Goal: Transaction & Acquisition: Book appointment/travel/reservation

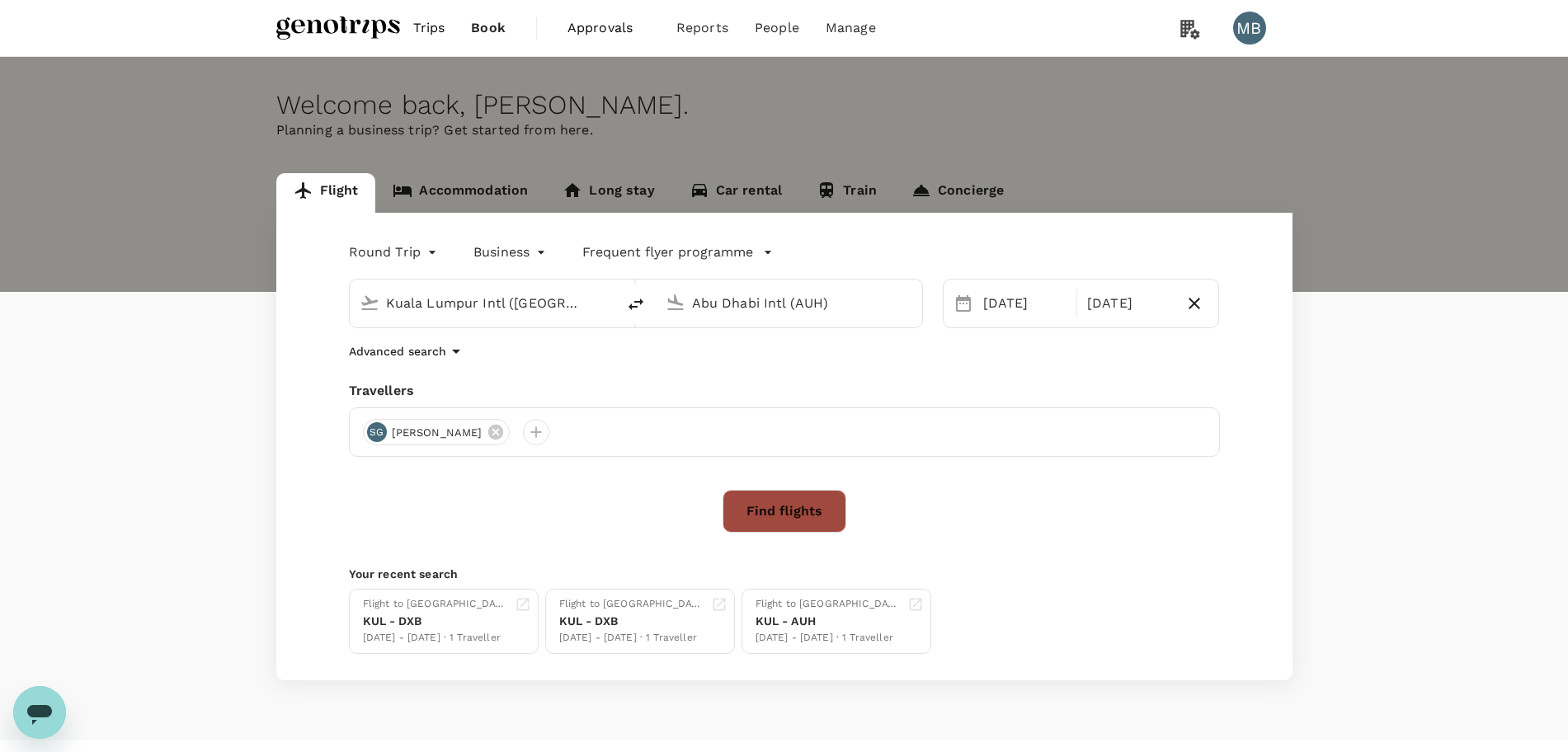
click at [775, 499] on button "Find flights" at bounding box center [784, 510] width 124 height 43
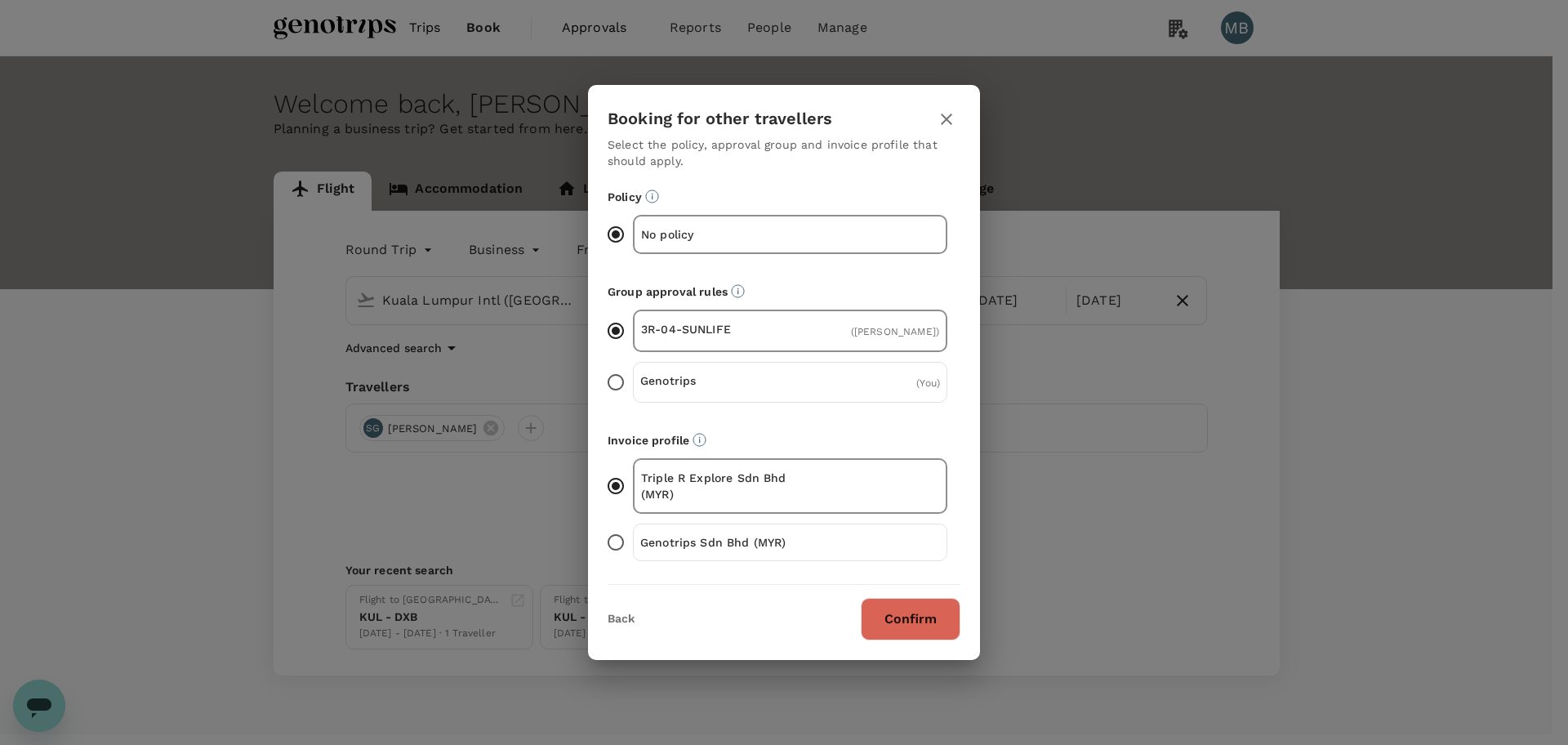
click at [884, 600] on button "Confirm" at bounding box center [911, 619] width 100 height 42
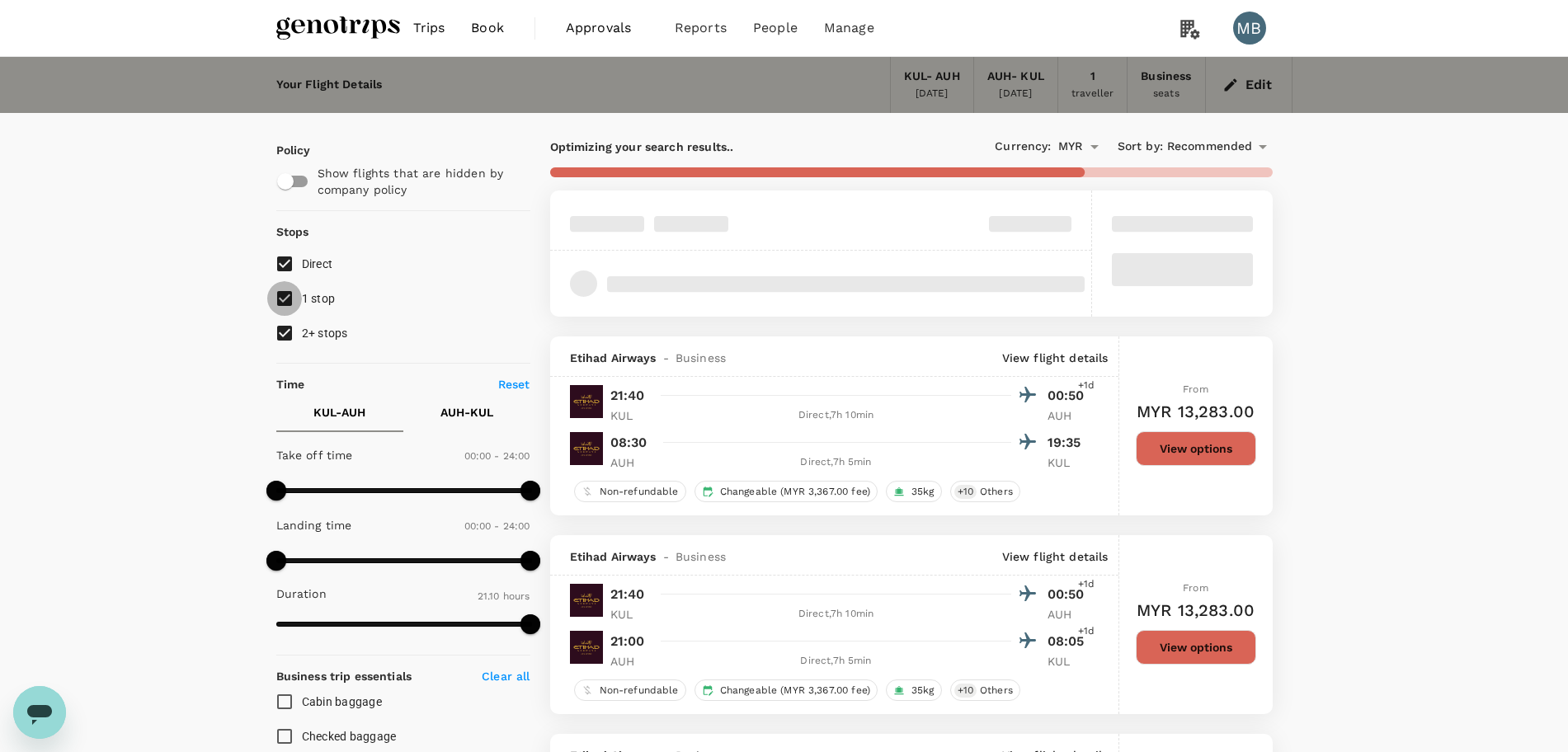
click at [280, 301] on input "1 stop" at bounding box center [285, 298] width 35 height 35
checkbox input "false"
click at [281, 329] on input "2+ stops" at bounding box center [285, 333] width 35 height 35
checkbox input "false"
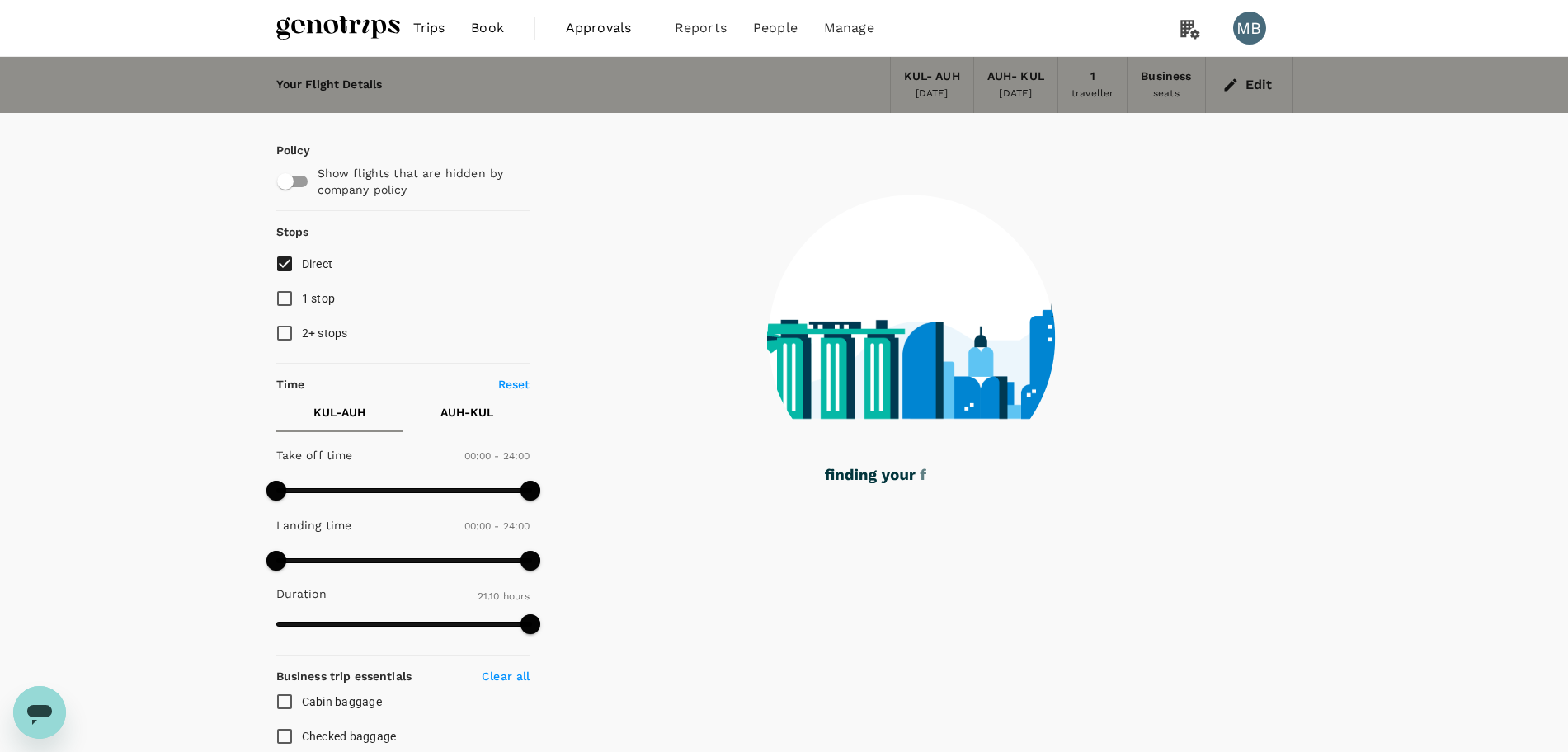
type input "1515"
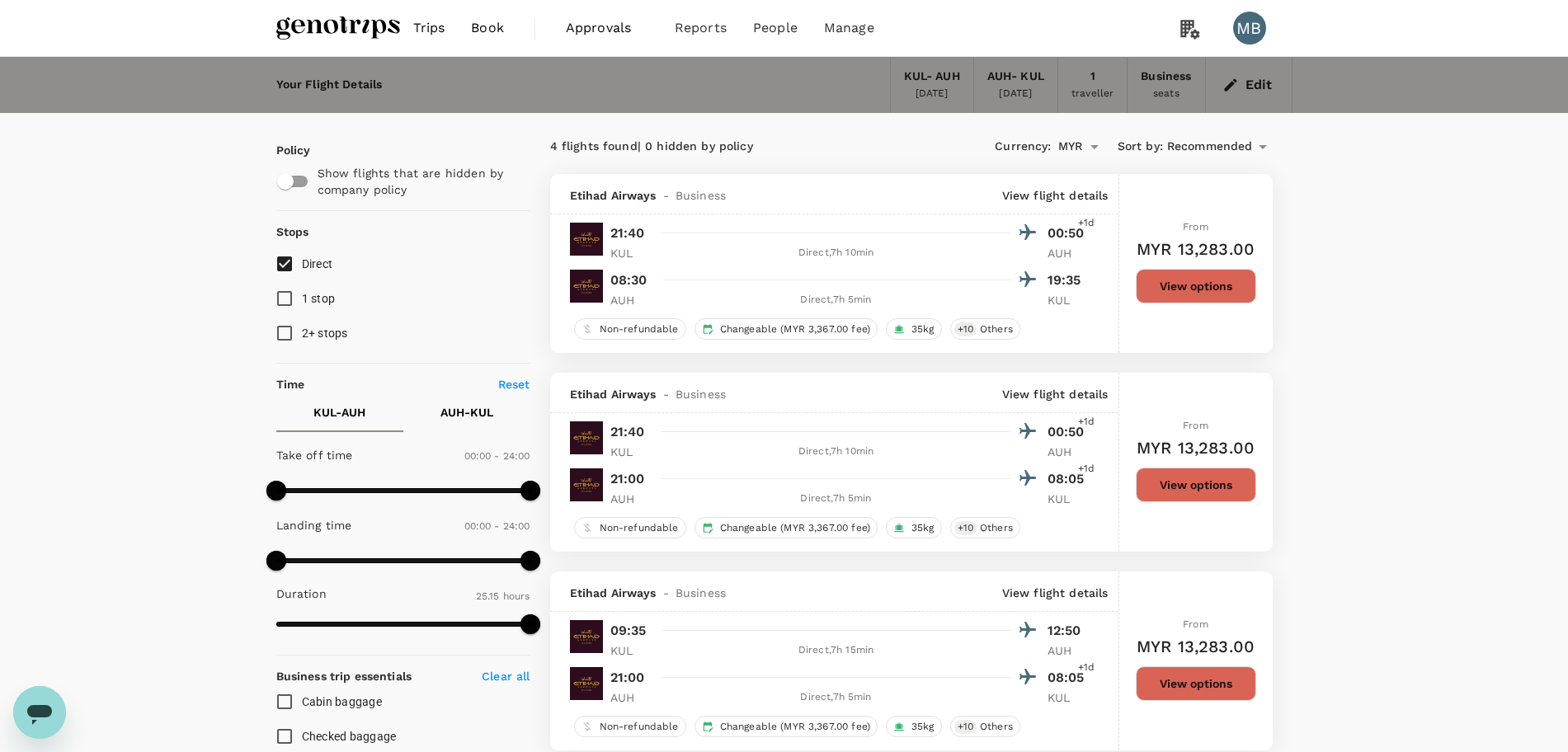
click at [1046, 190] on p "View flight details" at bounding box center [1055, 195] width 107 height 16
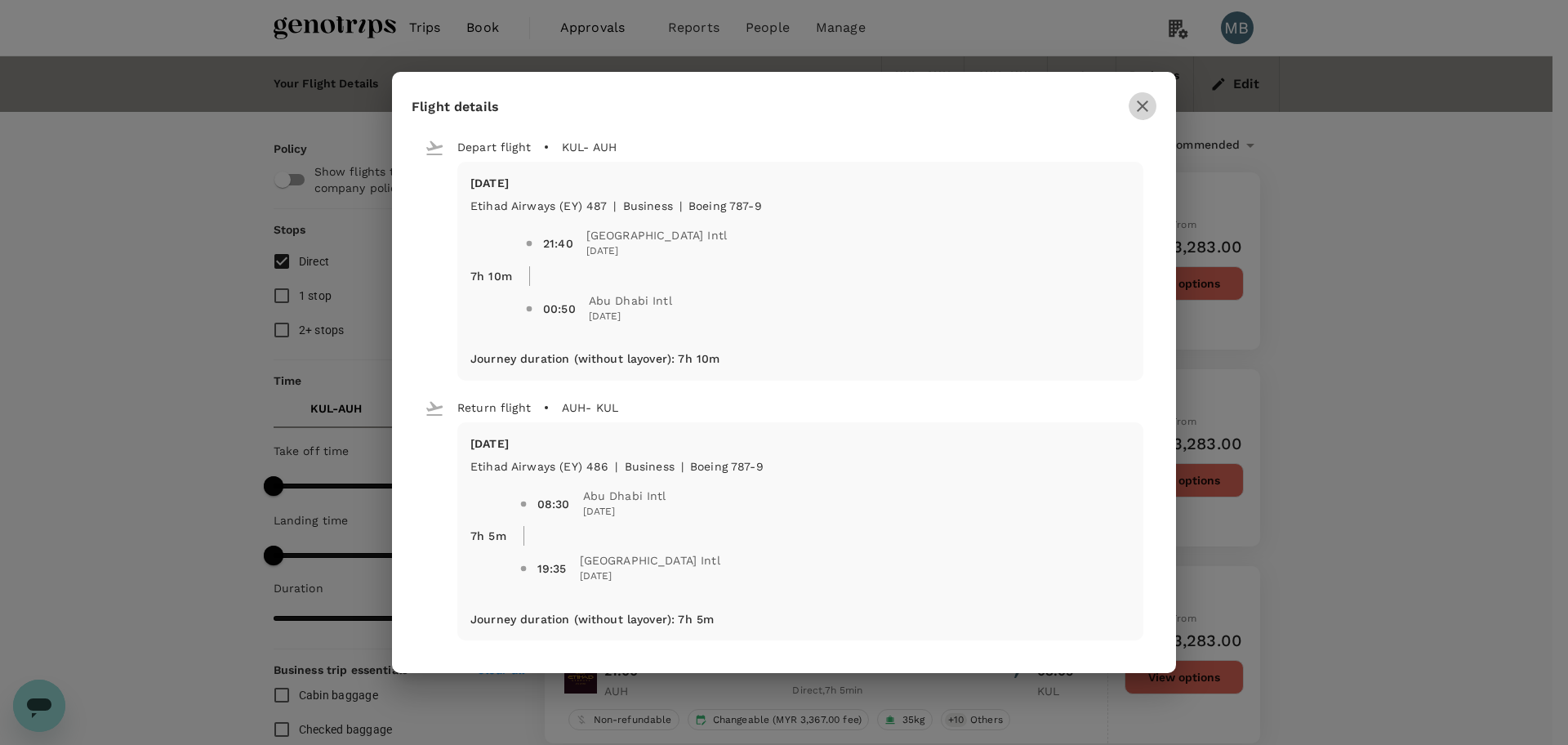
click at [1142, 104] on icon "button" at bounding box center [1142, 106] width 20 height 20
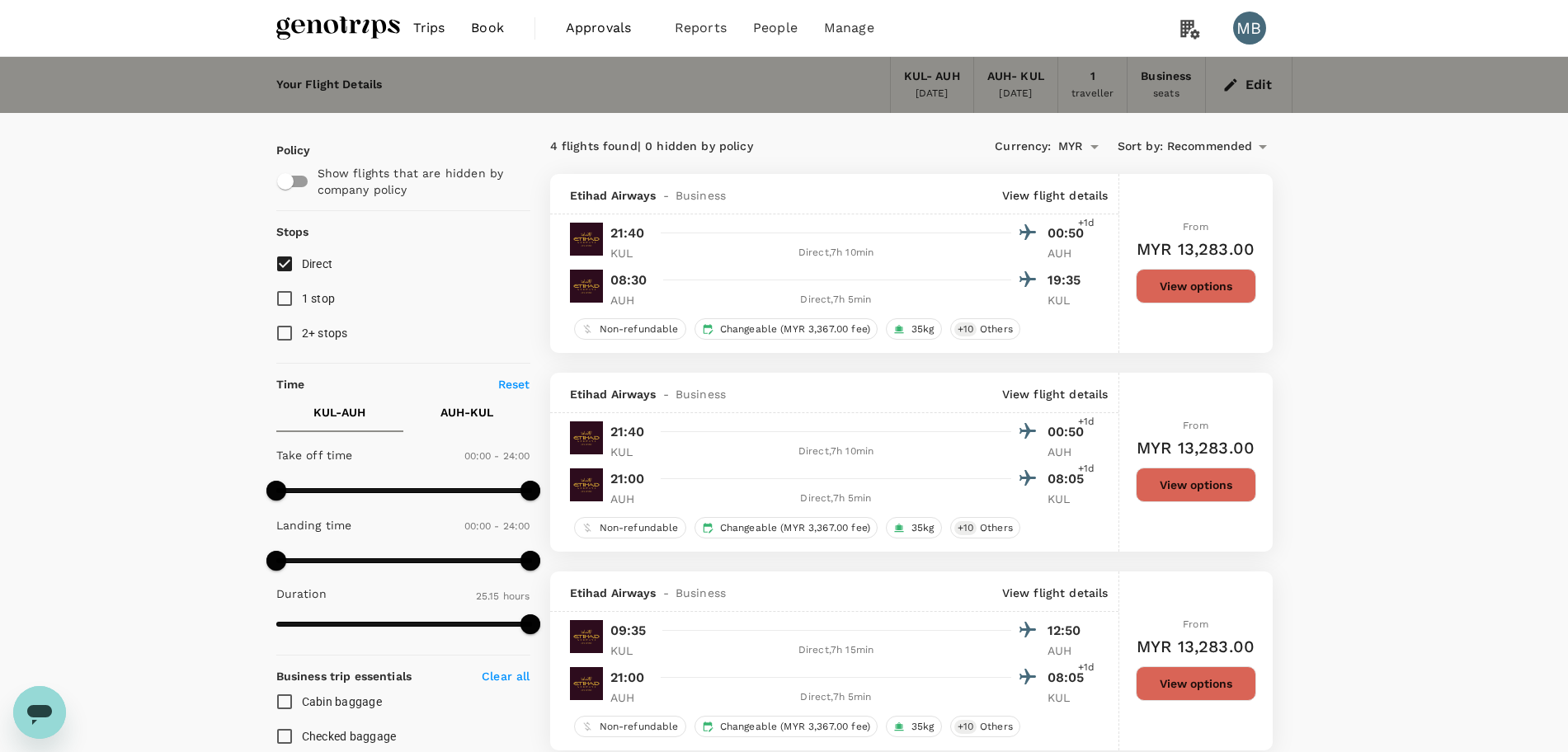
click at [1203, 284] on button "View options" at bounding box center [1196, 286] width 121 height 35
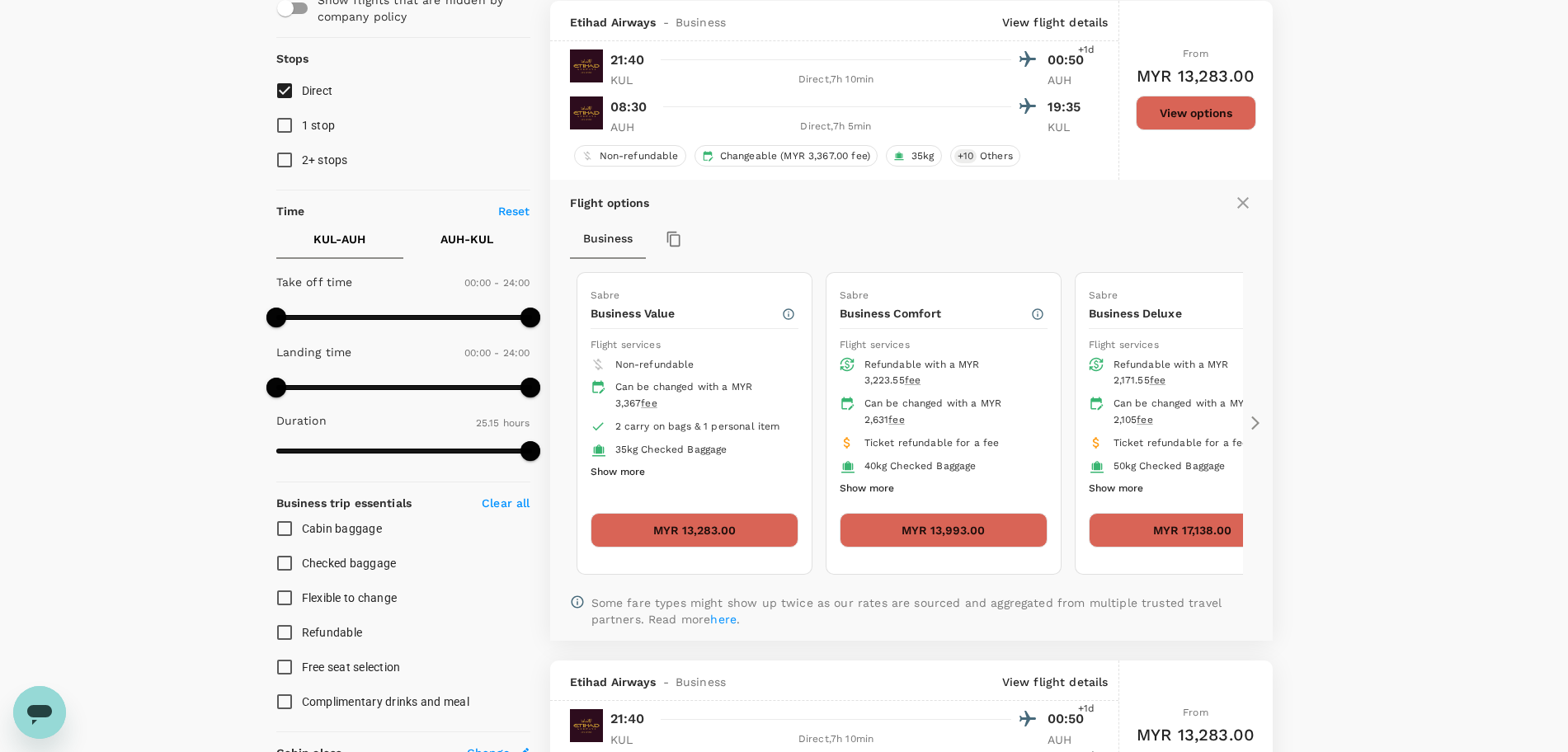
scroll to position [174, 0]
click at [625, 470] on button "Show more" at bounding box center [617, 471] width 55 height 22
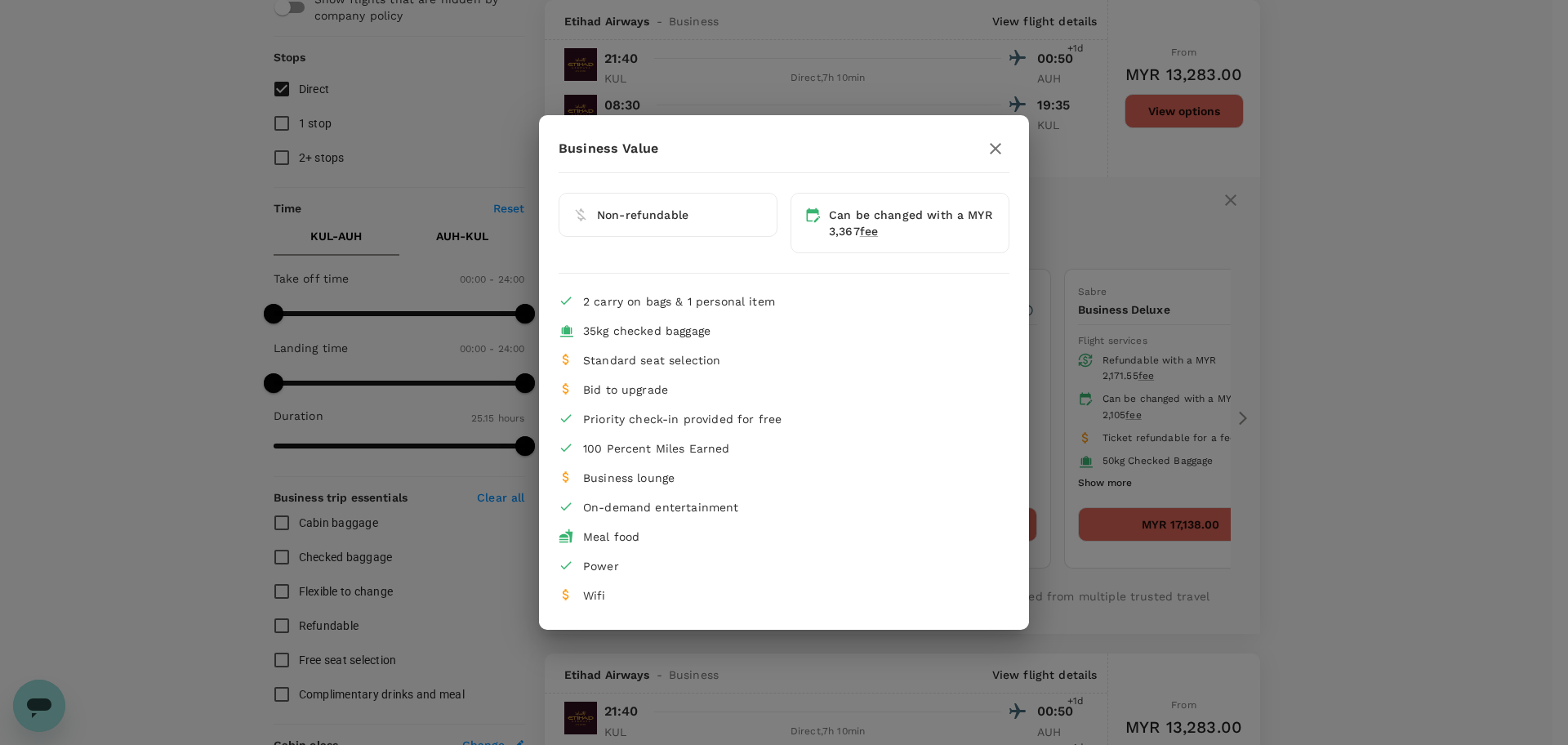
click at [995, 144] on icon "button" at bounding box center [995, 149] width 20 height 20
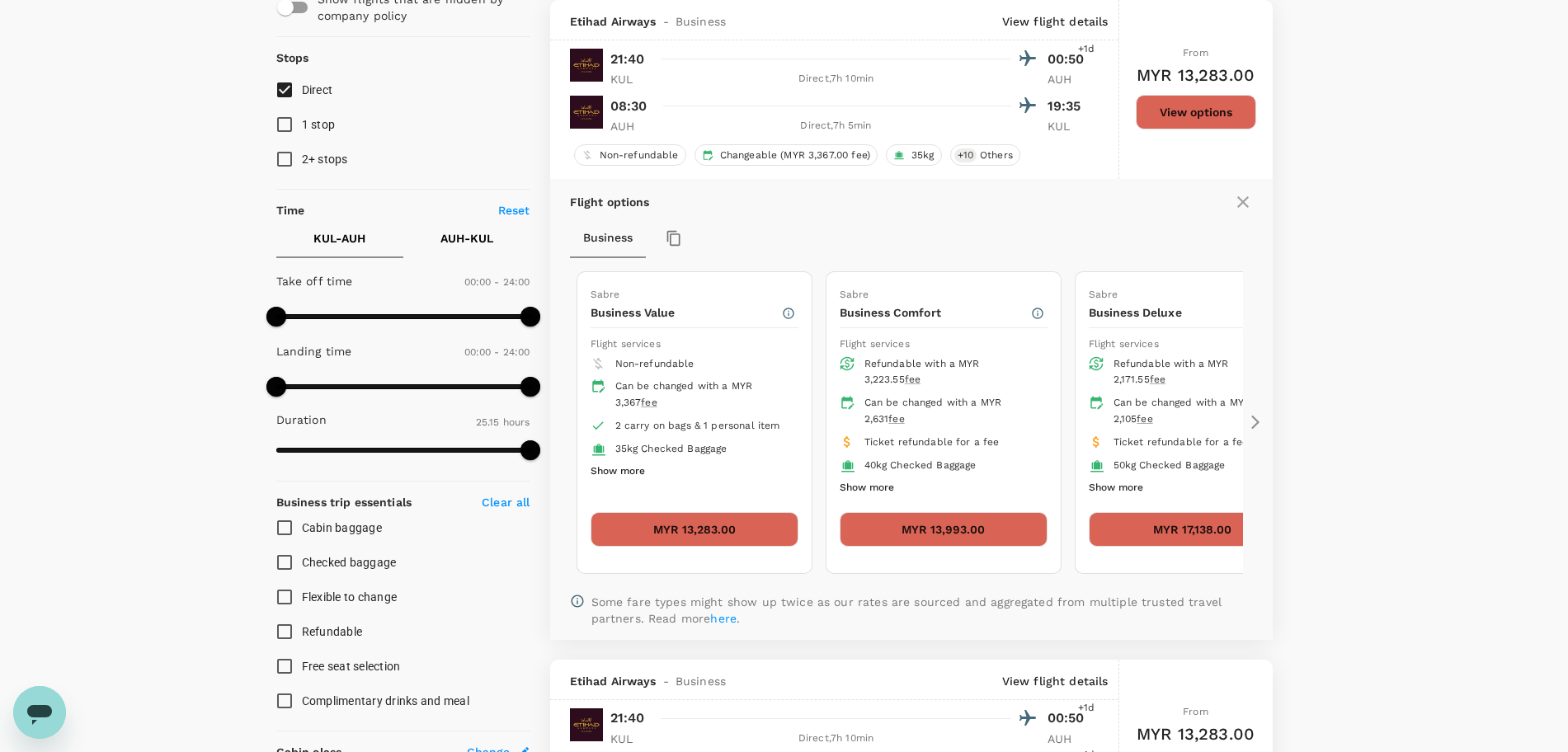
click at [886, 487] on button "Show more" at bounding box center [866, 487] width 55 height 22
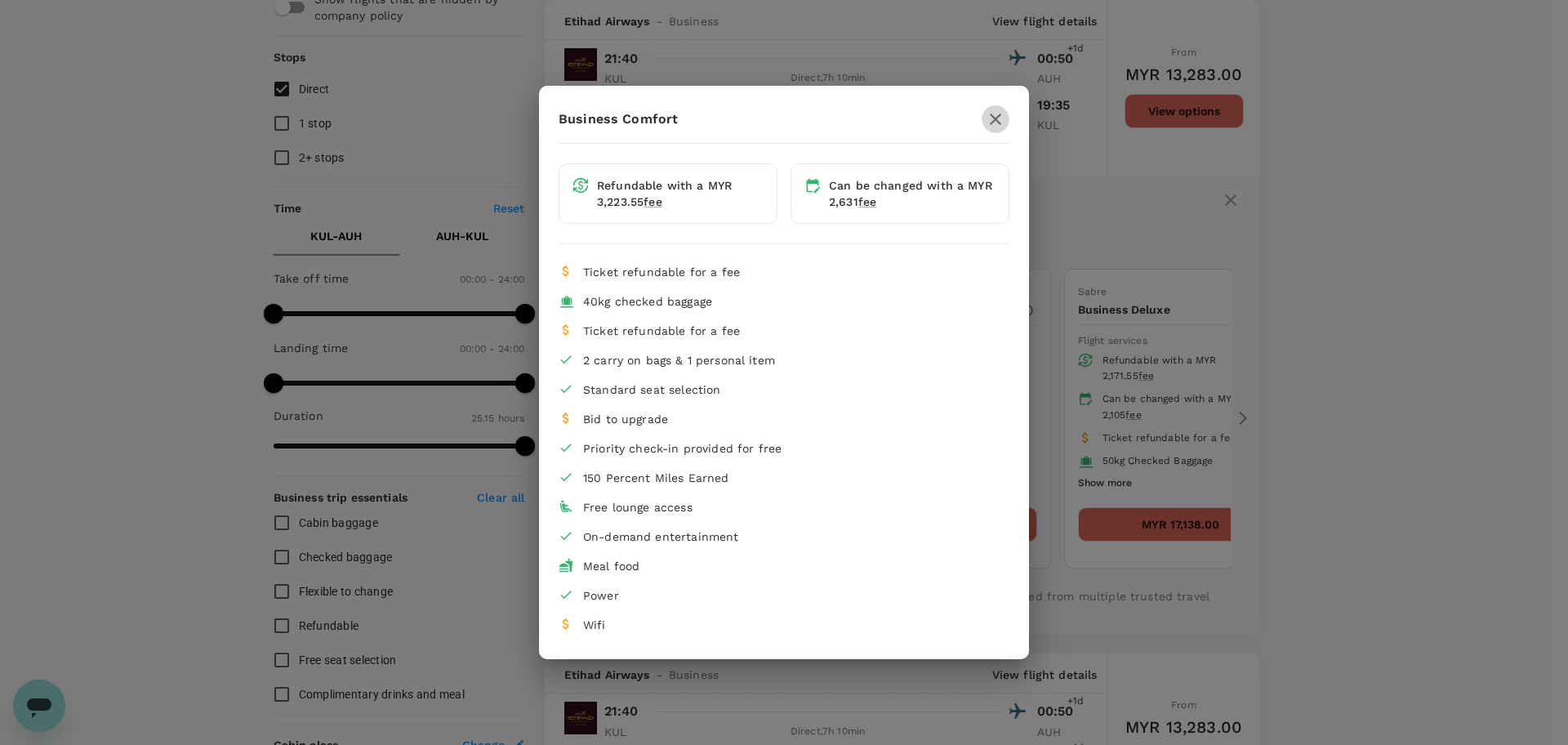
click at [995, 118] on icon "button" at bounding box center [995, 119] width 20 height 20
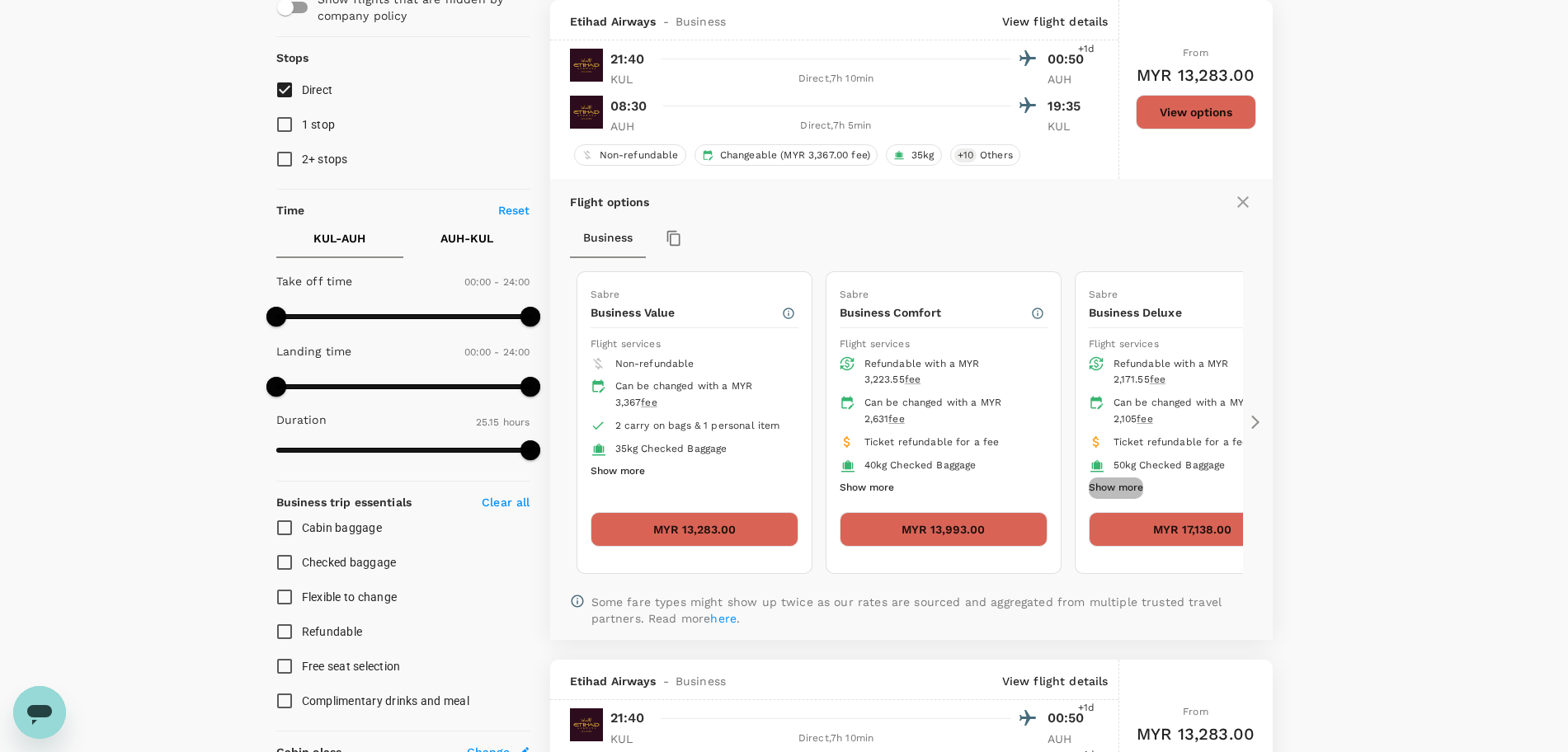
click at [1126, 487] on button "Show more" at bounding box center [1115, 487] width 55 height 22
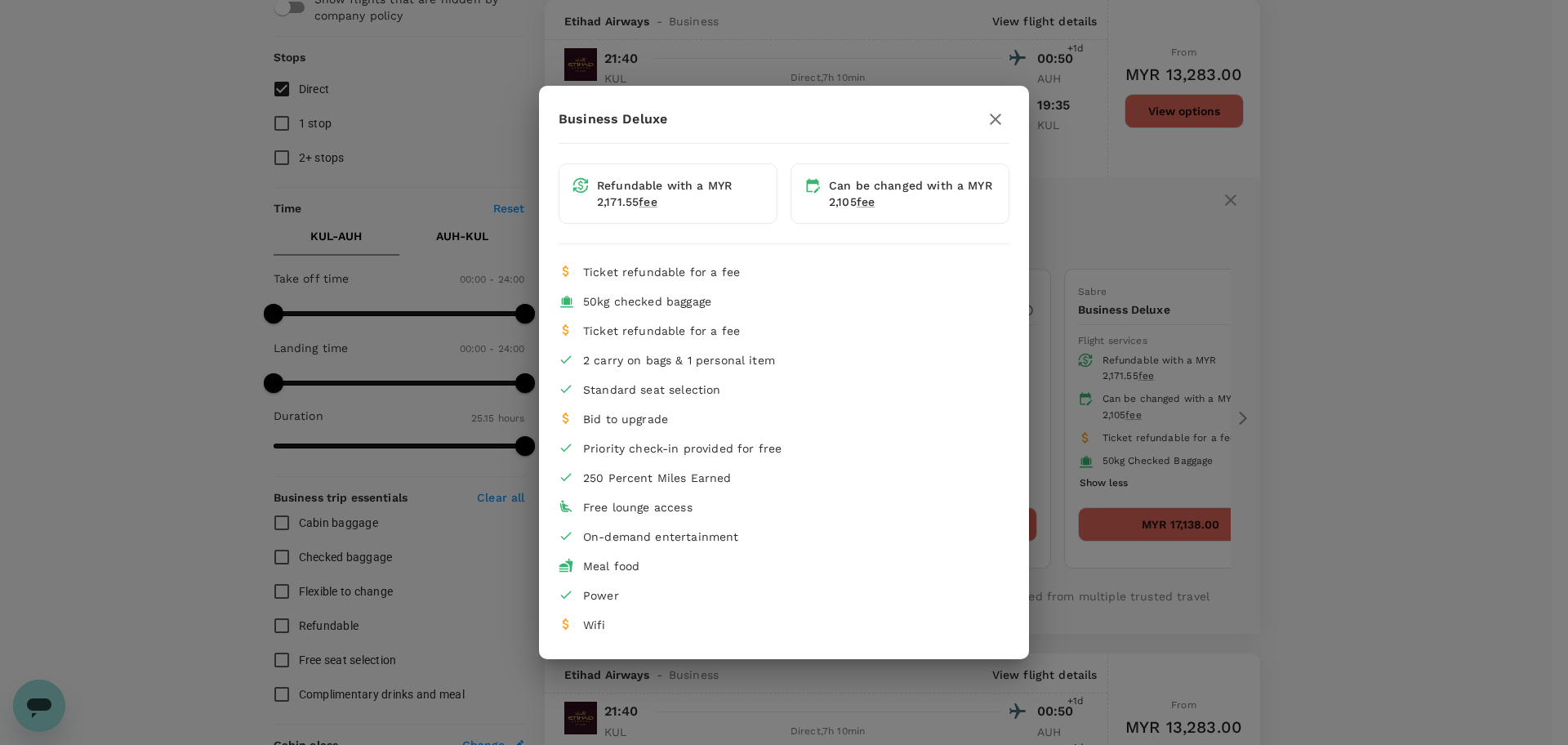
click at [996, 114] on icon "button" at bounding box center [995, 119] width 20 height 20
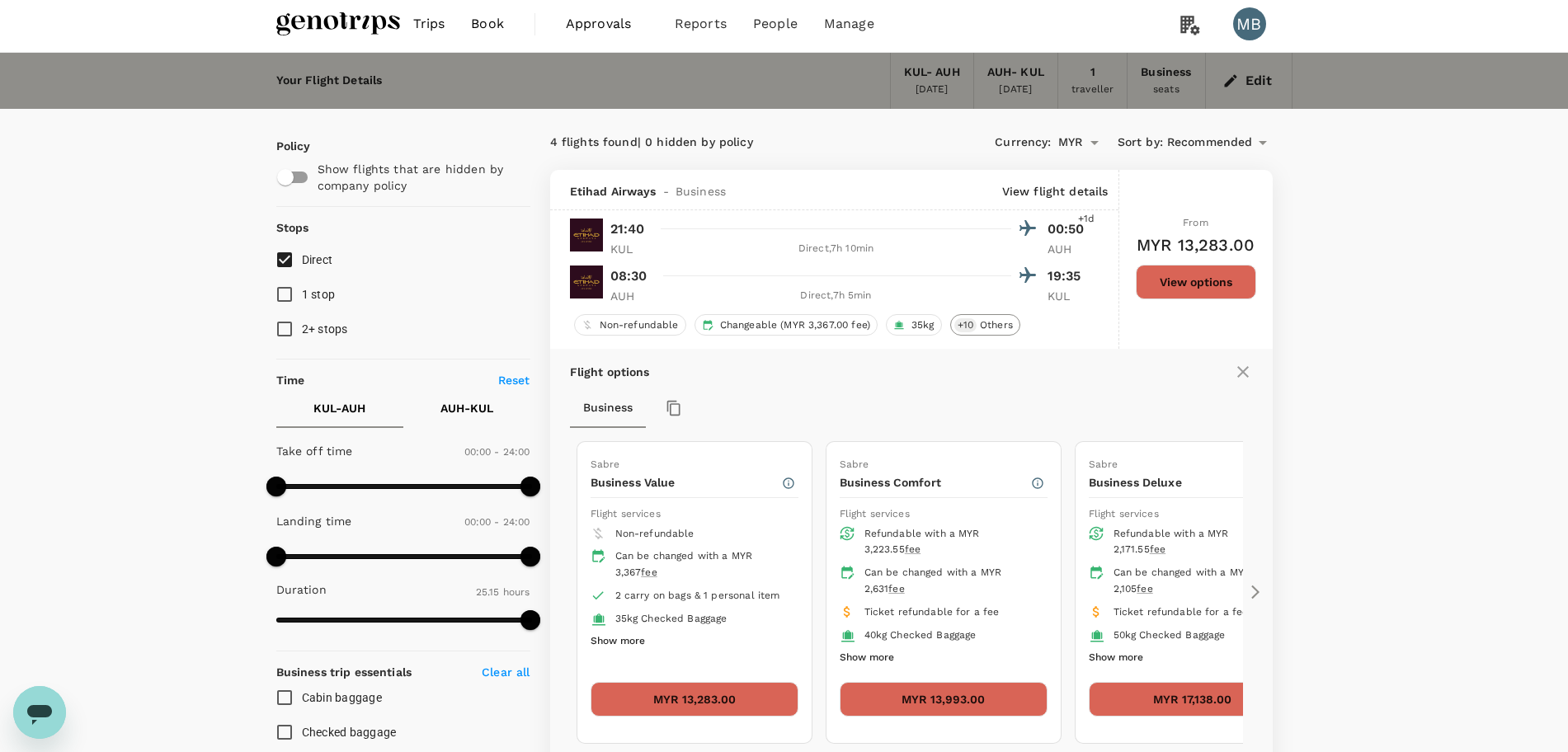
scroll to position [0, 0]
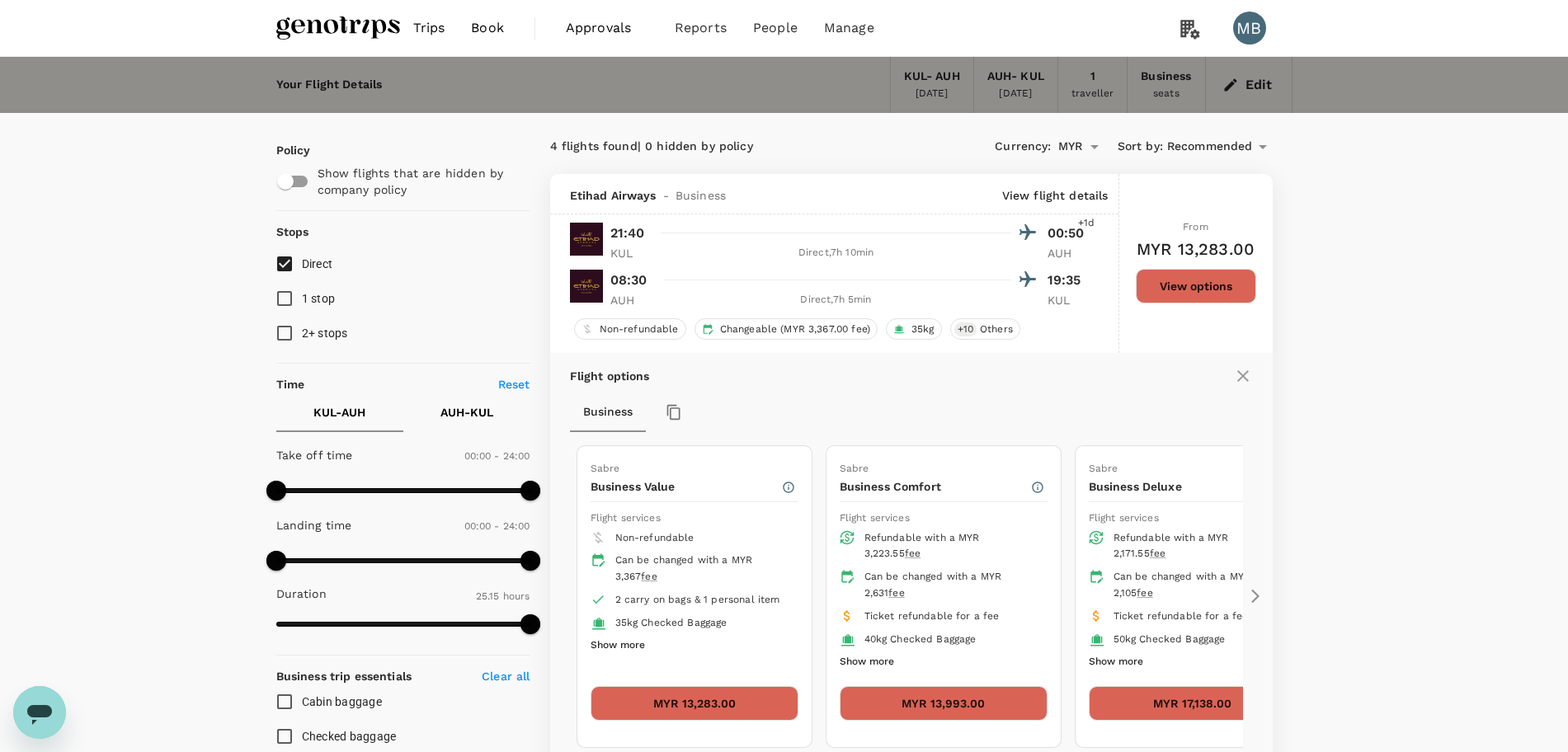
click at [1249, 82] on button "Edit" at bounding box center [1249, 85] width 59 height 26
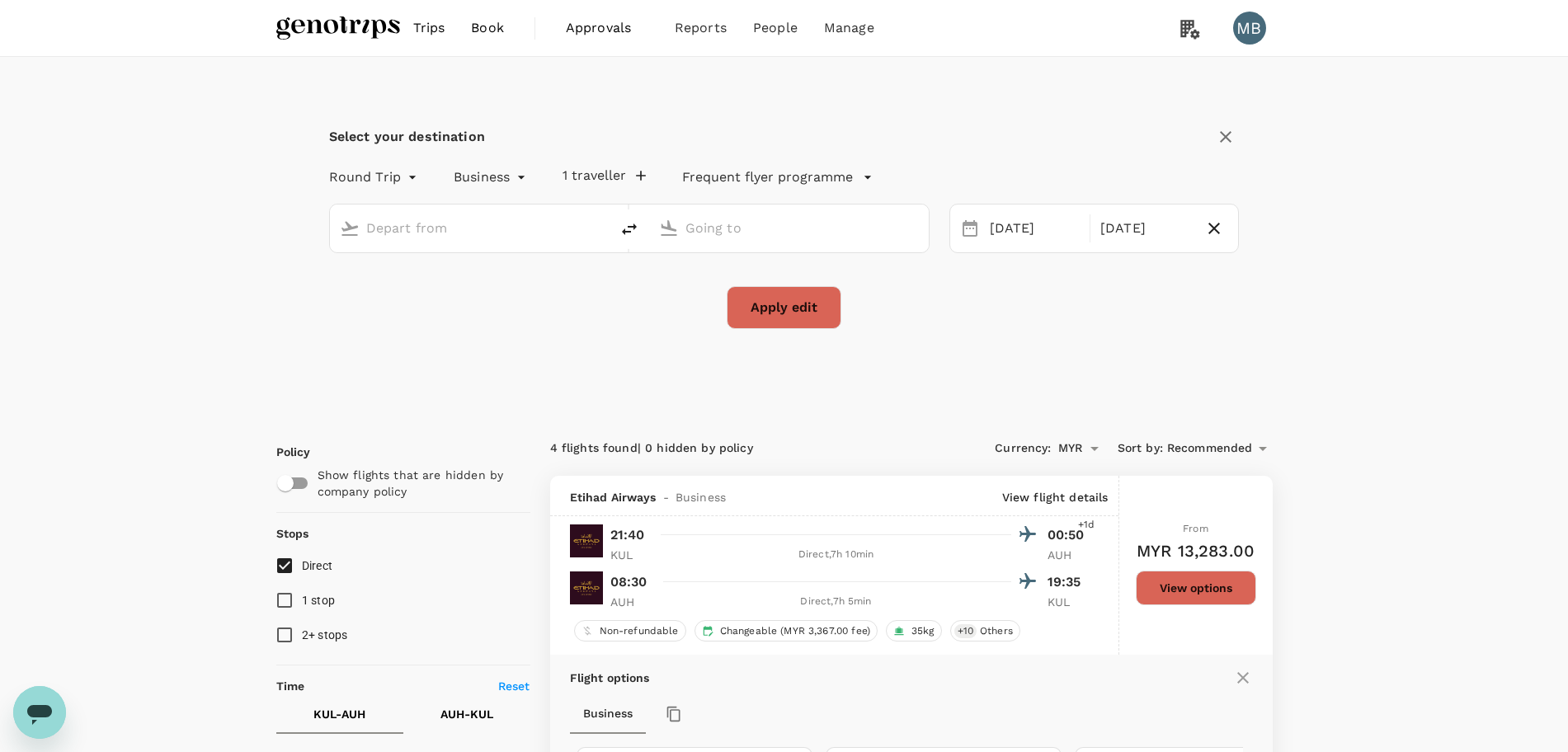
type input "Kuala Lumpur Intl (KUL)"
type input "Abu Dhabi Intl (AUH)"
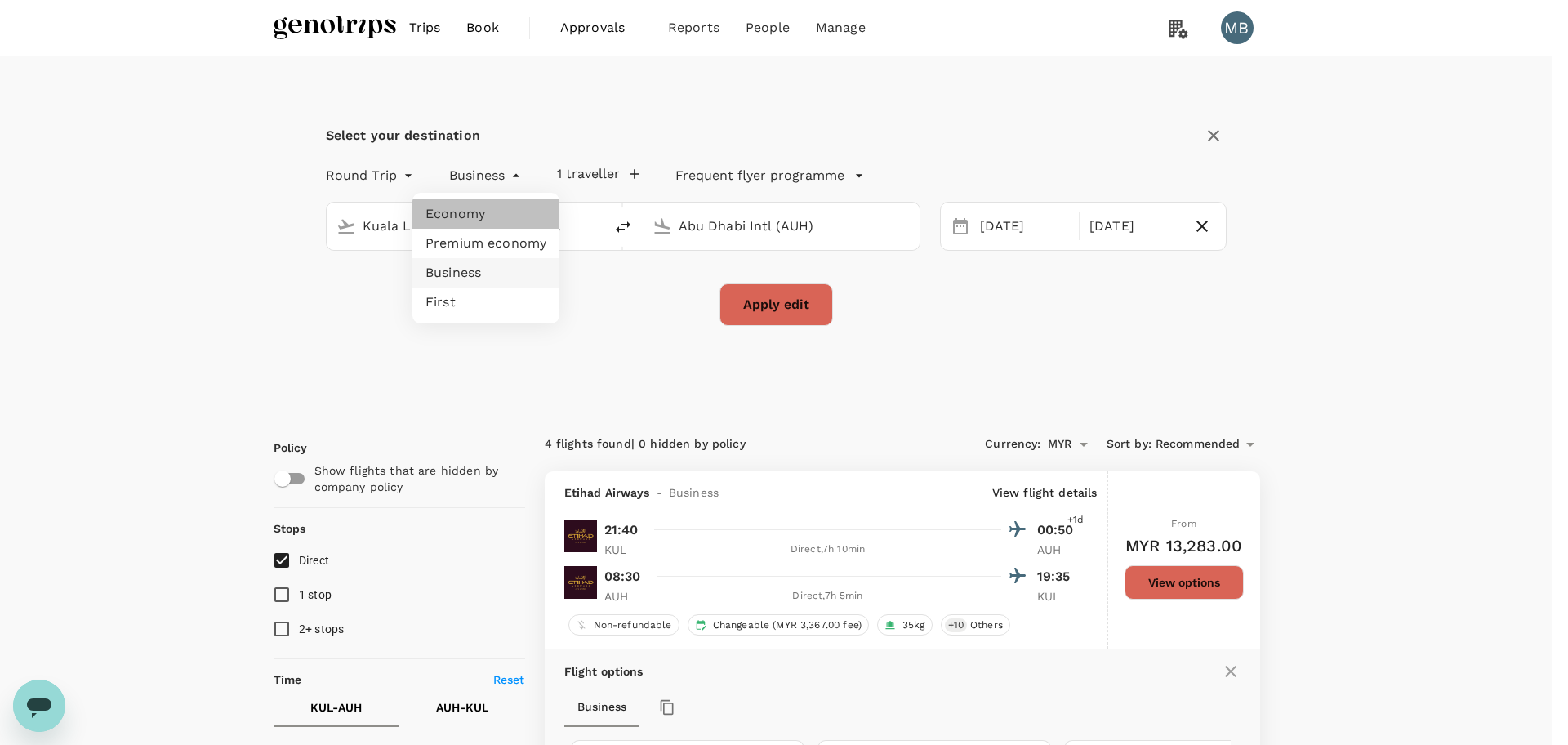
click at [492, 212] on li "Economy" at bounding box center [485, 214] width 147 height 29
type input "economy"
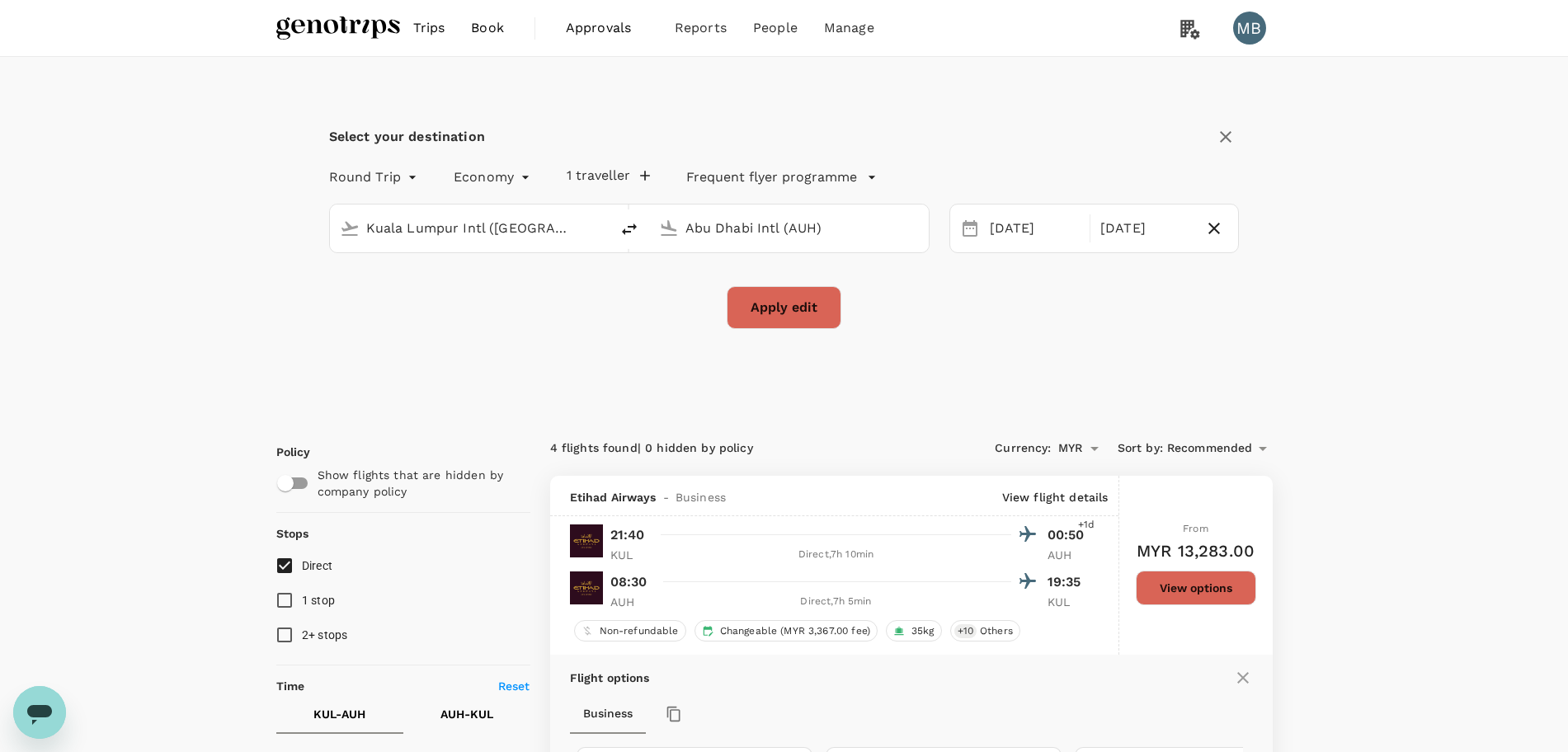
click at [771, 304] on button "Apply edit" at bounding box center [784, 307] width 115 height 43
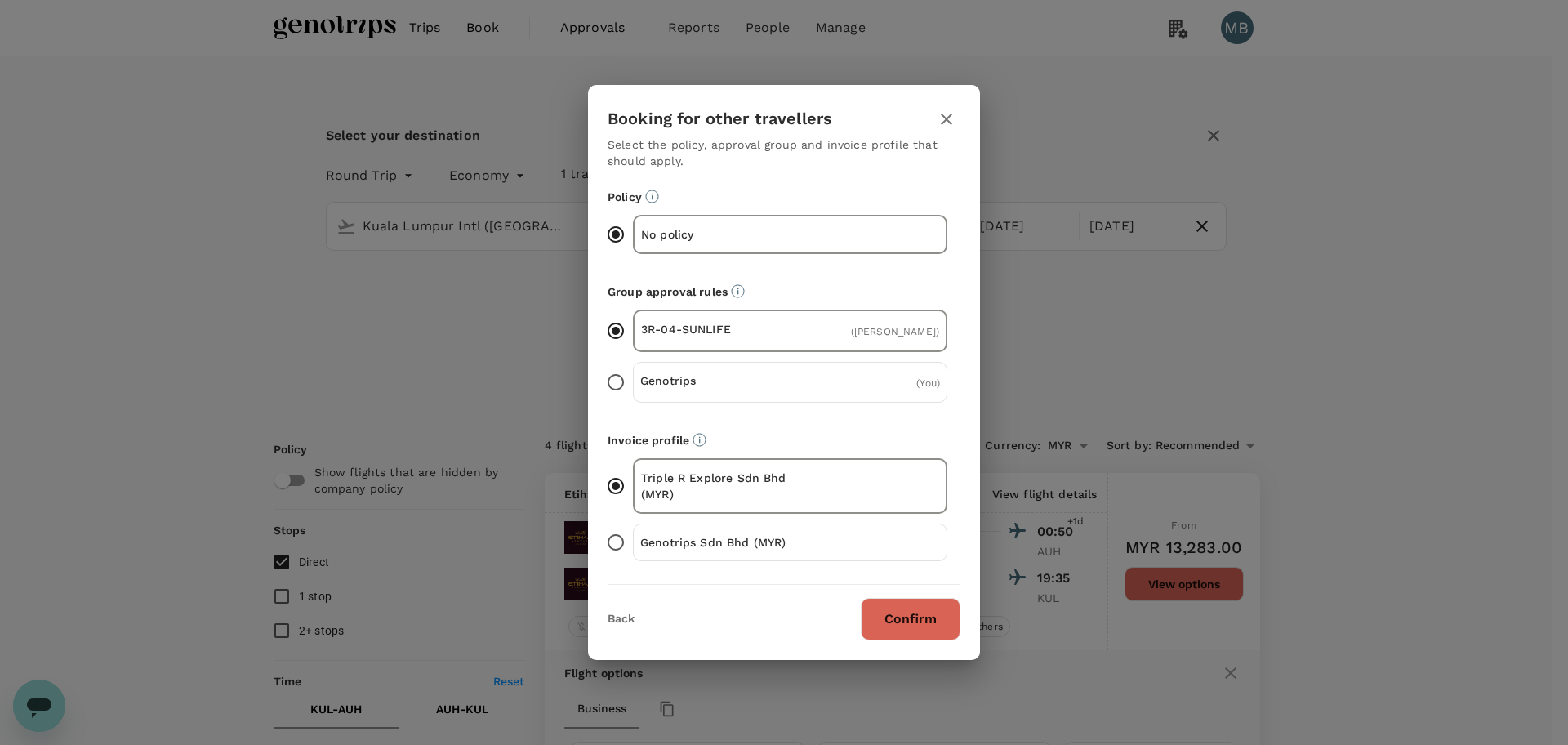
click at [882, 609] on button "Confirm" at bounding box center [911, 619] width 100 height 42
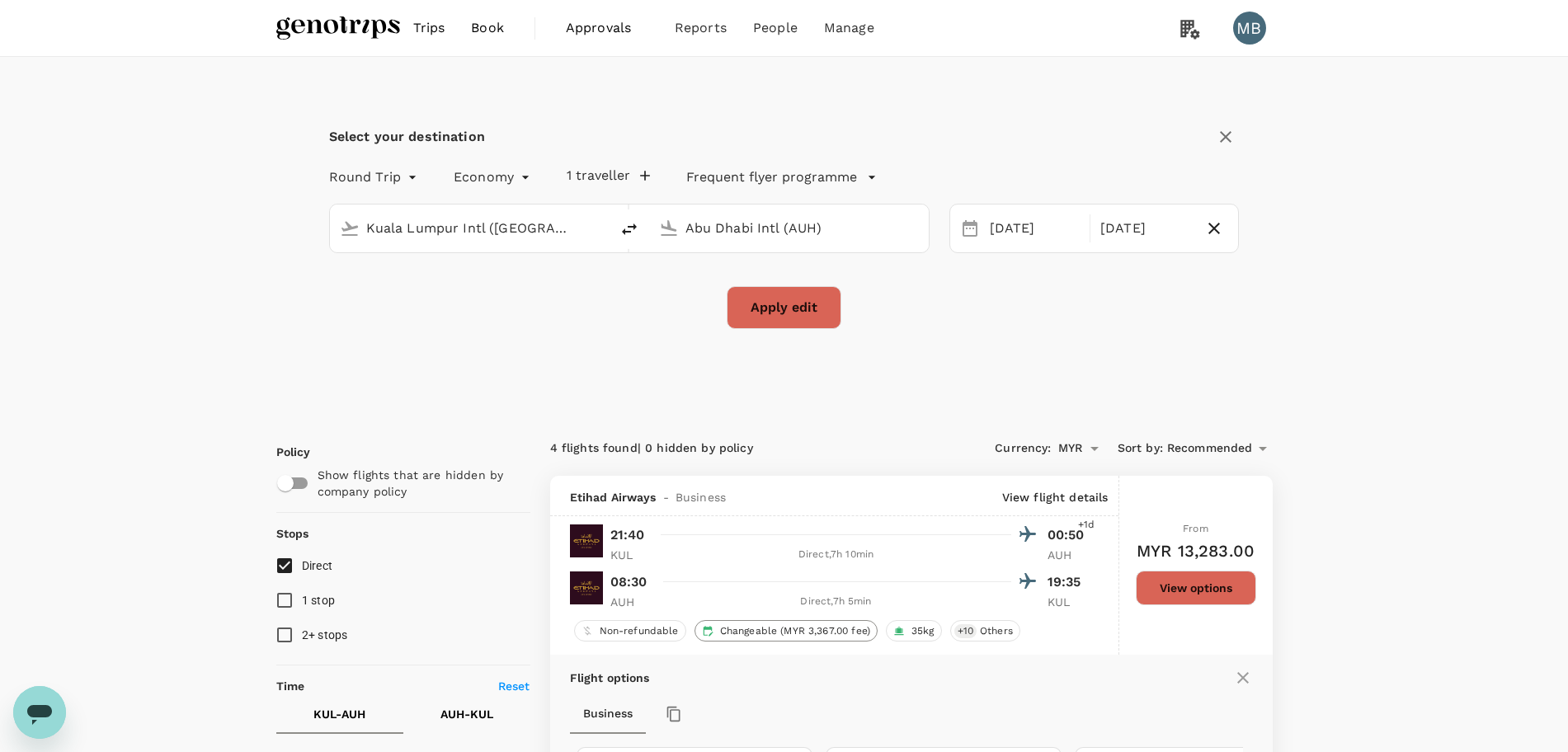
checkbox input "false"
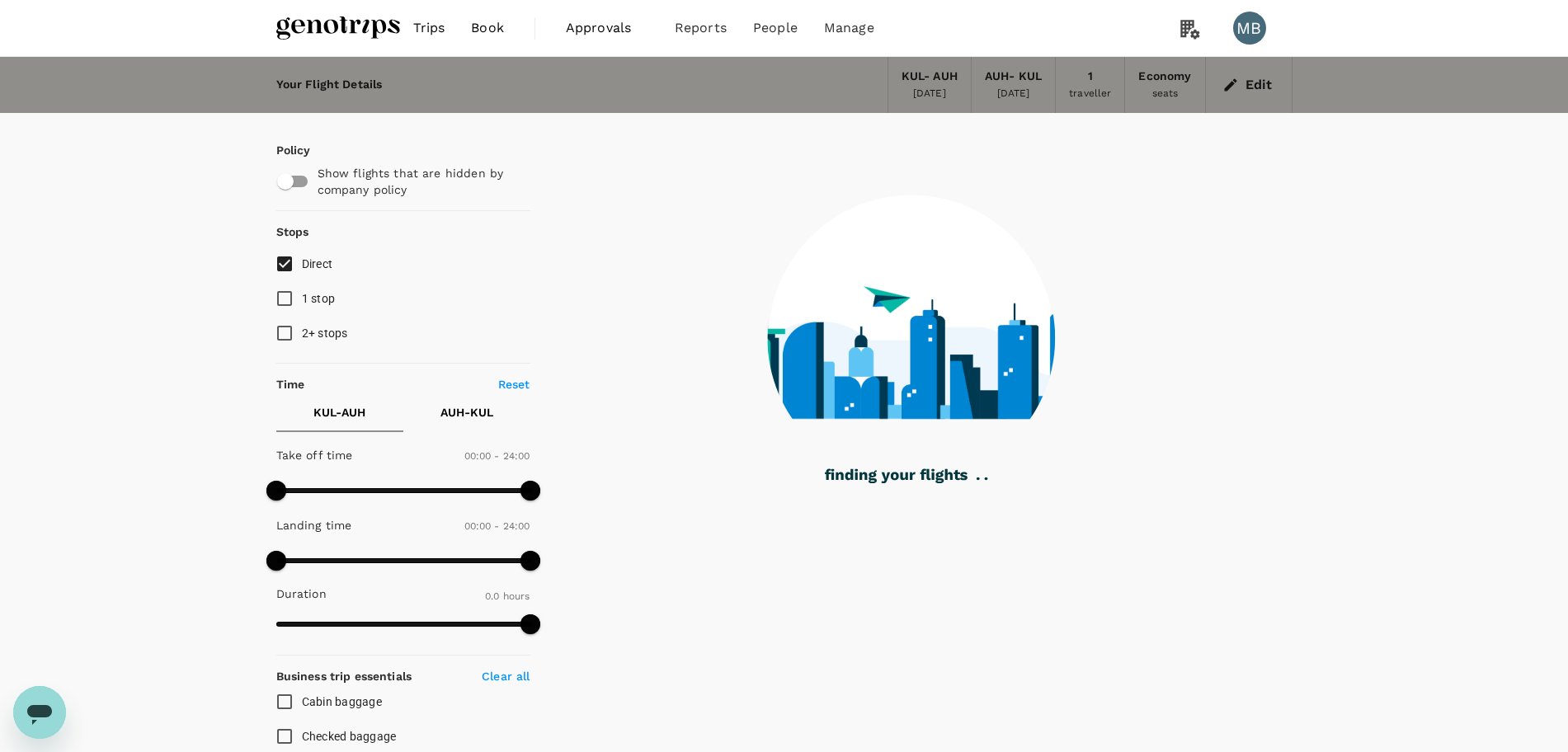
checkbox input "true"
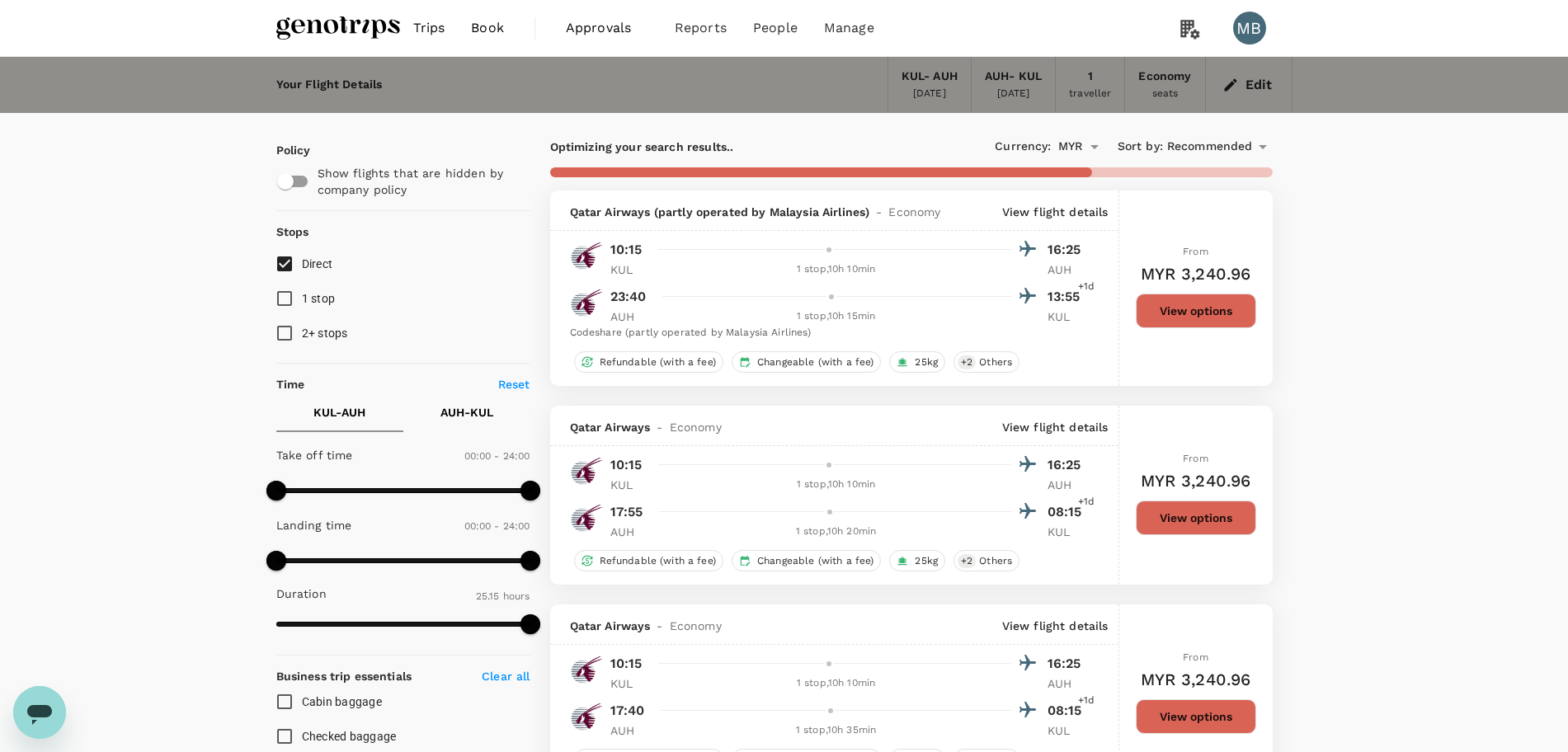
click at [274, 270] on input "Direct" at bounding box center [285, 264] width 35 height 35
checkbox input "true"
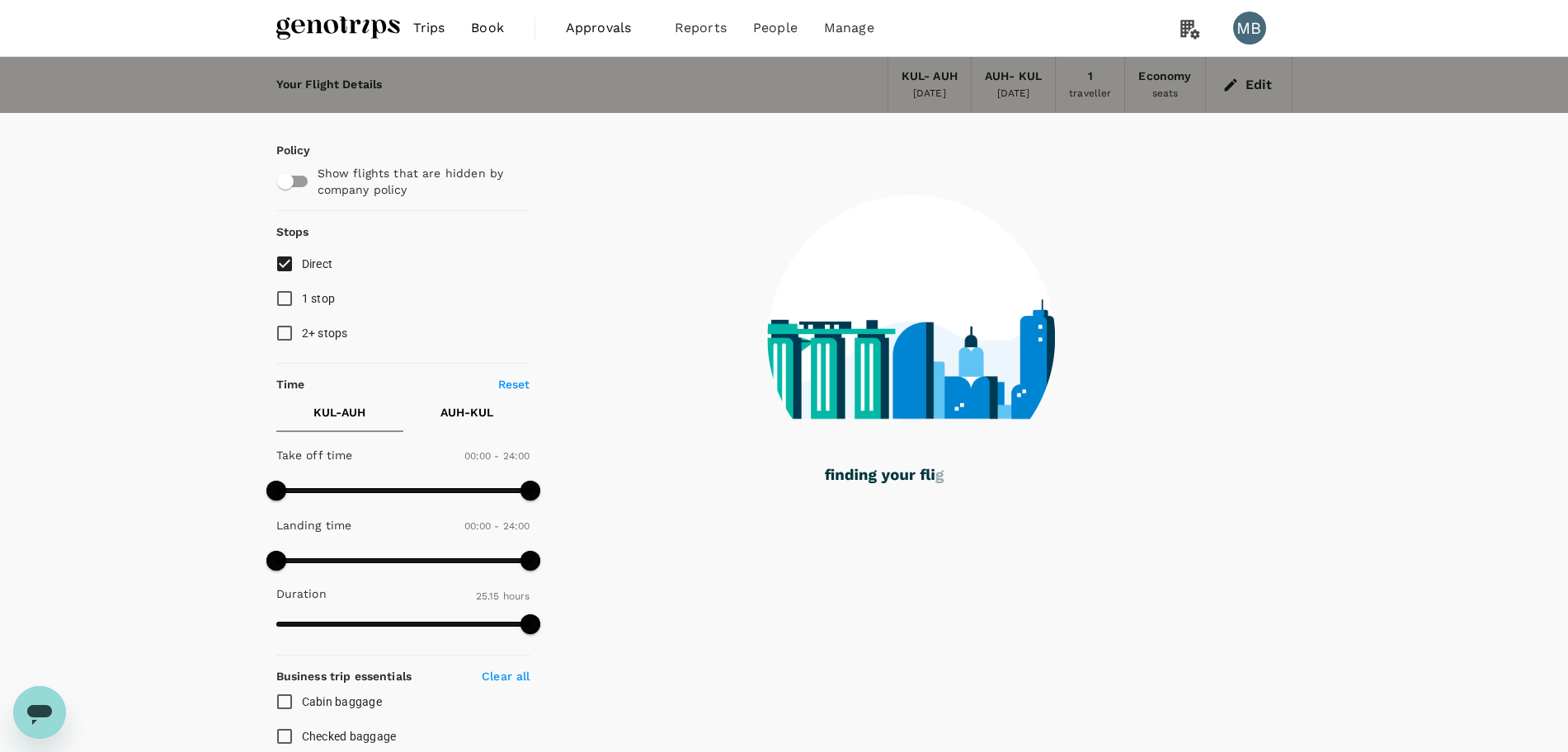
checkbox input "false"
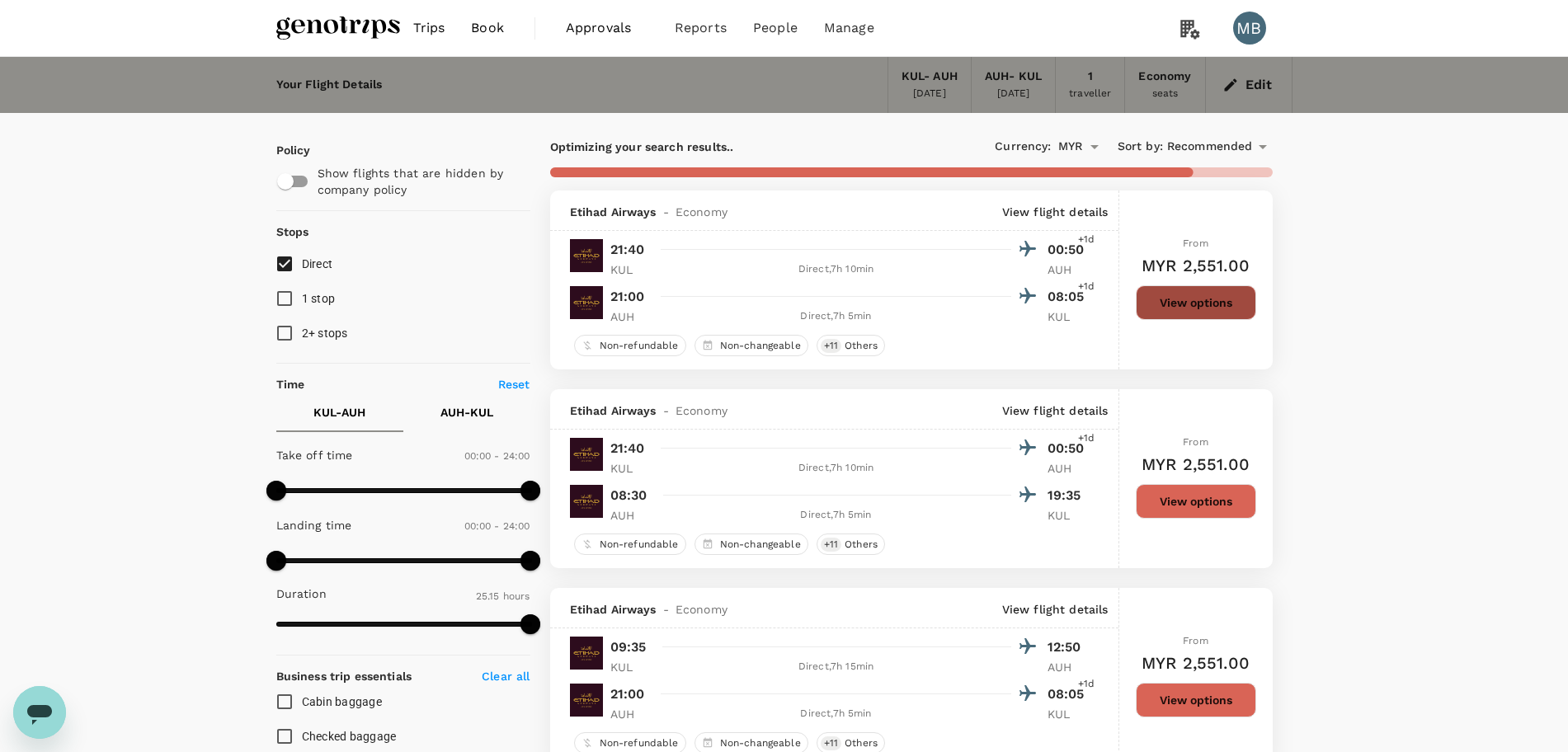
click at [1238, 308] on button "View options" at bounding box center [1196, 303] width 121 height 35
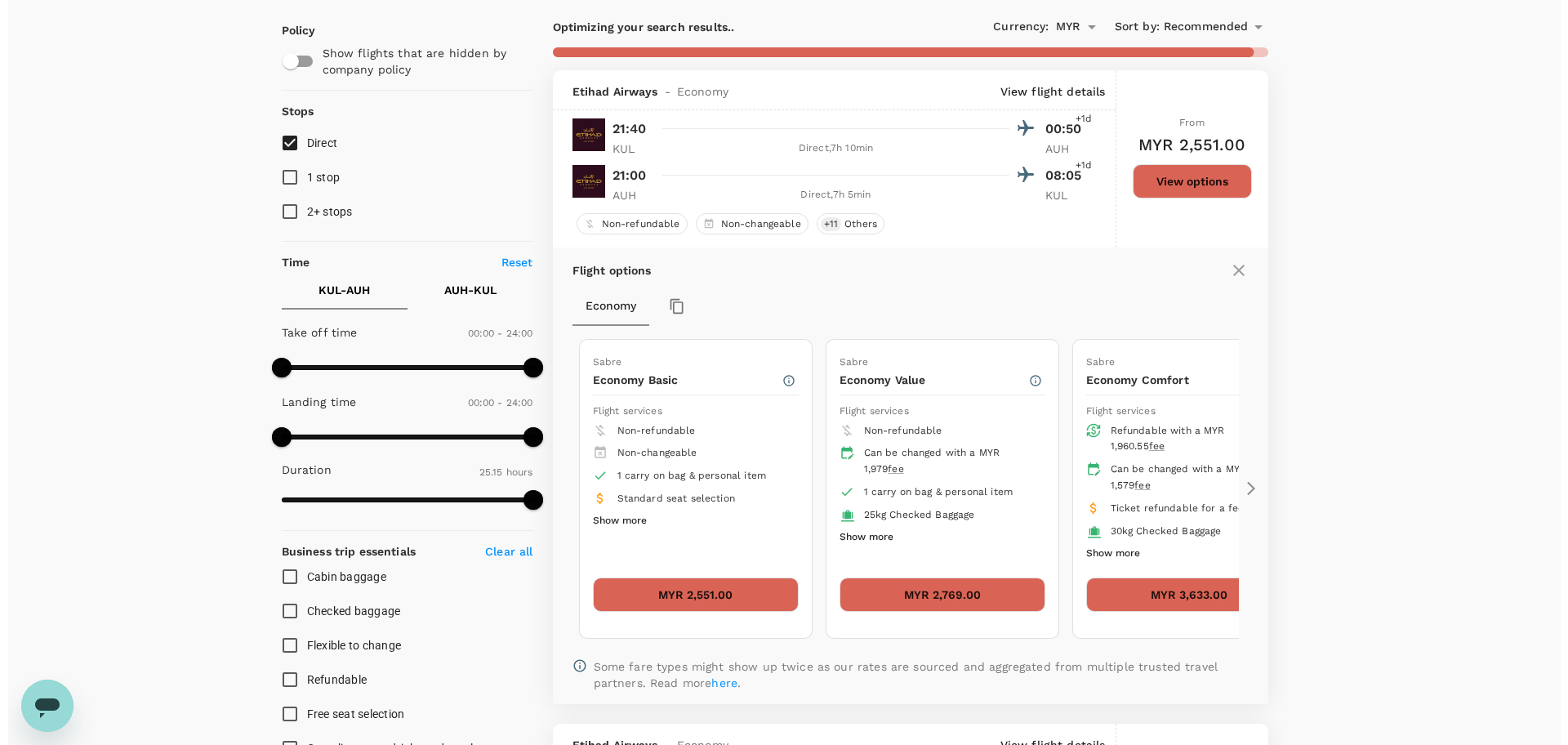
scroll to position [87, 0]
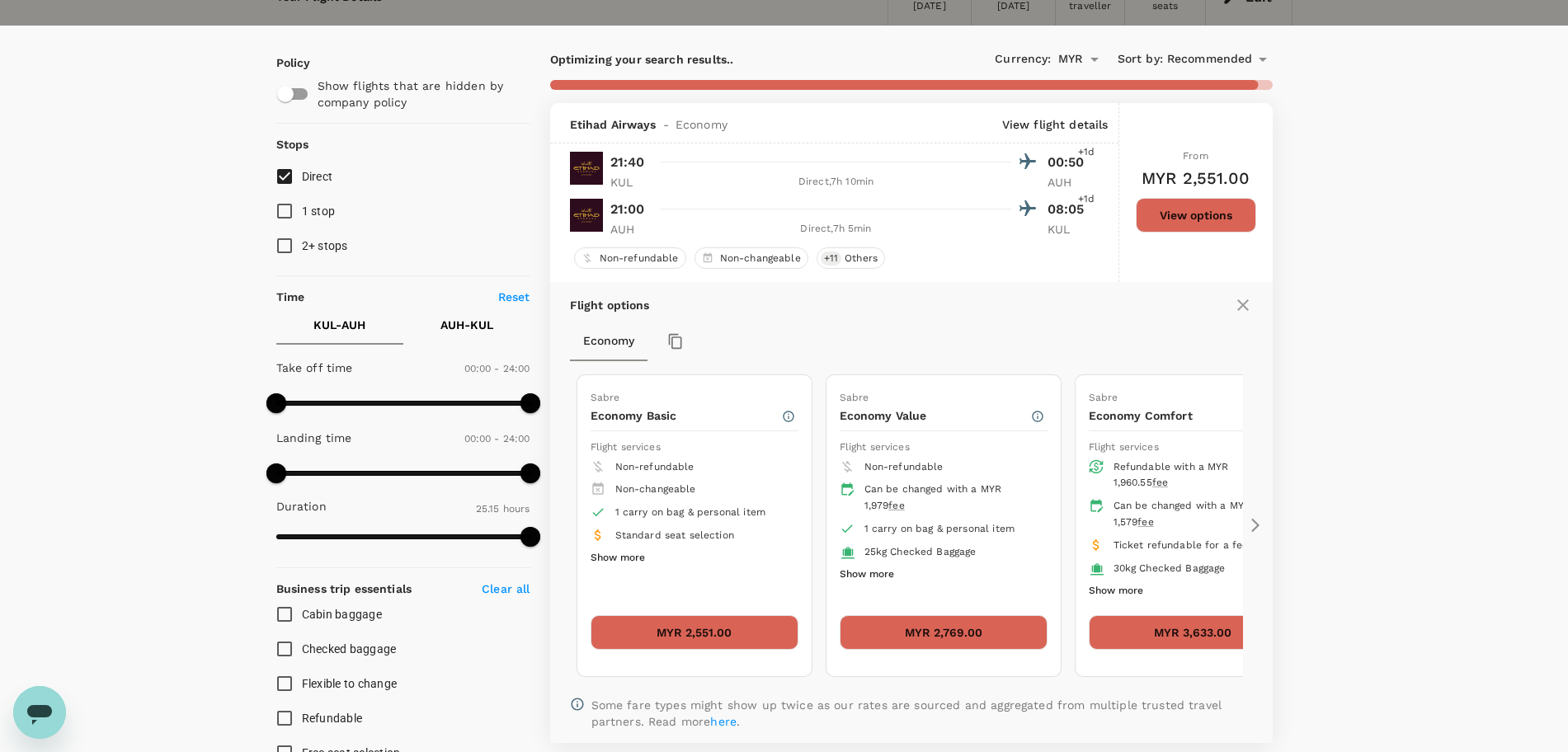
click at [610, 559] on button "Show more" at bounding box center [617, 558] width 55 height 22
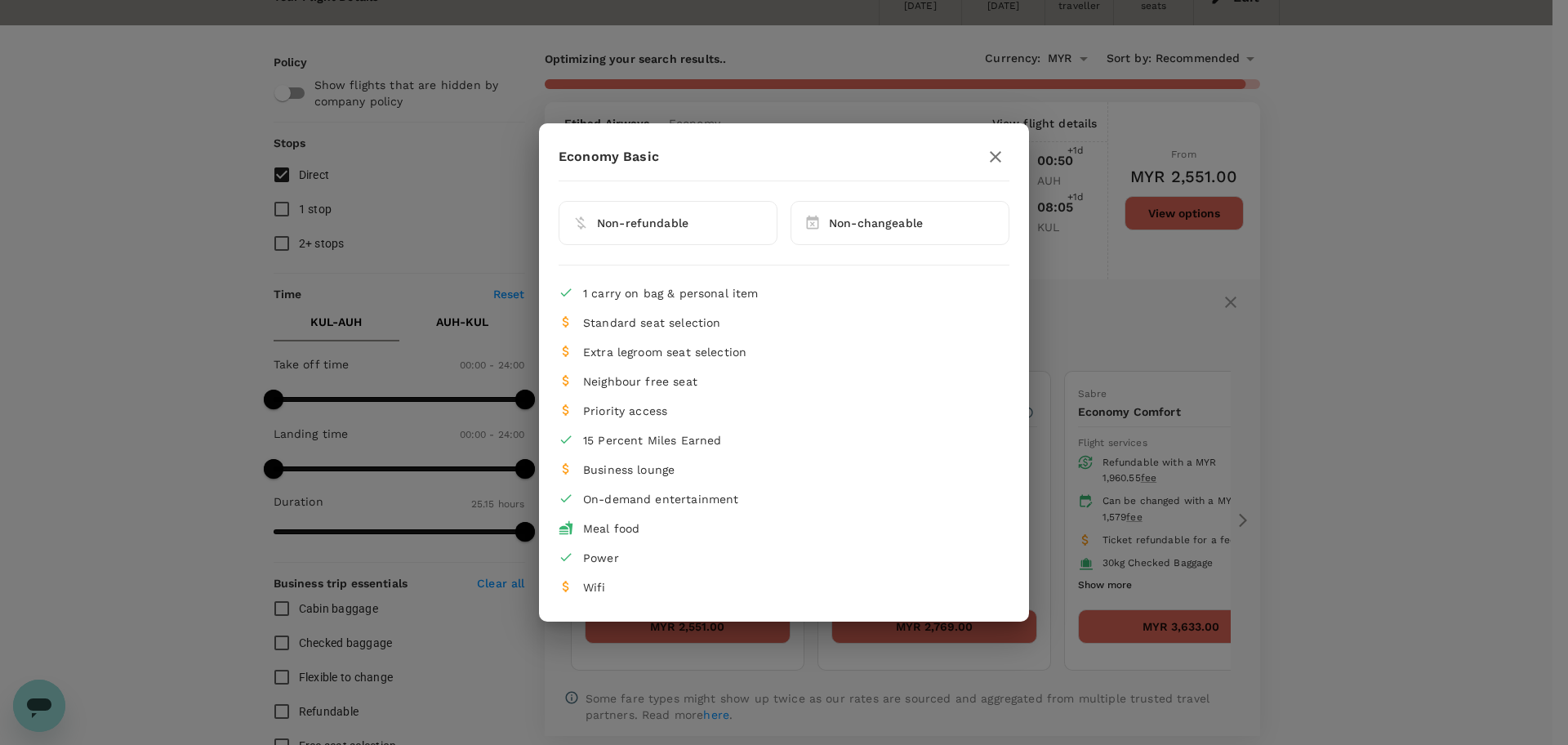
type input "1545"
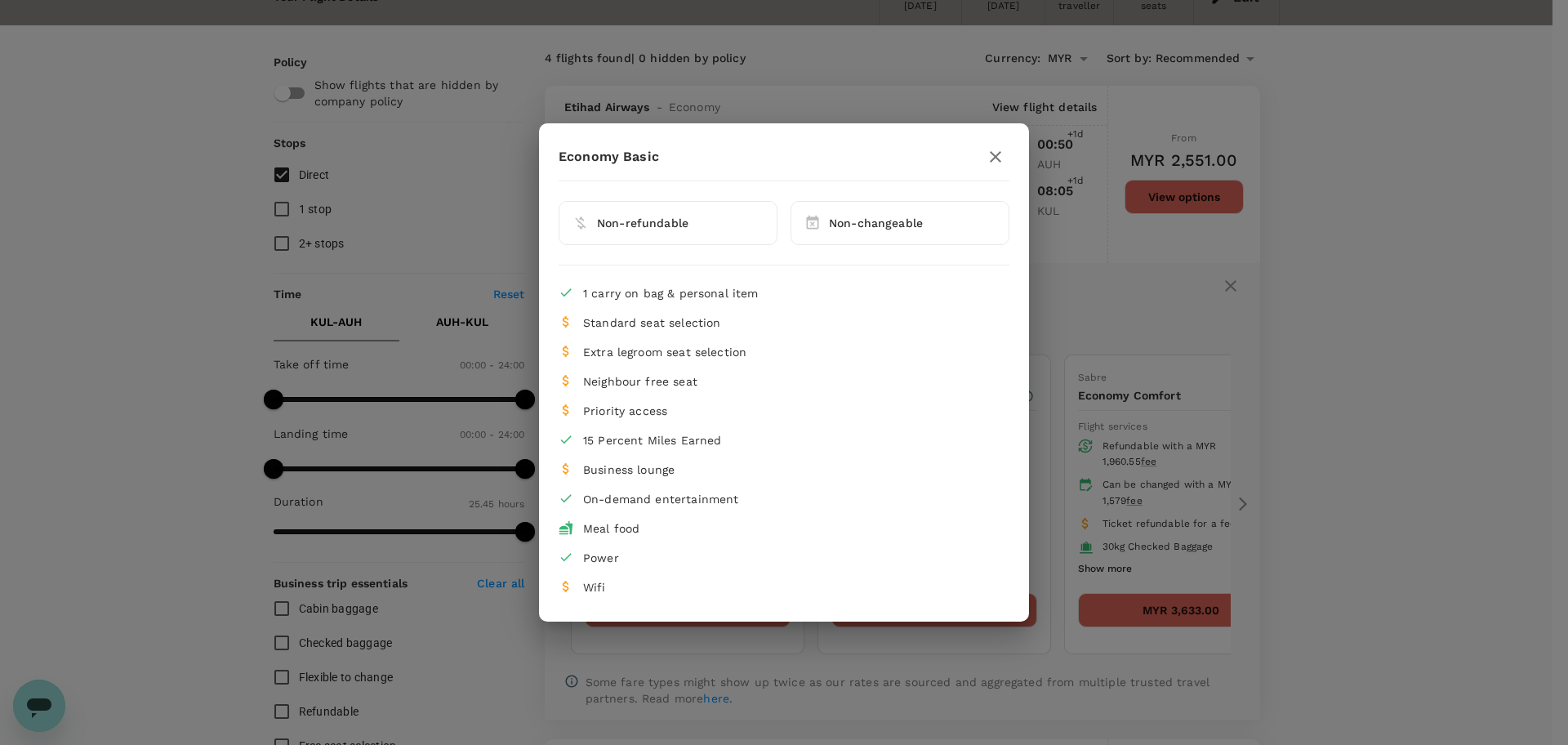
click at [991, 150] on icon "button" at bounding box center [995, 156] width 20 height 20
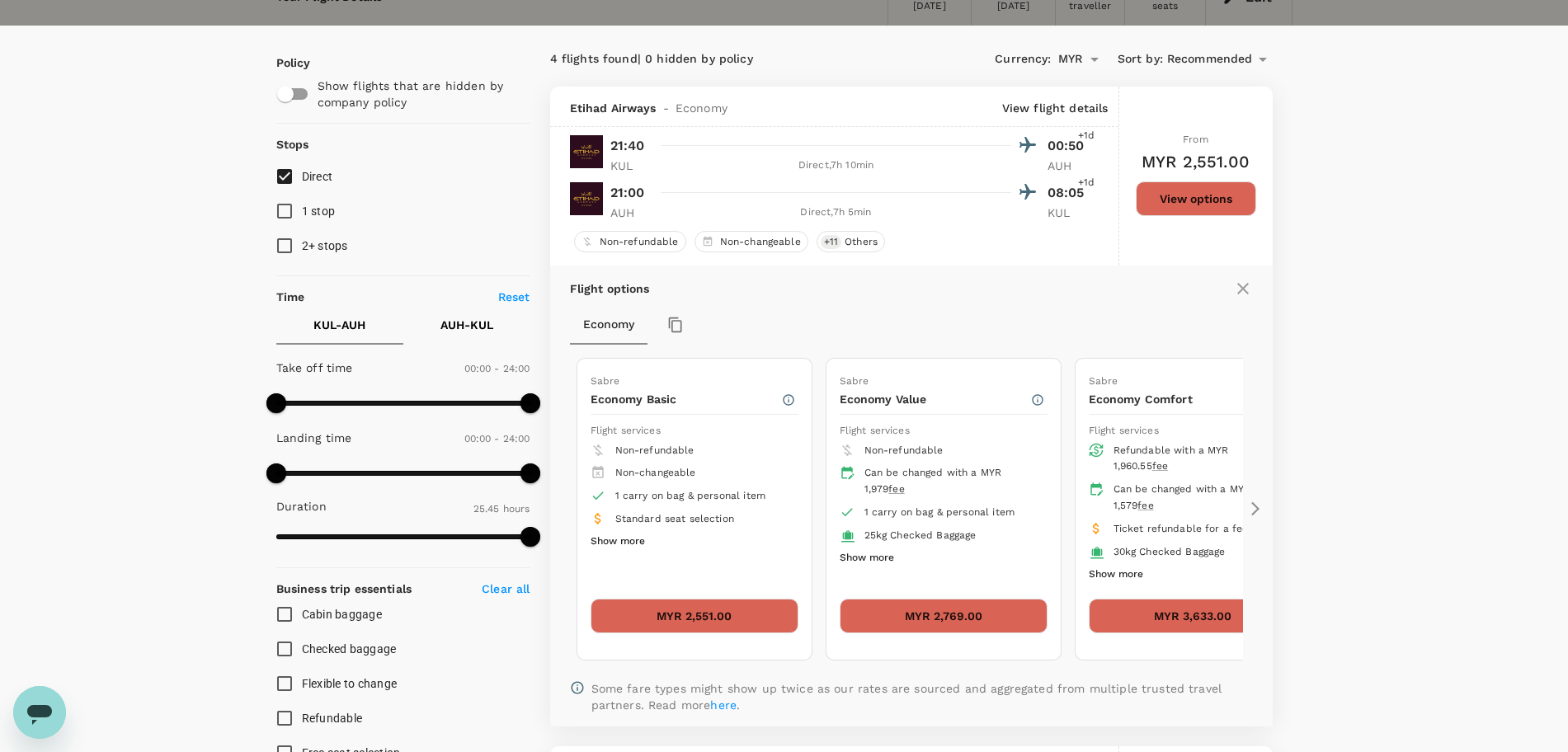
click at [865, 557] on button "Show more" at bounding box center [866, 558] width 55 height 22
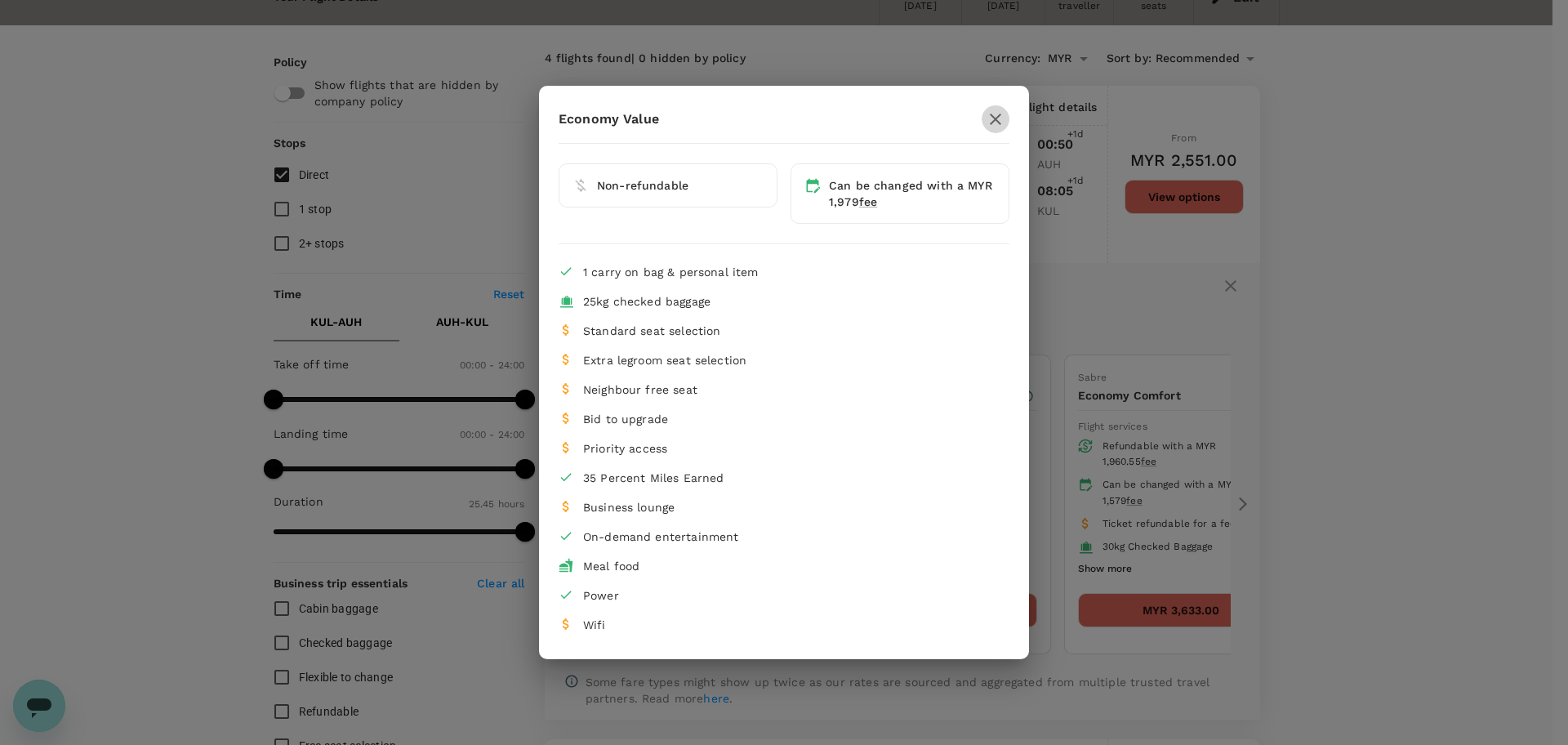
click at [987, 113] on icon "button" at bounding box center [995, 119] width 20 height 20
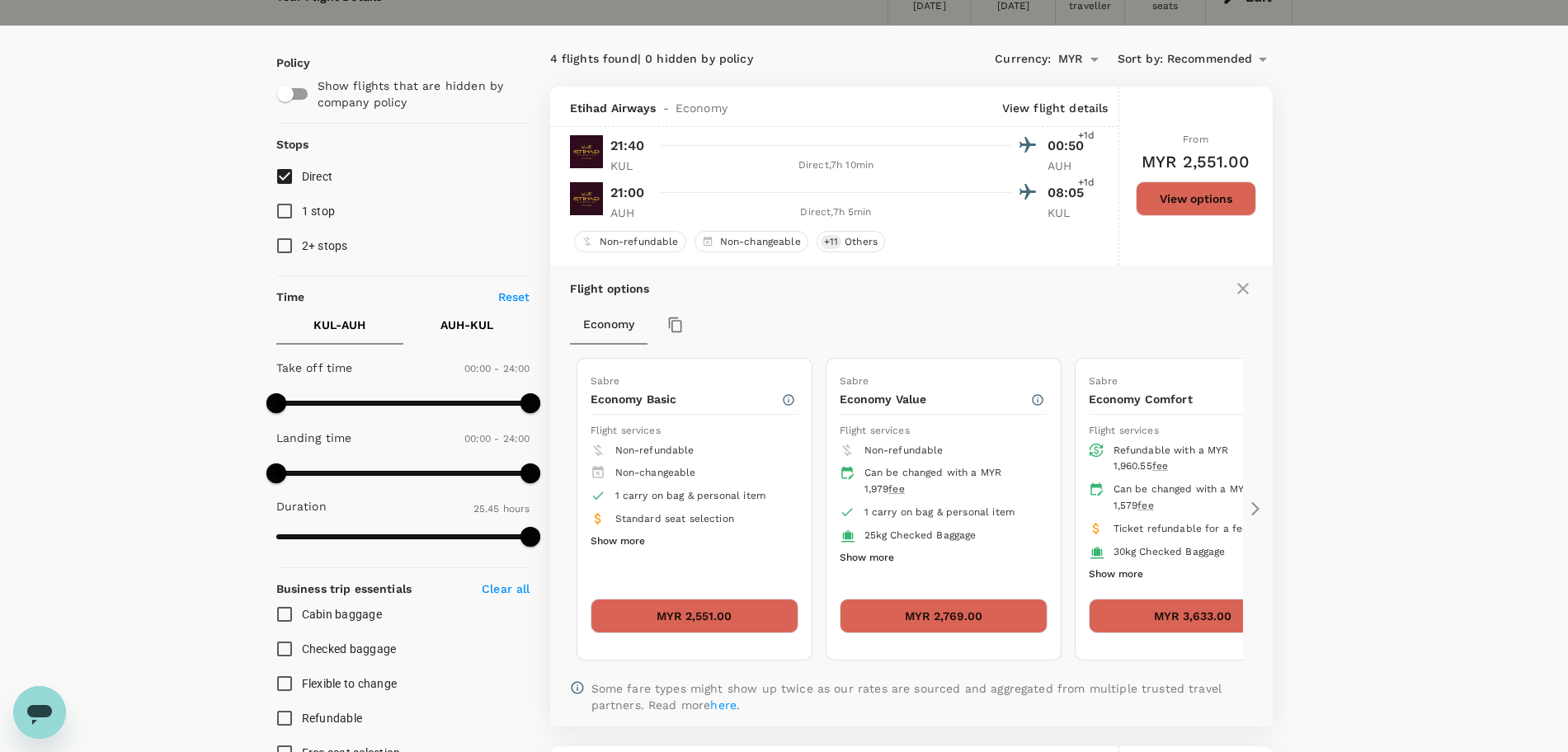
click at [1258, 499] on div "Flight options Economy Sabre Economy Basic Flight services Non-refundable Non-c…" at bounding box center [911, 495] width 722 height 460
click at [1247, 506] on icon at bounding box center [1255, 508] width 16 height 16
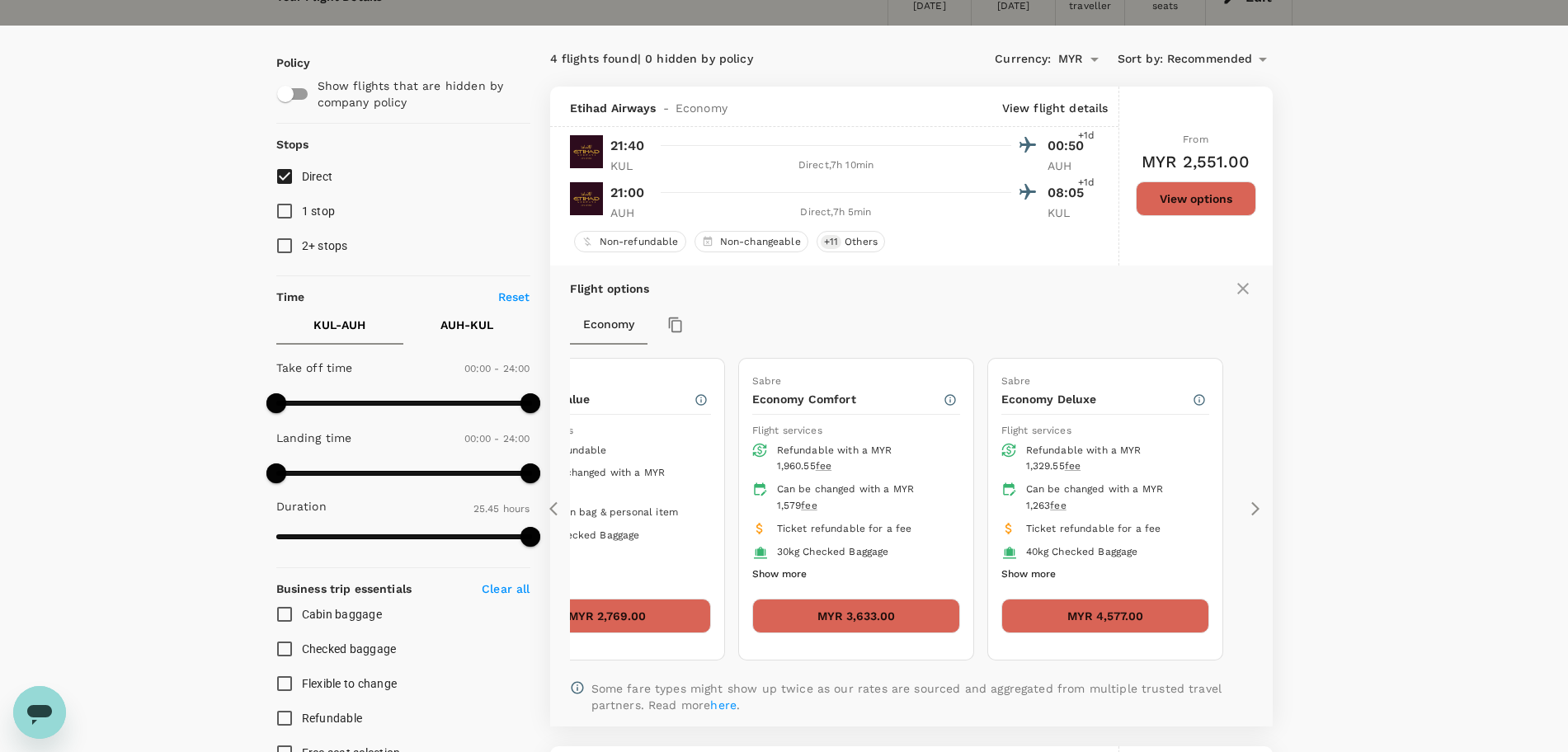
click at [557, 501] on icon at bounding box center [557, 508] width 16 height 16
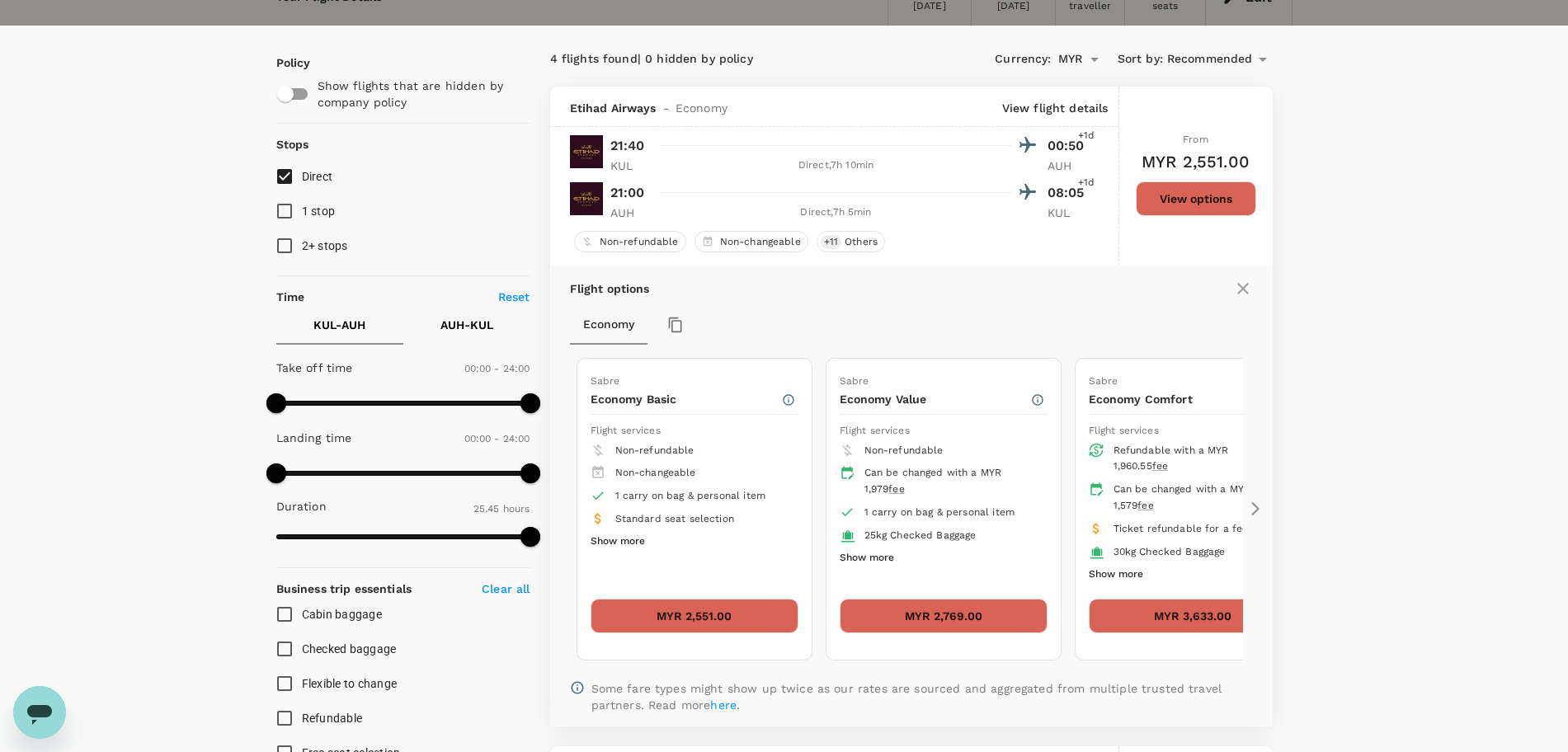
click at [633, 542] on button "Show more" at bounding box center [617, 541] width 55 height 22
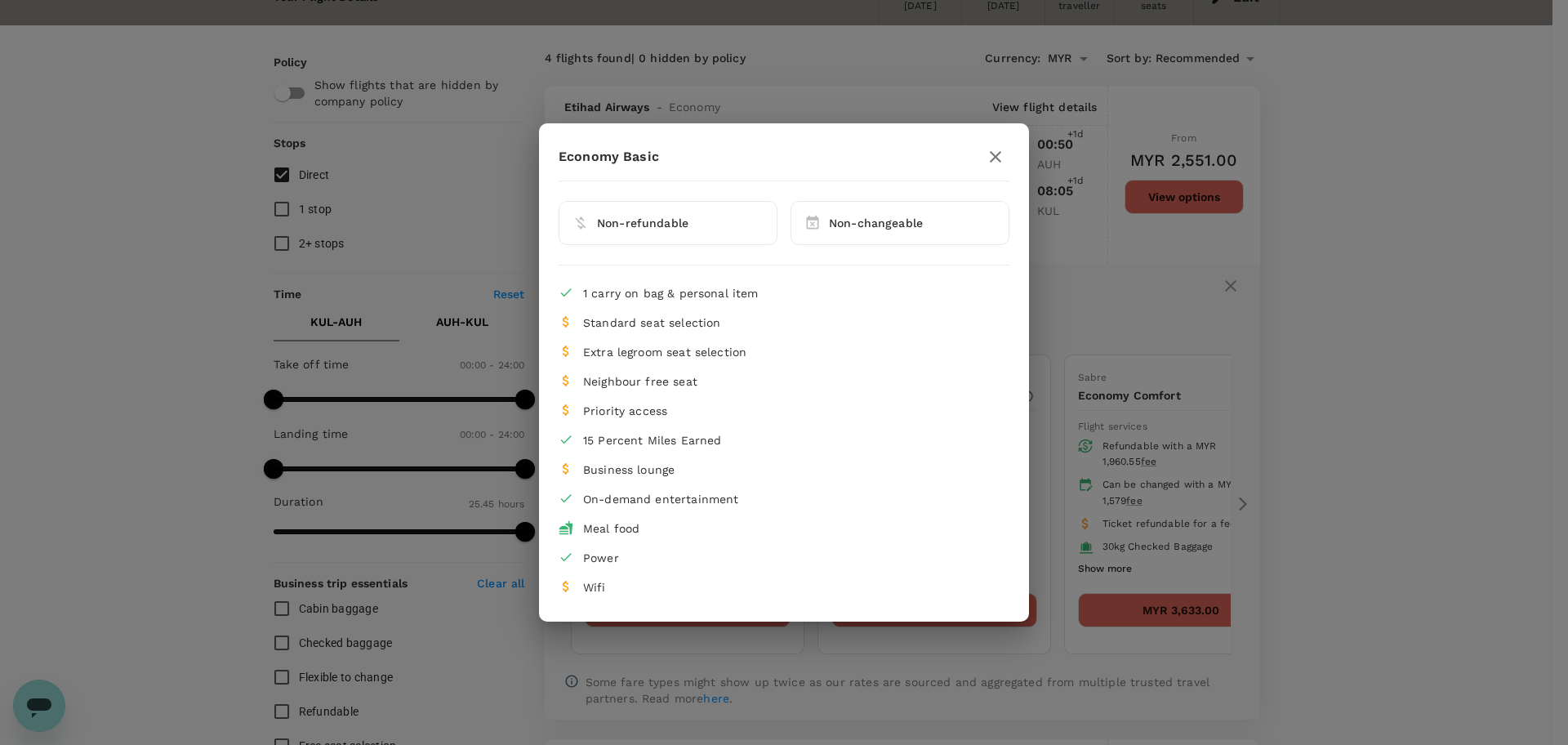
click at [991, 147] on icon "button" at bounding box center [995, 156] width 20 height 20
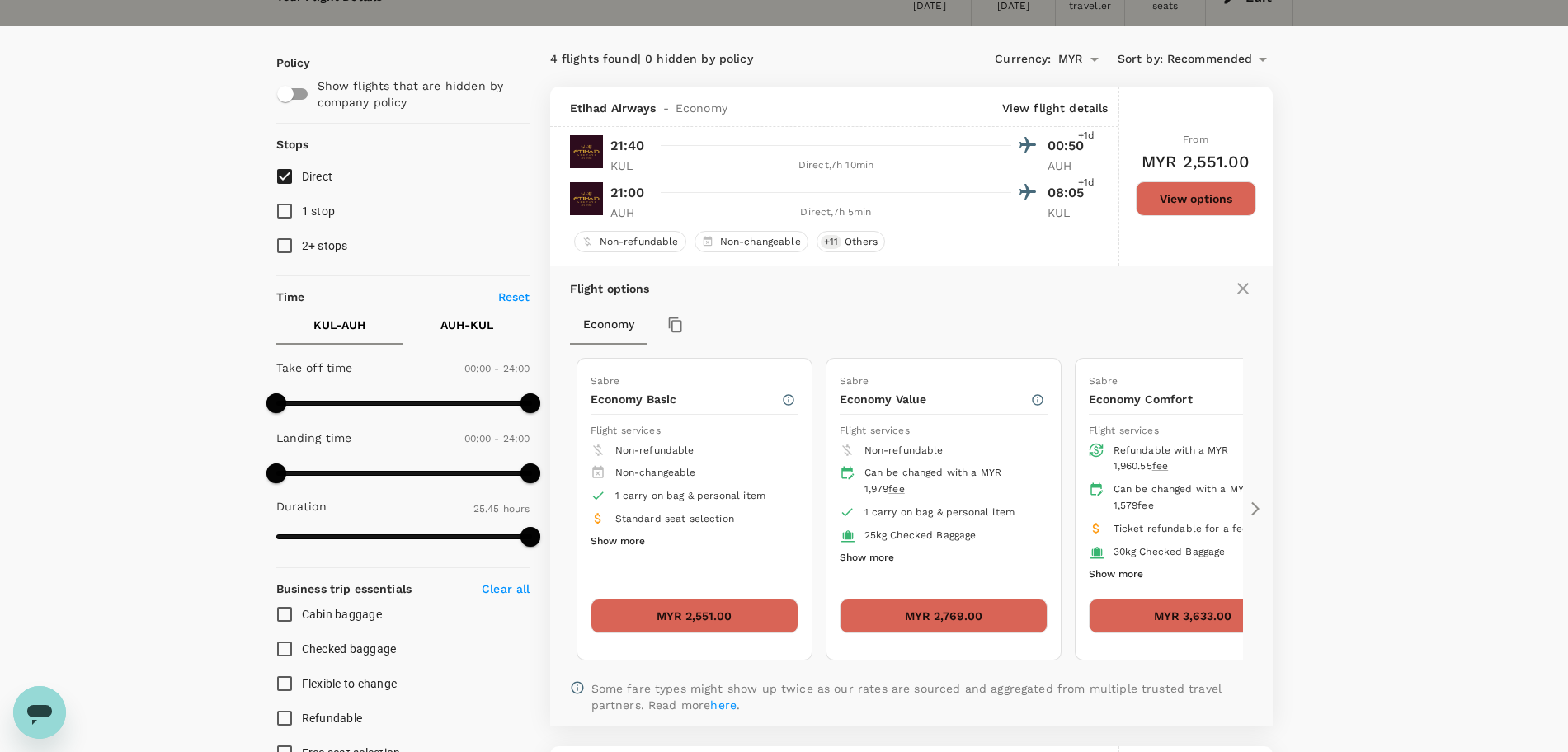
click at [1117, 572] on button "Show more" at bounding box center [1115, 574] width 55 height 22
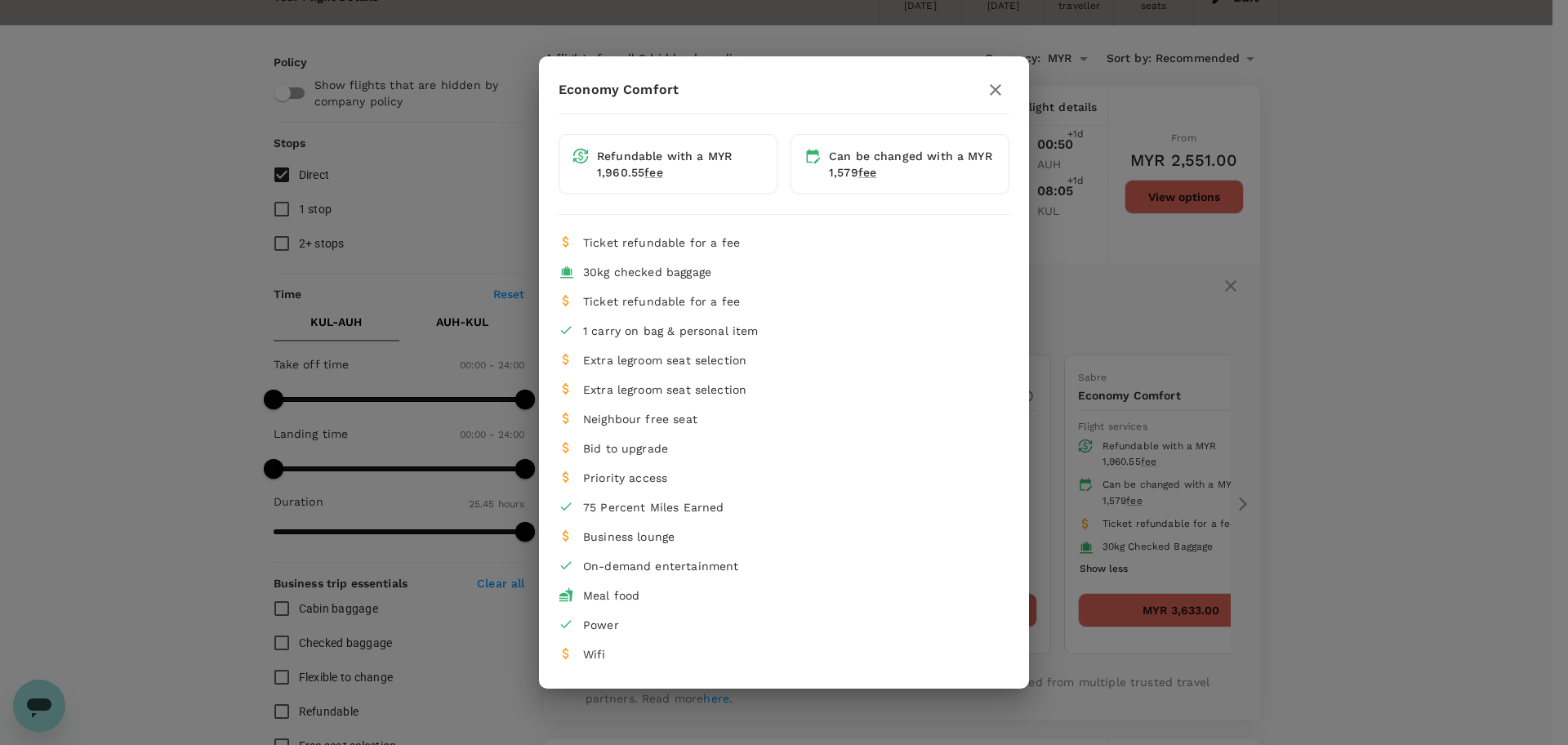
click at [1007, 85] on button "button" at bounding box center [995, 89] width 27 height 27
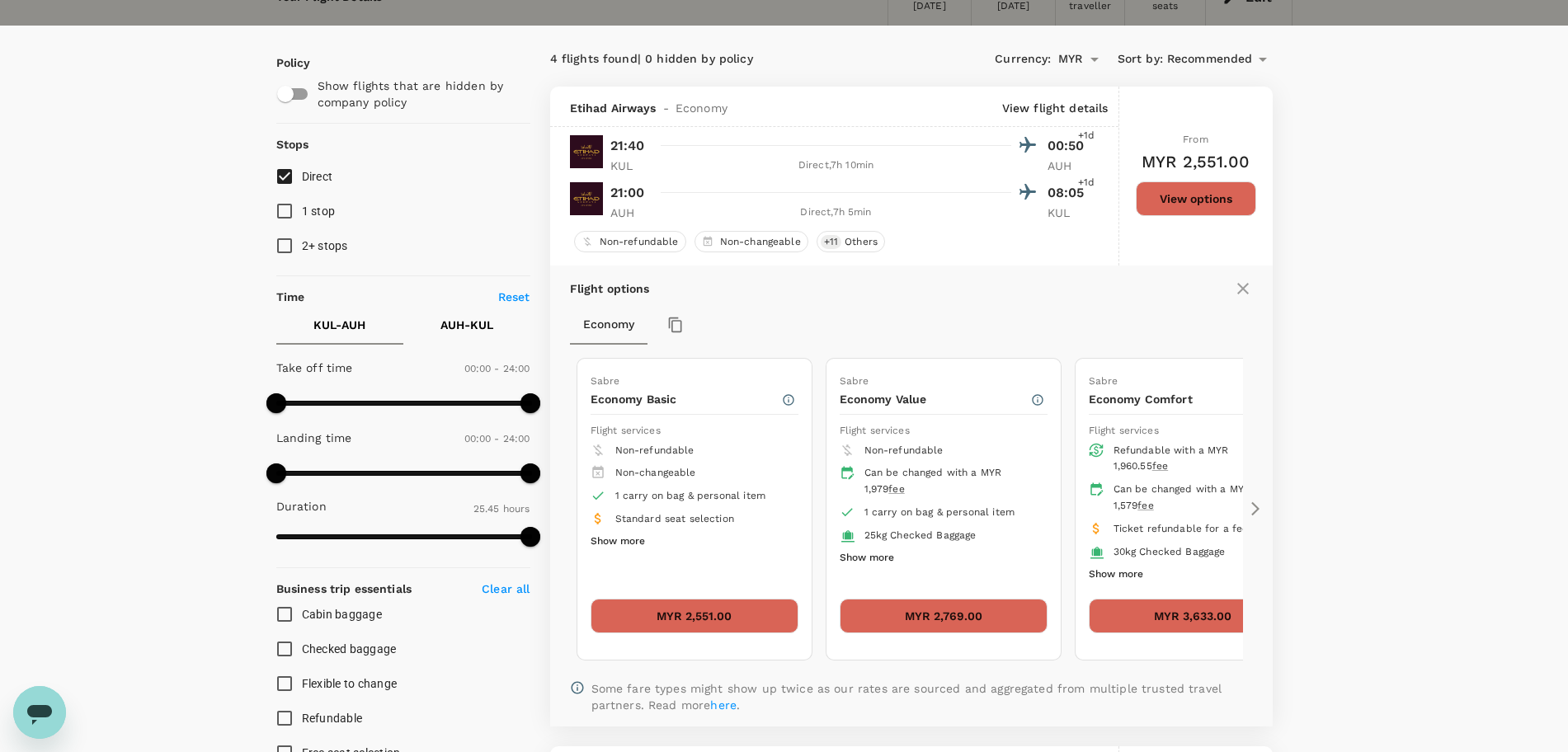
click at [1253, 507] on icon at bounding box center [1255, 508] width 16 height 16
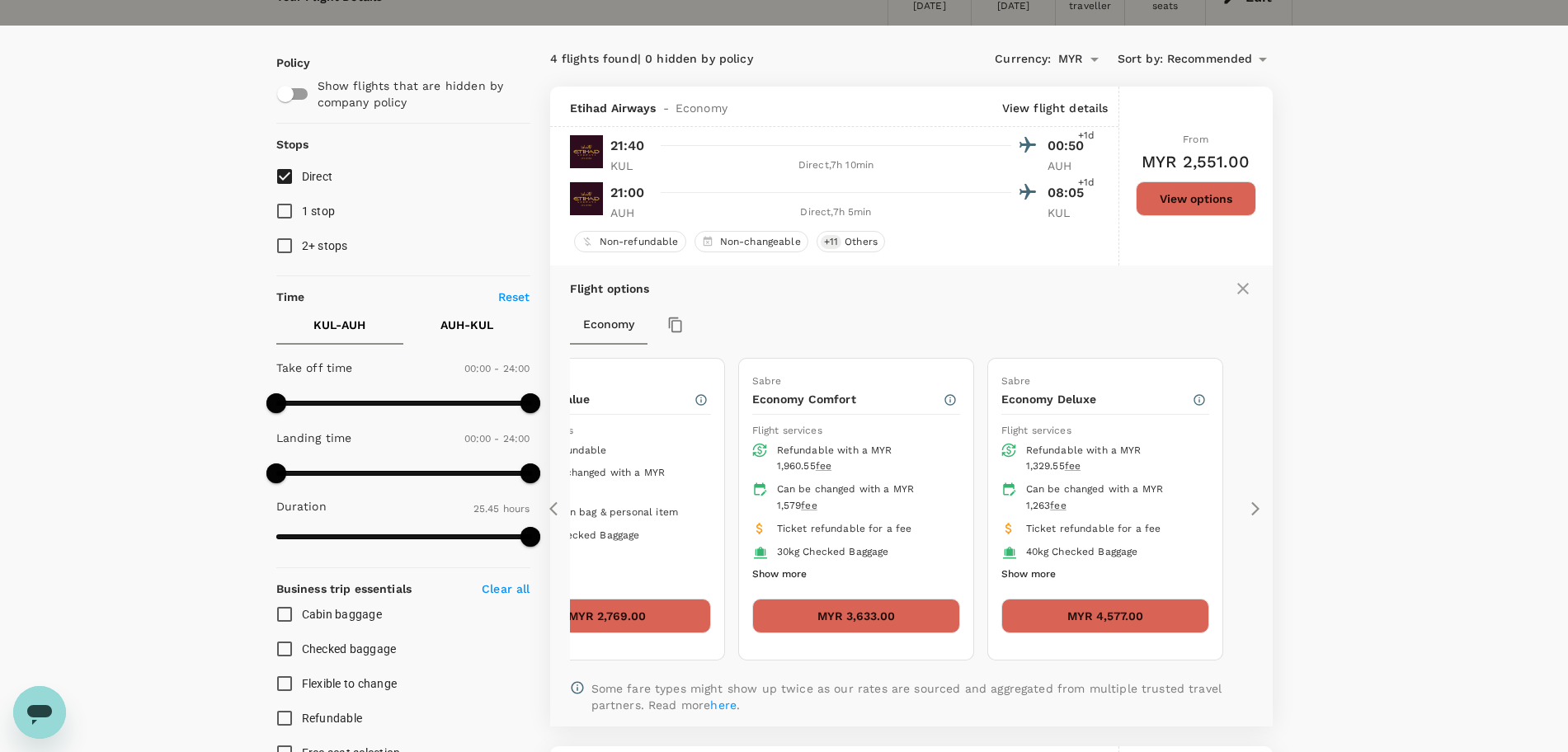
click at [1020, 574] on button "Show more" at bounding box center [1028, 574] width 55 height 22
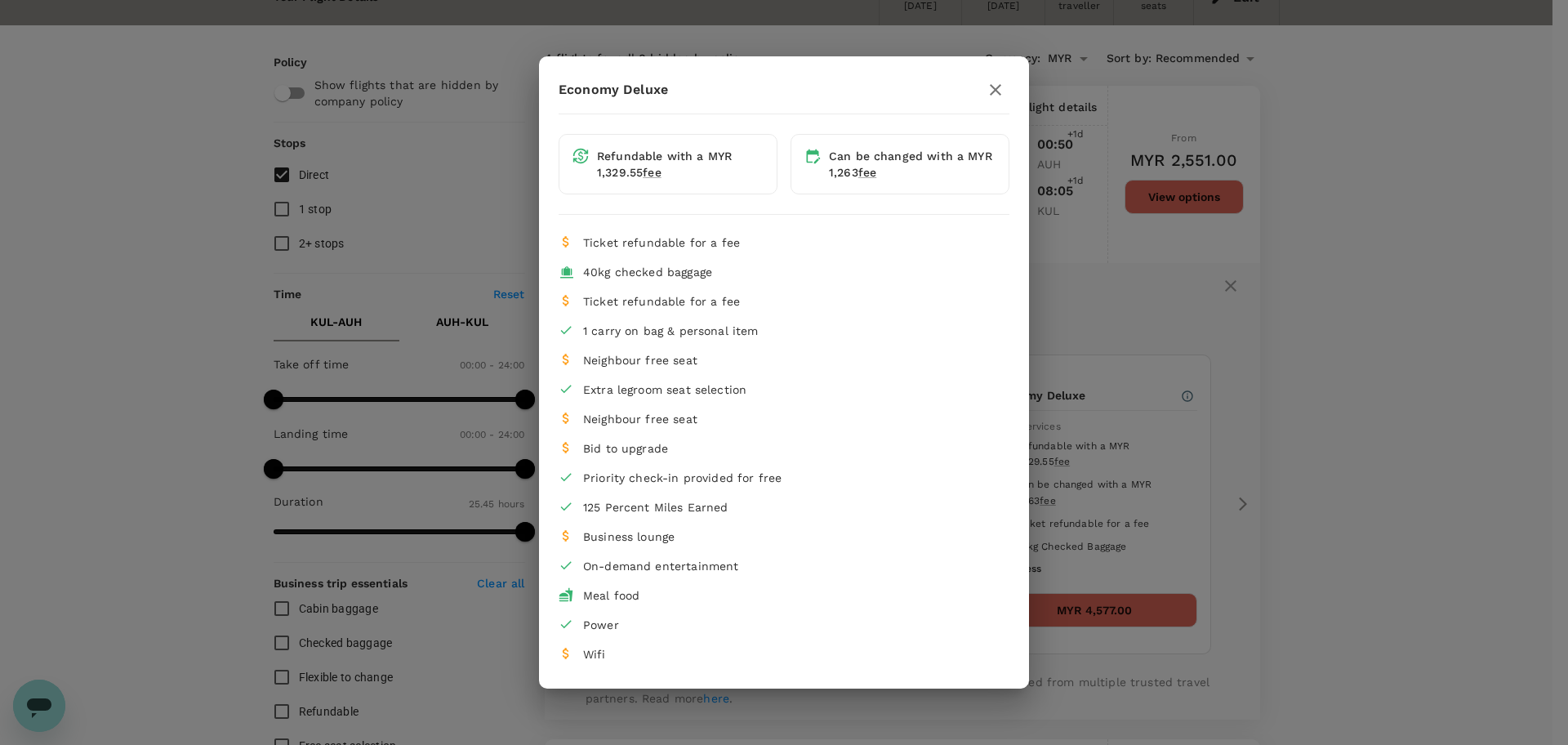
click at [998, 89] on icon "button" at bounding box center [995, 89] width 11 height 11
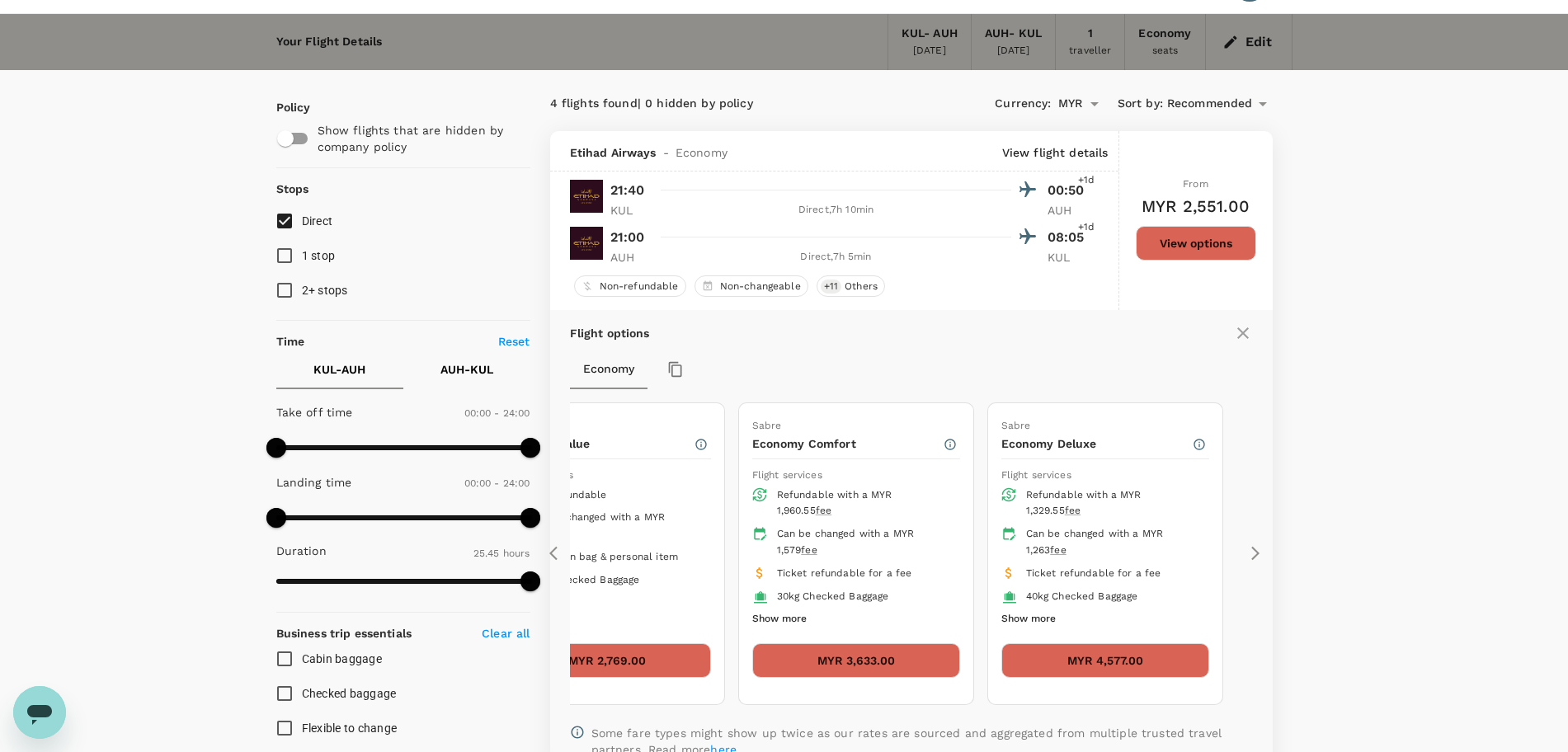
scroll to position [0, 0]
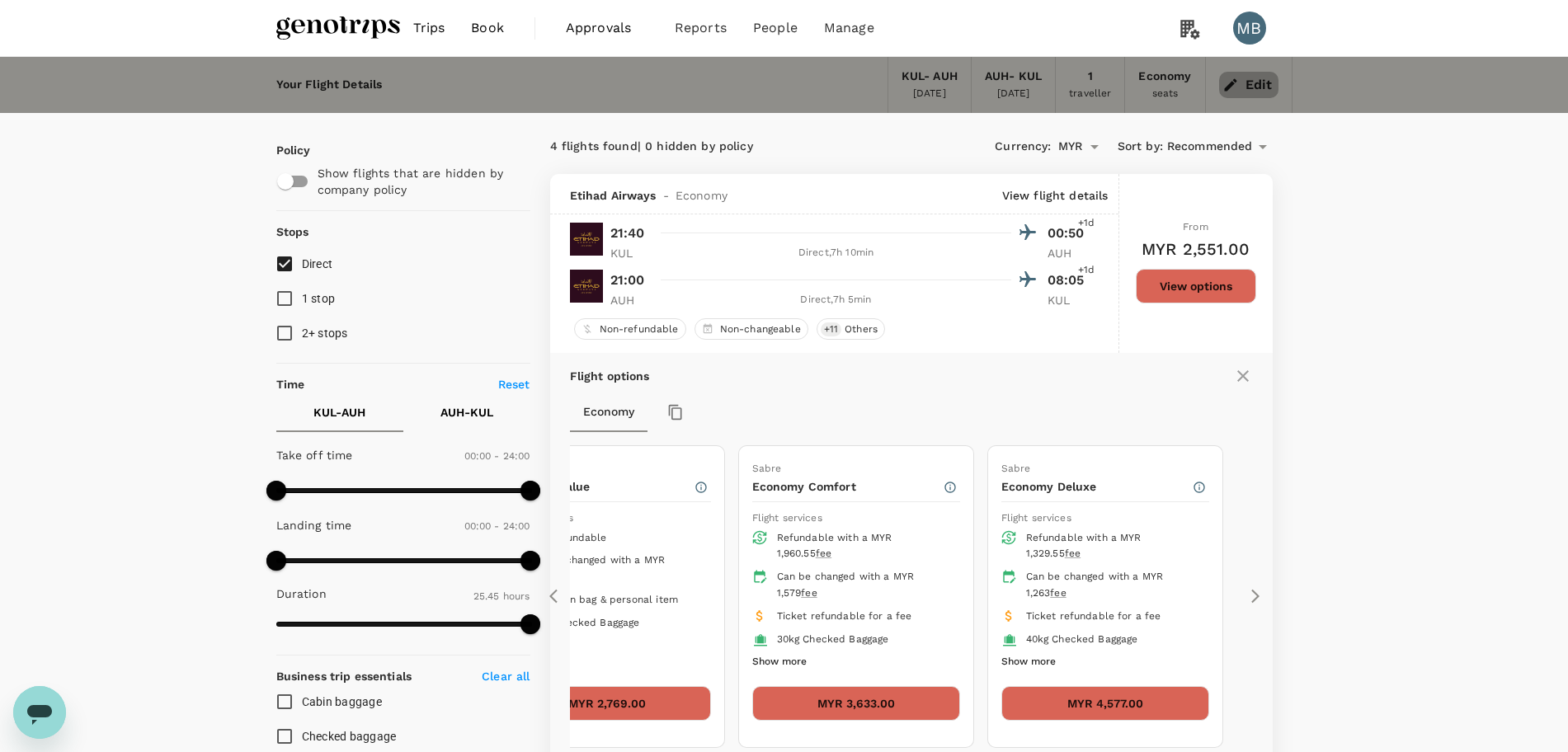
click at [1248, 82] on button "Edit" at bounding box center [1249, 85] width 59 height 26
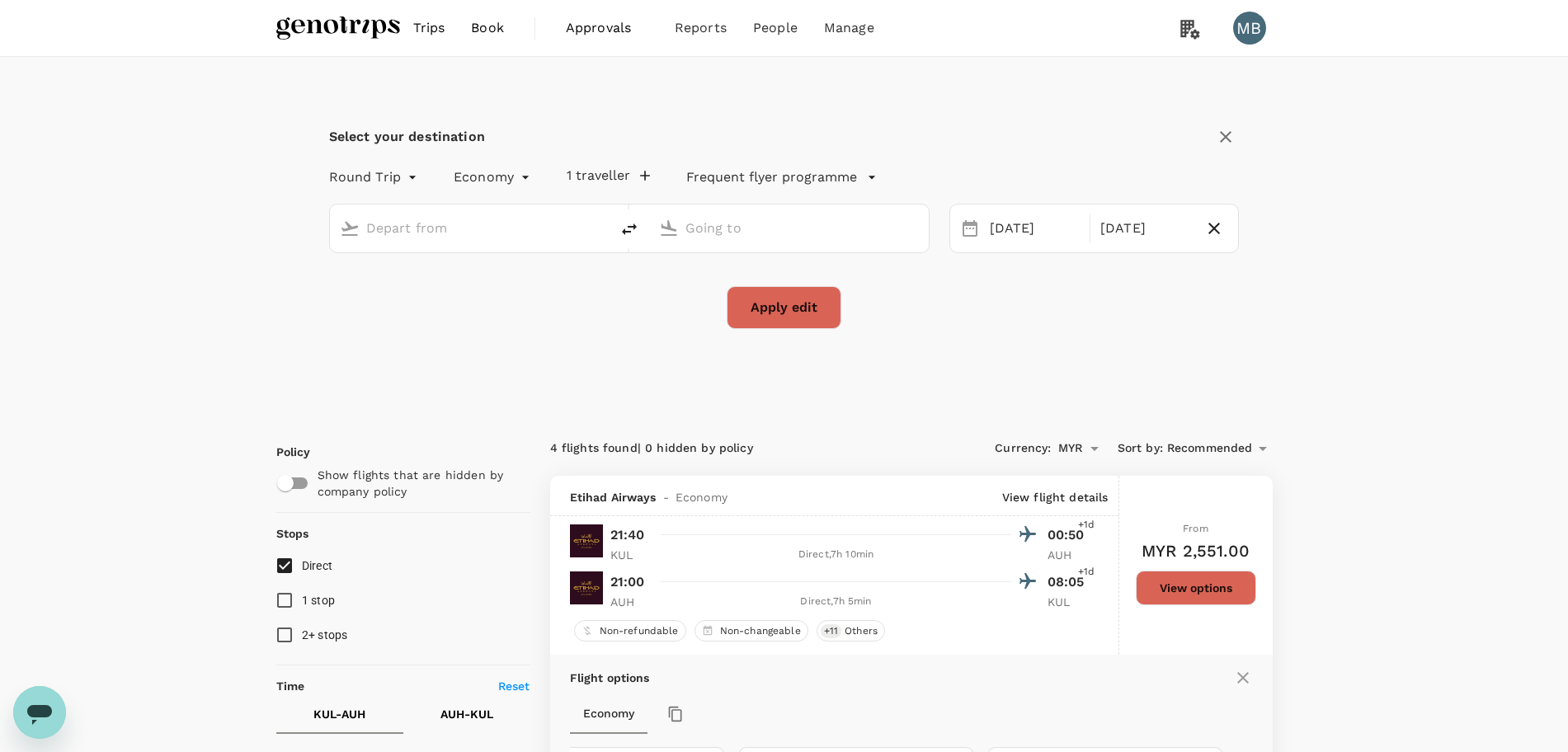
type input "Kuala Lumpur Intl (KUL)"
type input "Abu Dhabi Intl (AUH)"
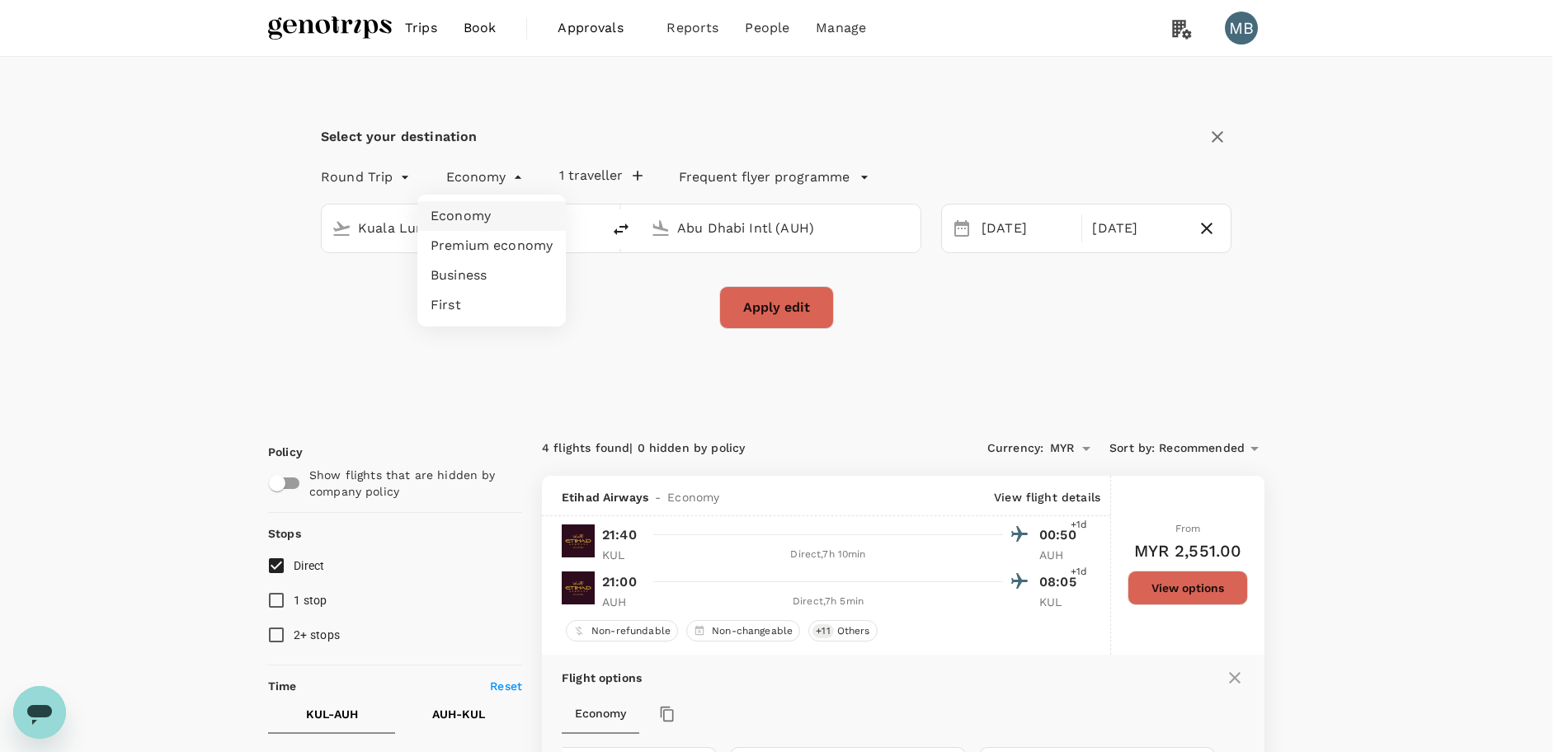
drag, startPoint x: 525, startPoint y: 175, endPoint x: 539, endPoint y: 216, distance: 43.3
click at [519, 263] on li "Business" at bounding box center [491, 275] width 148 height 29
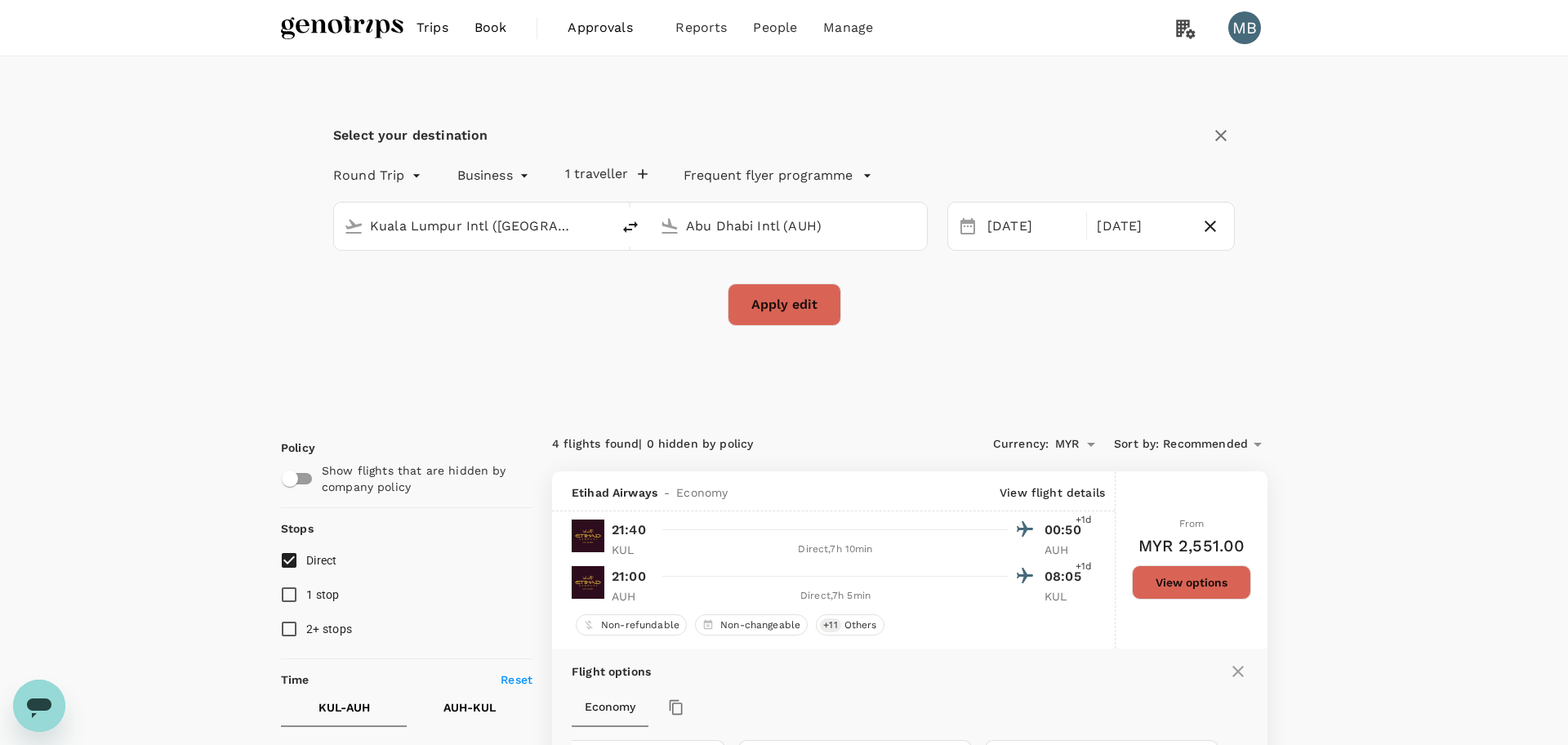
type input "business"
click at [754, 298] on button "Apply edit" at bounding box center [776, 304] width 113 height 42
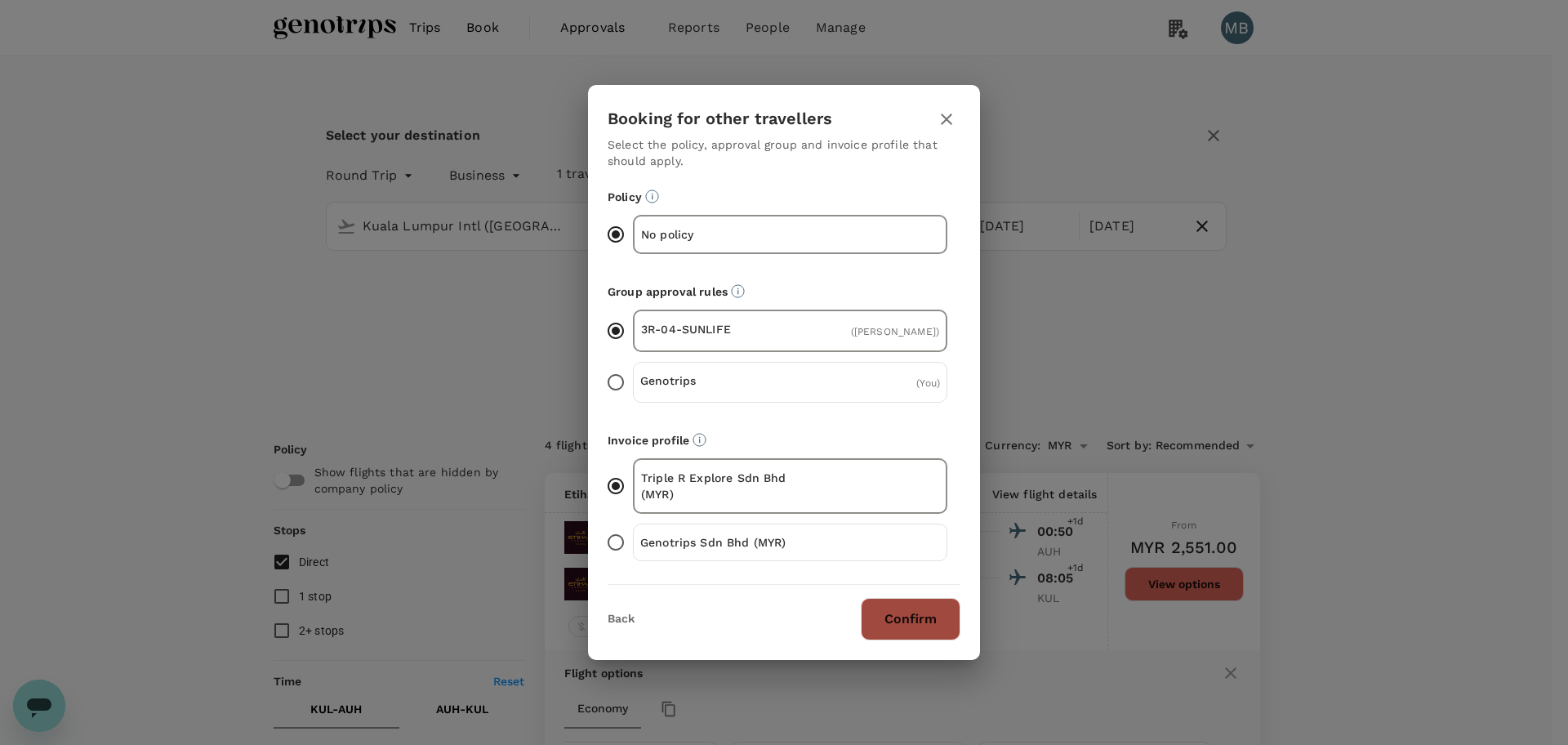
click at [913, 625] on button "Confirm" at bounding box center [911, 619] width 100 height 42
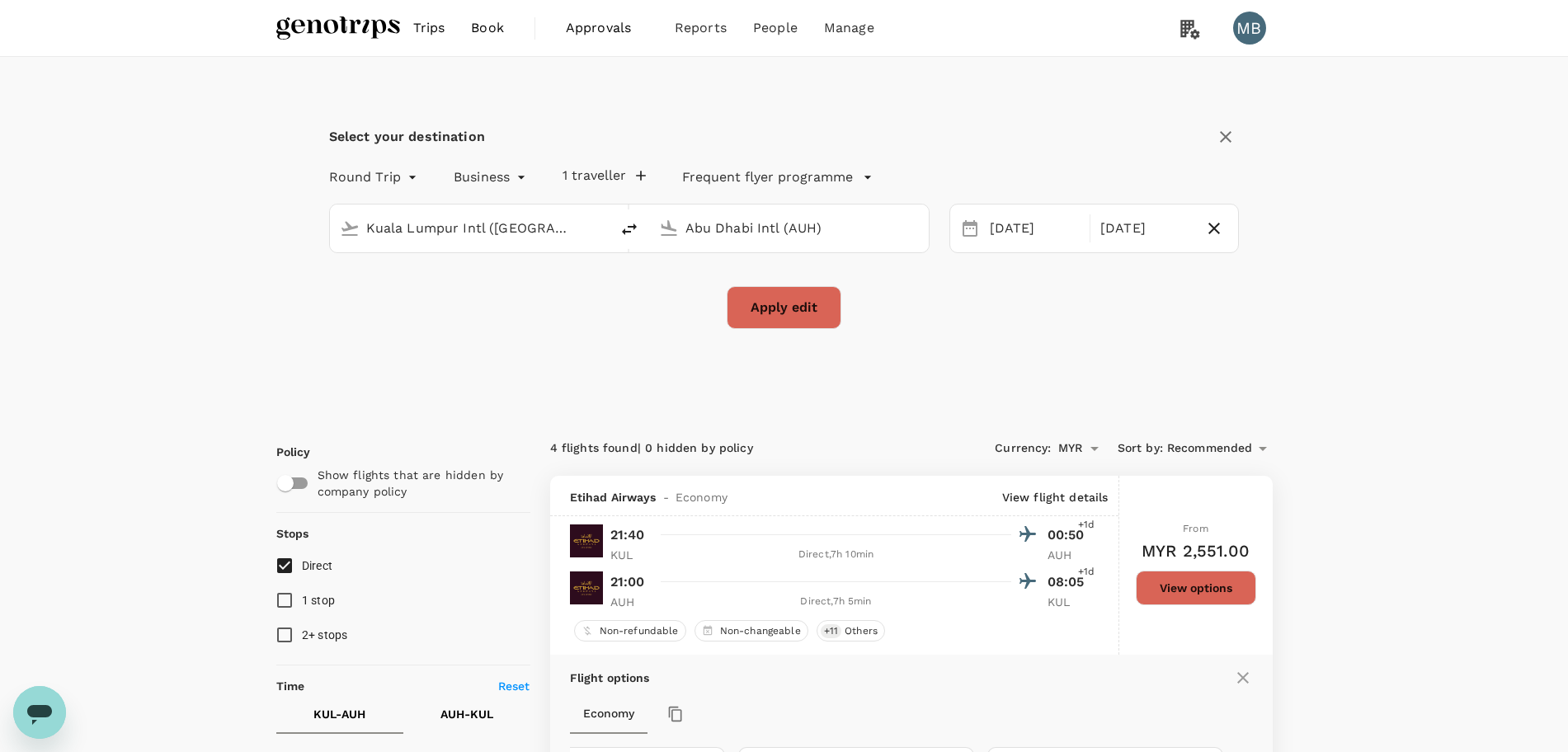
checkbox input "false"
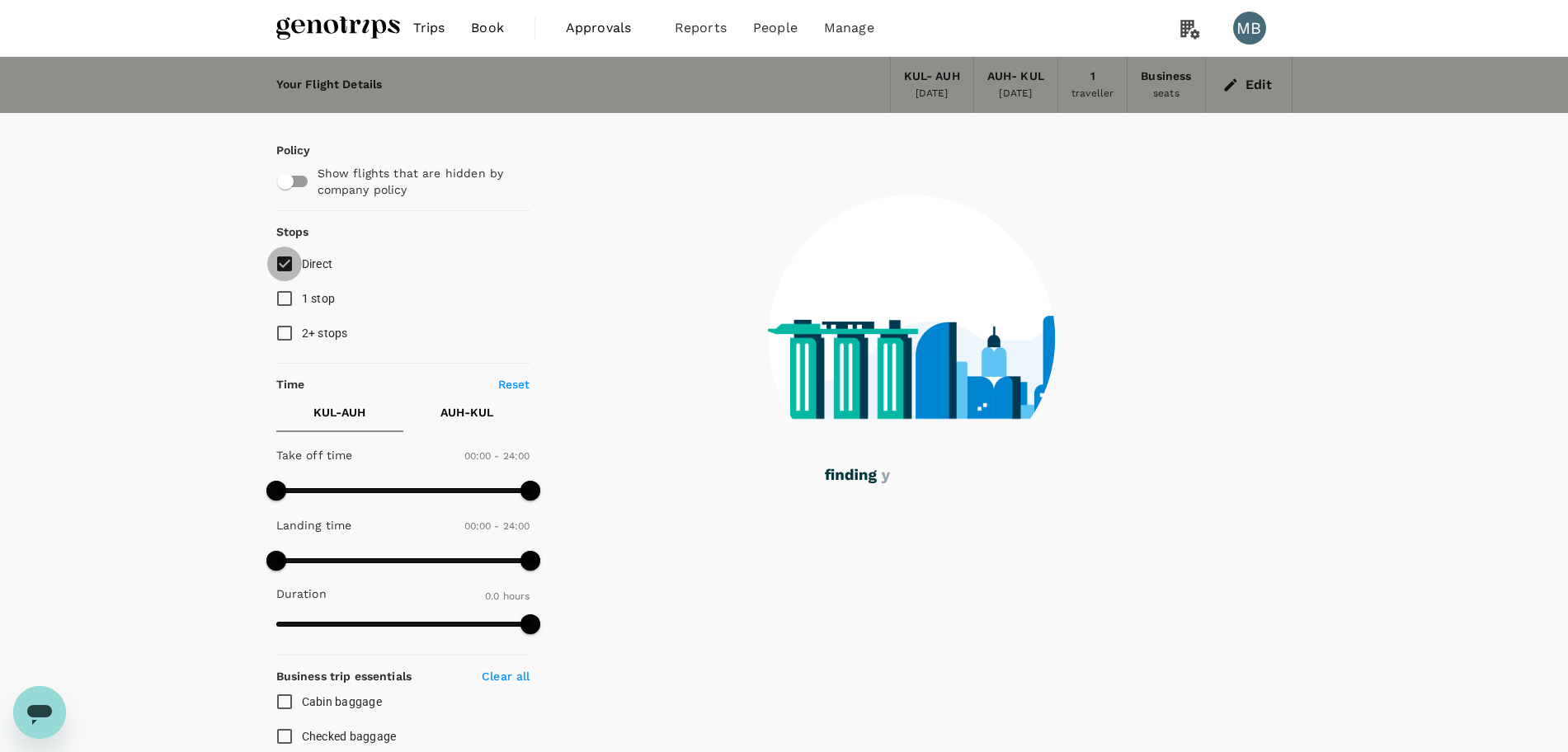
click at [284, 263] on input "Direct" at bounding box center [285, 264] width 35 height 35
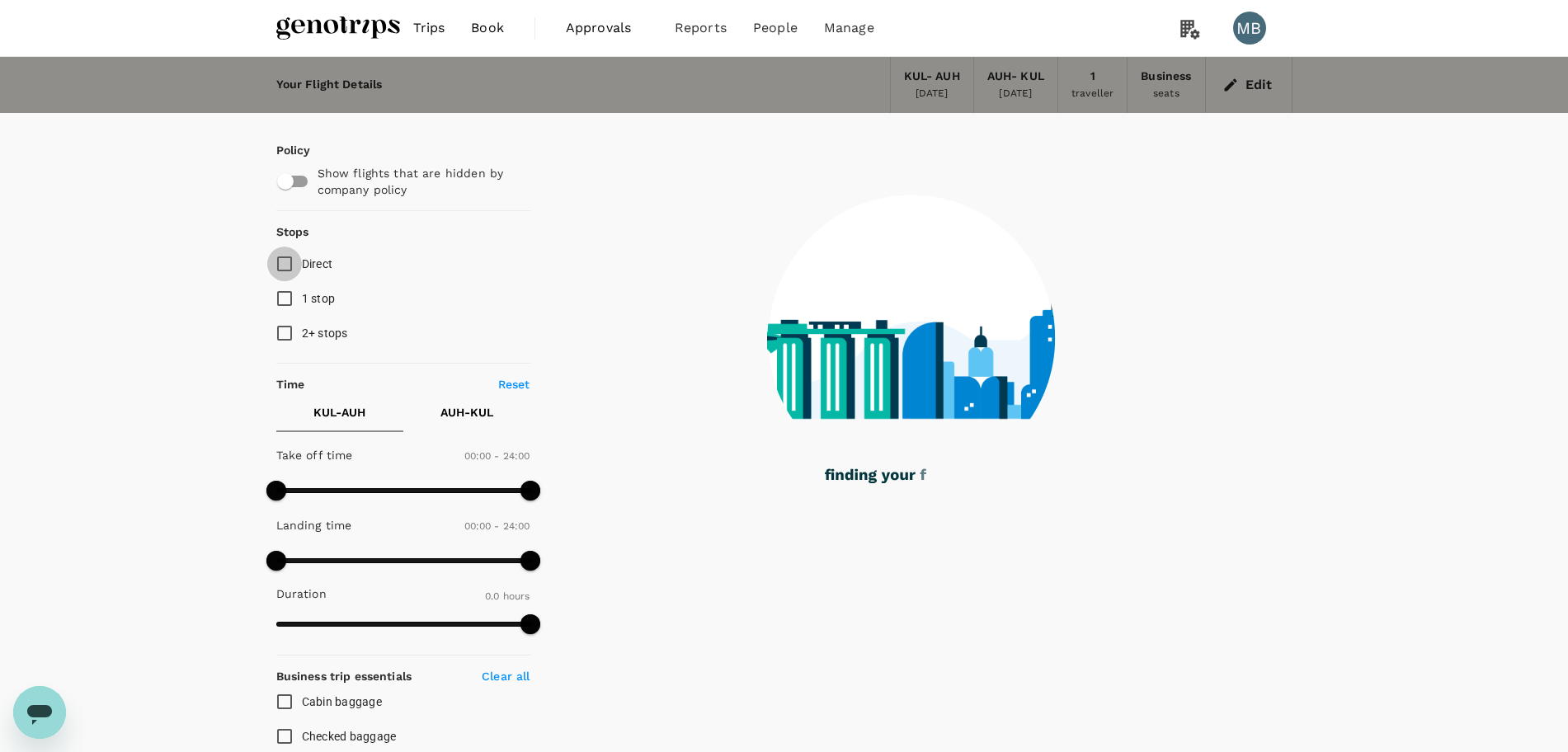
click at [284, 263] on input "Direct" at bounding box center [285, 264] width 35 height 35
checkbox input "true"
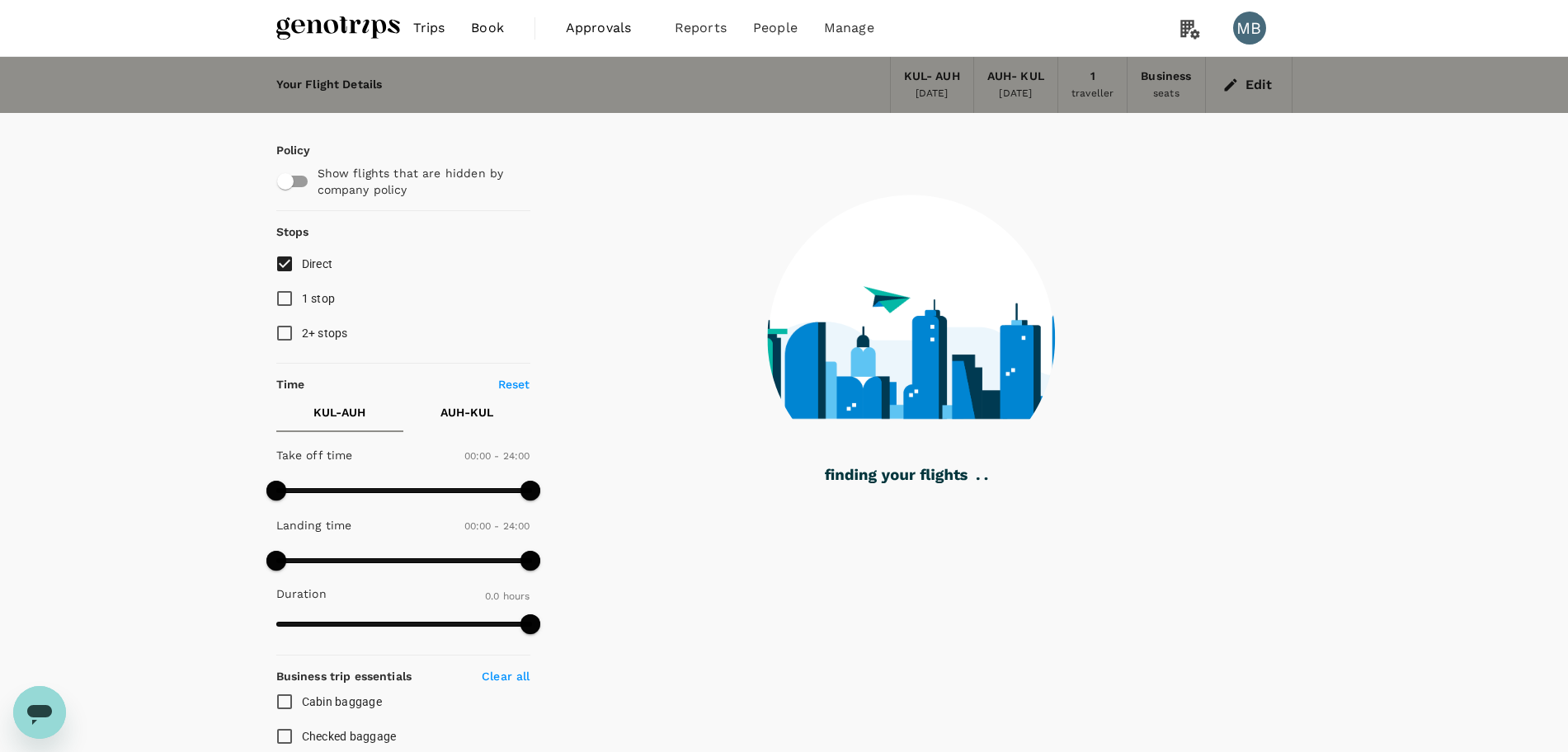
type input "1270"
checkbox input "true"
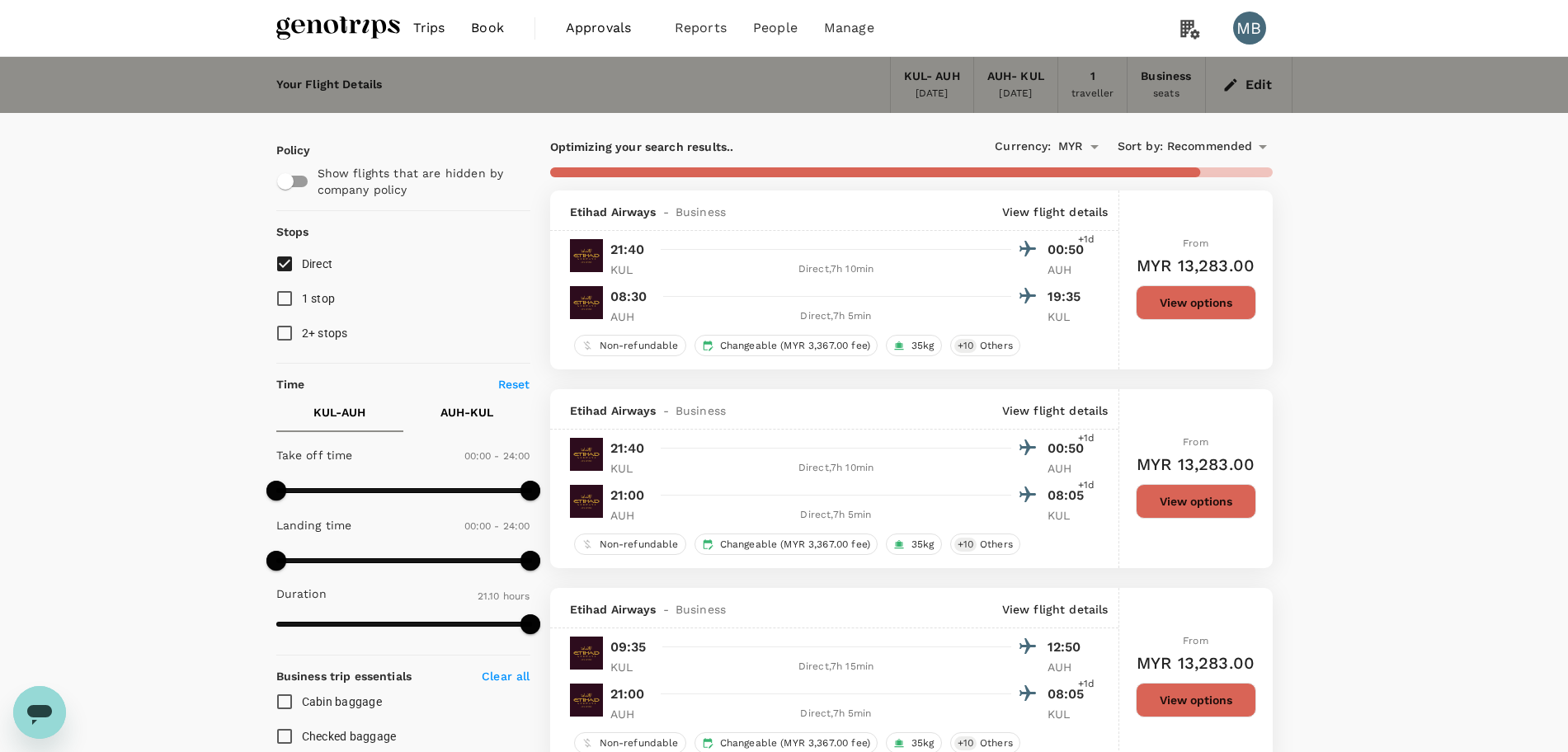
click at [1152, 305] on button "View options" at bounding box center [1196, 303] width 121 height 35
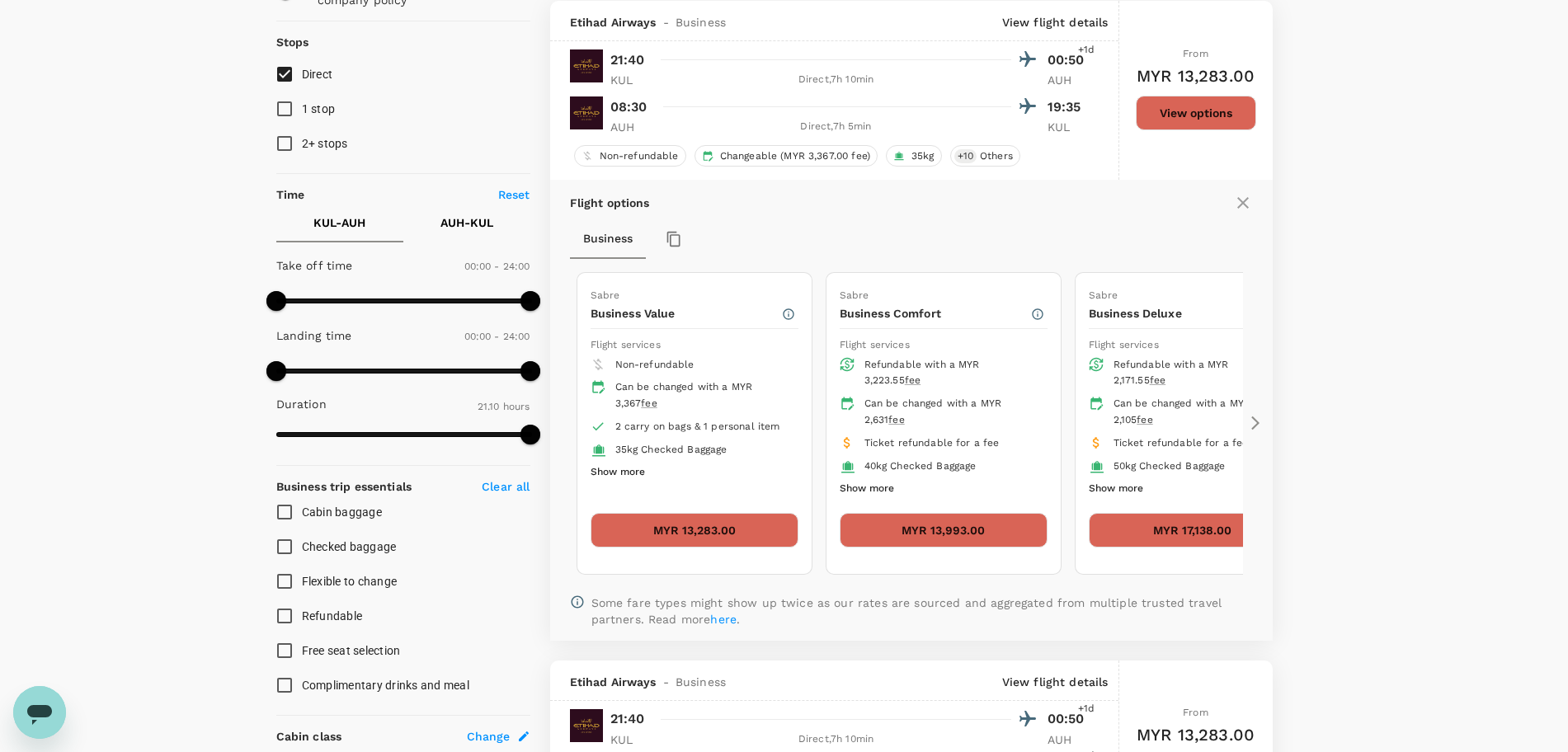
scroll to position [191, 0]
click at [1249, 426] on icon at bounding box center [1255, 422] width 16 height 16
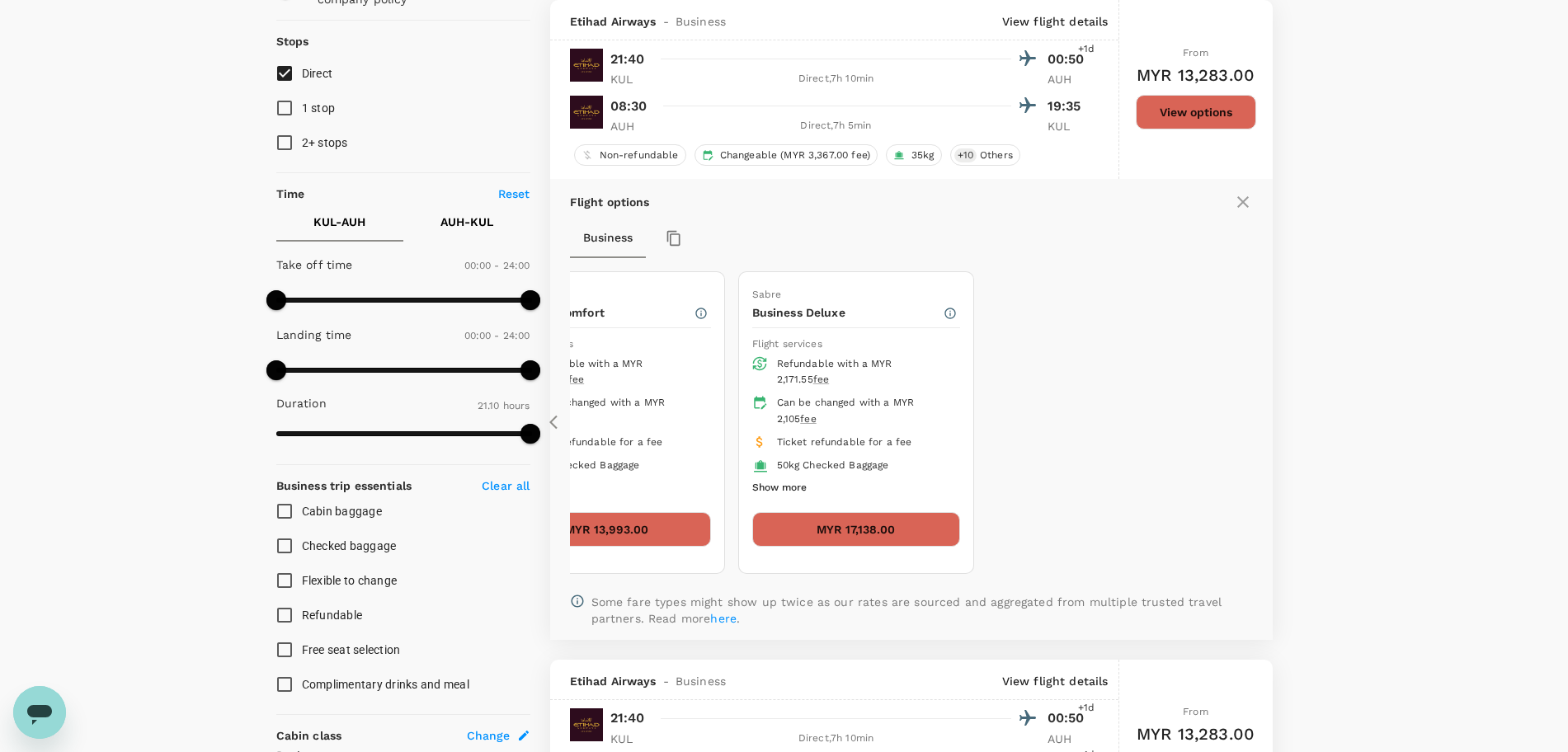
type input "1515"
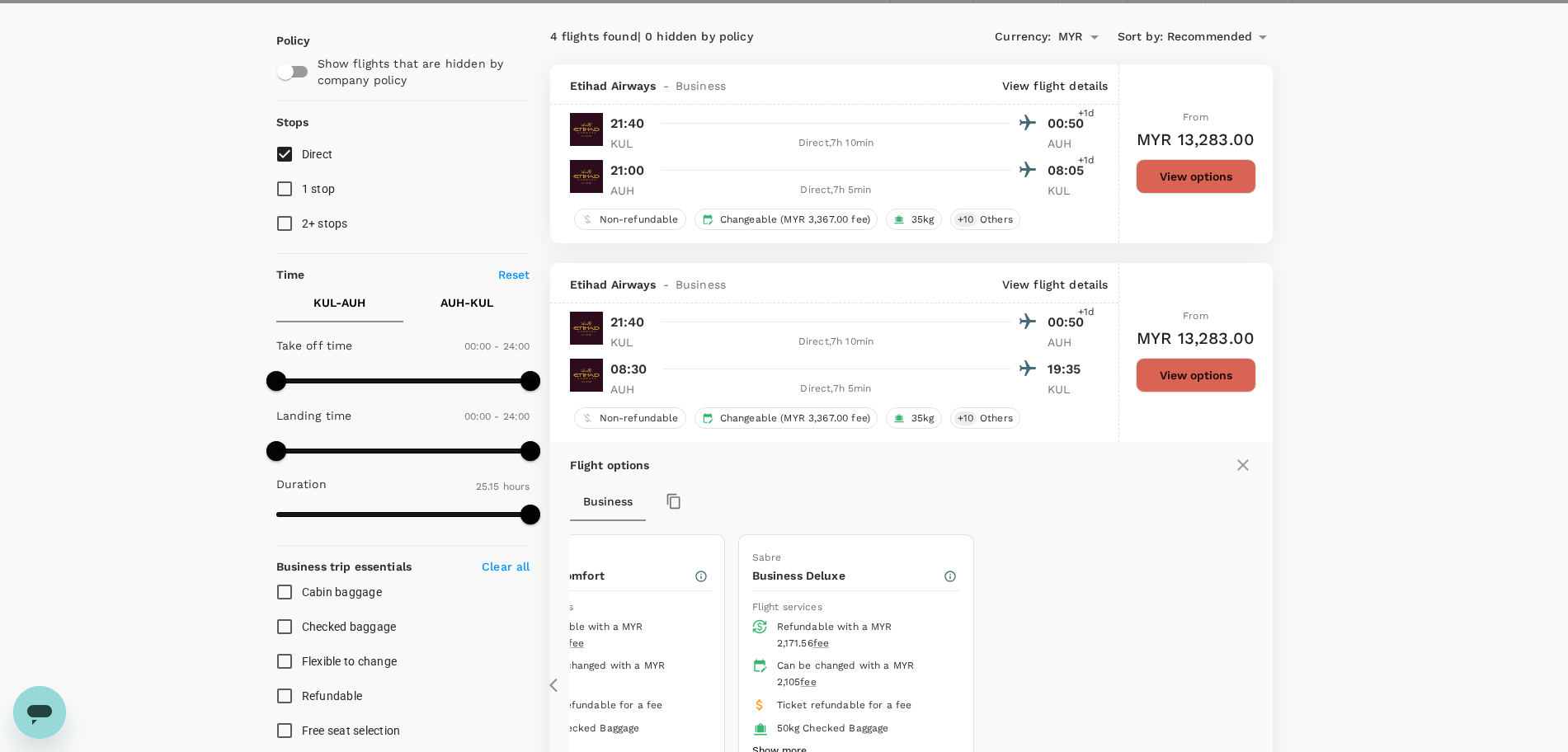
scroll to position [0, 0]
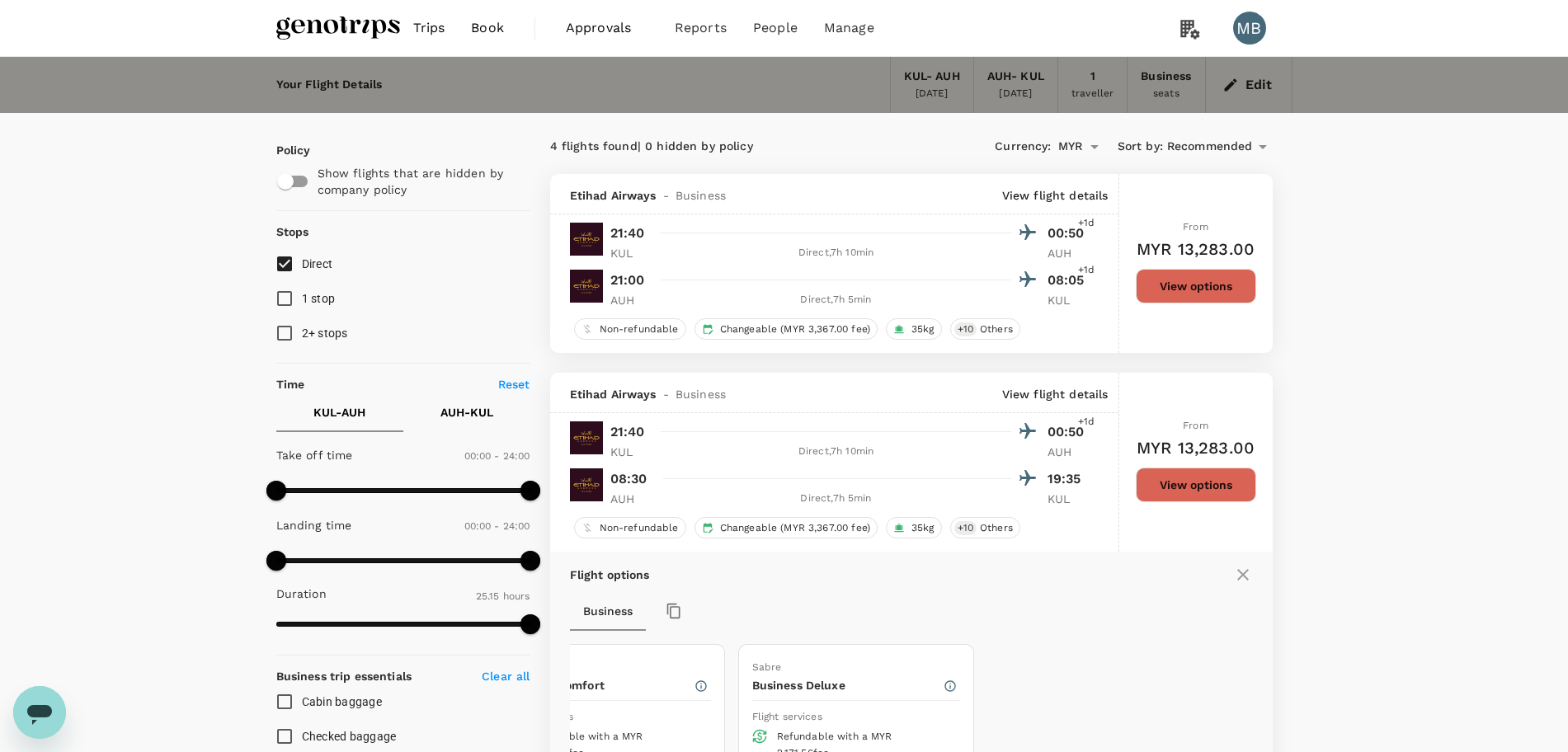
click at [1237, 80] on icon "button" at bounding box center [1230, 84] width 16 height 16
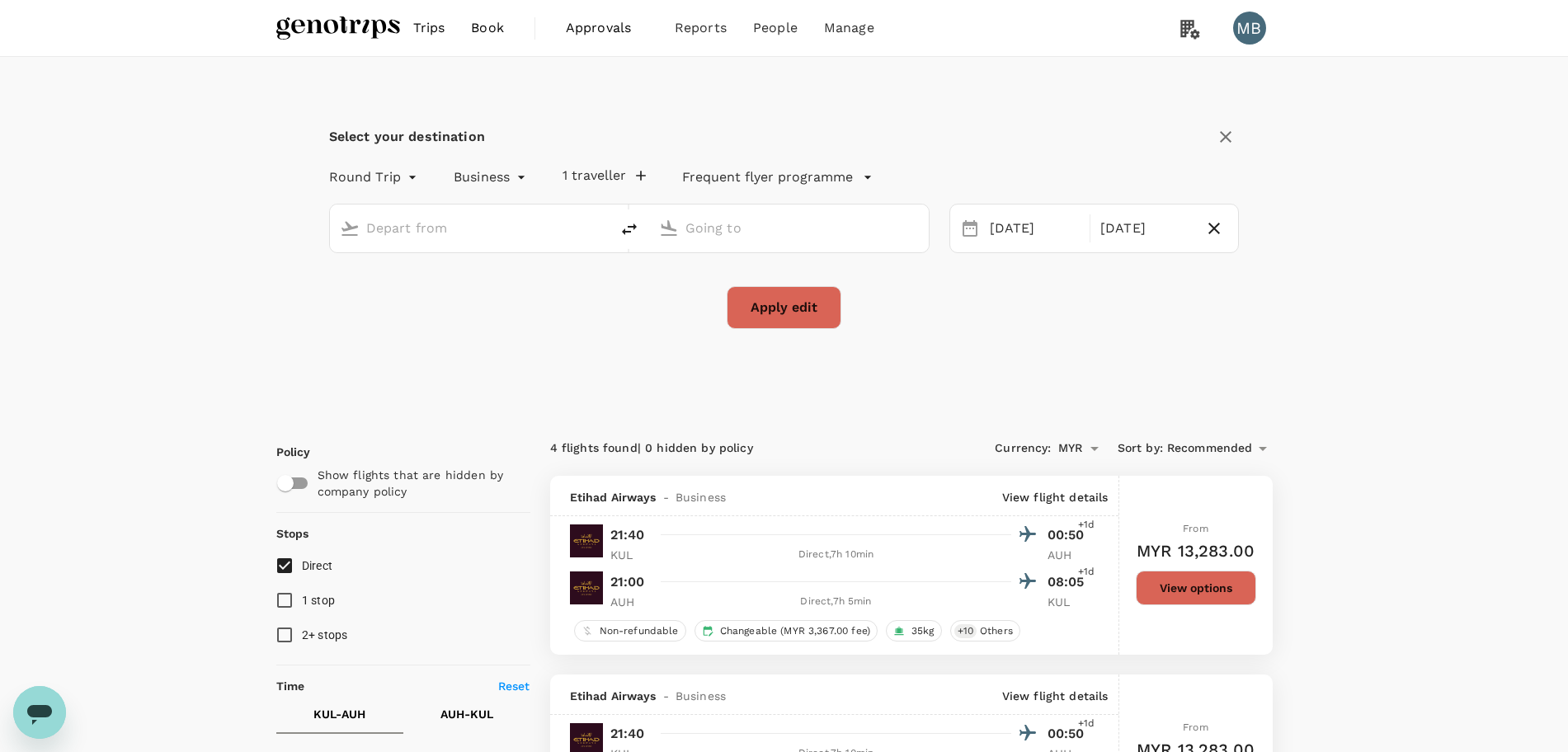
type input "Kuala Lumpur Intl (KUL)"
click at [719, 219] on input "Abu Dhabi Intl (AUH)" at bounding box center [790, 227] width 208 height 25
click at [710, 290] on p "Dubai Intl" at bounding box center [814, 292] width 291 height 16
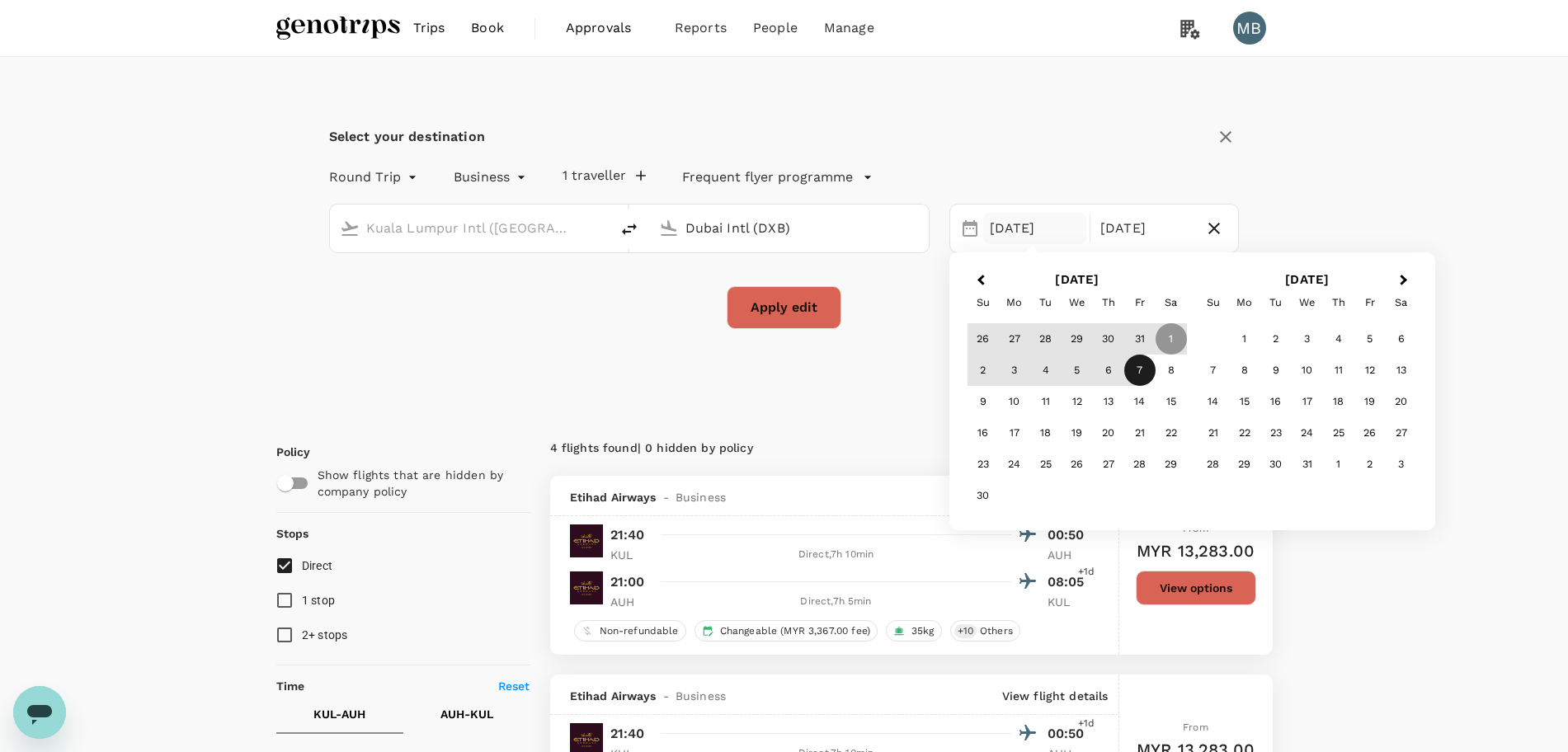
type input "Dubai Intl (DXB)"
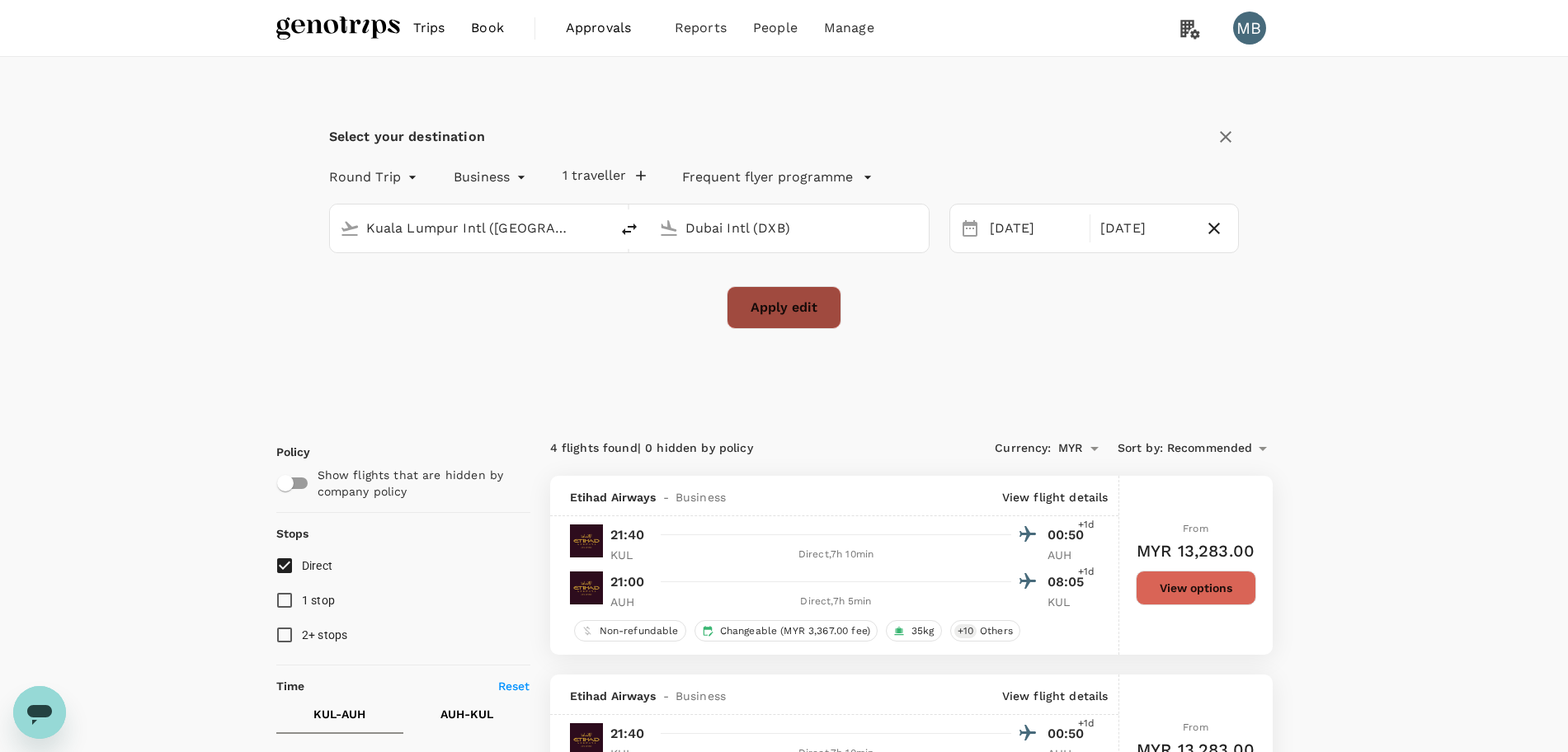
click at [745, 300] on button "Apply edit" at bounding box center [784, 307] width 115 height 43
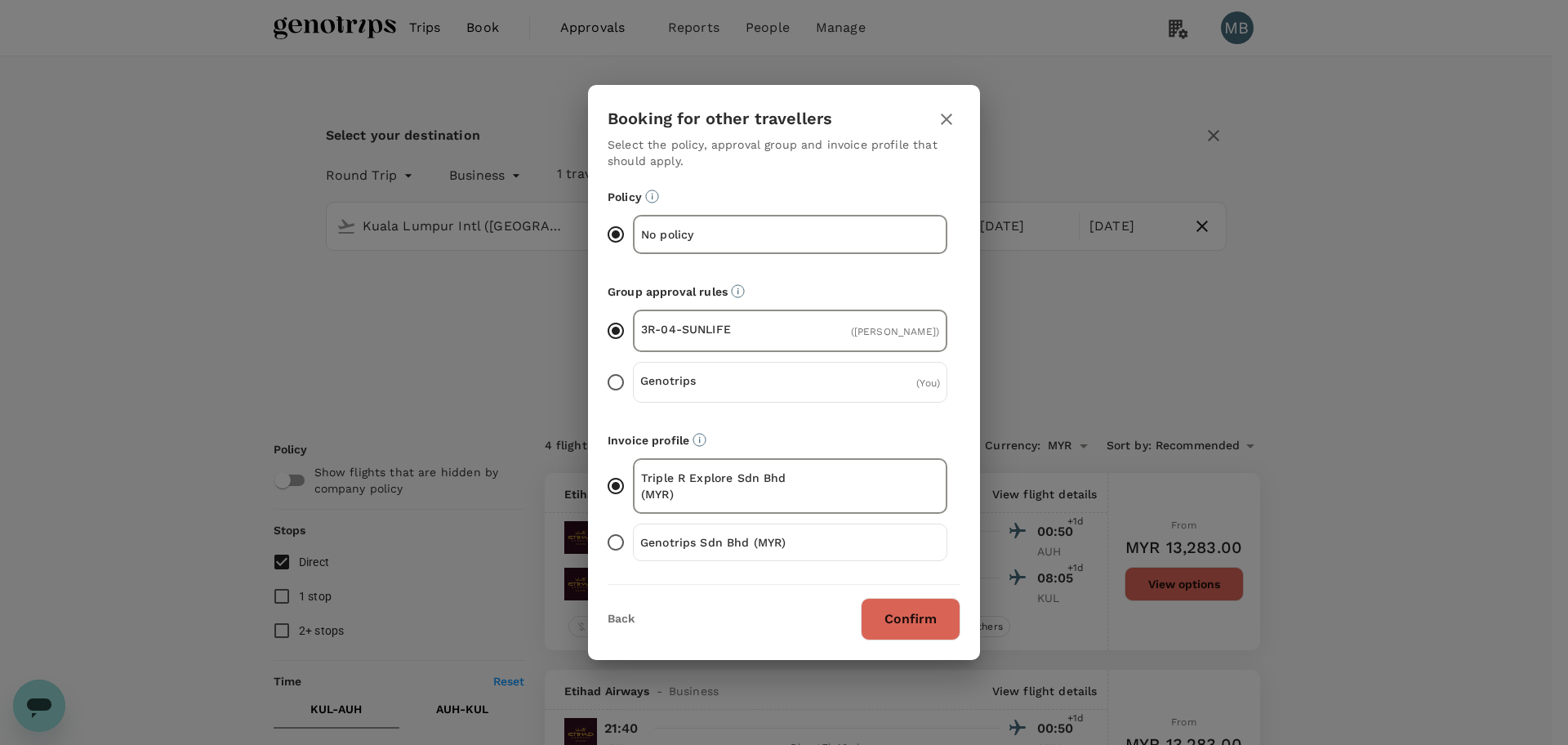
click at [952, 620] on button "Confirm" at bounding box center [911, 619] width 100 height 42
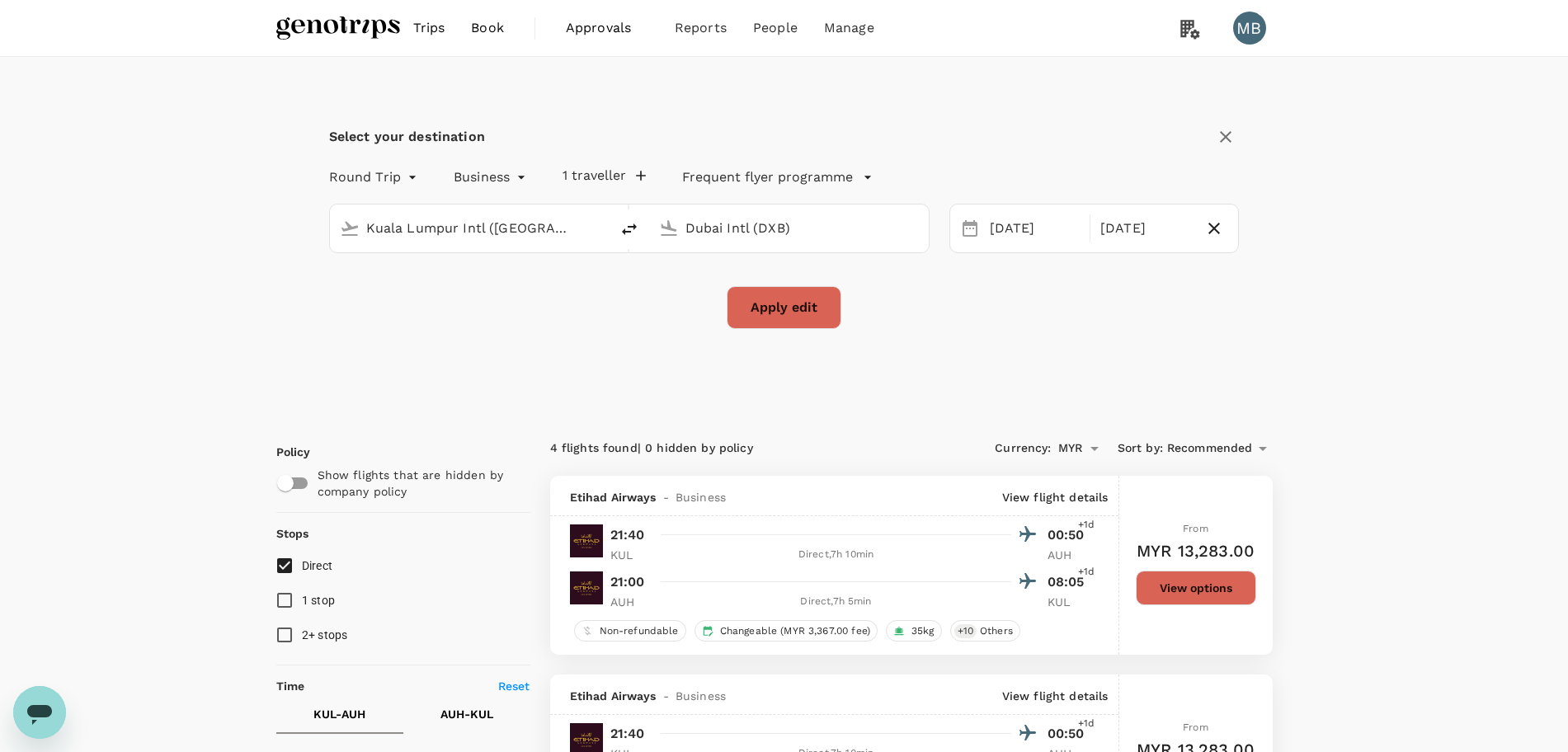
checkbox input "false"
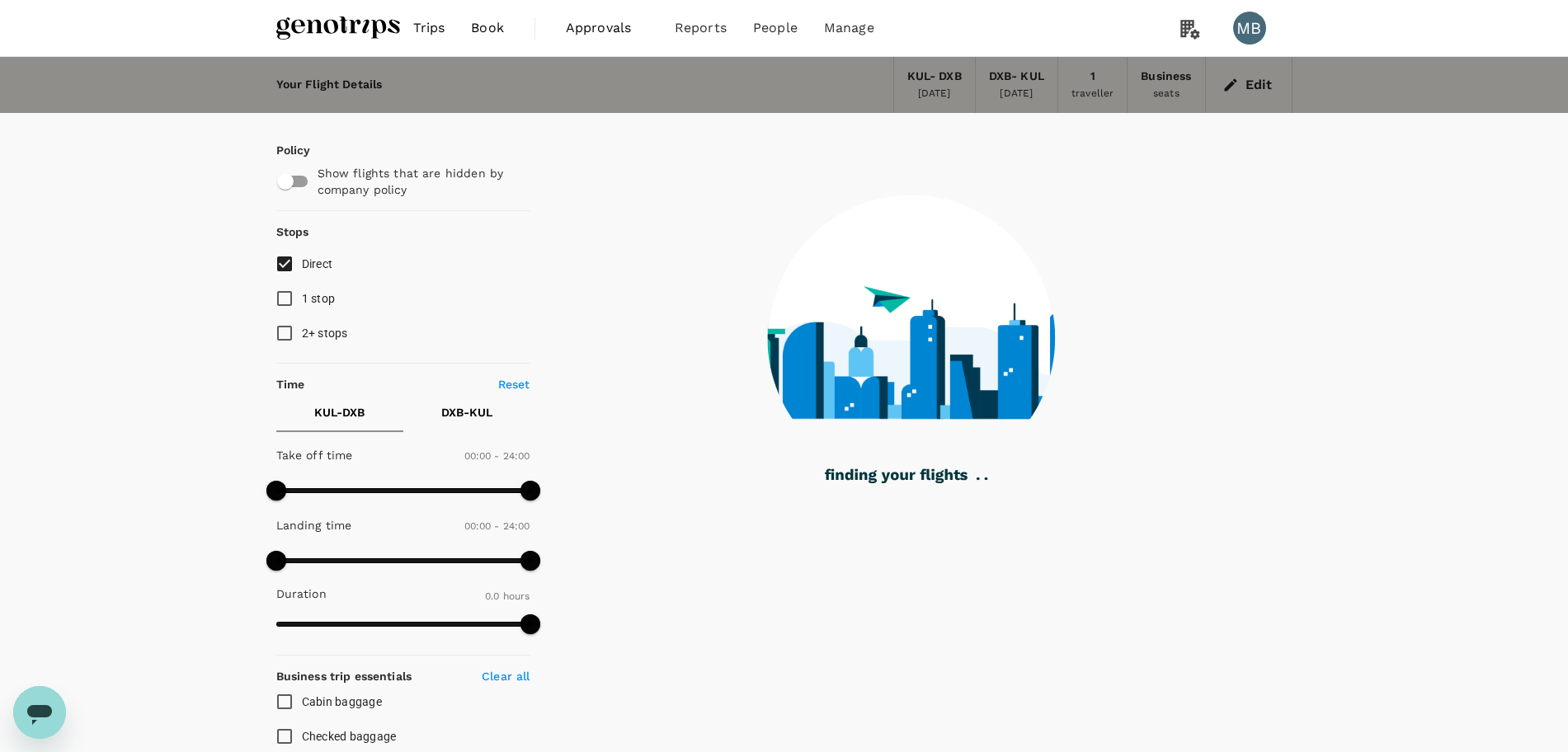
type input "1545"
checkbox input "true"
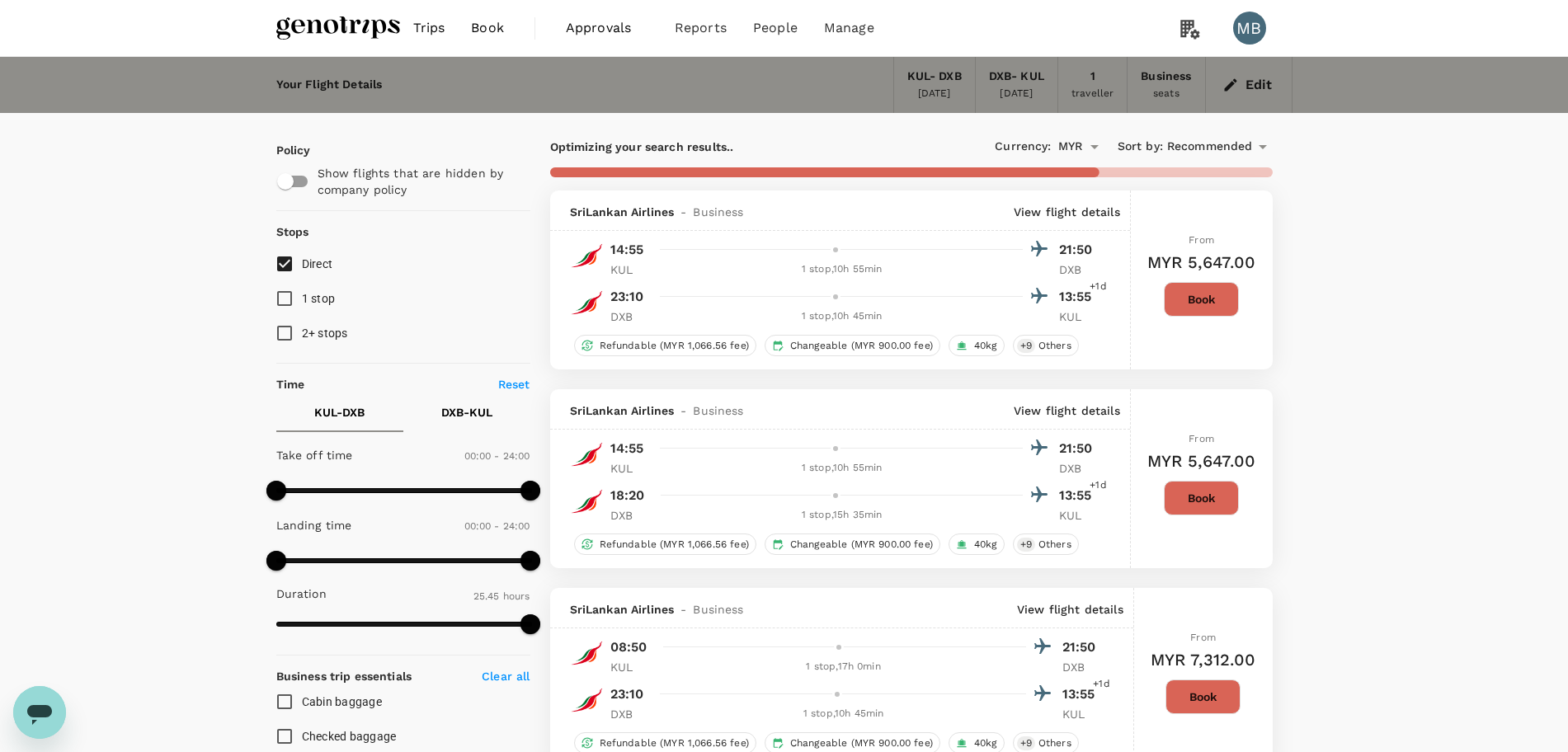
click at [285, 260] on input "Direct" at bounding box center [285, 264] width 35 height 35
checkbox input "true"
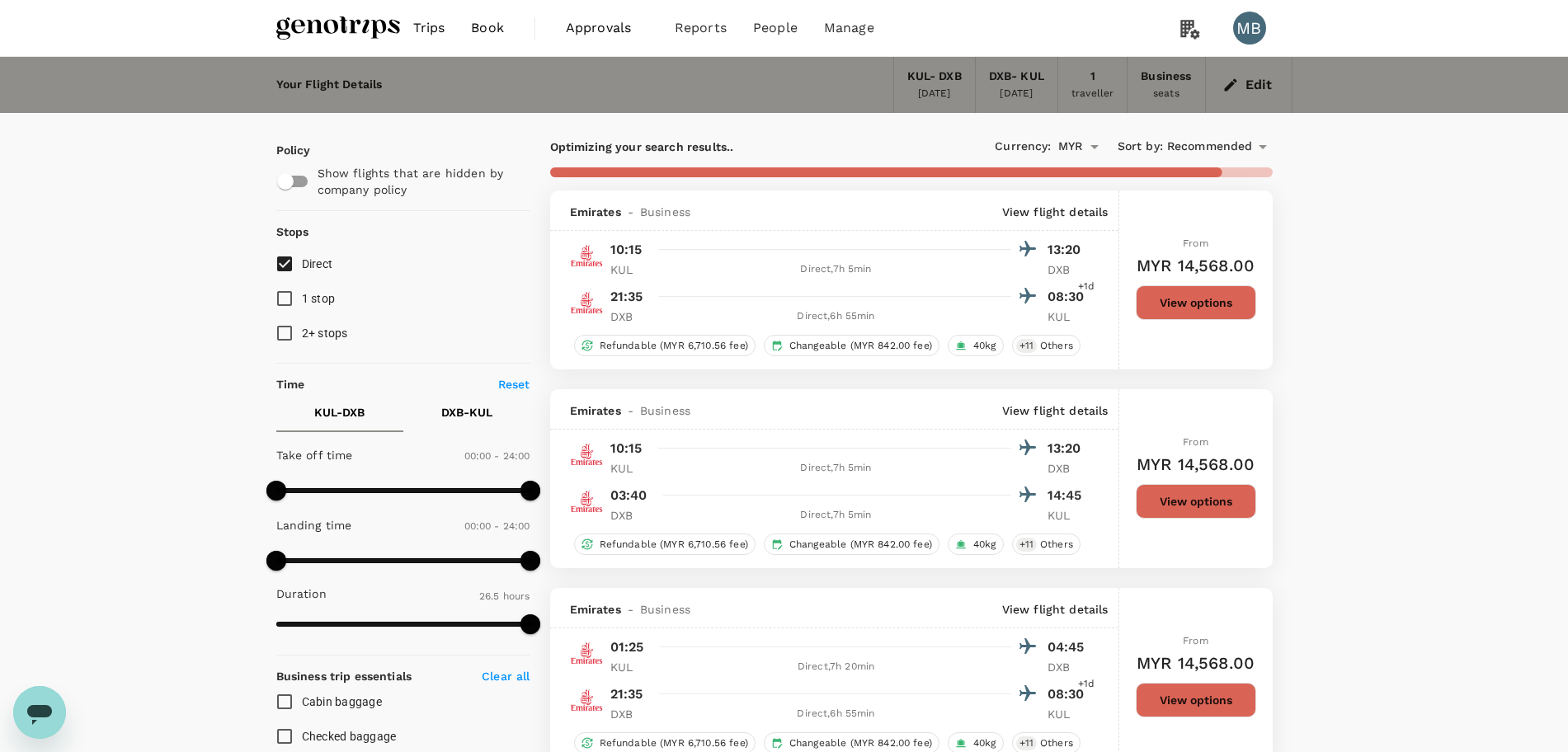
type input "2190"
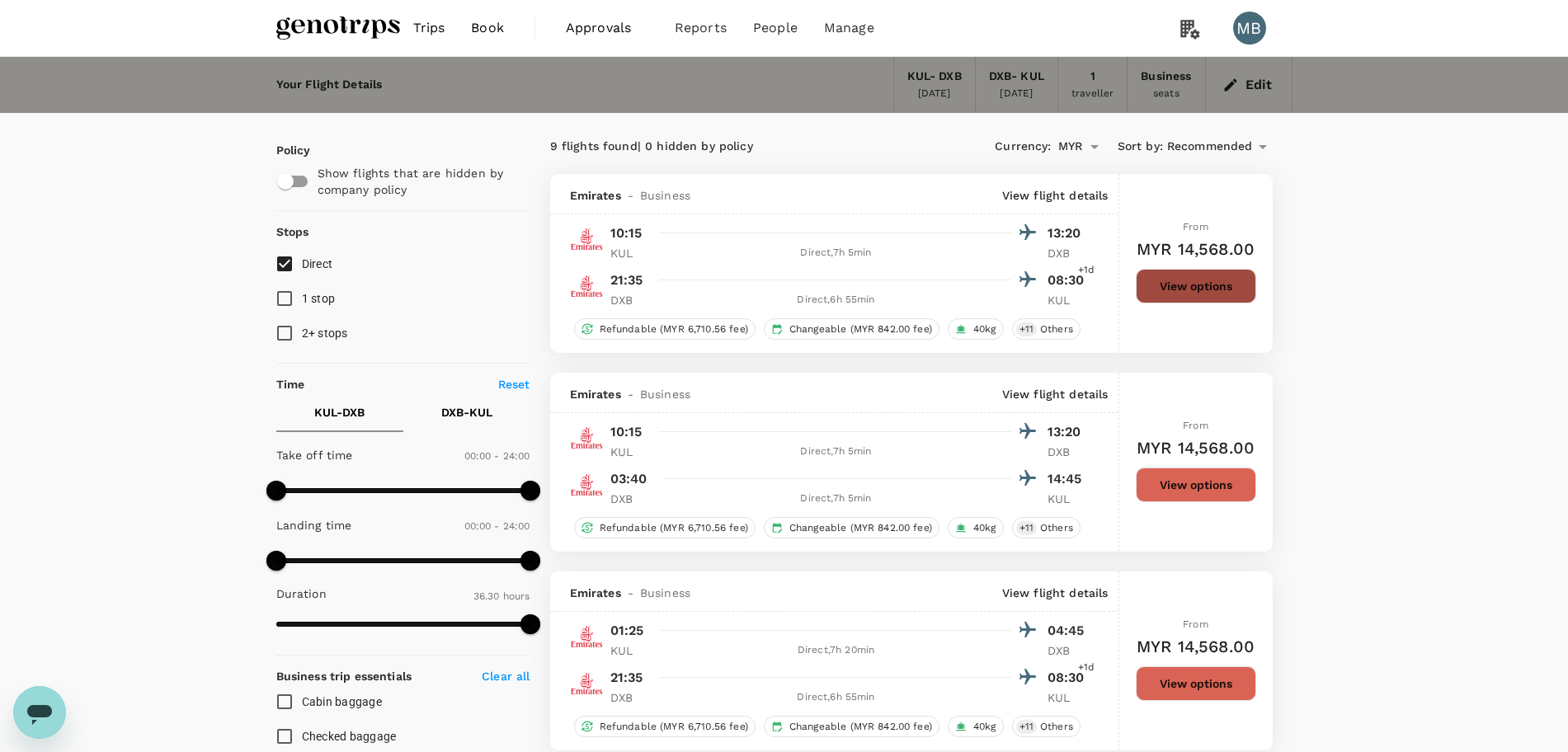
click at [1208, 291] on button "View options" at bounding box center [1196, 286] width 121 height 35
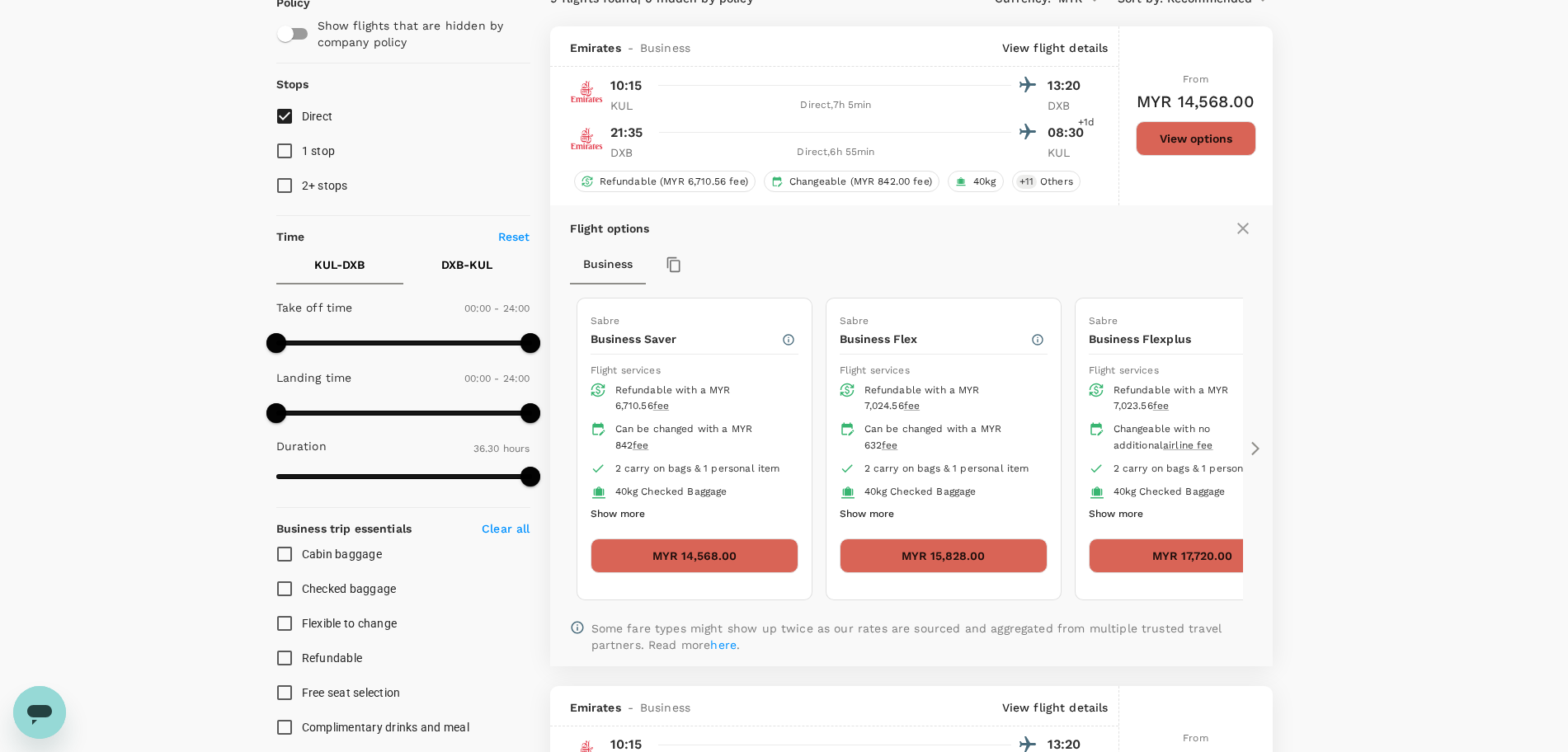
scroll to position [174, 0]
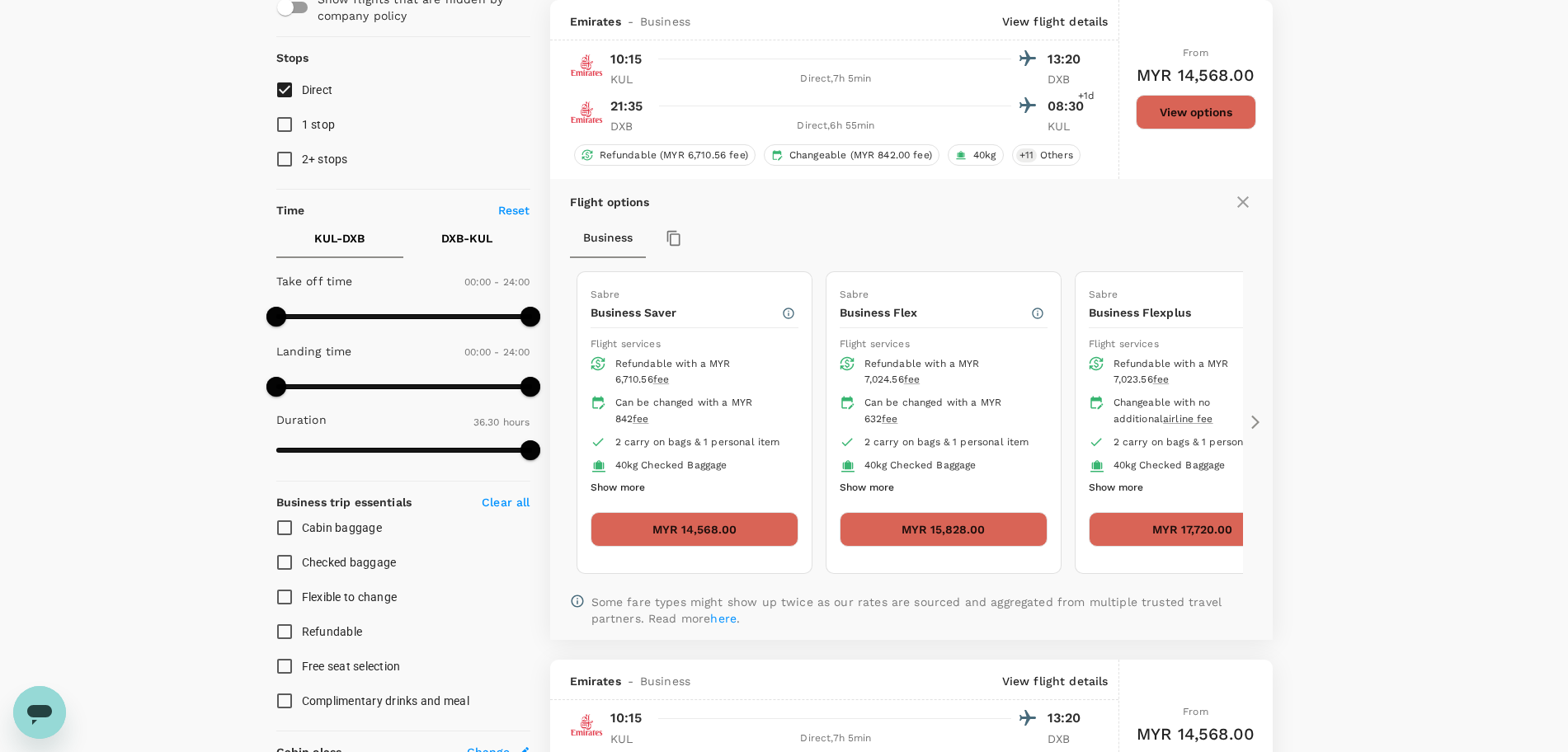
click at [1261, 418] on icon at bounding box center [1255, 422] width 16 height 16
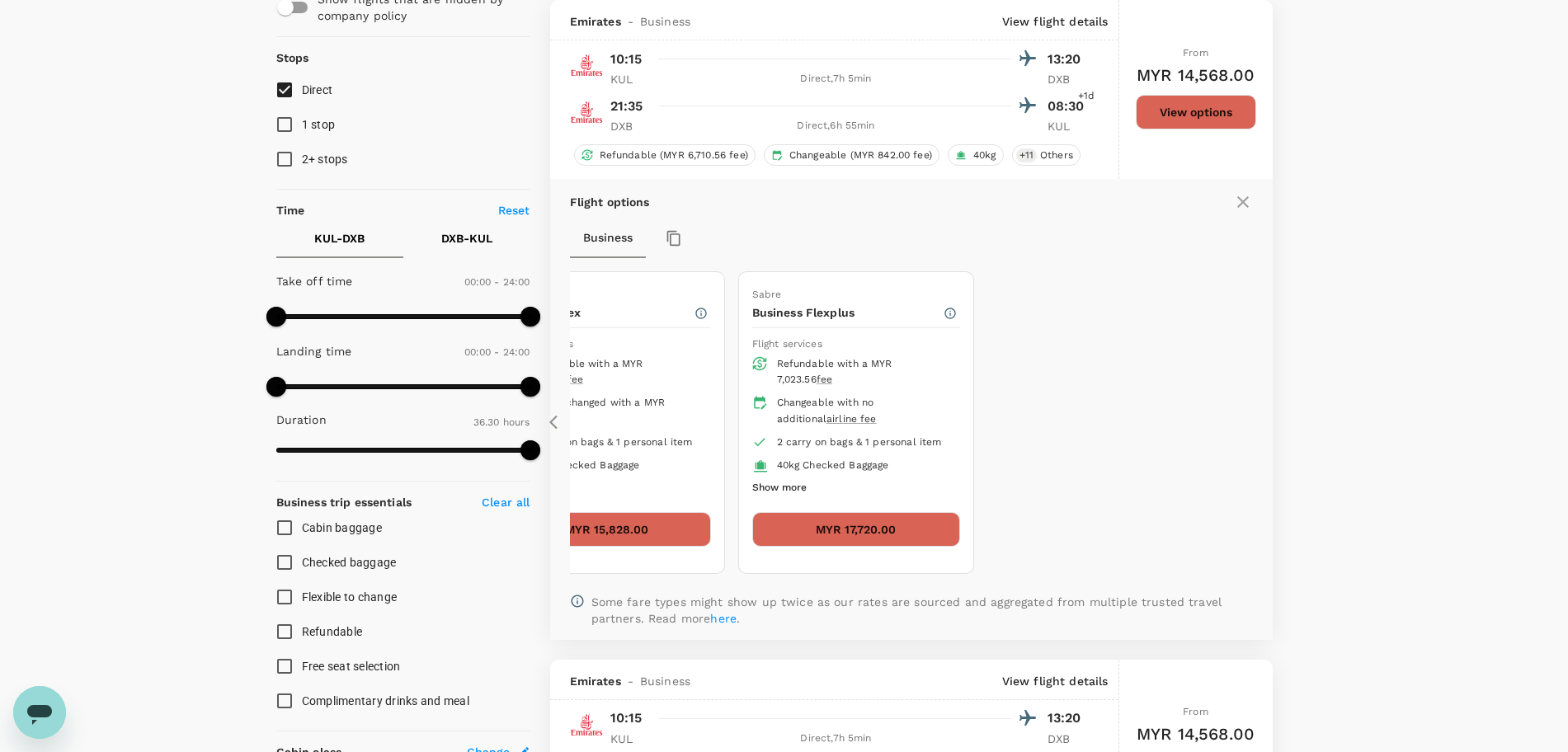
click at [555, 421] on icon at bounding box center [557, 422] width 16 height 16
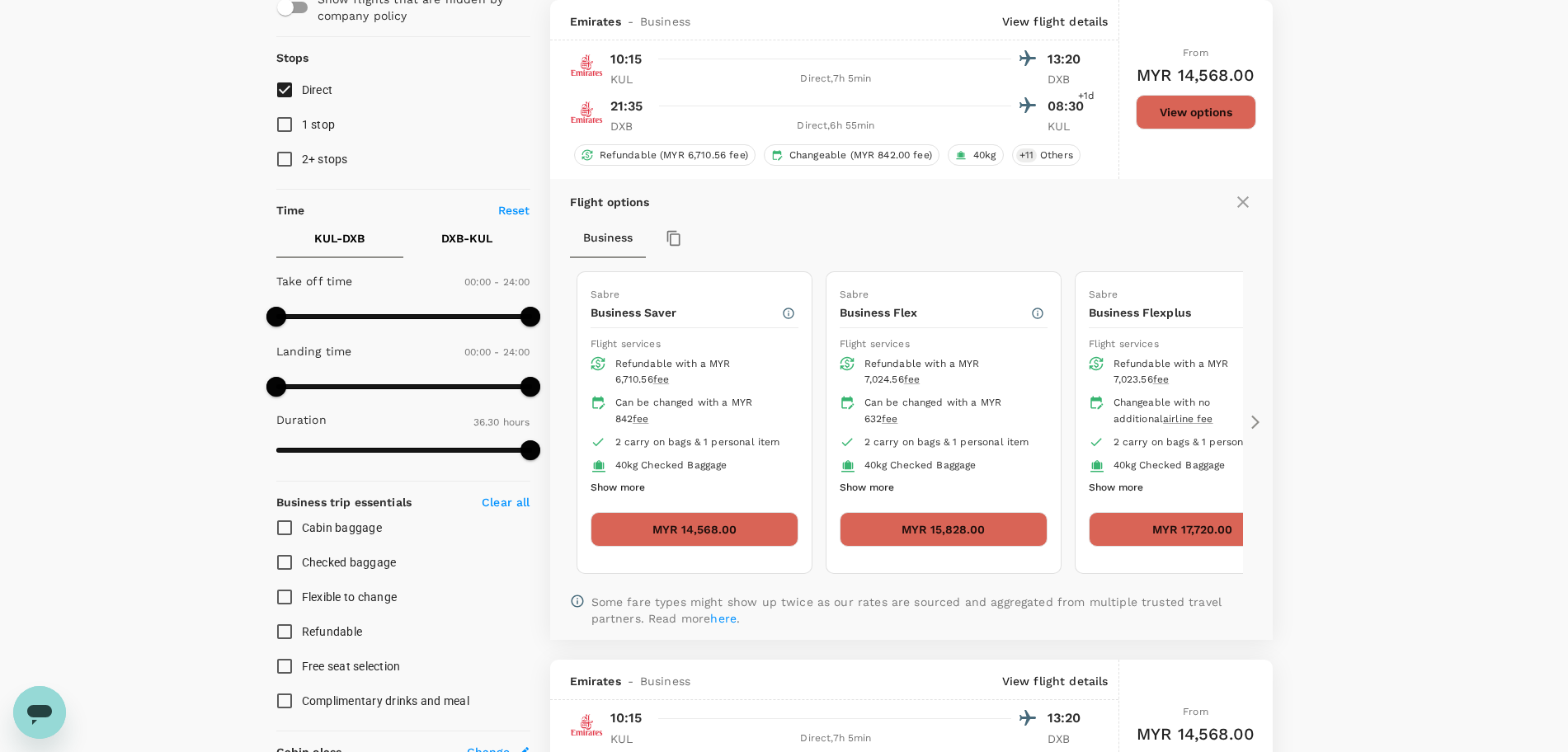
click at [622, 489] on button "Show more" at bounding box center [617, 487] width 55 height 22
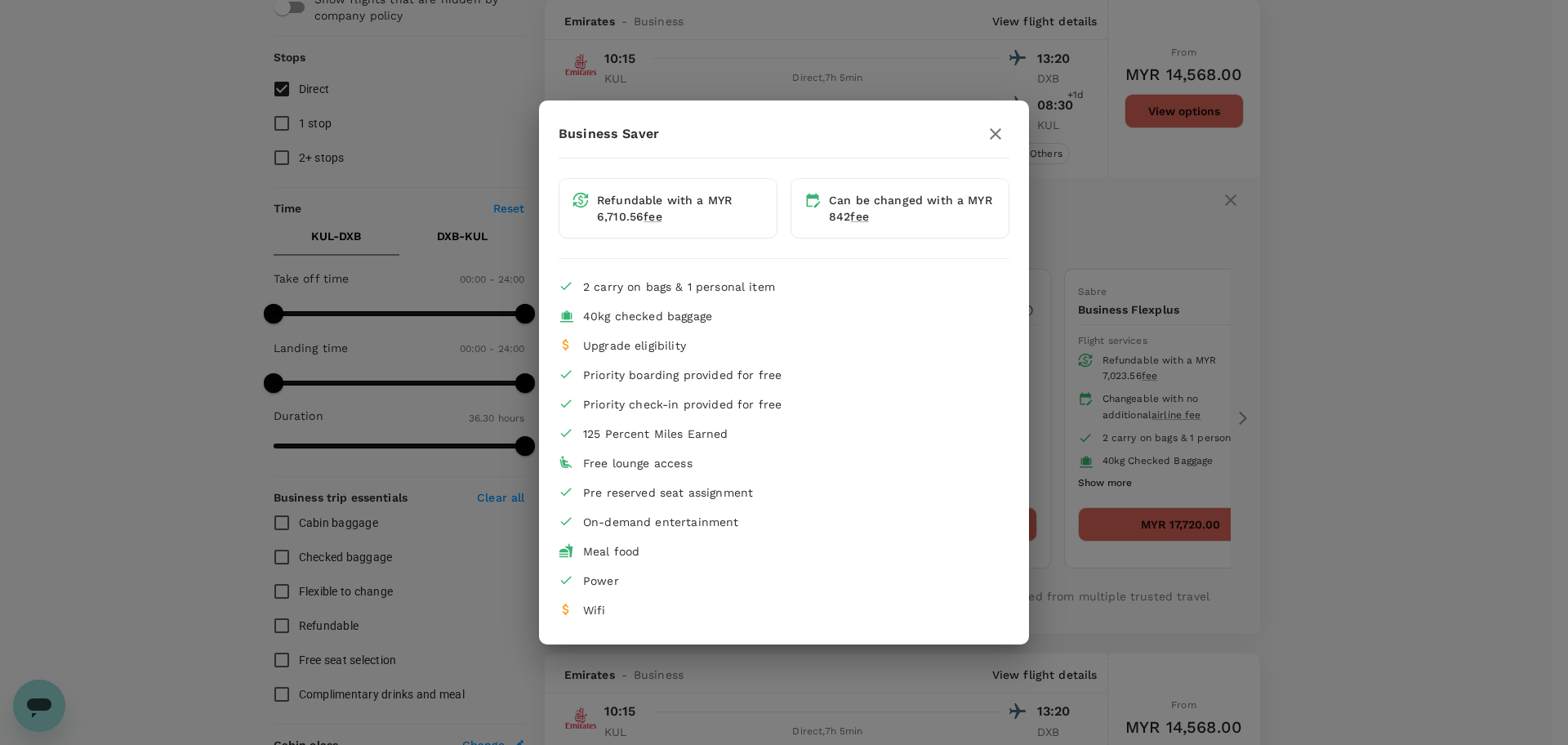
click at [988, 129] on icon "button" at bounding box center [995, 133] width 20 height 20
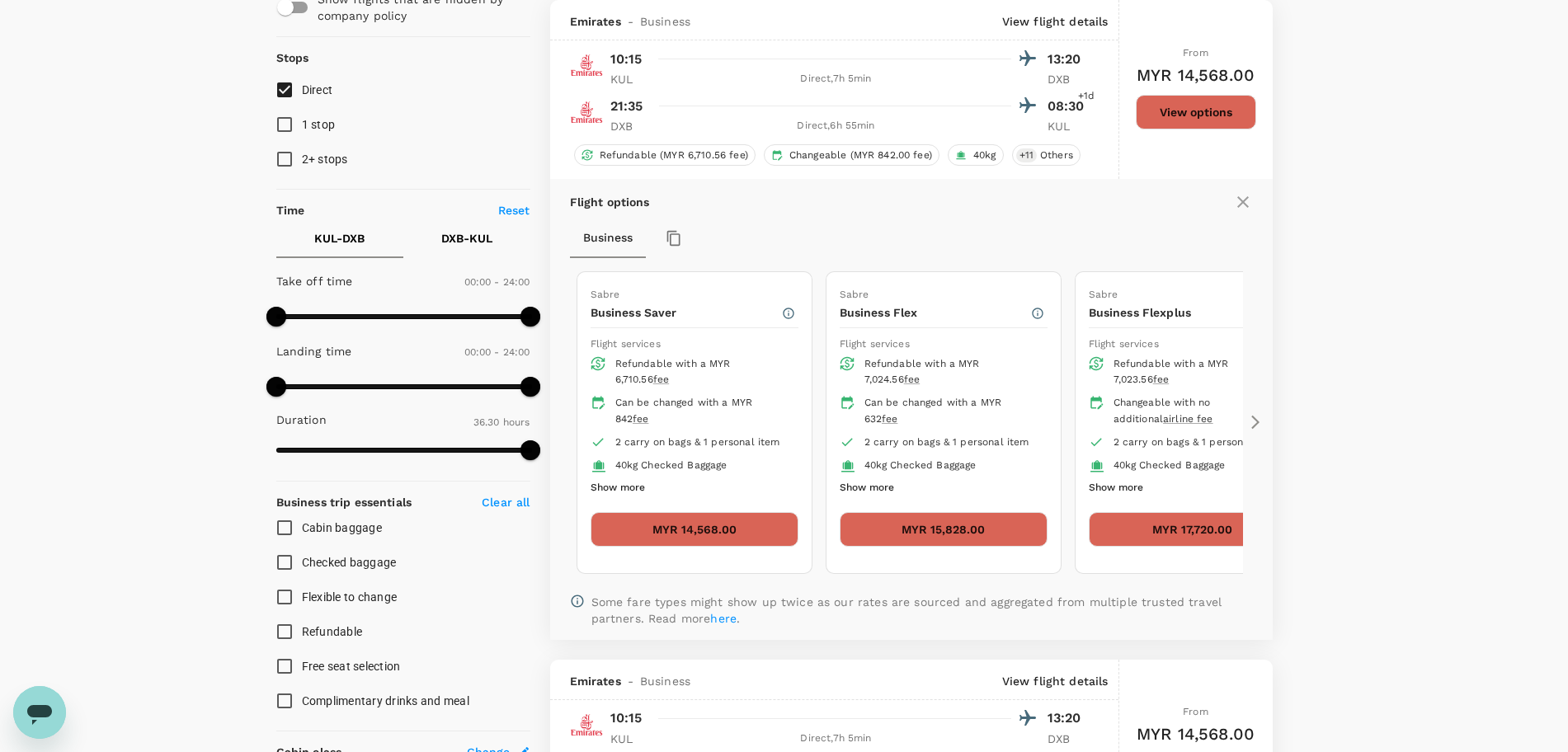
click at [875, 488] on button "Show more" at bounding box center [866, 487] width 55 height 22
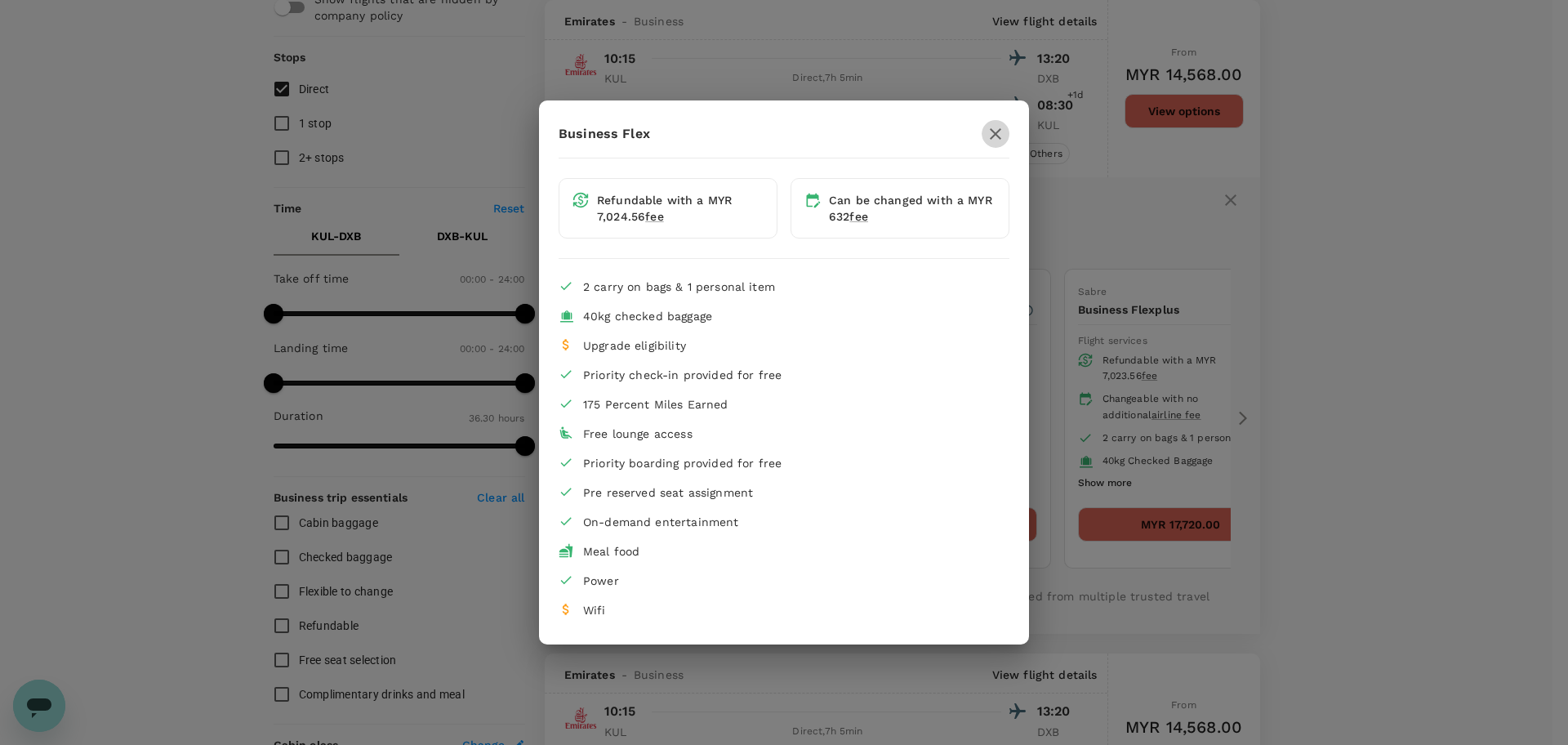
click at [997, 131] on icon "button" at bounding box center [995, 133] width 11 height 11
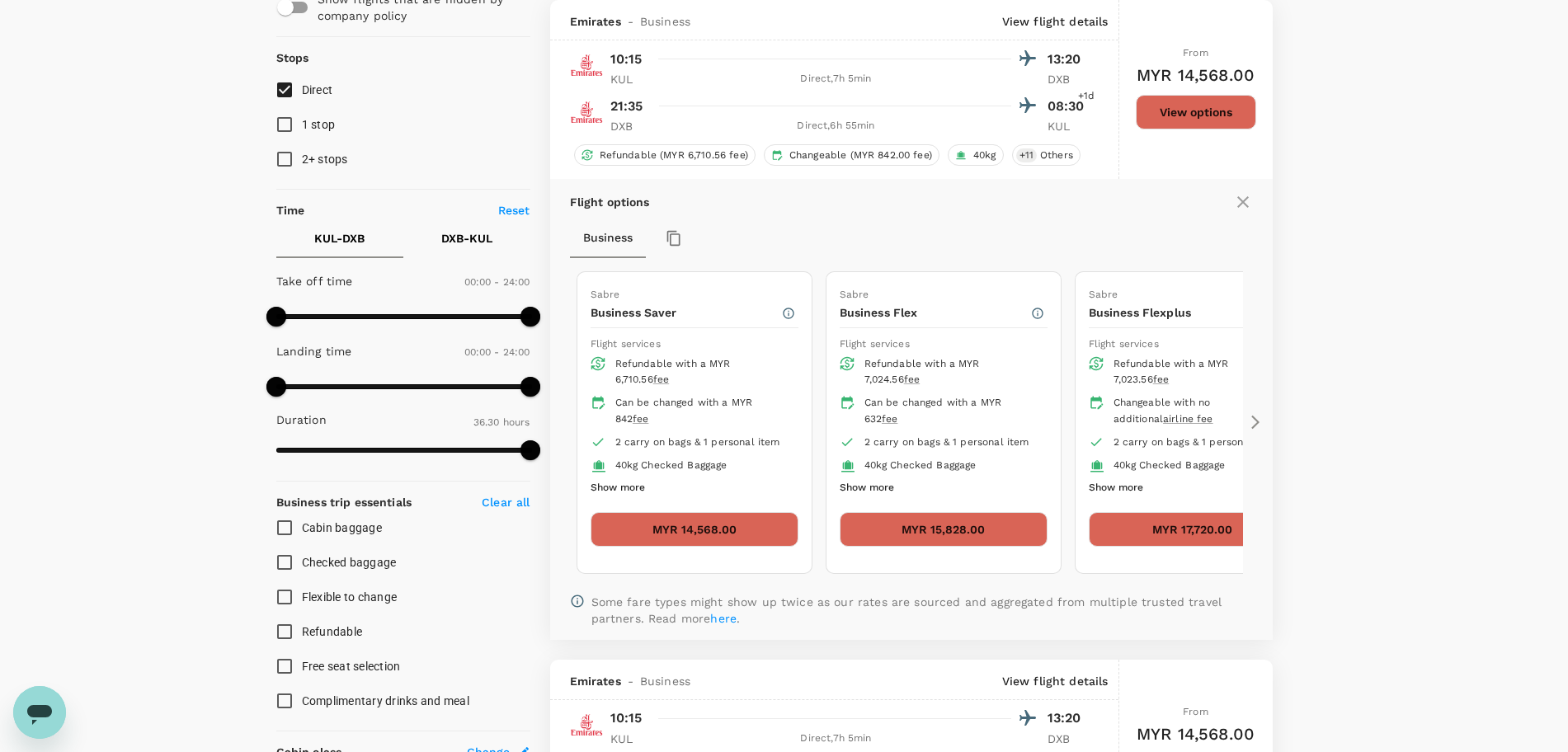
click at [1132, 491] on button "Show more" at bounding box center [1115, 487] width 55 height 22
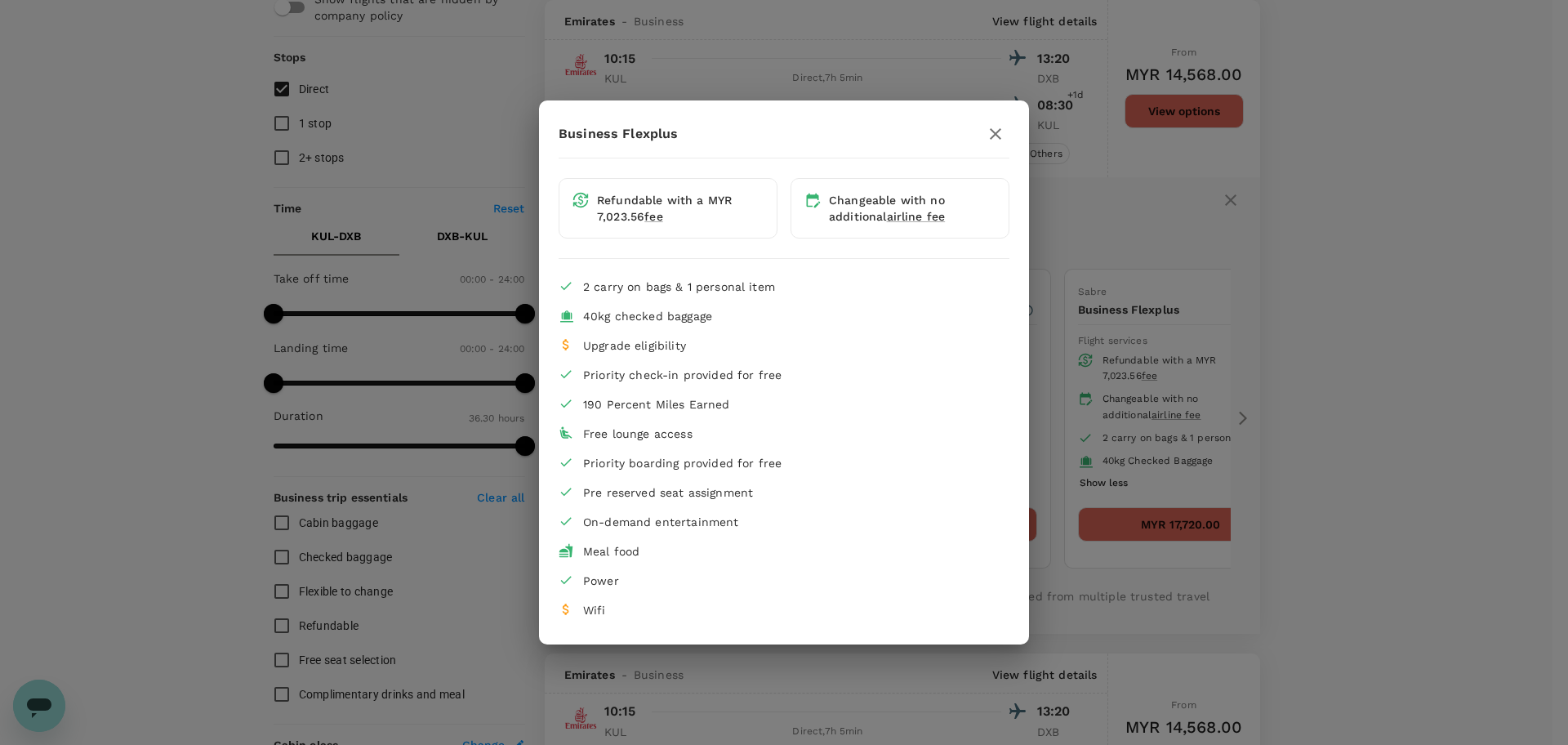
click at [994, 132] on icon "button" at bounding box center [995, 133] width 11 height 11
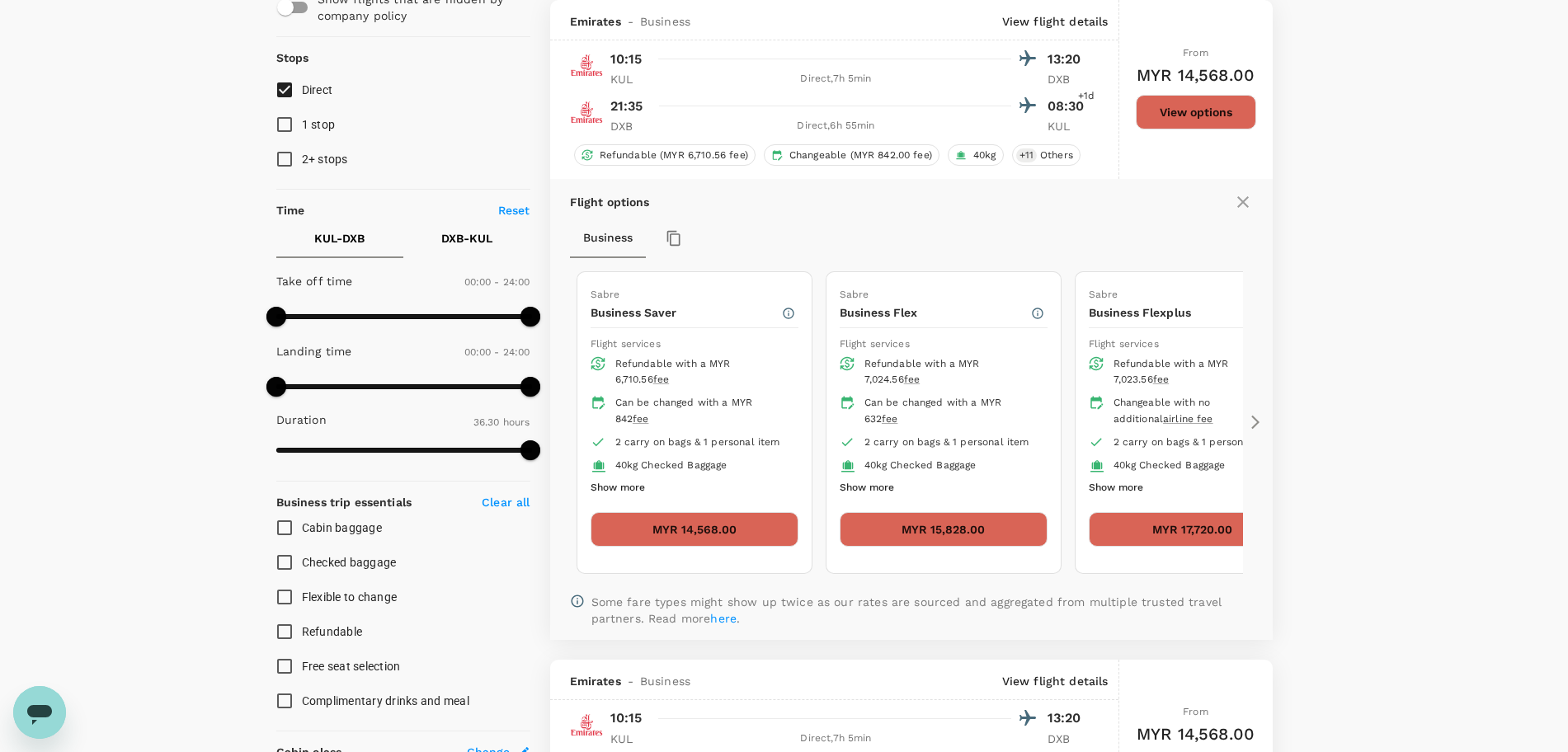
scroll to position [0, 0]
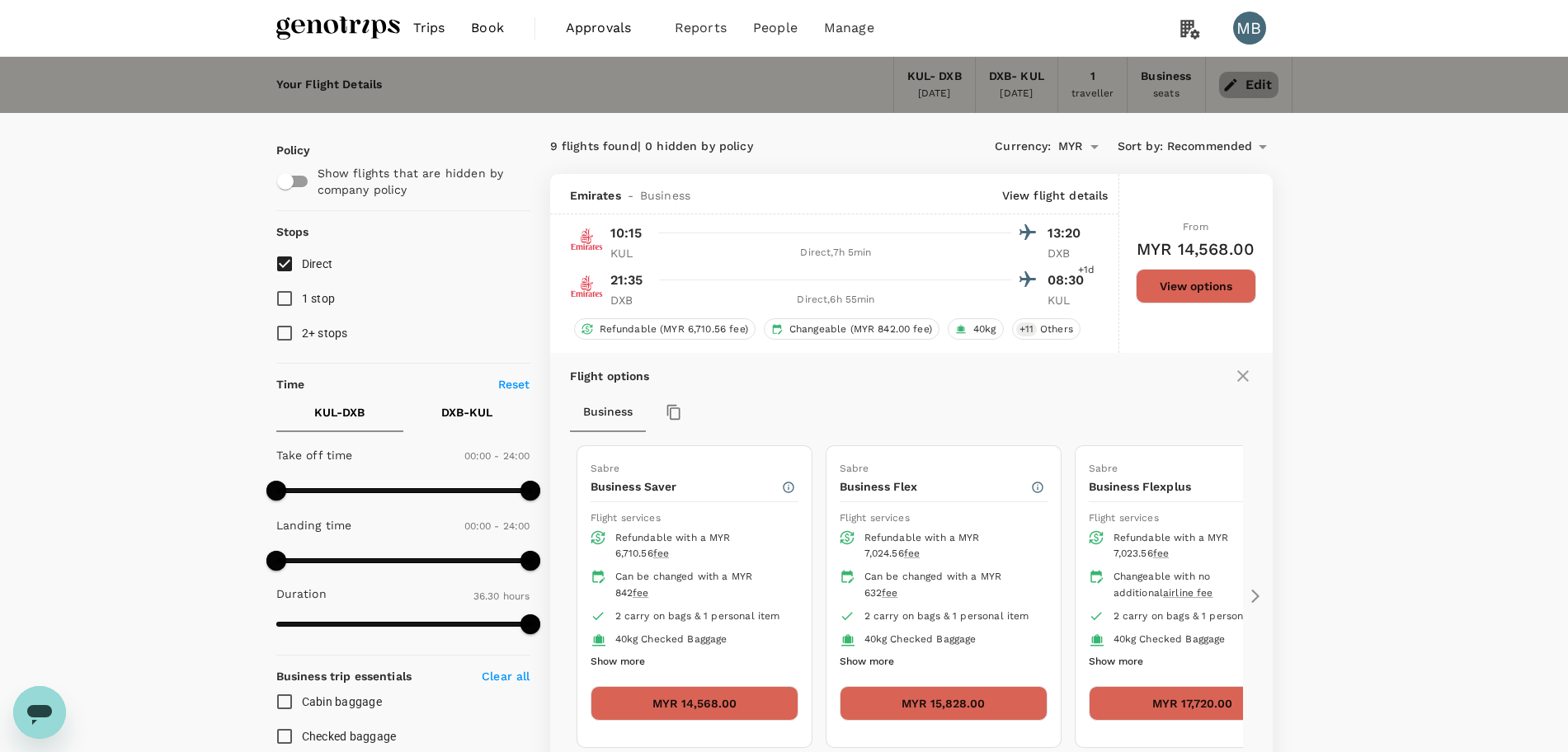
click at [1253, 88] on button "Edit" at bounding box center [1249, 85] width 59 height 26
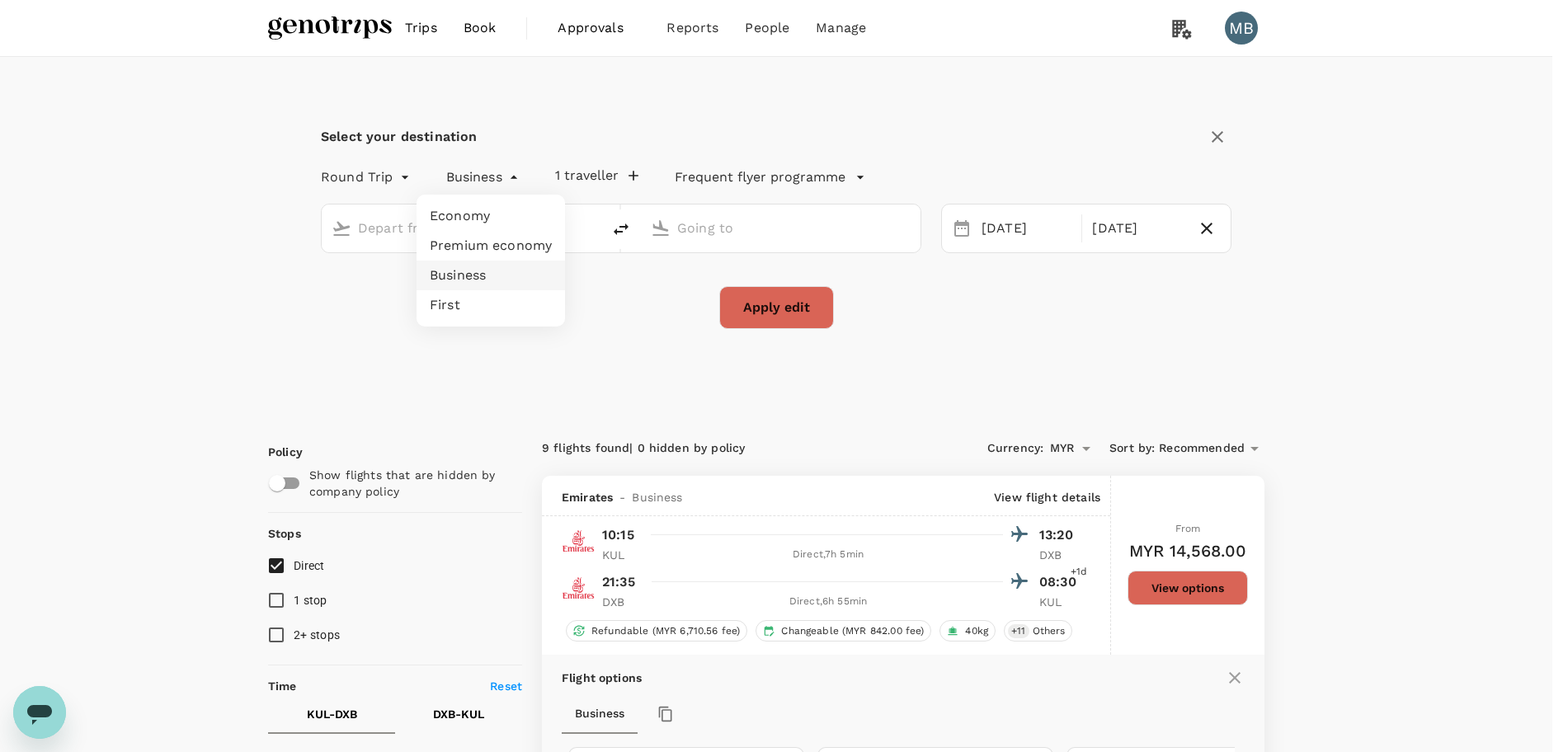
type input "Kuala Lumpur Intl (KUL)"
type input "Dubai Intl (DXB)"
click at [511, 218] on li "Economy" at bounding box center [490, 216] width 148 height 29
type input "economy"
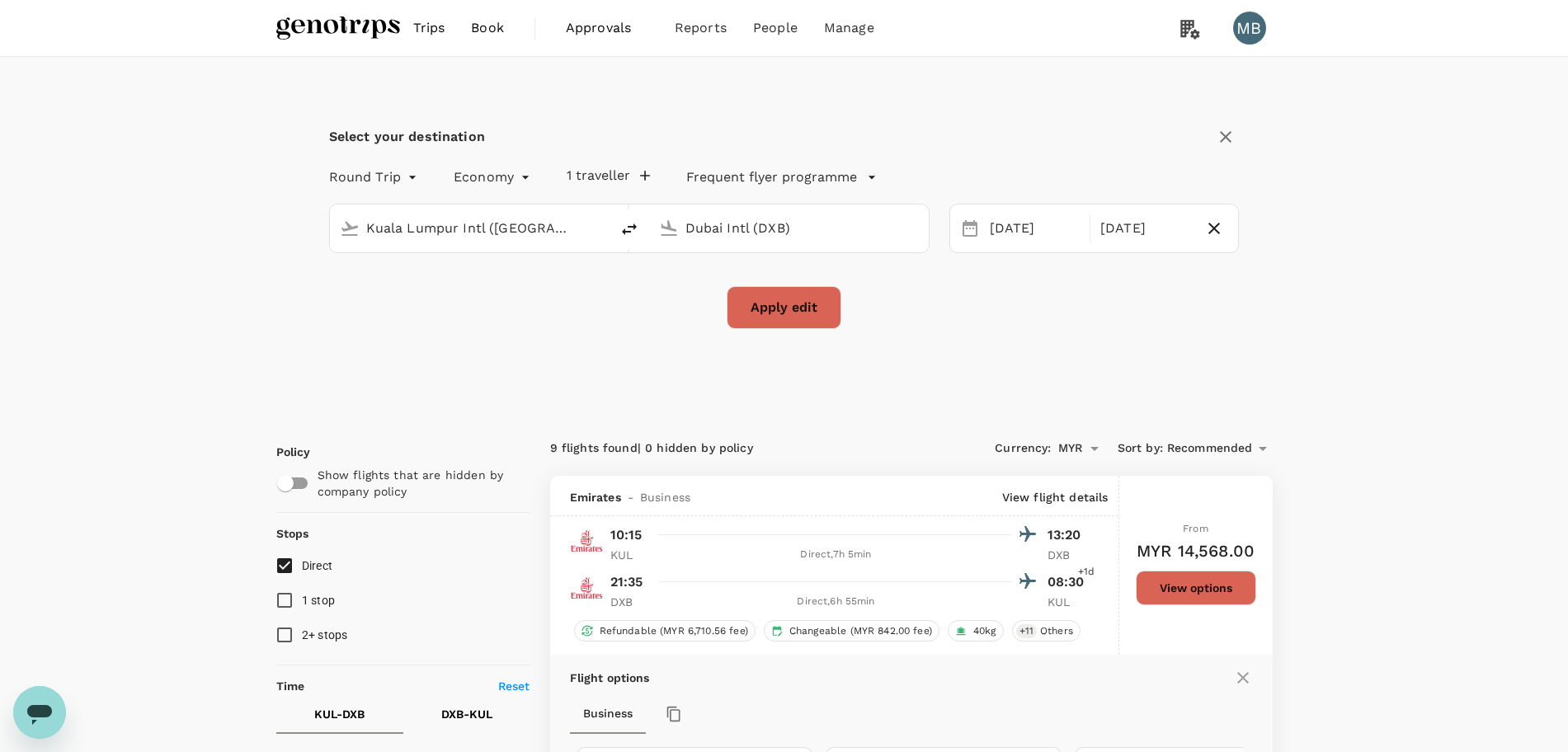
click at [799, 307] on button "Apply edit" at bounding box center [784, 307] width 115 height 43
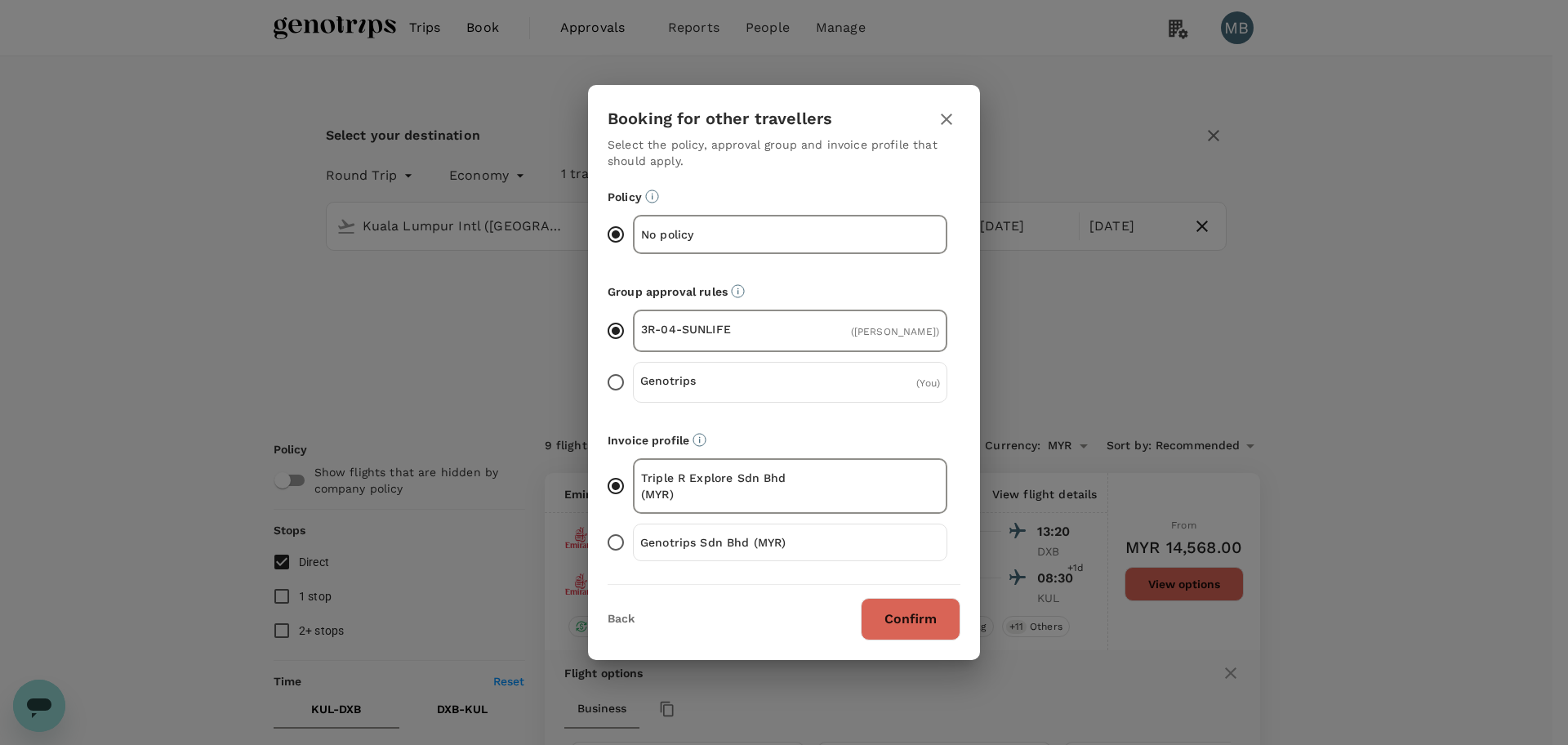
click at [909, 607] on button "Confirm" at bounding box center [911, 619] width 100 height 42
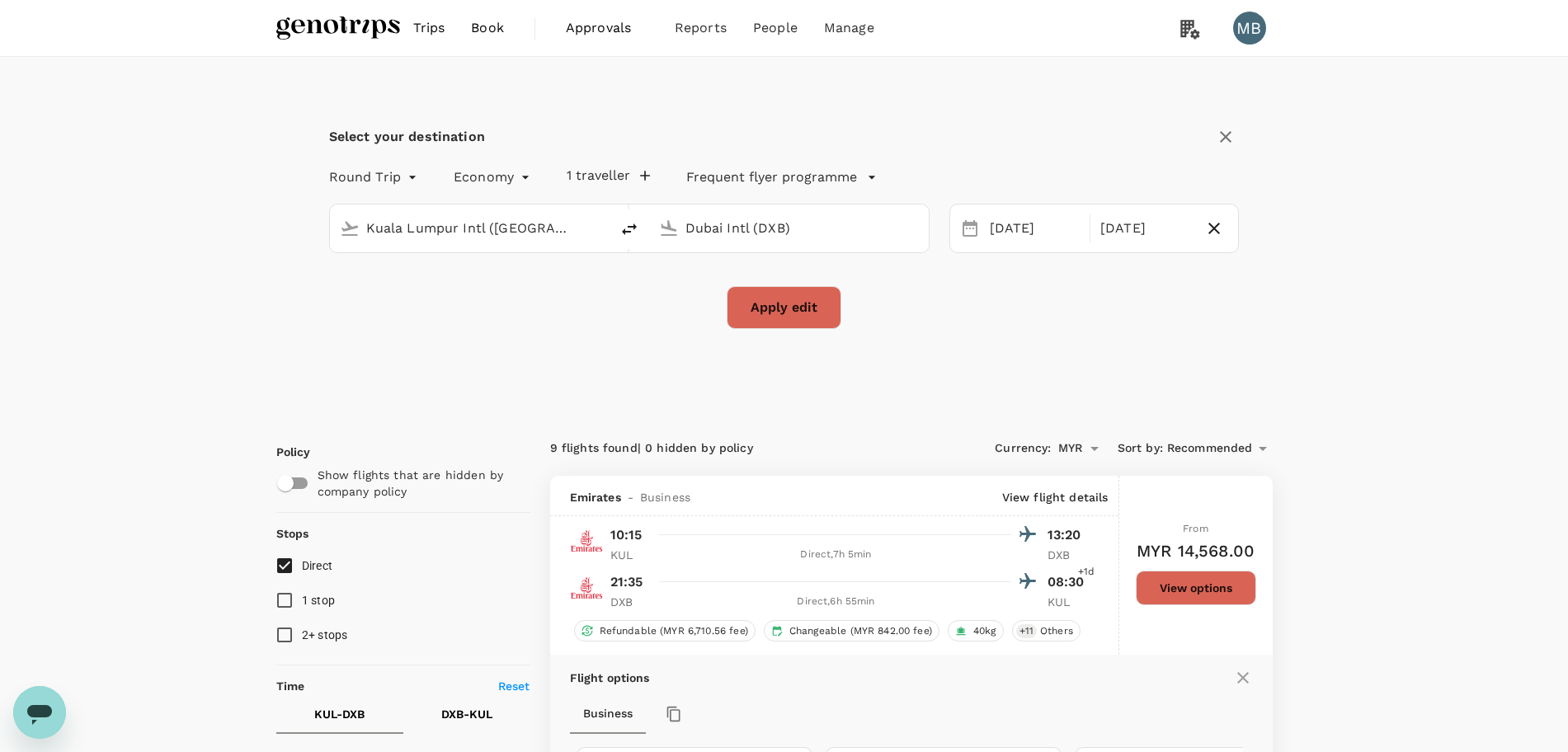
checkbox input "false"
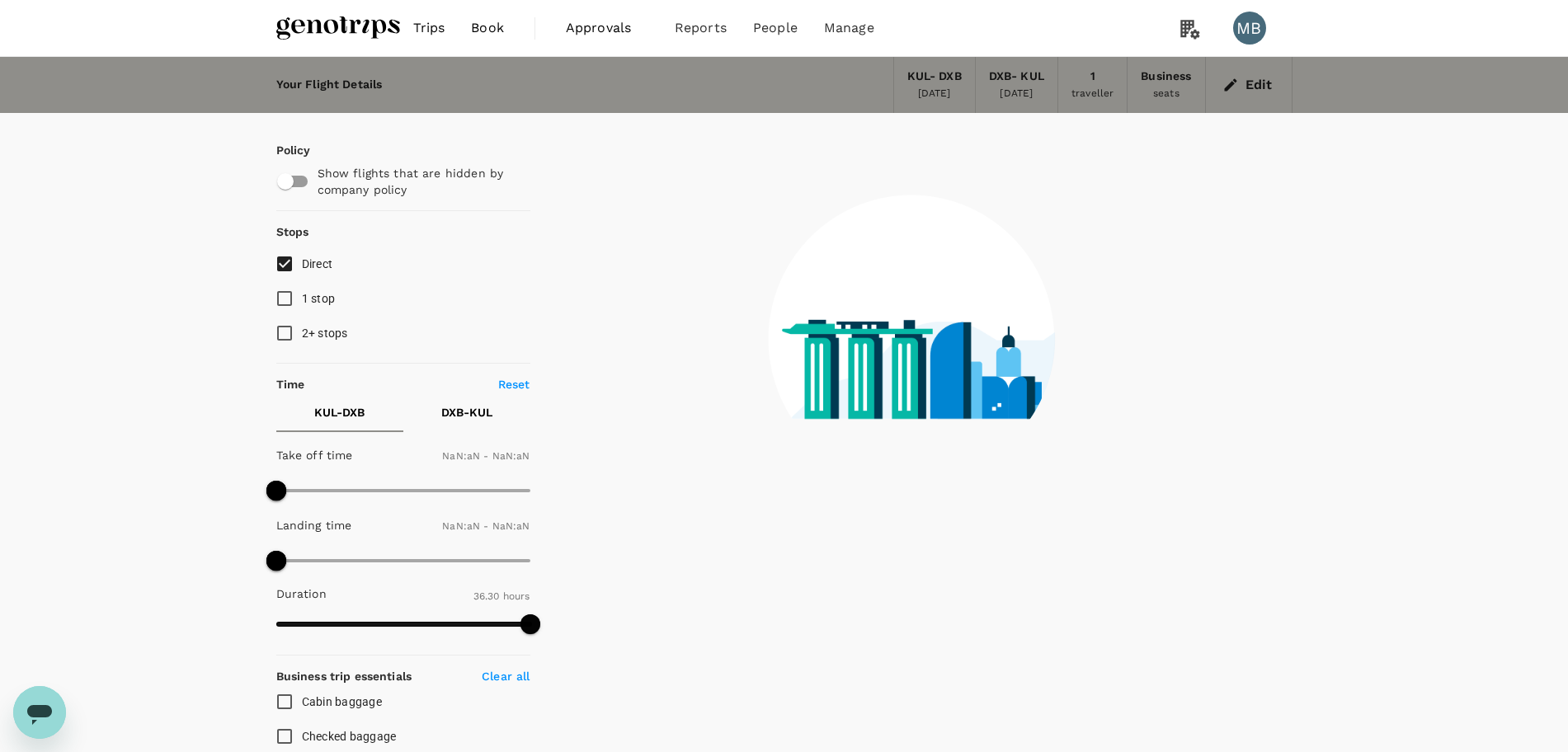
type input "1440"
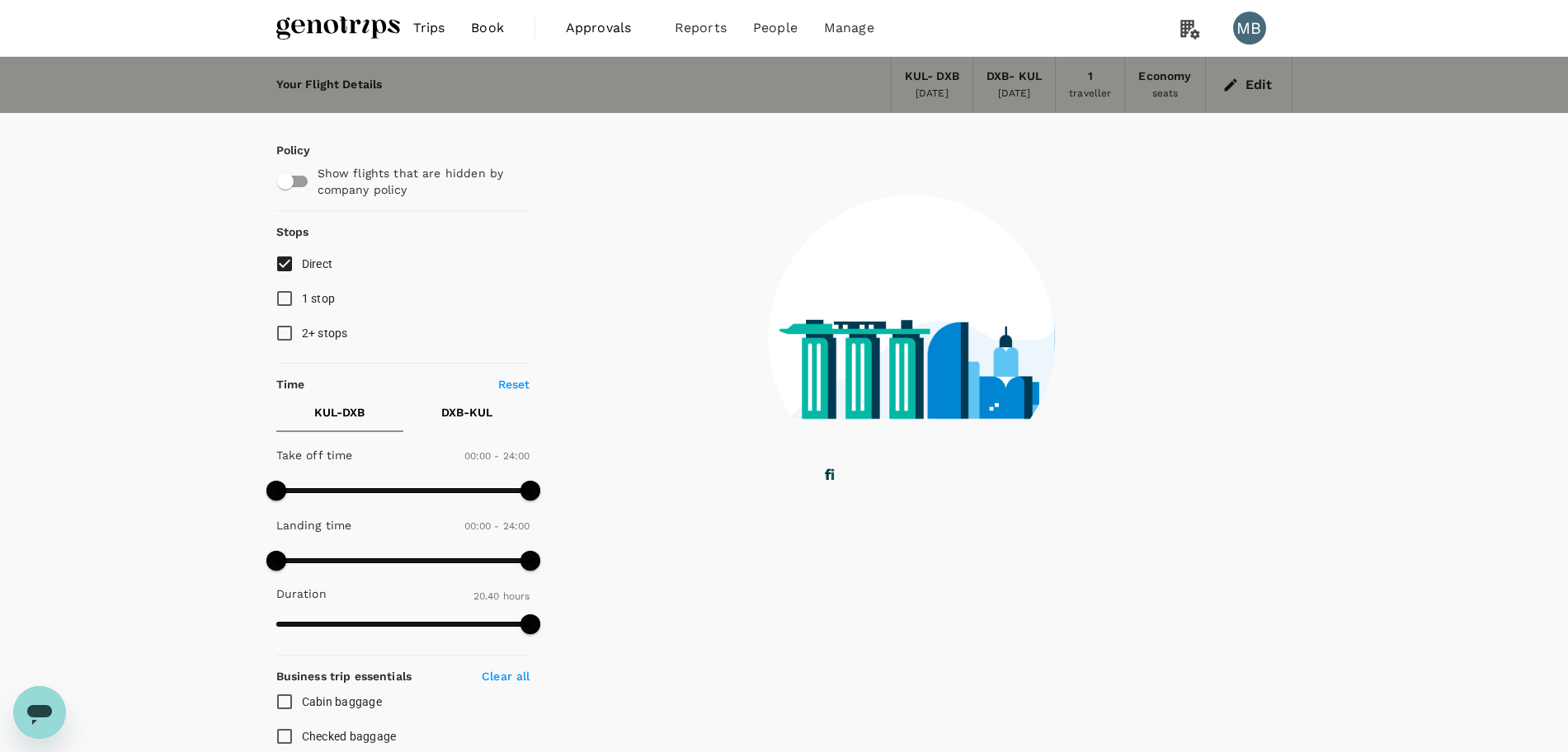
type input "1240"
checkbox input "true"
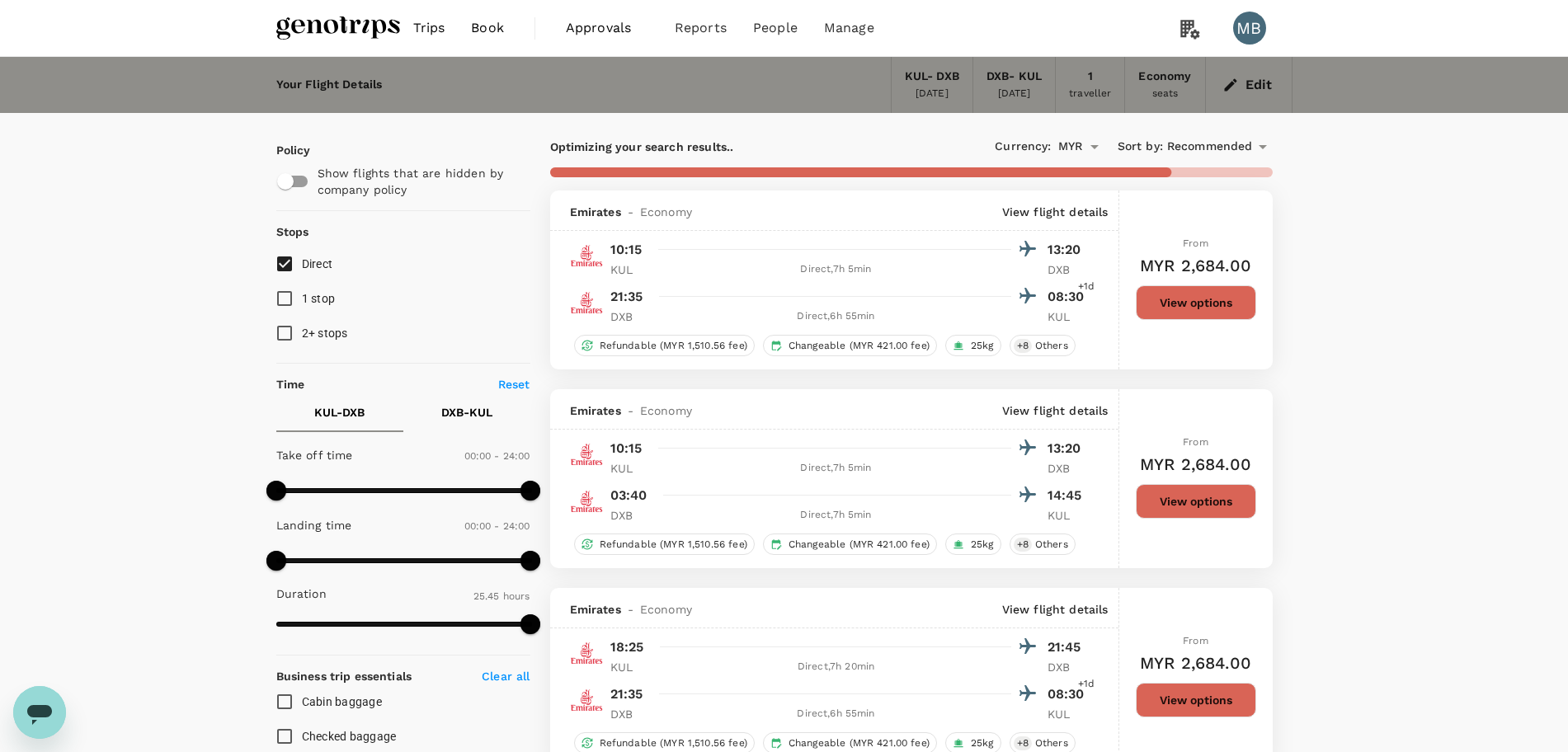
click at [1149, 296] on button "View options" at bounding box center [1196, 303] width 121 height 35
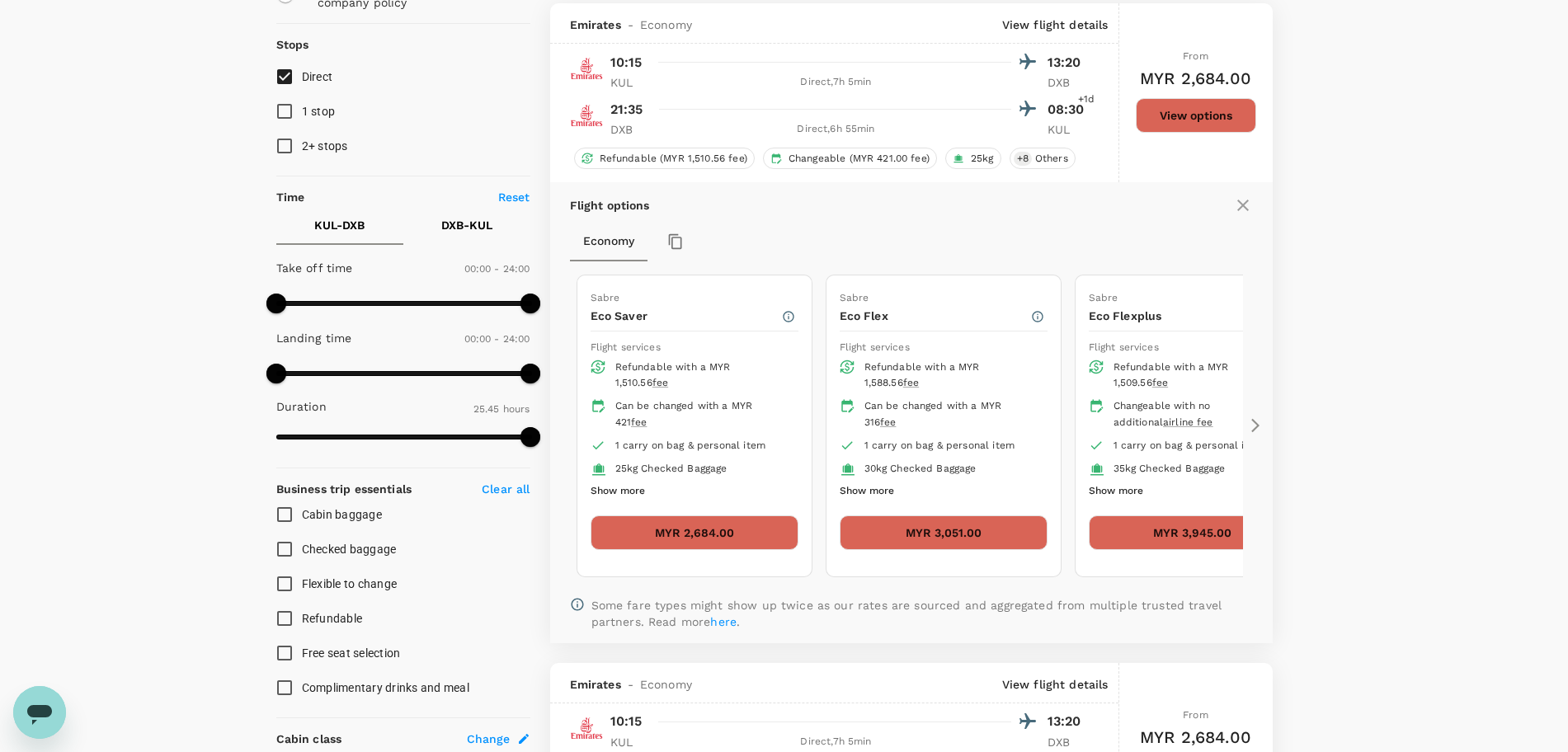
scroll to position [191, 0]
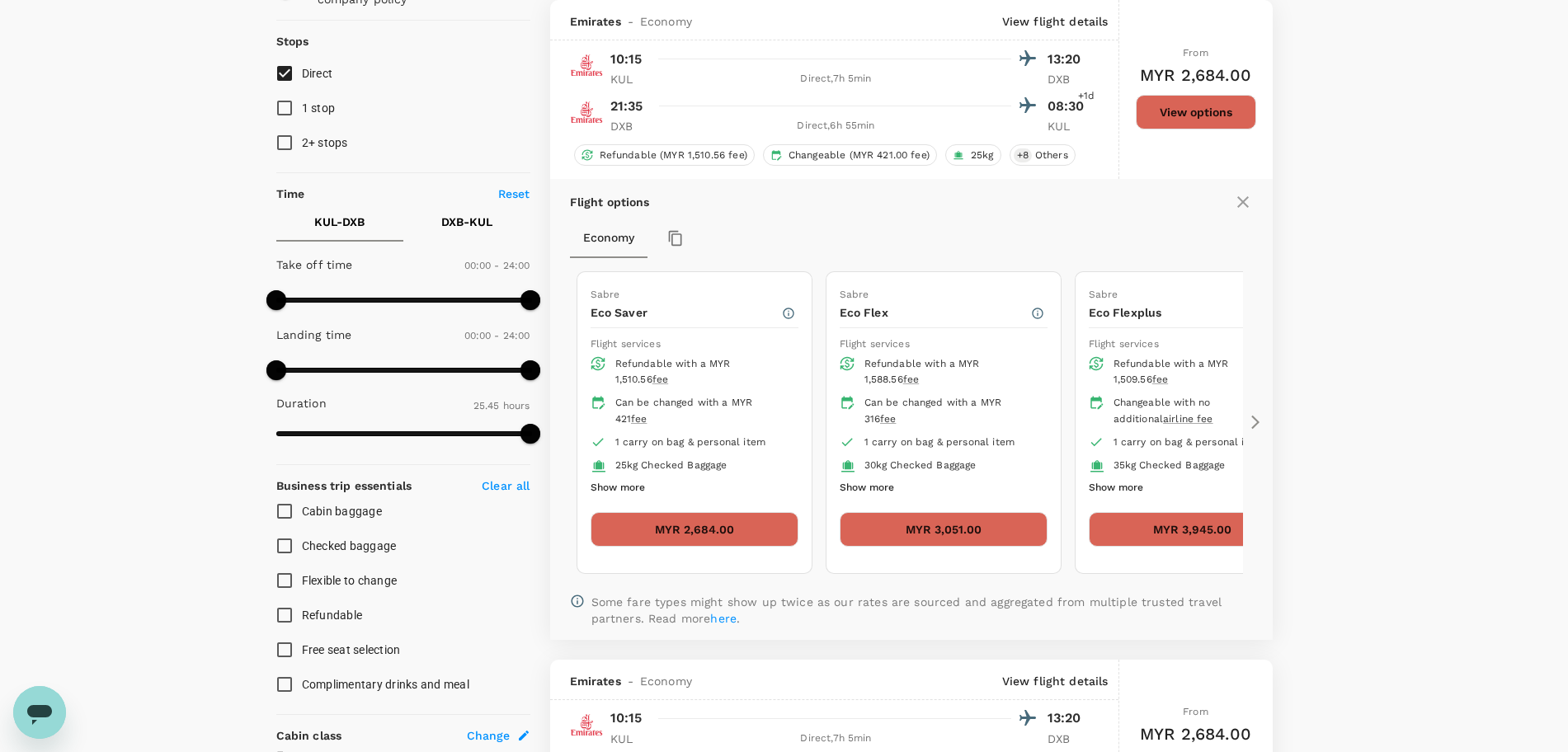
click at [1252, 420] on icon at bounding box center [1255, 422] width 16 height 16
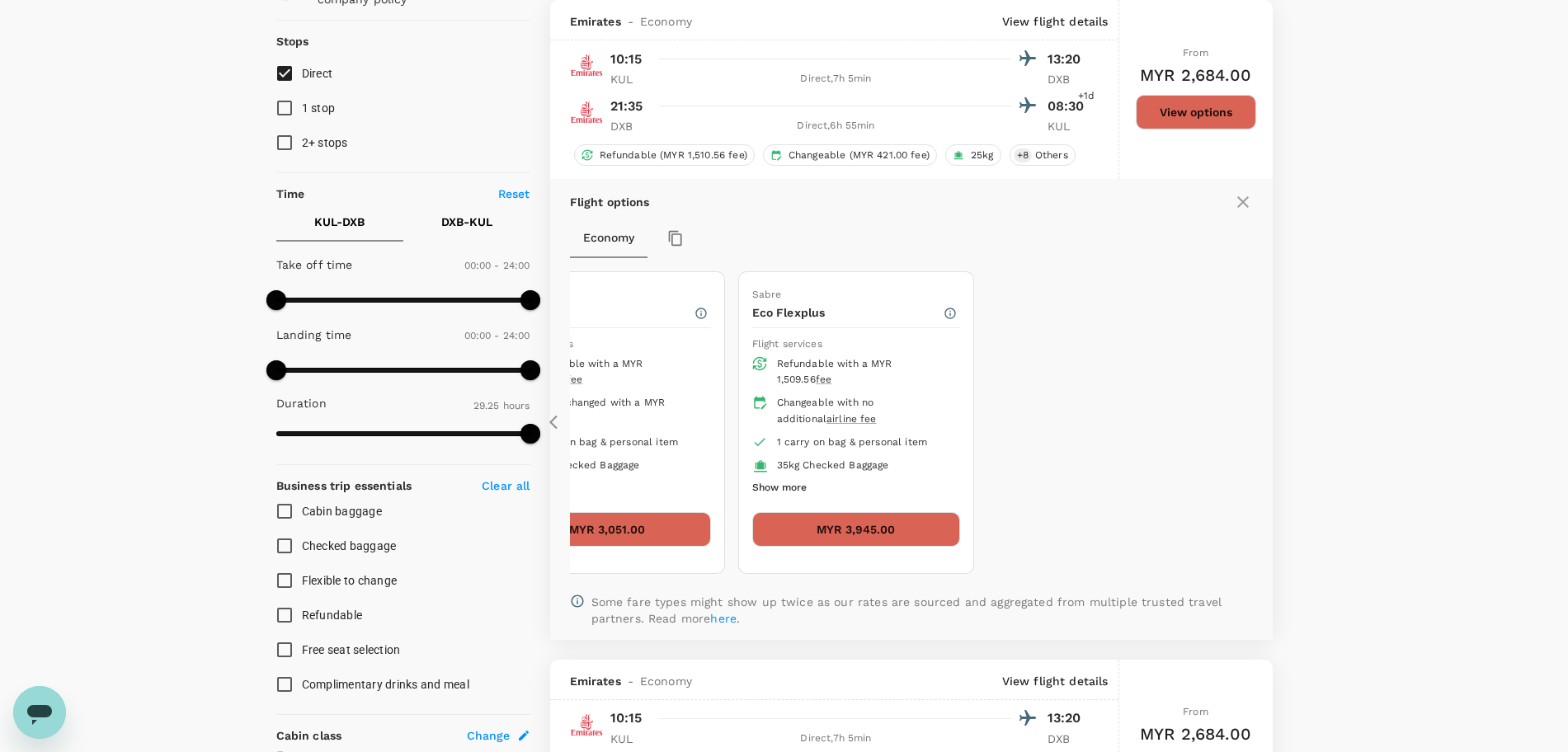
click at [553, 419] on icon at bounding box center [554, 422] width 9 height 14
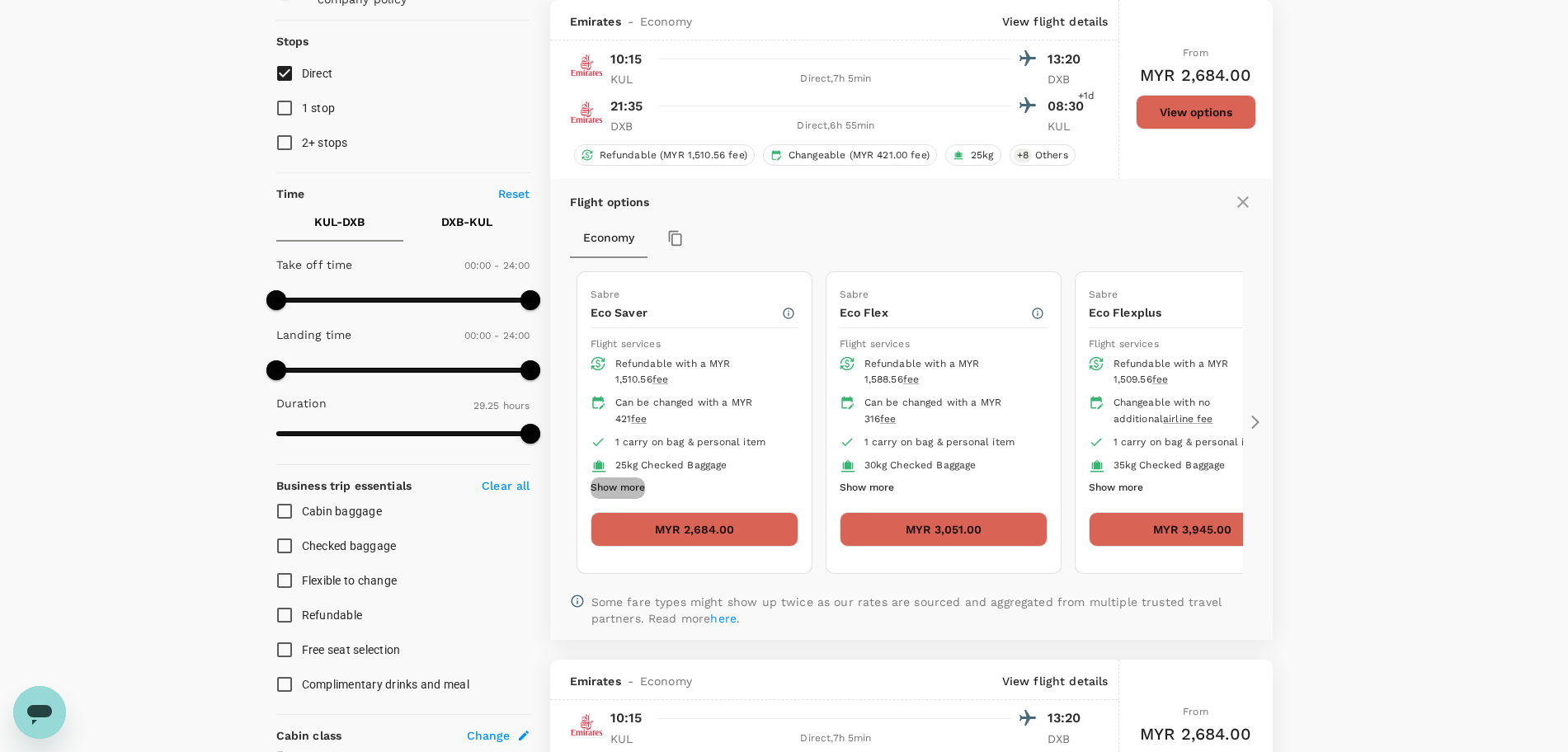
click at [627, 481] on button "Show more" at bounding box center [617, 487] width 55 height 22
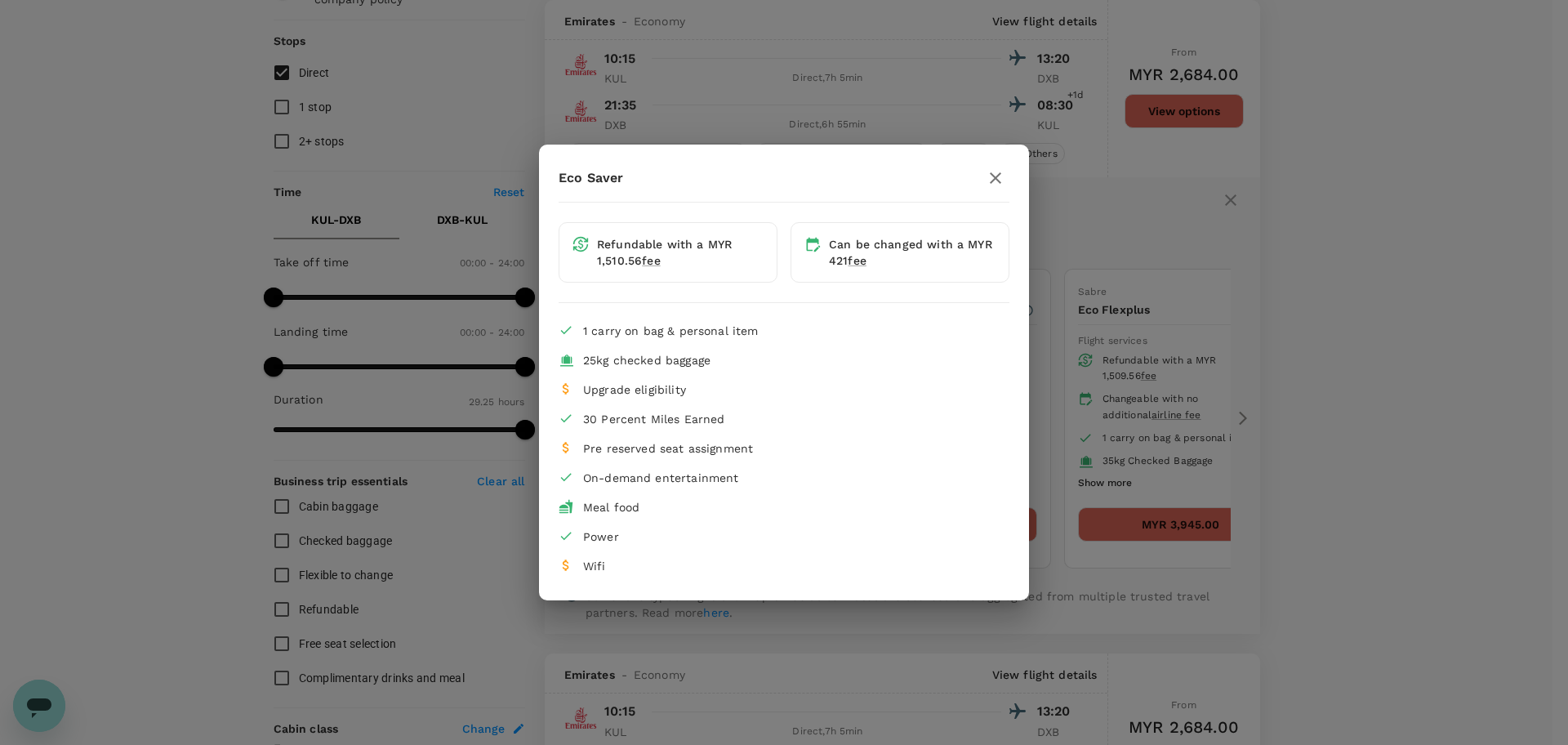
type input "3945"
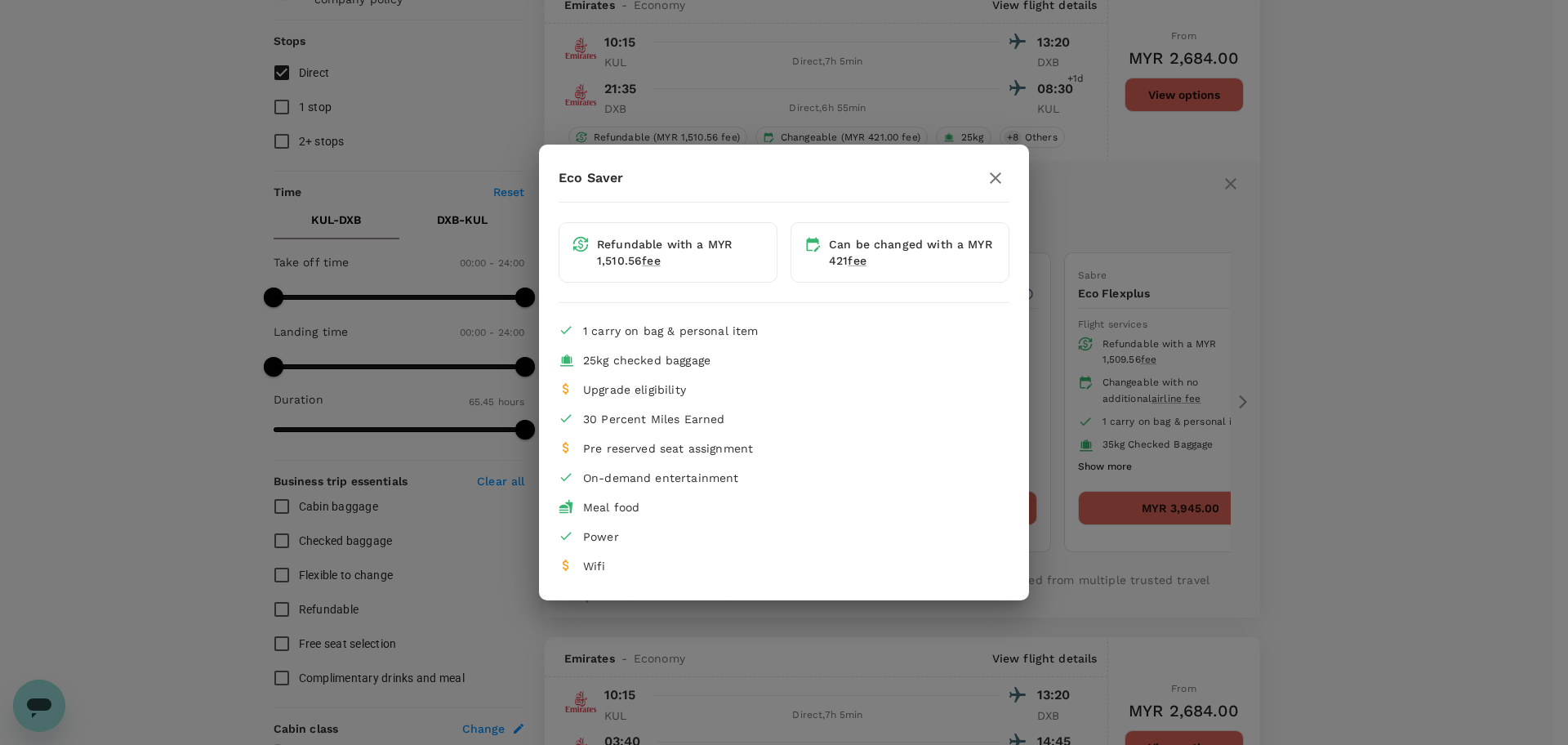
drag, startPoint x: 988, startPoint y: 177, endPoint x: 979, endPoint y: 191, distance: 16.6
click at [989, 176] on icon "button" at bounding box center [995, 178] width 20 height 20
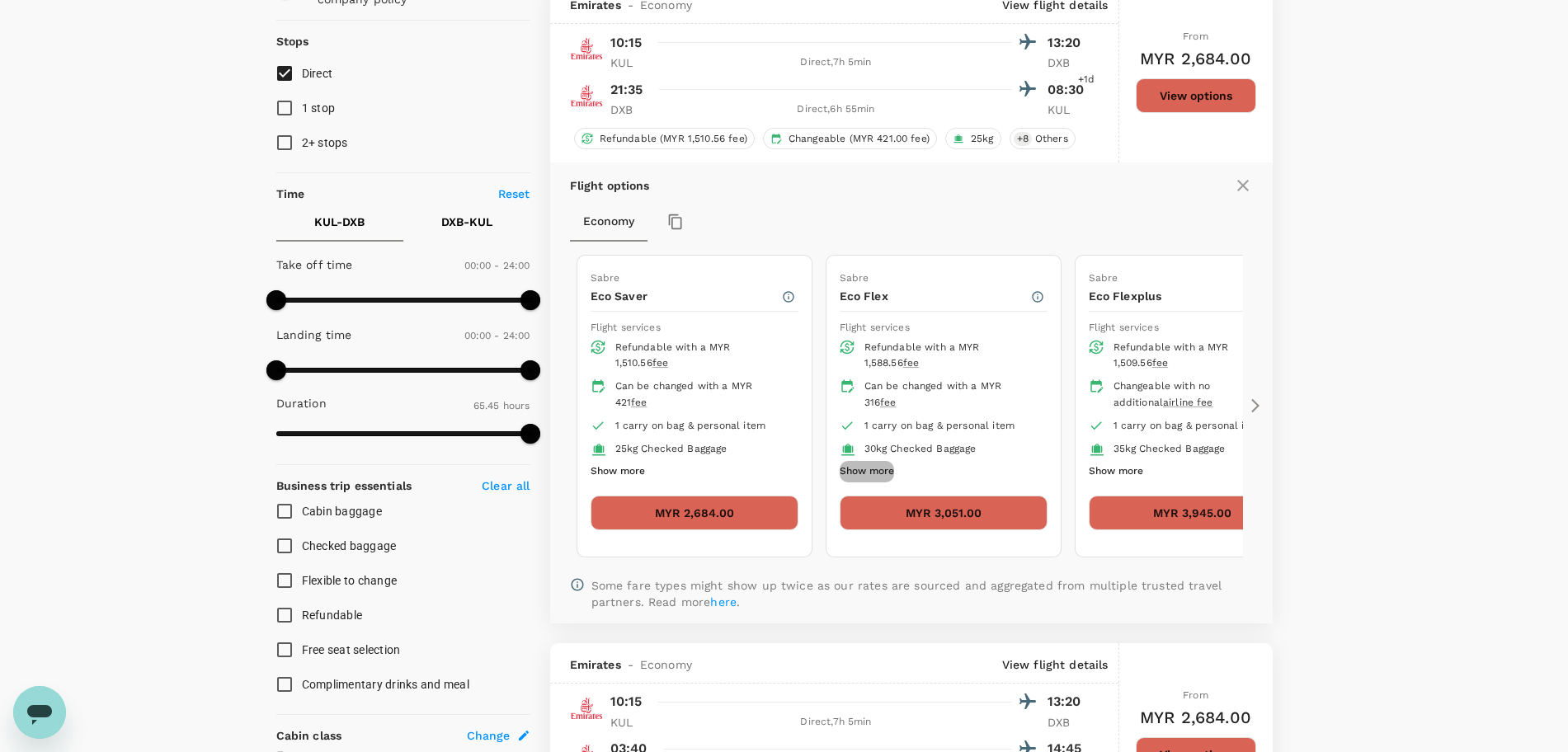
click at [875, 473] on button "Show more" at bounding box center [866, 471] width 55 height 22
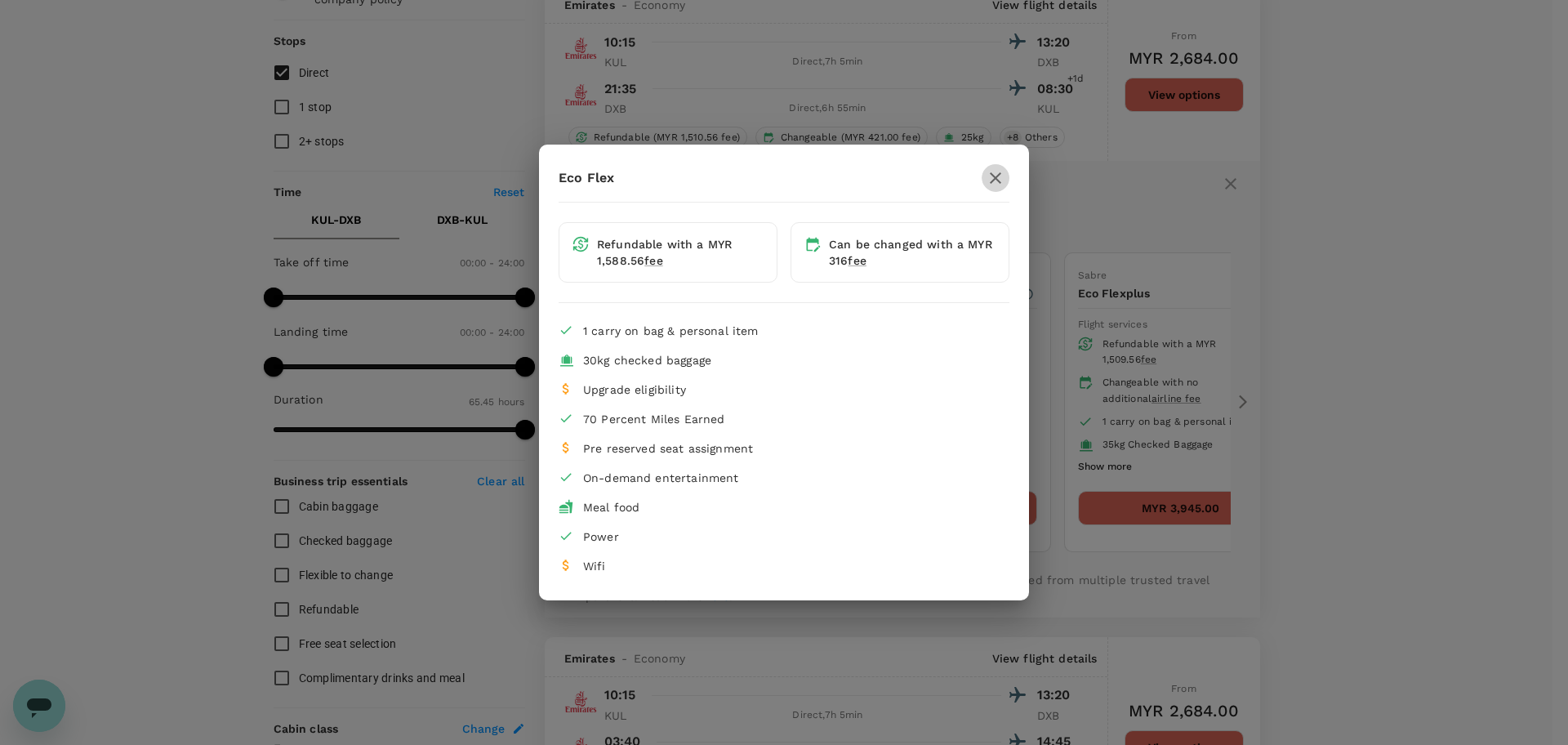
click at [1000, 175] on icon "button" at bounding box center [995, 178] width 20 height 20
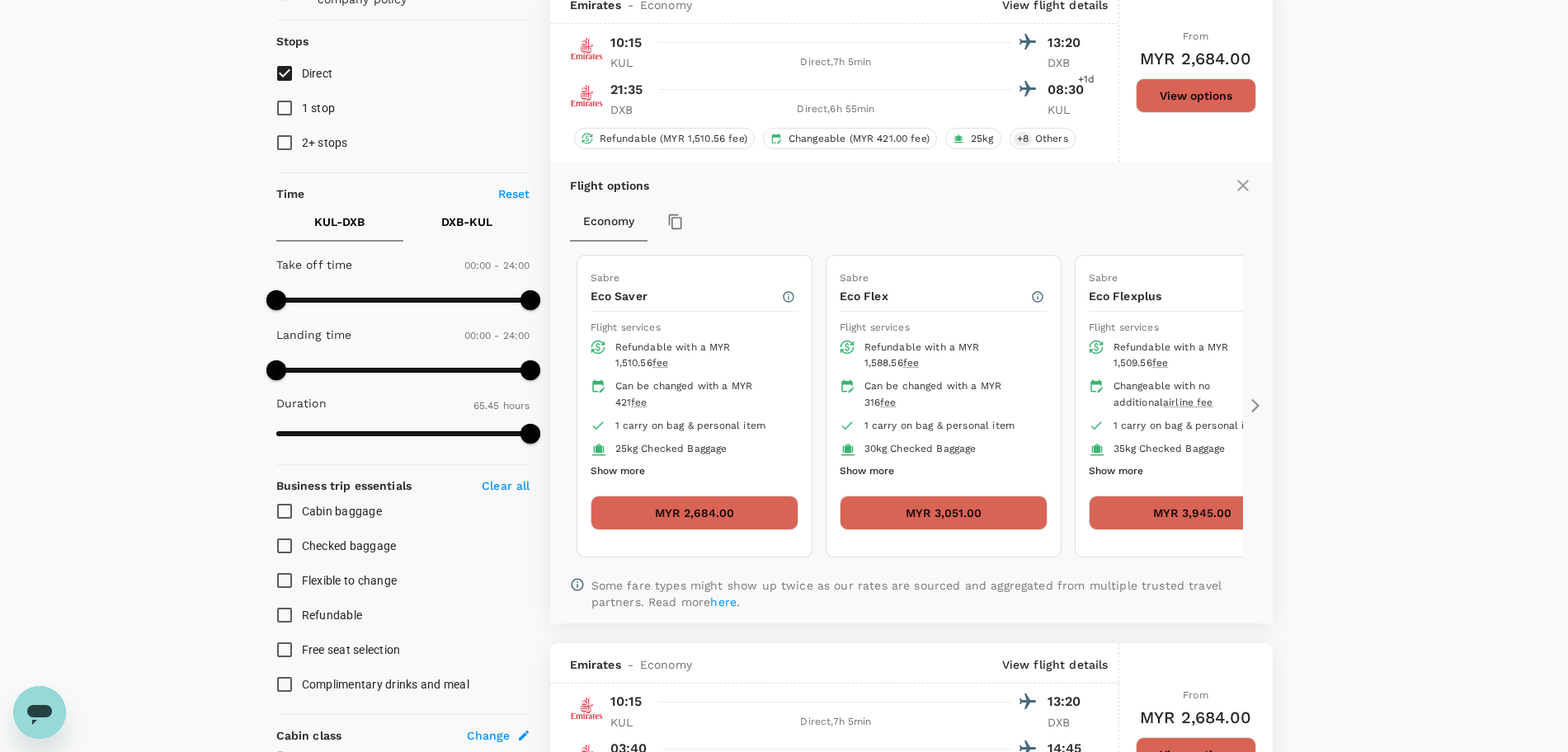
click at [1108, 465] on button "Show more" at bounding box center [1115, 471] width 55 height 22
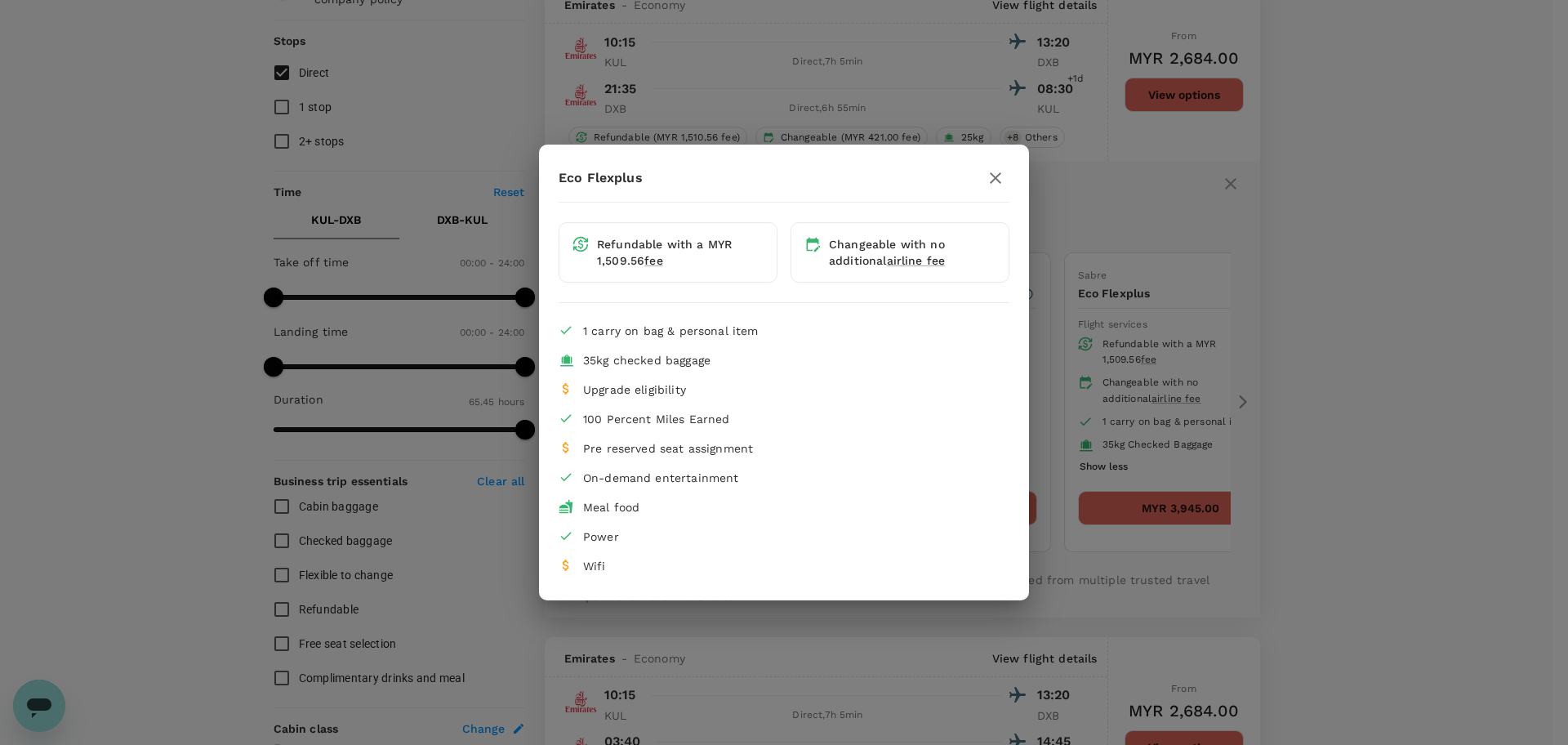
click at [997, 182] on icon "button" at bounding box center [995, 178] width 20 height 20
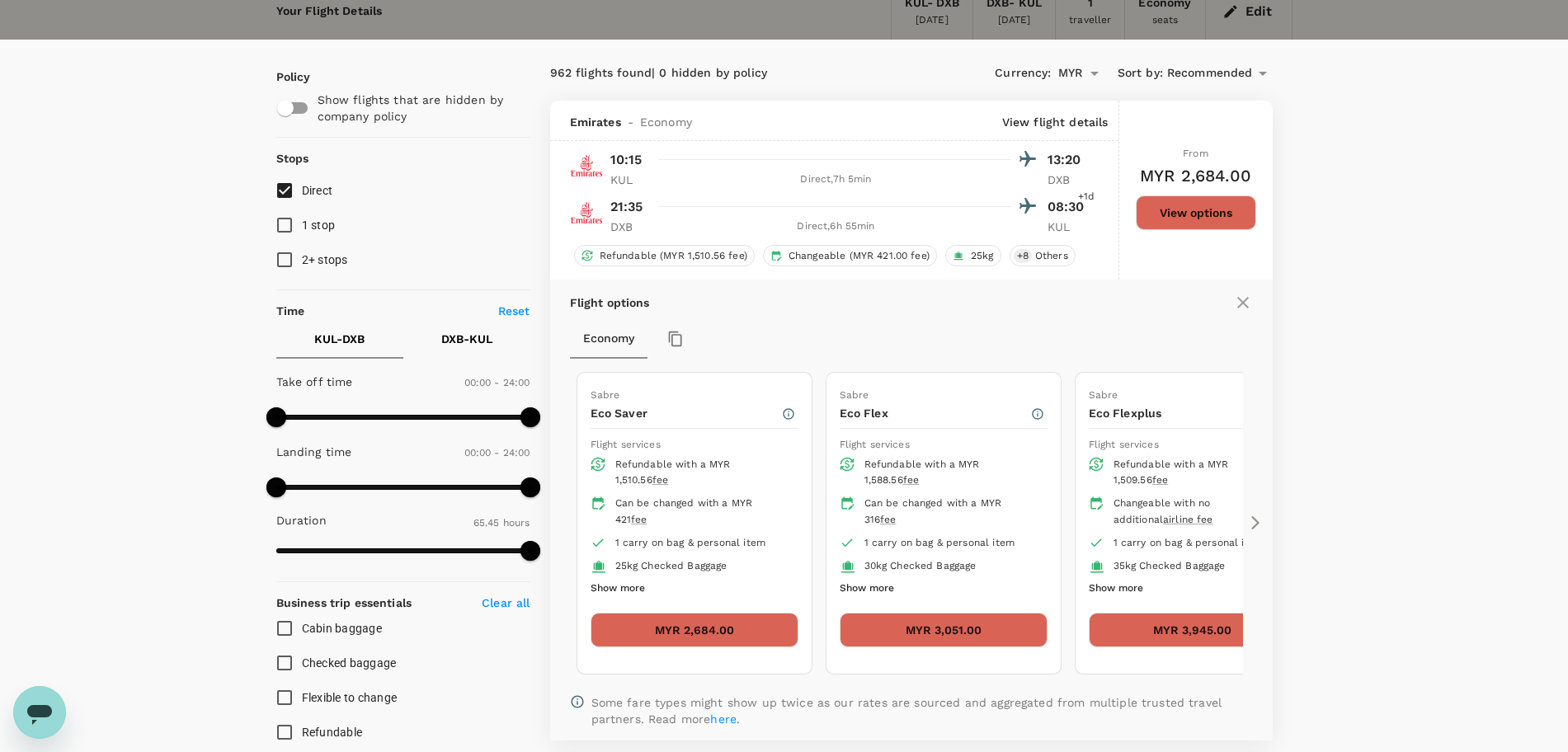
scroll to position [0, 0]
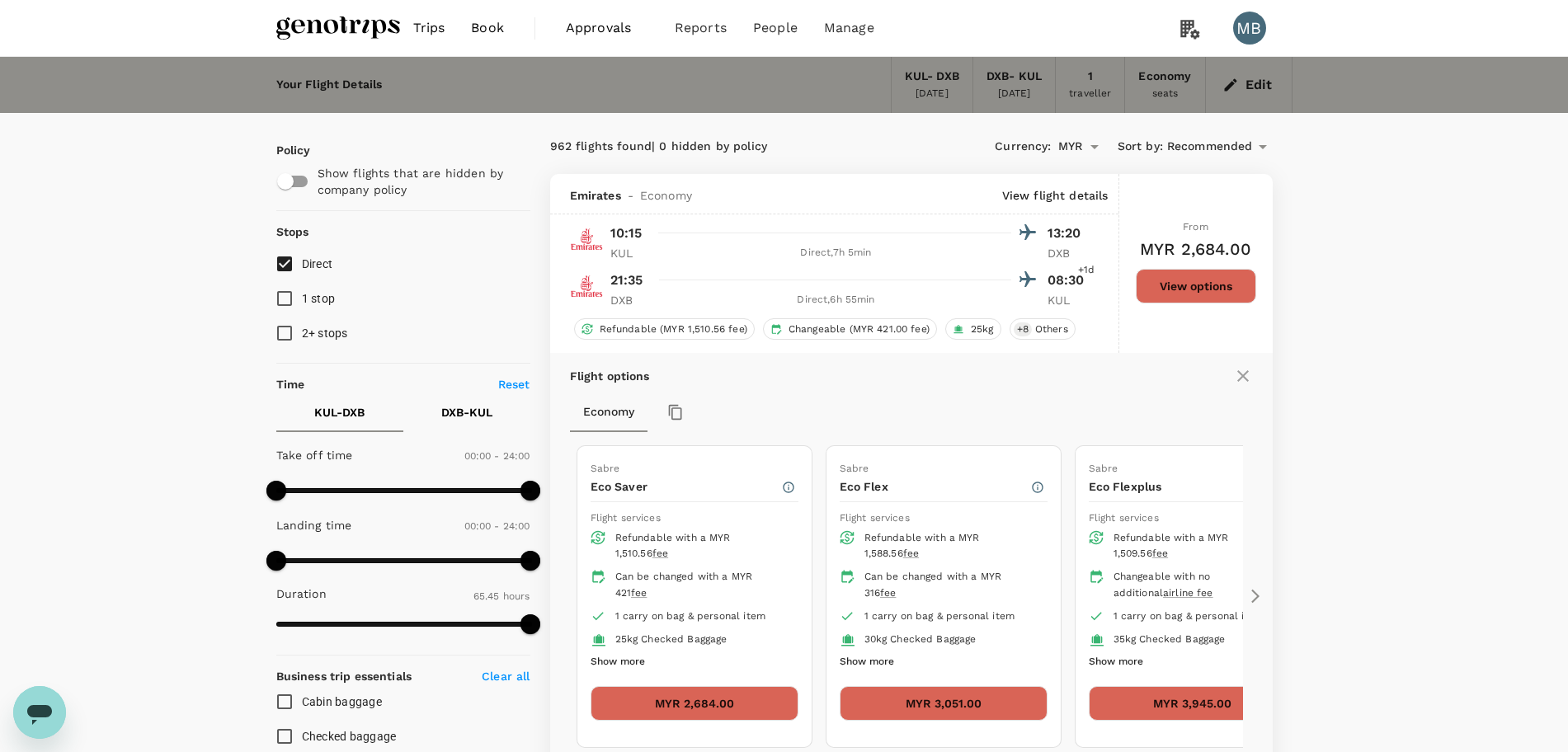
click at [375, 23] on img at bounding box center [338, 28] width 124 height 36
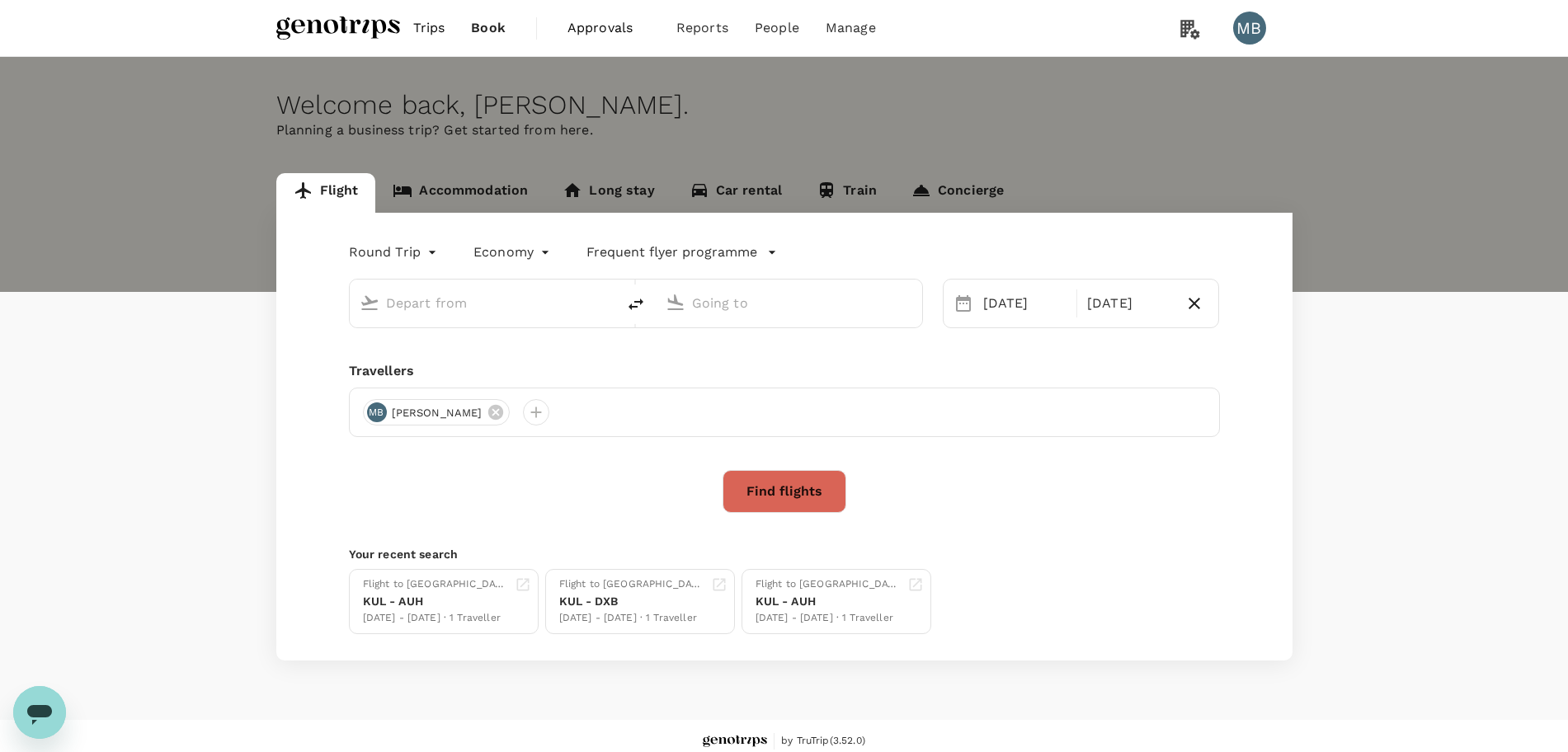
type input "Kuala Lumpur Intl (KUL)"
type input "Dubai Intl (DXB)"
type input "Kuala Lumpur Intl (KUL)"
type input "Dubai Intl (DXB)"
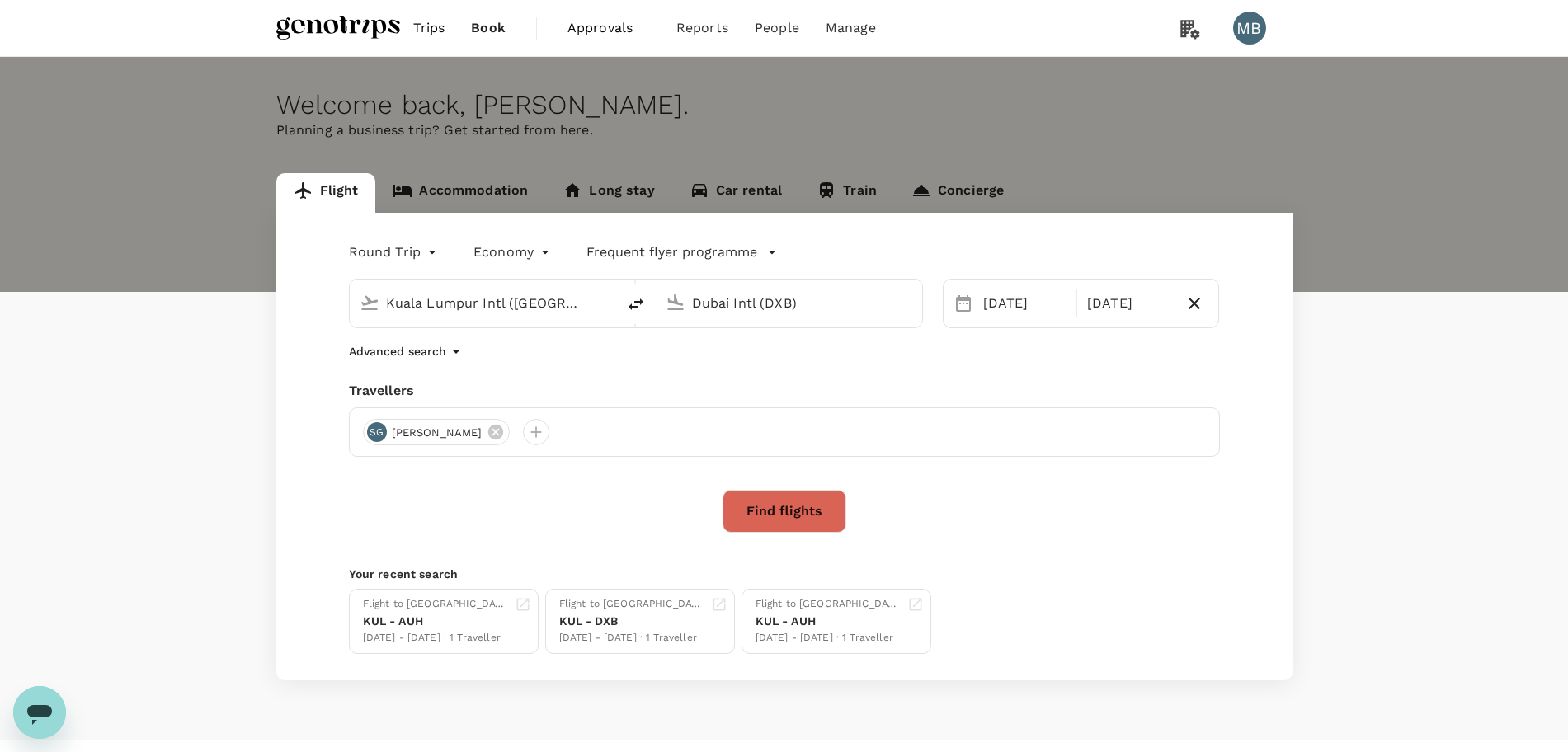
click at [436, 177] on link "Accommodation" at bounding box center [460, 193] width 170 height 40
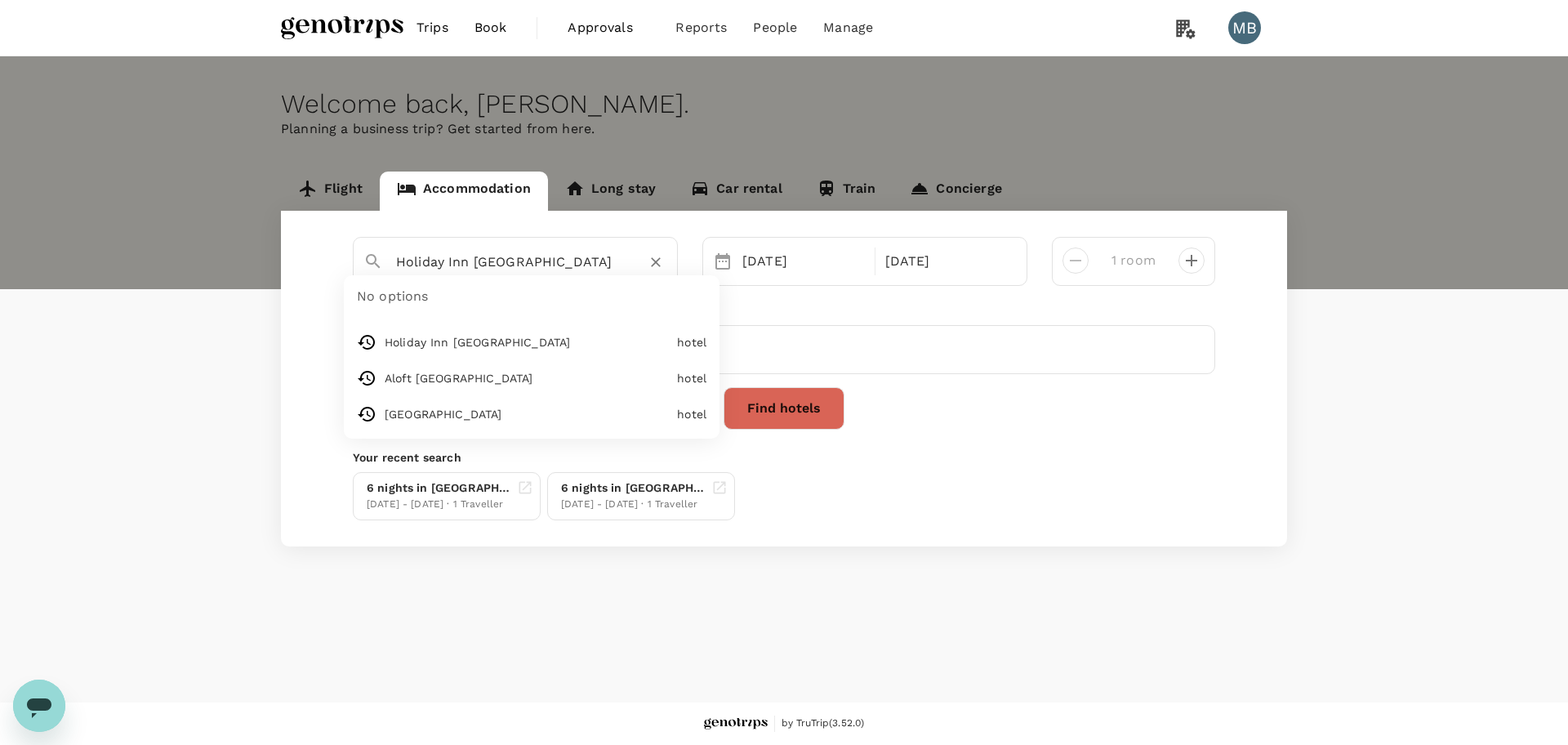
drag, startPoint x: 567, startPoint y: 255, endPoint x: 381, endPoint y: 260, distance: 186.1
click at [381, 260] on div "Holiday Inn Abu Dhabi" at bounding box center [509, 255] width 317 height 42
click at [452, 305] on div "Park Rotana Park Rotana" at bounding box center [523, 302] width 294 height 43
type input "Park Rotana"
click at [777, 265] on div "02 Nov" at bounding box center [803, 261] width 136 height 33
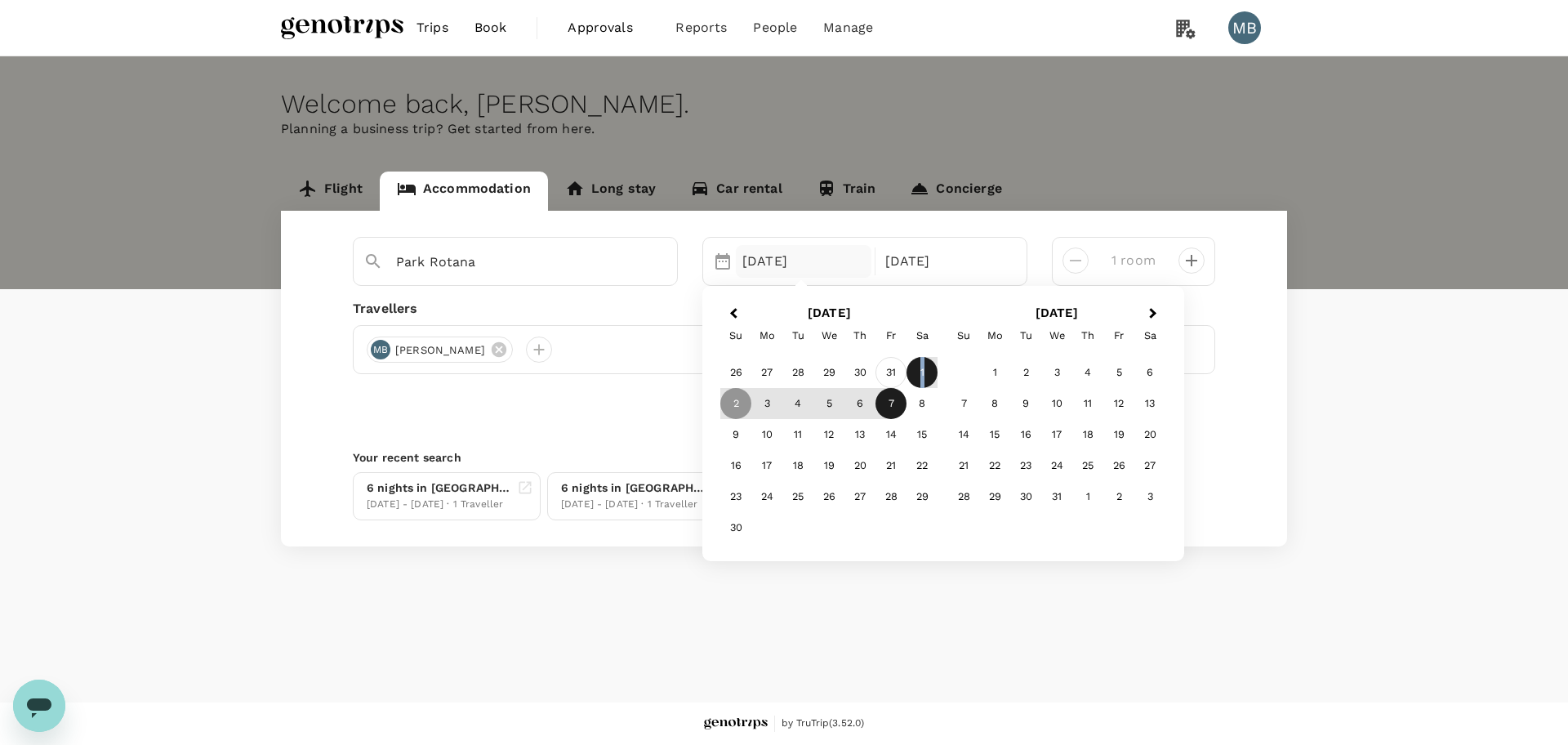
drag, startPoint x: 913, startPoint y: 375, endPoint x: 902, endPoint y: 367, distance: 13.6
click at [898, 363] on div "26 27 28 29 30 31 1" at bounding box center [828, 372] width 217 height 31
click at [923, 367] on div "1" at bounding box center [922, 372] width 31 height 31
click at [645, 424] on div "Find hotels" at bounding box center [784, 407] width 863 height 42
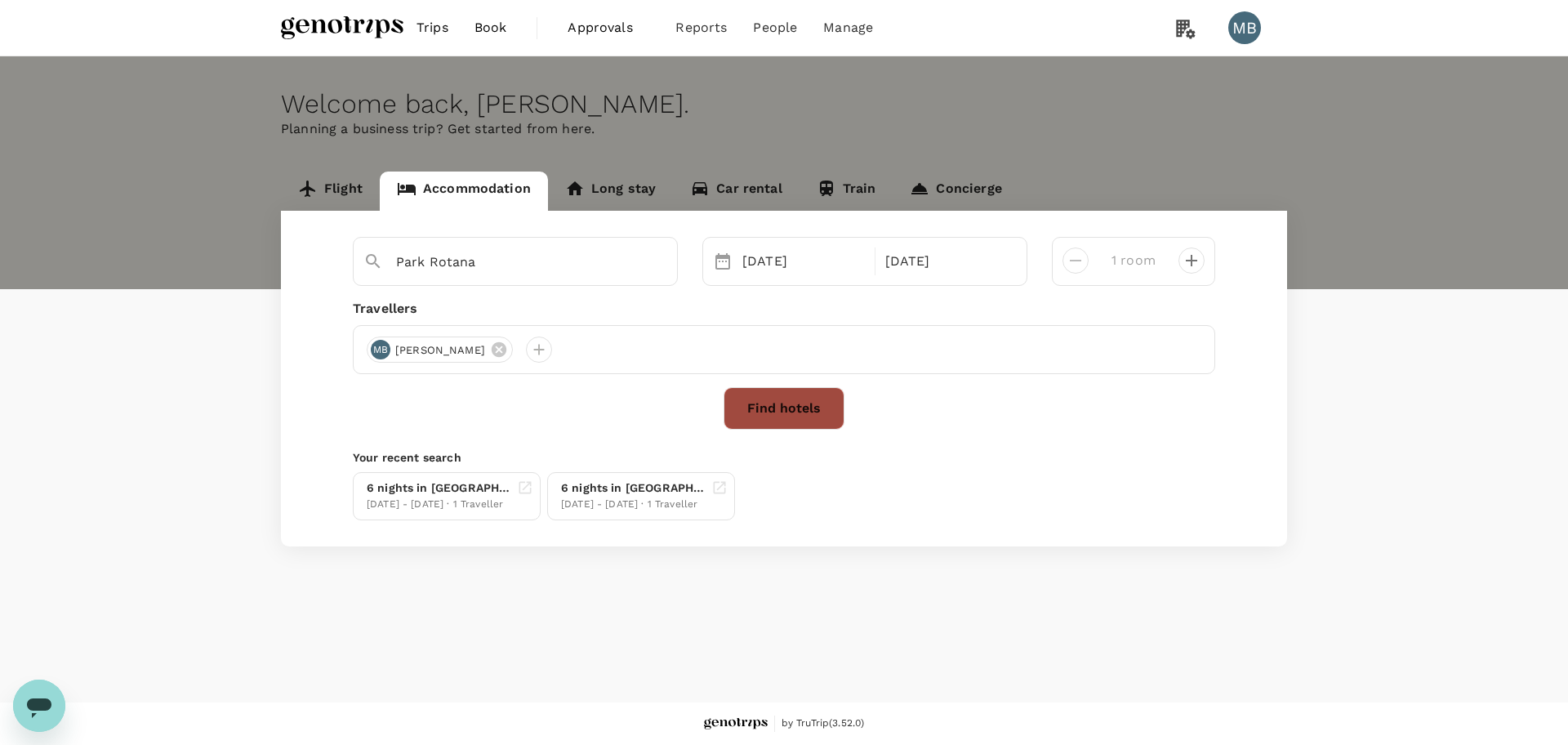
click at [764, 406] on button "Find hotels" at bounding box center [784, 407] width 121 height 42
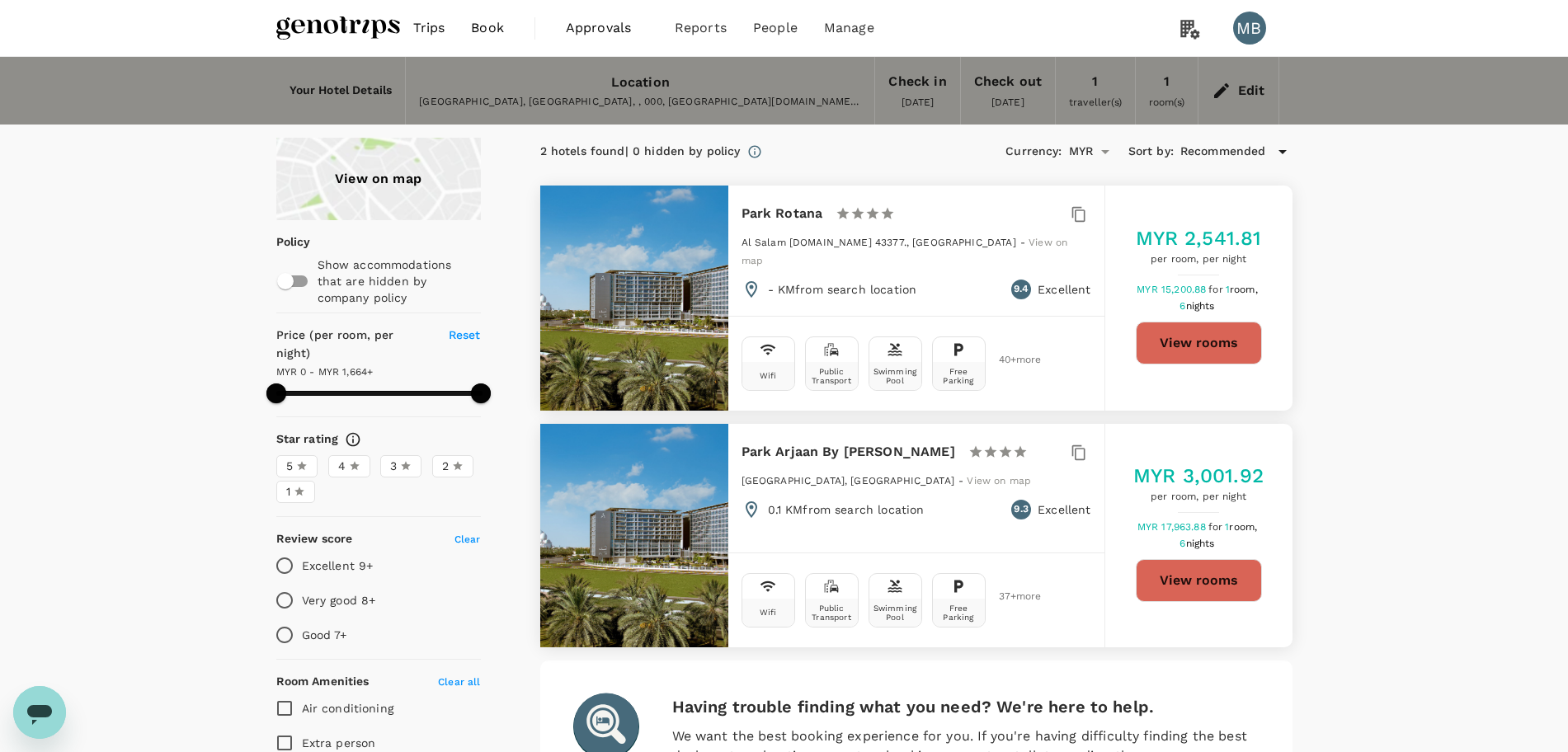
click at [1168, 334] on button "View rooms" at bounding box center [1198, 343] width 126 height 43
type input "1664"
click at [1220, 100] on icon at bounding box center [1221, 90] width 20 height 20
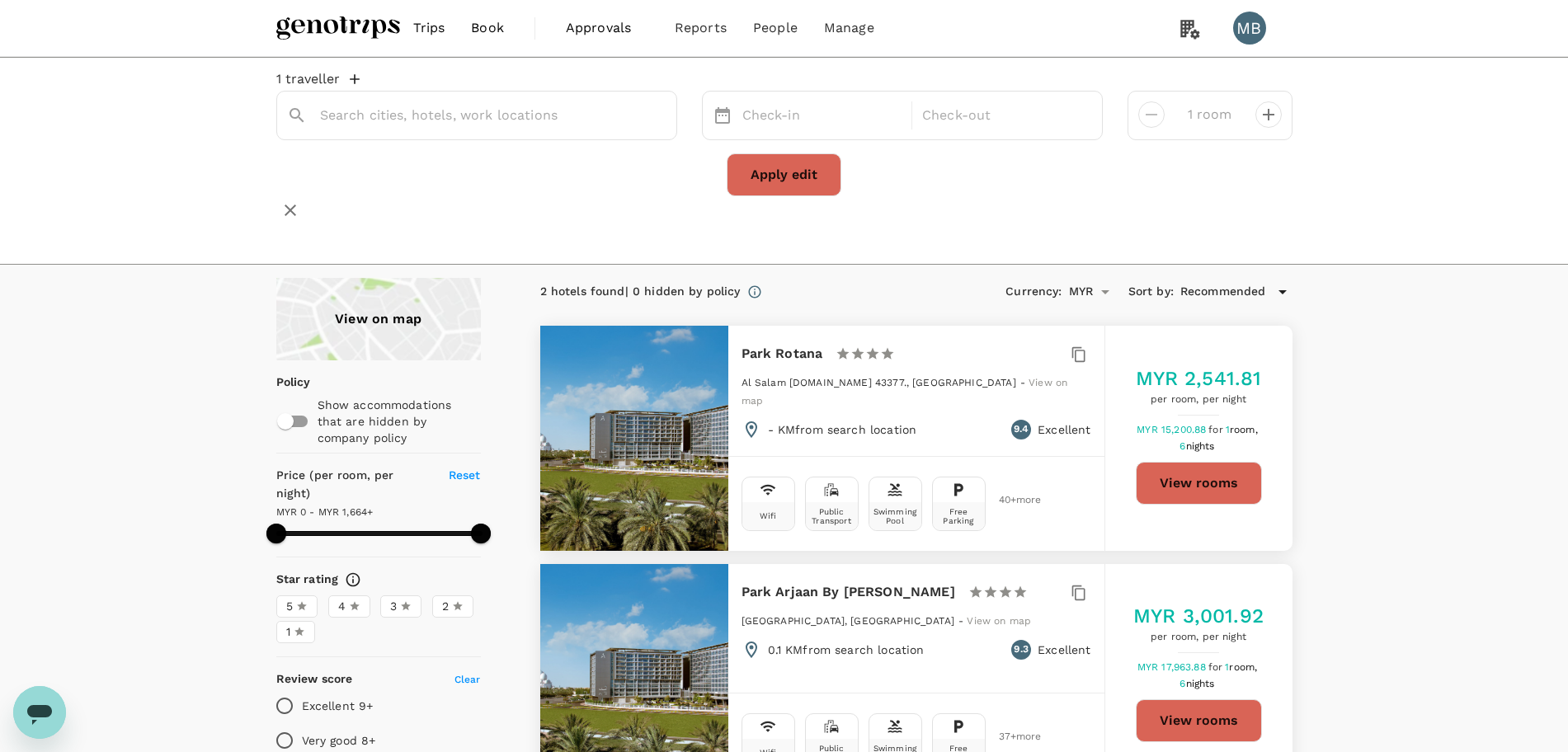
type input "Park Rotana"
click at [662, 124] on icon "Clear" at bounding box center [654, 115] width 16 height 16
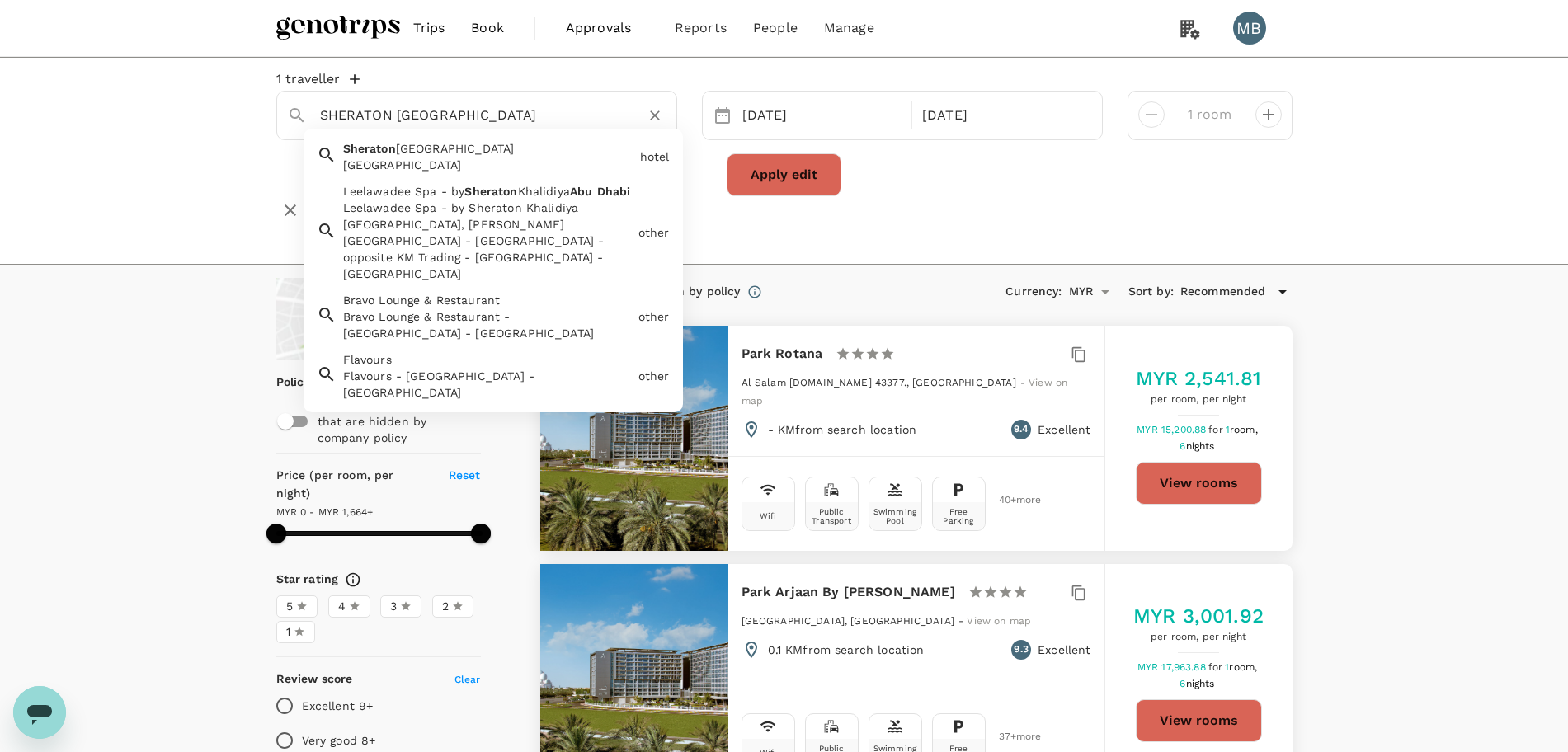
type input "SHERATON ABU DHABI"
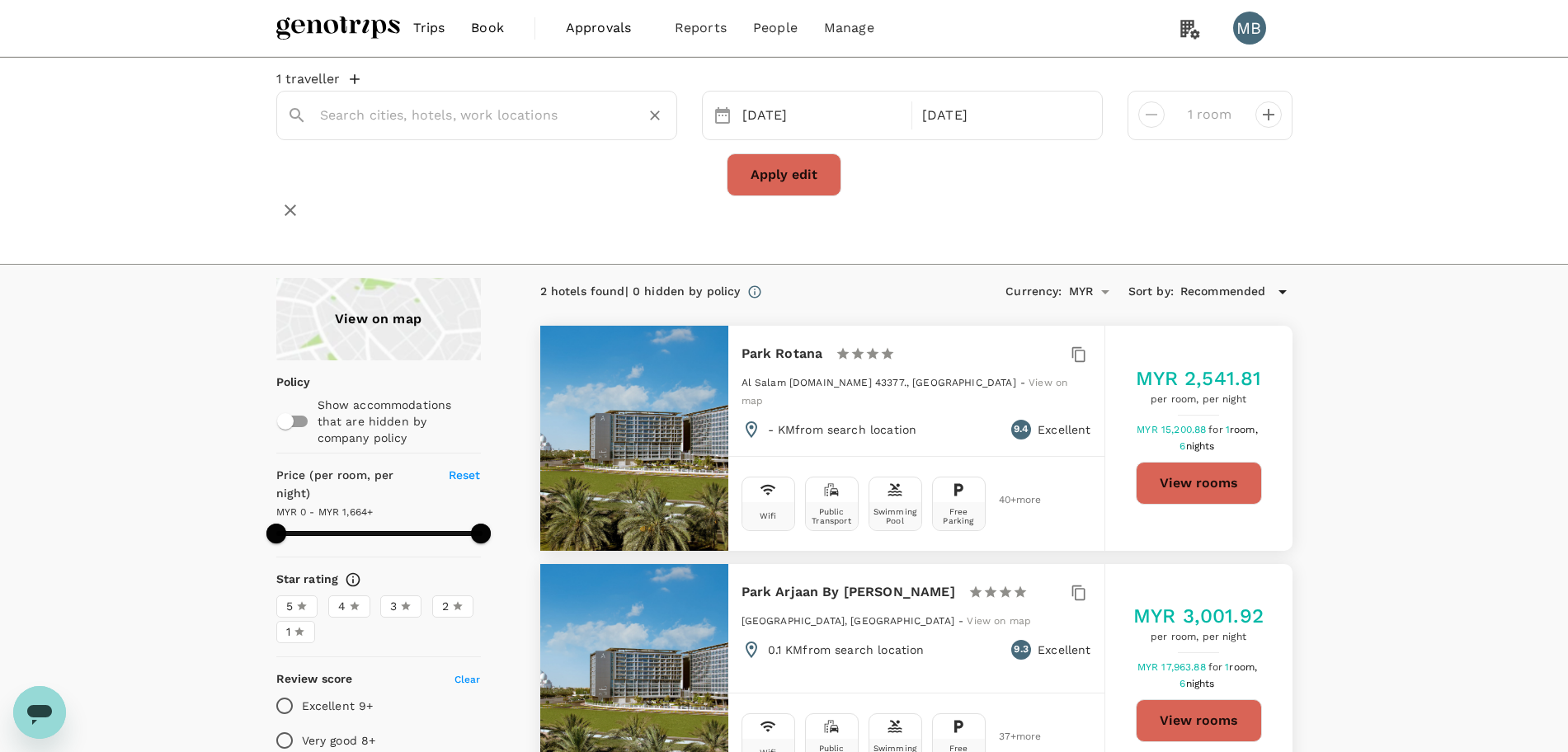
click at [538, 122] on input "text" at bounding box center [470, 114] width 300 height 25
drag, startPoint x: 589, startPoint y: 124, endPoint x: 318, endPoint y: 134, distance: 271.2
click at [318, 128] on div "SHERATON ABU DHABI HOTEL & RESORT" at bounding box center [487, 109] width 359 height 40
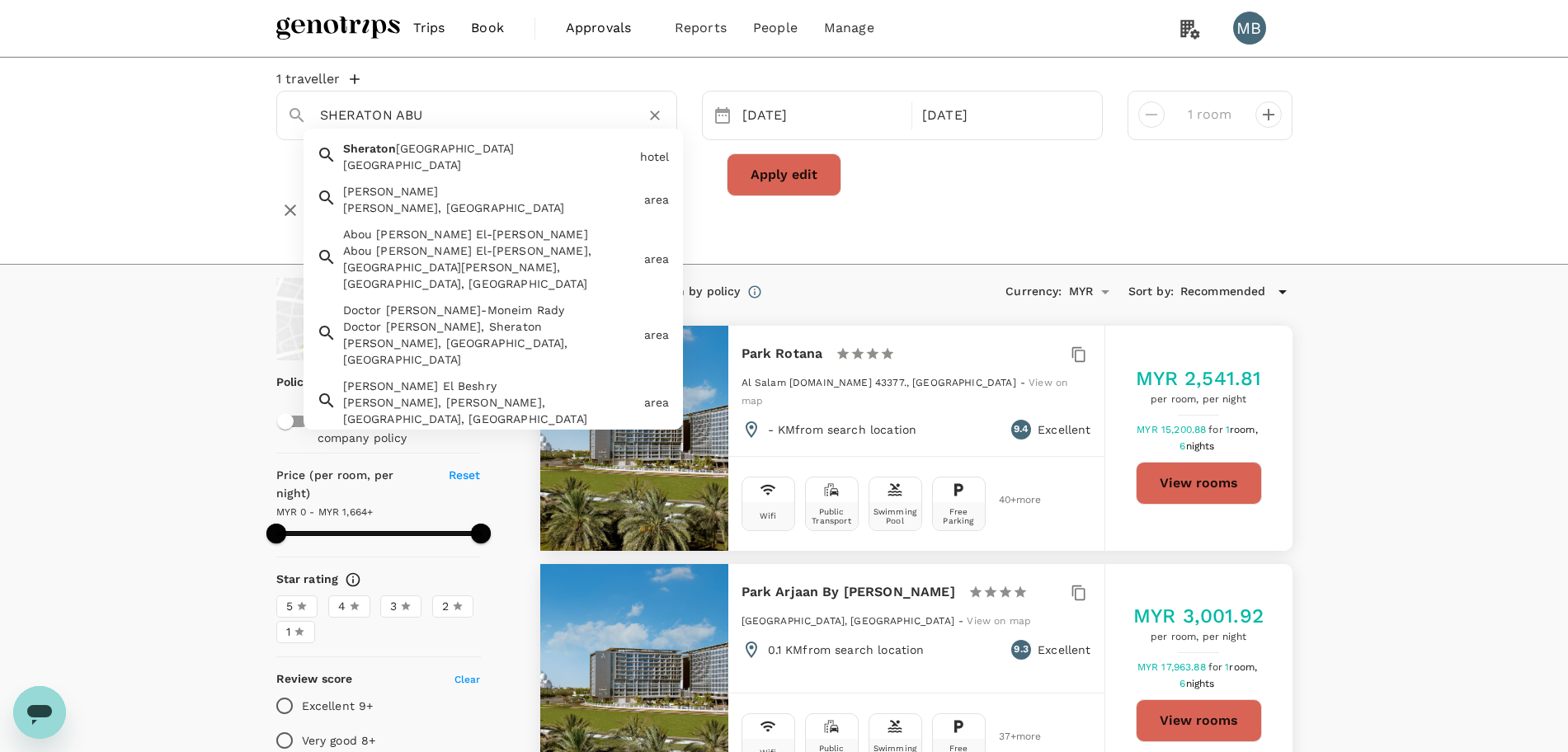
type input "SHERATON ABU"
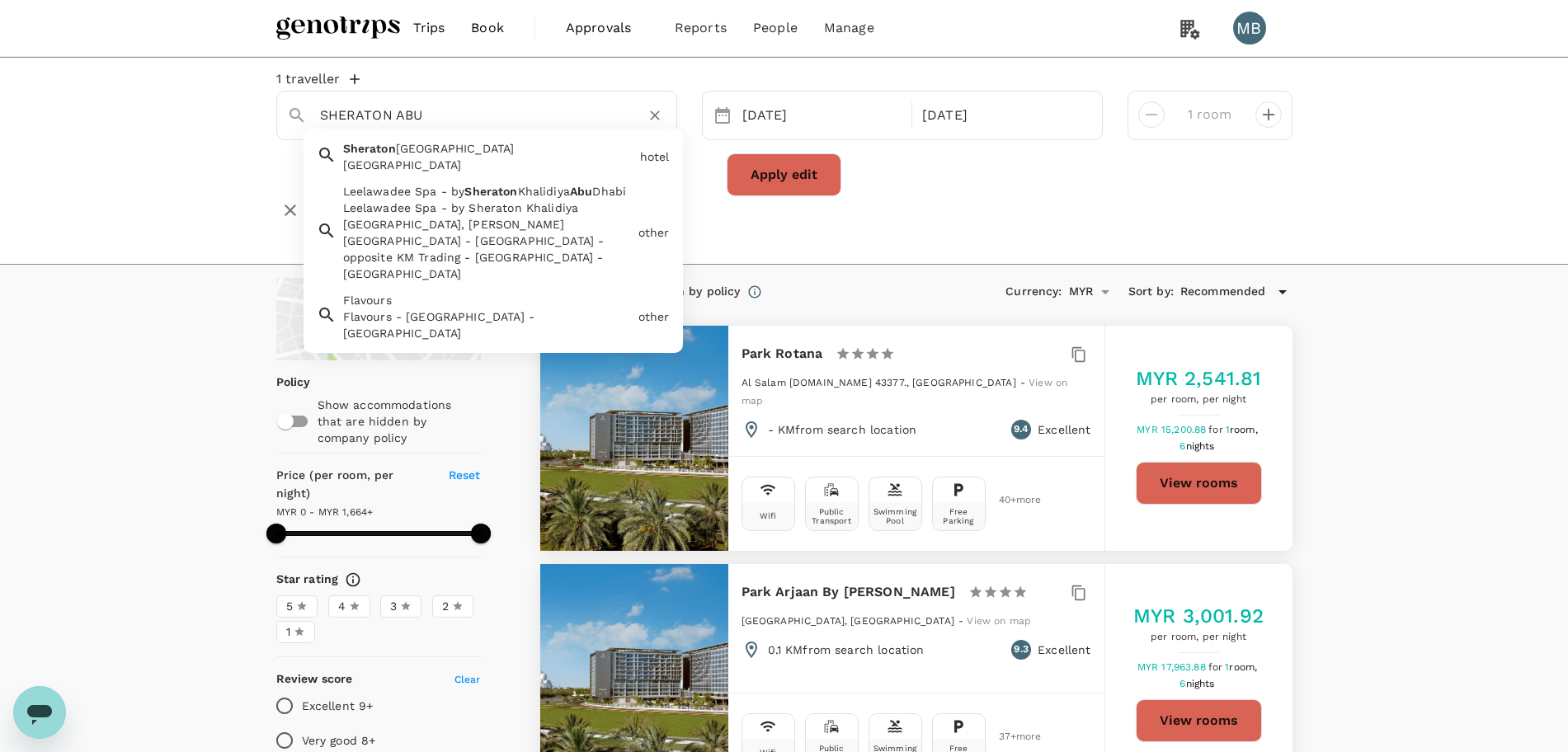
click at [657, 124] on icon "Clear" at bounding box center [654, 115] width 16 height 16
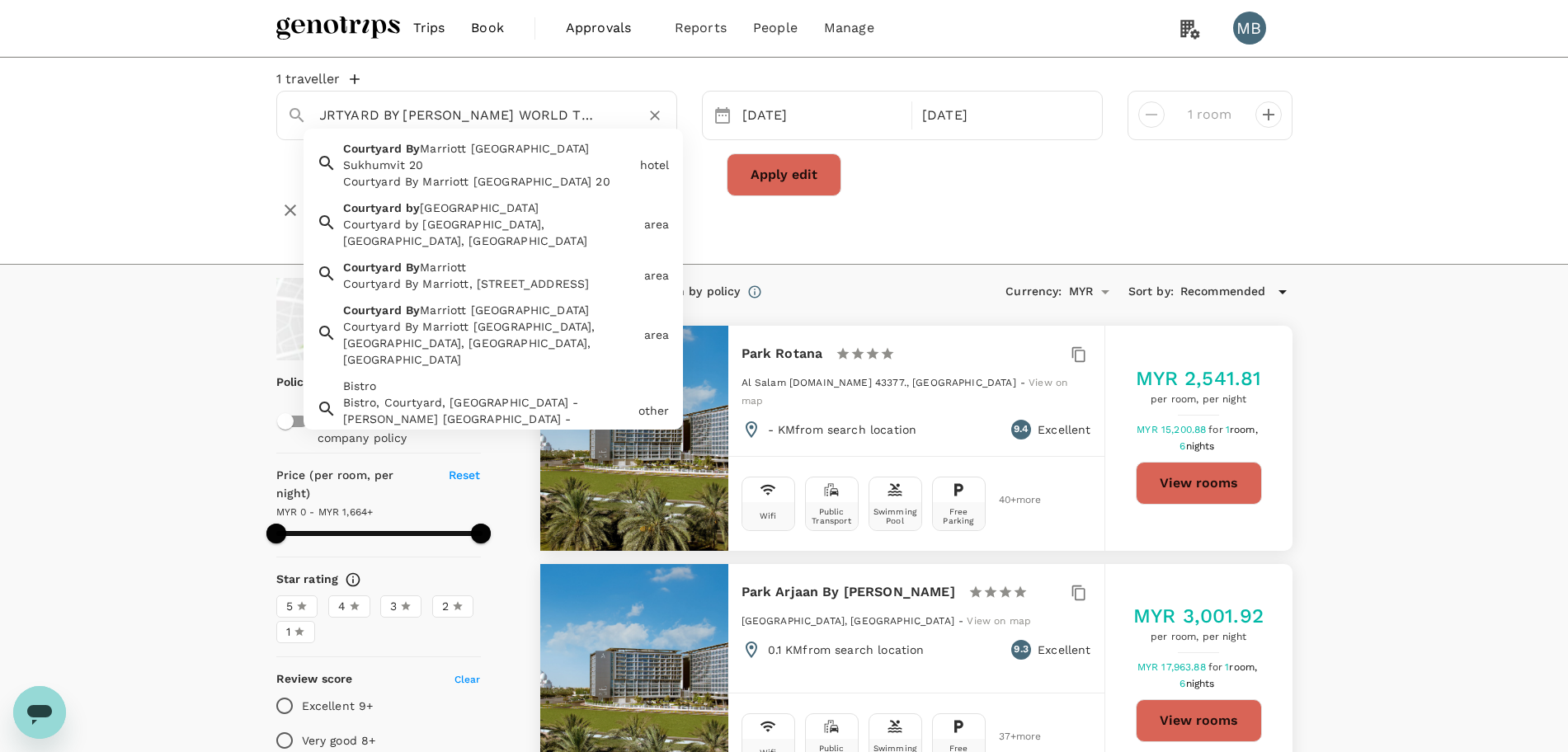
scroll to position [0, 39]
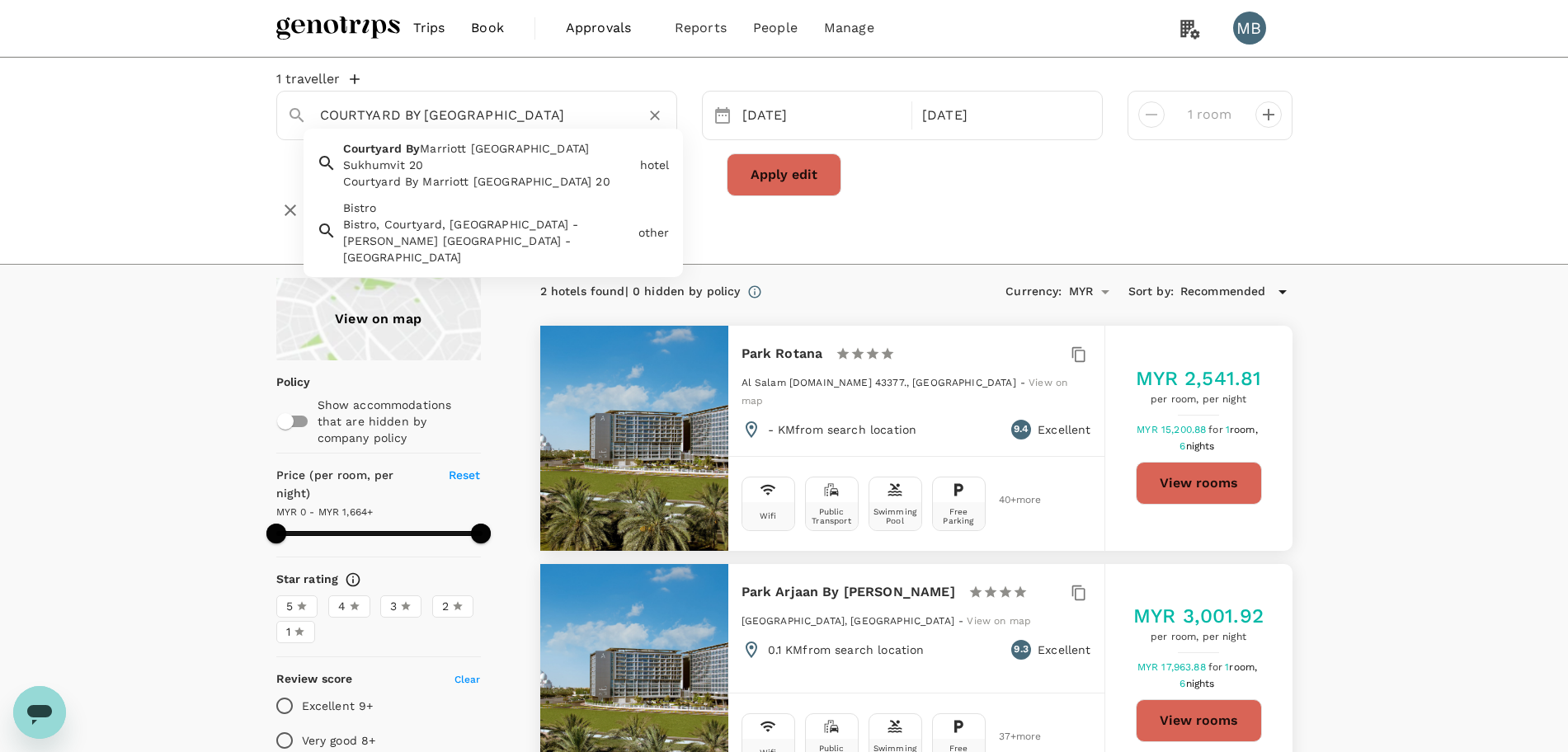
click at [478, 226] on div "Bistro, Courtyard, World Trade Center - Khalifa Bin Zayed The First St - Abu Dh…" at bounding box center [487, 240] width 289 height 49
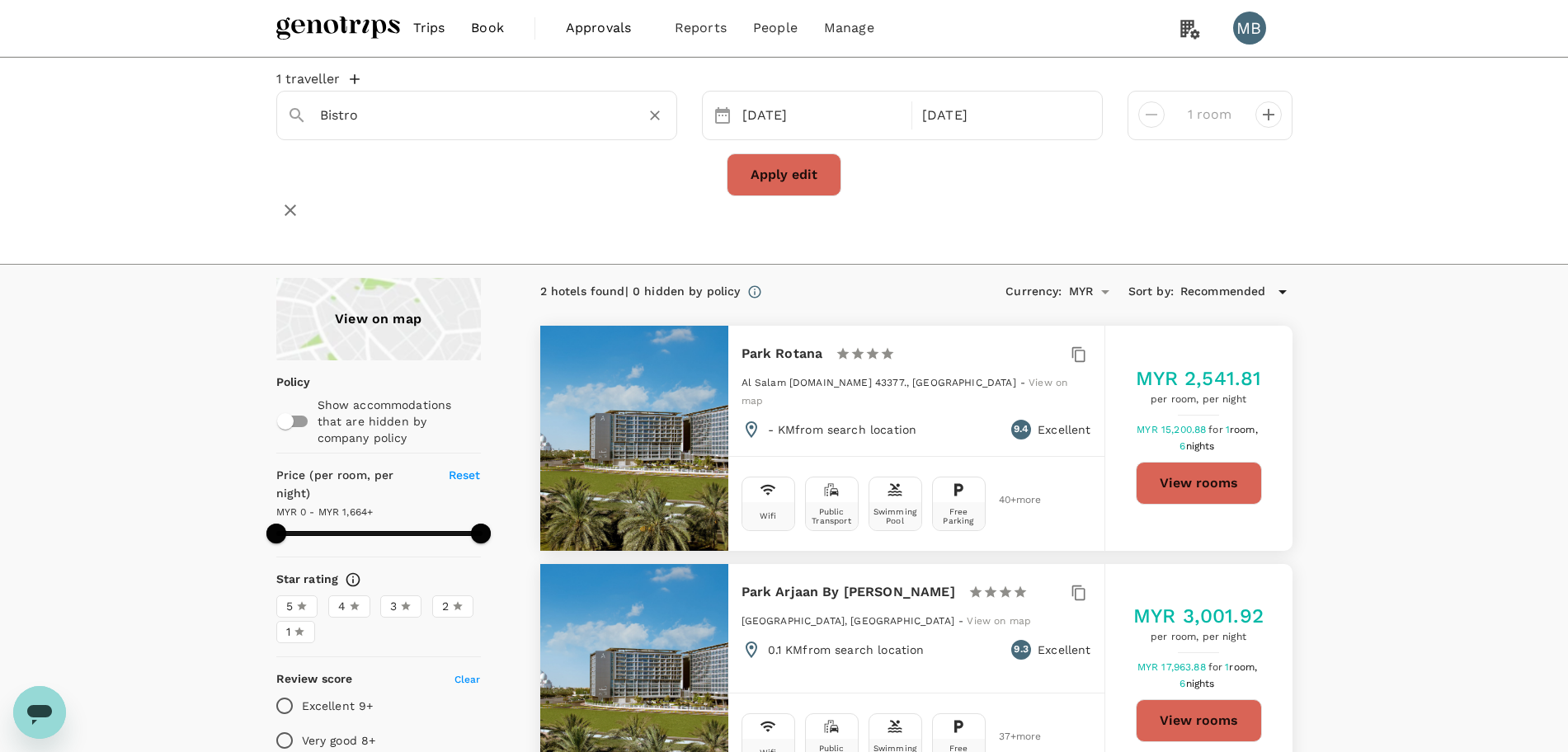
type input "Bistro"
click at [738, 182] on button "Apply edit" at bounding box center [784, 174] width 115 height 43
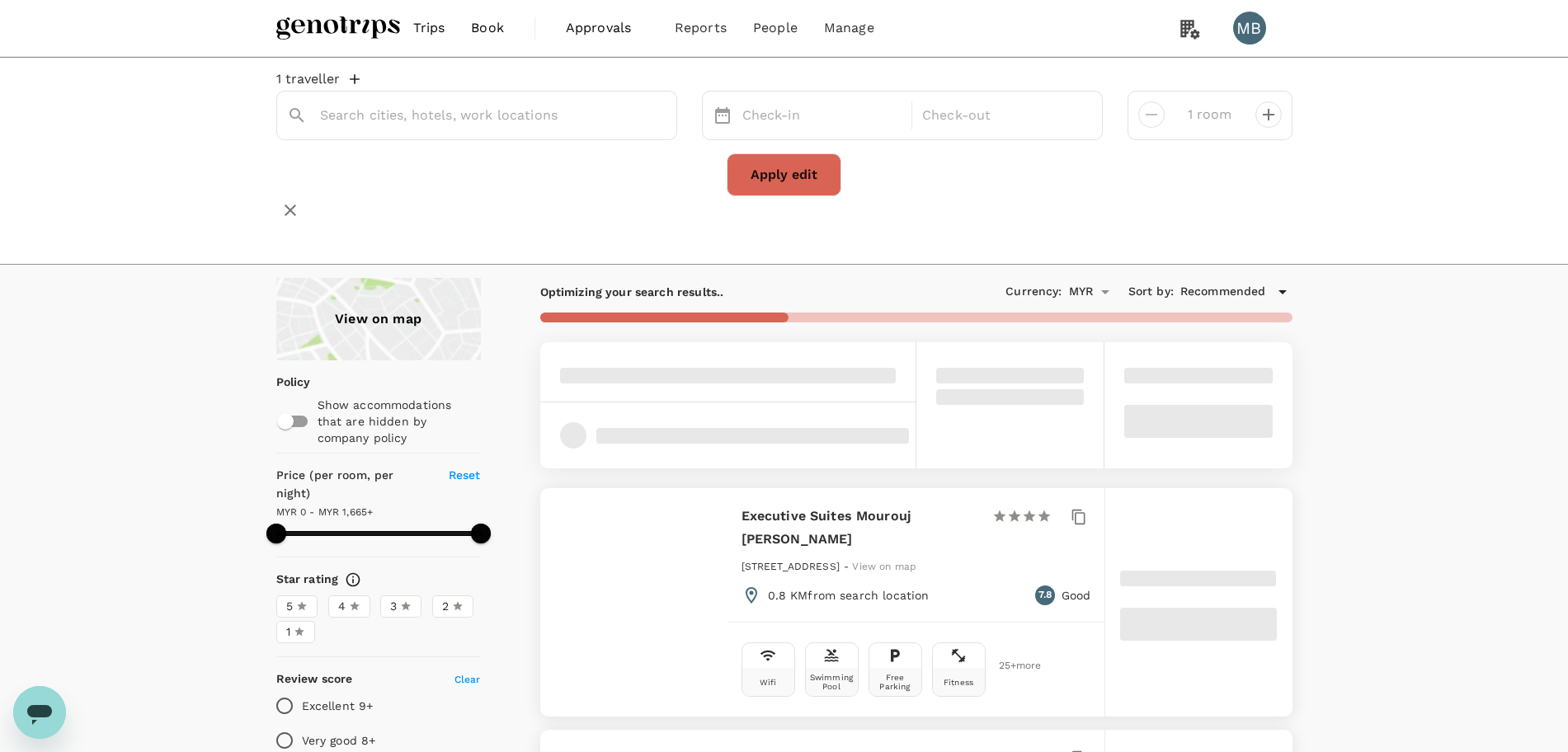
type input "Courtyard"
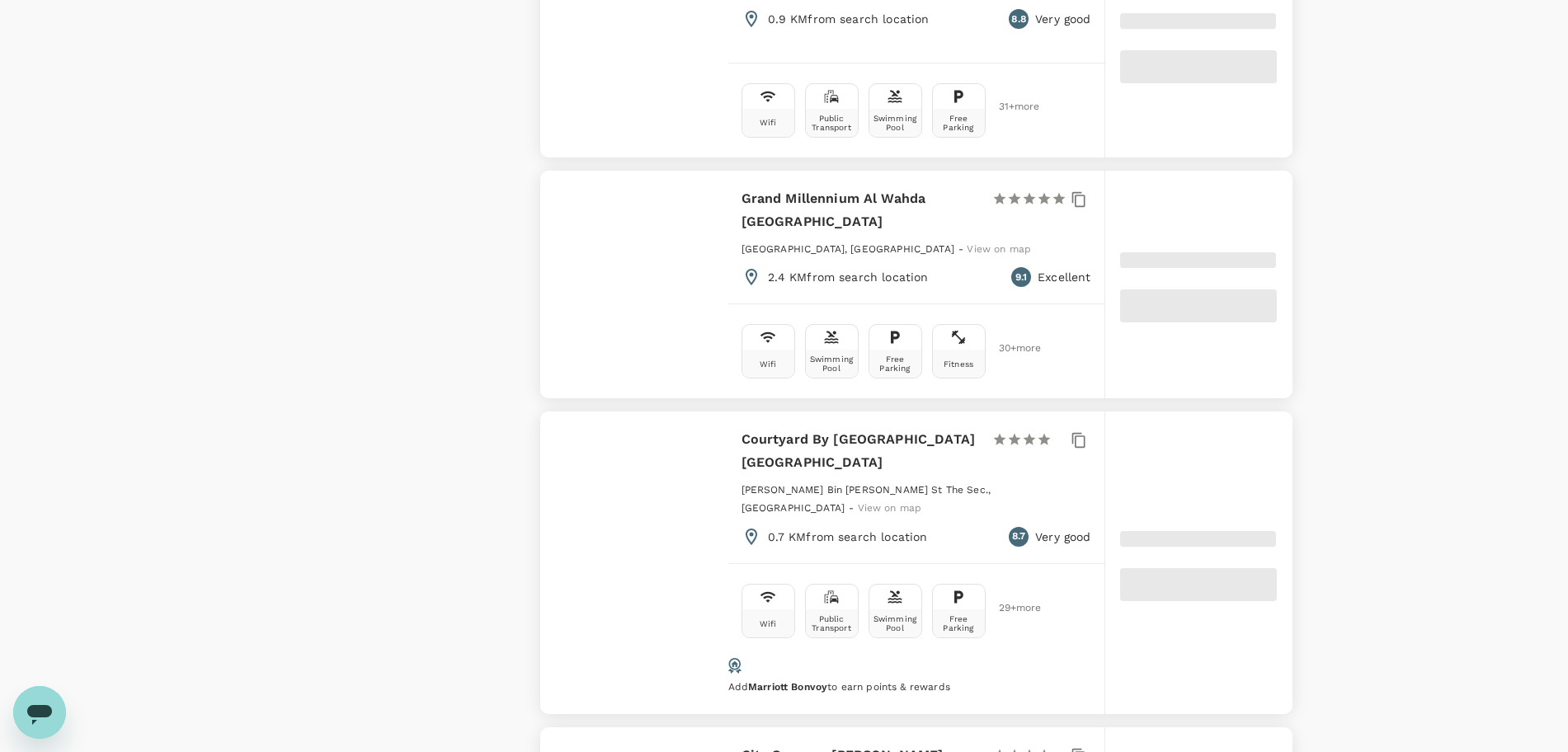
scroll to position [1751, 0]
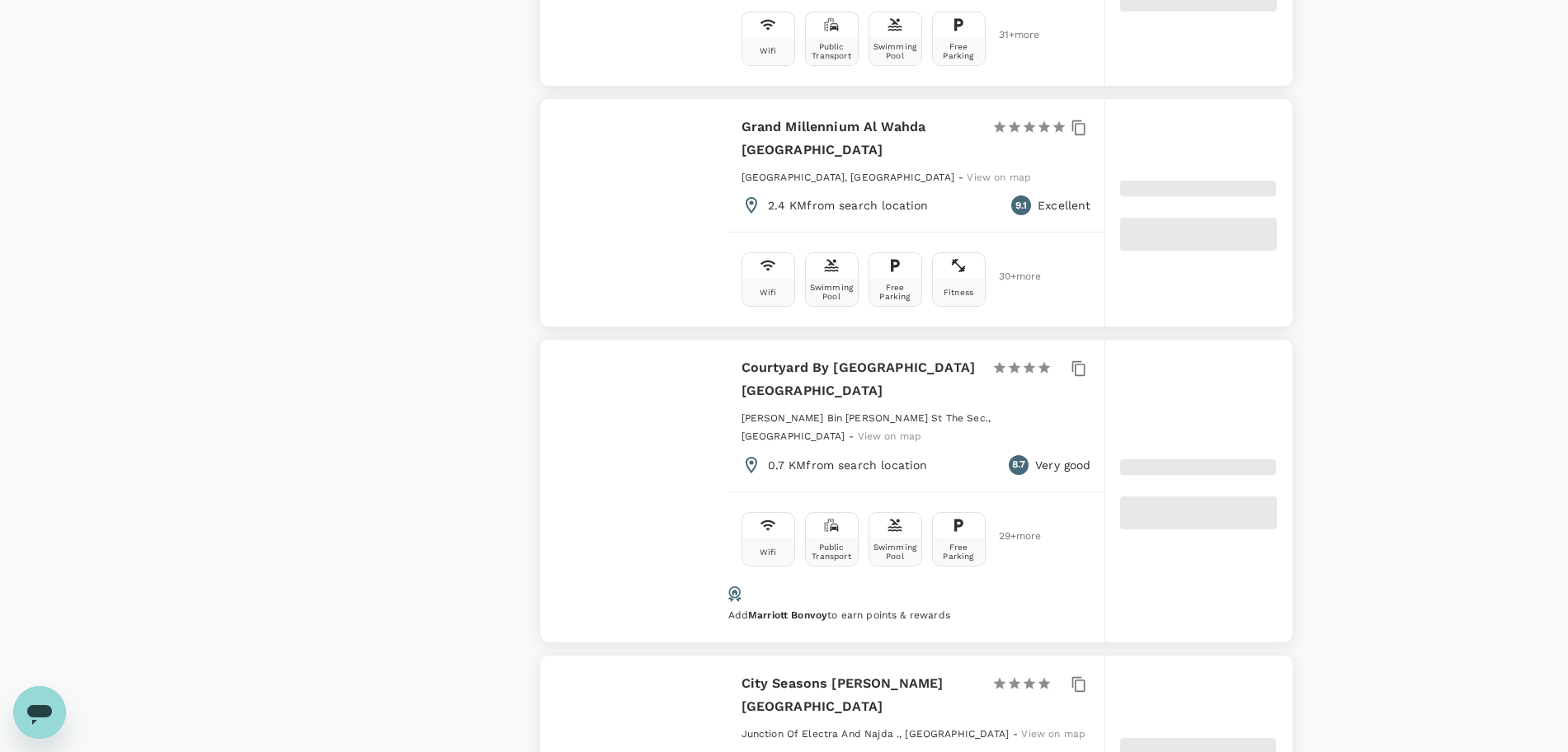
type input "1664"
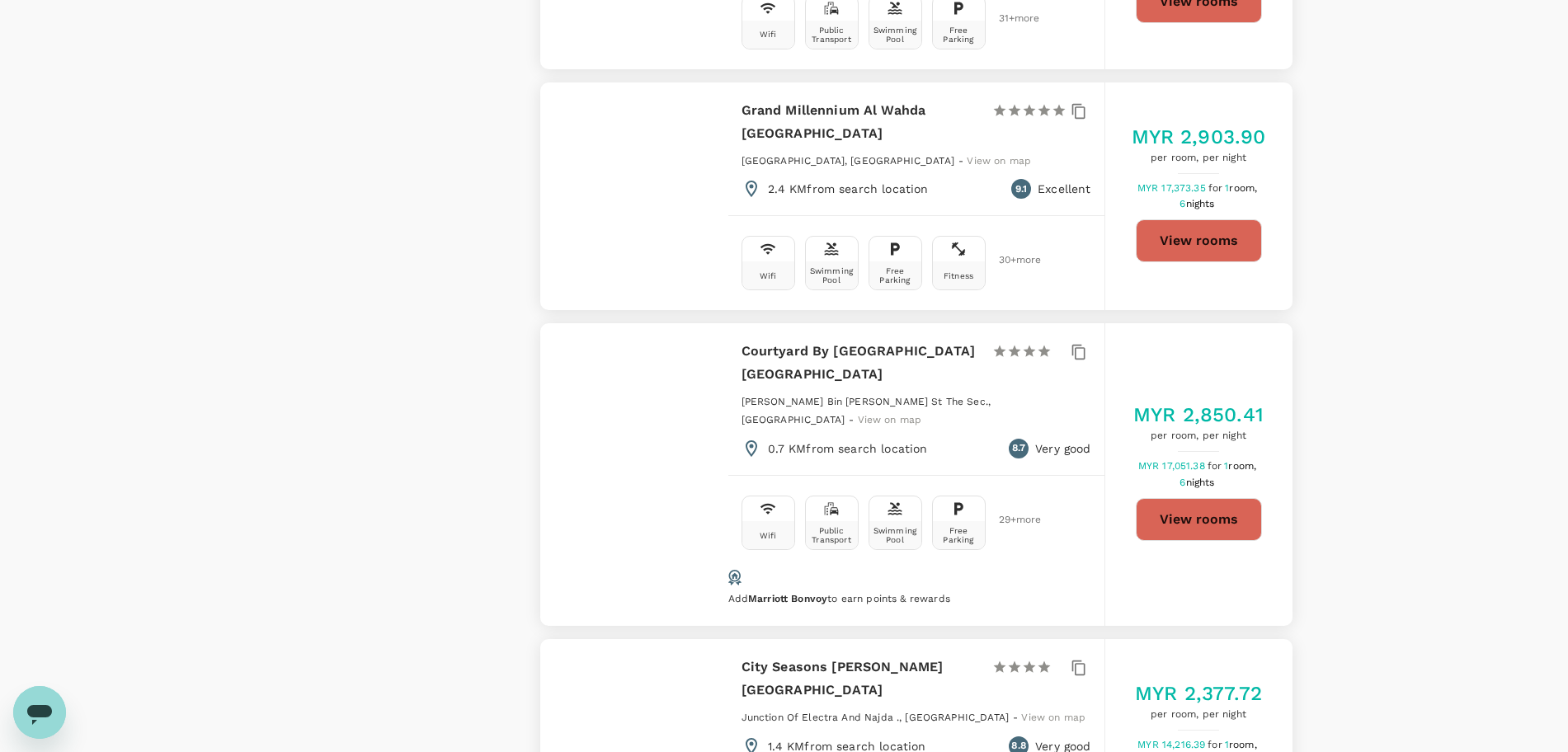
click at [1217, 498] on button "View rooms" at bounding box center [1198, 519] width 126 height 43
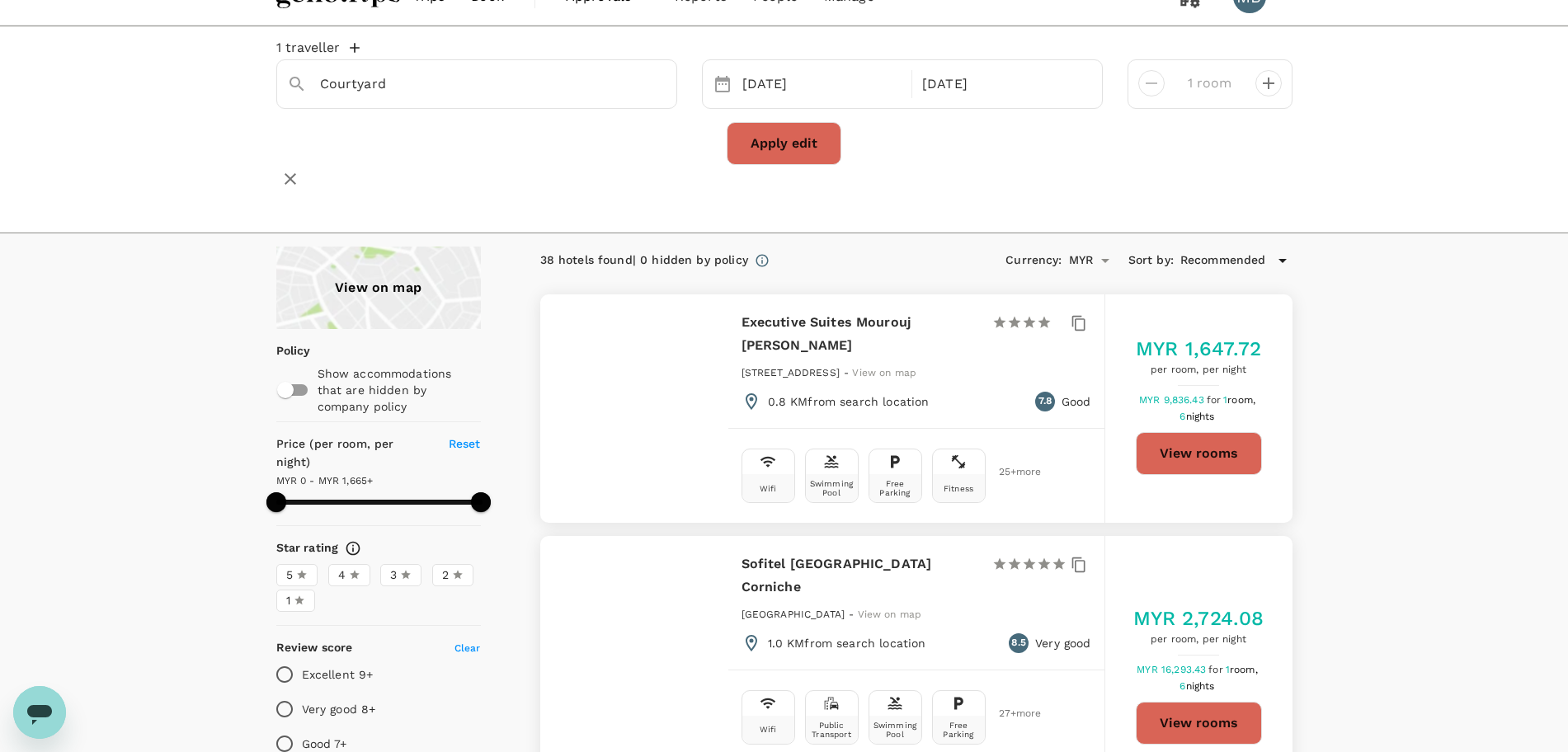
scroll to position [0, 0]
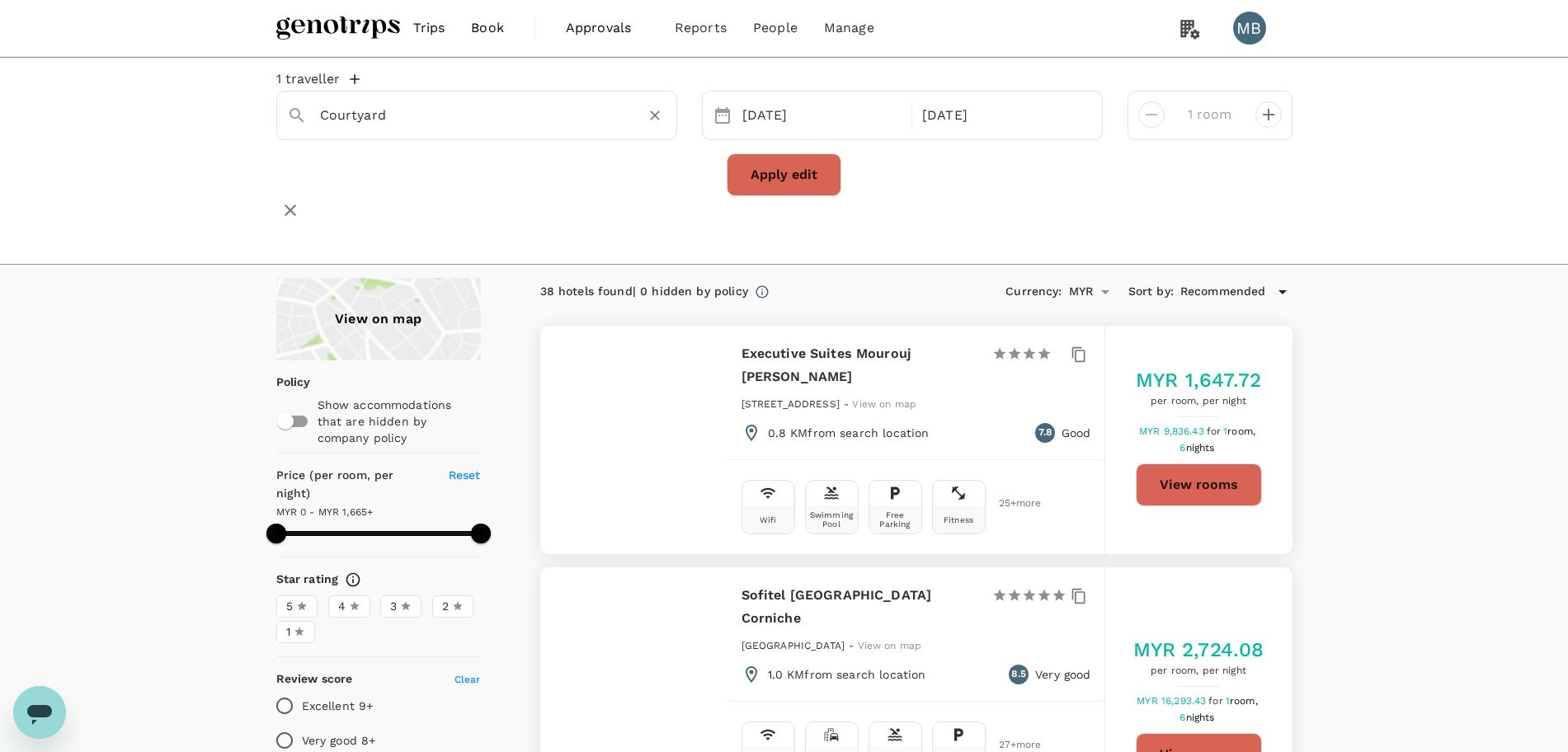
click at [648, 124] on icon "Clear" at bounding box center [654, 115] width 16 height 16
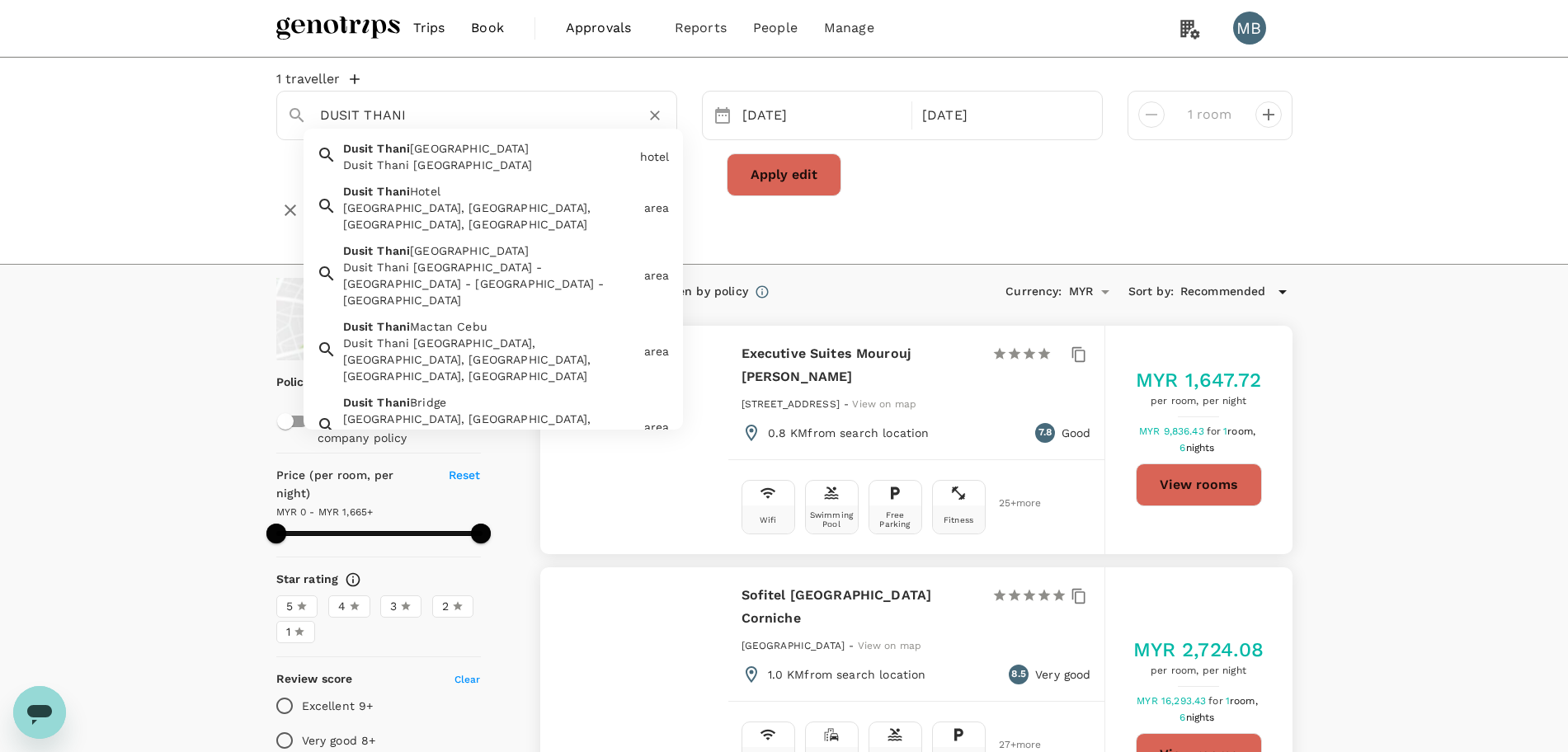
type input "DUSIT THANI"
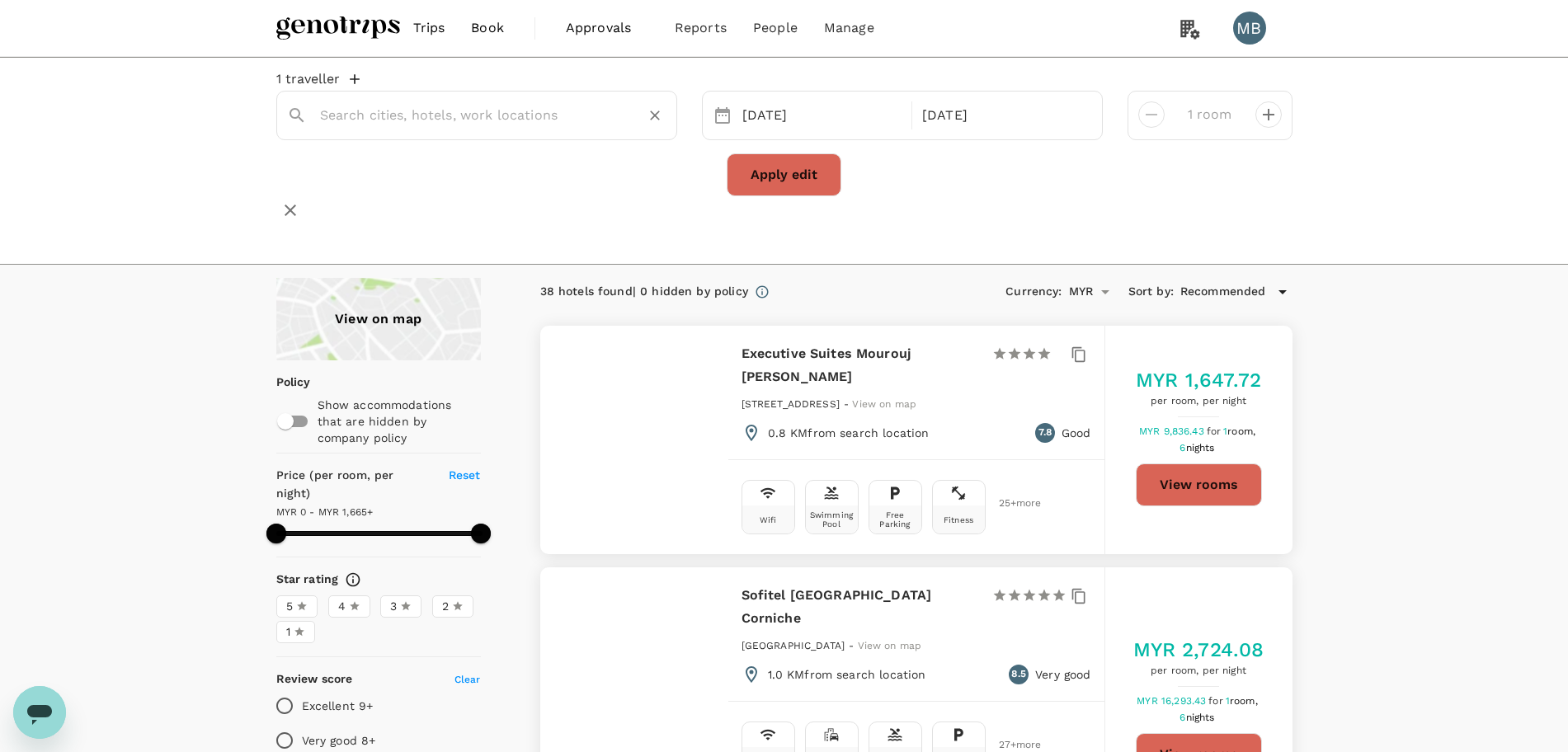
click at [564, 141] on div at bounding box center [476, 115] width 401 height 49
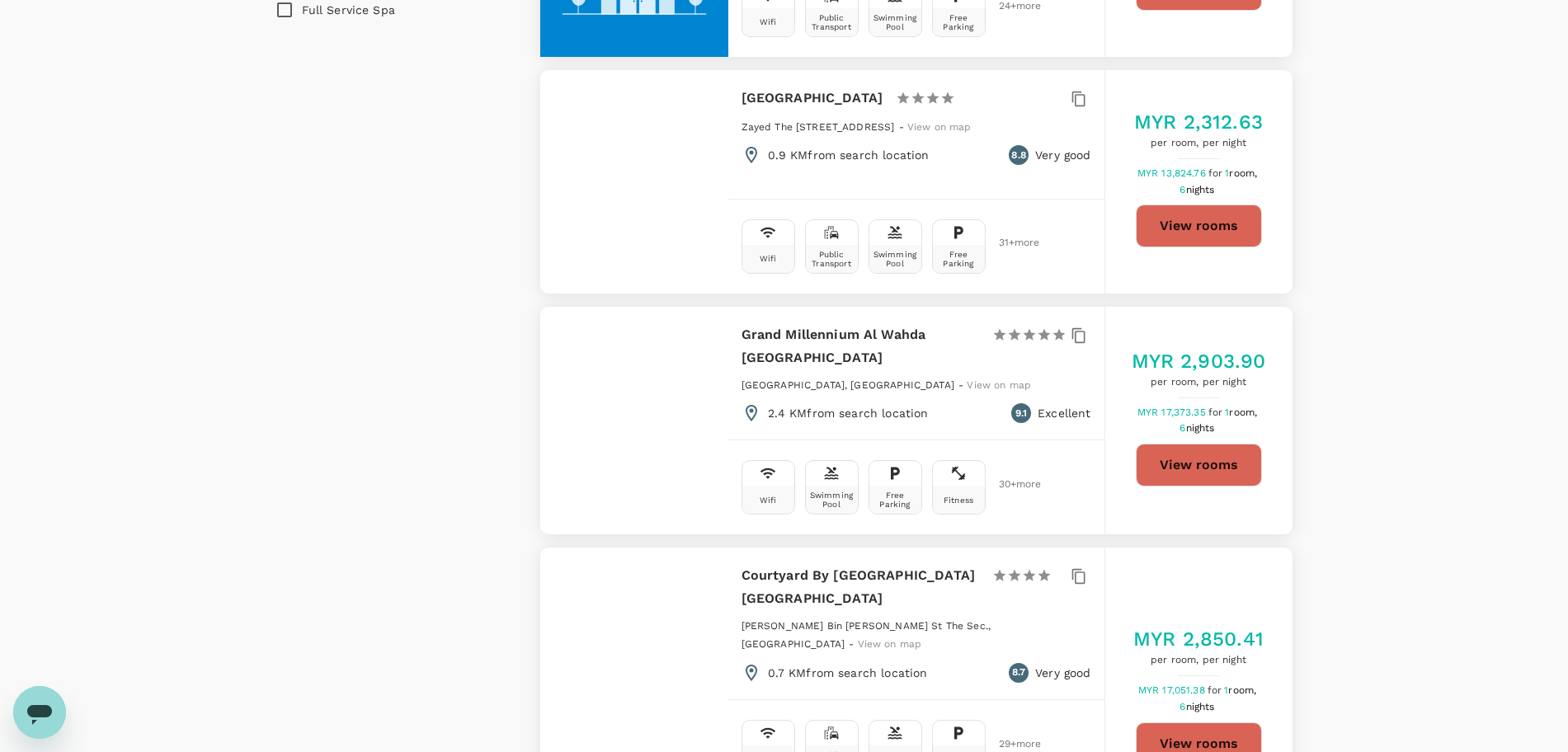
scroll to position [1546, 0]
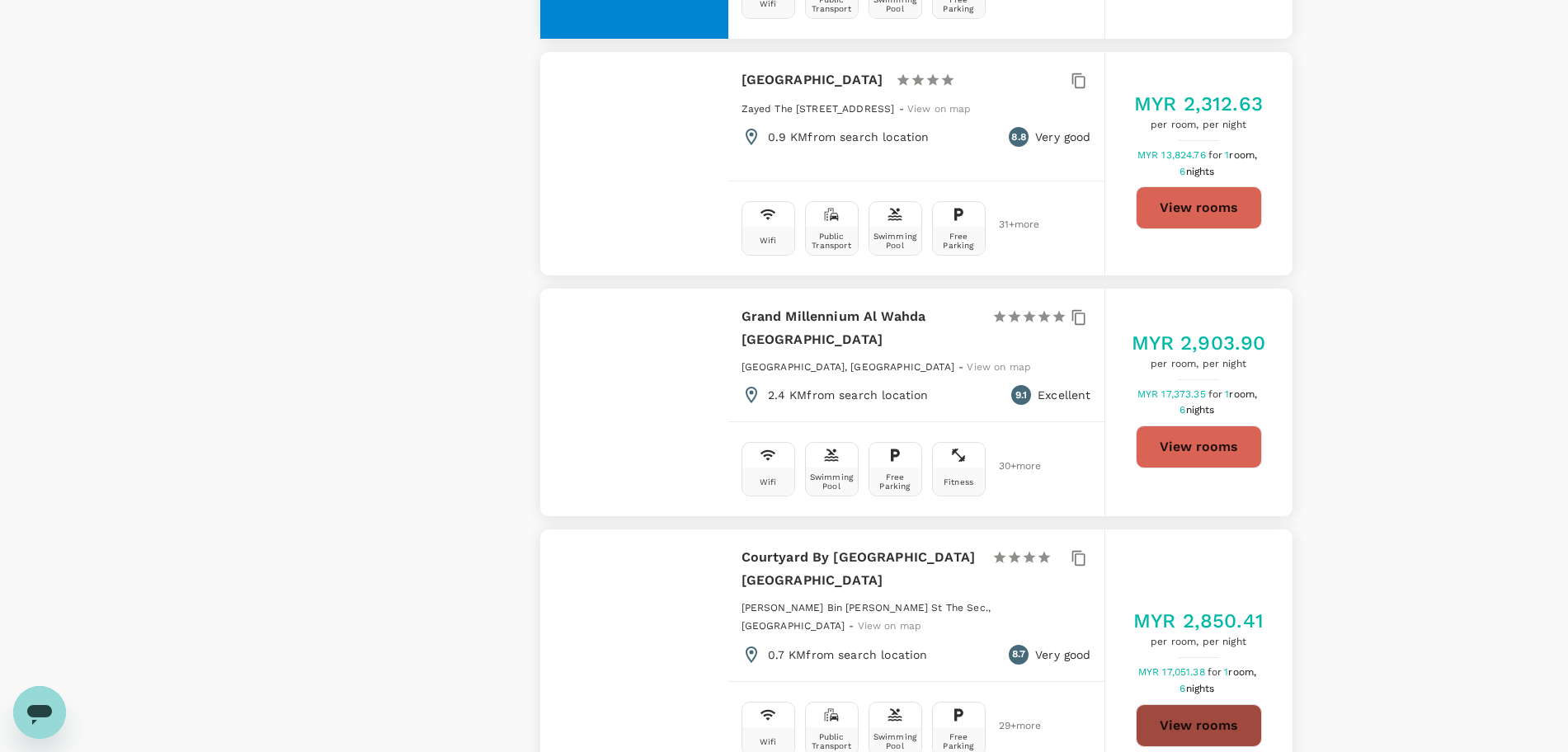
click at [1178, 704] on button "View rooms" at bounding box center [1198, 725] width 126 height 43
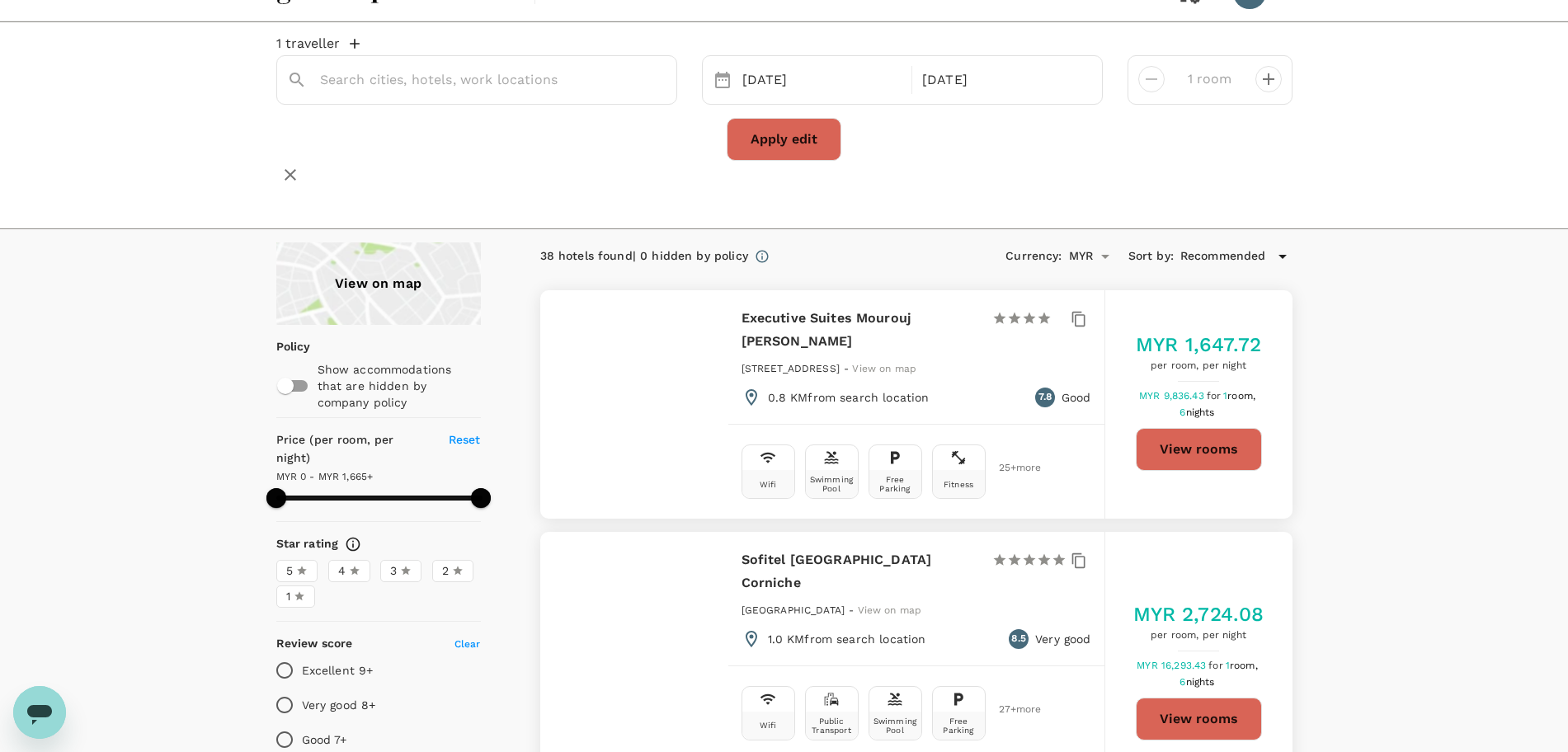
scroll to position [0, 0]
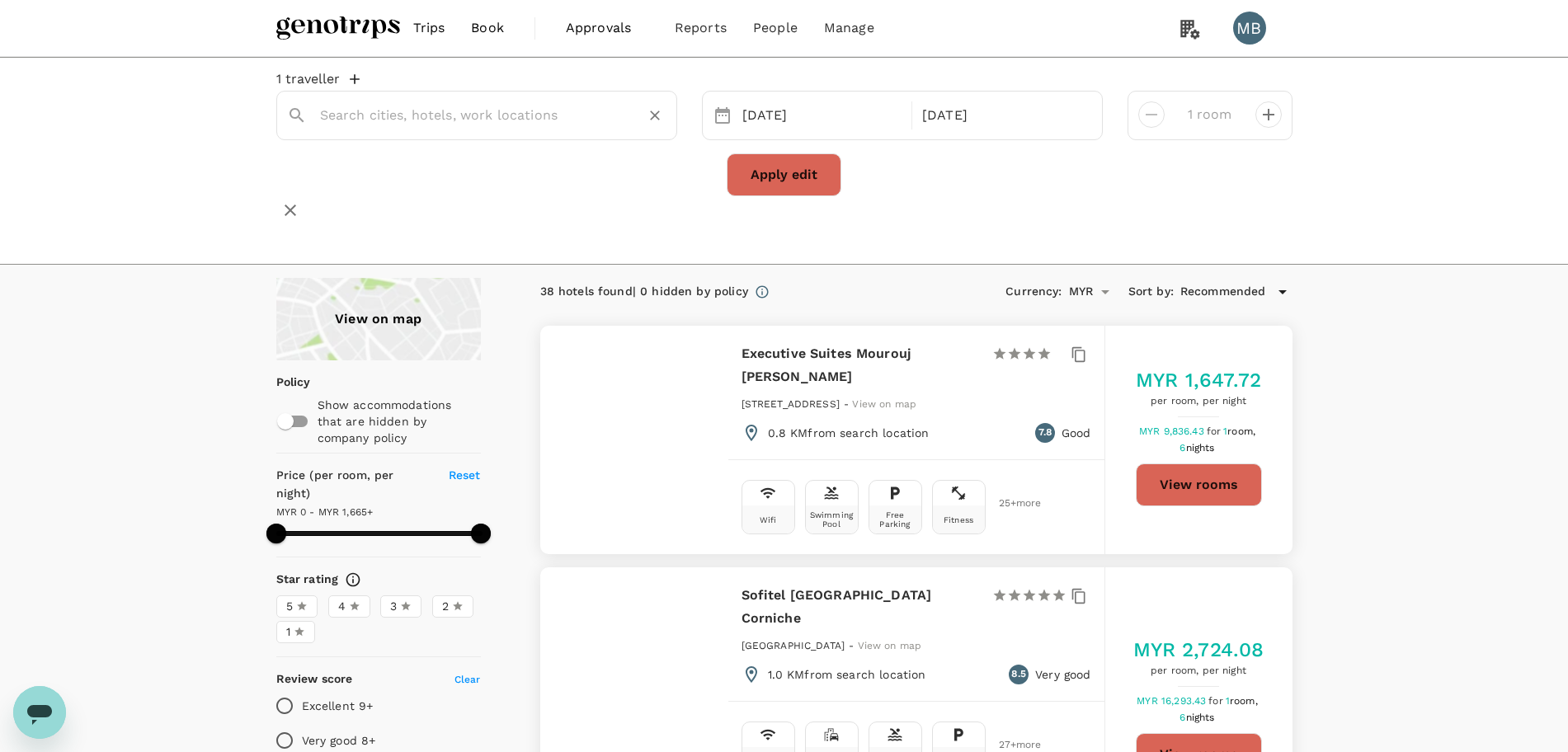
click at [484, 120] on input "text" at bounding box center [470, 114] width 300 height 25
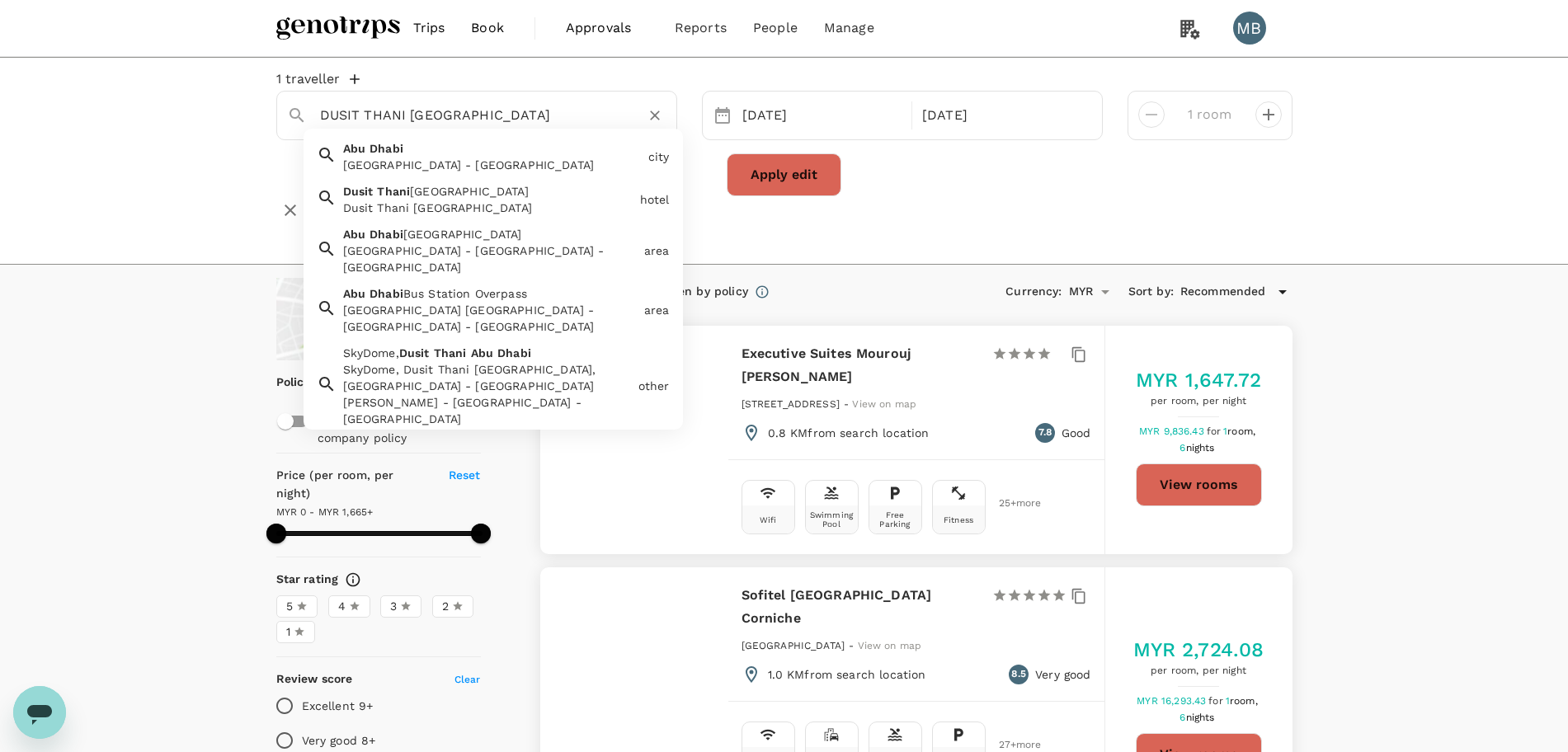
type input "DUSIT THANI ABU DHABI"
click at [760, 174] on button "Apply edit" at bounding box center [784, 174] width 115 height 43
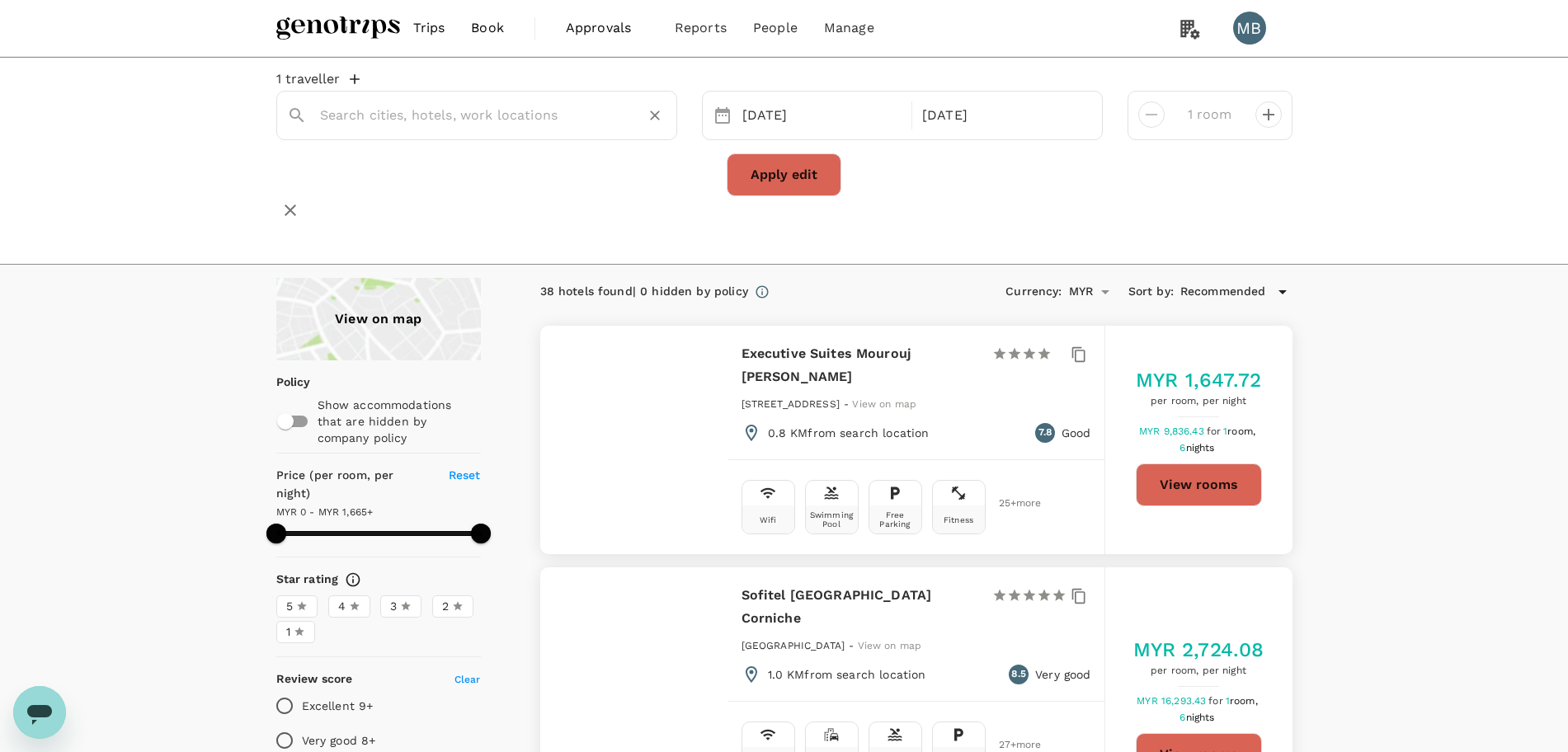
click at [528, 128] on input "text" at bounding box center [470, 114] width 300 height 25
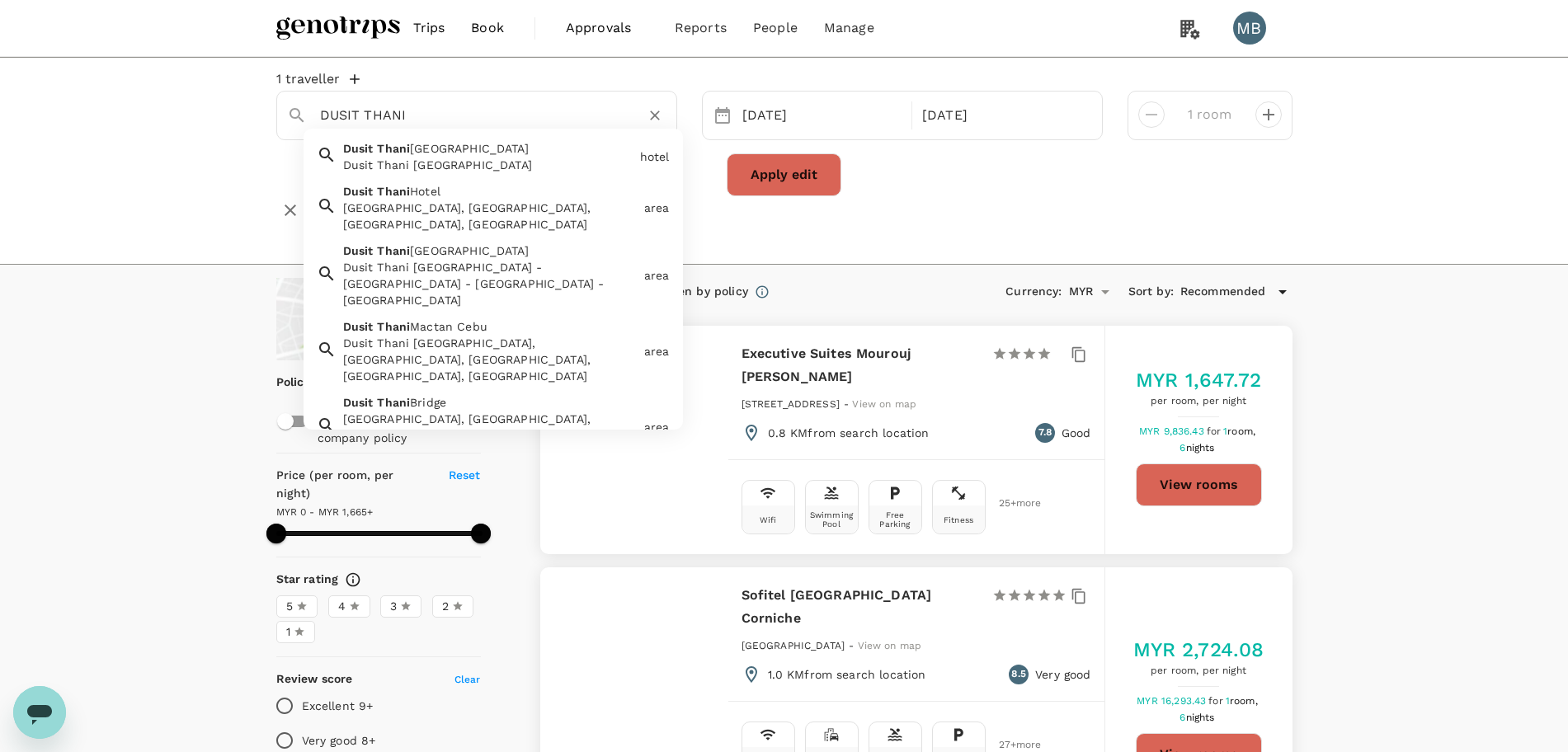
scroll to position [103, 0]
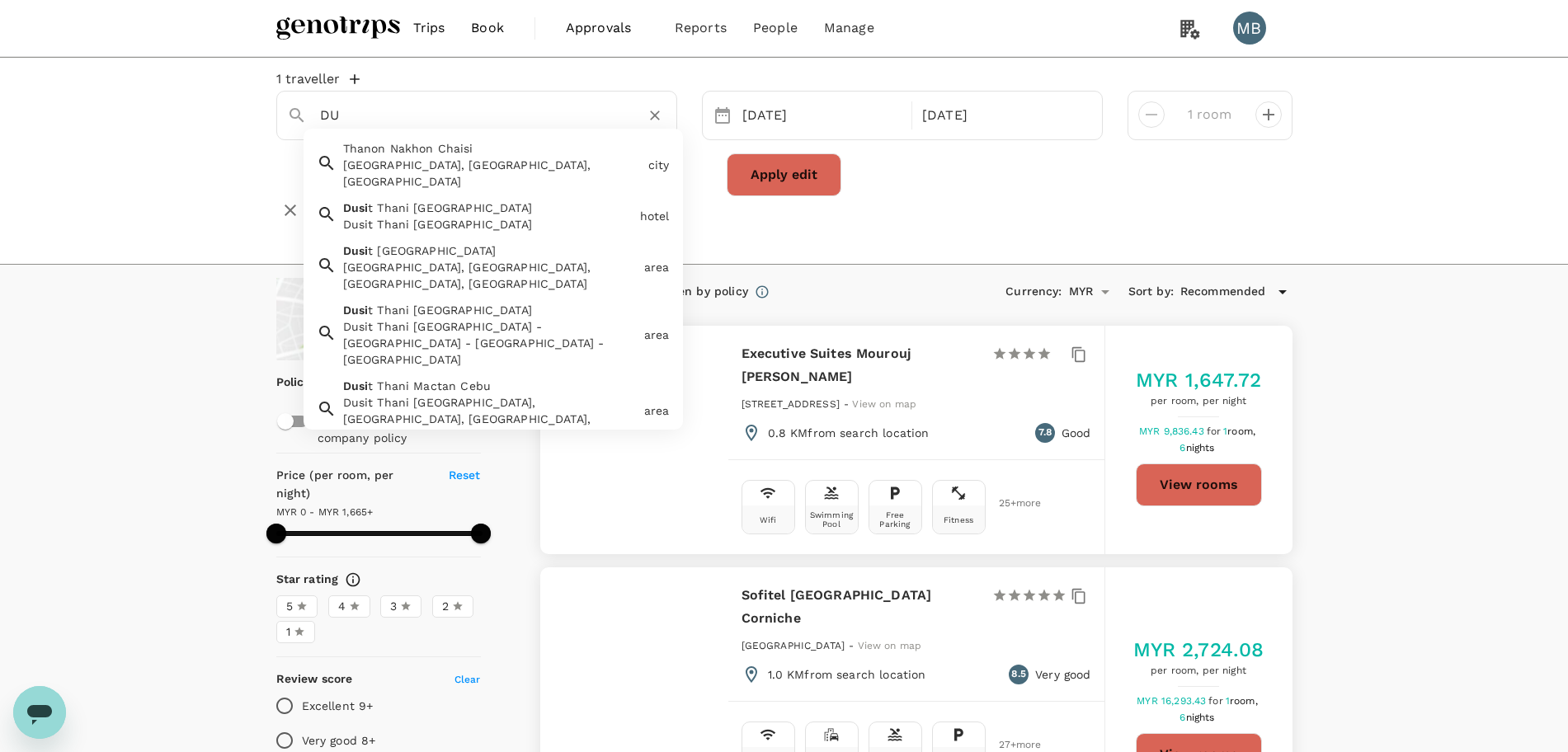
type input "D"
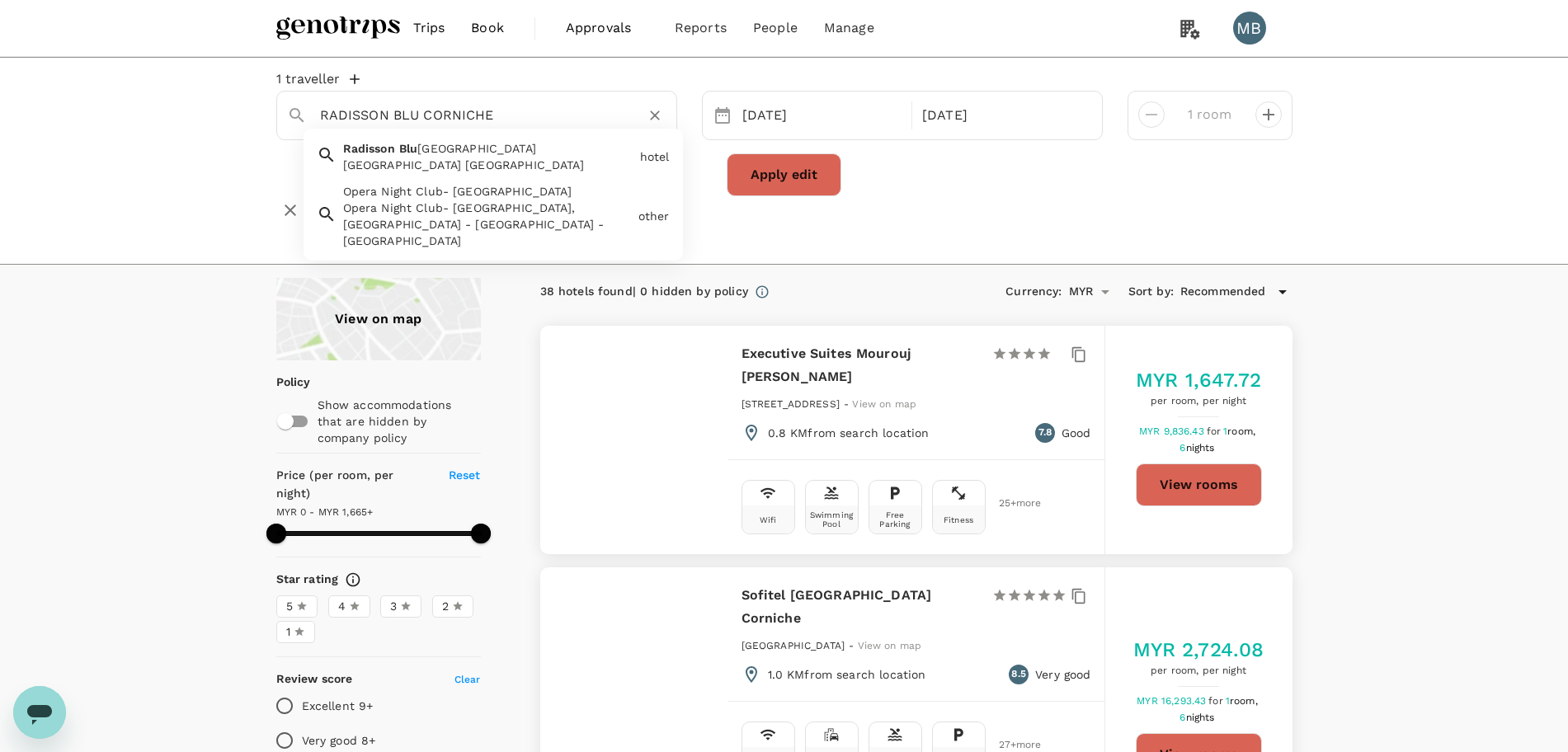
click at [480, 234] on div "Opera Night Club- Abu Dhabi, West - Corniche Street - Abu Dhabi - United Arab E…" at bounding box center [487, 224] width 289 height 49
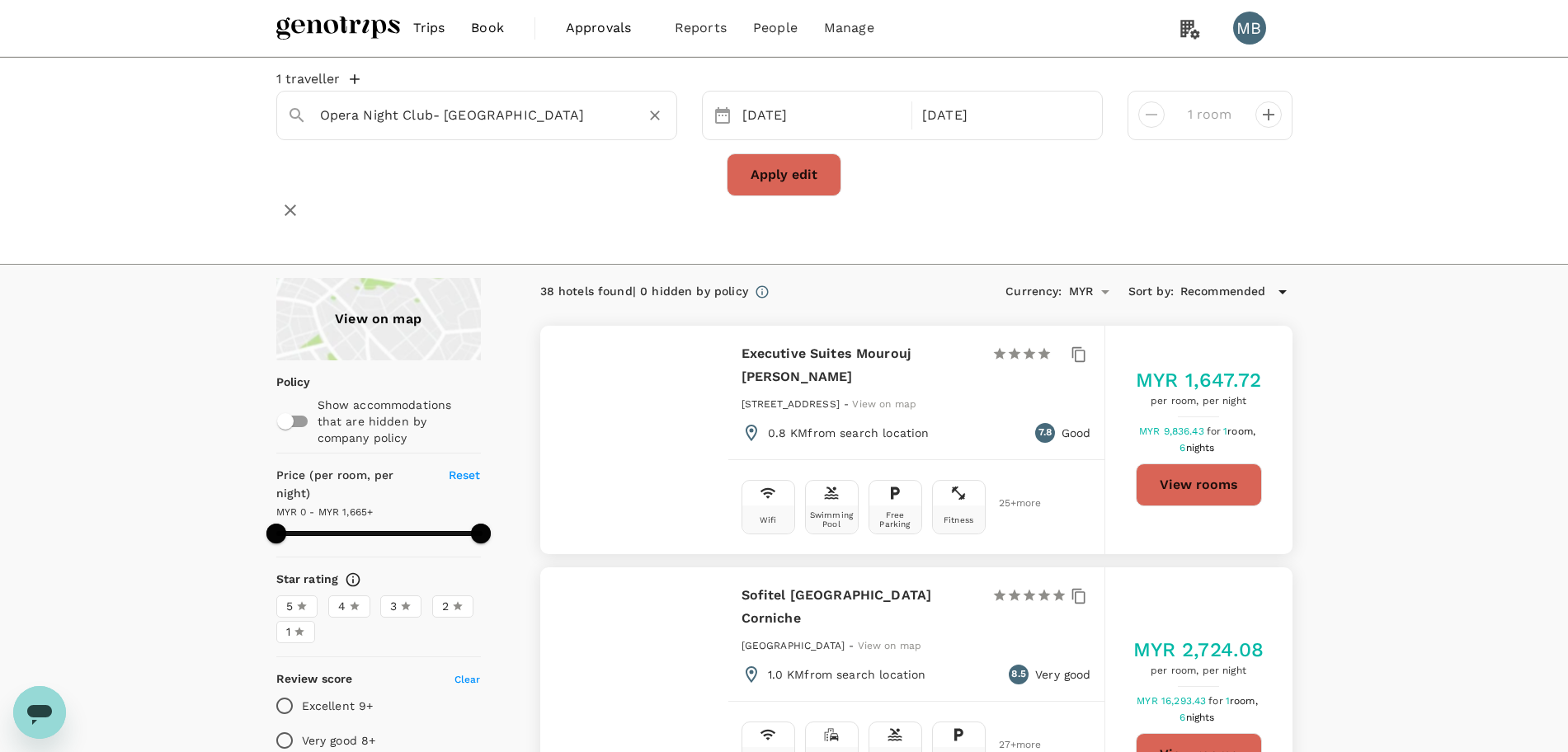
type input "Opera Night Club- Abu Dhabi"
click at [755, 185] on button "Apply edit" at bounding box center [784, 174] width 115 height 43
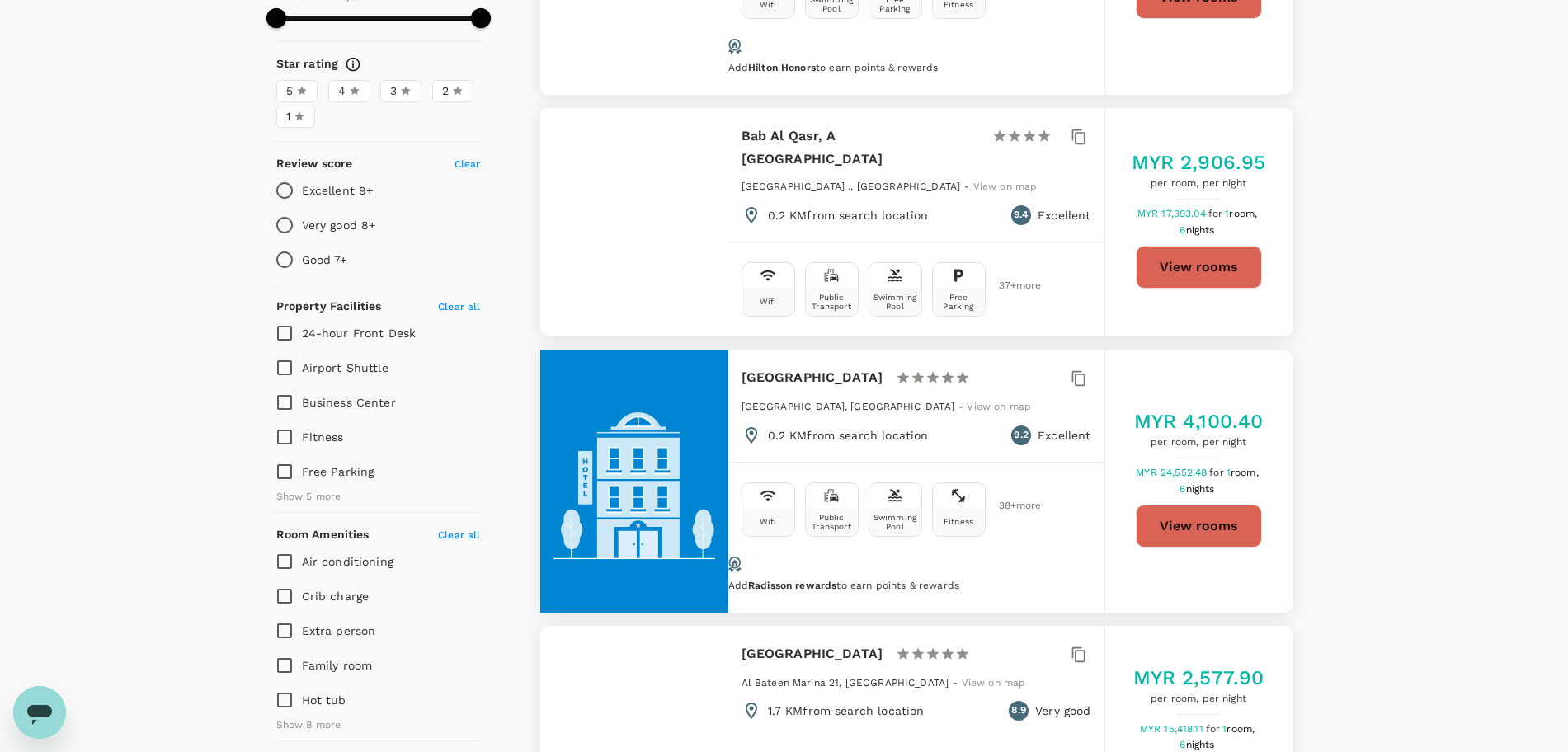
scroll to position [103, 0]
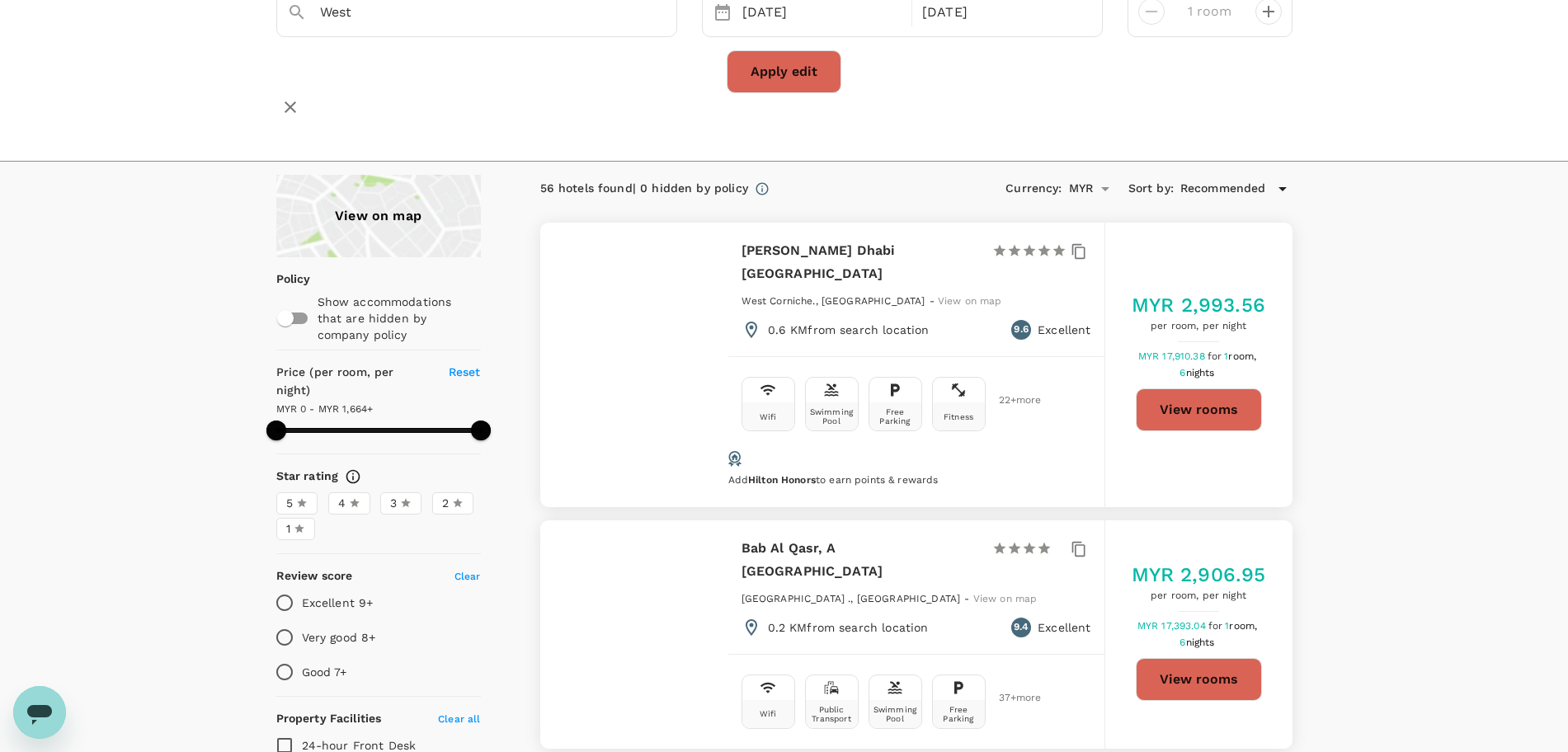
click at [360, 492] on label "4" at bounding box center [349, 503] width 42 height 23
click at [0, 0] on input "4" at bounding box center [0, 0] width 0 height 0
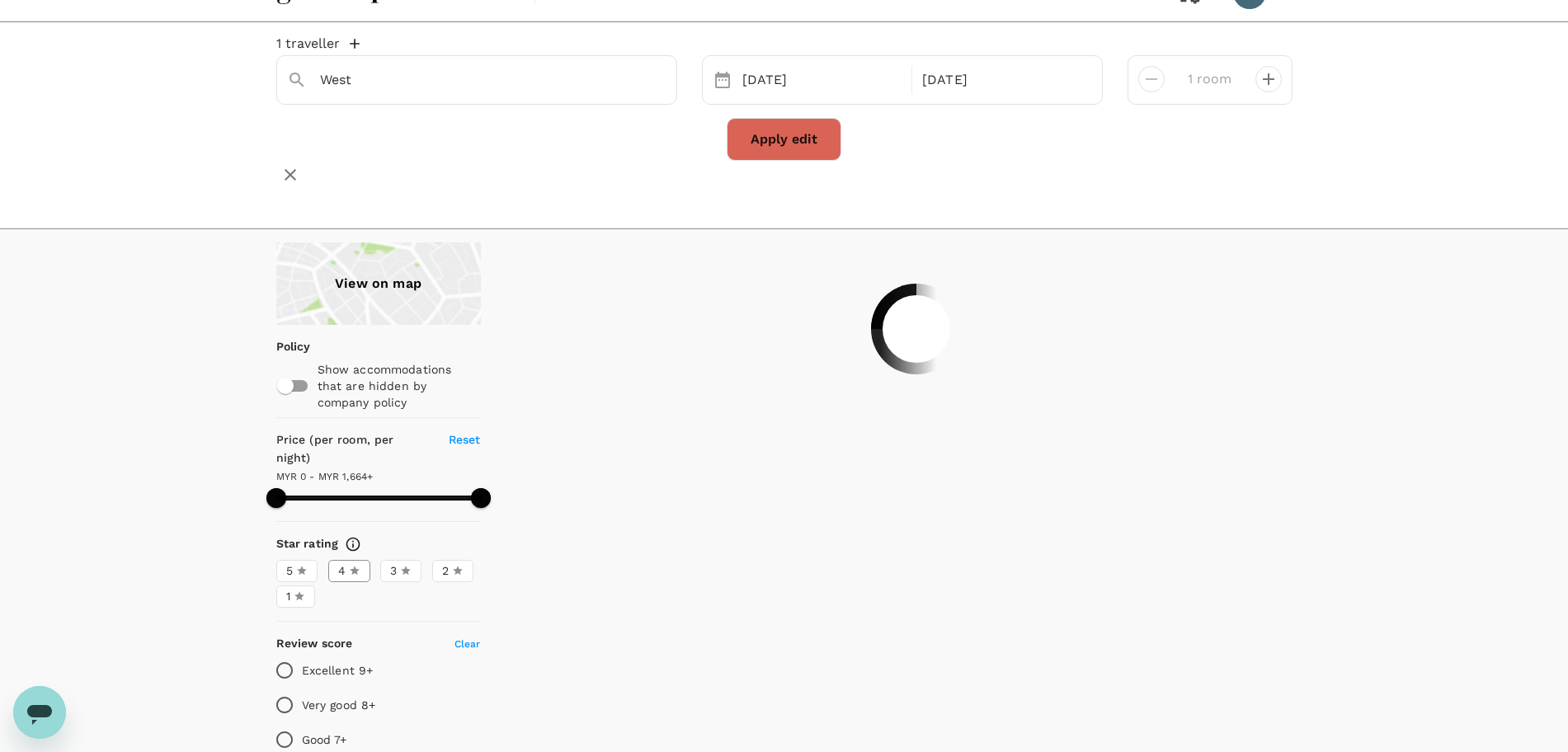
scroll to position [0, 0]
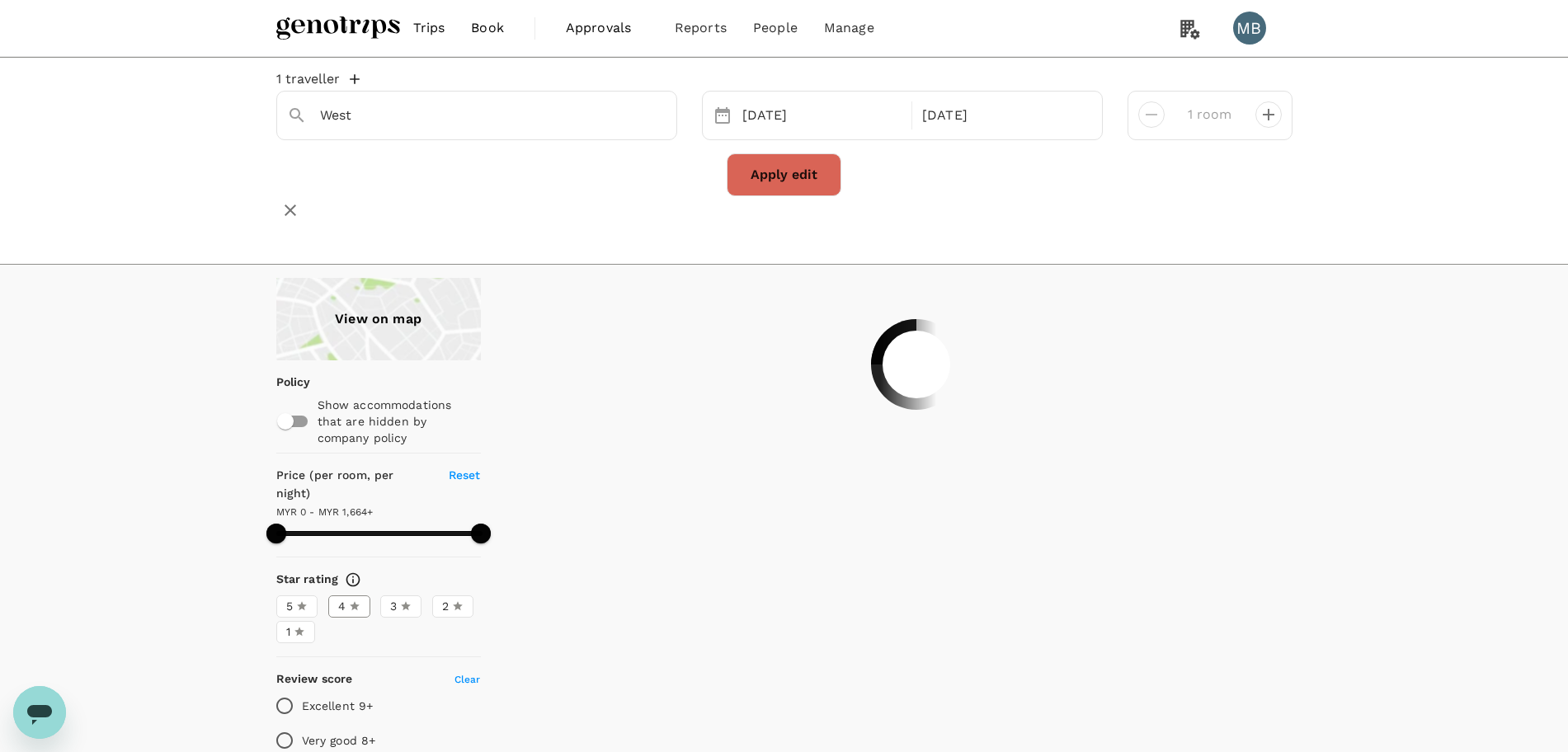
type input "1664"
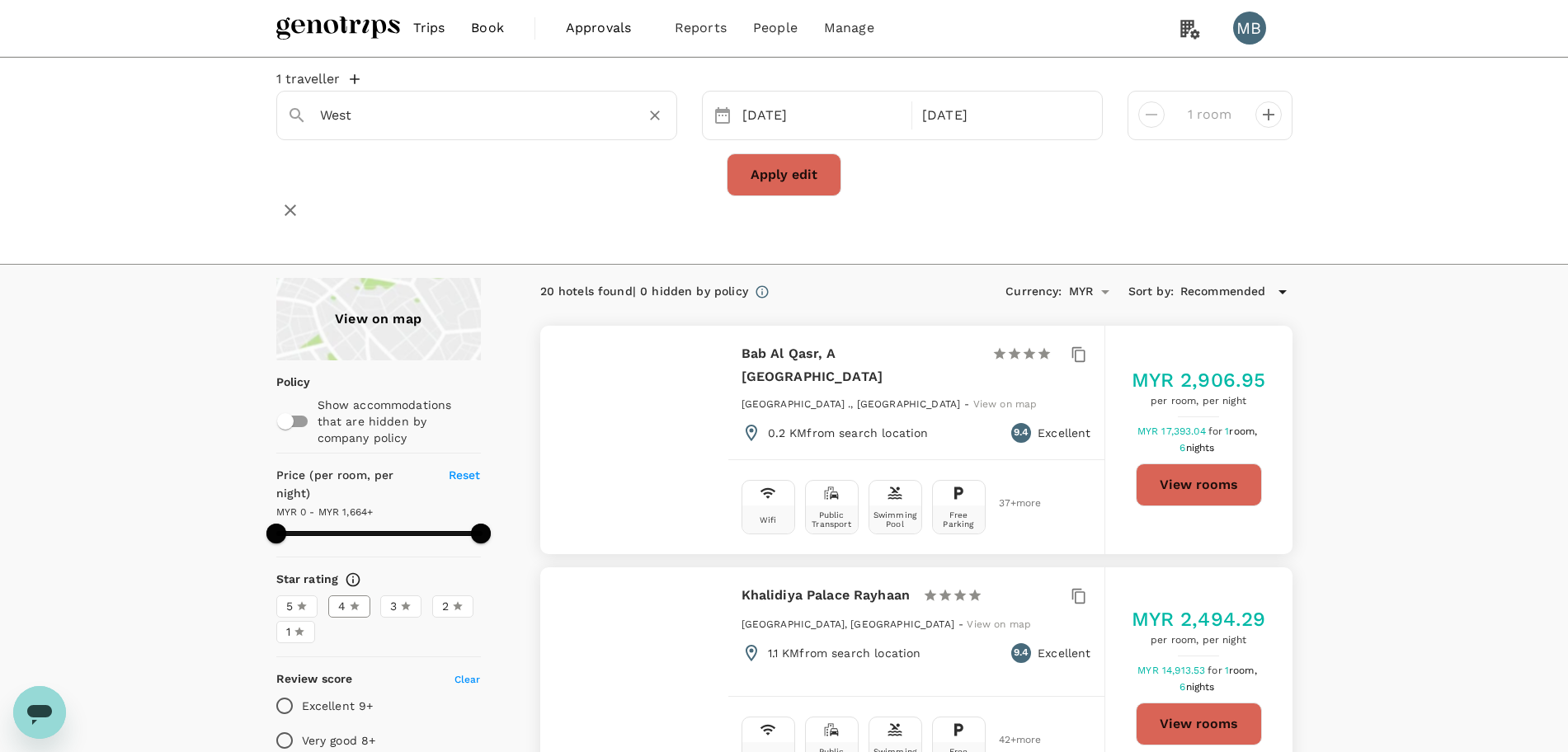
click at [655, 124] on icon "Clear" at bounding box center [654, 115] width 16 height 16
click at [495, 119] on input "text" at bounding box center [470, 114] width 300 height 25
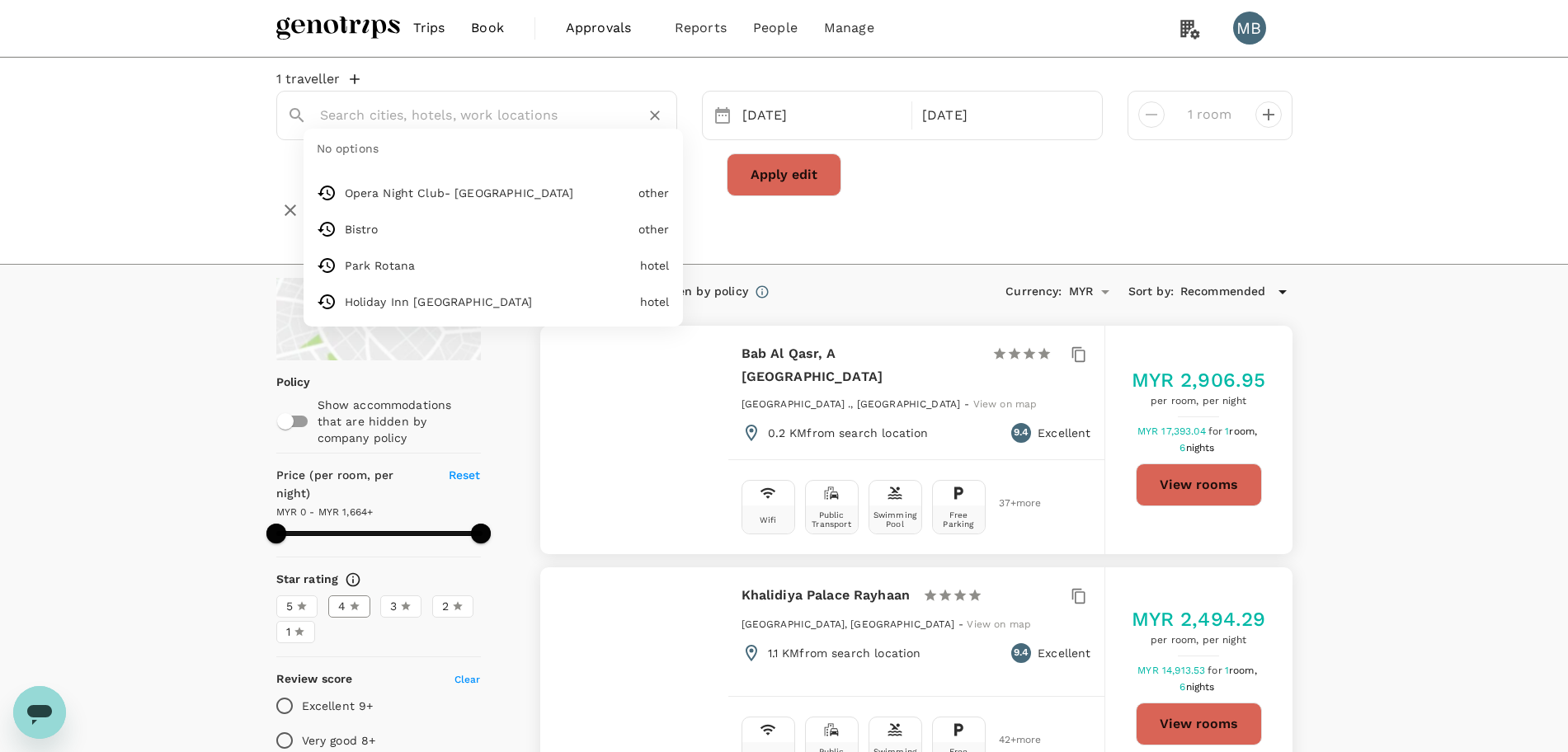
paste input "Radisson Blu Hotel & Resort, Abu Dhabi Corniche"
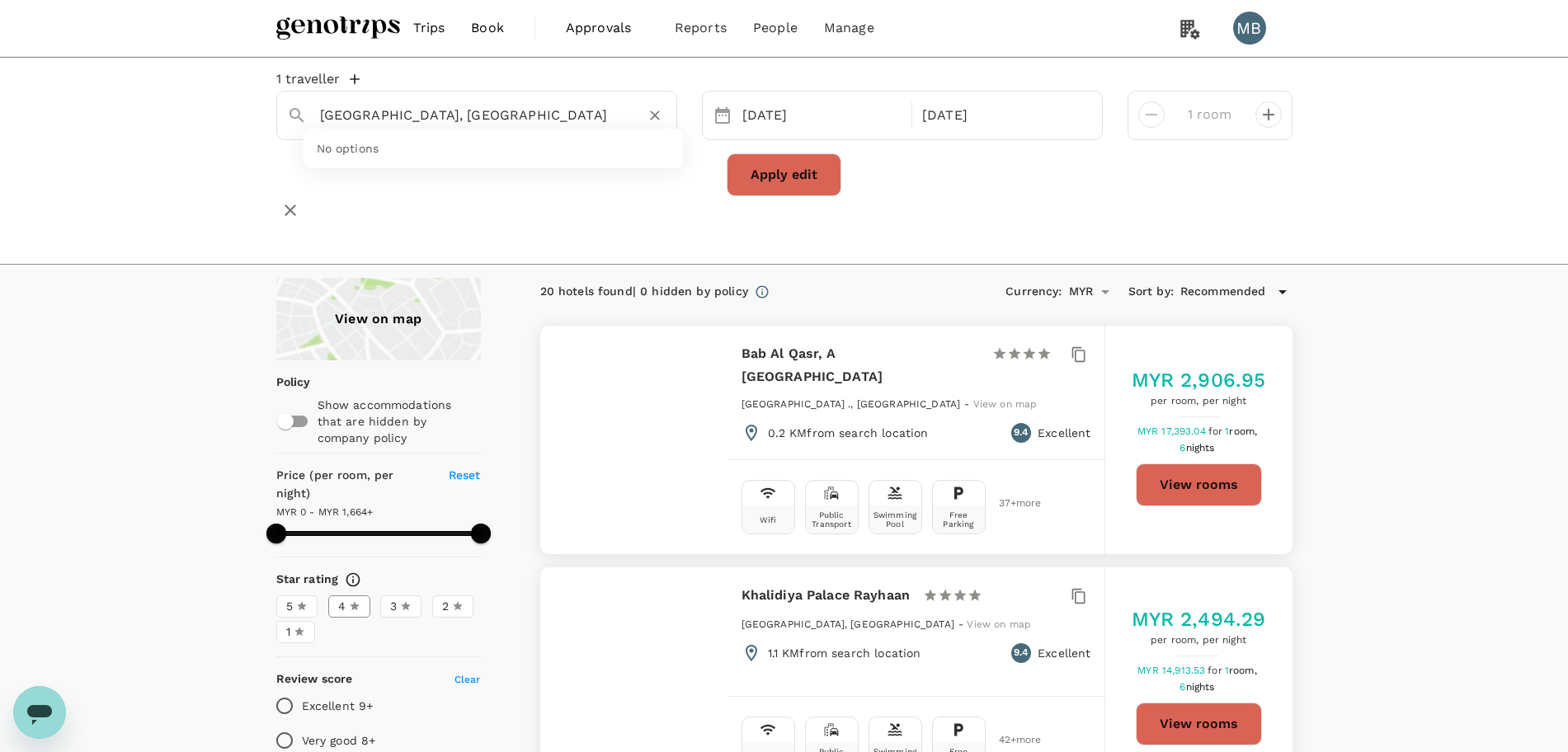
scroll to position [0, 25]
click at [508, 173] on div "Radisson Blu Hotel And Resort Abu Dhabi Corniche Radisson Blu Hotel And Resort …" at bounding box center [485, 154] width 297 height 40
type input "Radisson Blu Hotel And Resort Abu Dhabi Corniche"
click at [745, 184] on button "Apply edit" at bounding box center [784, 174] width 115 height 43
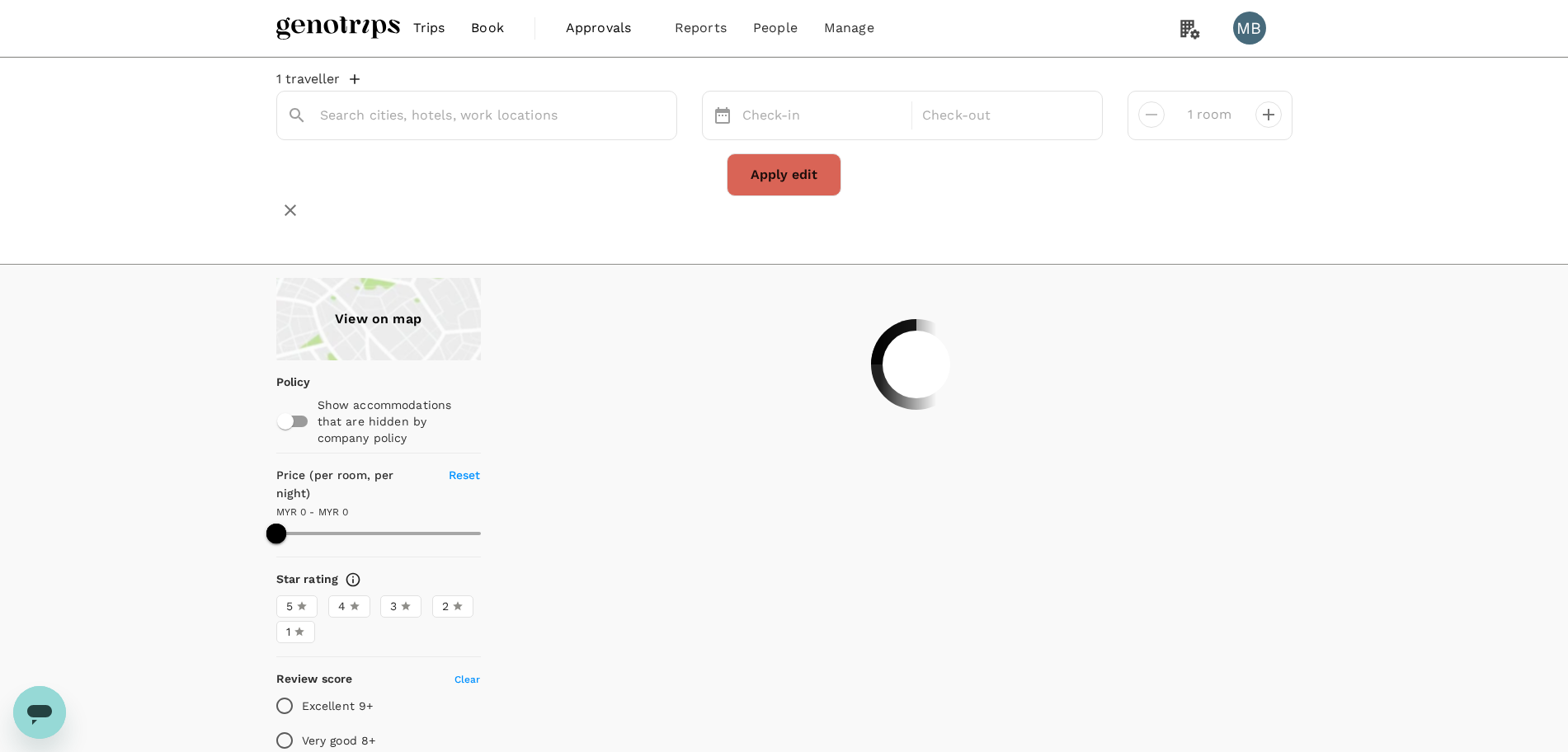
type input "Radisson Blu Hotel And Resort Abu Dhabi Corniche"
type input "1664"
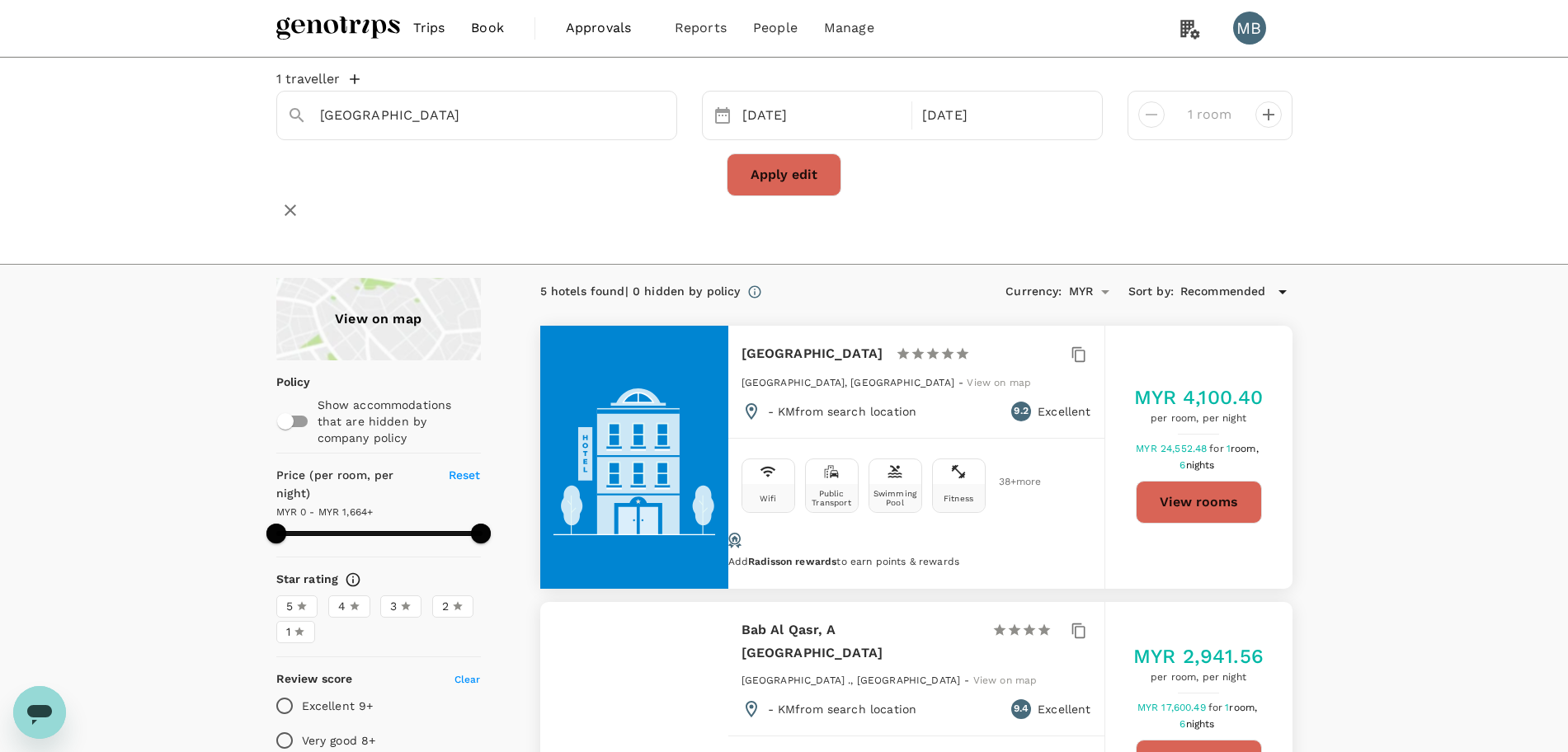
type input "MYR"
click at [1211, 494] on button "View rooms" at bounding box center [1198, 501] width 126 height 43
click at [661, 124] on icon "Clear" at bounding box center [654, 115] width 16 height 16
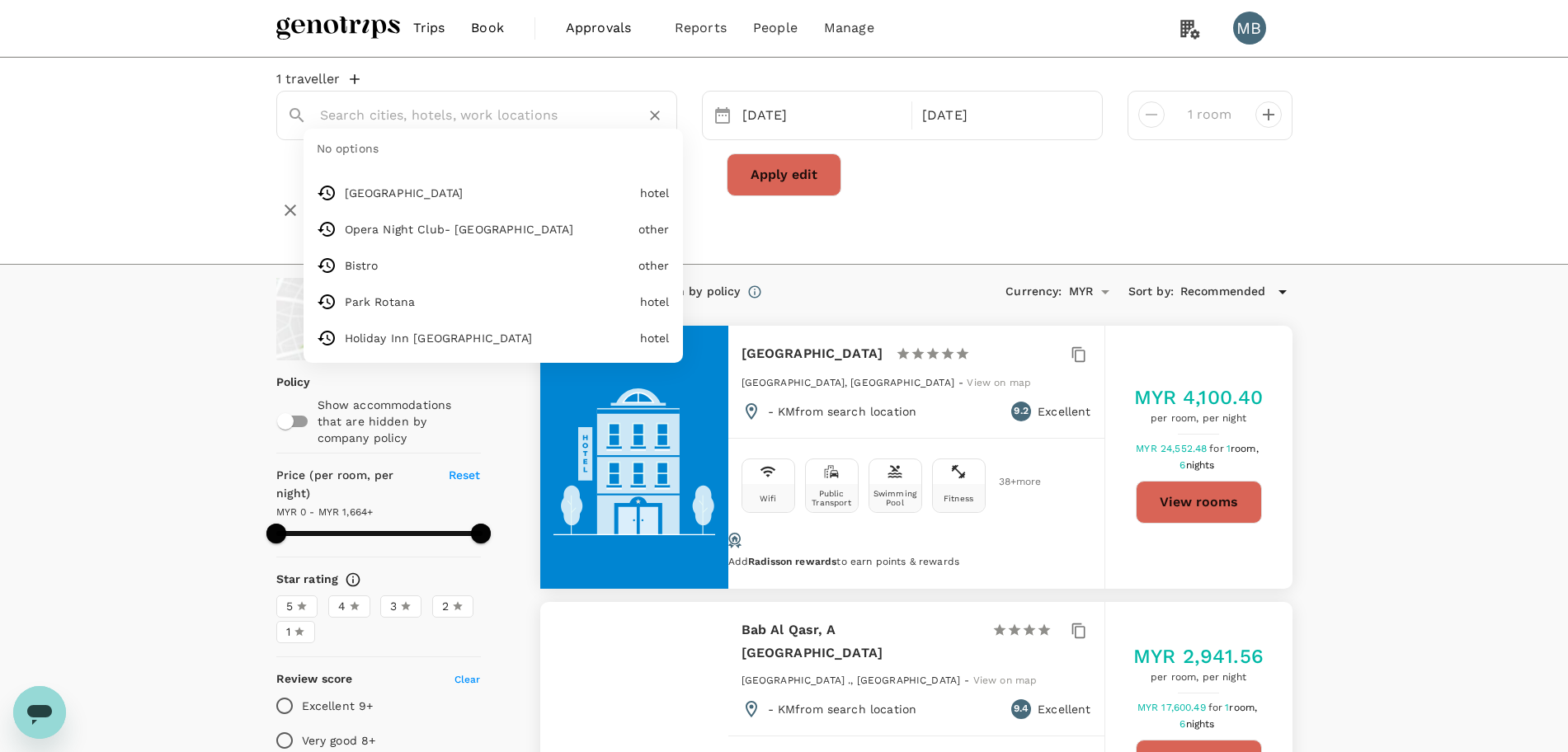
click at [582, 119] on input "text" at bounding box center [470, 114] width 300 height 25
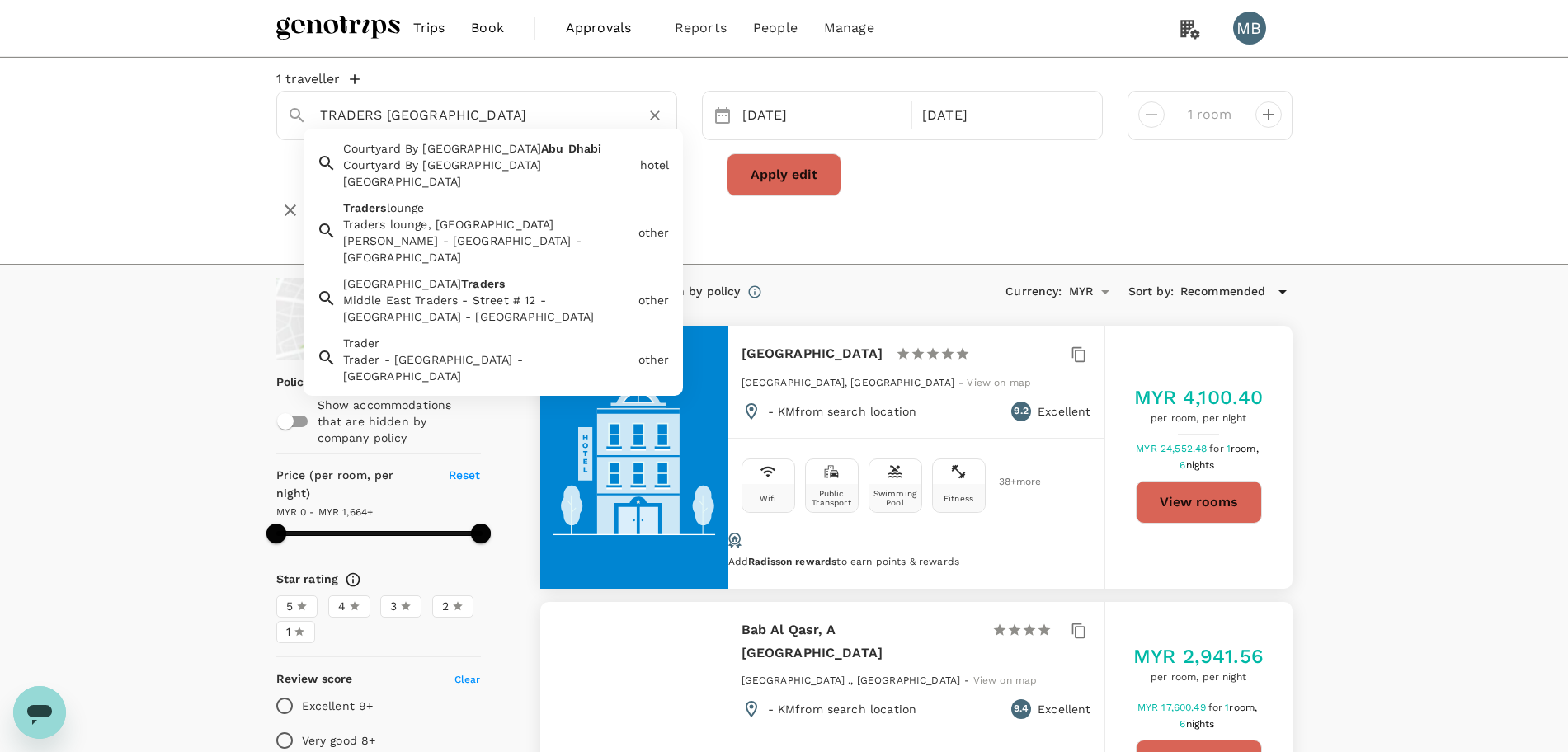
click at [511, 239] on div "Traders lounge Traders lounge, Qaryat Al Beri - Abu Dhabi - United Arab Emirates" at bounding box center [484, 229] width 295 height 73
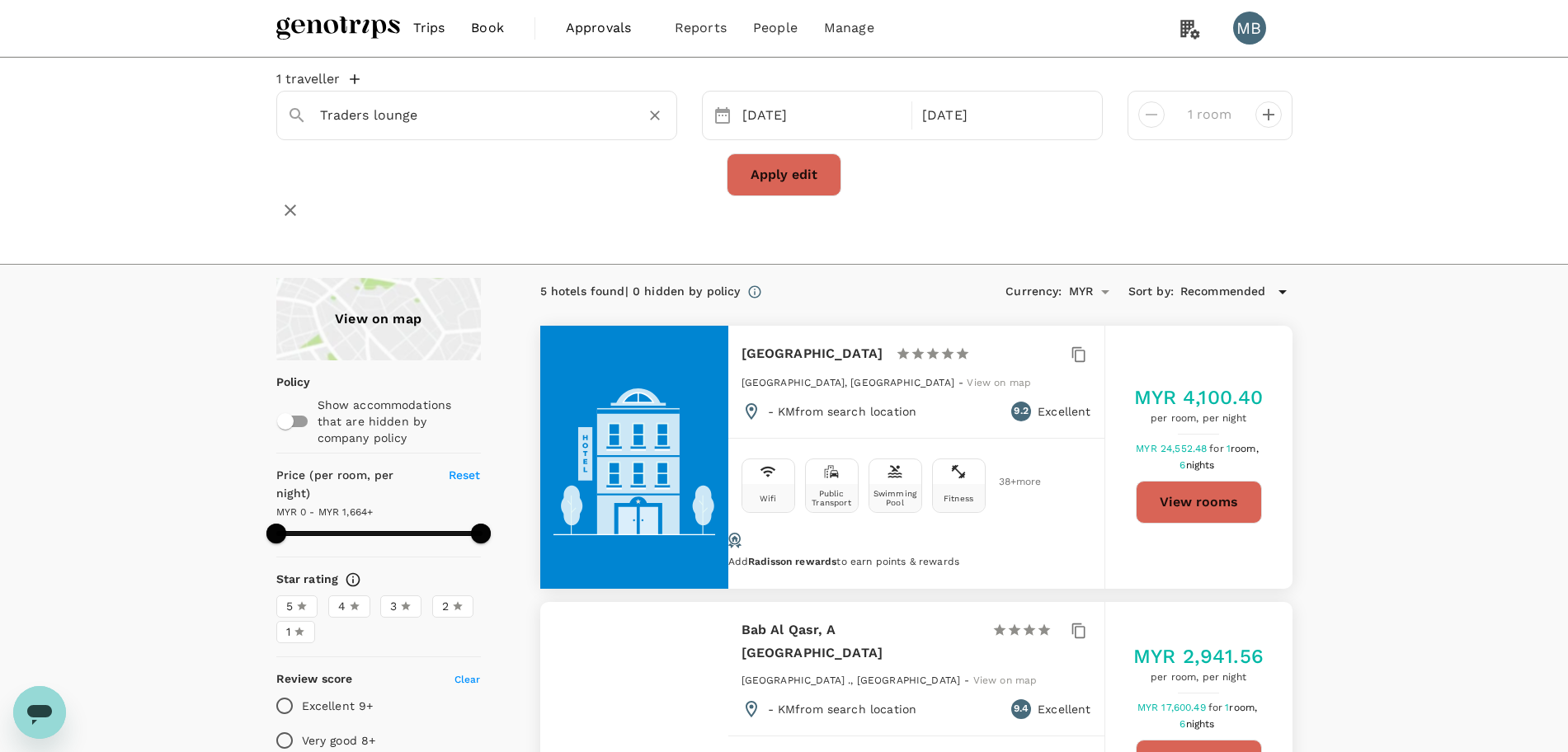
type input "Traders lounge"
click at [792, 195] on button "Apply edit" at bounding box center [784, 174] width 115 height 43
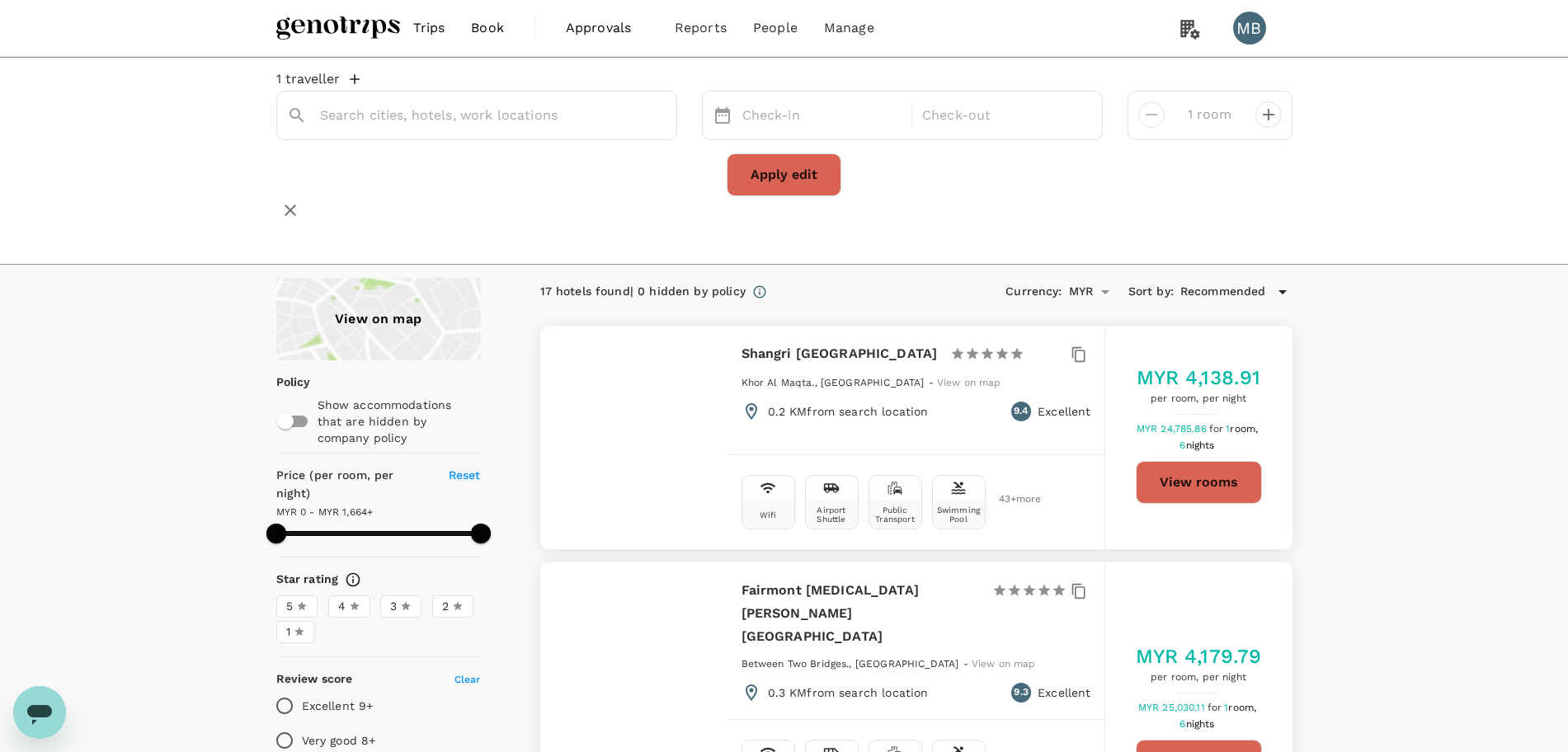
type input "Qaryat Al Beri"
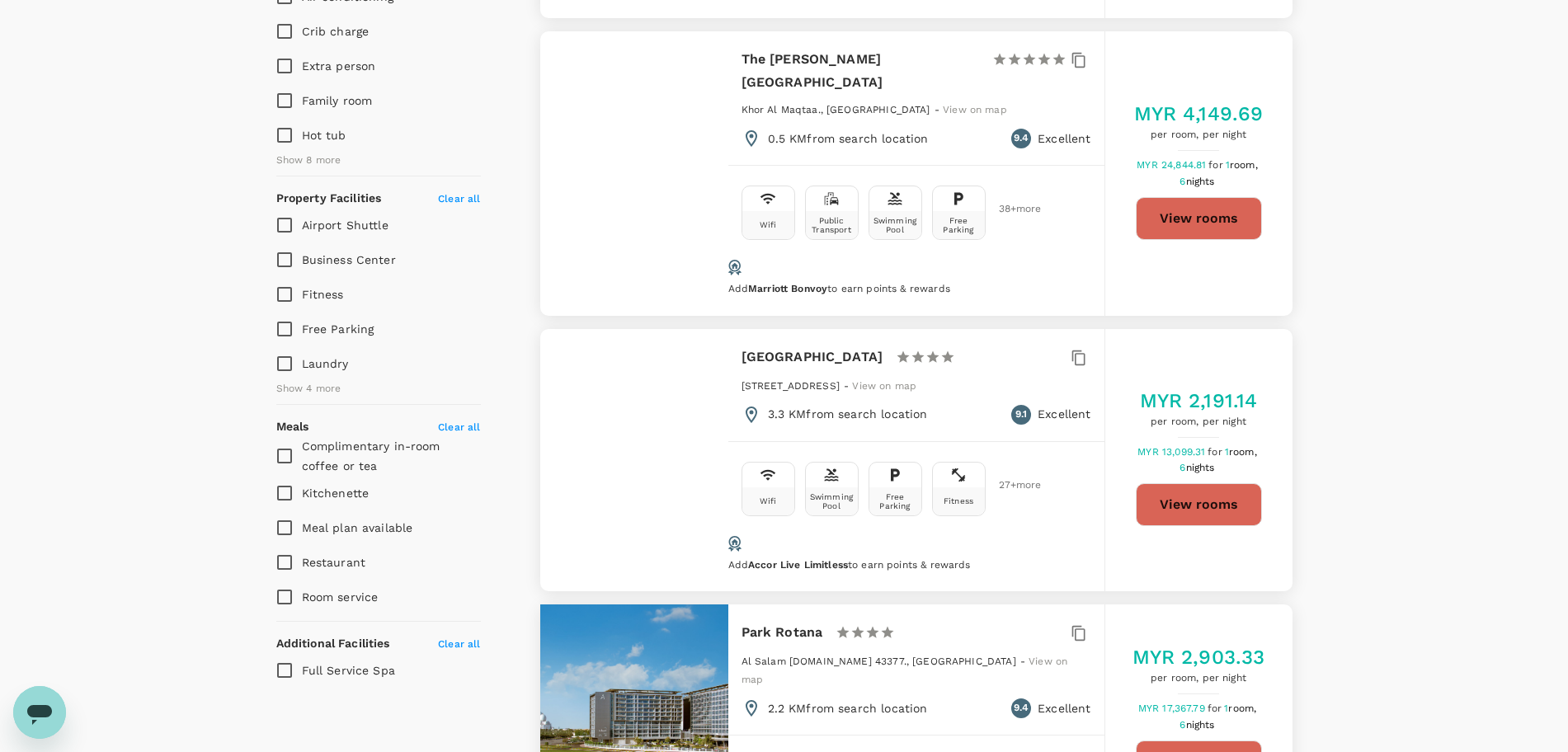
scroll to position [927, 0]
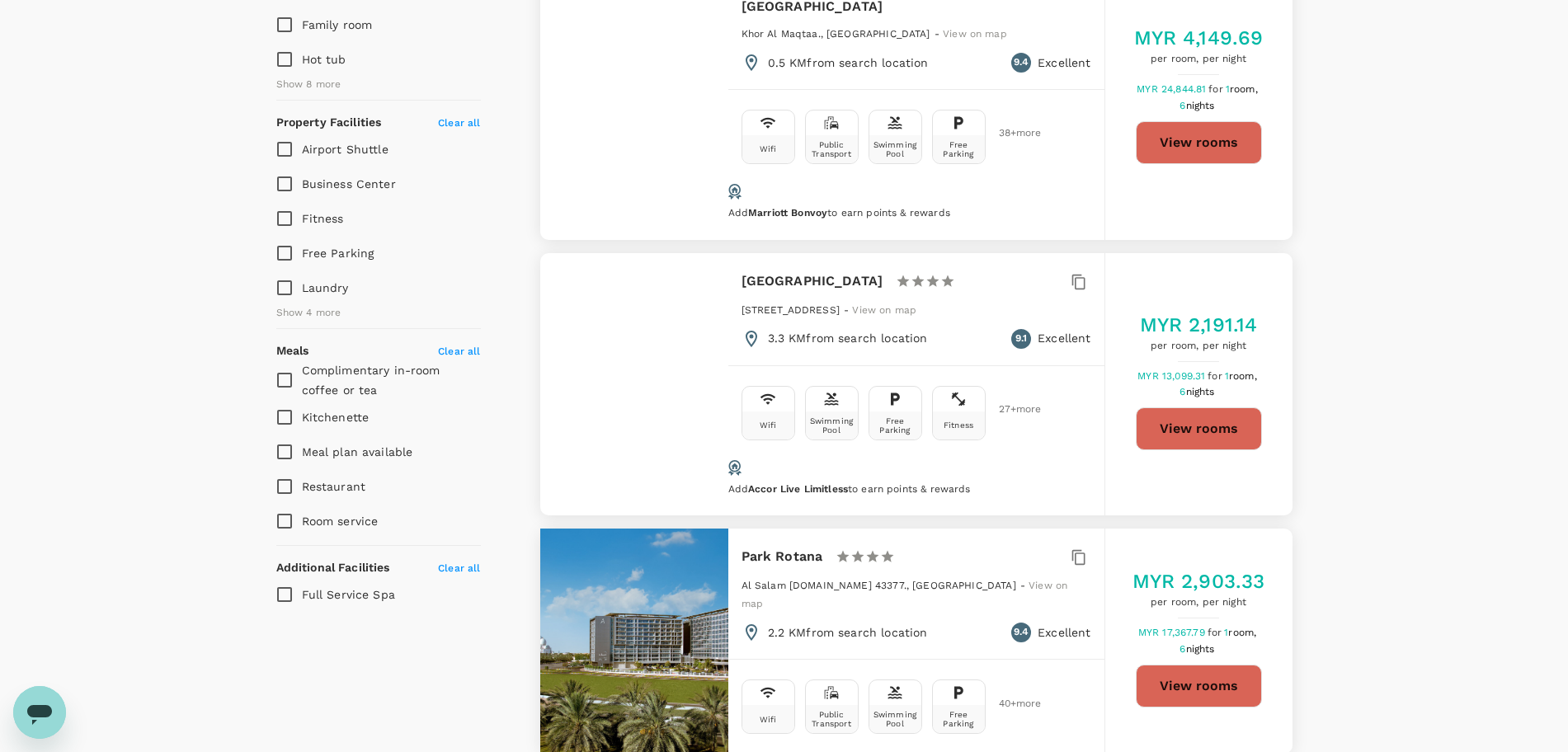
click at [1153, 407] on button "View rooms" at bounding box center [1198, 428] width 126 height 43
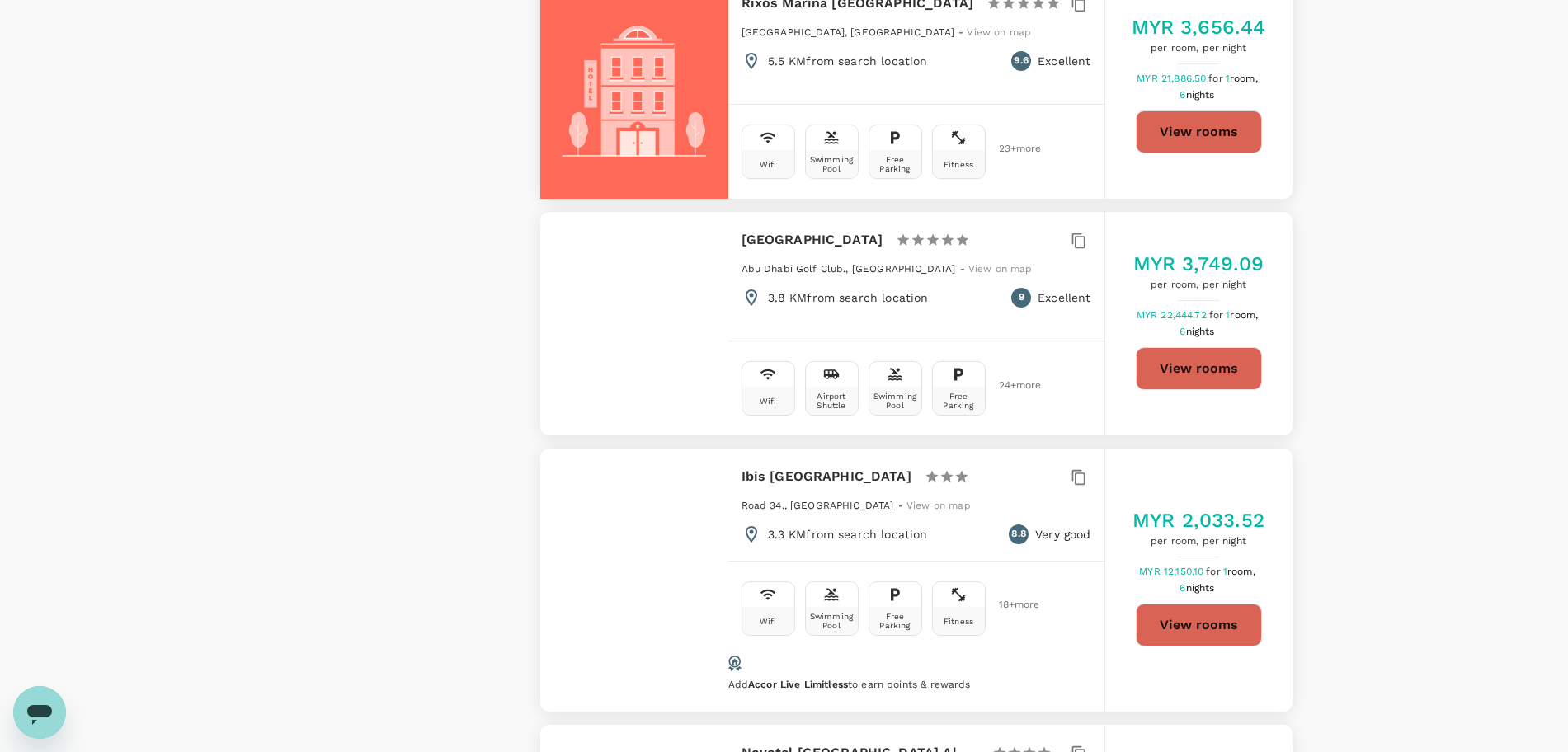
scroll to position [1958, 0]
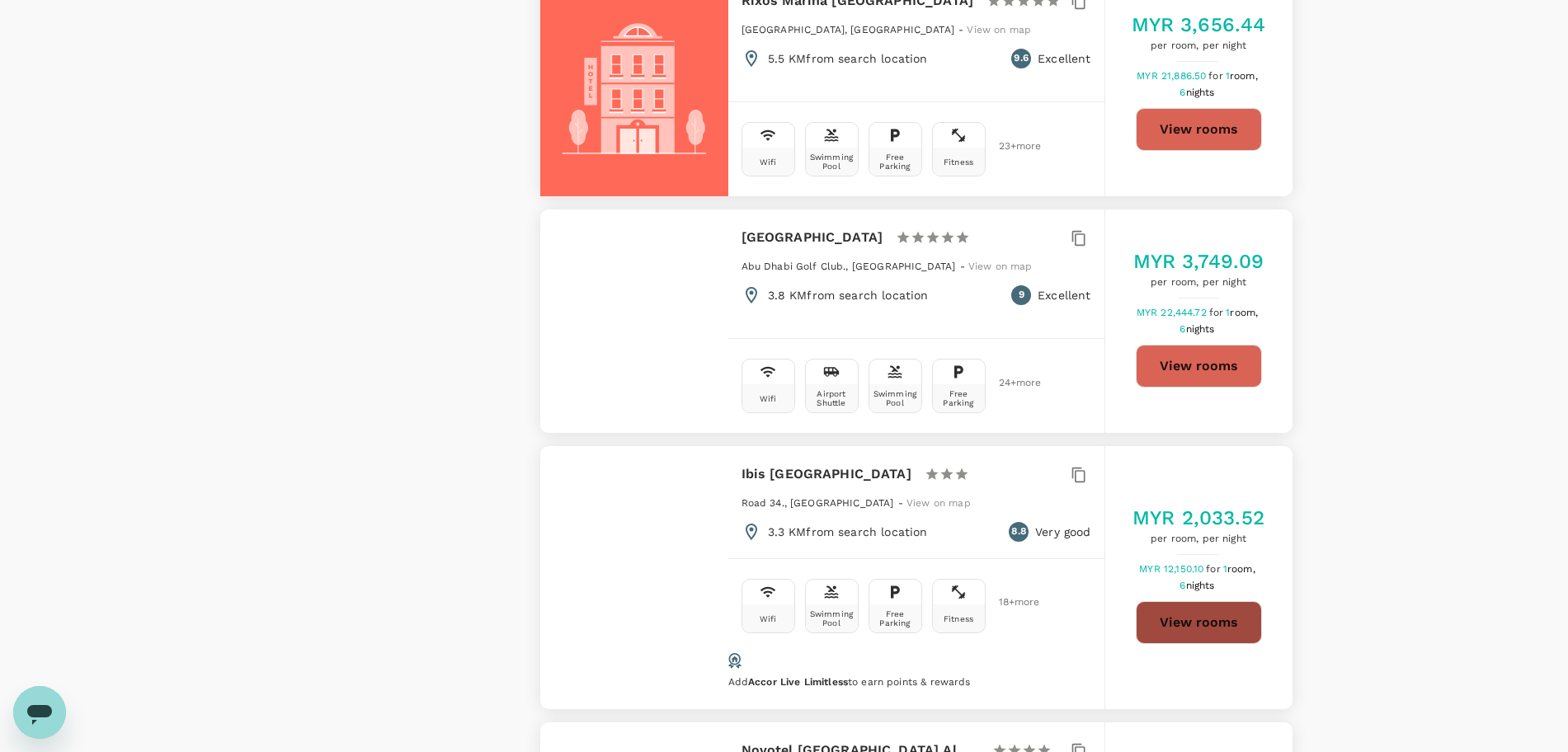
click at [1184, 601] on button "View rooms" at bounding box center [1198, 622] width 126 height 43
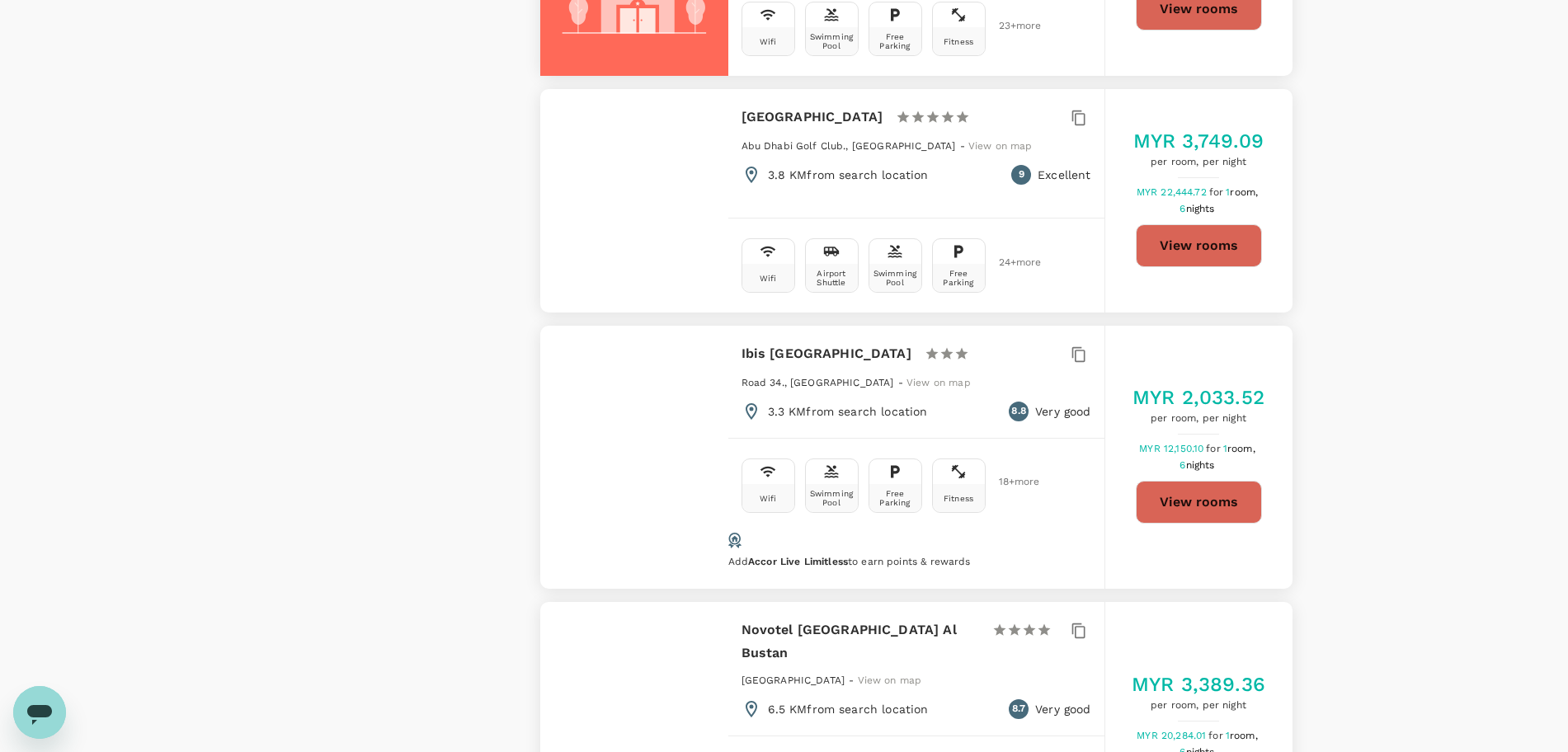
scroll to position [2164, 0]
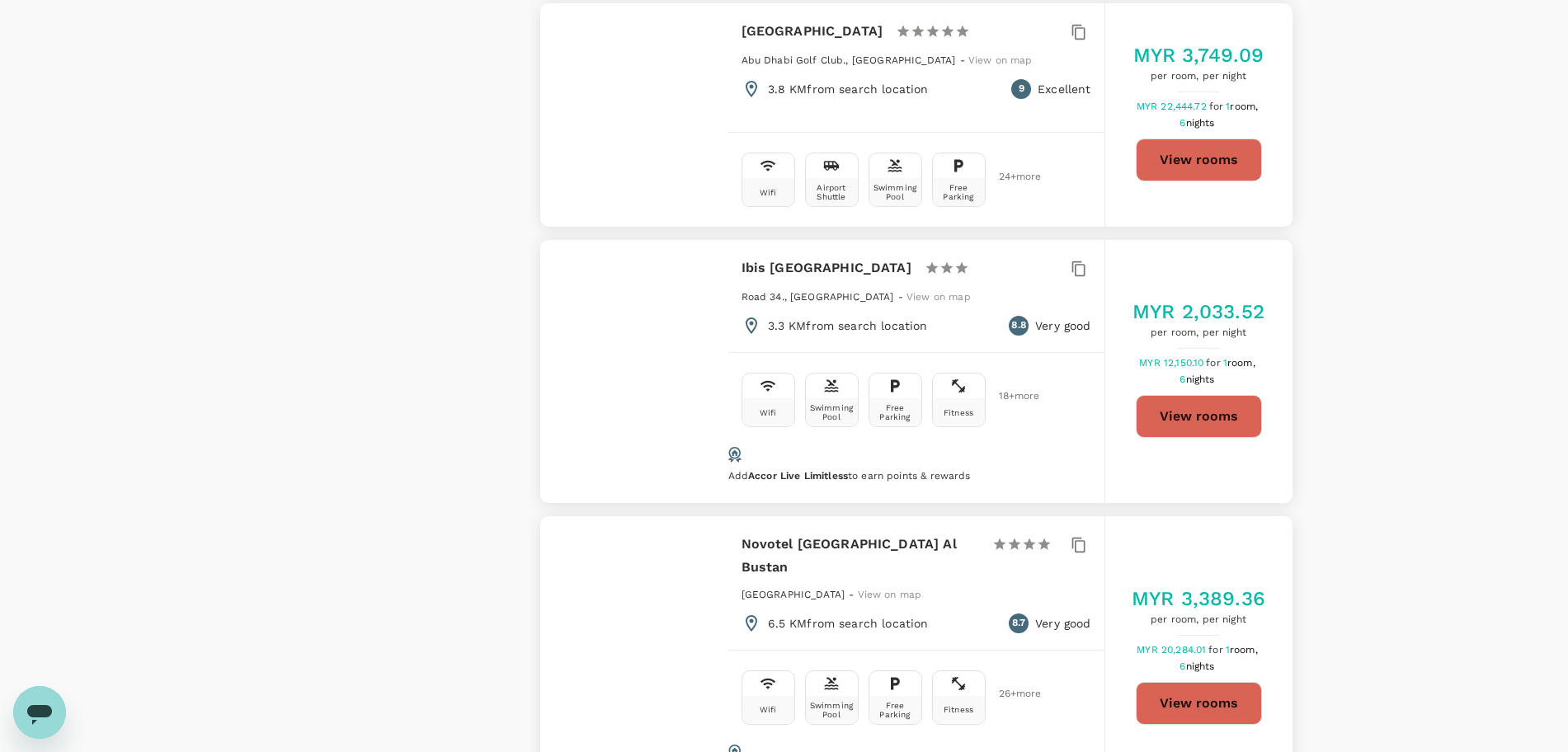
click at [1182, 682] on button "View rooms" at bounding box center [1198, 703] width 126 height 43
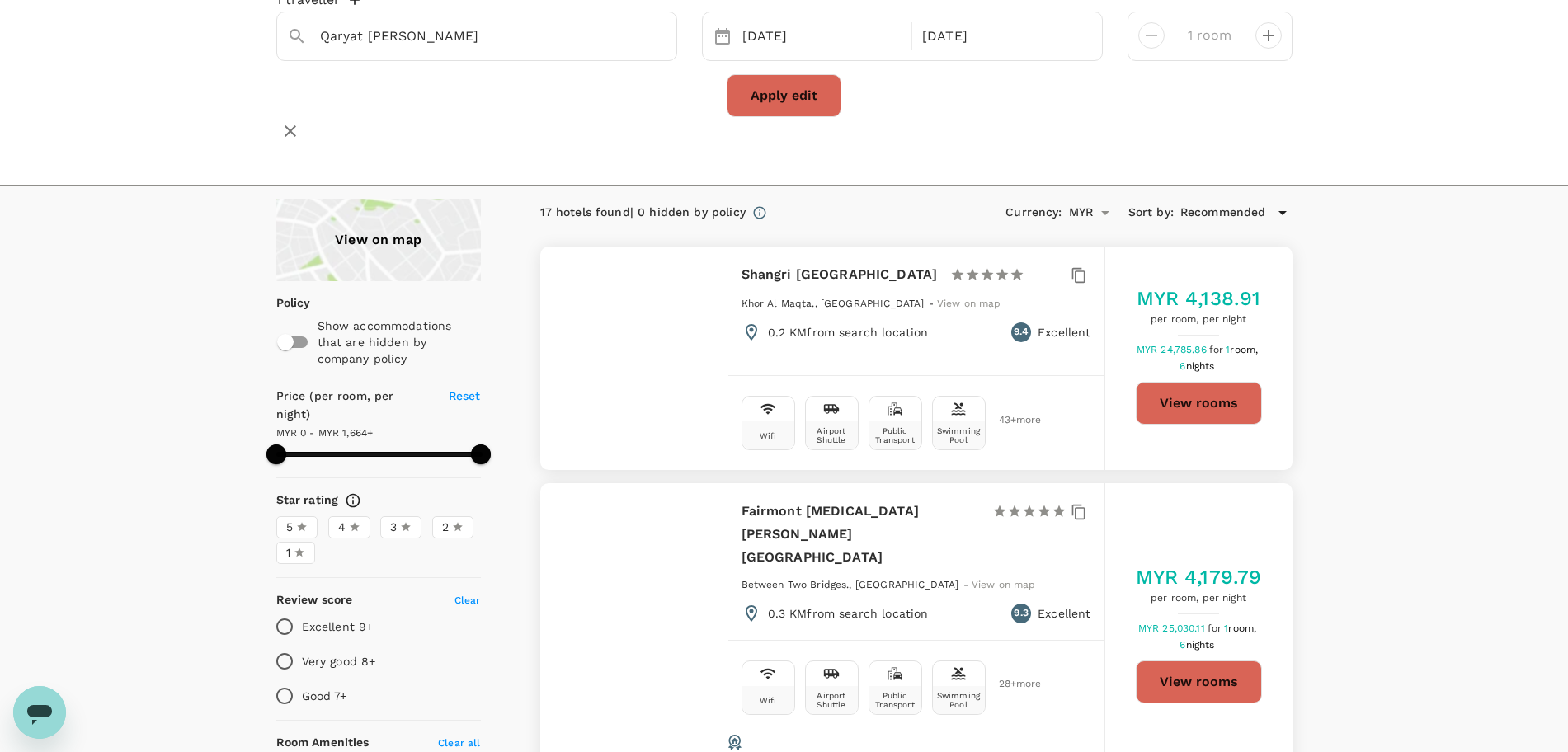
scroll to position [0, 0]
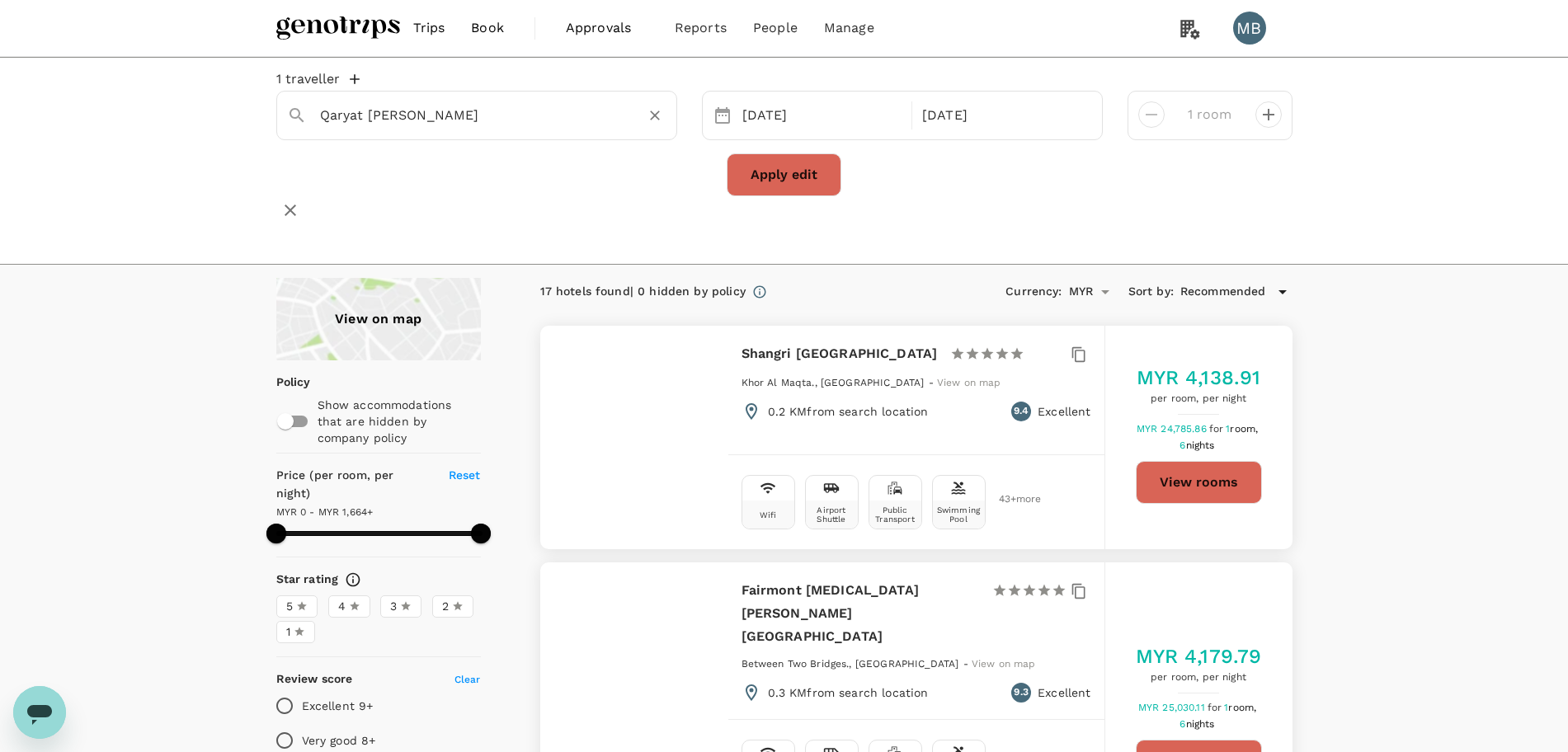
click at [655, 121] on icon "Clear" at bounding box center [654, 114] width 10 height 10
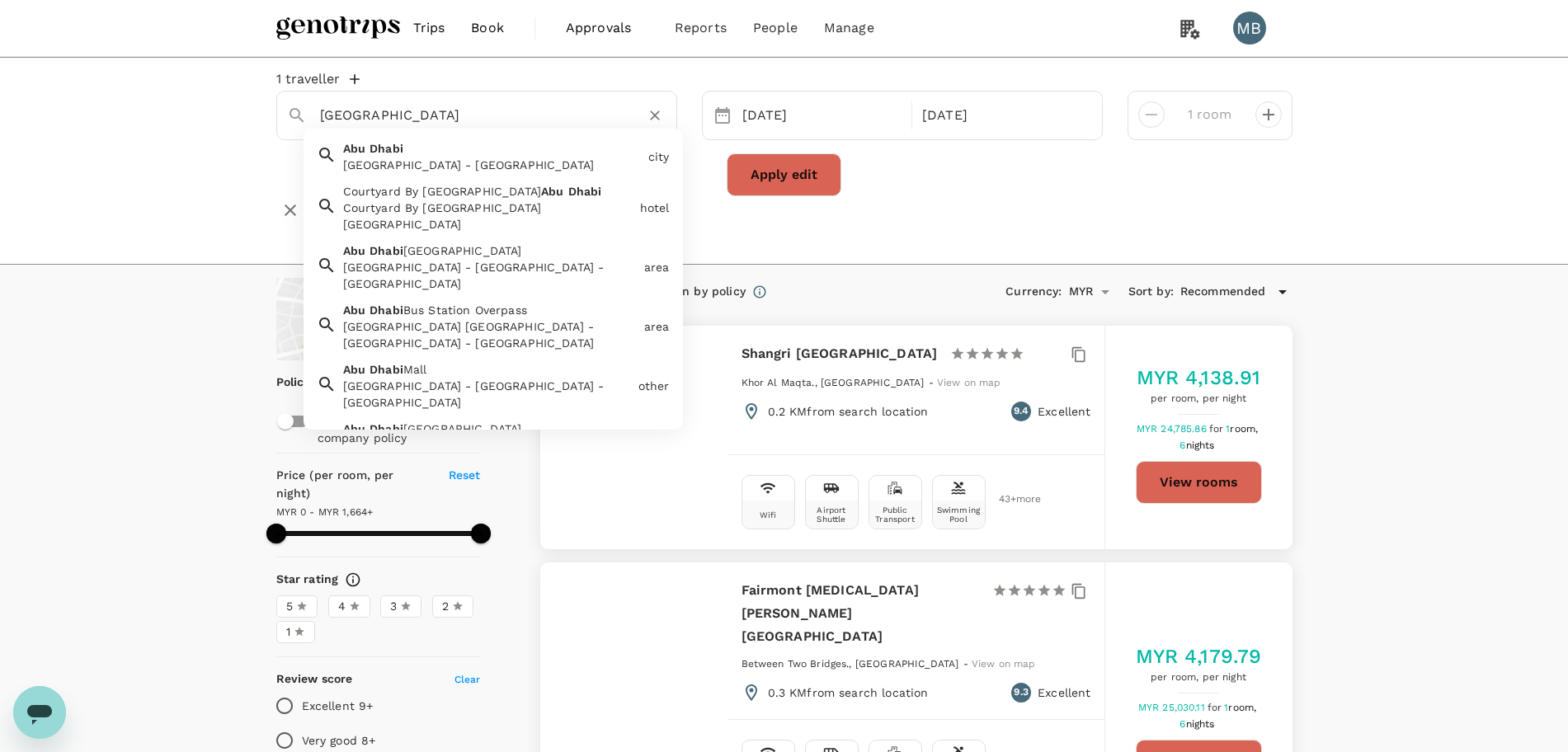
click at [513, 191] on div "Courtyard By Marriott World Trade Center Abu Dhabi Courtyard By Marriott World …" at bounding box center [485, 204] width 297 height 56
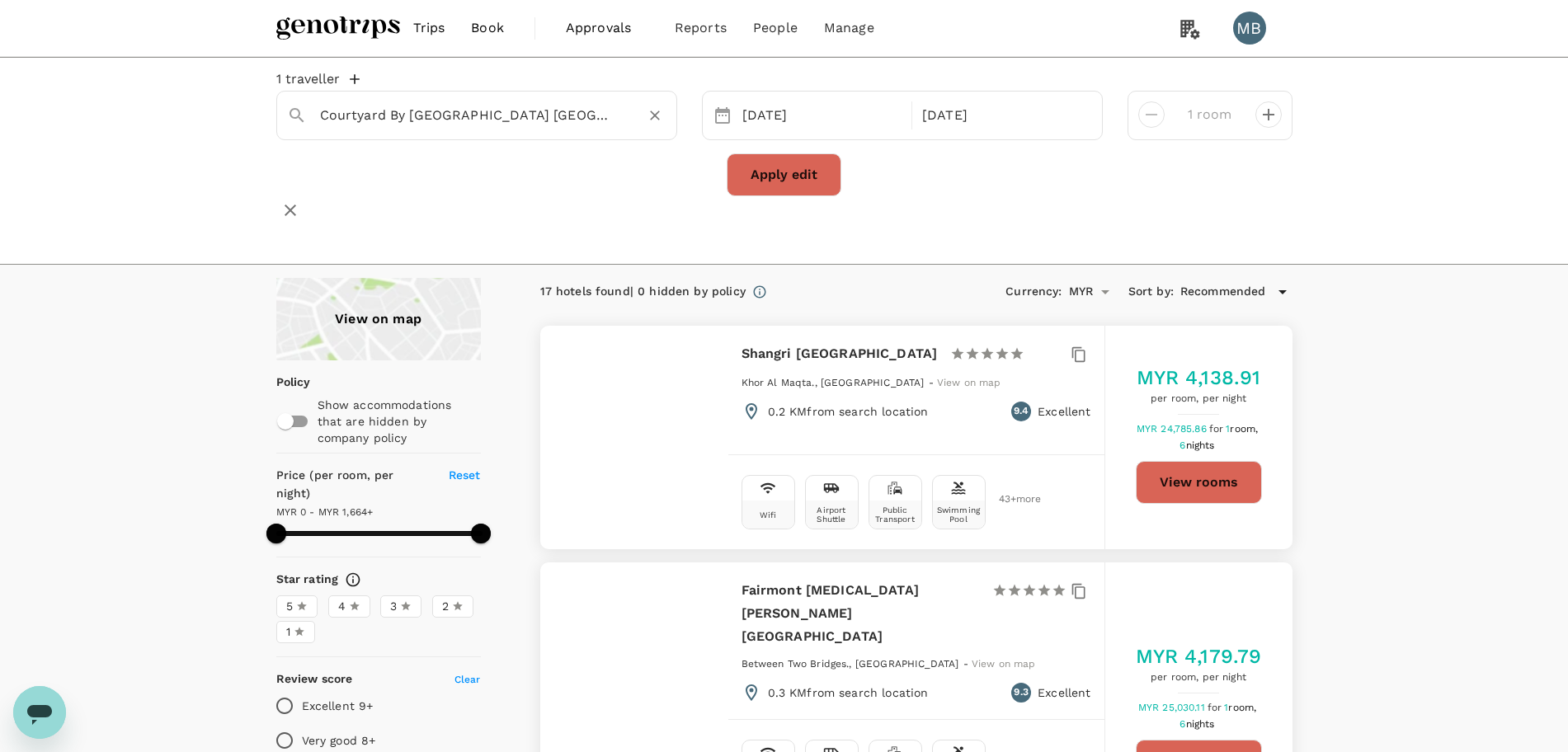
type input "Courtyard By Marriott World Trade Center Abu Dhabi"
click at [740, 196] on button "Apply edit" at bounding box center [784, 174] width 115 height 43
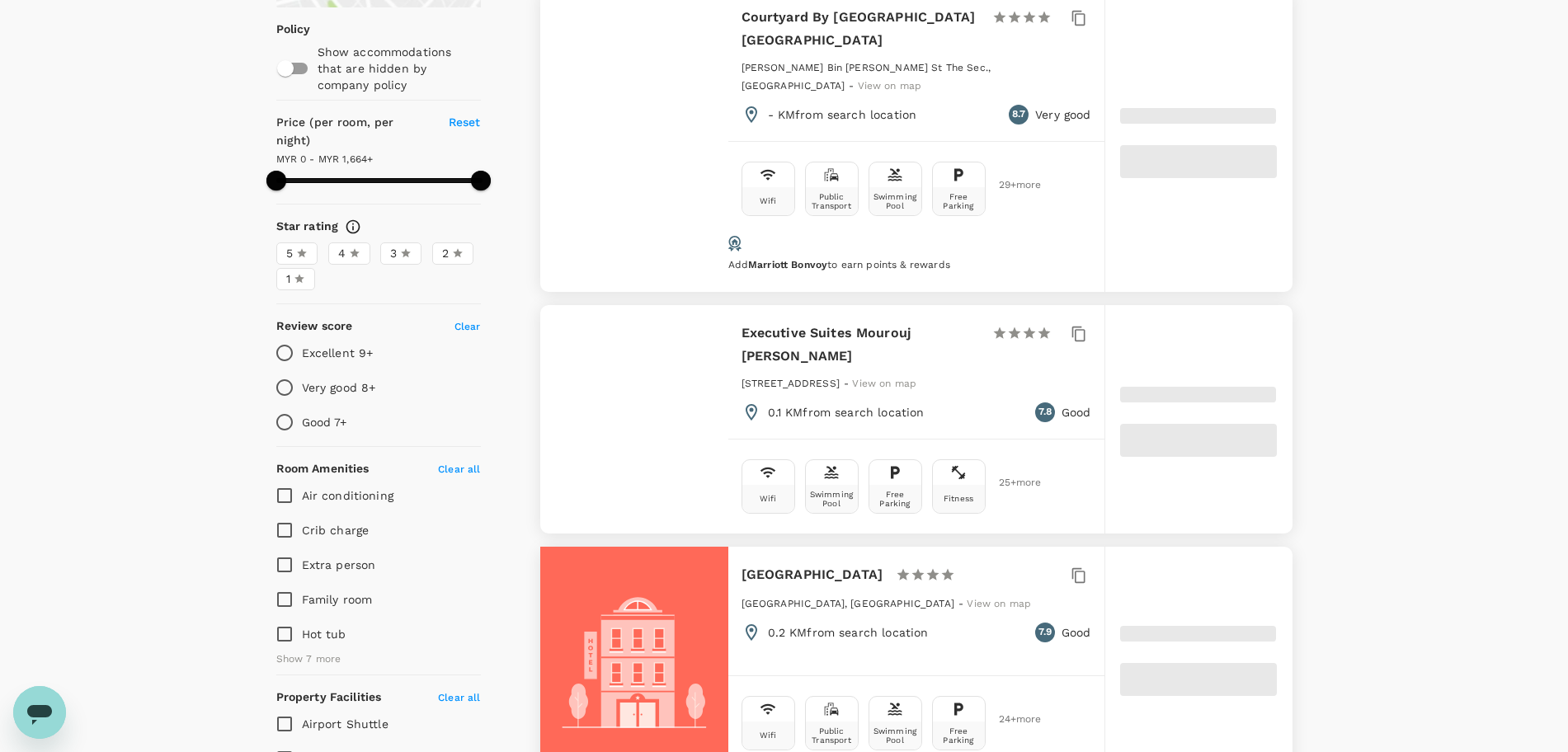
scroll to position [412, 0]
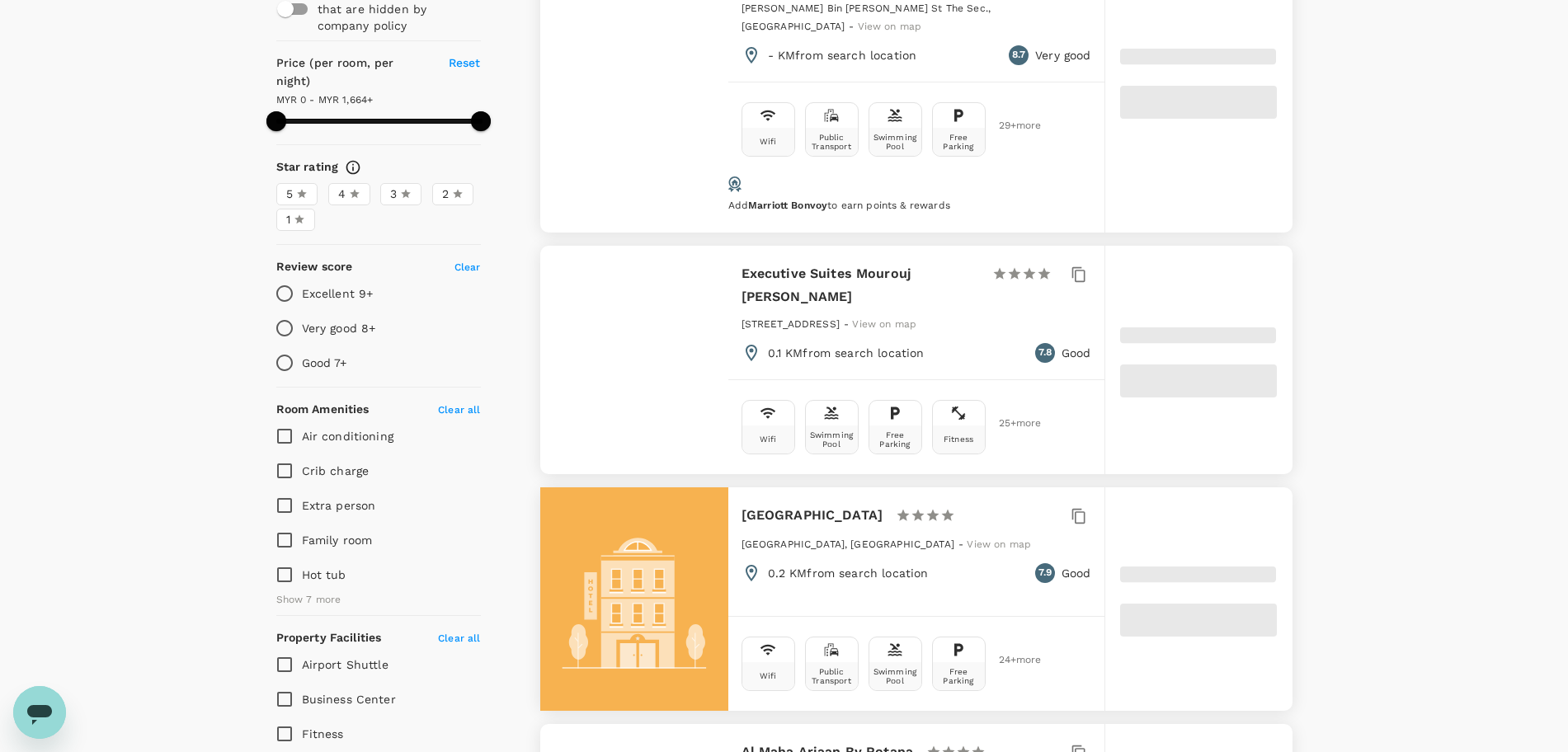
type input "1664"
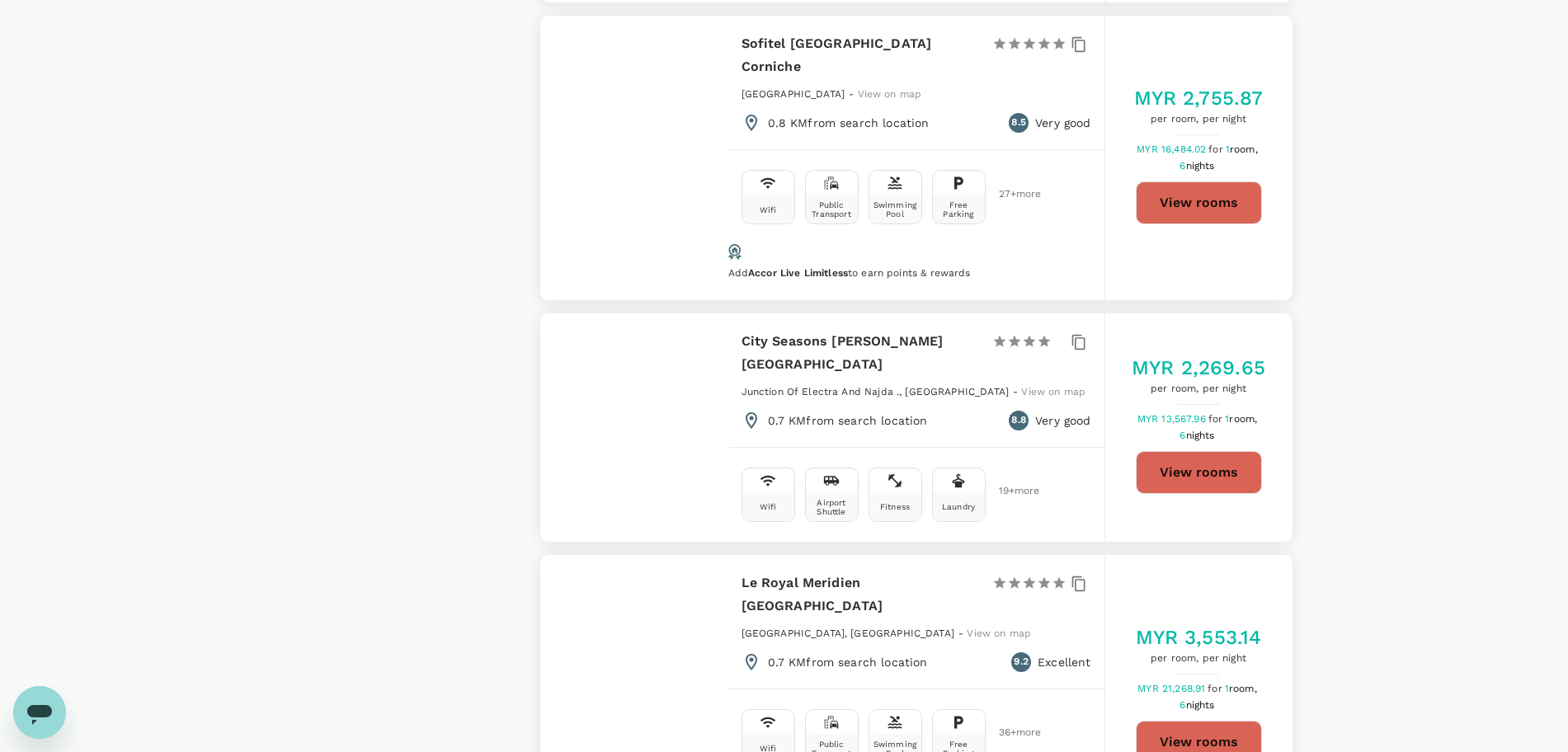
scroll to position [1649, 0]
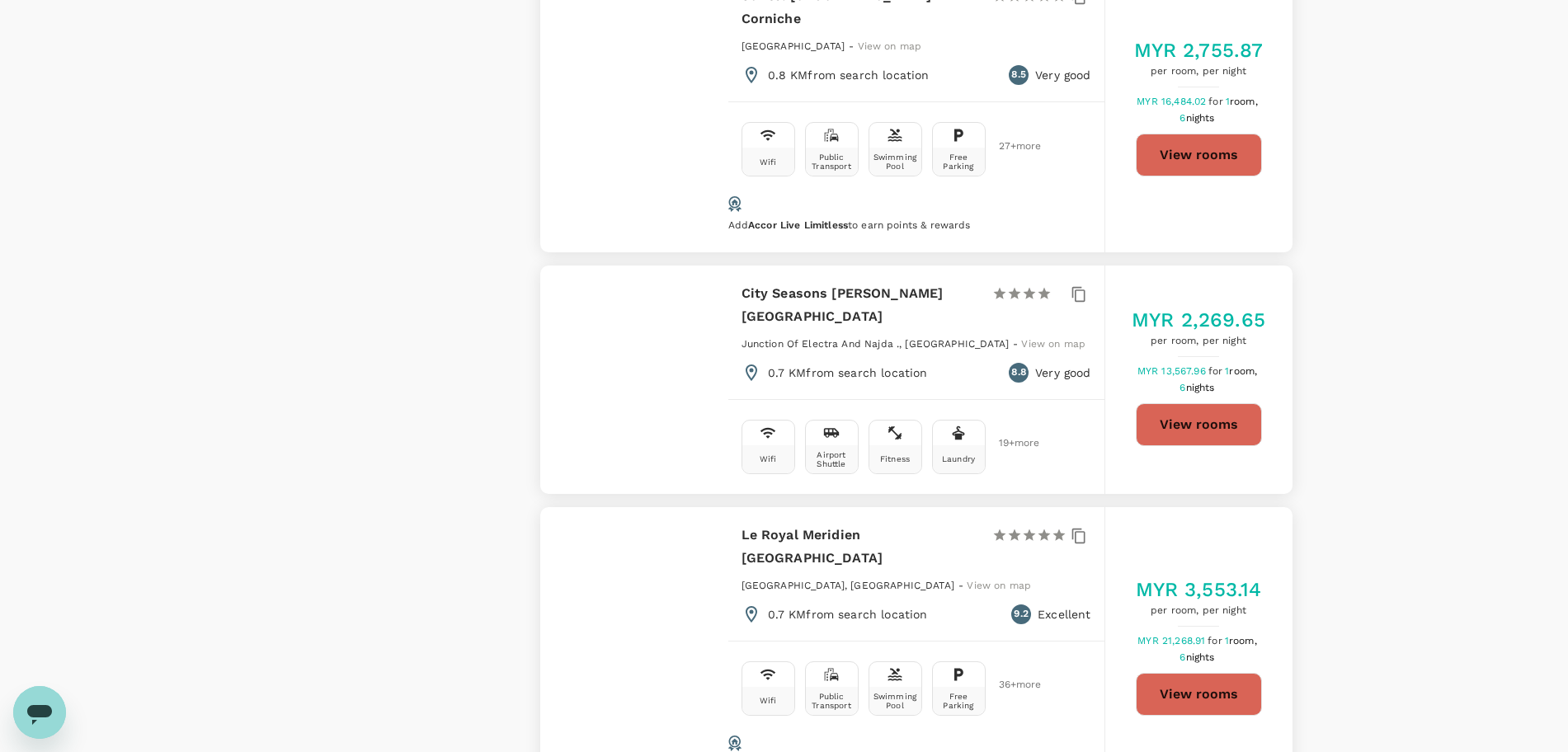
click at [1184, 672] on button "View rooms" at bounding box center [1198, 693] width 126 height 43
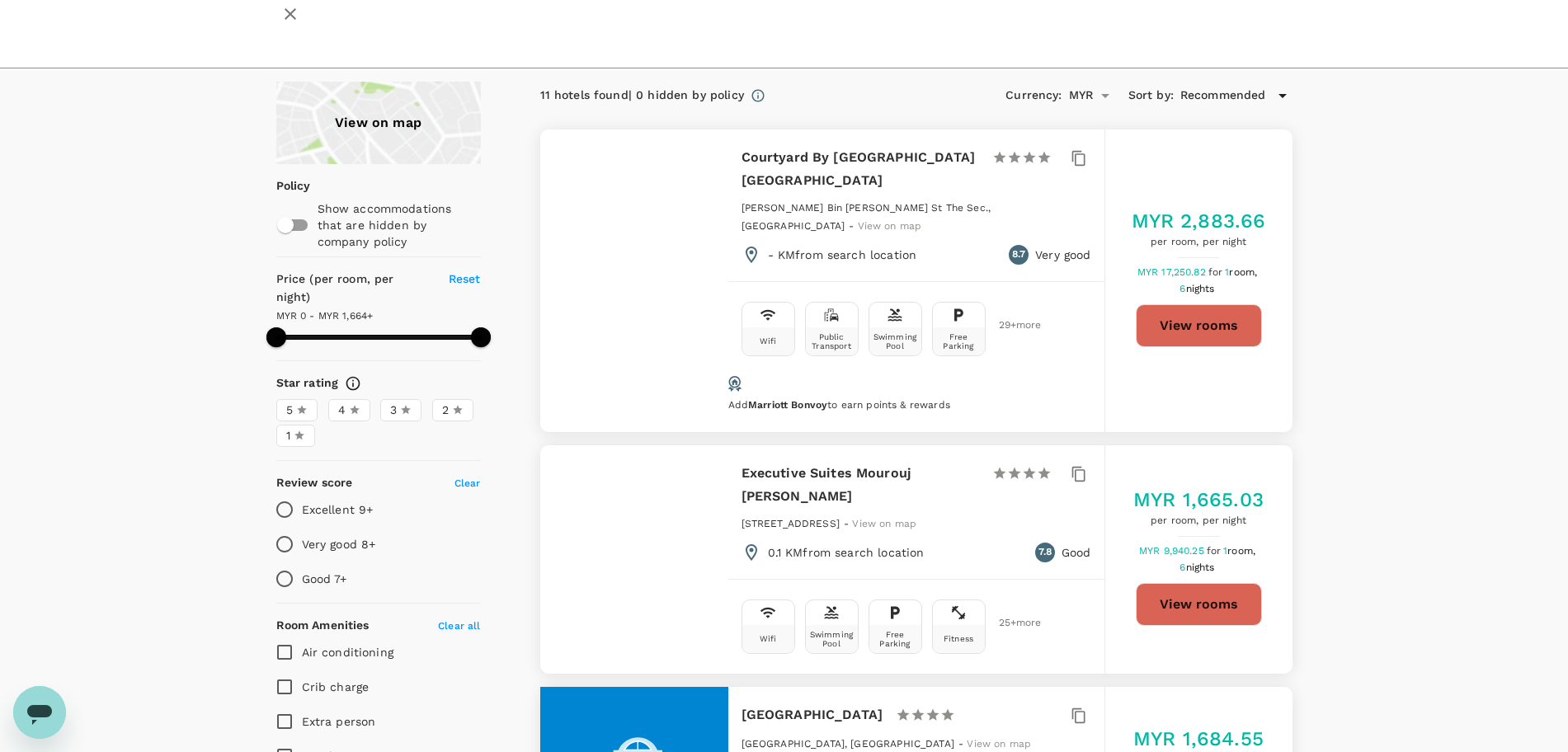
scroll to position [0, 0]
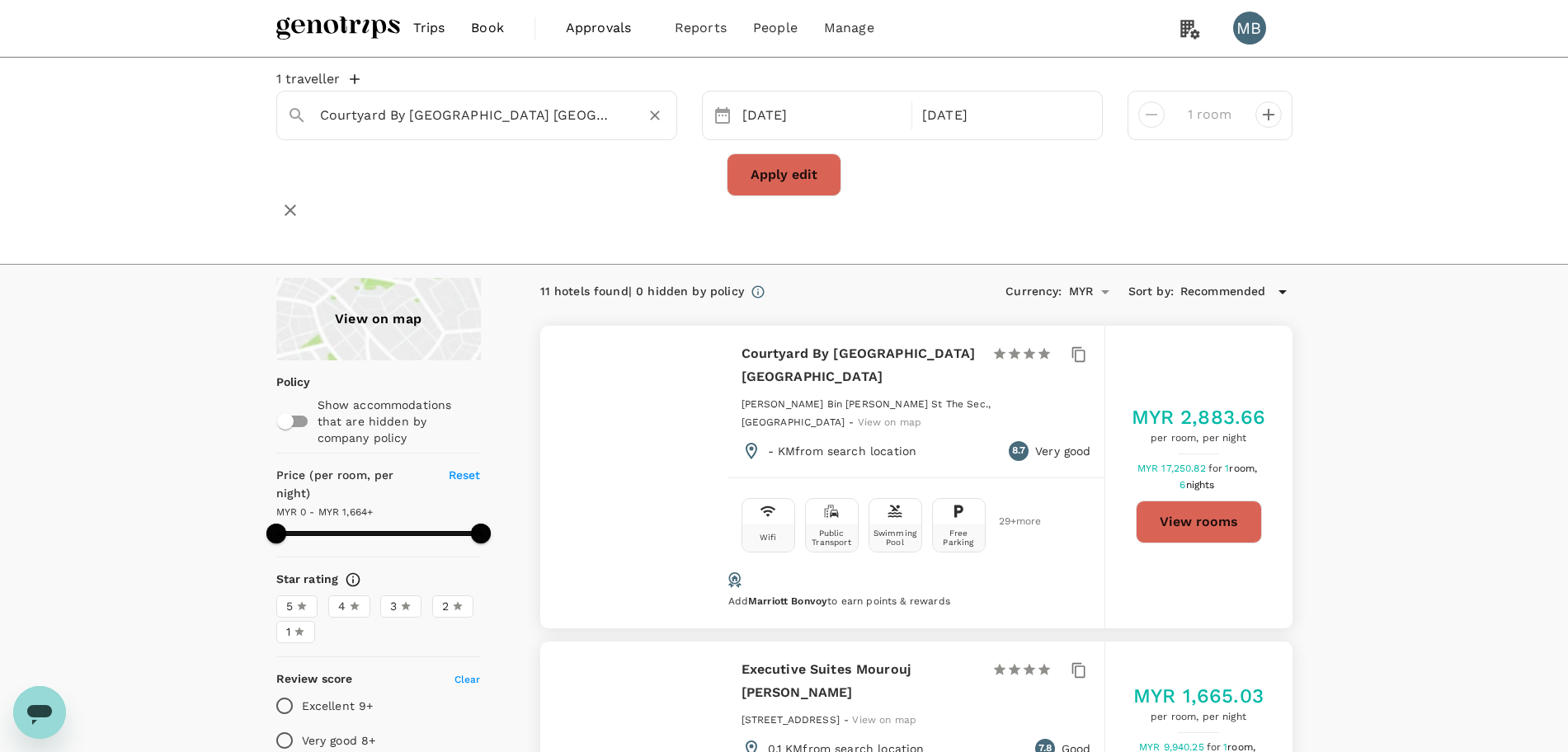
click at [647, 119] on button "Clear" at bounding box center [654, 115] width 23 height 23
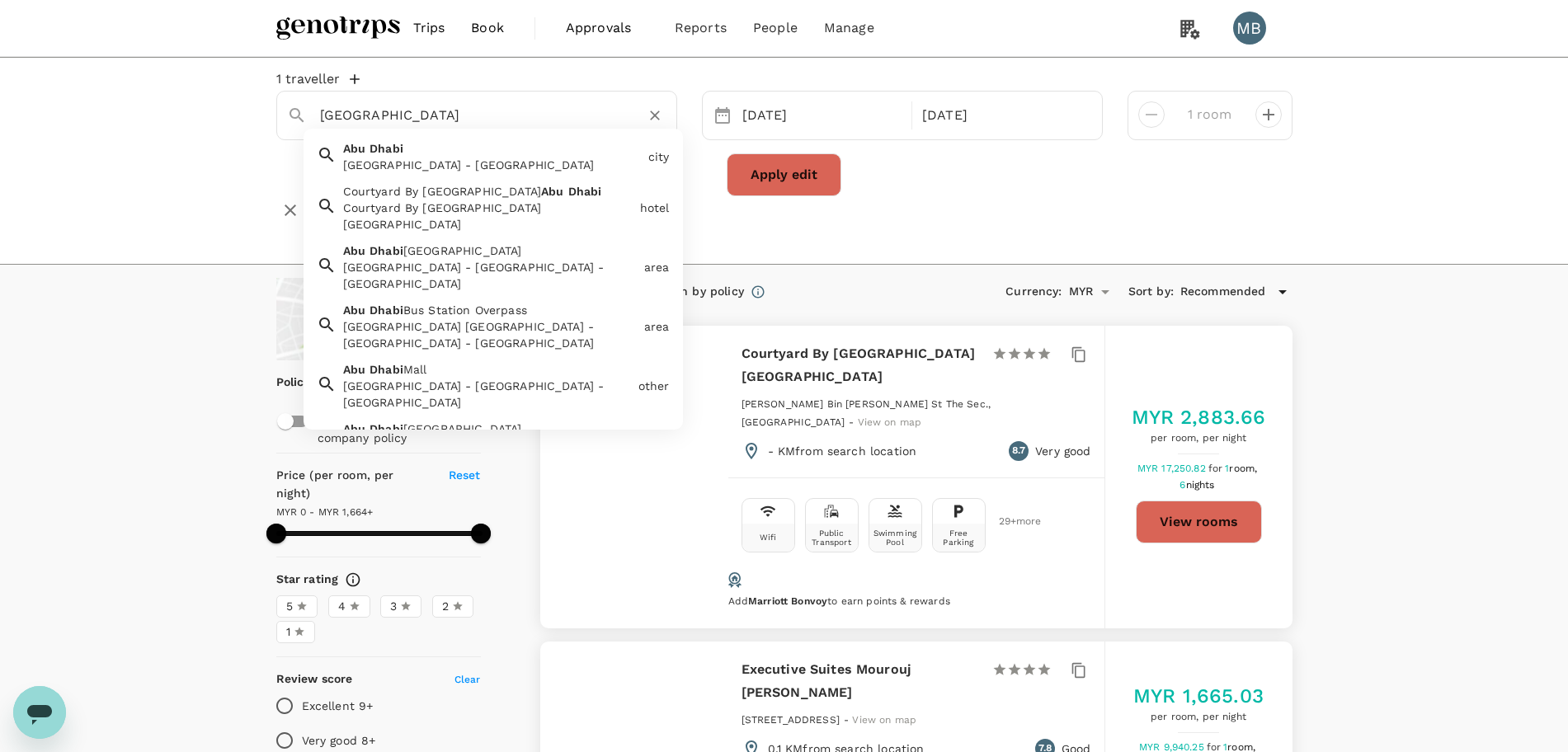
click at [475, 163] on div "Abu Dhabi Abu Dhabi - United Arab Emirates" at bounding box center [489, 154] width 305 height 40
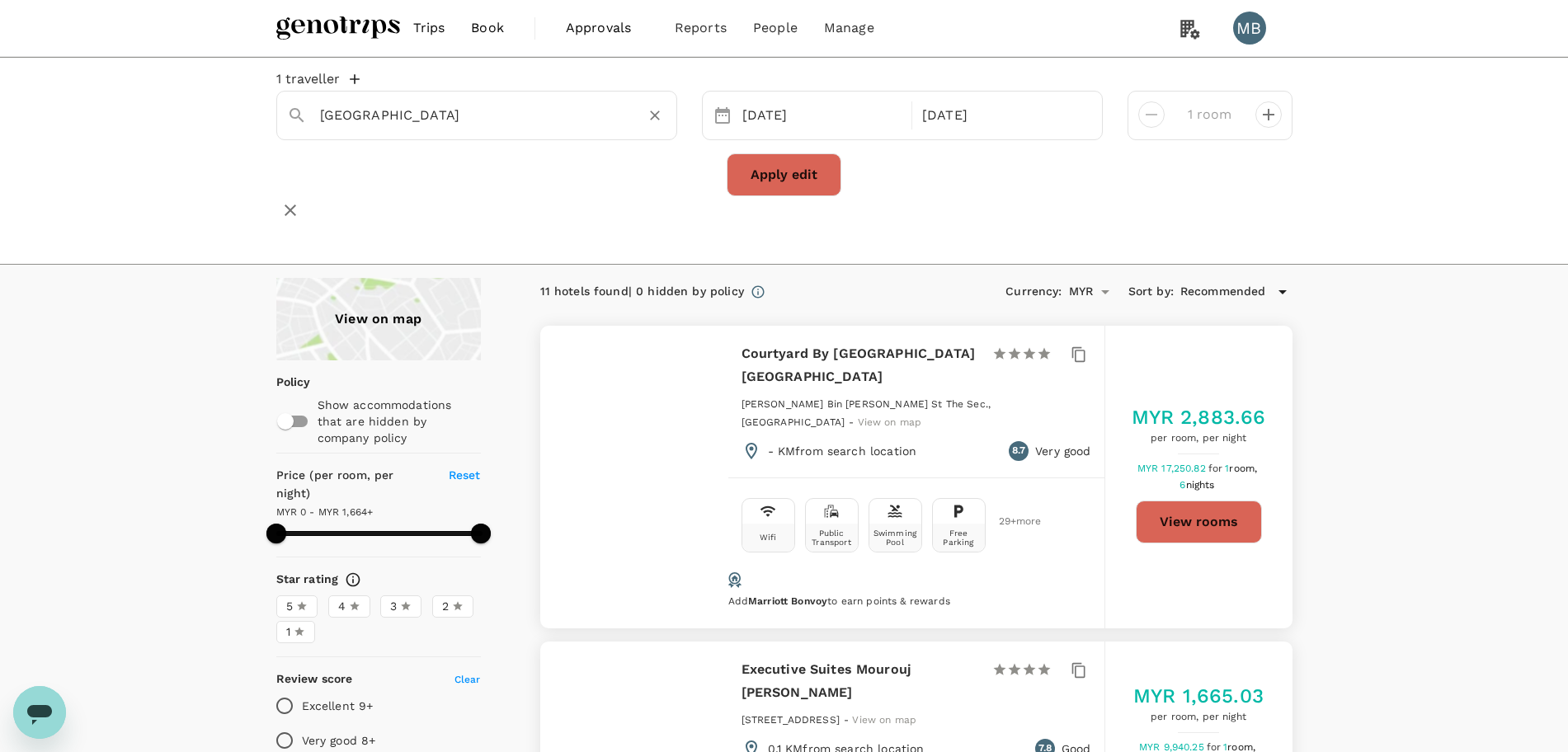
type input "[GEOGRAPHIC_DATA]"
click at [738, 173] on button "Apply edit" at bounding box center [784, 174] width 115 height 43
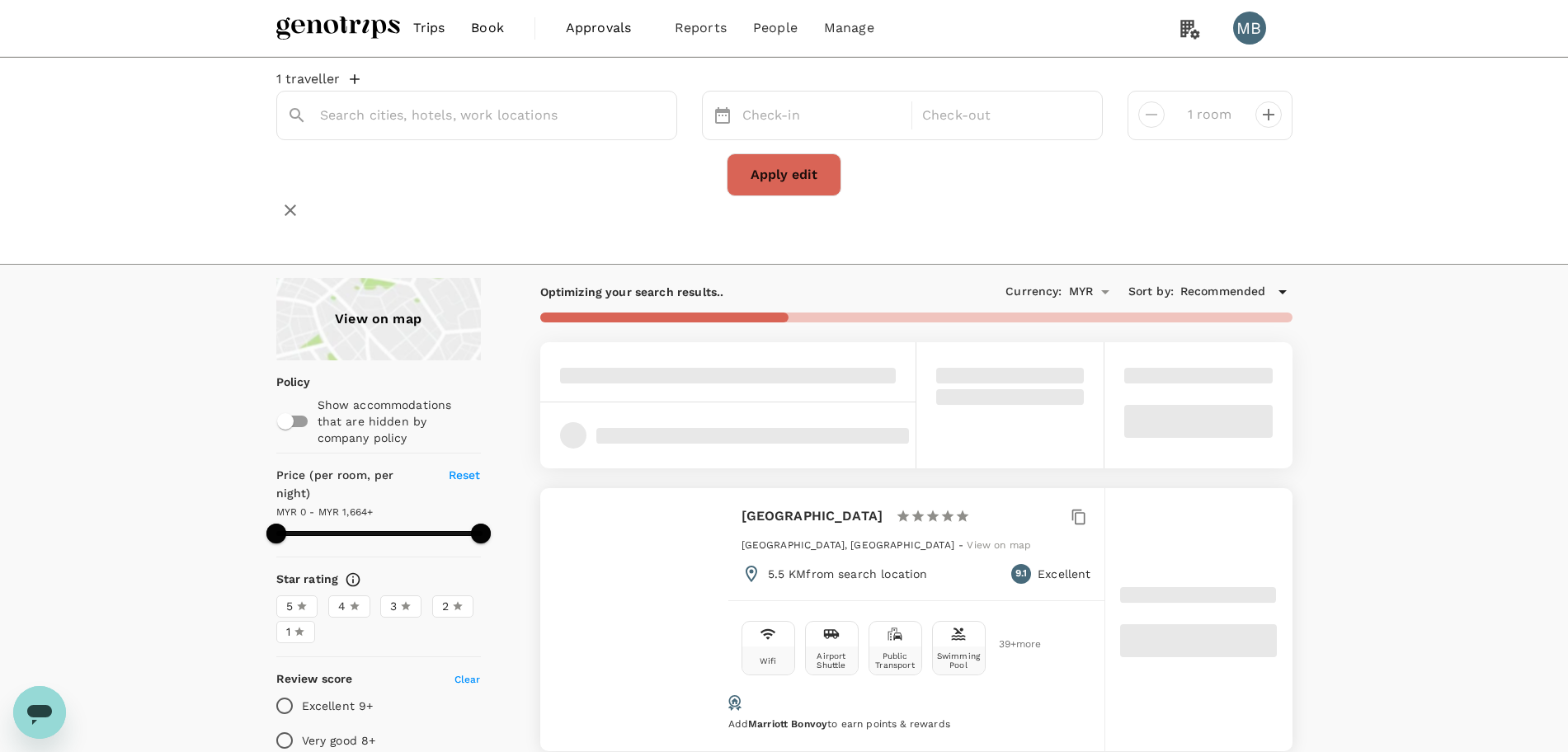
type input "[GEOGRAPHIC_DATA]"
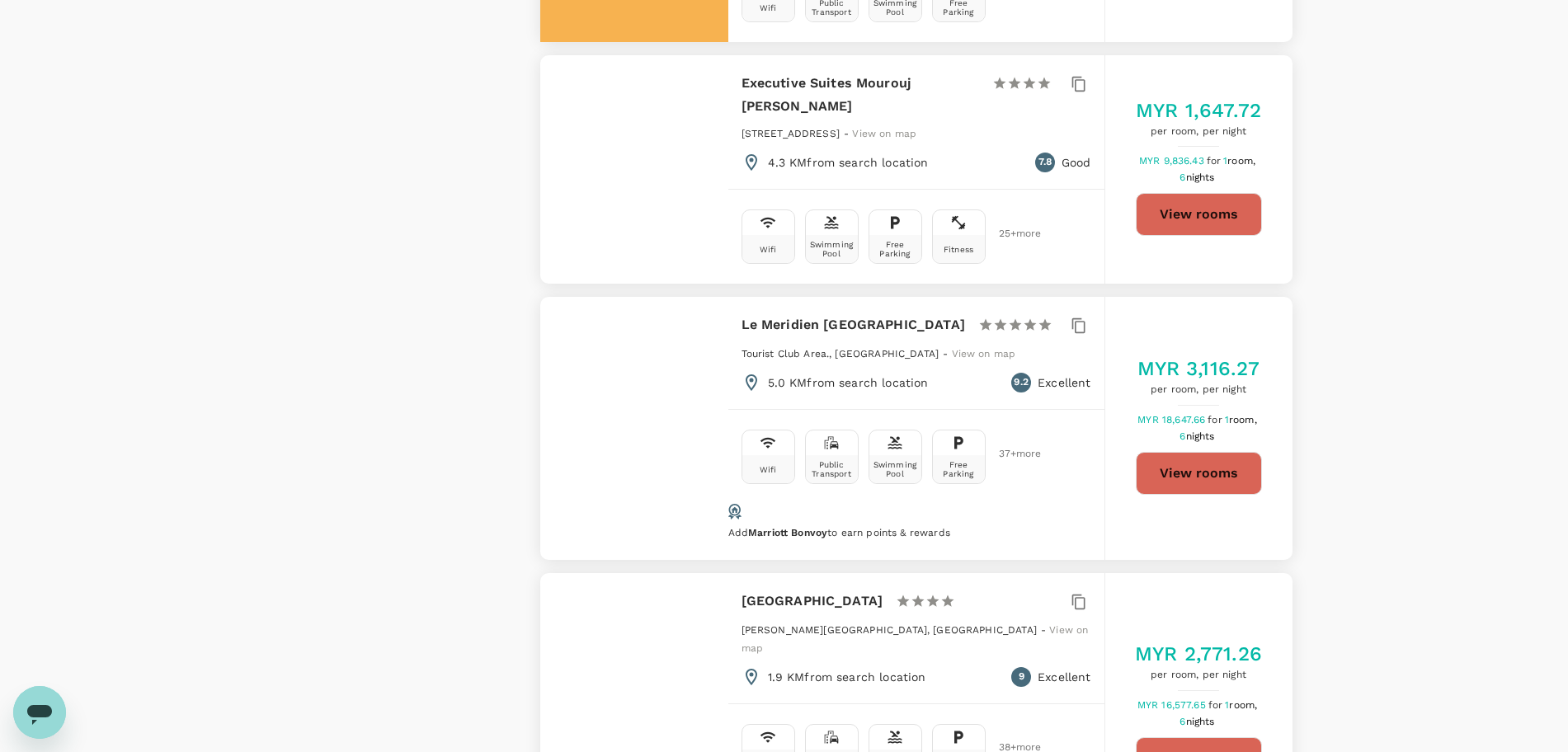
scroll to position [1958, 0]
click at [1152, 451] on button "View rooms" at bounding box center [1198, 472] width 126 height 43
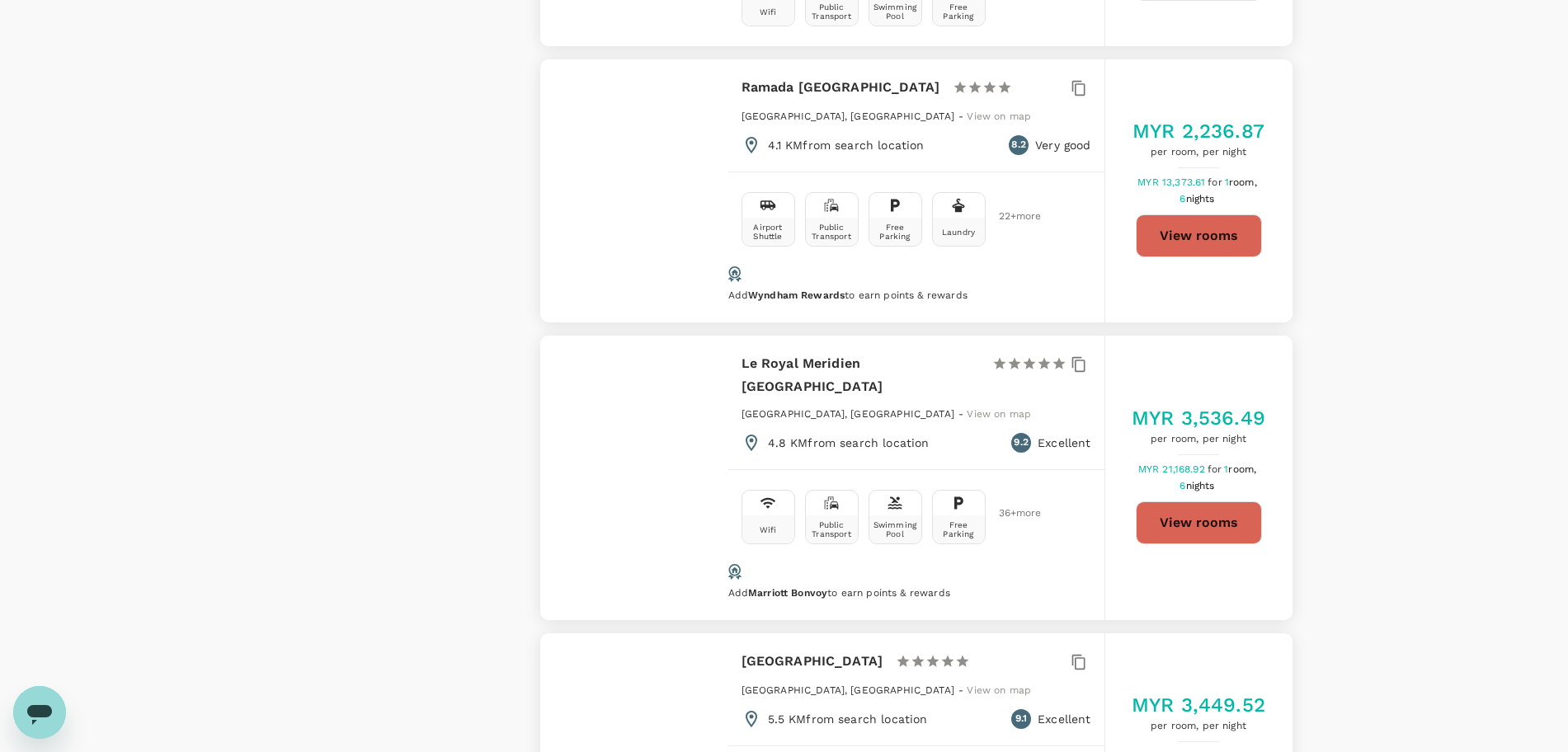
scroll to position [4534, 0]
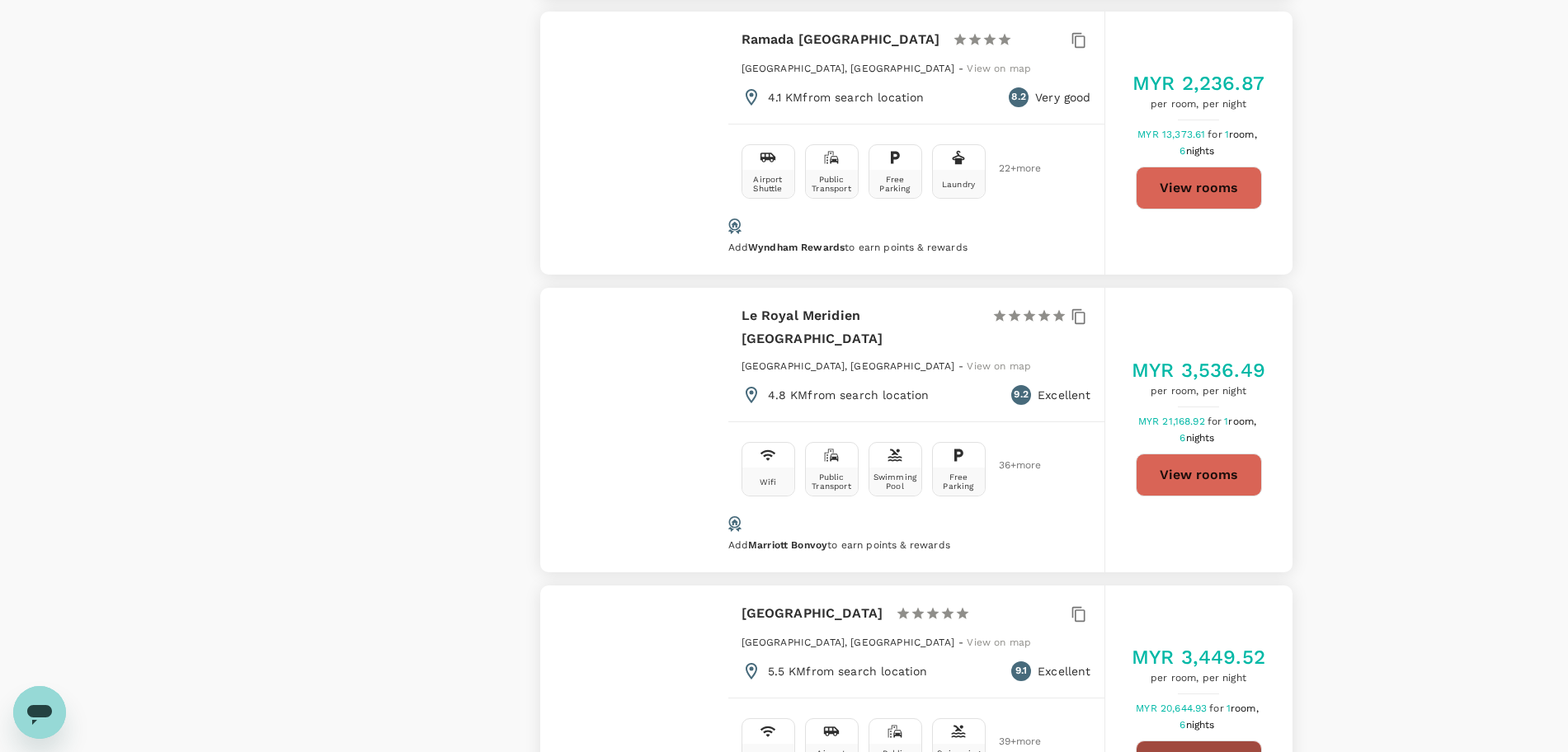
click at [1183, 740] on button "View rooms" at bounding box center [1198, 761] width 126 height 43
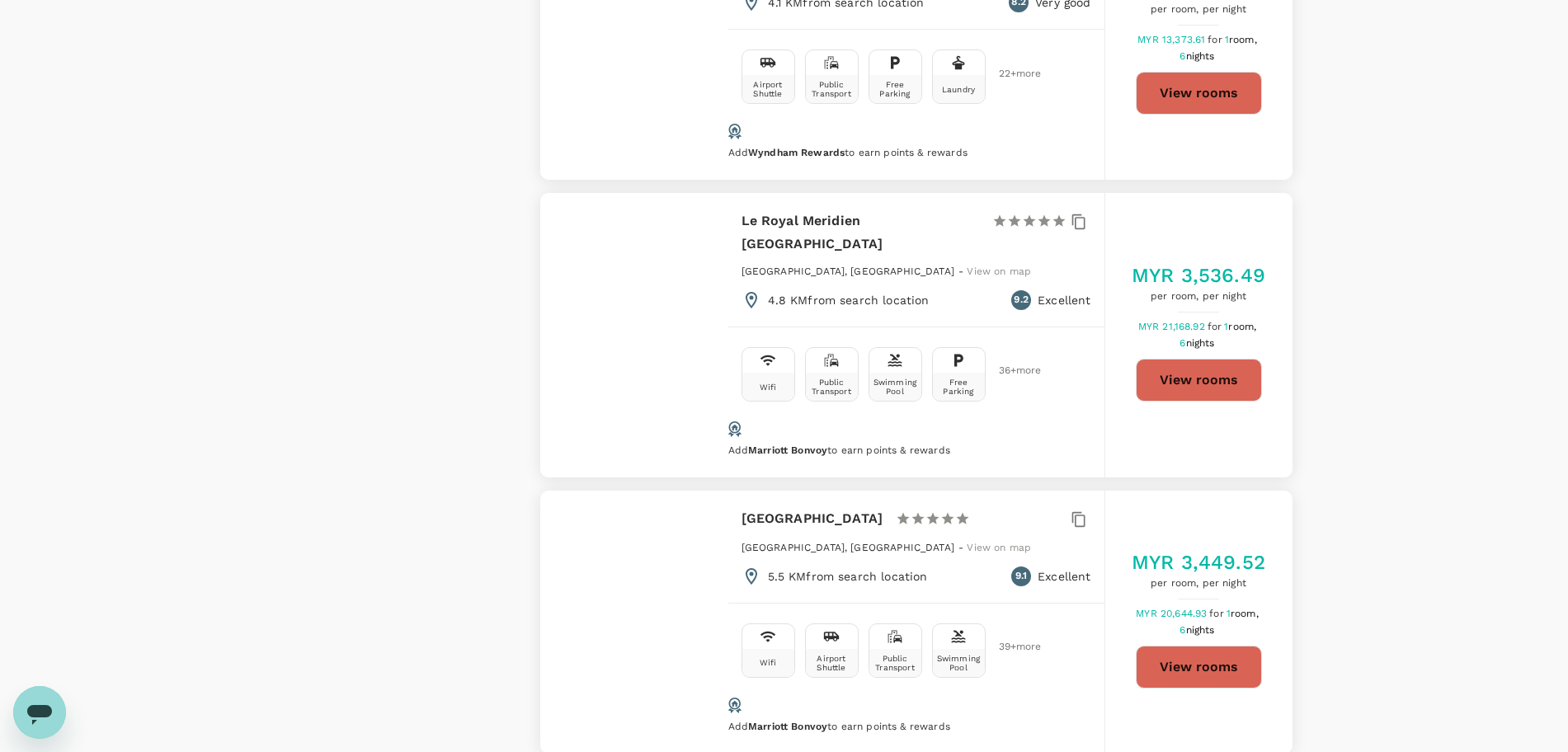
scroll to position [4784, 0]
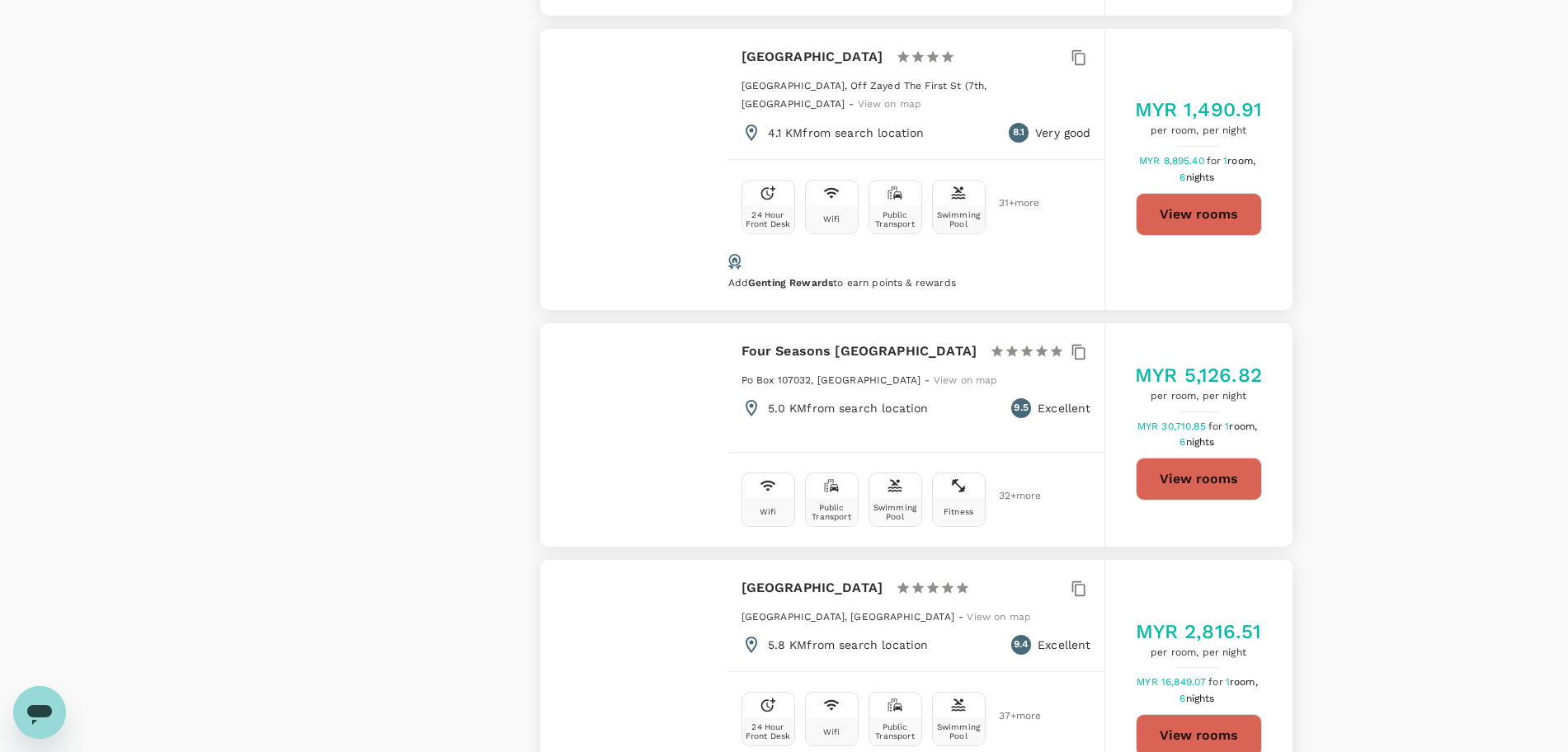
scroll to position [4636, 0]
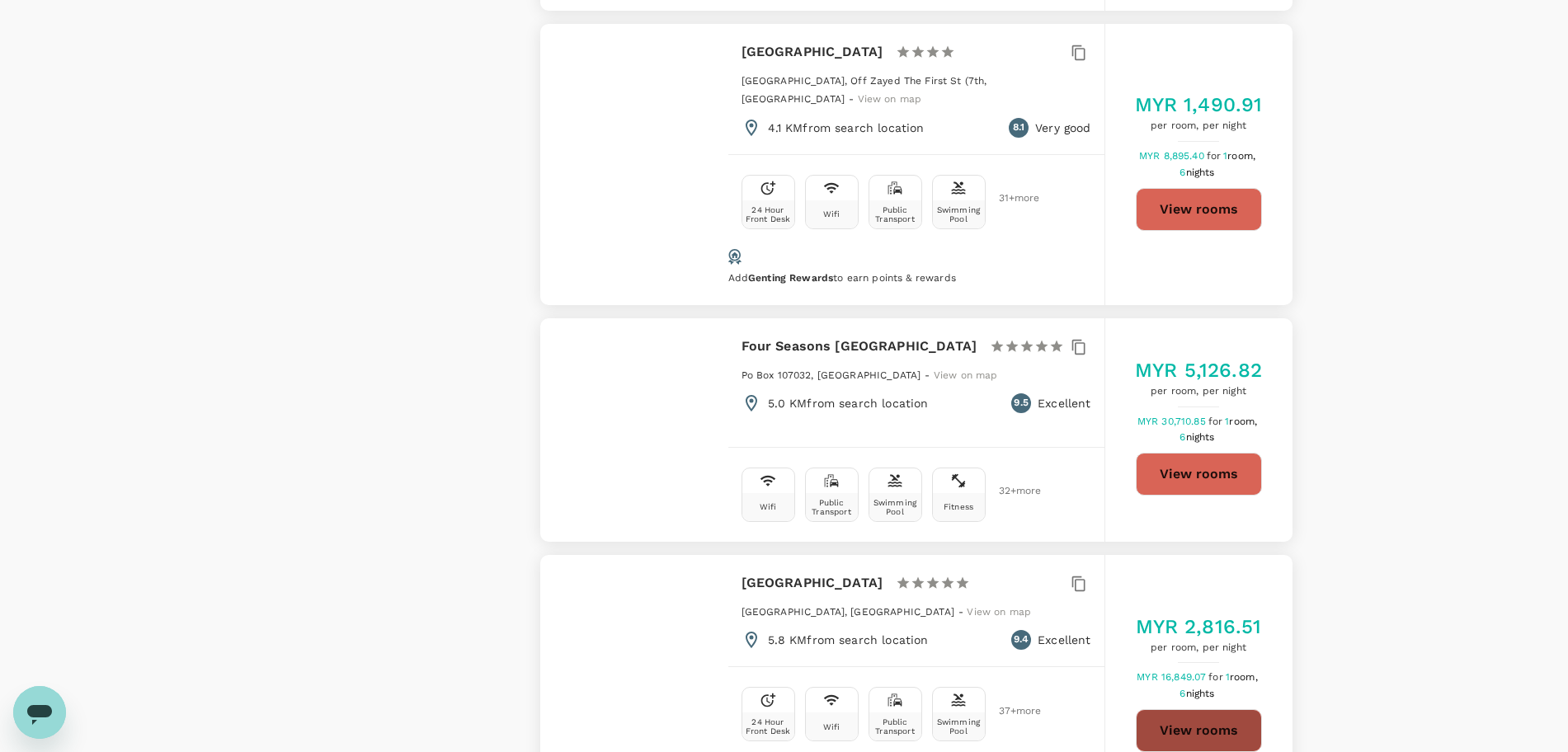
click at [1186, 709] on button "View rooms" at bounding box center [1198, 729] width 126 height 43
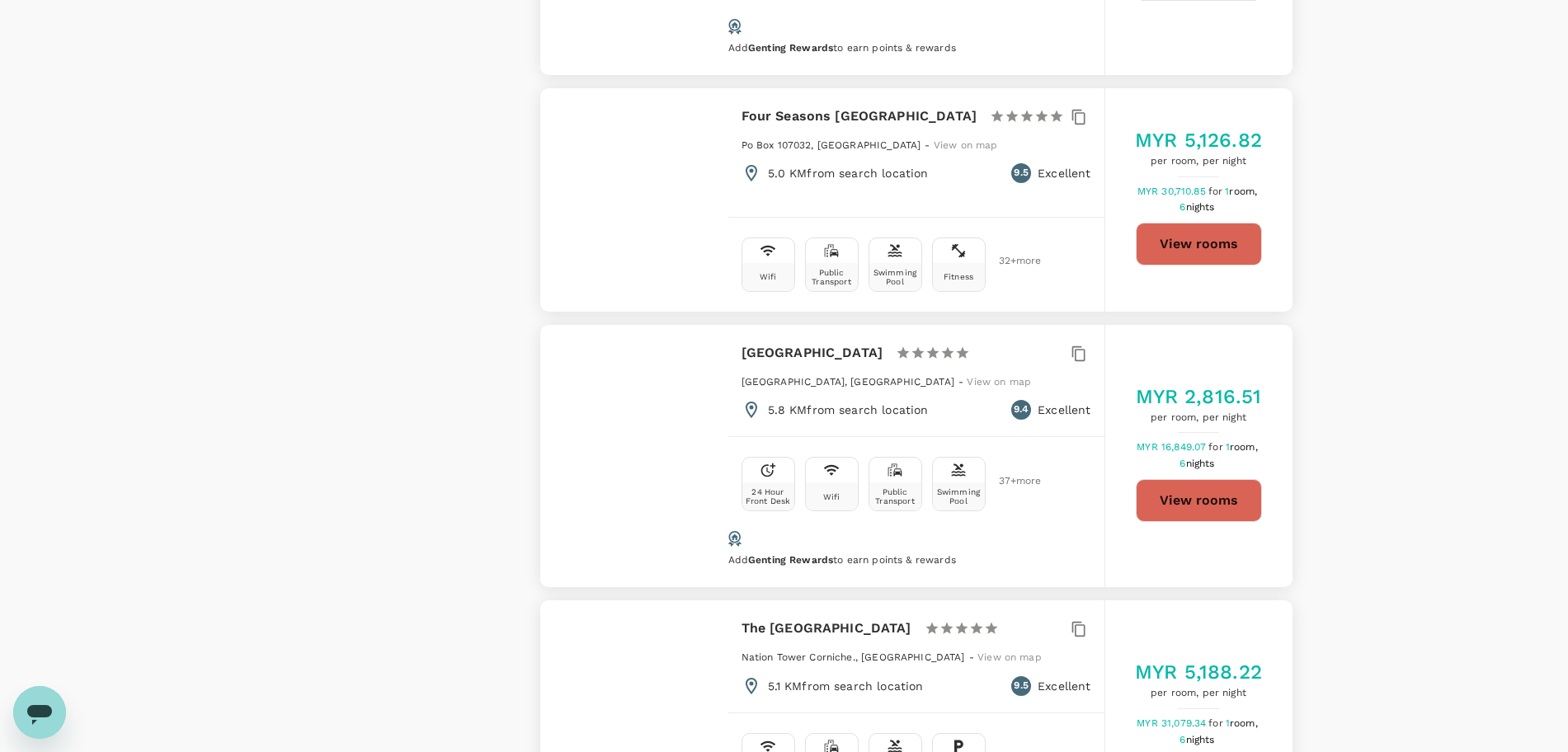
scroll to position [4883, 0]
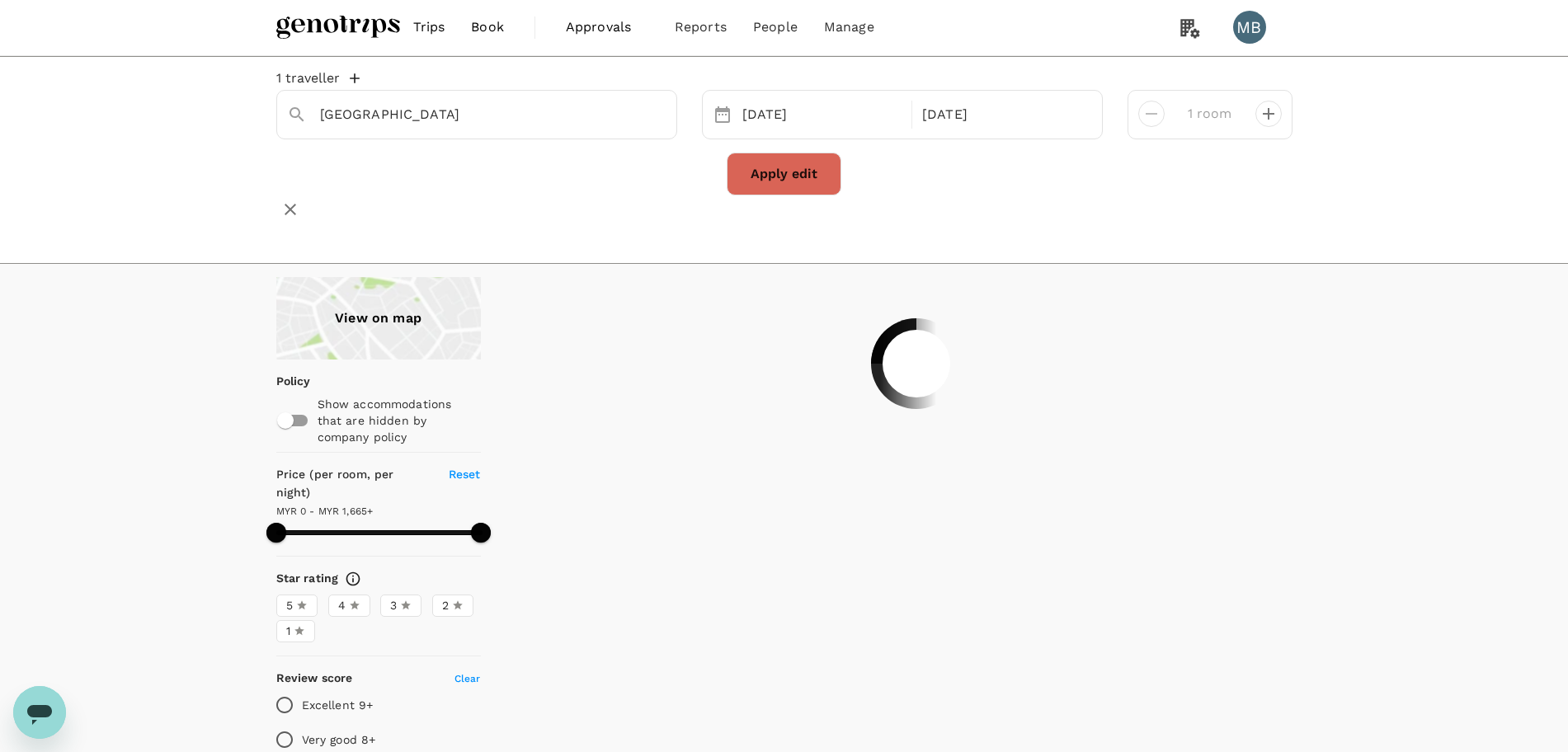
scroll to position [0, 0]
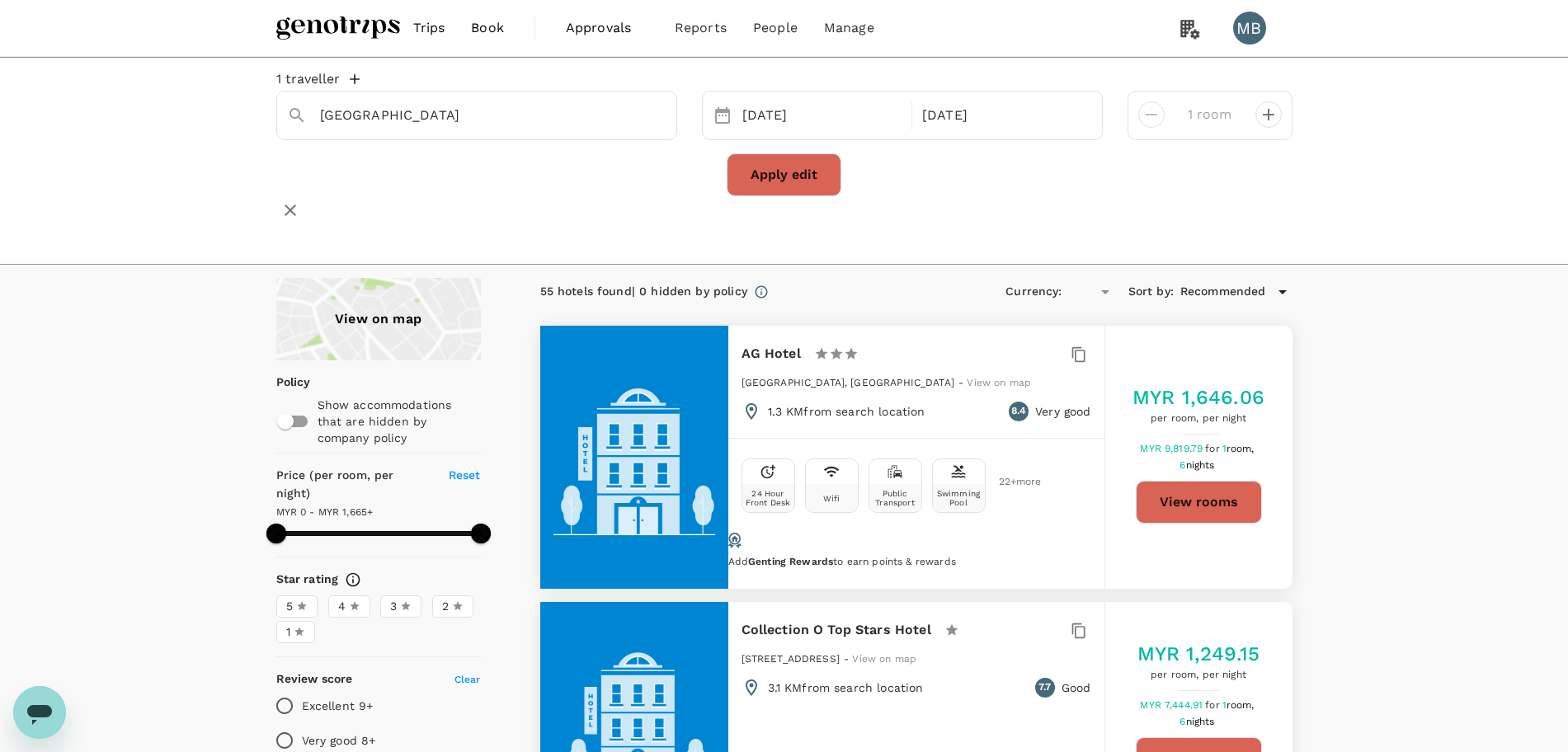
type input "1664"
type input "MYR"
click at [371, 27] on img at bounding box center [338, 28] width 124 height 36
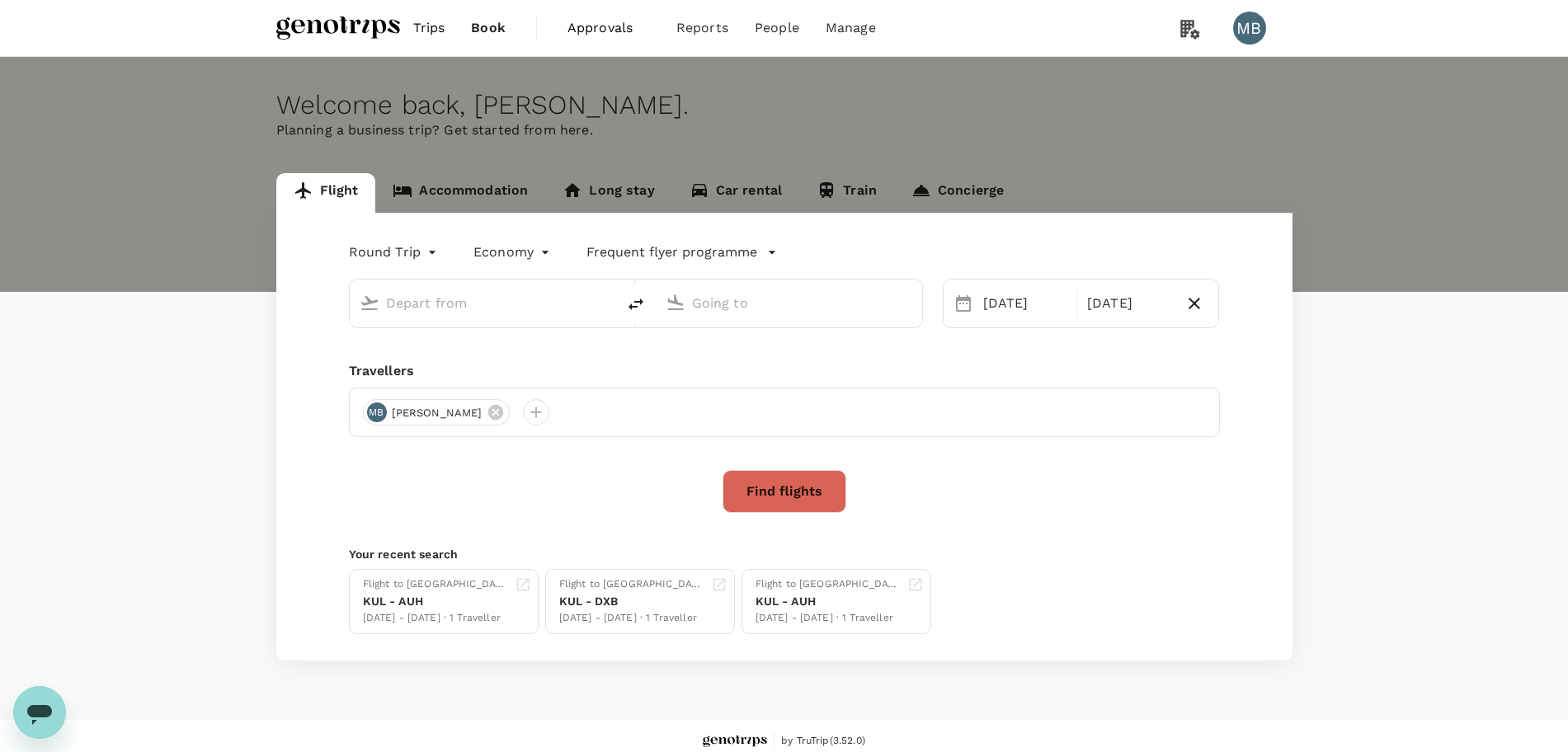
type input "Kuala Lumpur Intl (KUL)"
type input "Dubai Intl (DXB)"
type input "Kuala Lumpur Intl (KUL)"
type input "Dubai Intl (DXB)"
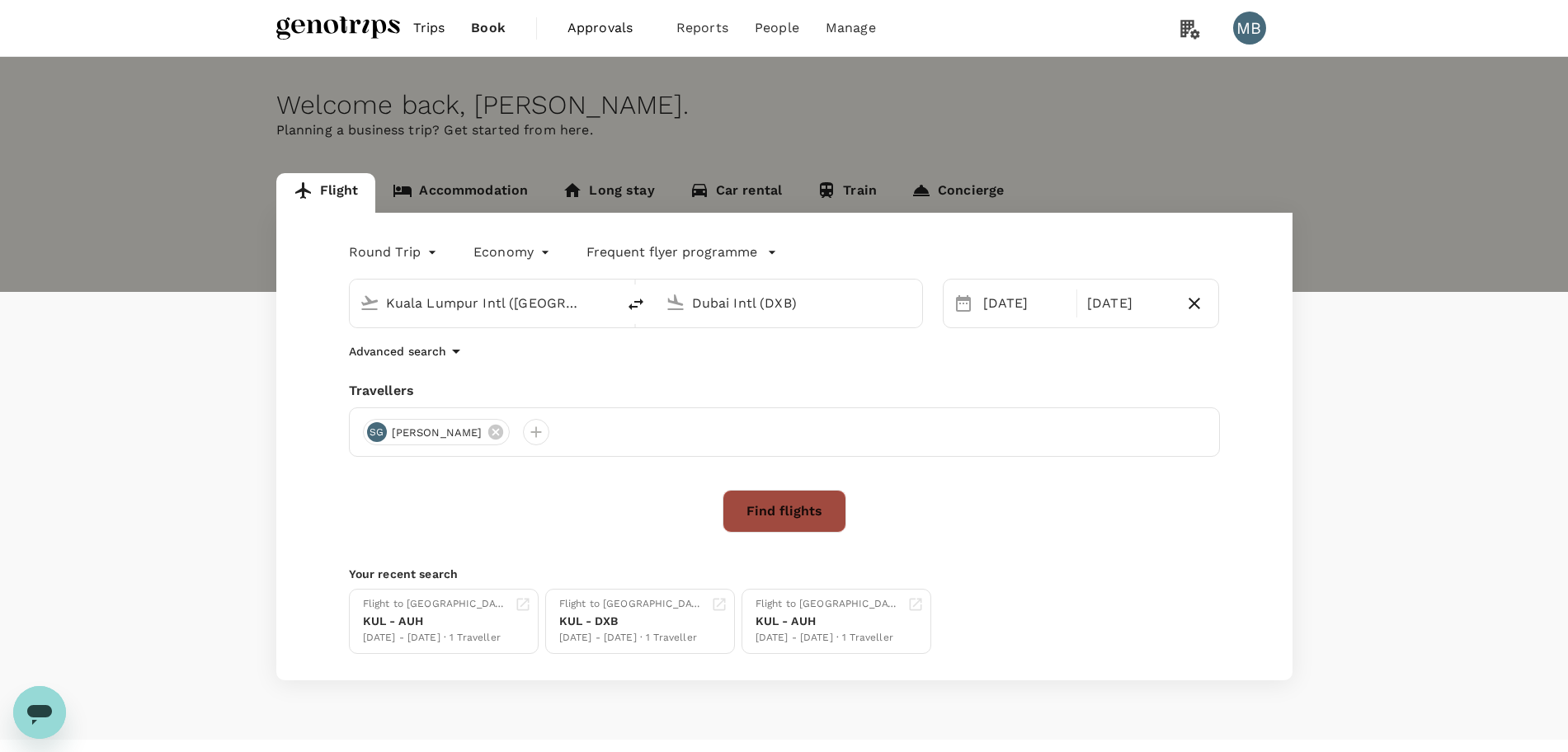
click at [755, 500] on button "Find flights" at bounding box center [784, 510] width 124 height 43
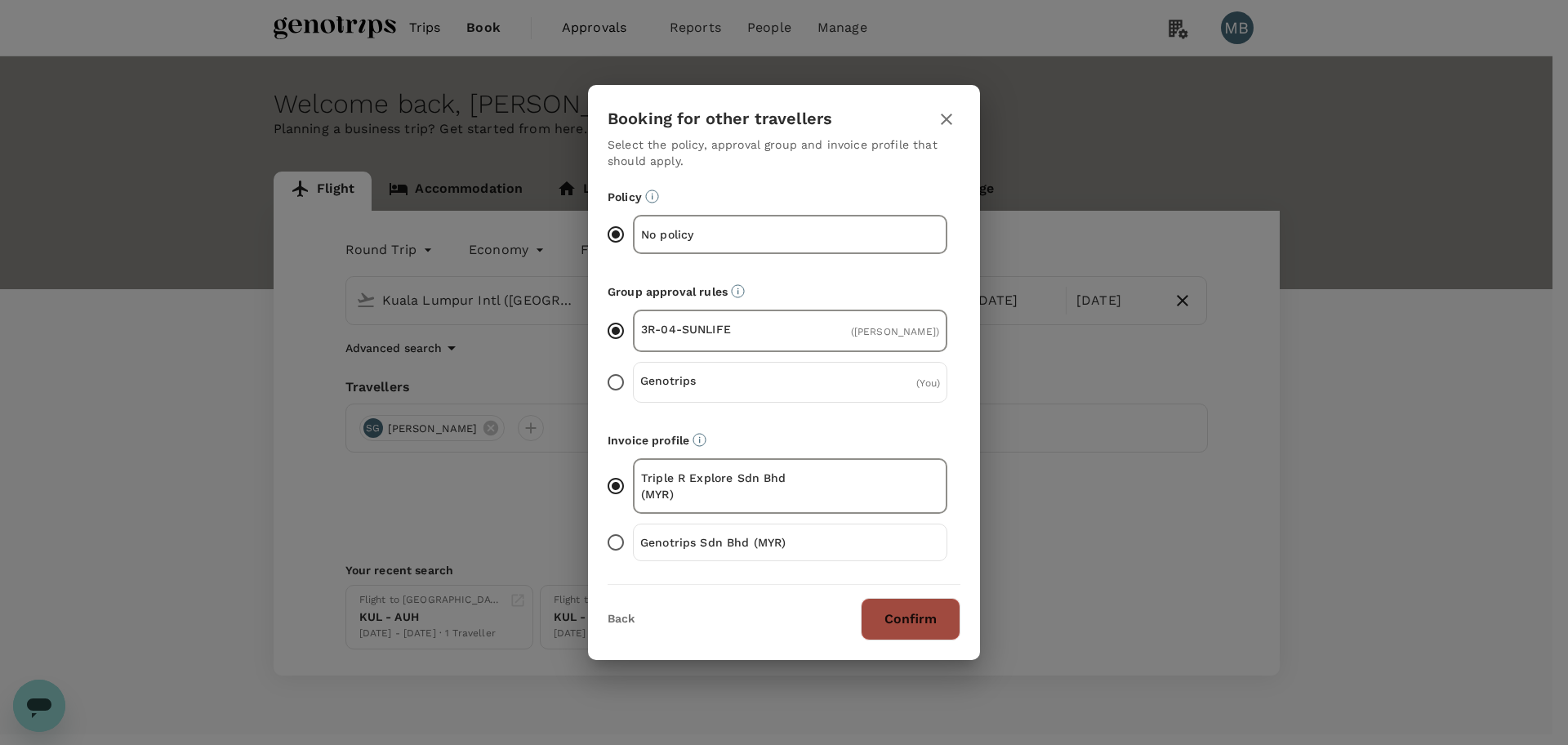
click at [865, 607] on button "Confirm" at bounding box center [911, 619] width 100 height 42
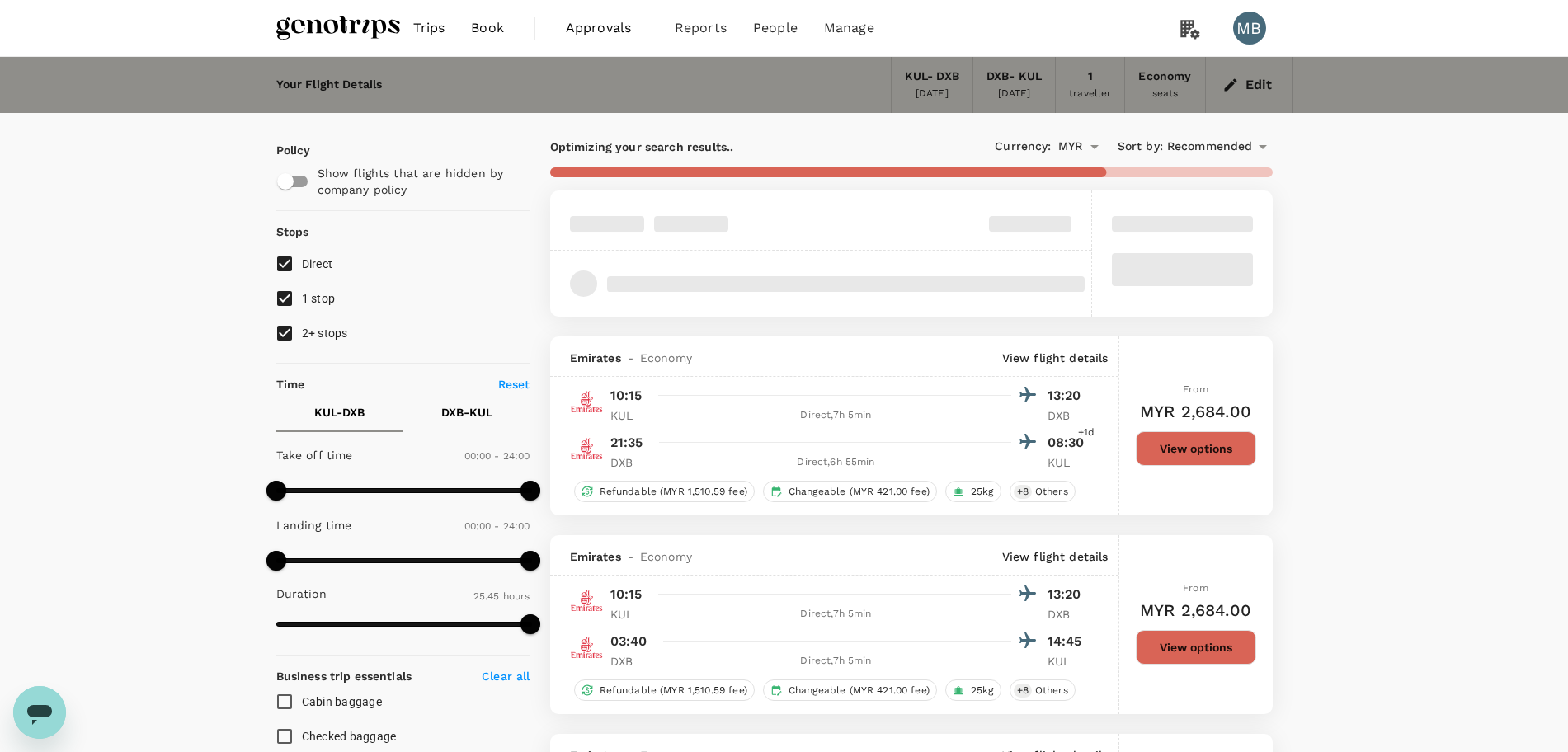
type input "1760"
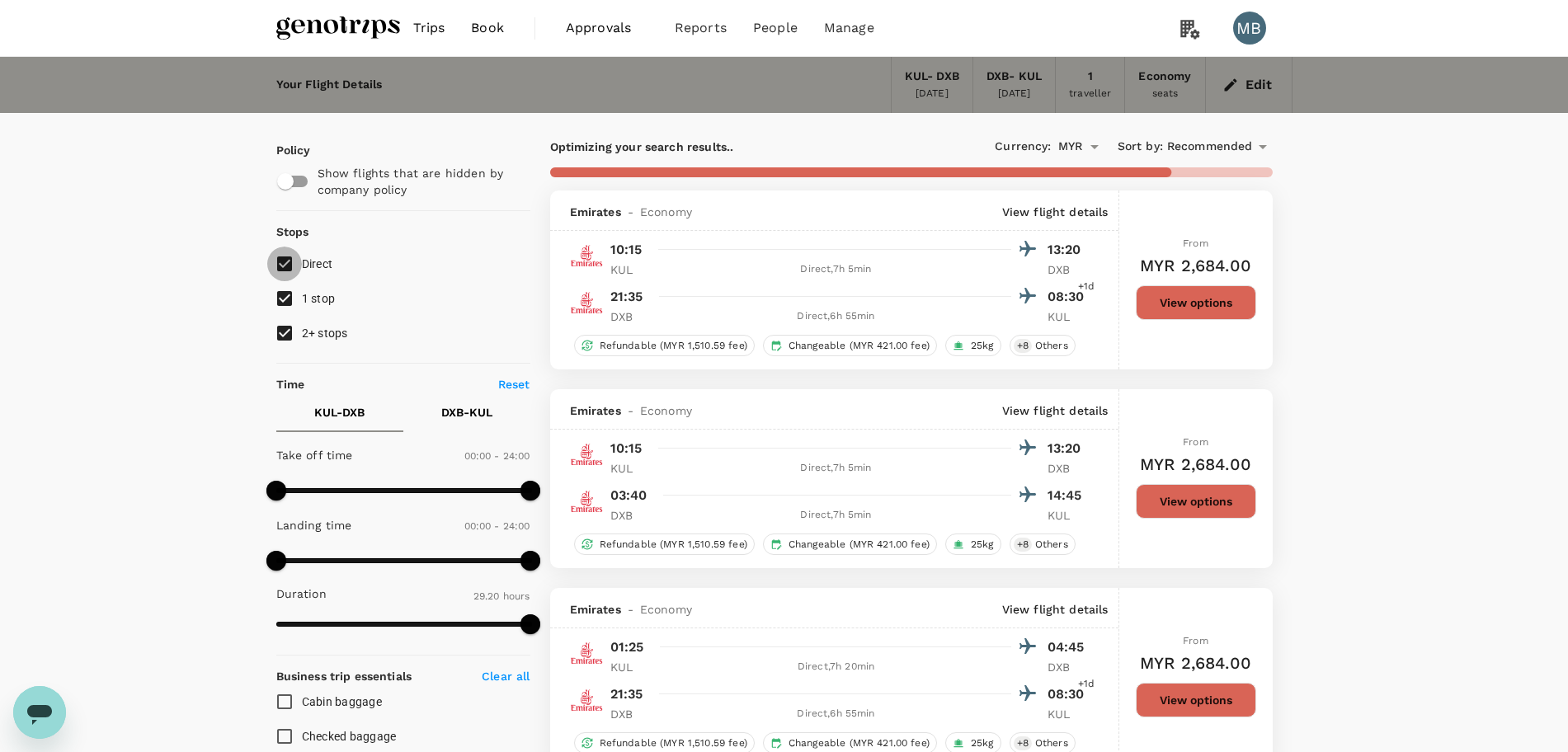
click at [282, 265] on input "Direct" at bounding box center [285, 264] width 35 height 35
checkbox input "false"
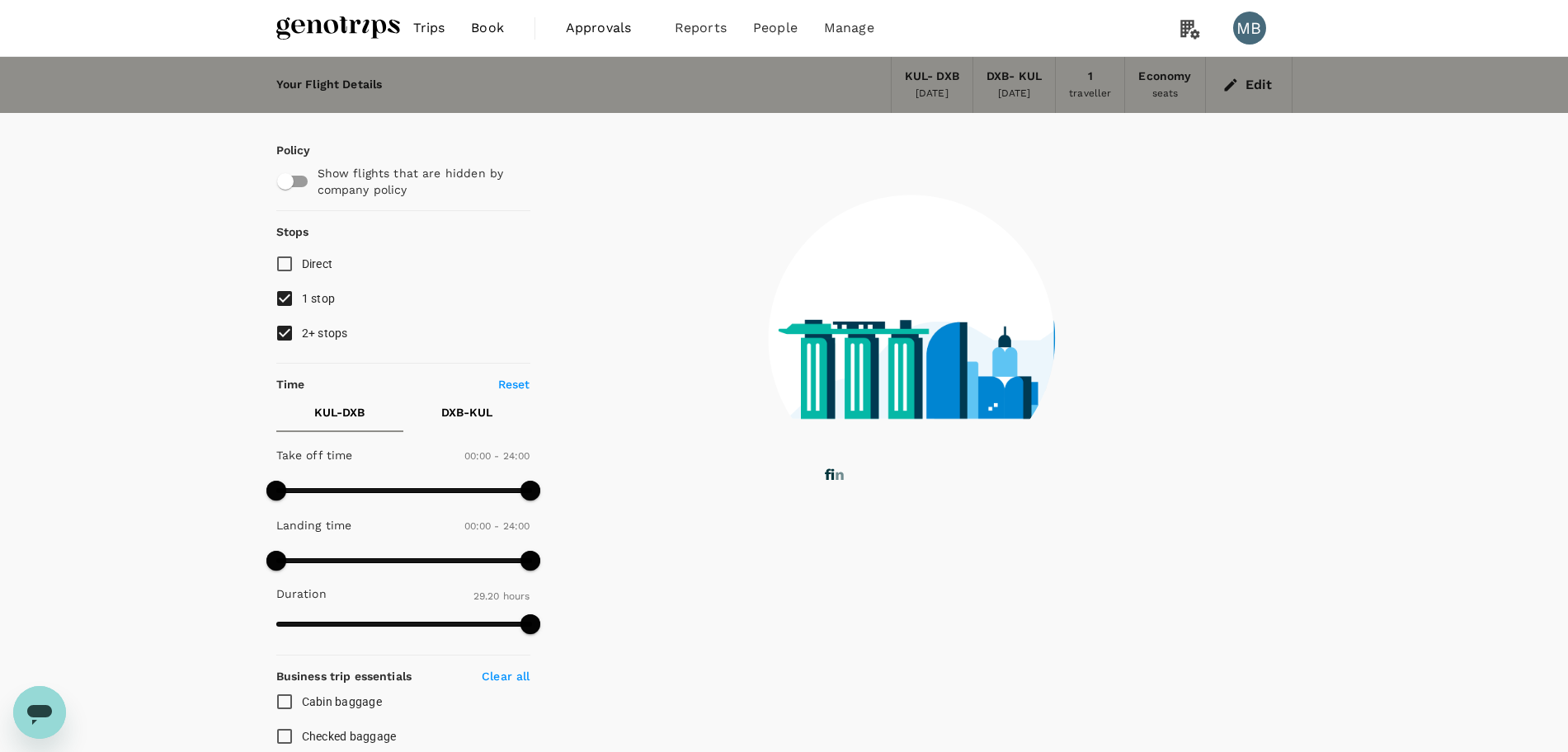
click at [288, 337] on input "2+ stops" at bounding box center [285, 333] width 35 height 35
checkbox input "false"
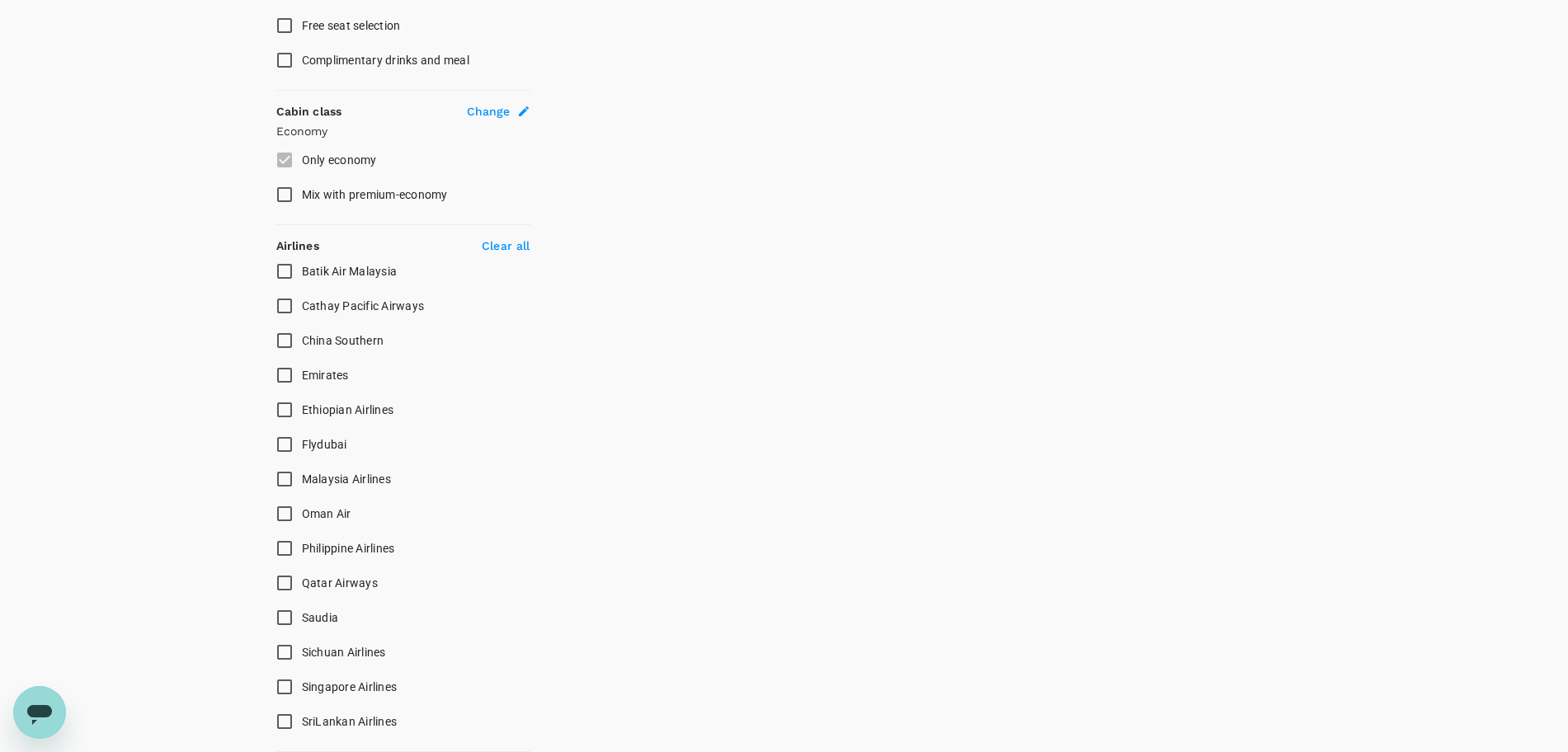
scroll to position [927, 0]
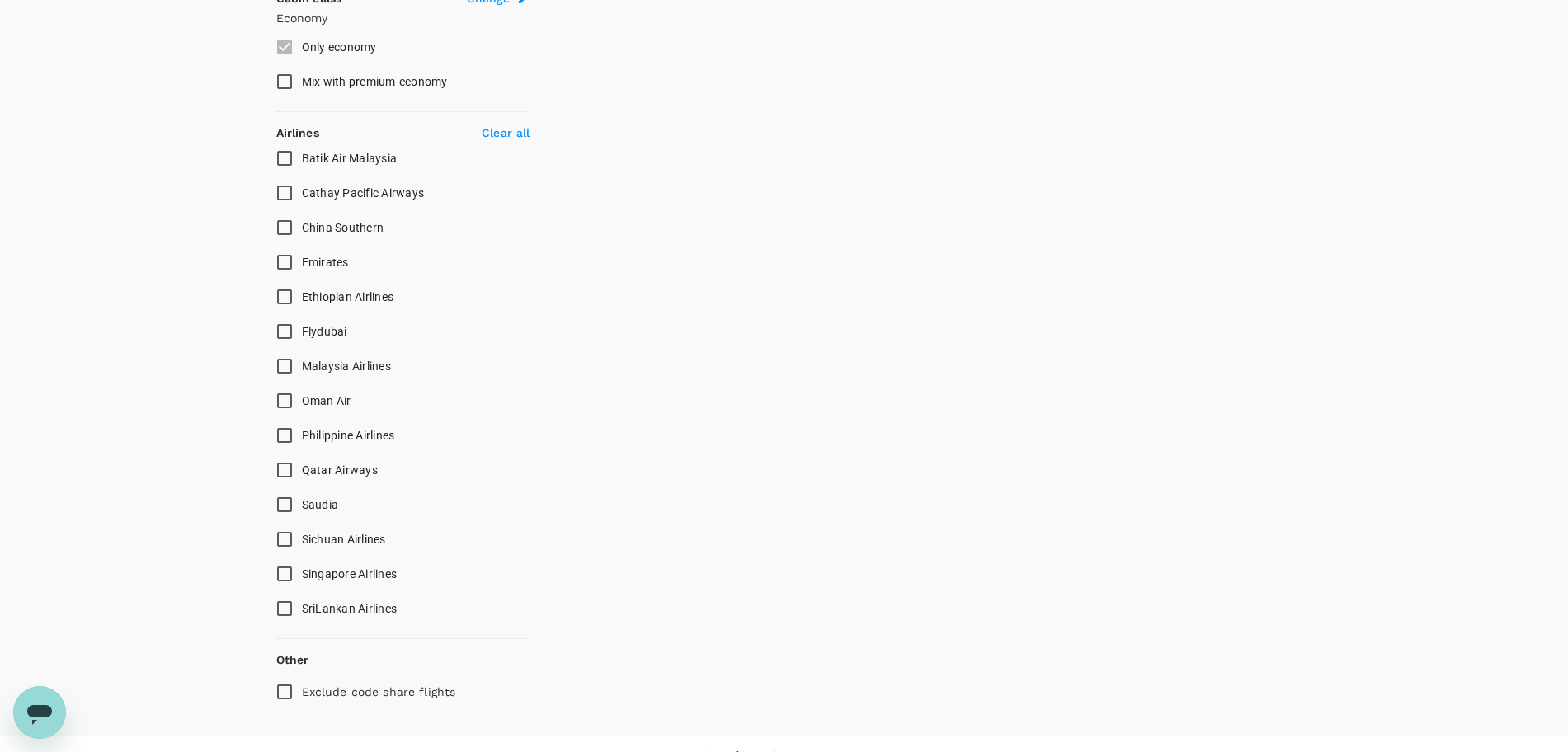
click at [289, 369] on input "Malaysia Airlines" at bounding box center [285, 366] width 35 height 35
checkbox input "true"
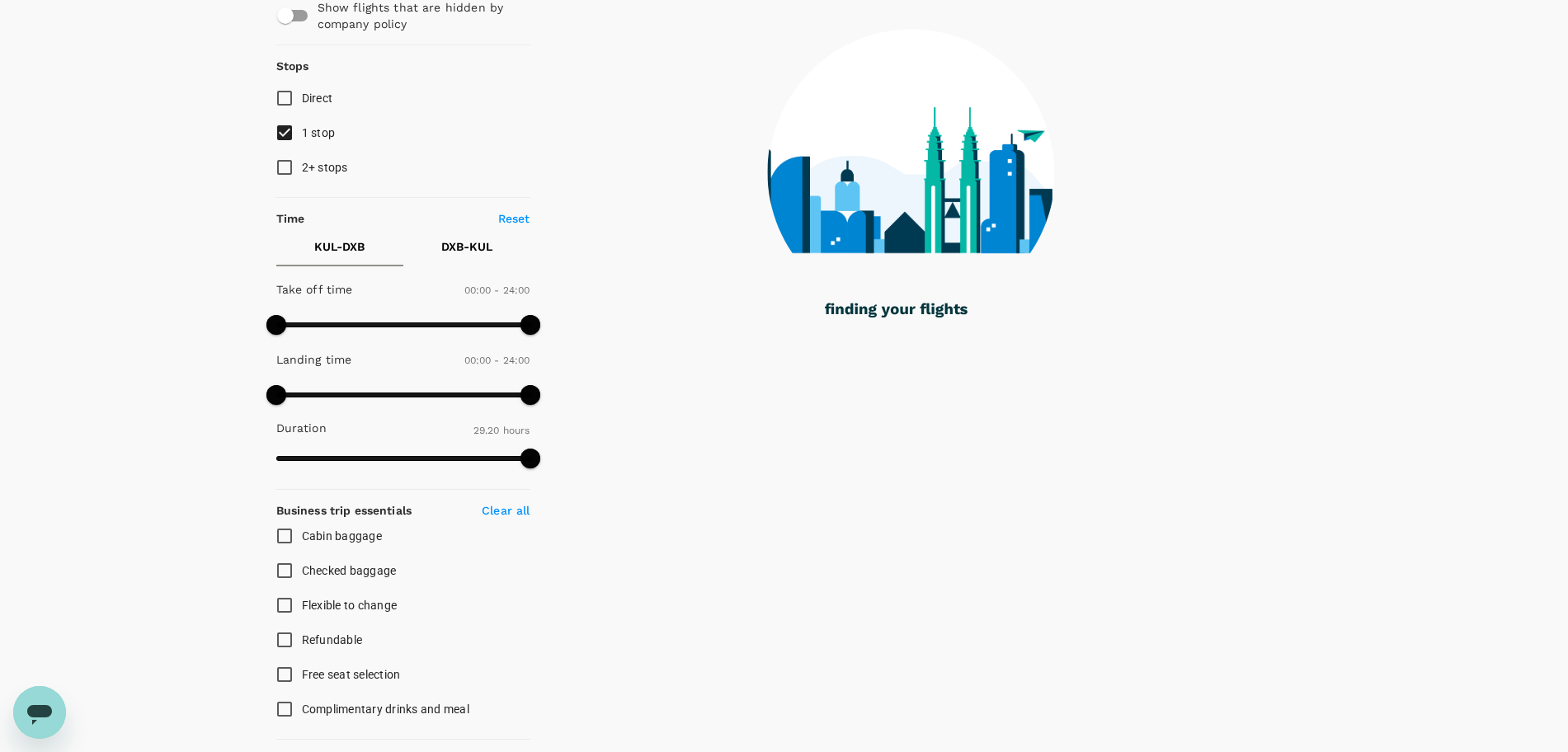
scroll to position [0, 0]
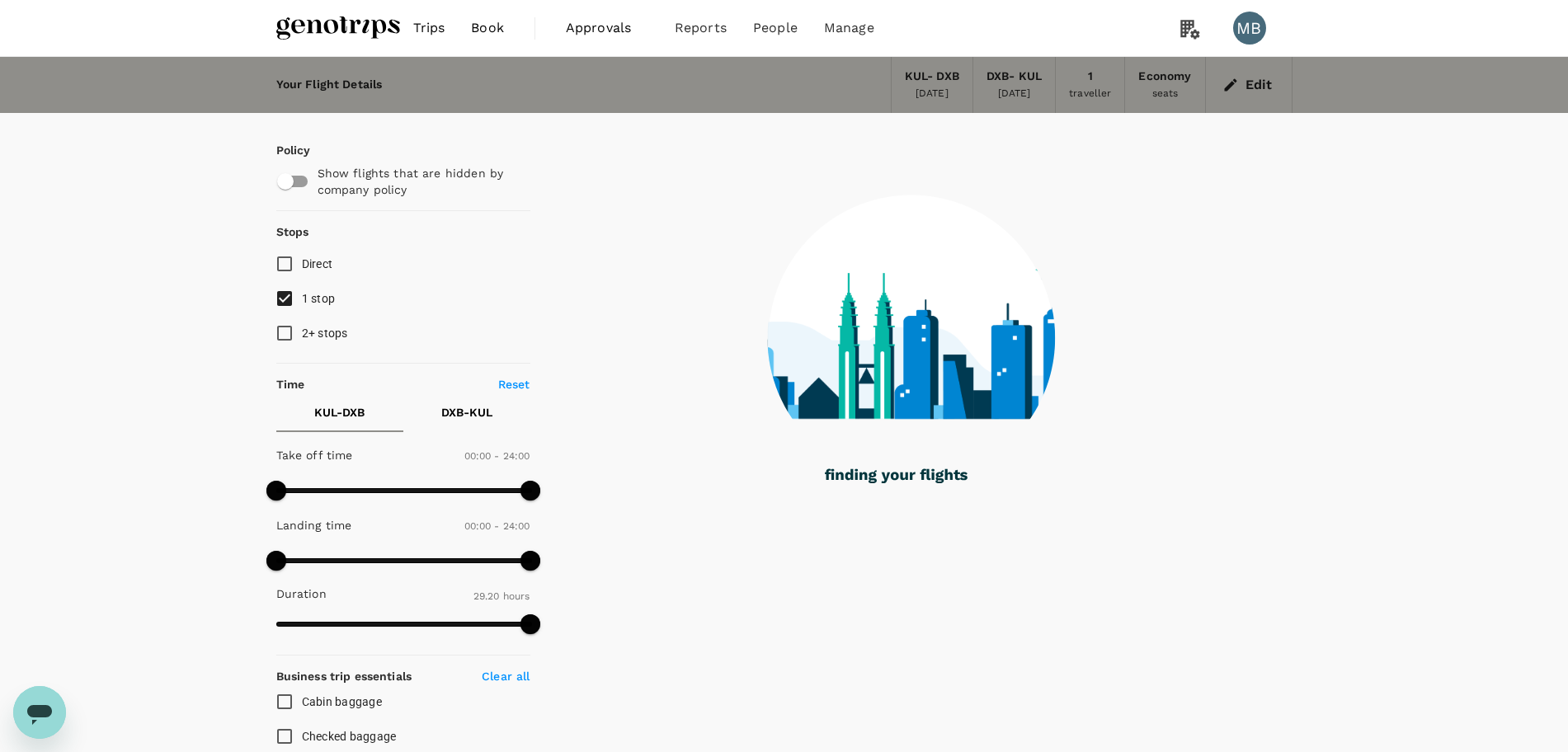
type input "3945"
checkbox input "false"
checkbox input "true"
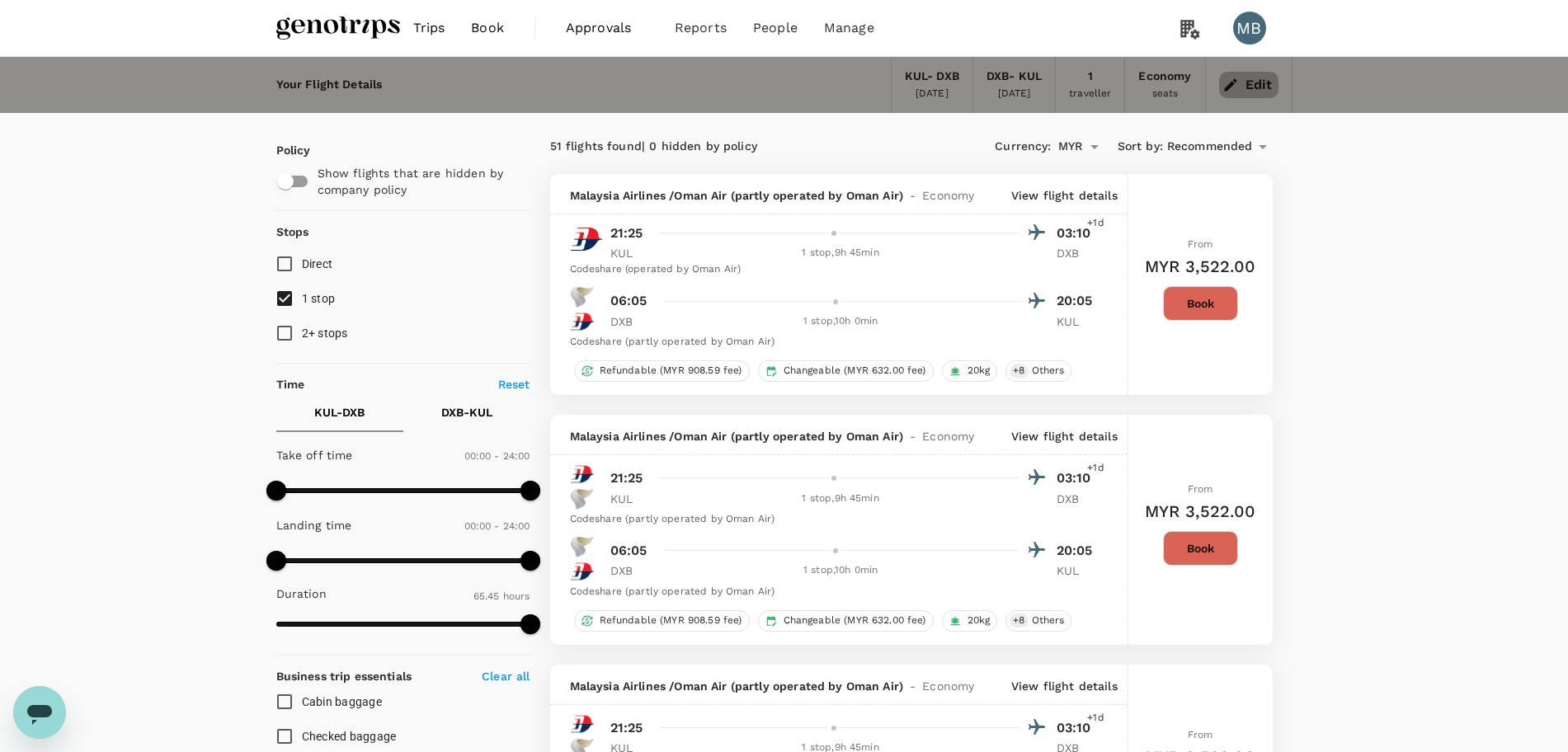
click at [1231, 87] on icon "button" at bounding box center [1230, 84] width 16 height 16
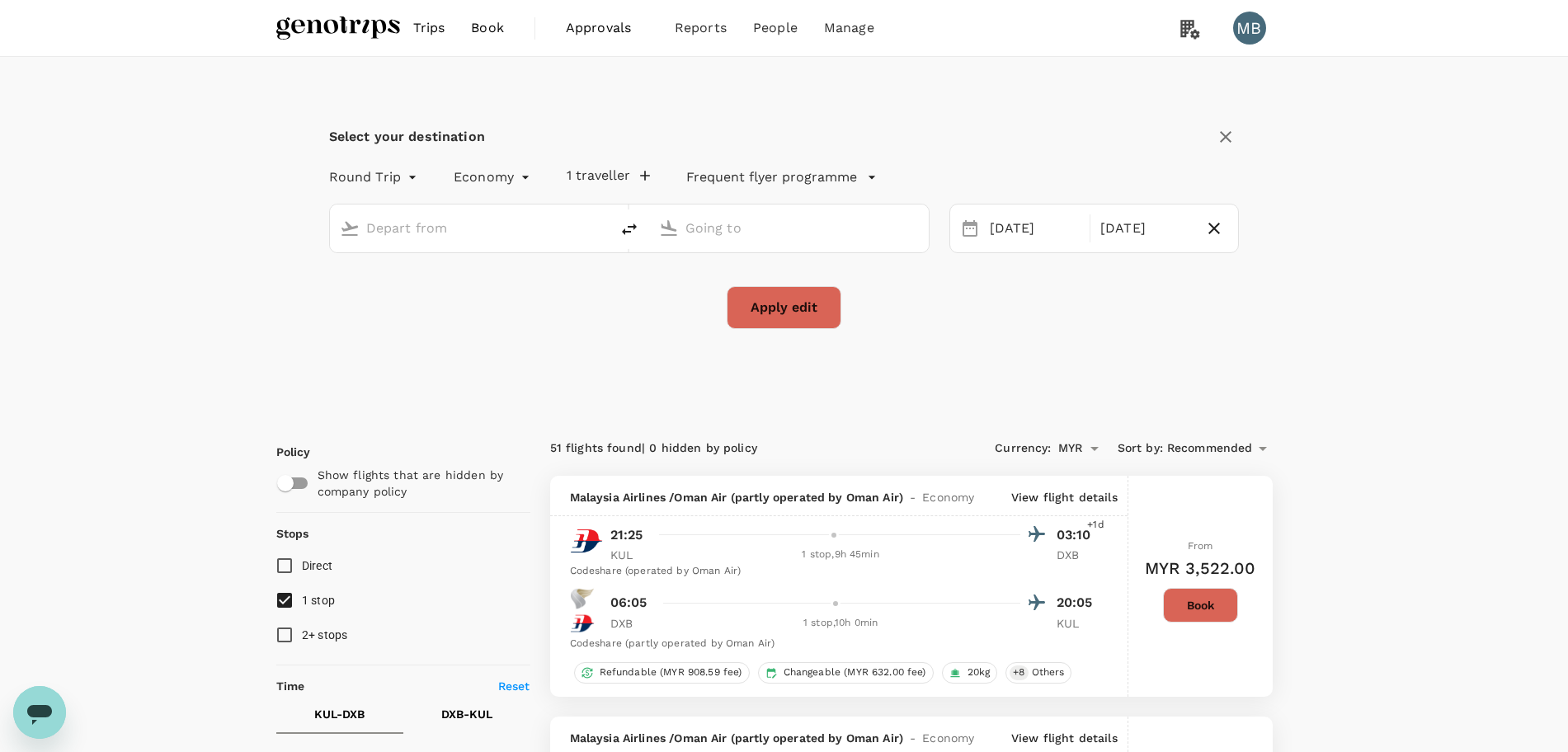
type input "Kuala Lumpur Intl (KUL)"
click at [818, 227] on input "Dubai Intl (DXB)" at bounding box center [790, 227] width 208 height 25
click at [871, 294] on p "Abu Dhabi Intl" at bounding box center [813, 292] width 289 height 16
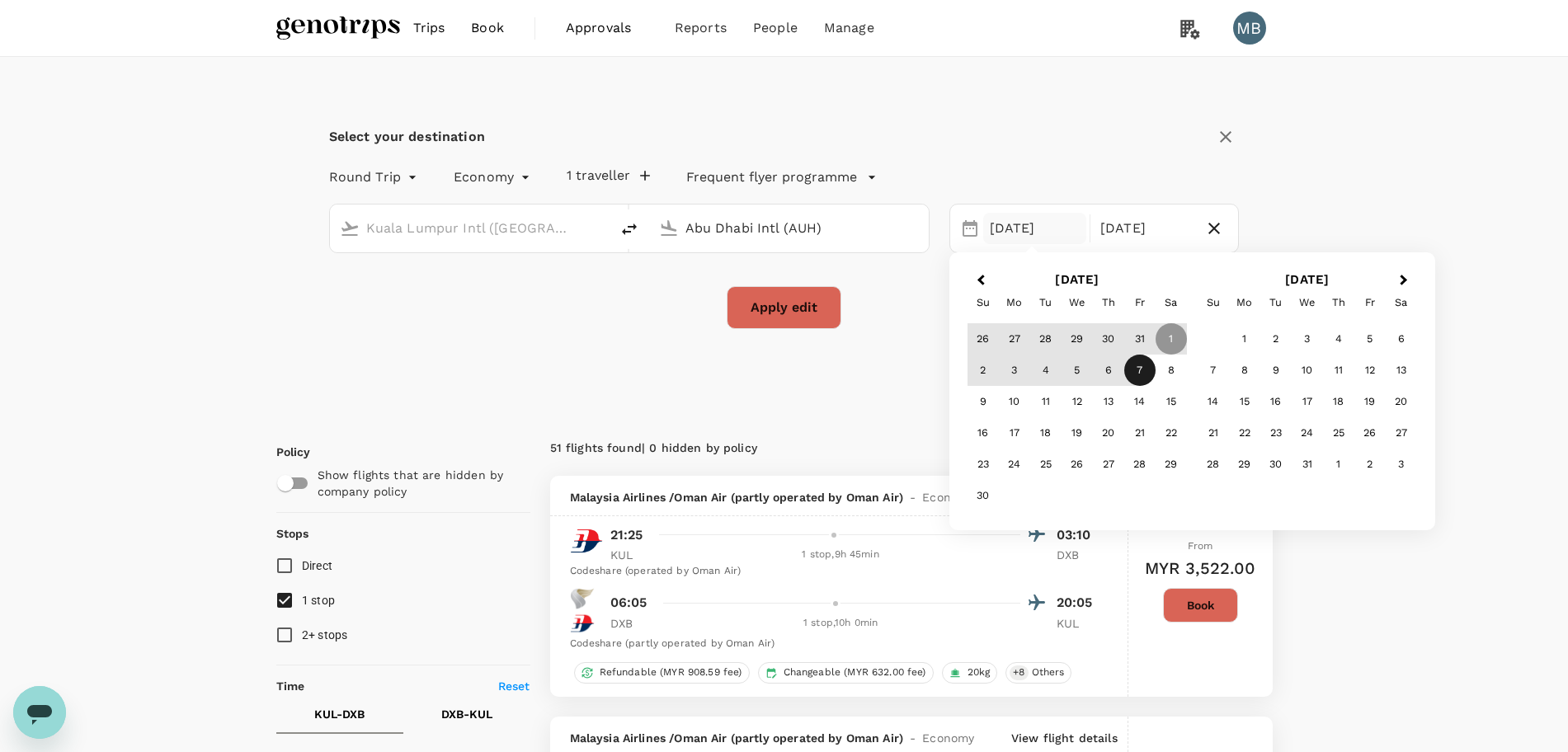
type input "Abu Dhabi Intl (AUH)"
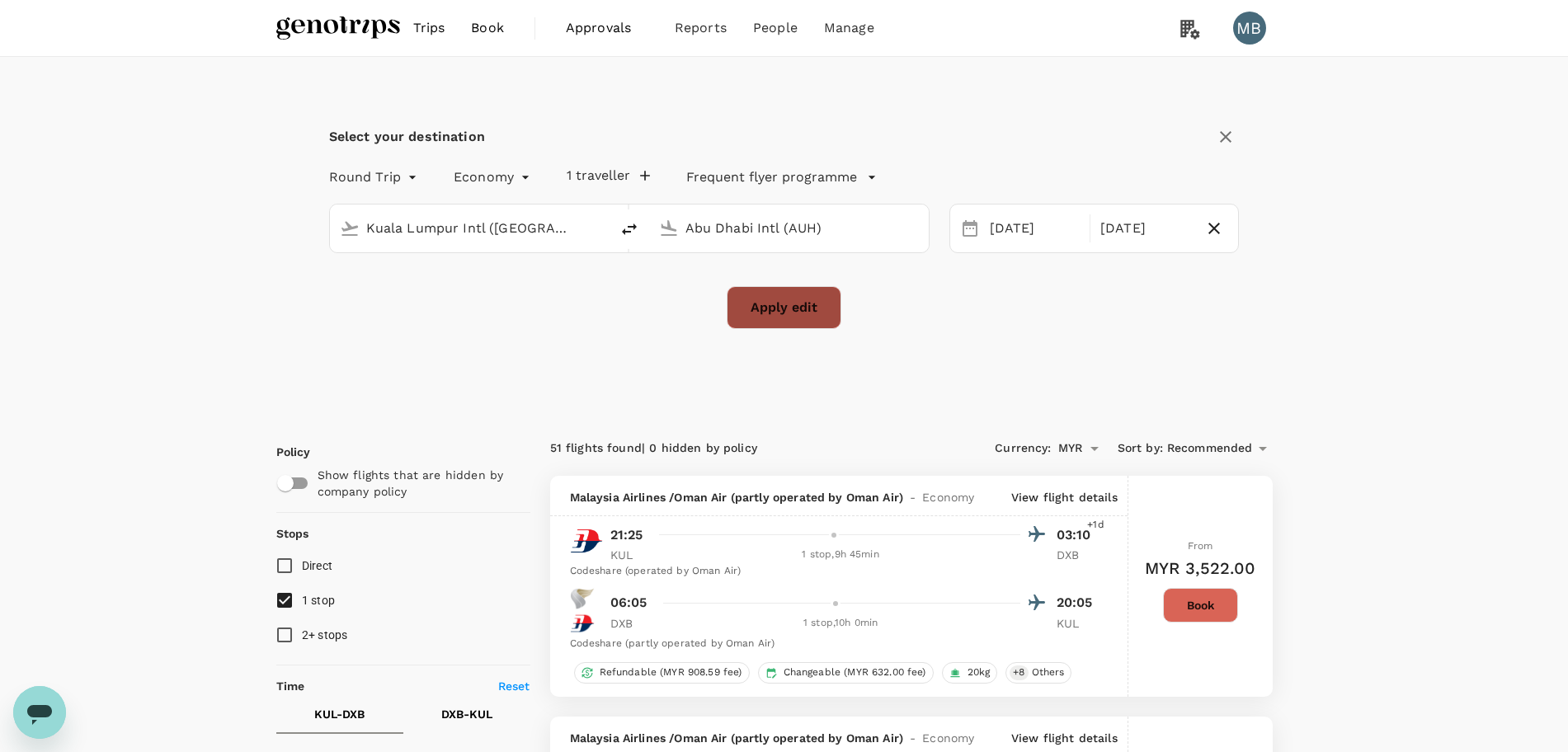
click at [794, 306] on button "Apply edit" at bounding box center [784, 307] width 115 height 43
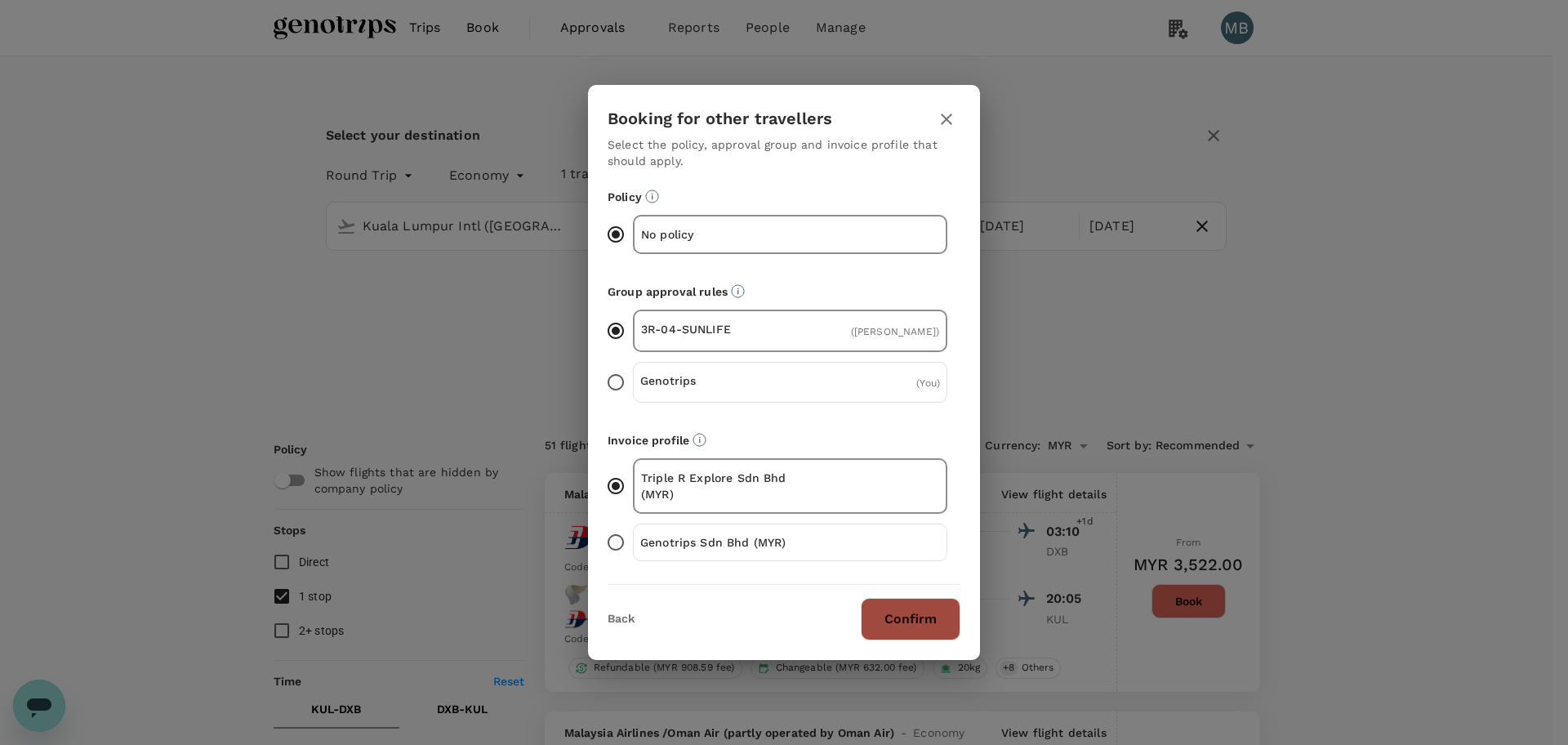
click at [900, 608] on button "Confirm" at bounding box center [911, 619] width 100 height 42
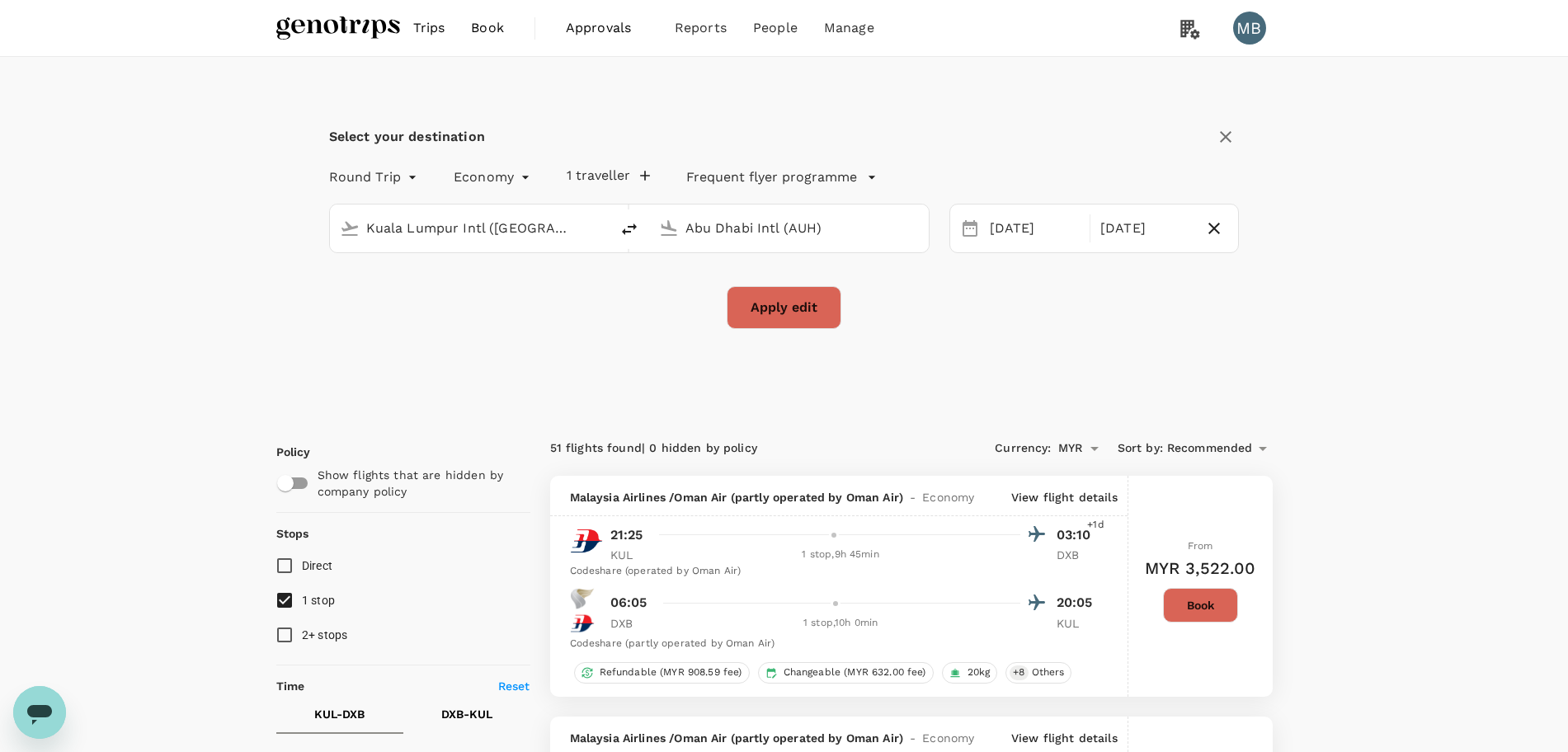
checkbox input "false"
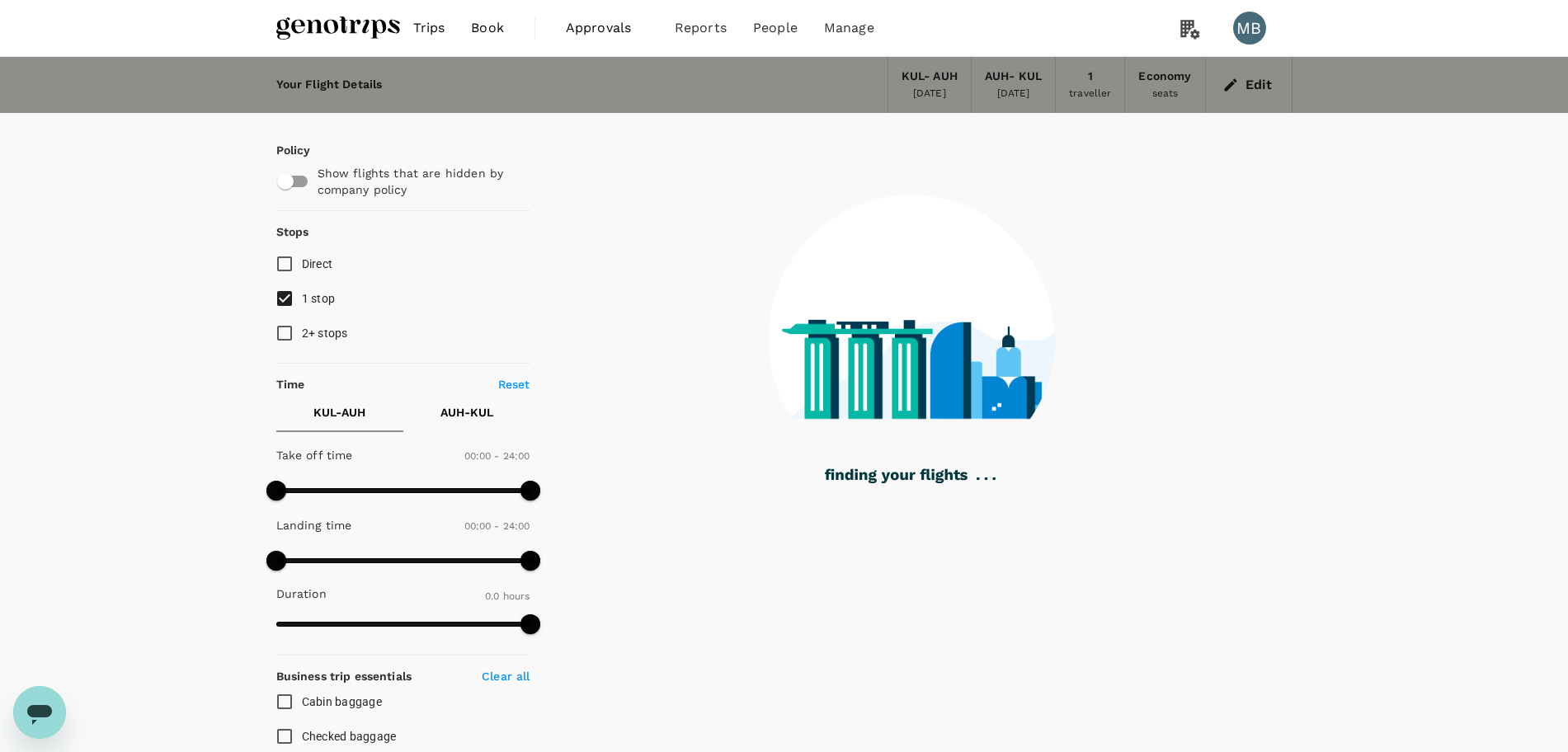
type input "1295"
checkbox input "true"
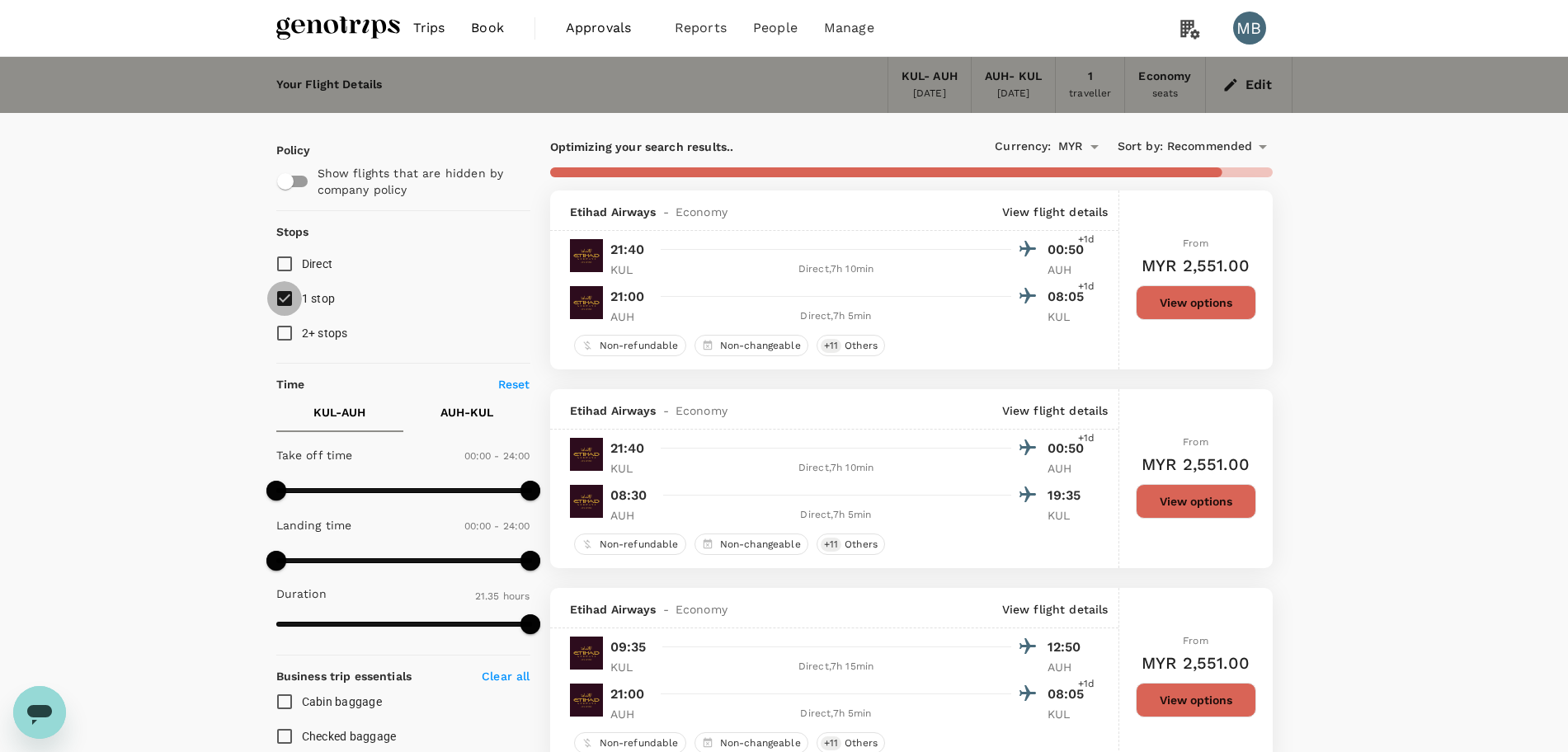
click at [286, 294] on input "1 stop" at bounding box center [285, 298] width 35 height 35
click at [286, 295] on input "1 stop" at bounding box center [285, 298] width 35 height 35
checkbox input "true"
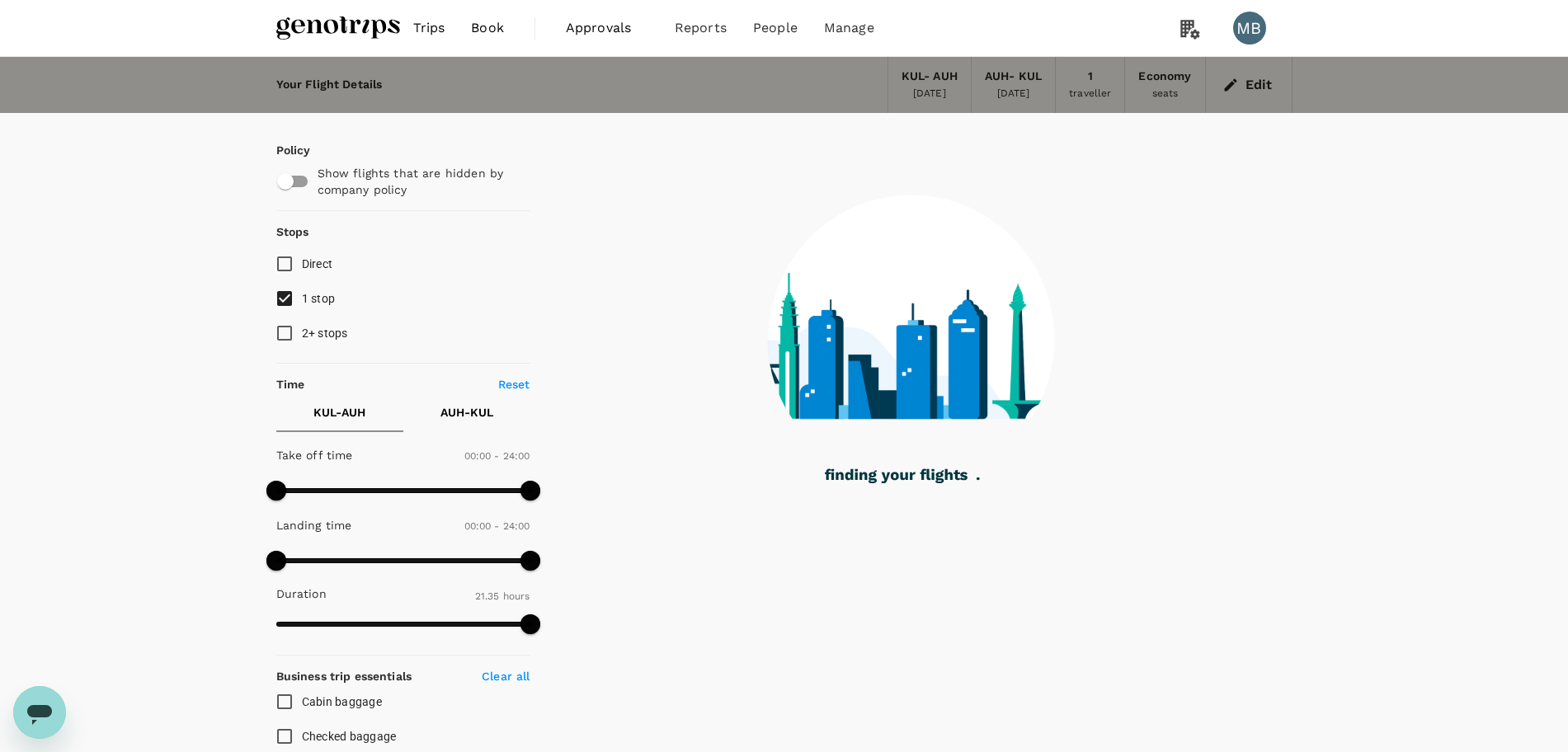
type input "1545"
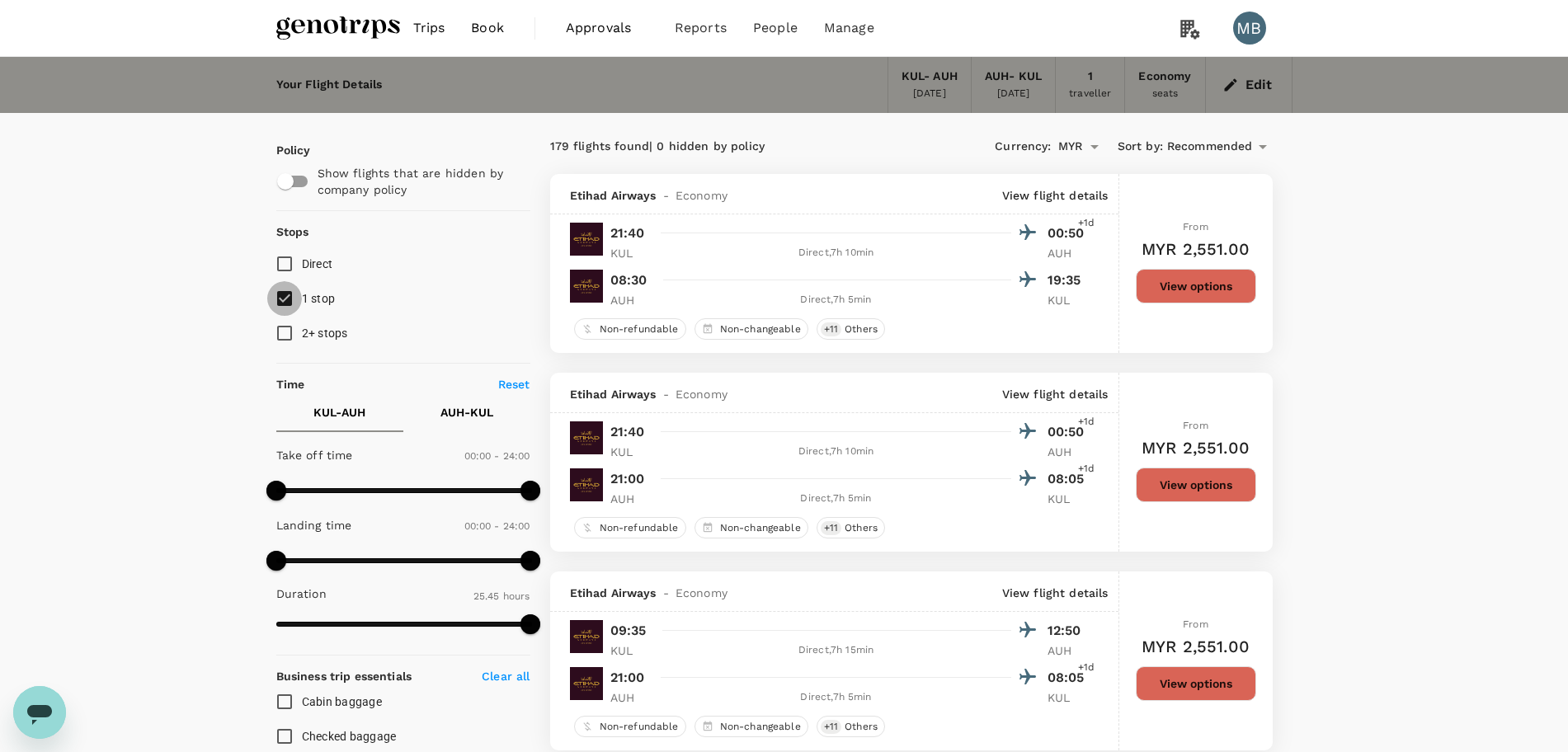
click at [287, 297] on input "1 stop" at bounding box center [285, 298] width 35 height 35
checkbox input "false"
click at [285, 261] on input "Direct" at bounding box center [285, 264] width 35 height 35
checkbox input "true"
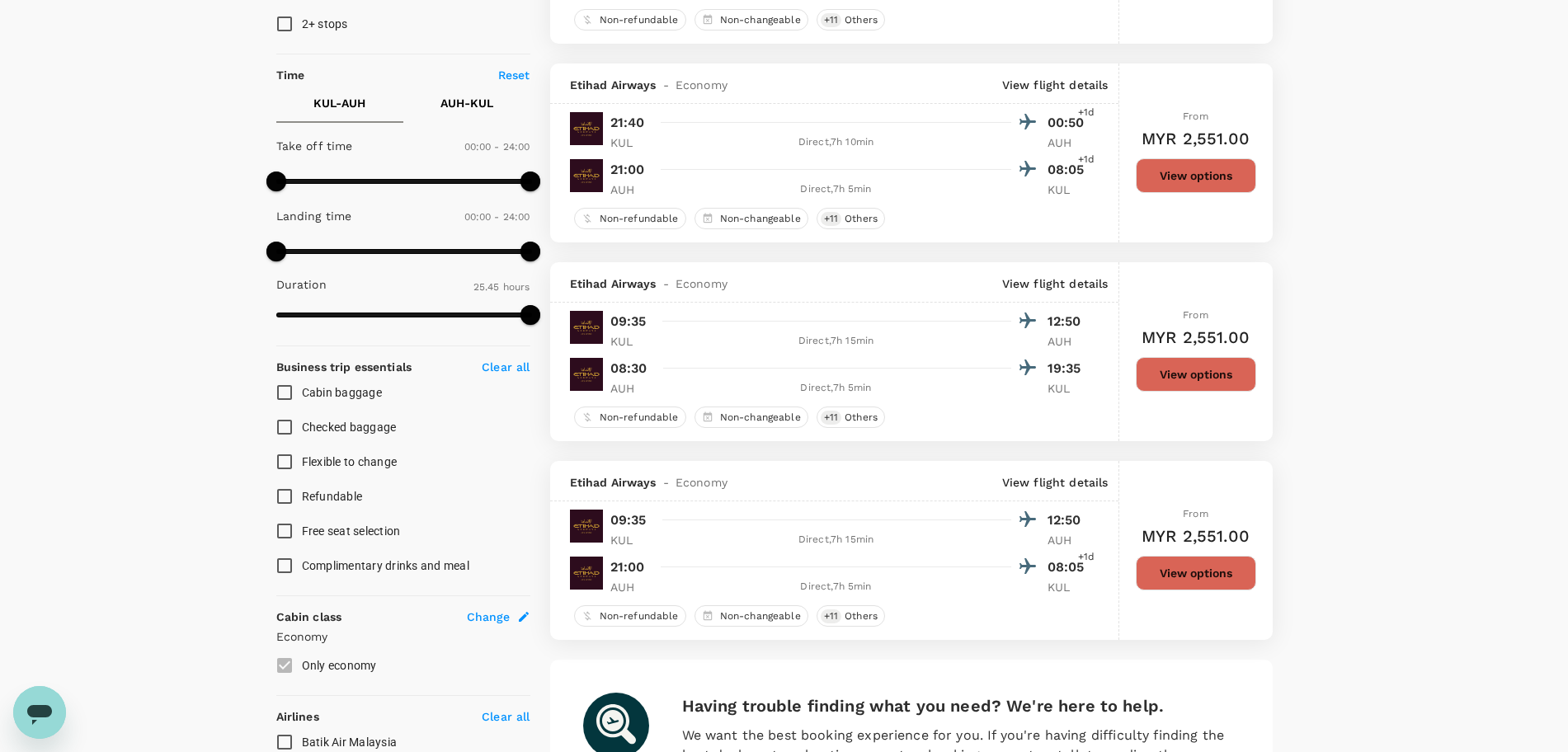
scroll to position [618, 0]
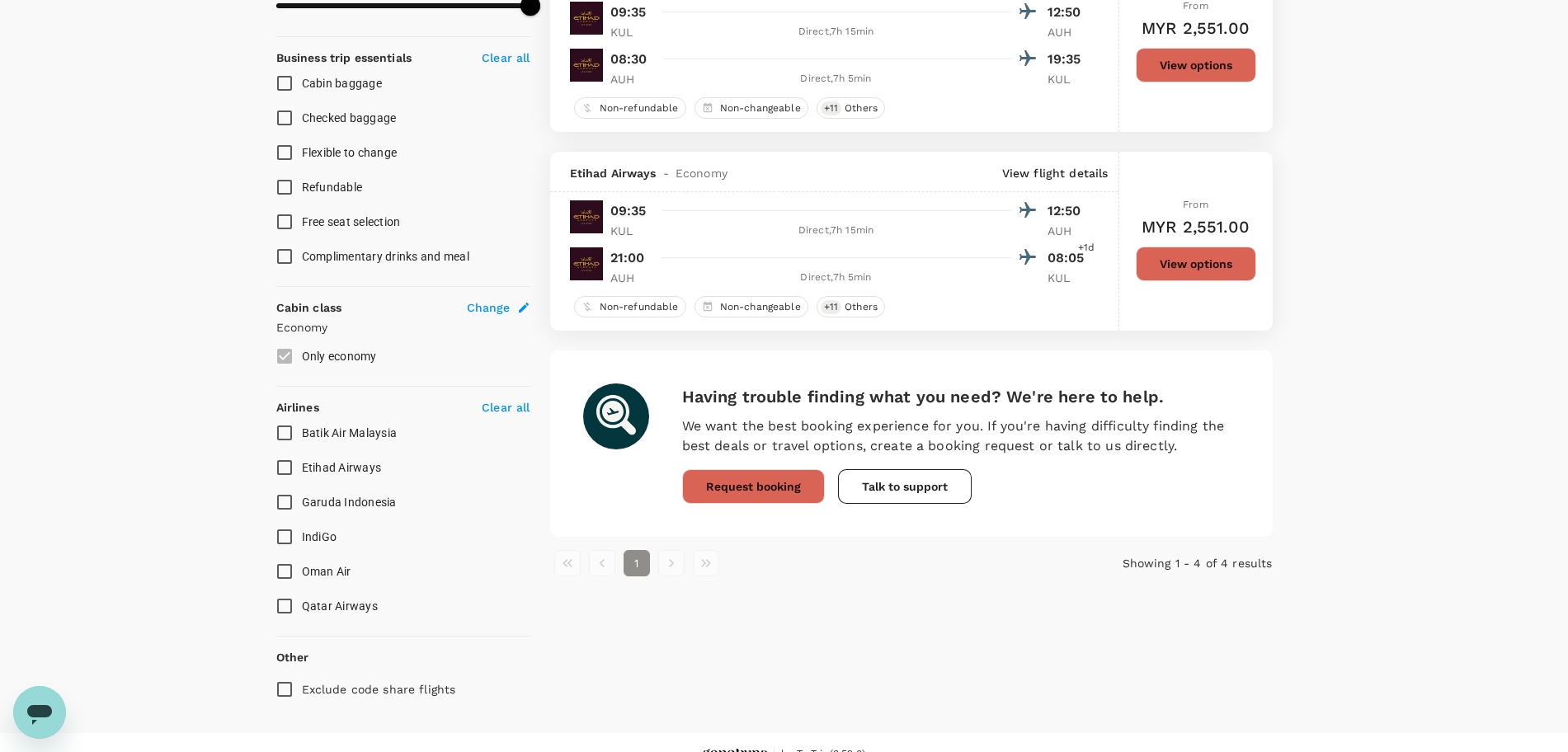
click at [282, 437] on input "Batik Air Malaysia" at bounding box center [285, 433] width 35 height 35
checkbox input "true"
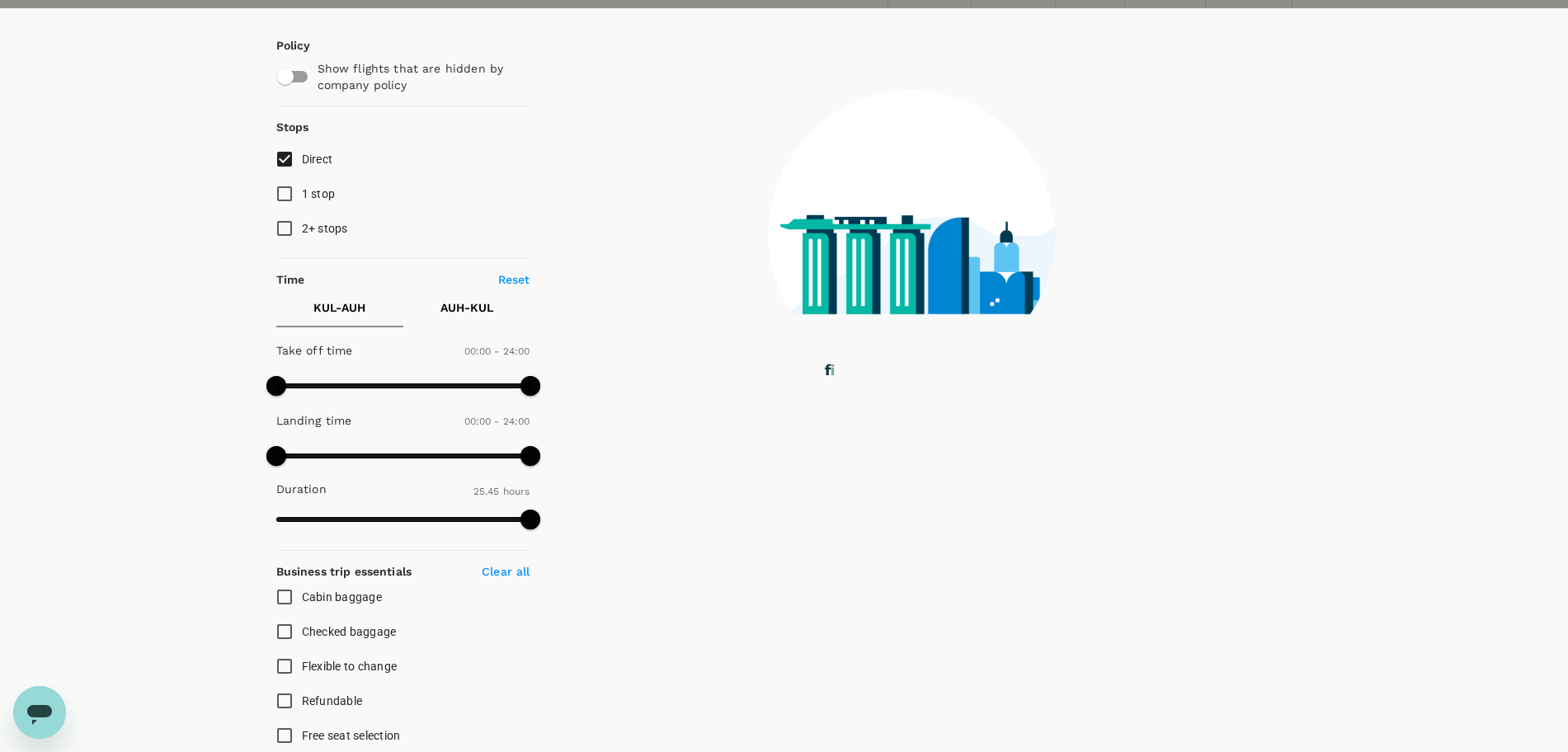
scroll to position [0, 0]
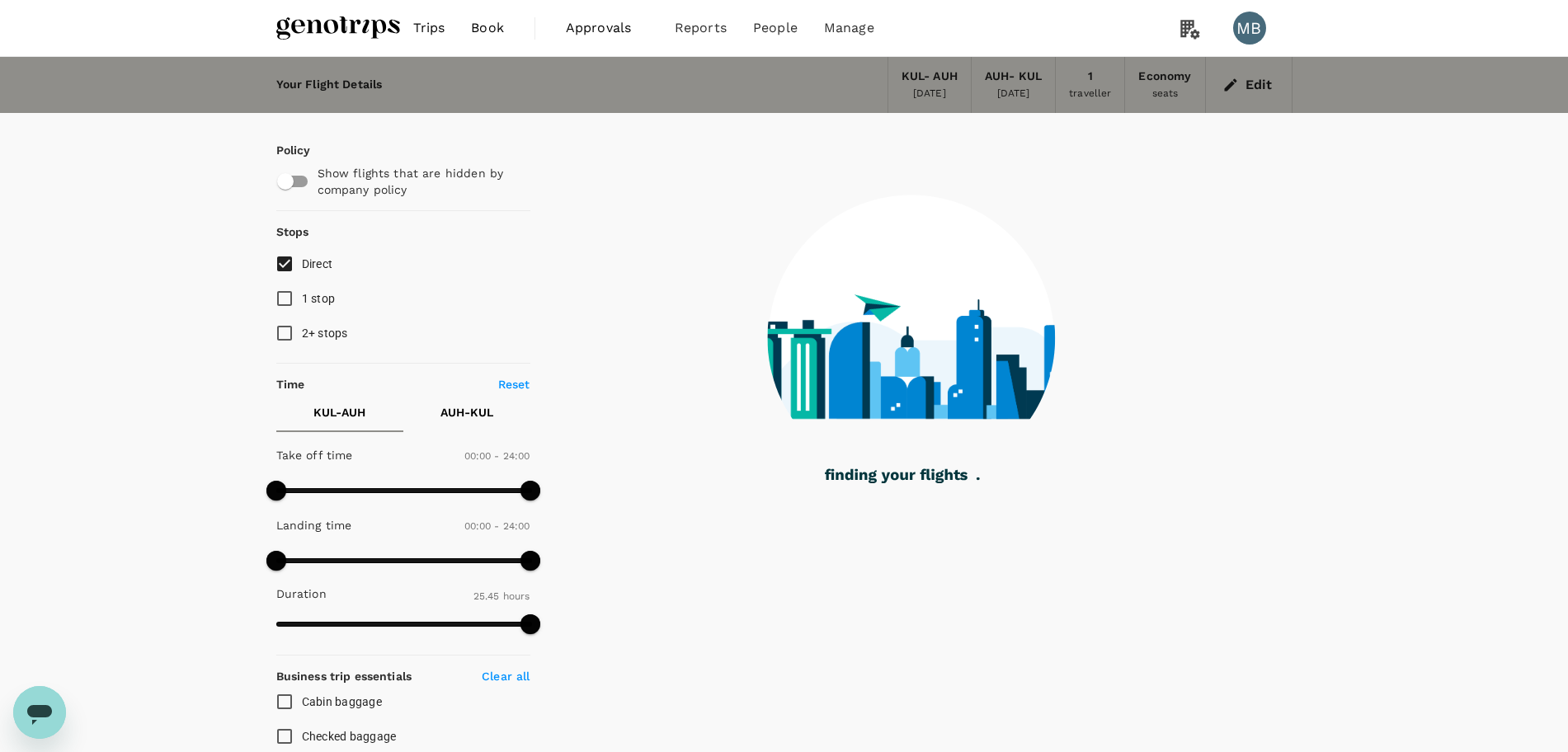
click at [283, 266] on input "Direct" at bounding box center [285, 264] width 35 height 35
checkbox input "false"
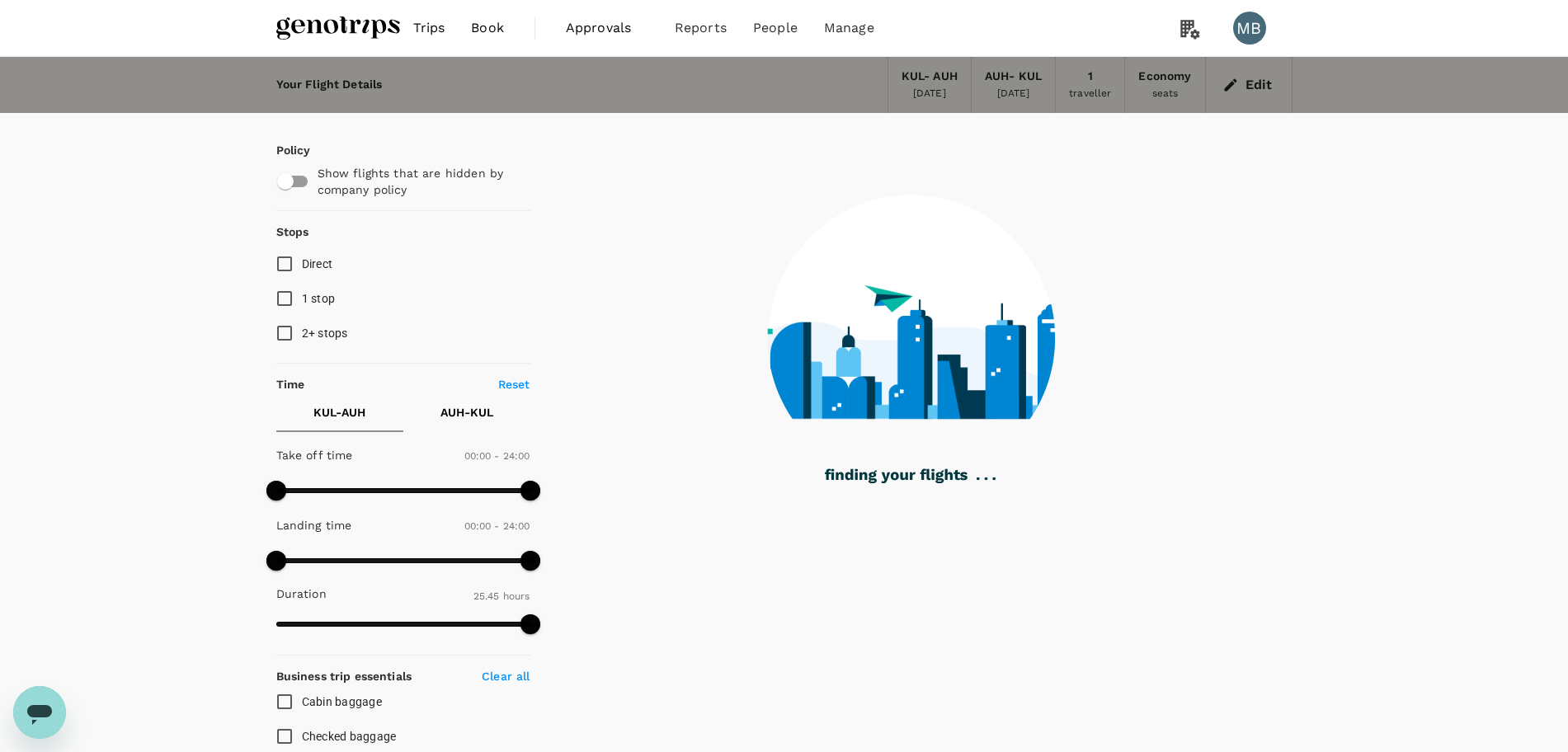
click at [282, 310] on input "1 stop" at bounding box center [285, 298] width 35 height 35
checkbox input "true"
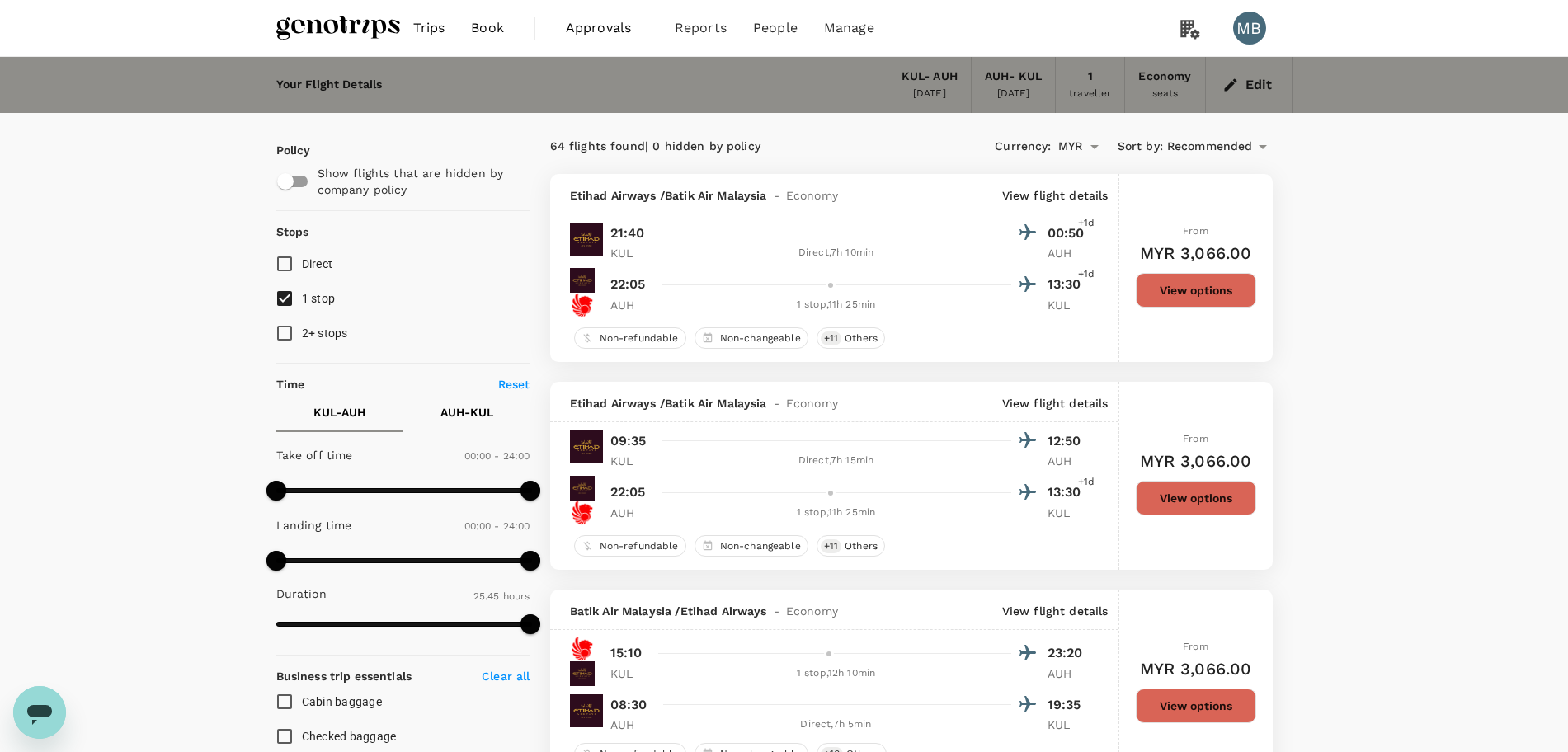
checkbox input "true"
click at [272, 300] on input "1 stop" at bounding box center [285, 298] width 35 height 35
checkbox input "false"
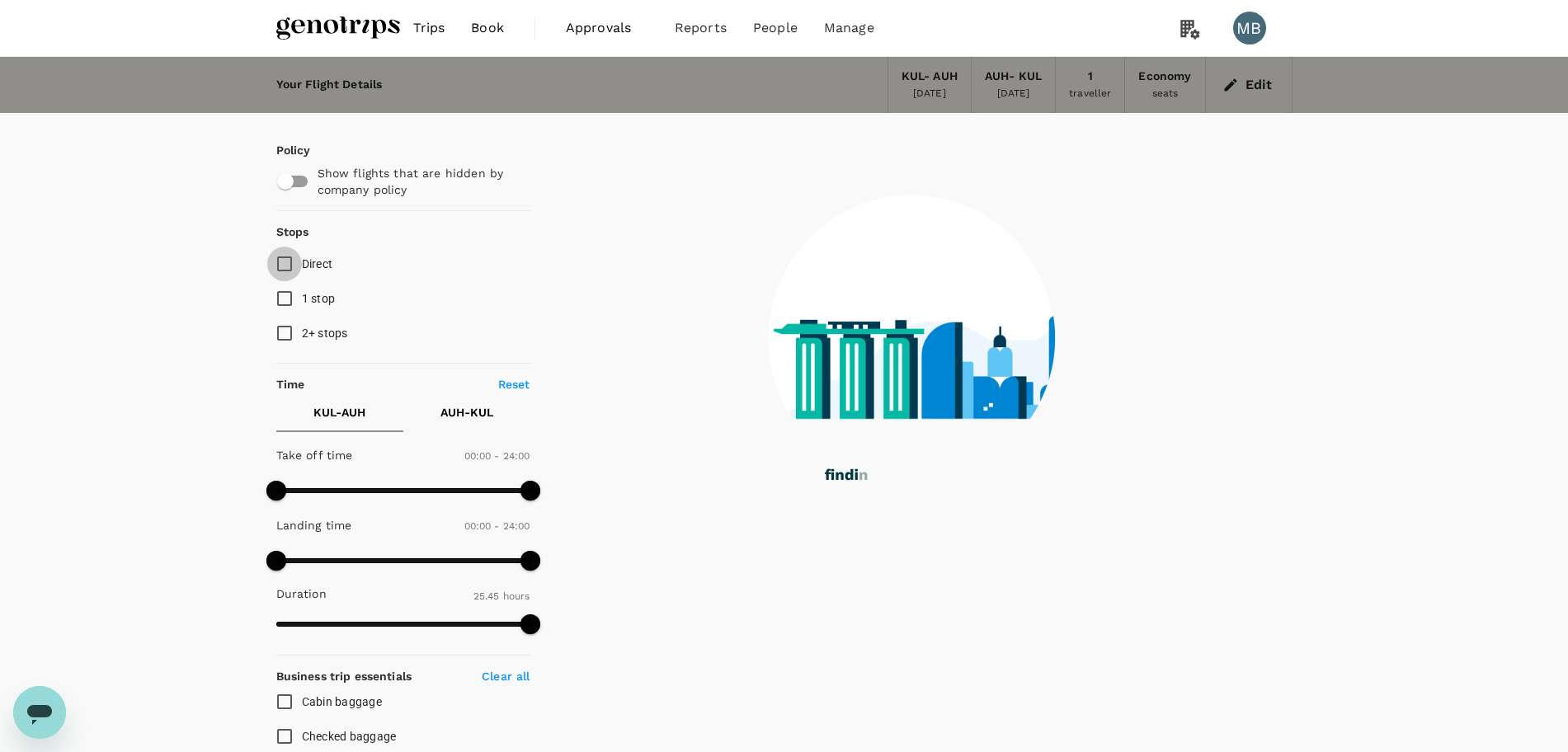
click at [292, 257] on input "Direct" at bounding box center [285, 264] width 35 height 35
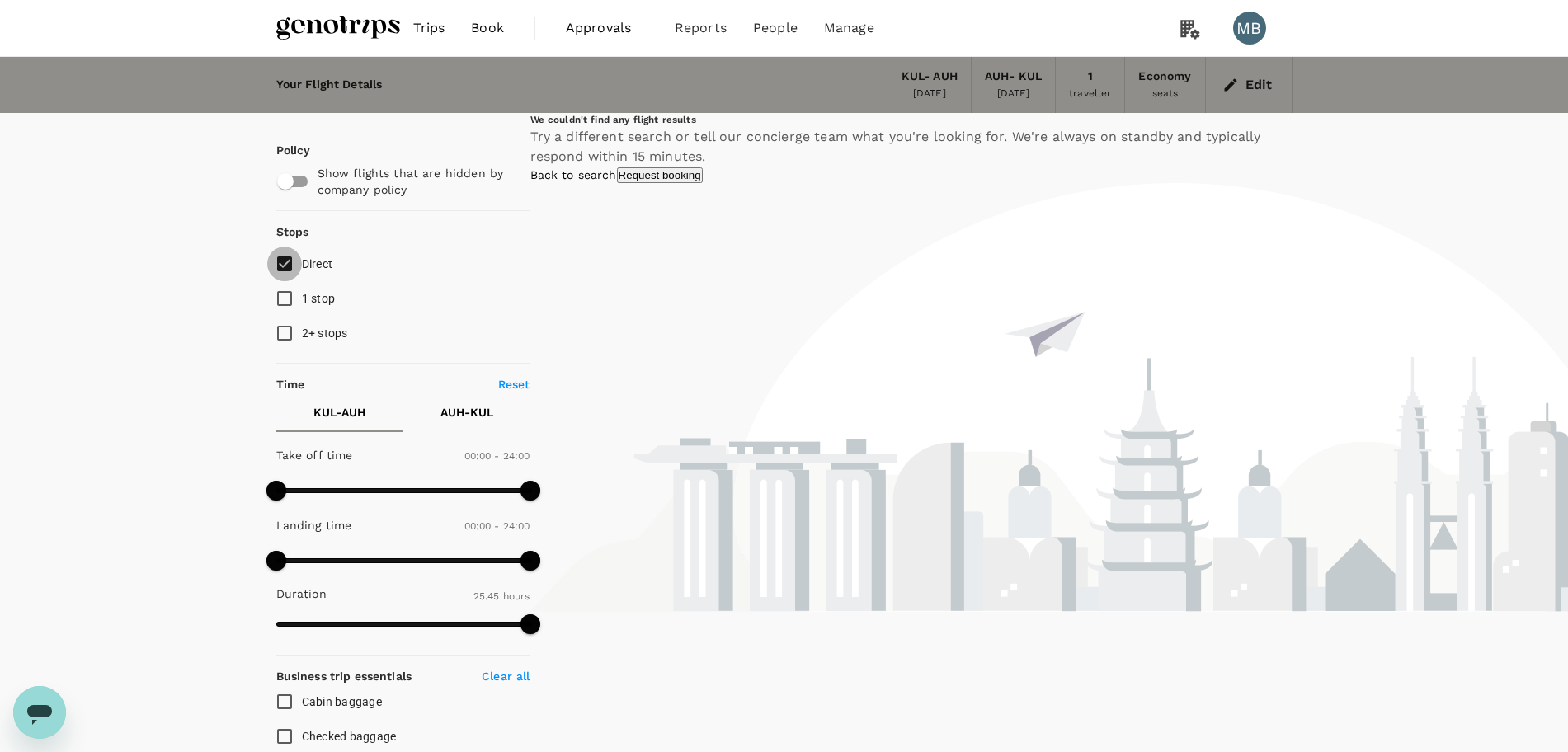
click at [285, 257] on input "Direct" at bounding box center [285, 264] width 35 height 35
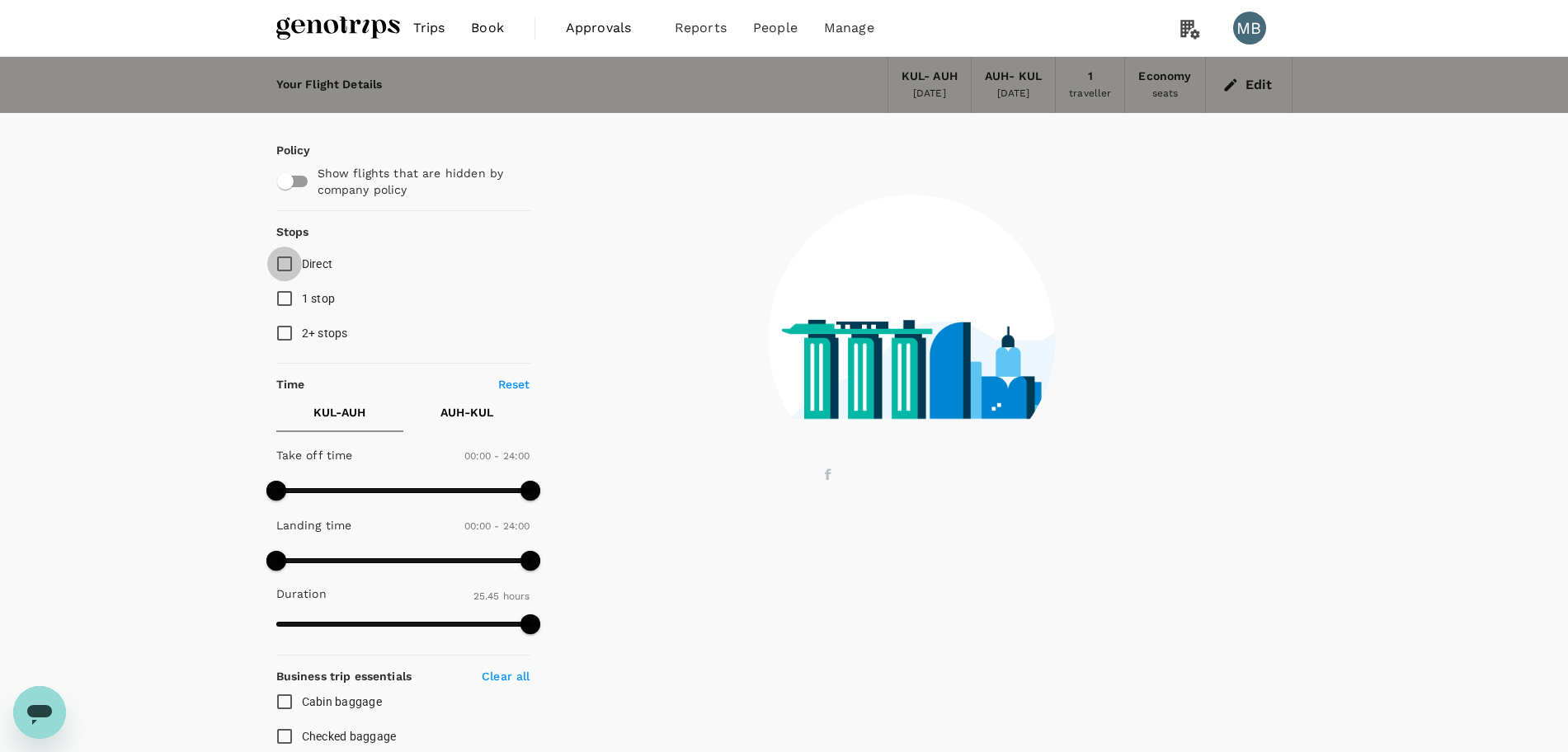
click at [285, 257] on input "Direct" at bounding box center [285, 264] width 35 height 35
checkbox input "true"
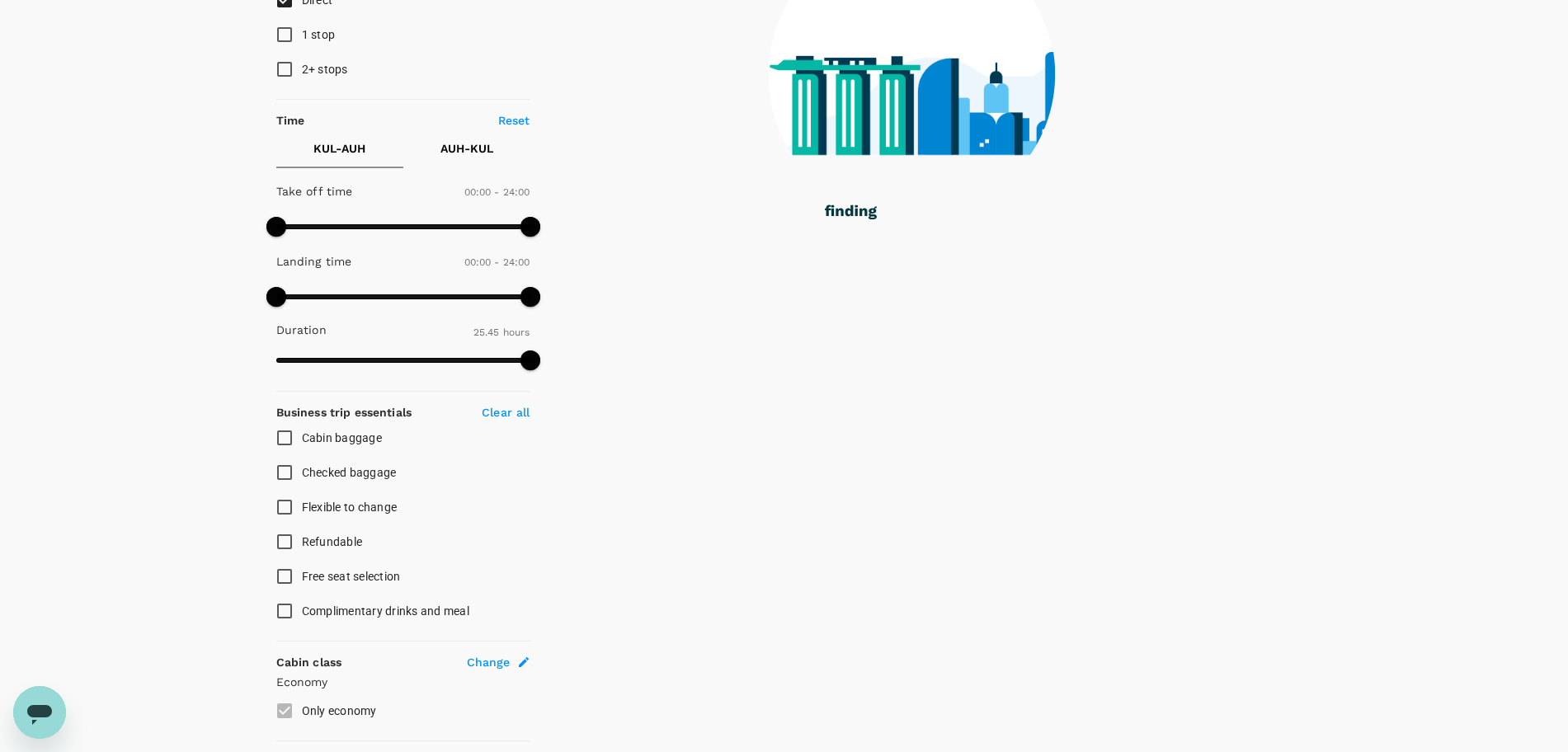
scroll to position [618, 0]
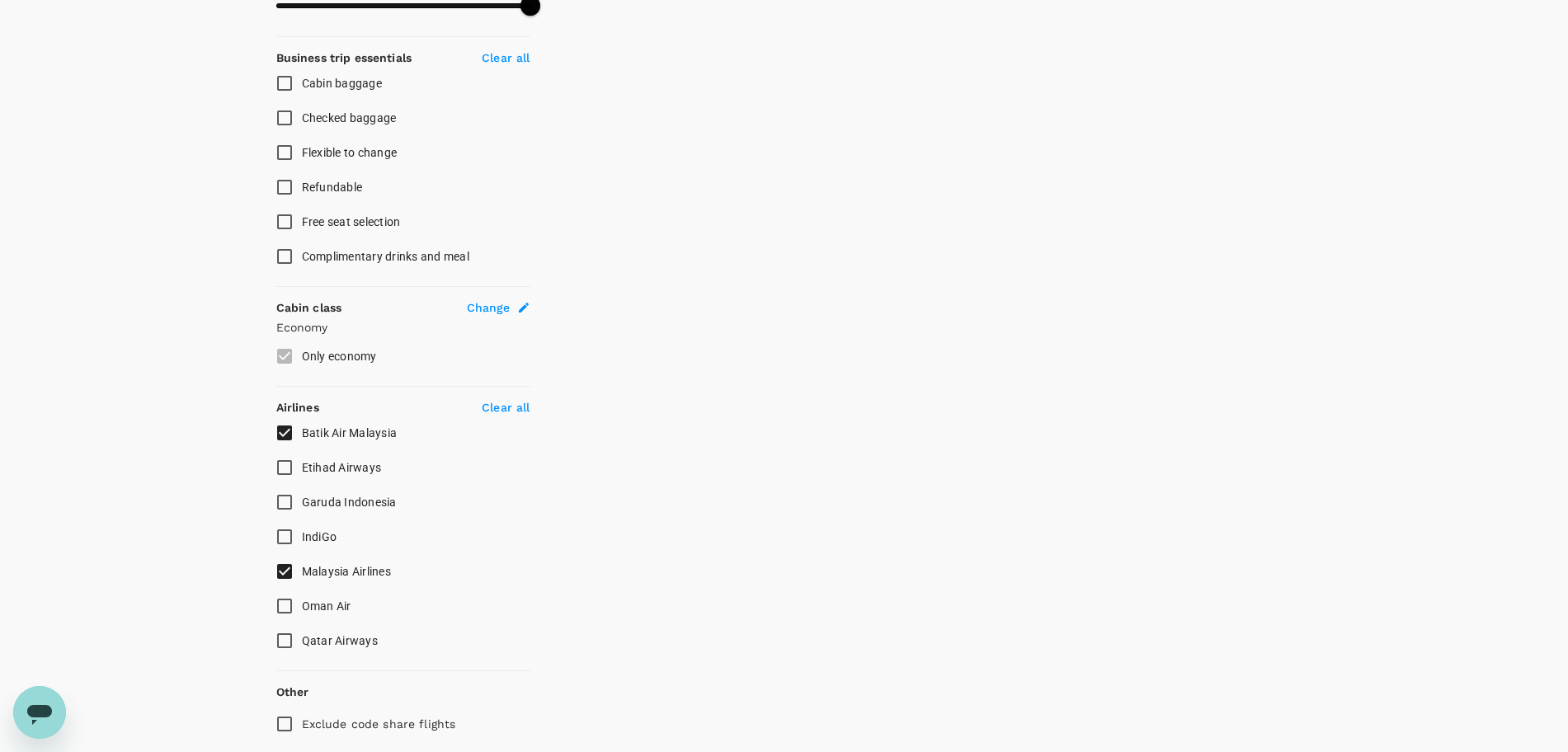
click at [284, 572] on input "Malaysia Airlines" at bounding box center [285, 572] width 35 height 35
checkbox input "false"
click at [288, 432] on input "Batik Air Malaysia" at bounding box center [285, 433] width 35 height 35
checkbox input "true"
click at [289, 573] on input "Malaysia Airlines" at bounding box center [285, 572] width 35 height 35
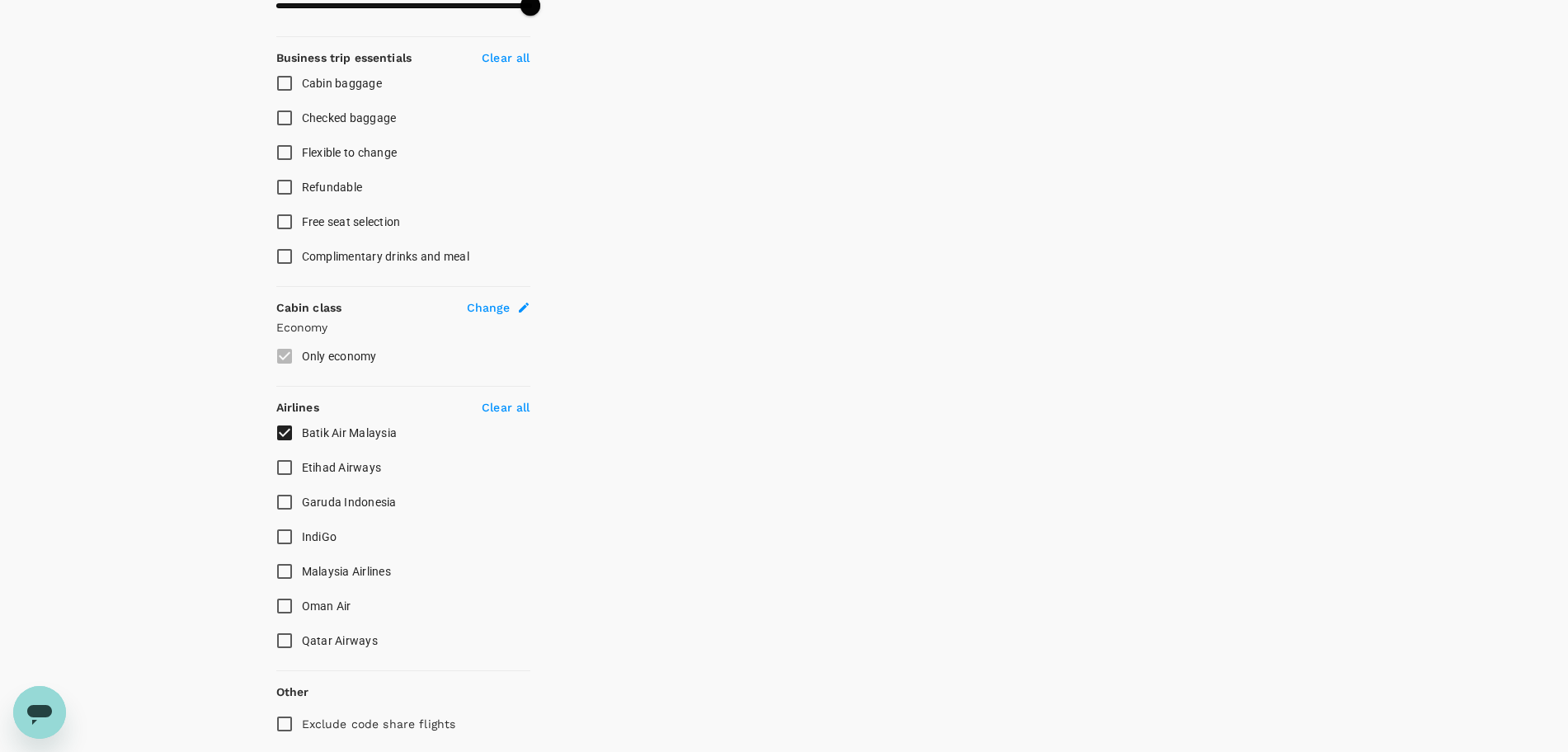
checkbox input "true"
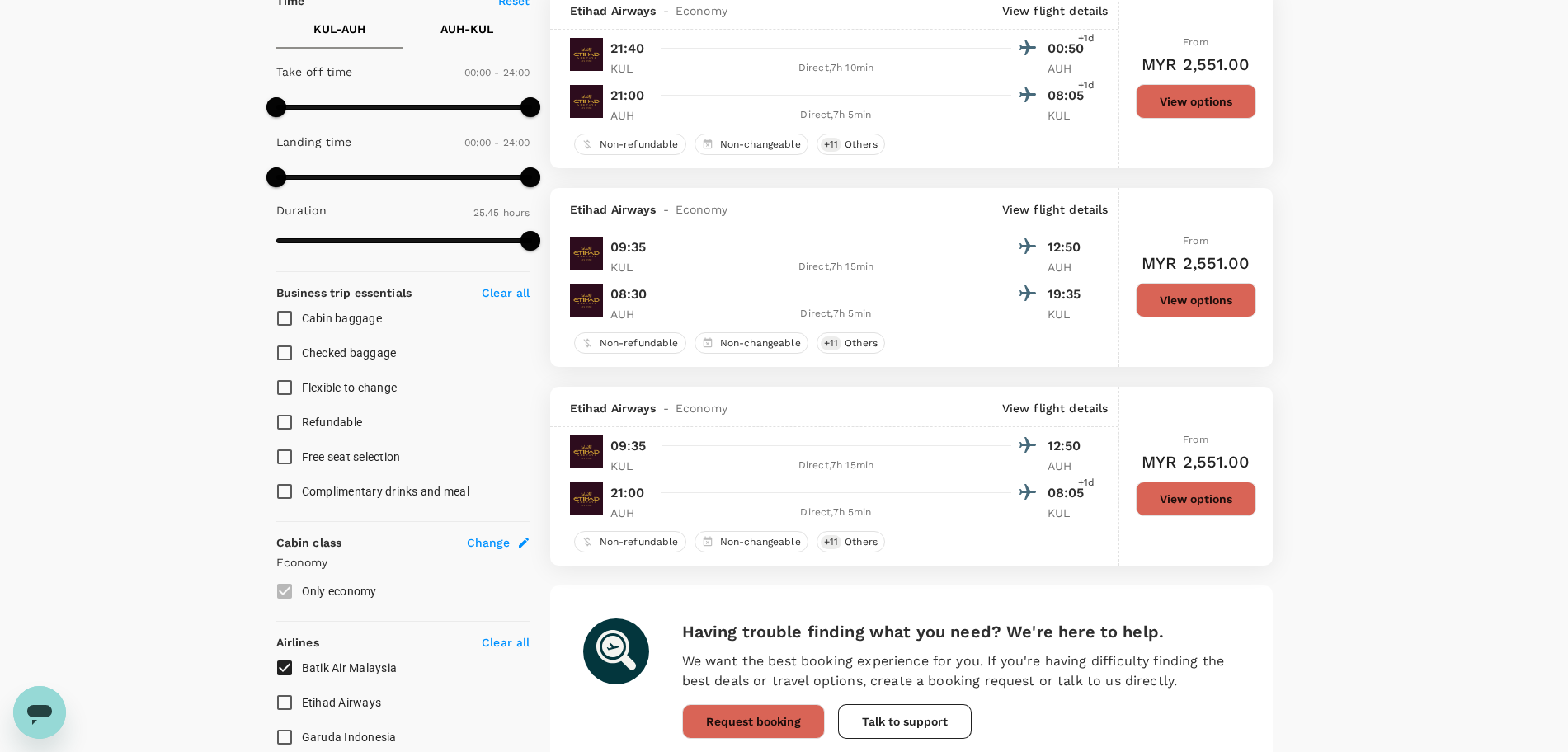
scroll to position [103, 0]
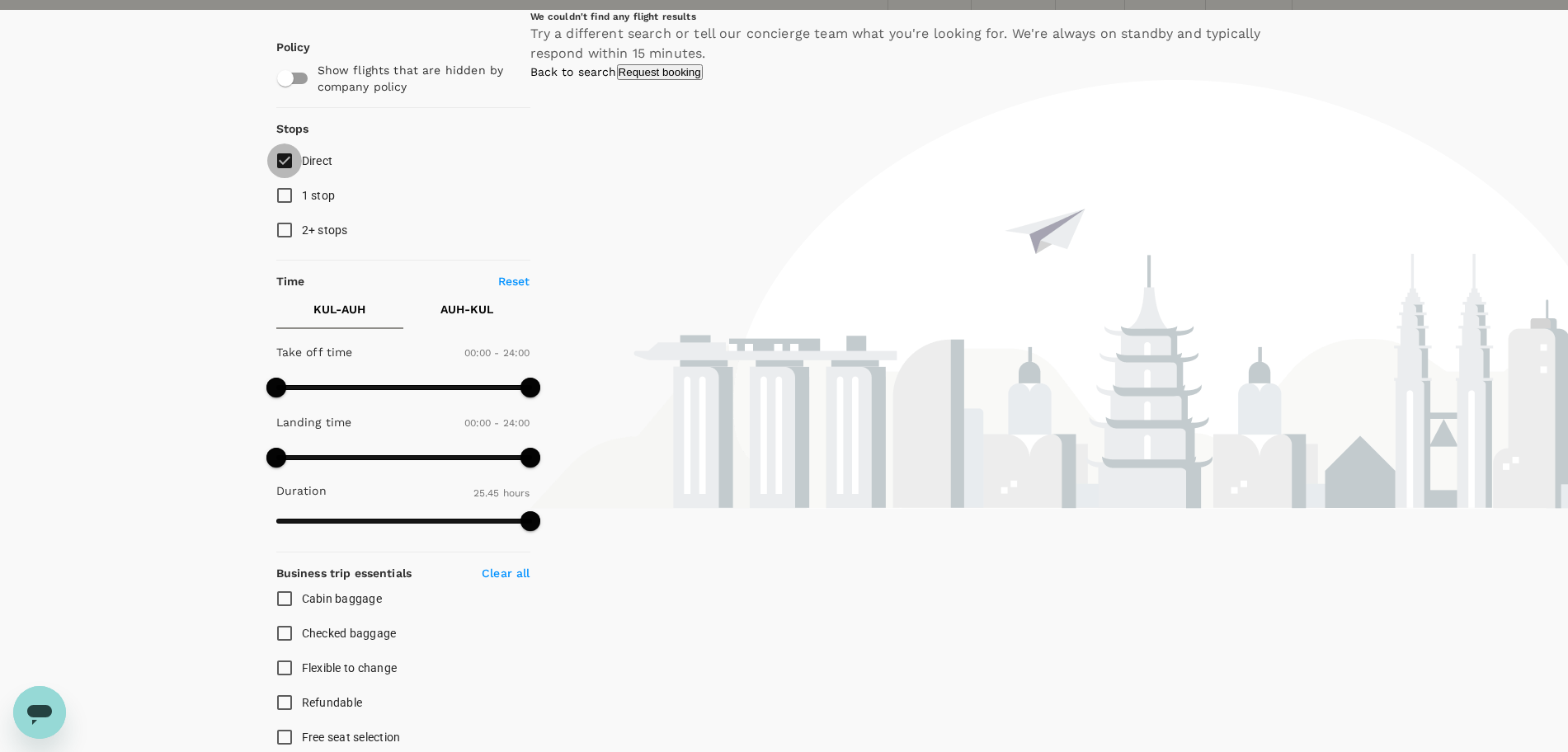
click at [280, 154] on input "Direct" at bounding box center [285, 160] width 35 height 35
checkbox input "false"
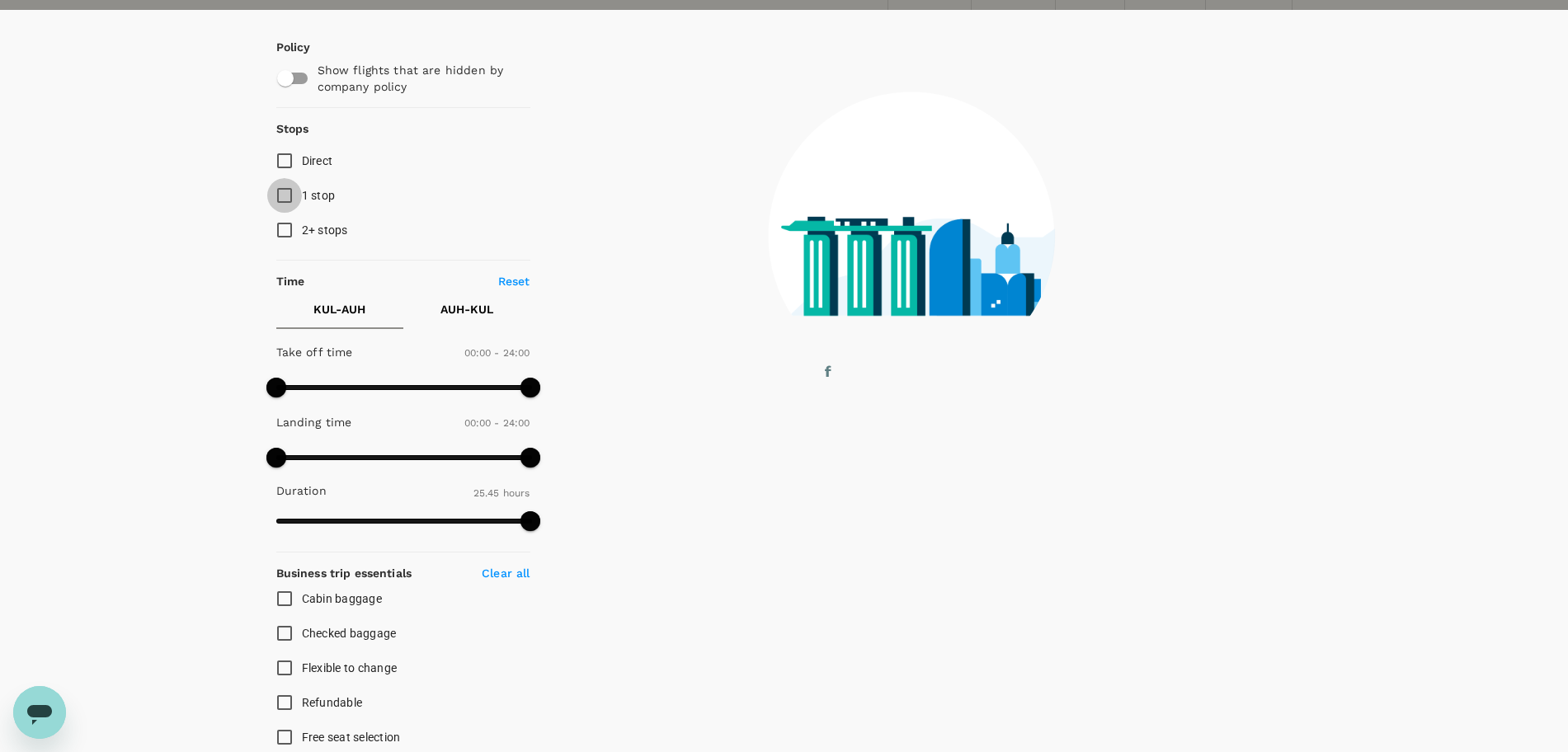
click at [291, 194] on input "1 stop" at bounding box center [285, 195] width 35 height 35
checkbox input "true"
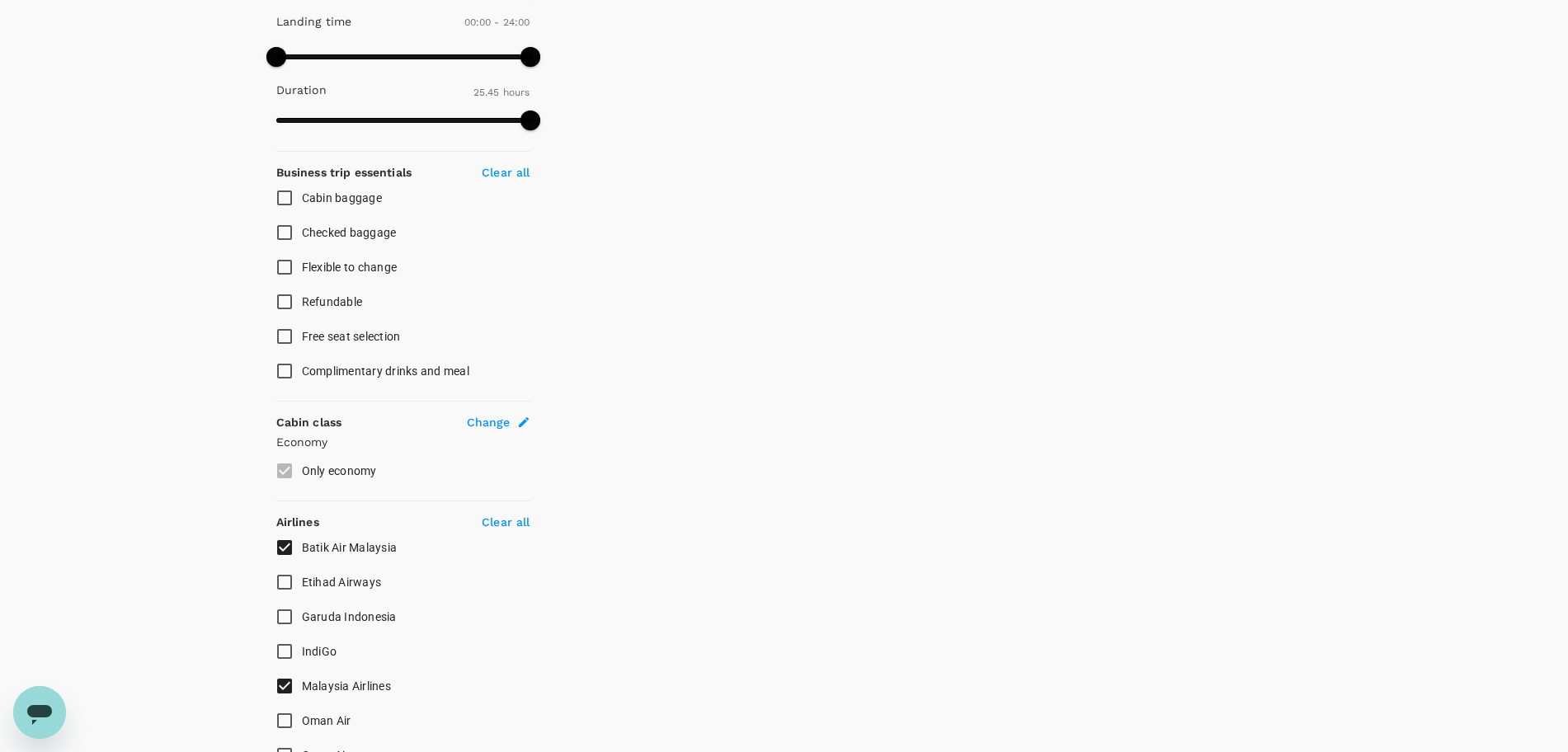
scroll to position [618, 0]
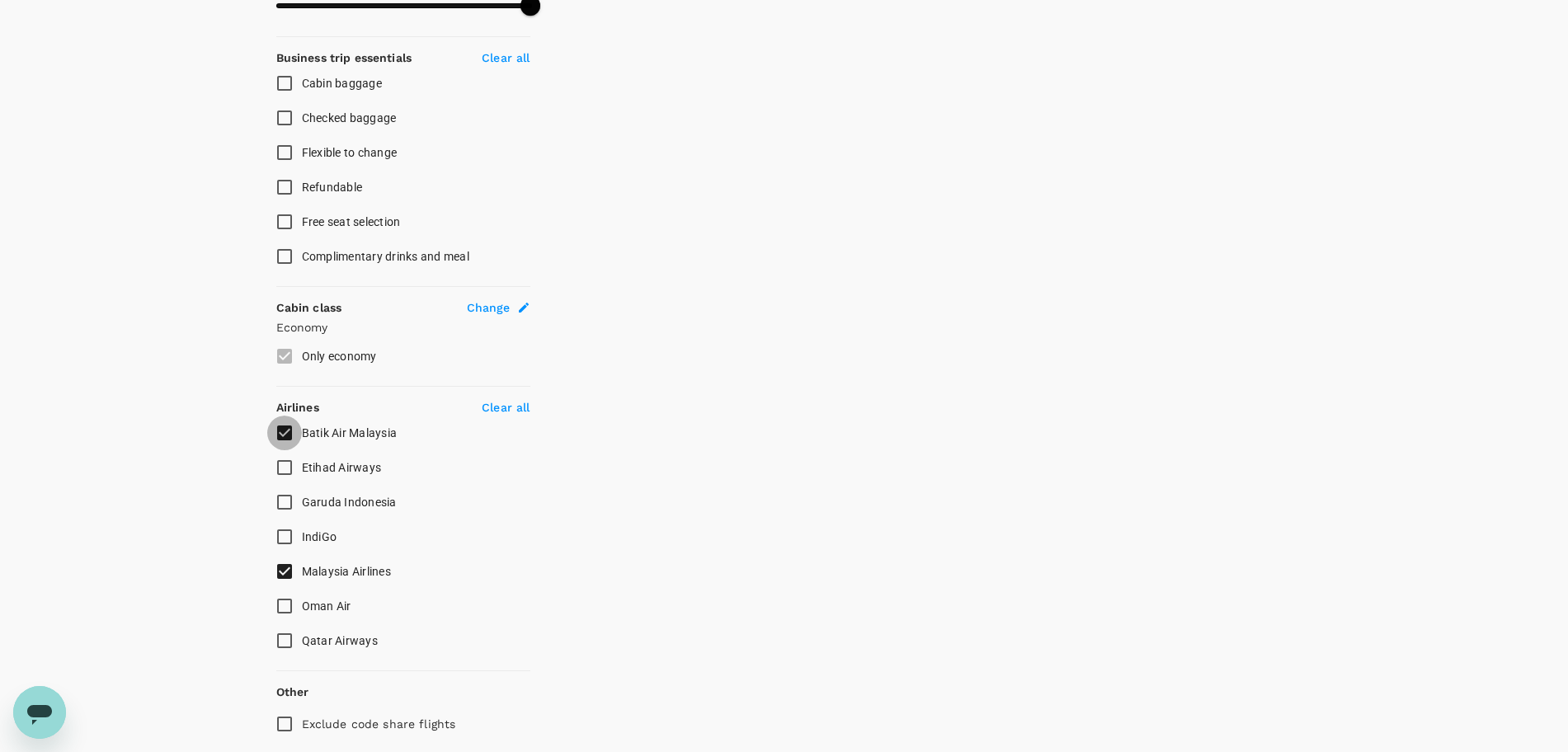
click at [280, 429] on input "Batik Air Malaysia" at bounding box center [285, 433] width 35 height 35
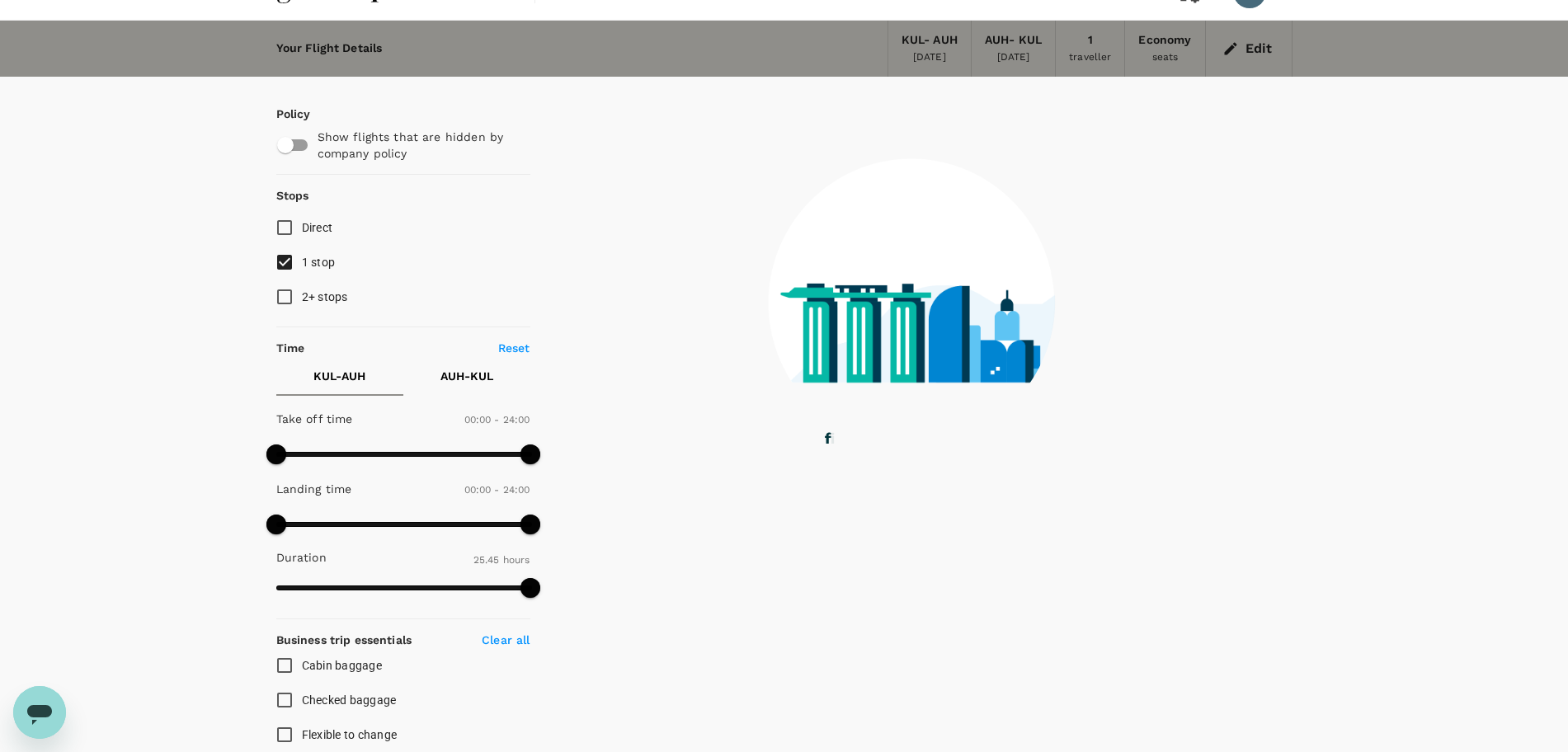
scroll to position [0, 0]
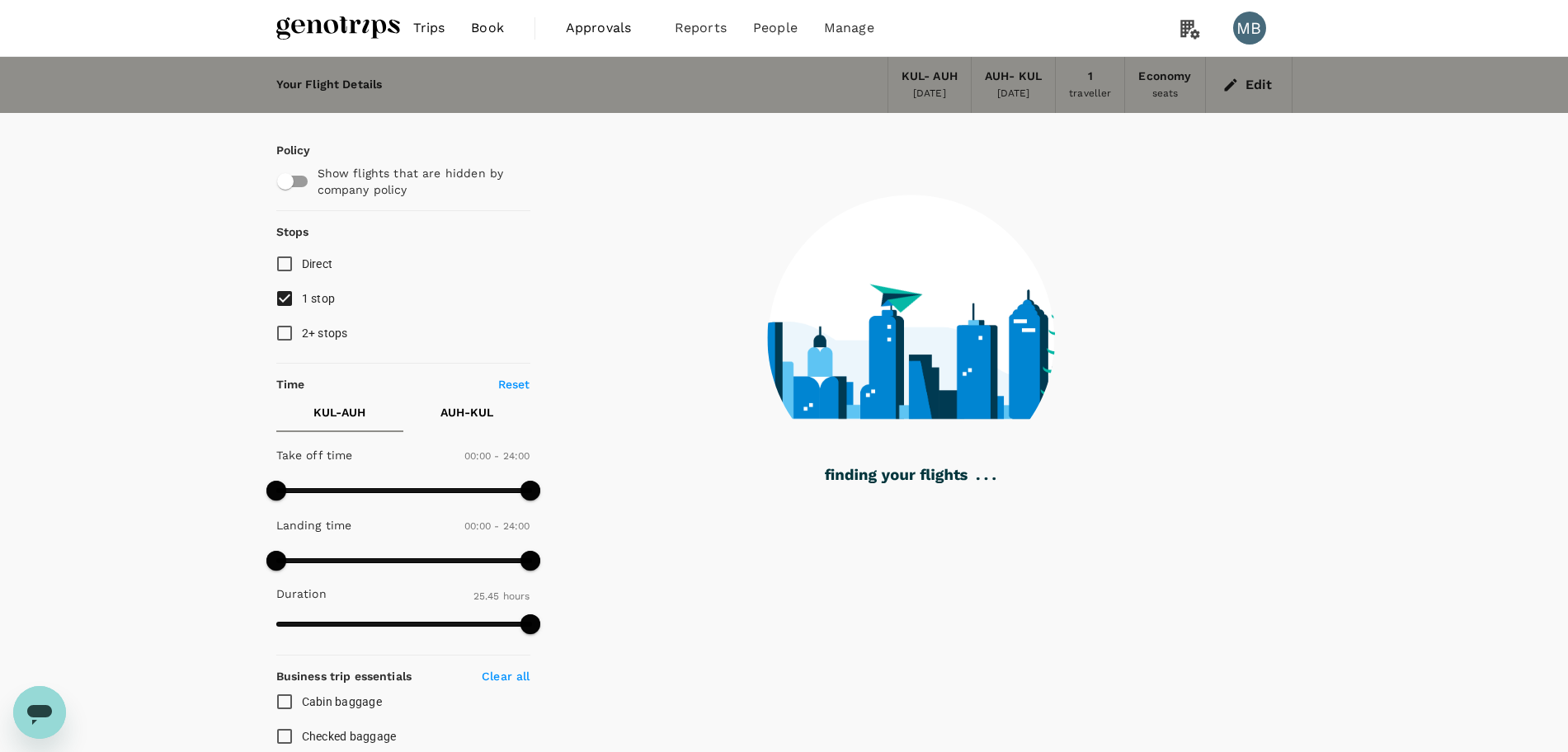
checkbox input "false"
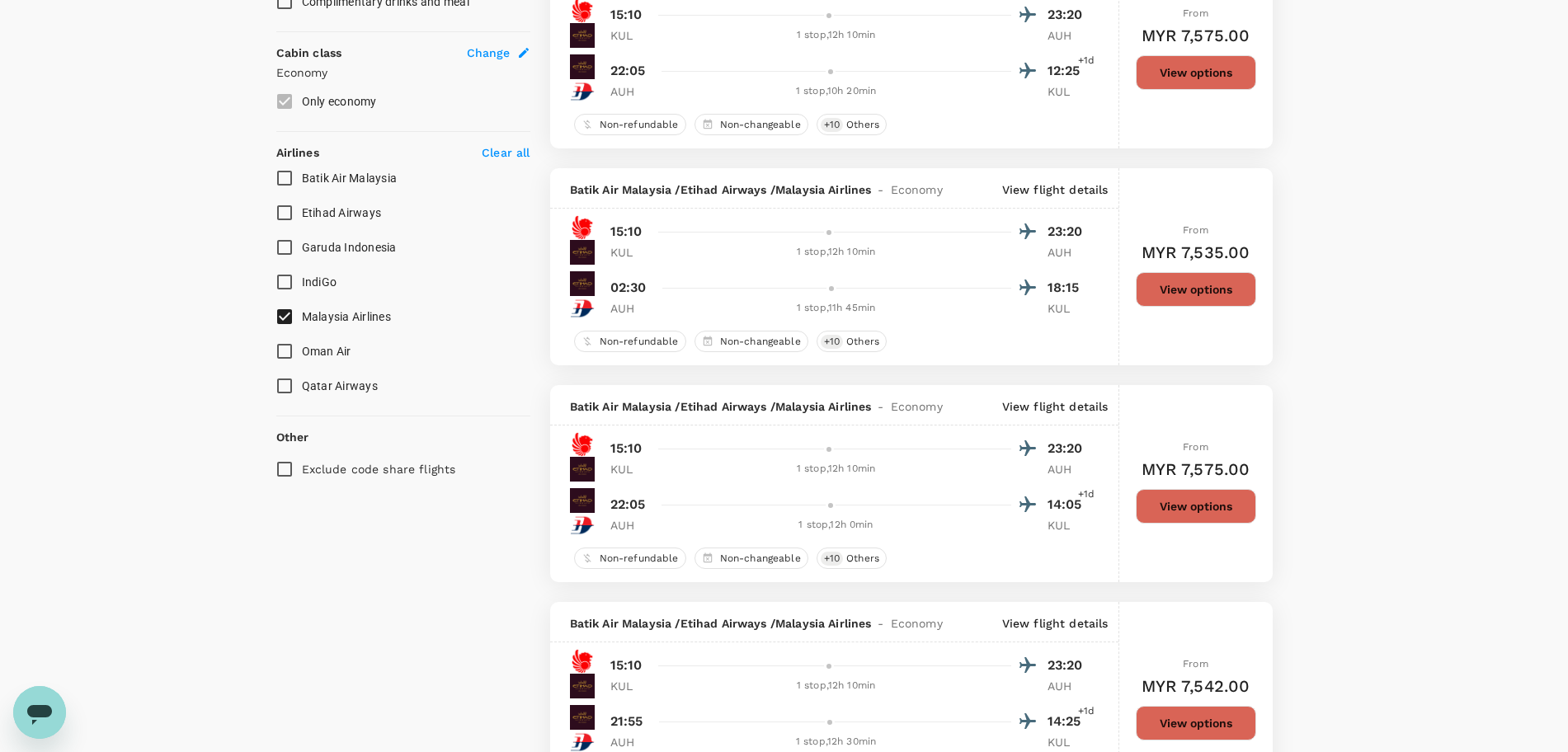
scroll to position [824, 0]
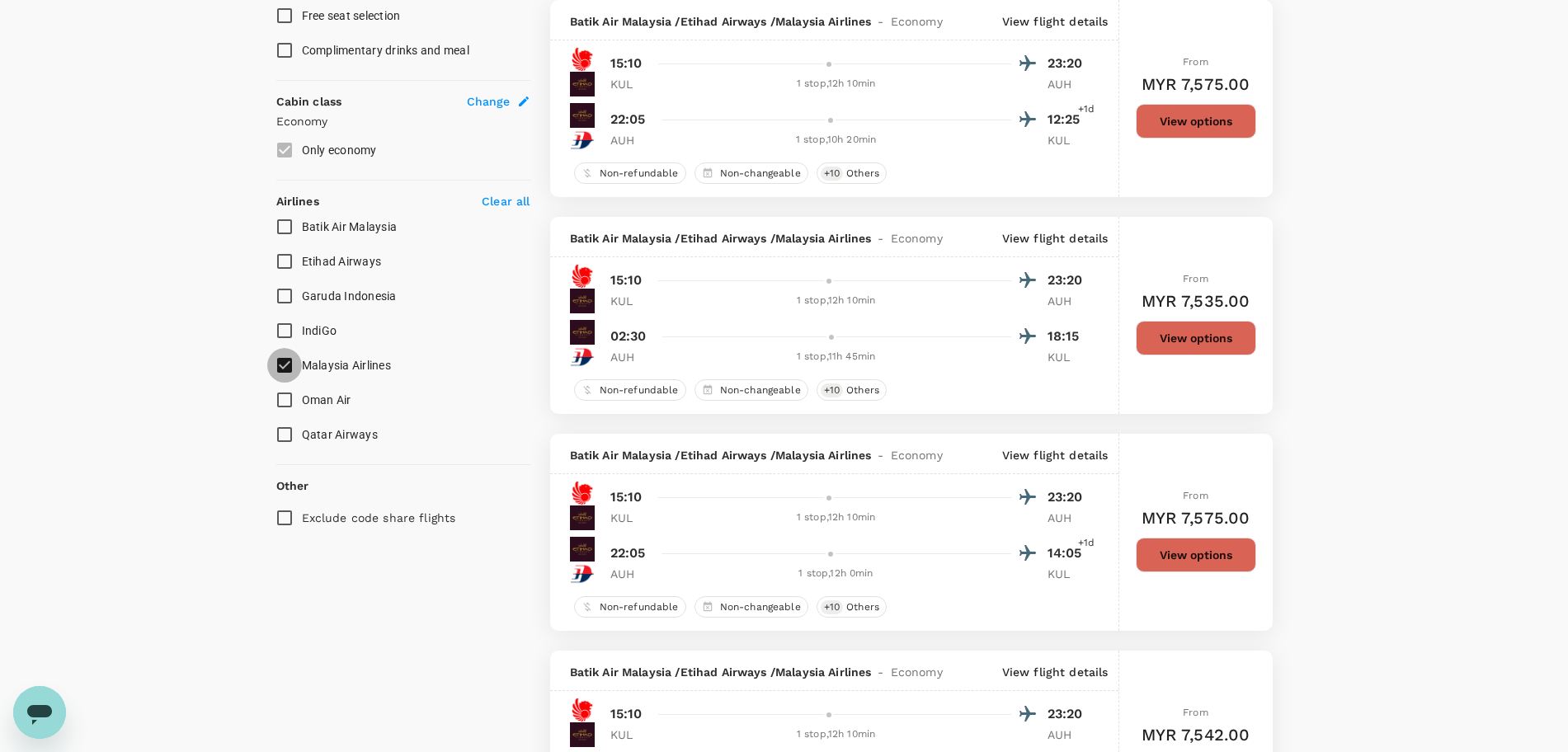
click at [290, 364] on input "Malaysia Airlines" at bounding box center [285, 365] width 35 height 35
checkbox input "true"
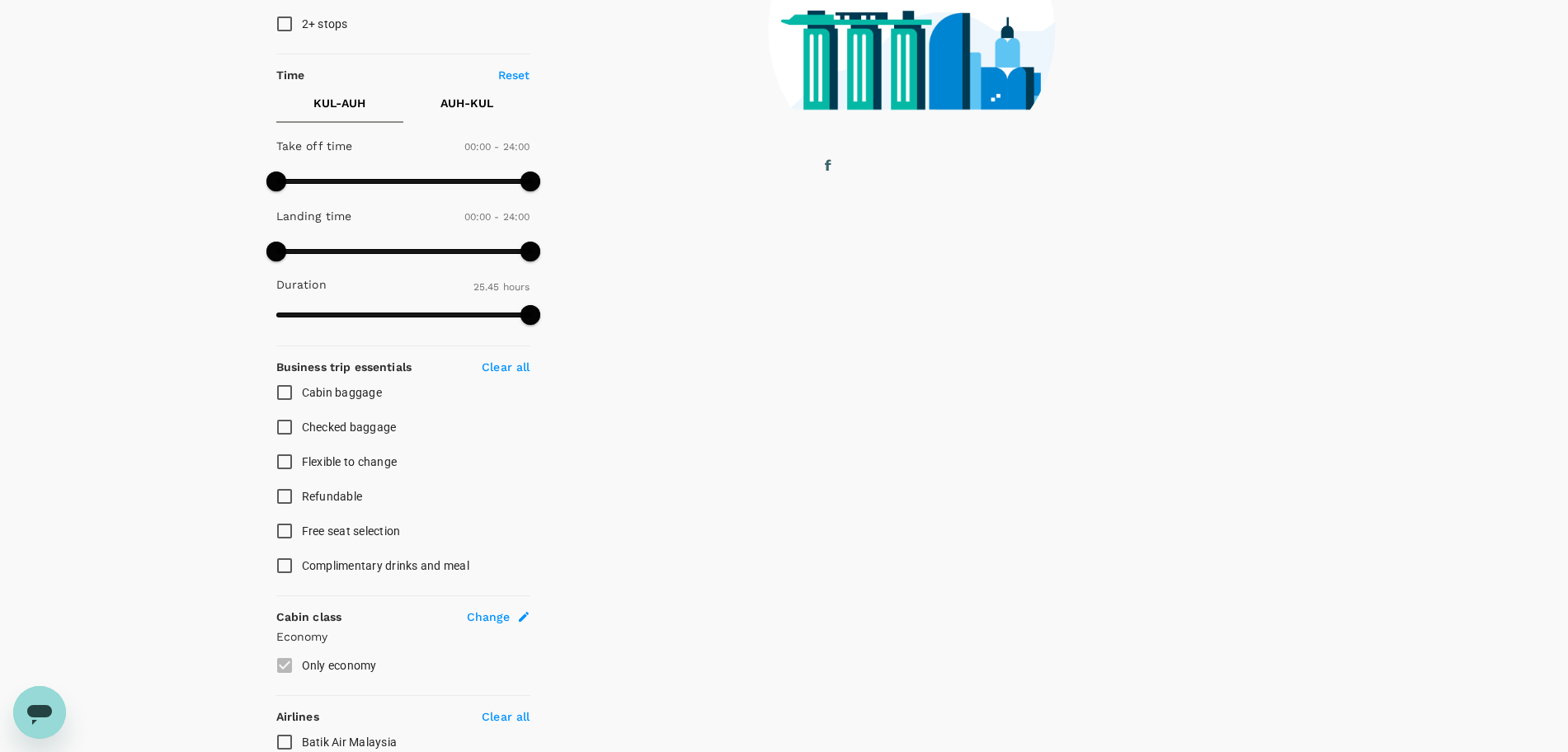
scroll to position [0, 0]
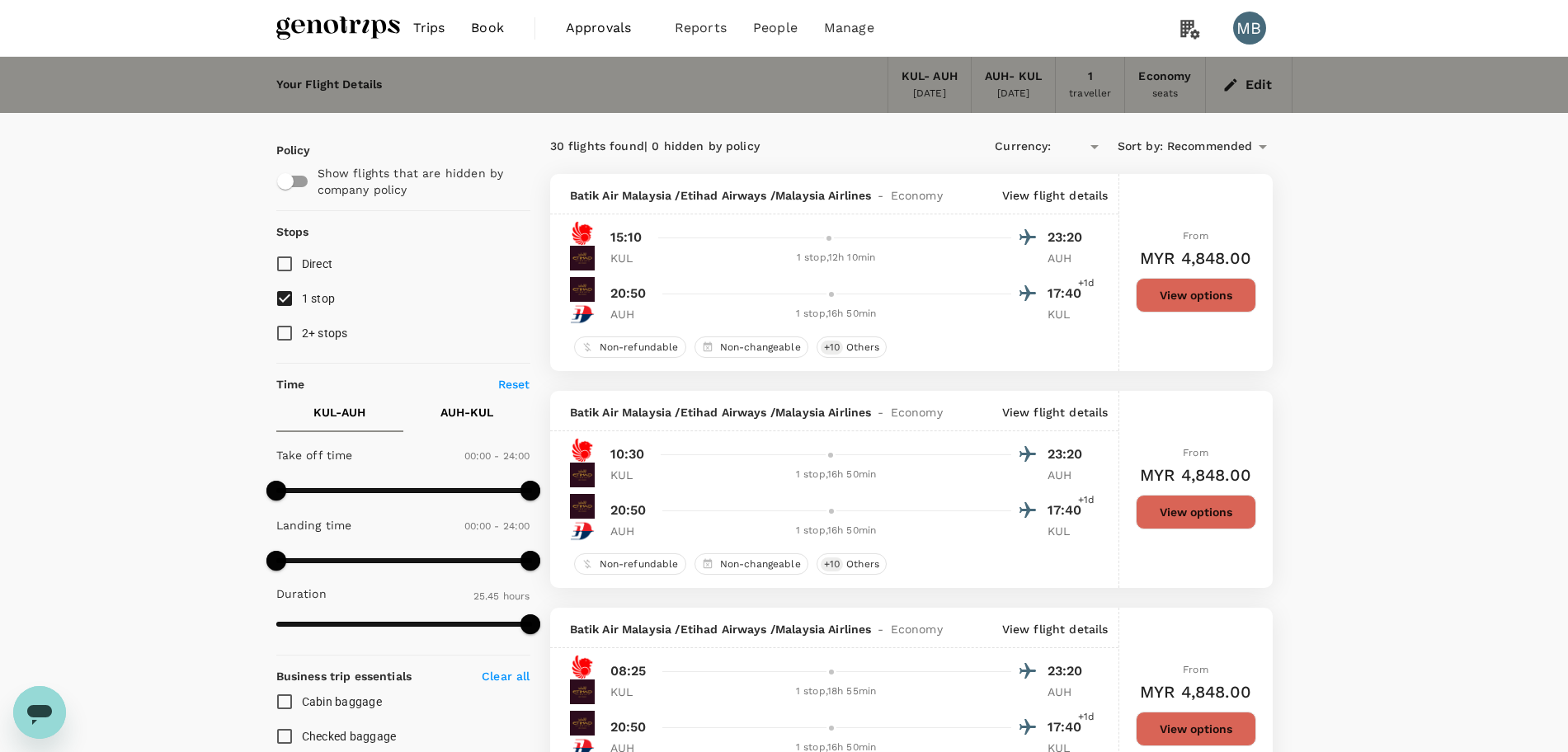
type input "MYR"
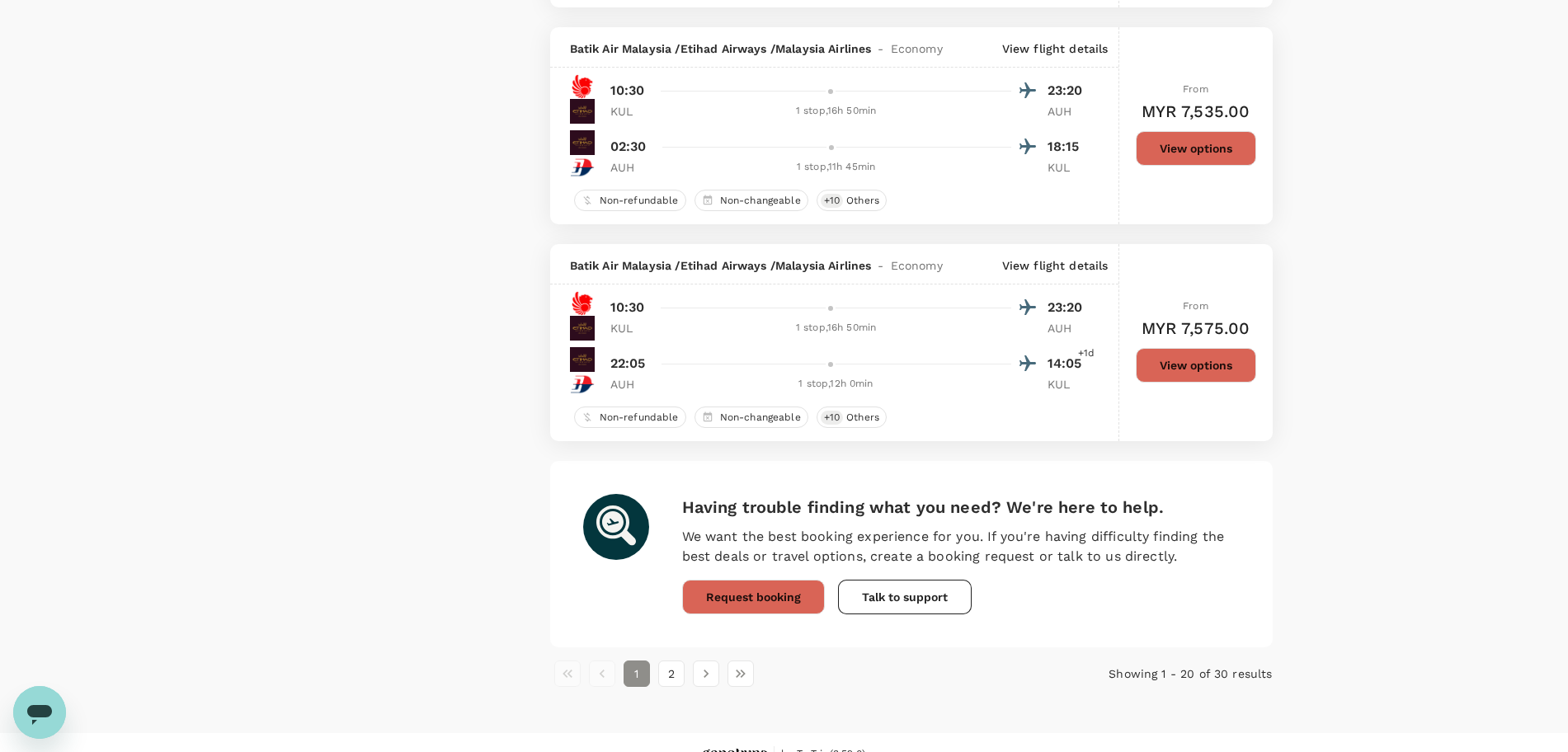
scroll to position [4122, 0]
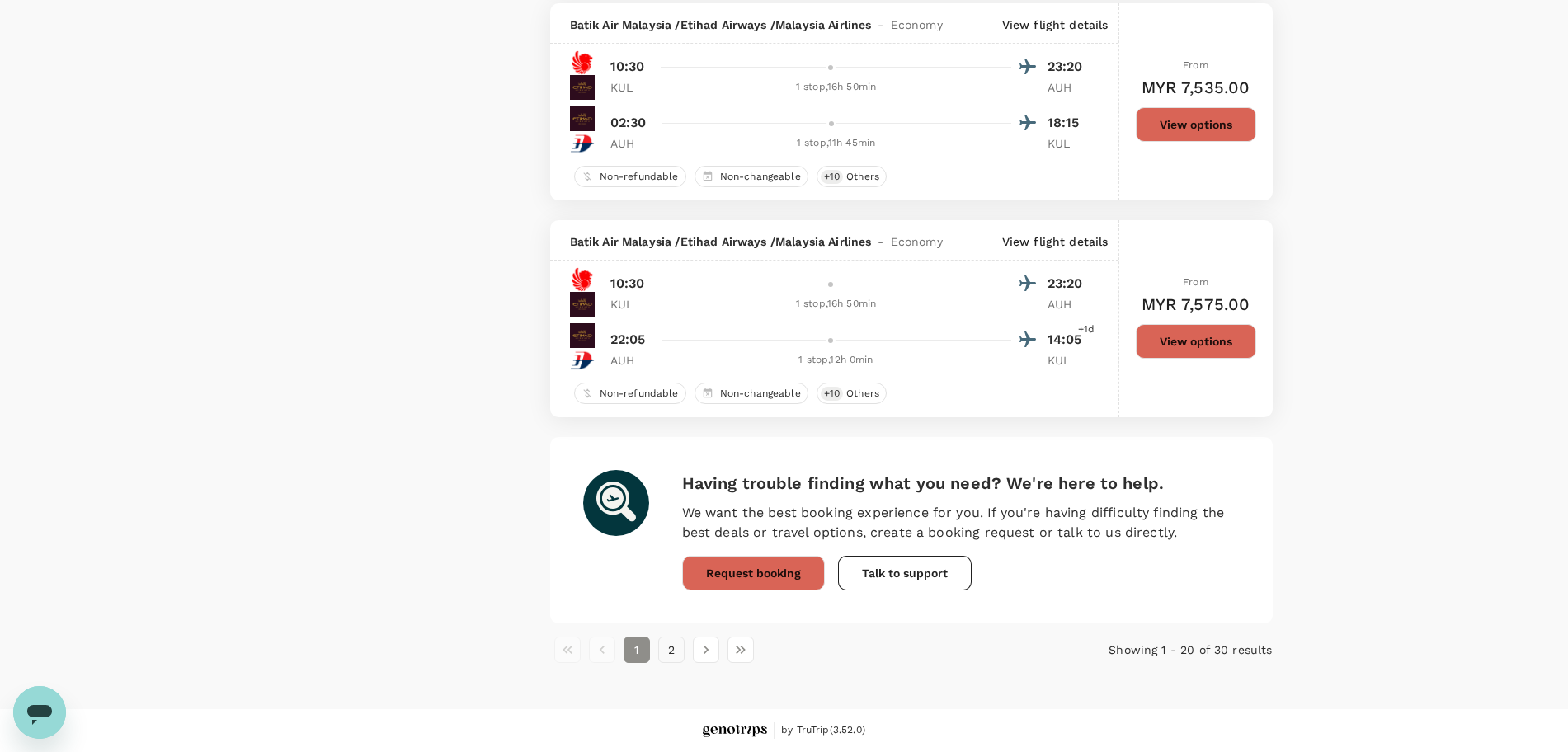
click at [670, 655] on button "2" at bounding box center [671, 650] width 26 height 26
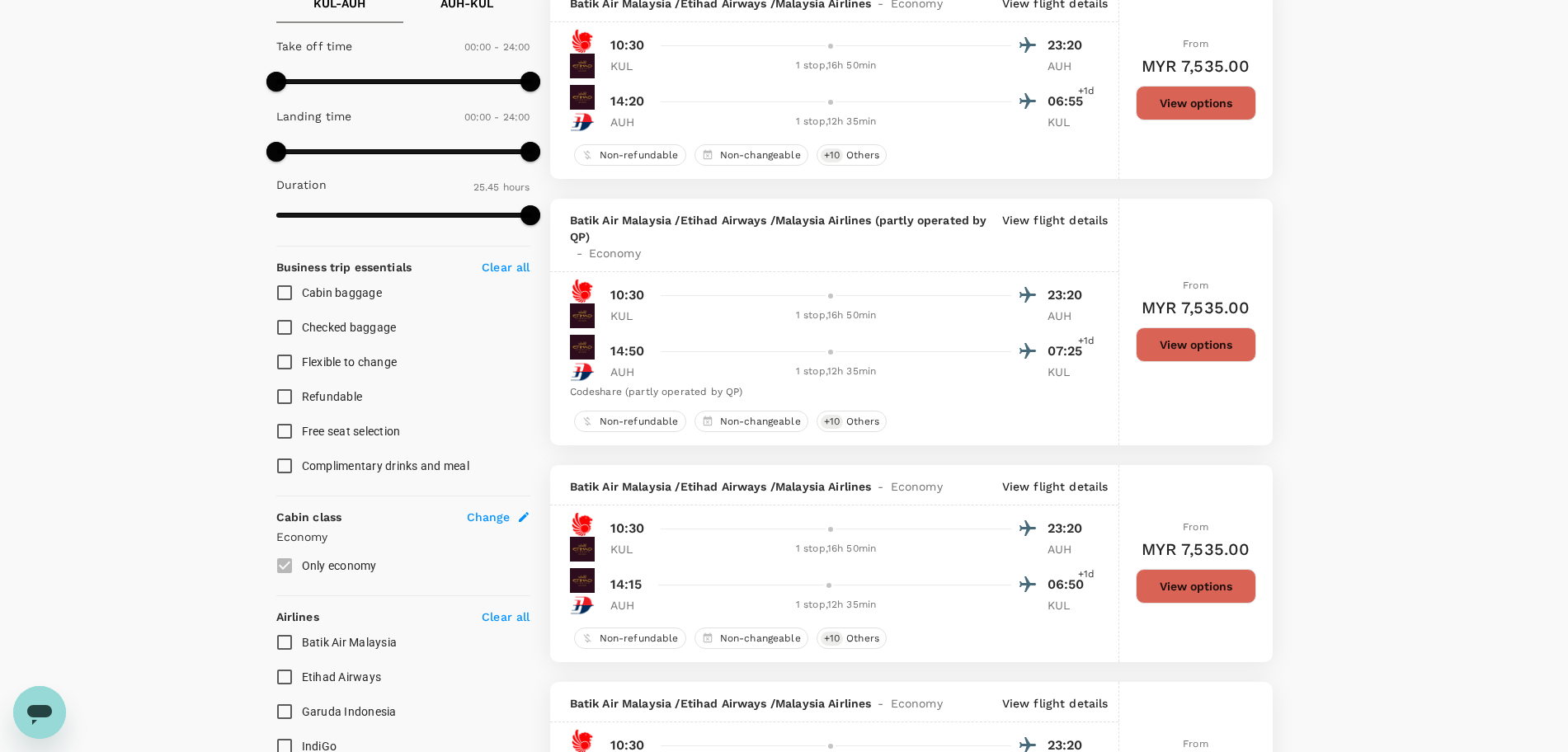
scroll to position [0, 0]
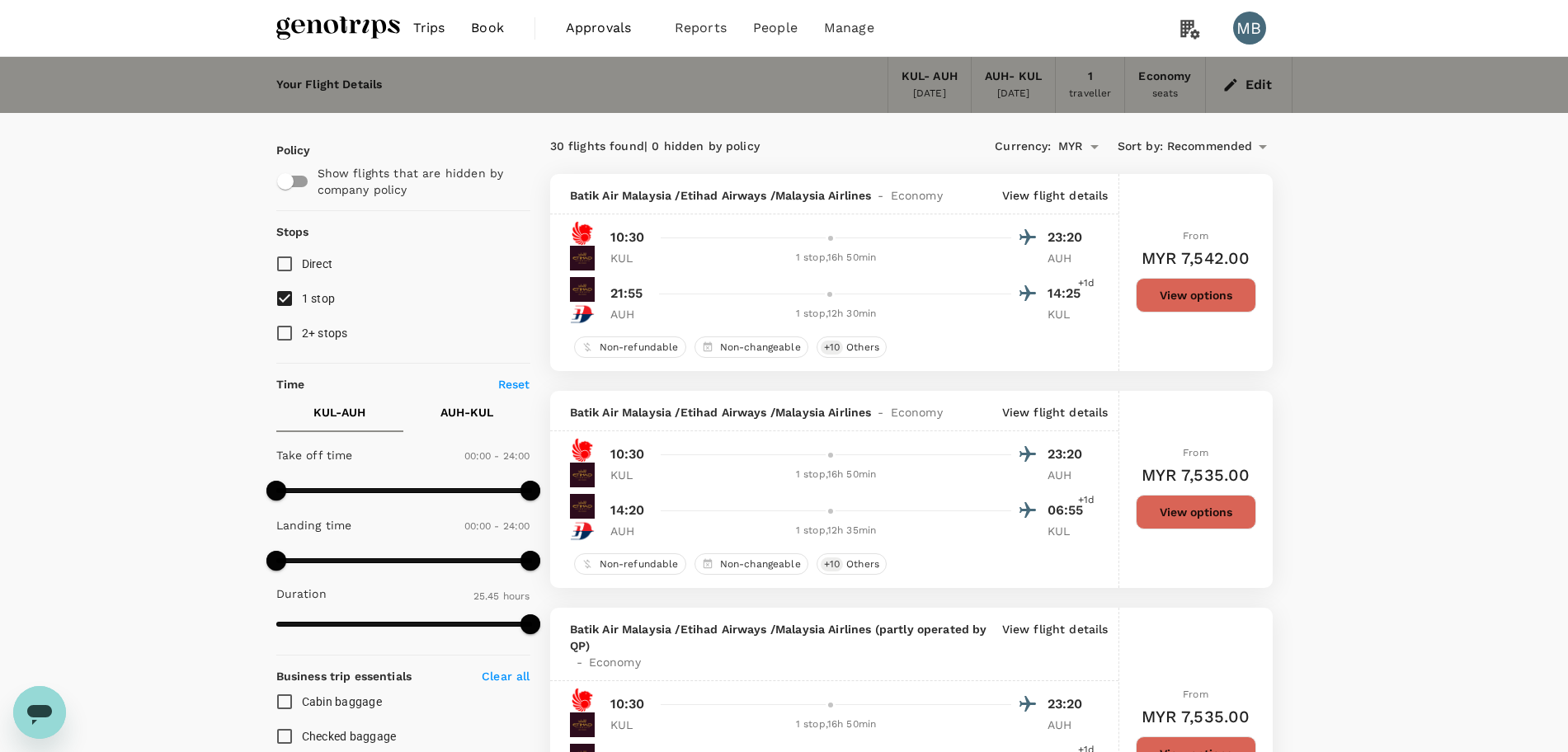
click at [387, 24] on img at bounding box center [338, 28] width 124 height 36
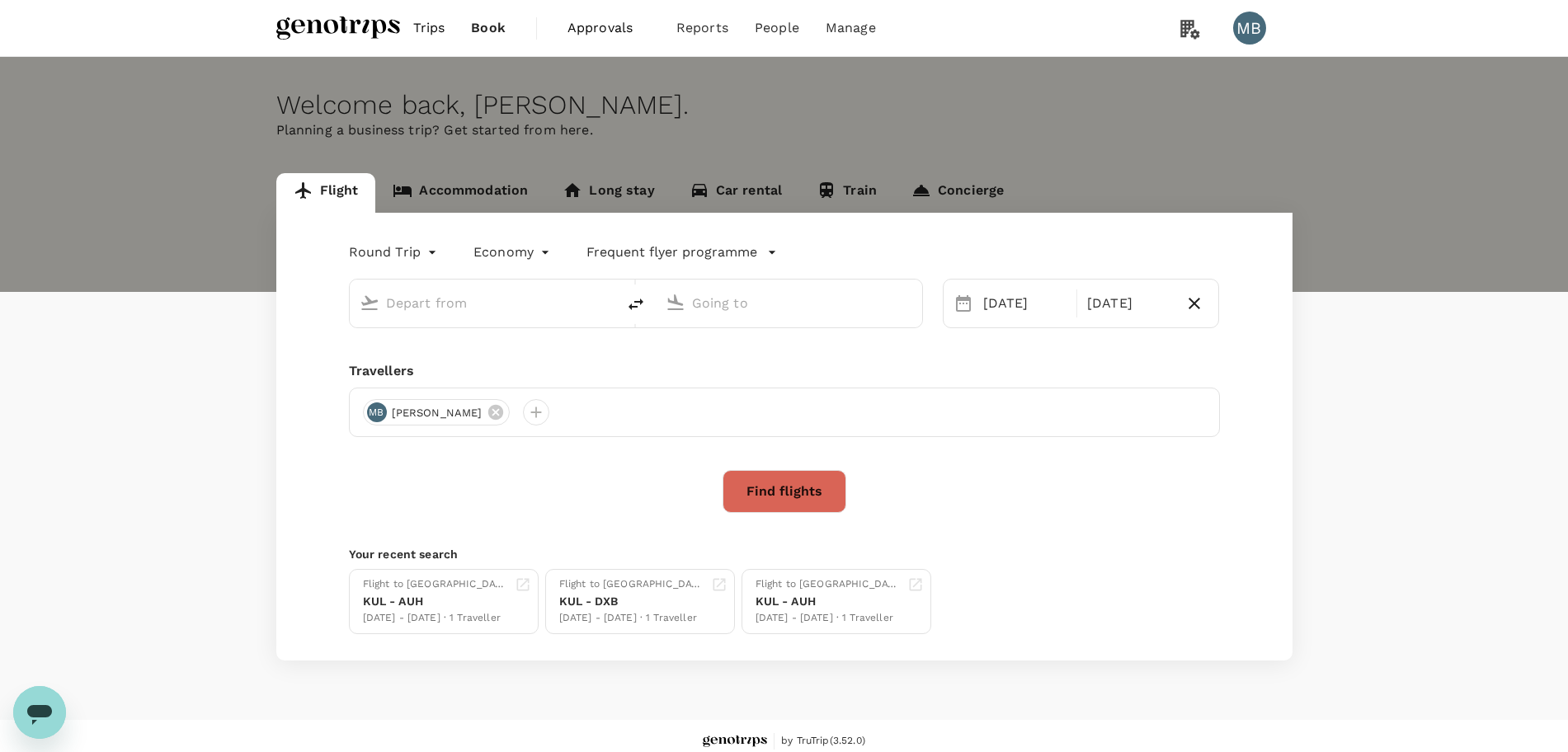
type input "Kuala Lumpur Intl (KUL)"
type input "Abu Dhabi Intl (AUH)"
type input "Kuala Lumpur Intl (KUL)"
type input "Abu Dhabi Intl (AUH)"
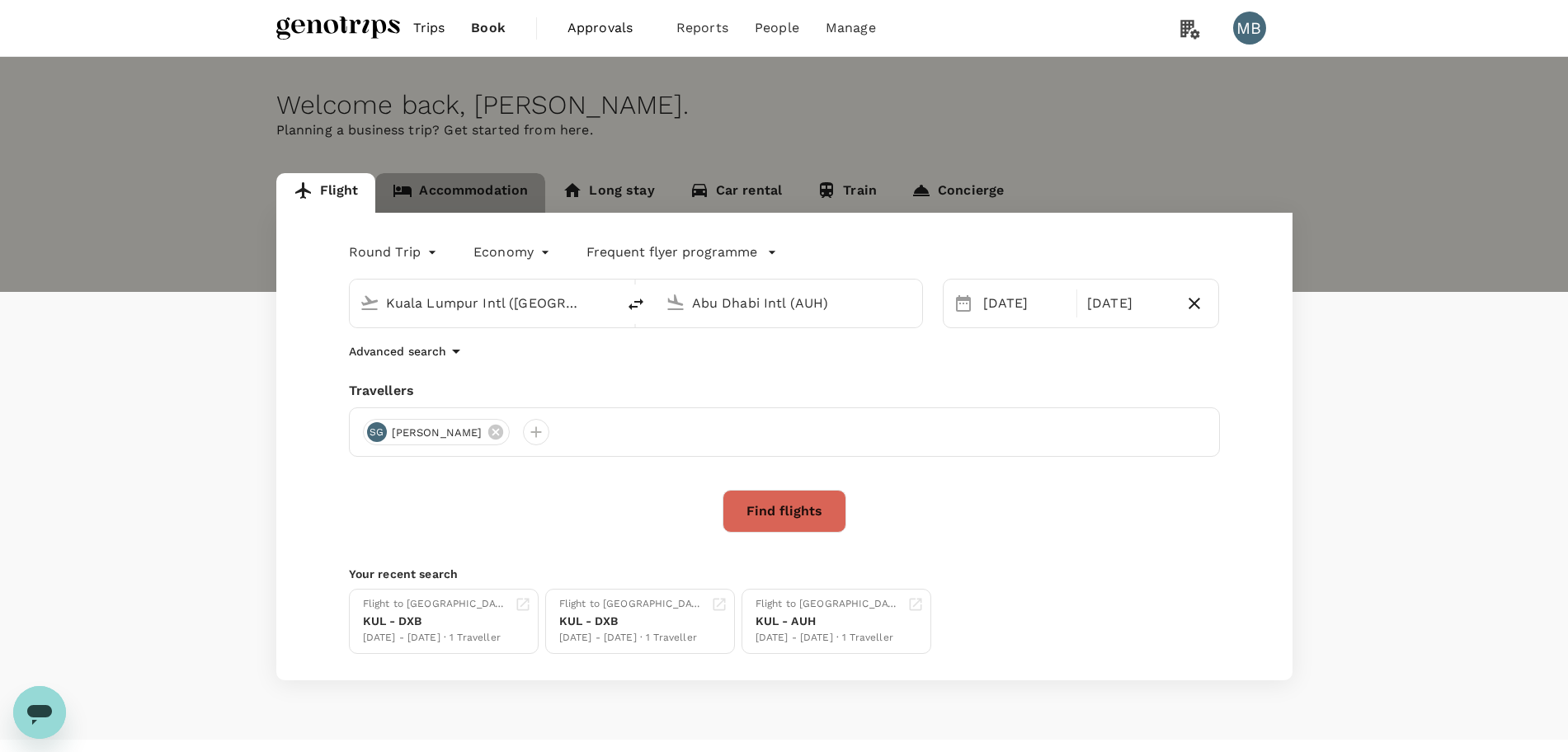
click at [503, 196] on link "Accommodation" at bounding box center [460, 193] width 170 height 40
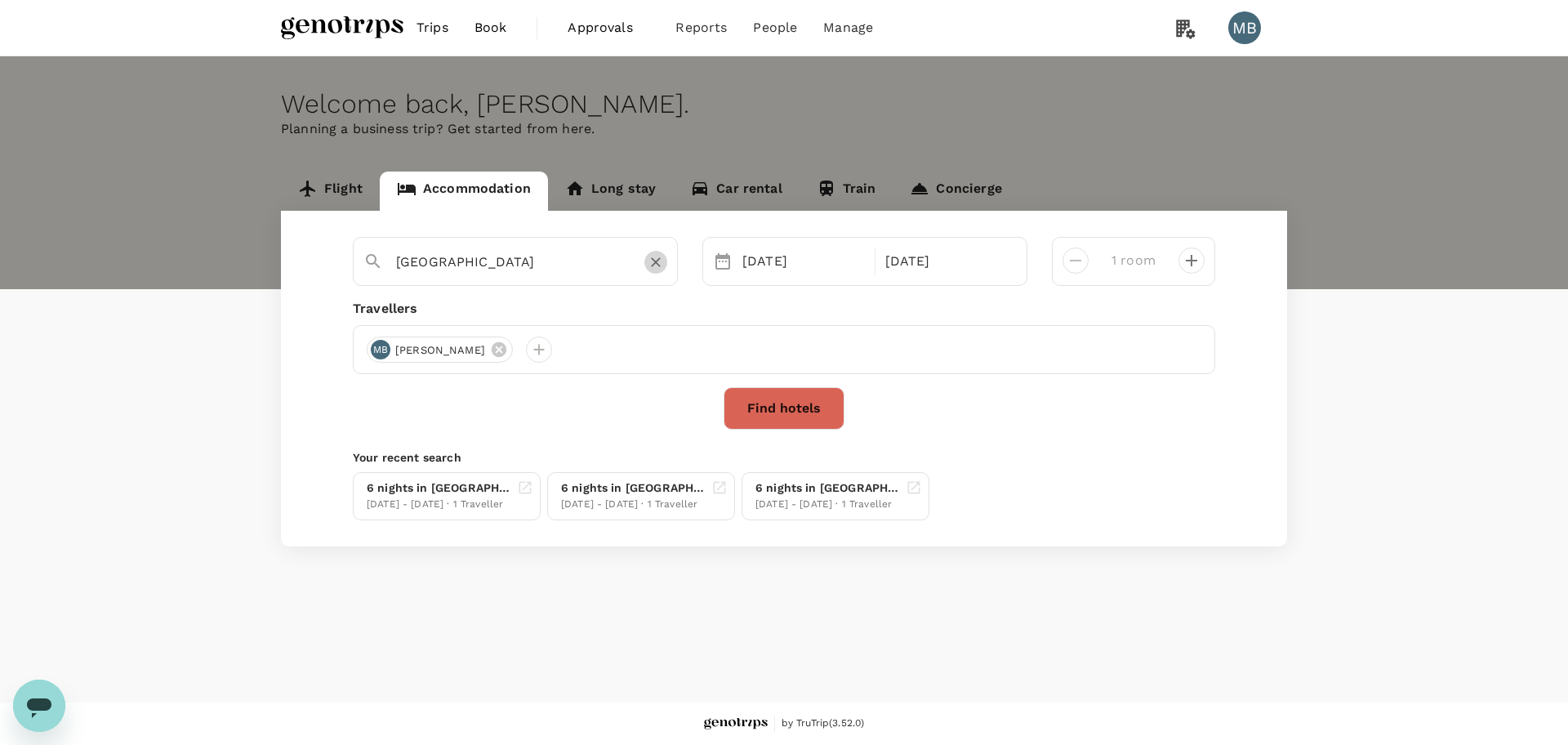
click at [655, 256] on icon "Clear" at bounding box center [656, 262] width 16 height 16
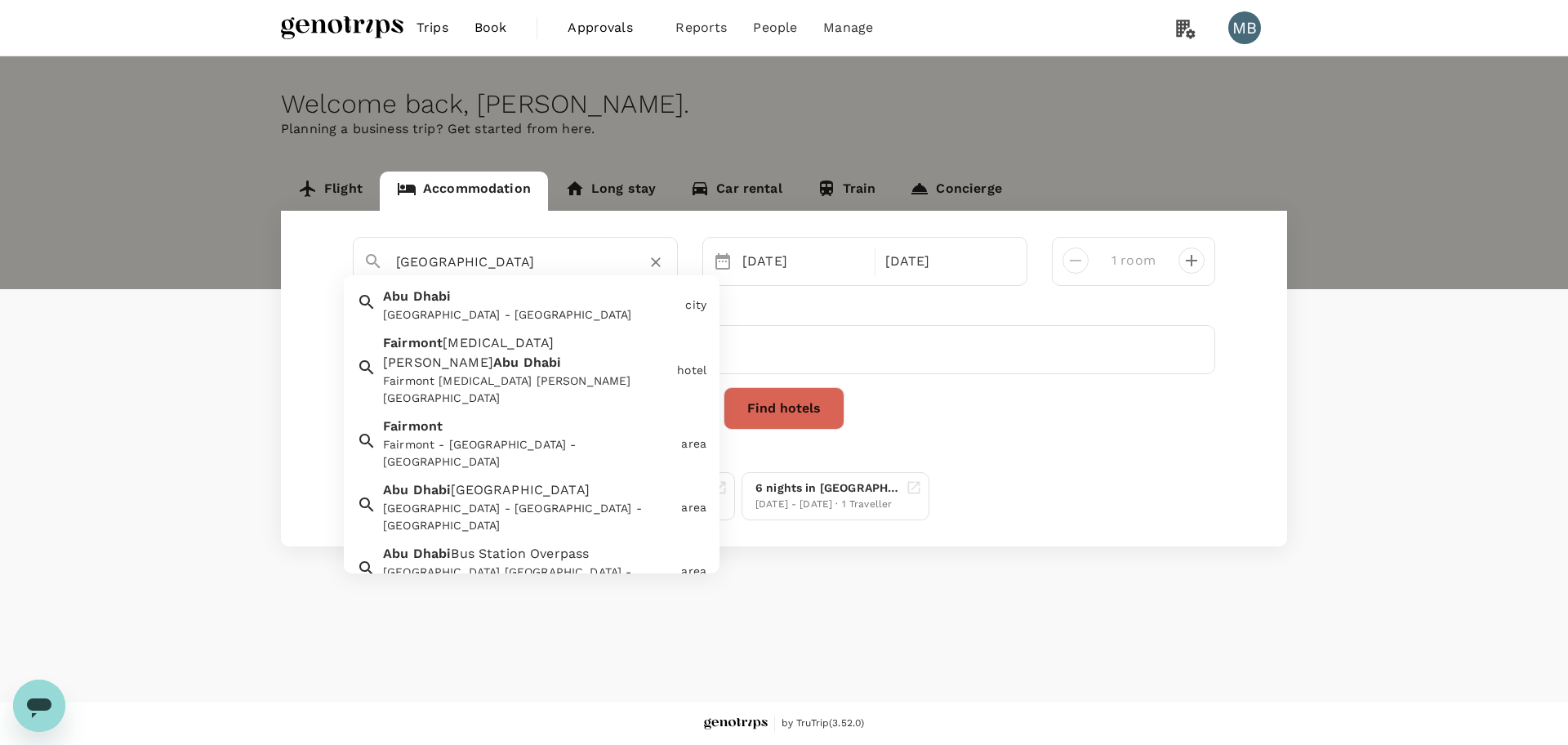
click at [551, 354] on span "Dhabi" at bounding box center [542, 362] width 39 height 15
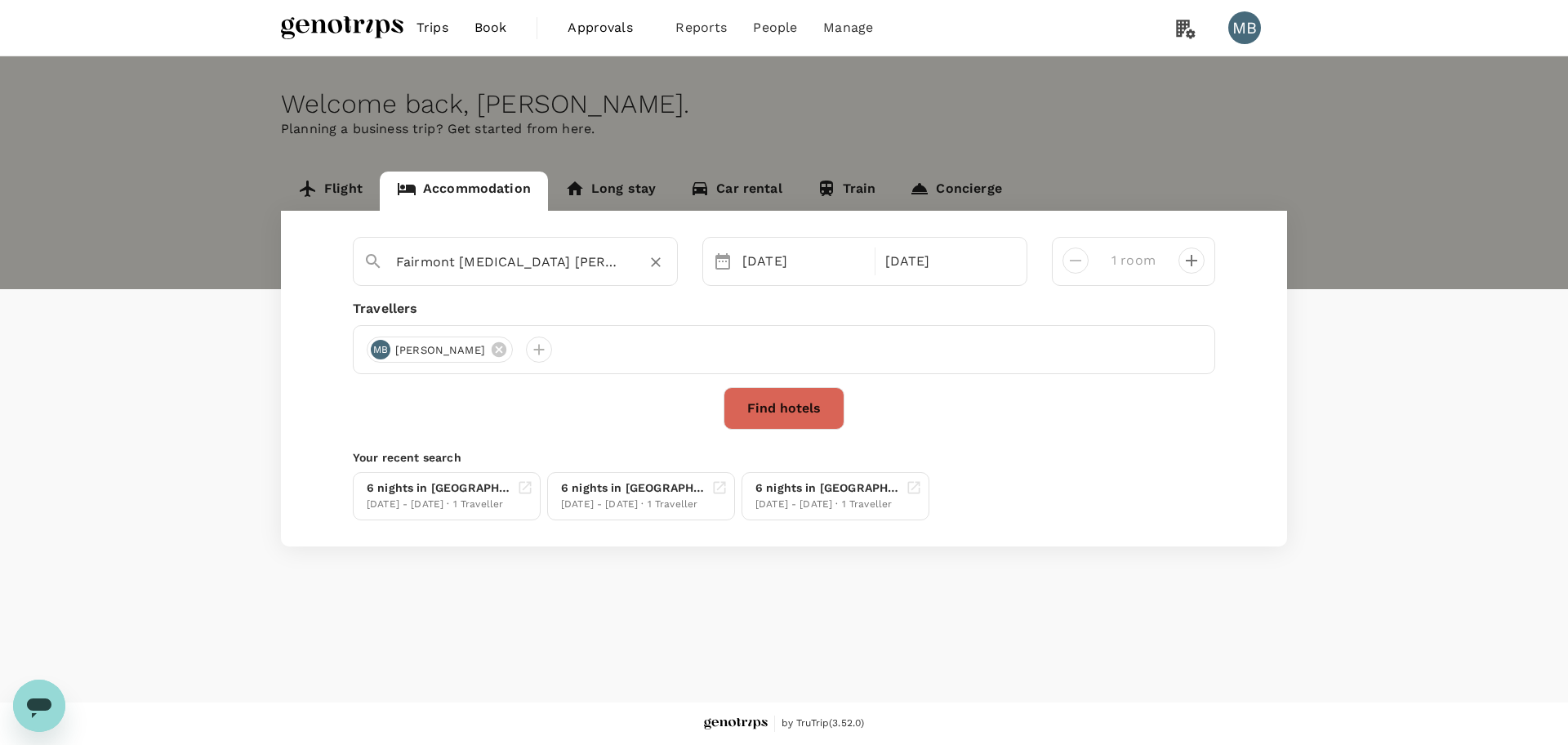
type input "Fairmont Bal Al Bahr Abu Dhabi"
click at [774, 400] on button "Find hotels" at bounding box center [784, 407] width 121 height 42
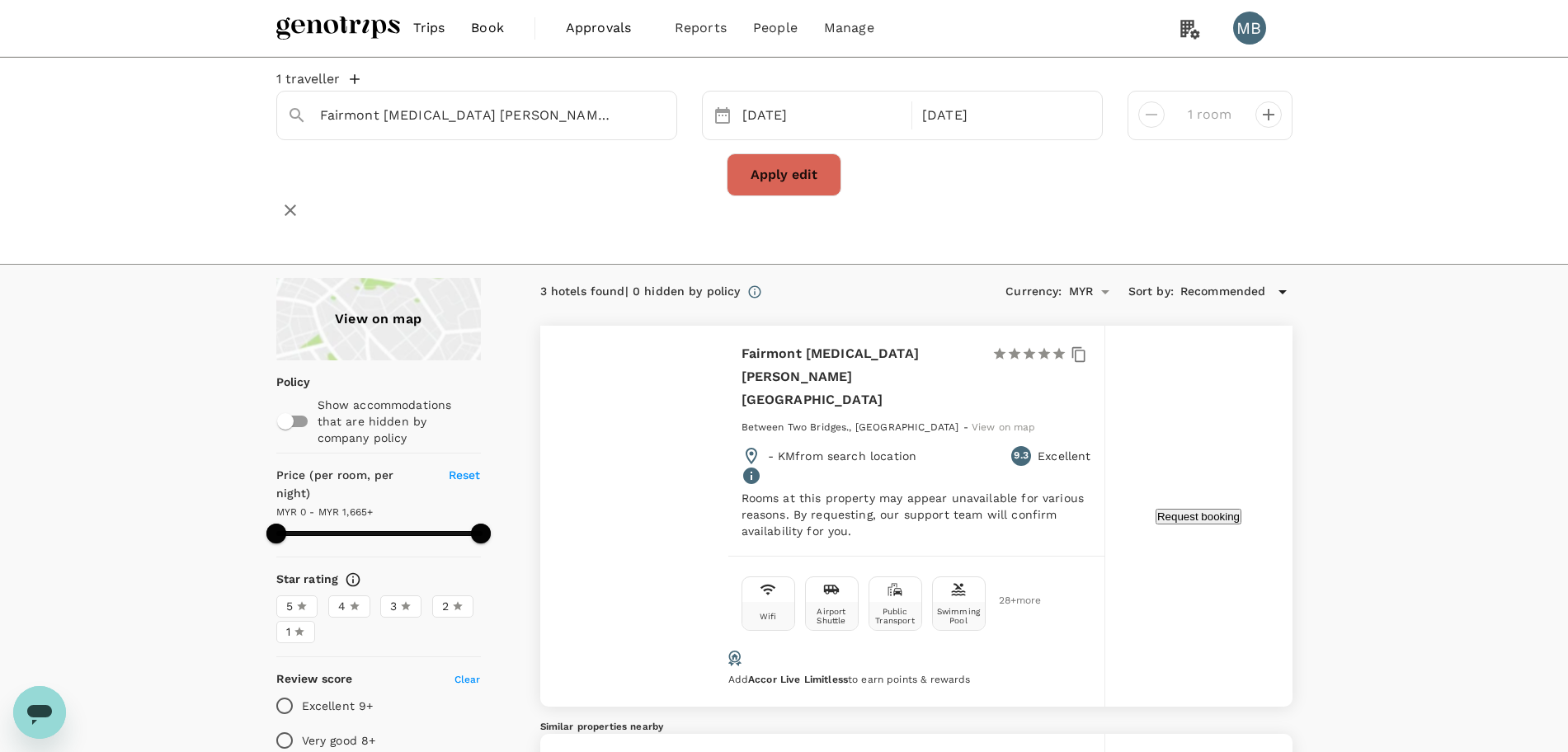
type input "1664"
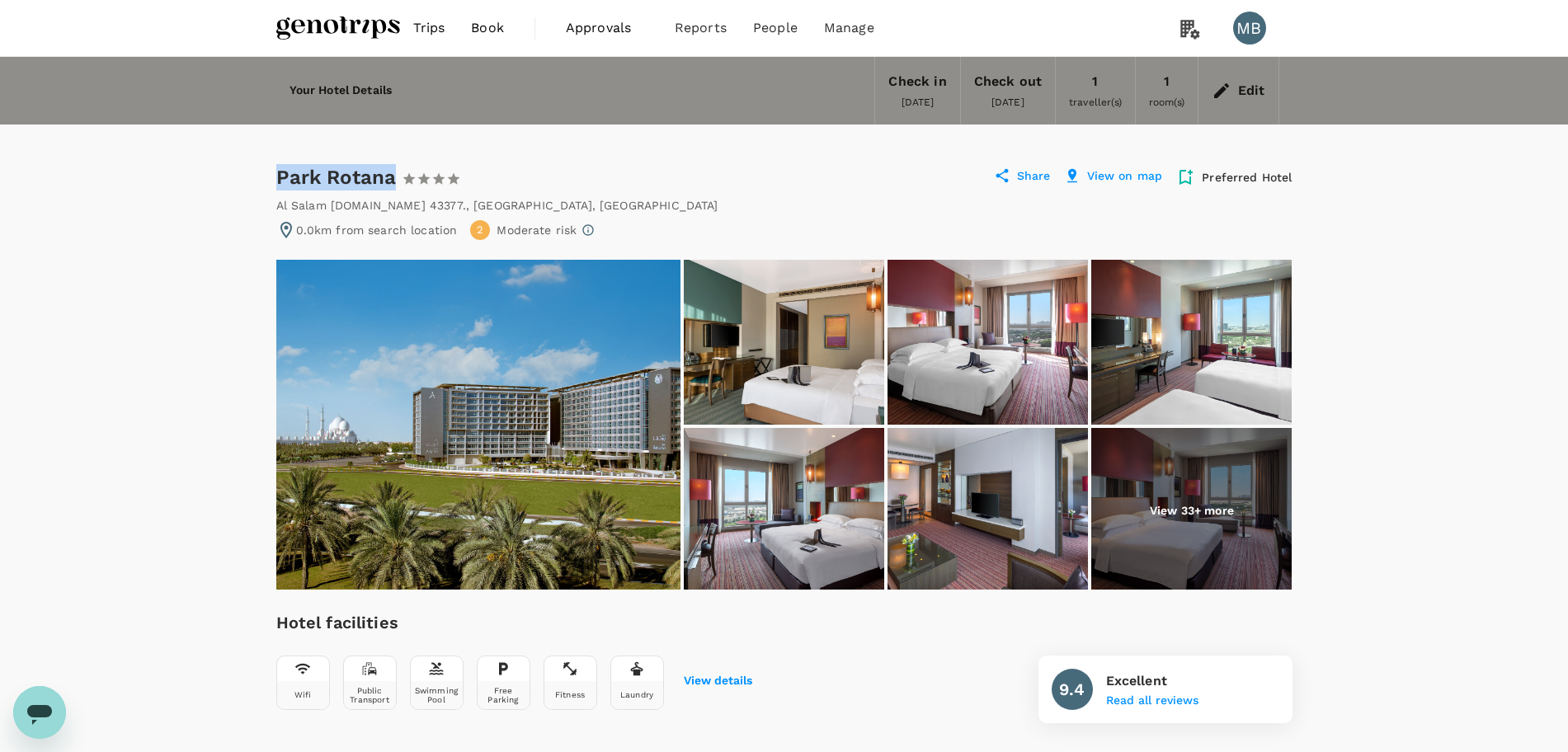
drag, startPoint x: 276, startPoint y: 174, endPoint x: 394, endPoint y: 168, distance: 118.2
click at [394, 168] on div "Park Rotana 1 Star 2 Stars 3 Stars 4 Stars 5 Stars" at bounding box center [376, 177] width 200 height 26
copy div "Park Rotana"
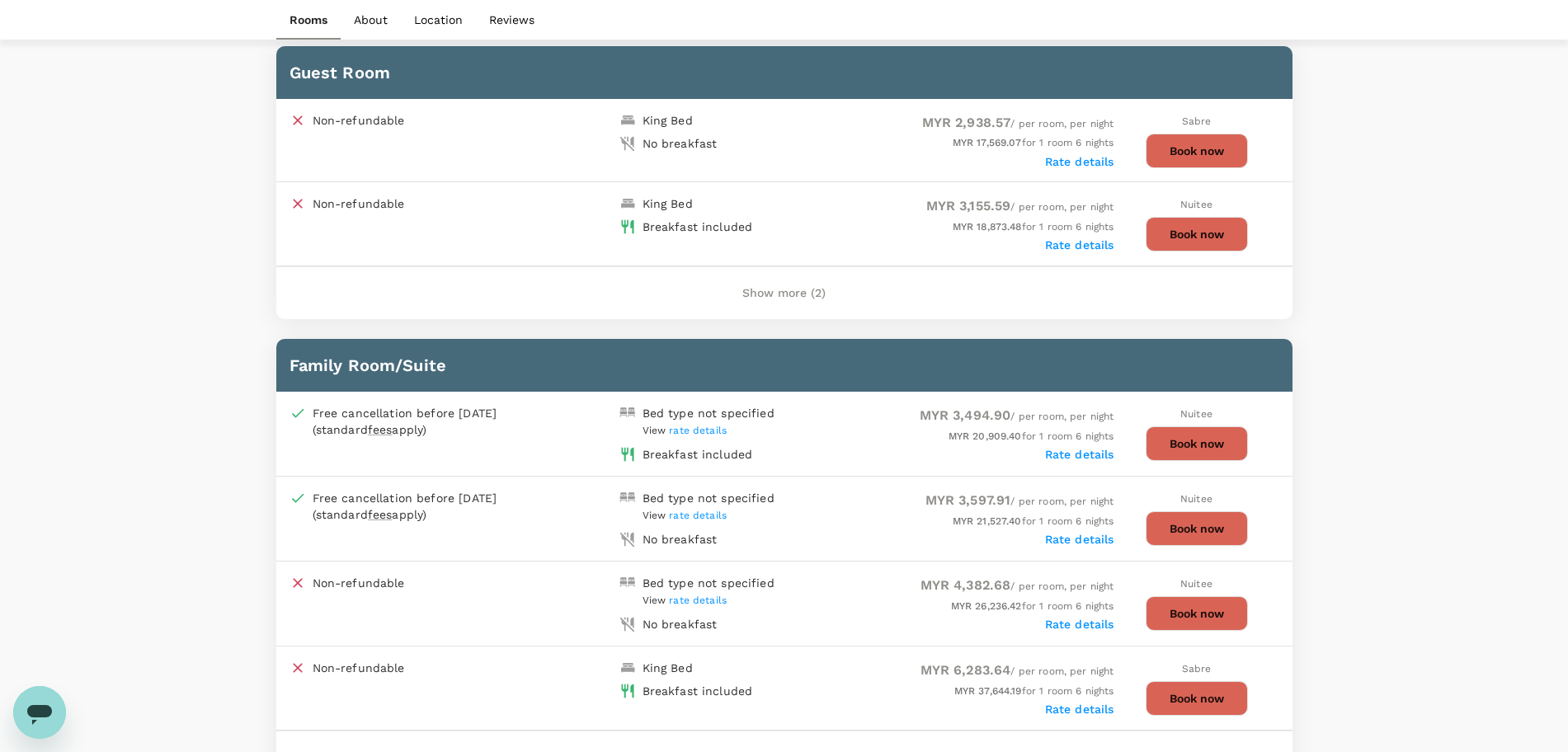
scroll to position [1030, 0]
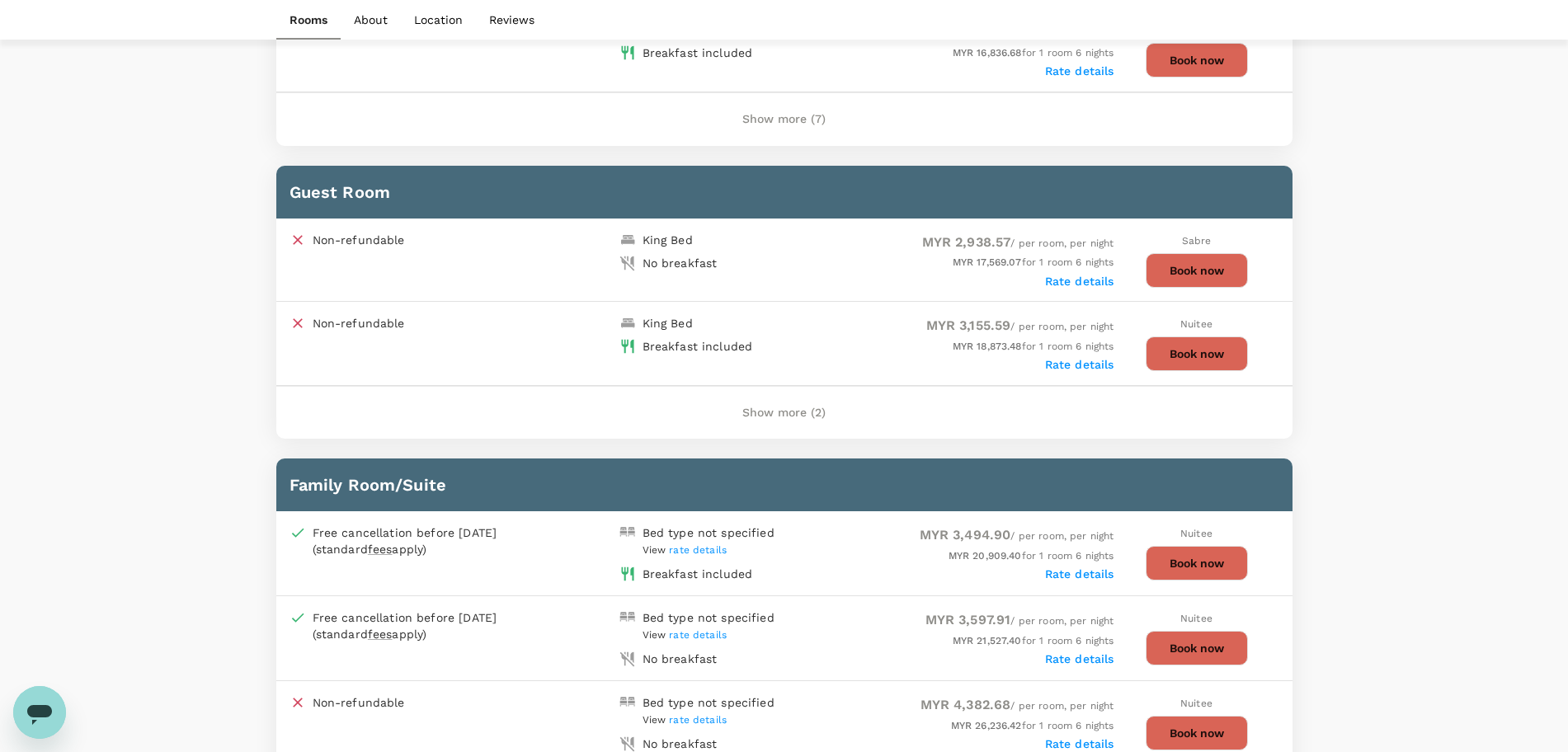
click at [775, 416] on button "Show more (2)" at bounding box center [784, 413] width 129 height 40
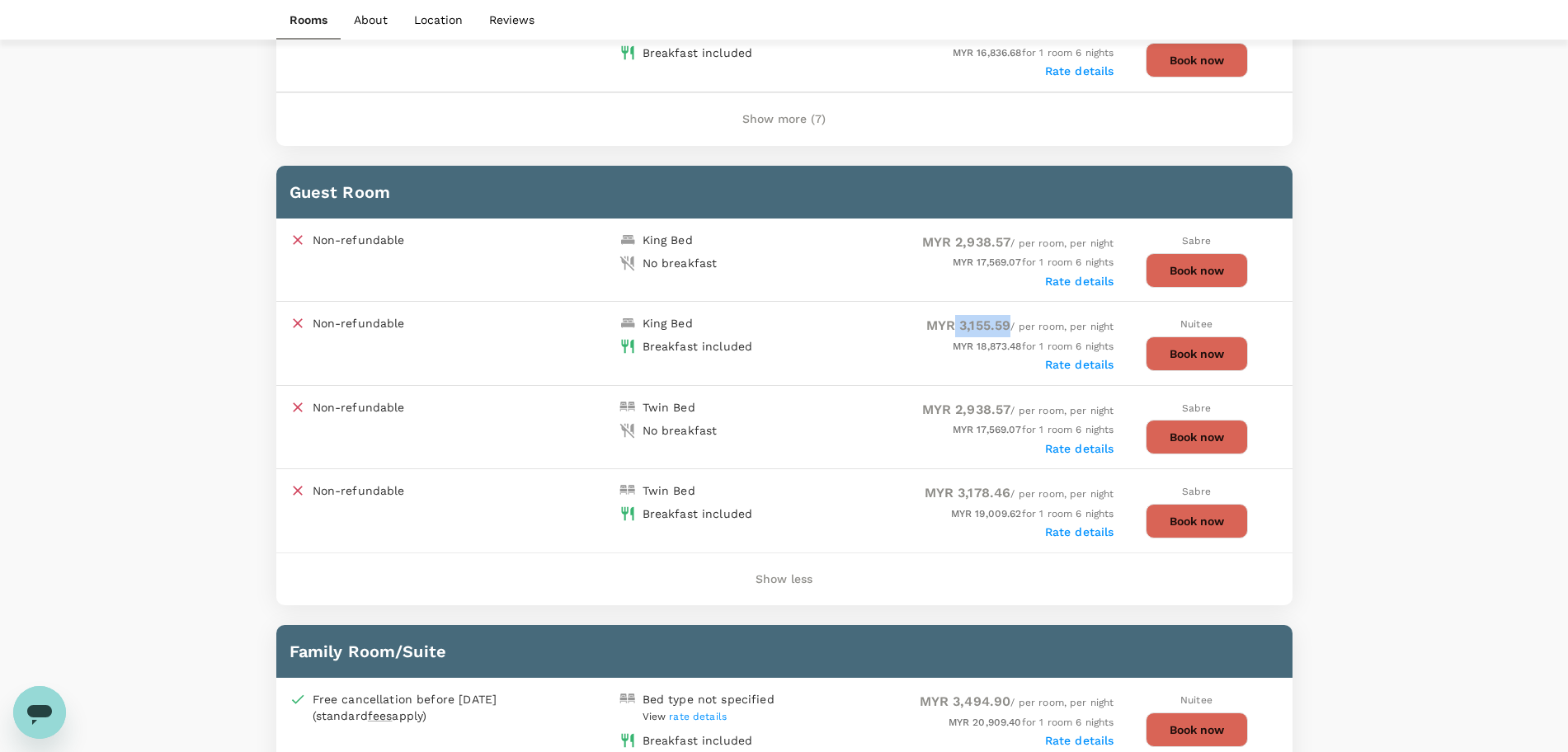
drag, startPoint x: 948, startPoint y: 327, endPoint x: 1005, endPoint y: 323, distance: 57.1
click at [1005, 323] on span "MYR 3,155.59" at bounding box center [968, 325] width 85 height 16
copy span "3,155.59"
drag, startPoint x: 954, startPoint y: 490, endPoint x: 1004, endPoint y: 491, distance: 50.0
click at [1004, 491] on span "MYR 3,178.46" at bounding box center [968, 493] width 87 height 16
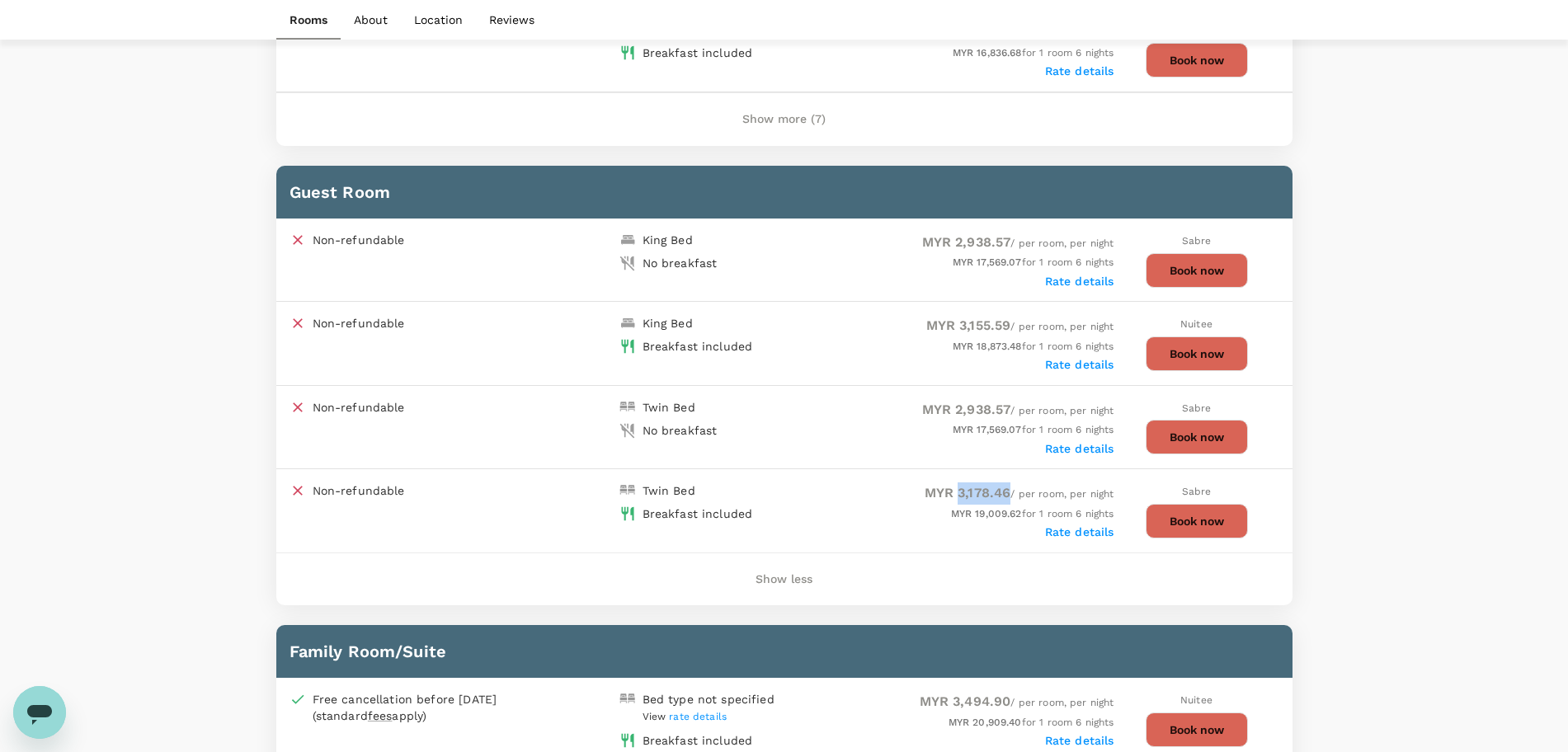
copy span "3,178.46"
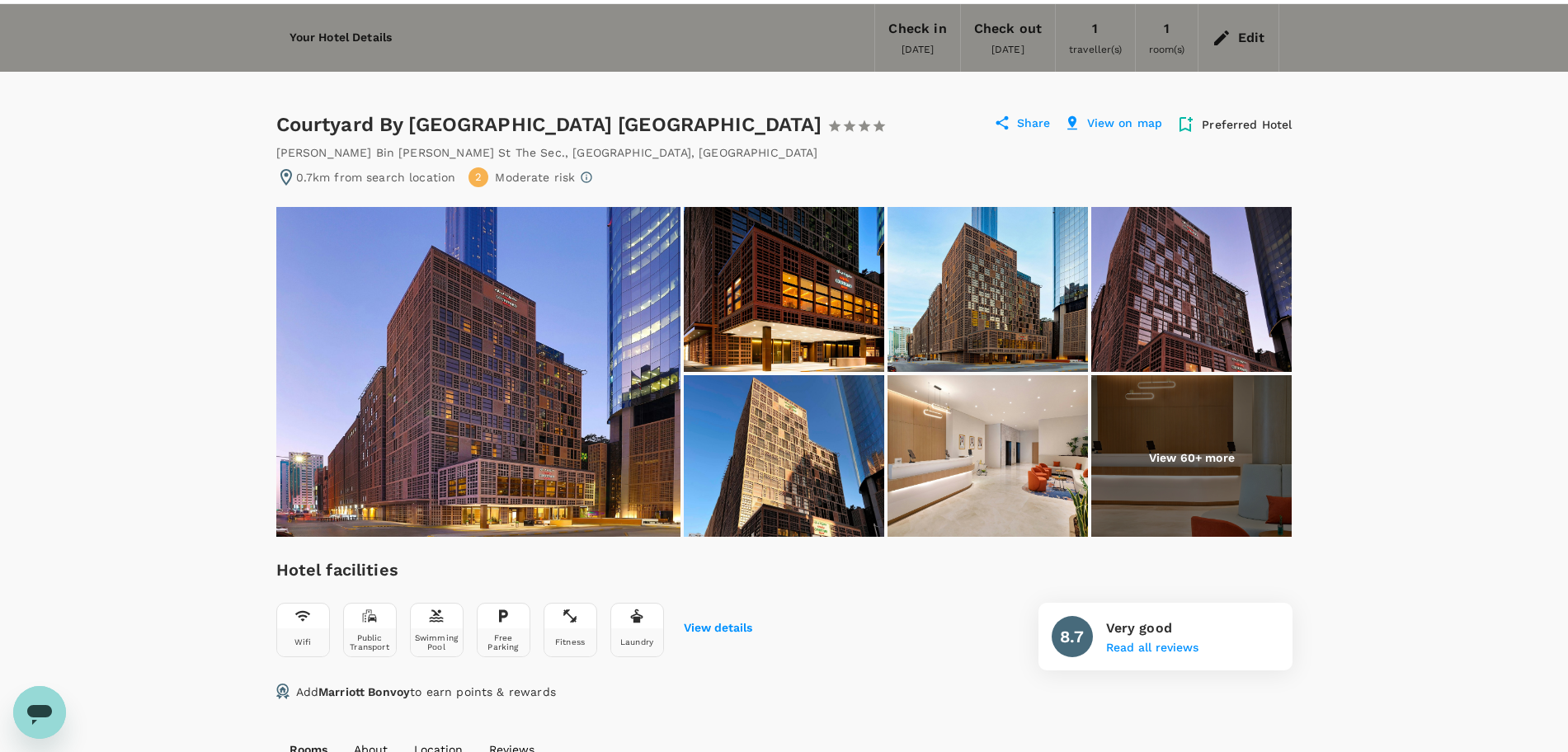
scroll to position [103, 0]
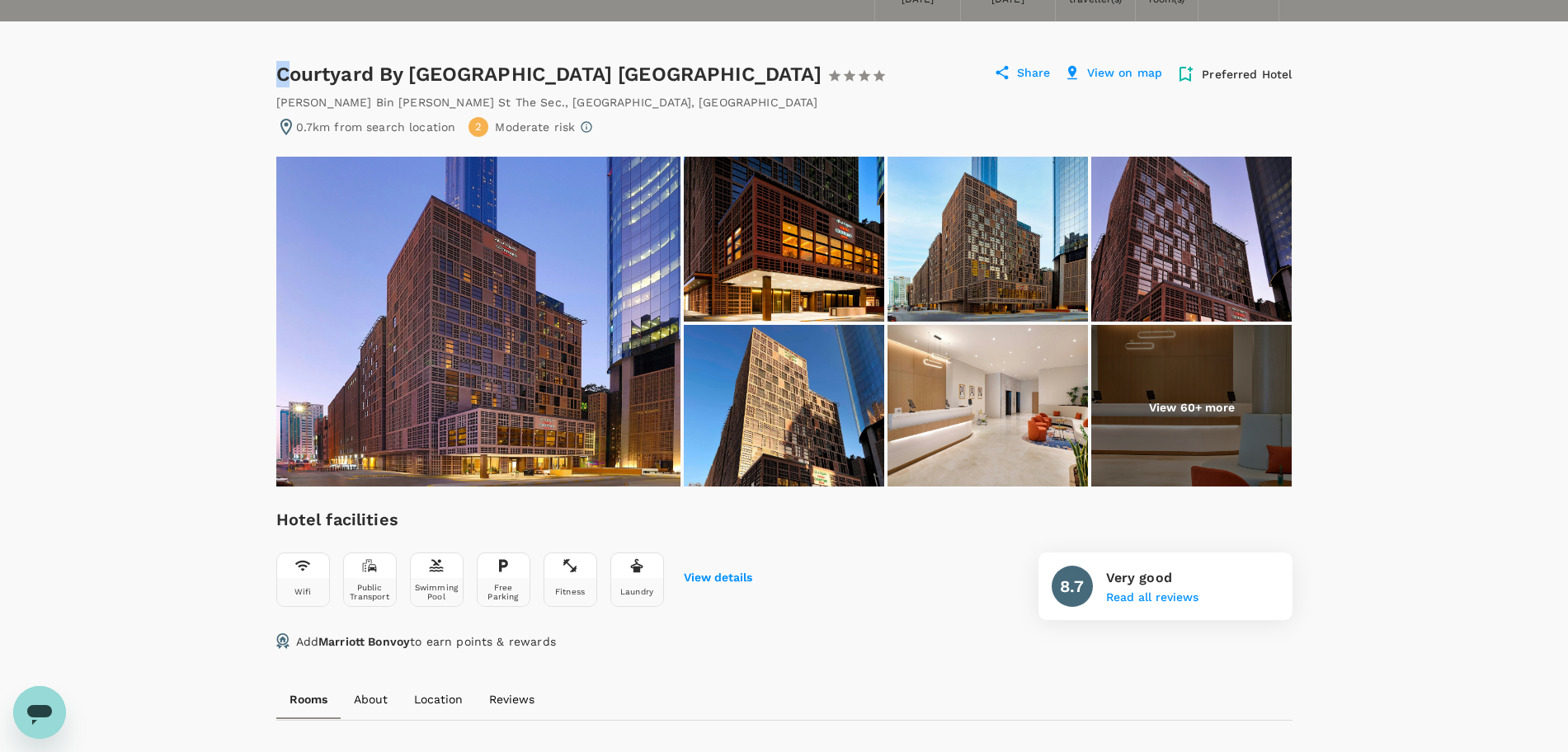
drag, startPoint x: 275, startPoint y: 77, endPoint x: 292, endPoint y: 77, distance: 17.0
click at [292, 77] on div "Courtyard By Marriott World Trade Center Abu Dhabi 1 Star 2 Stars 3 Stars 4 Sta…" at bounding box center [588, 74] width 625 height 26
click at [291, 76] on div "Courtyard By Marriott World Trade Center Abu Dhabi 1 Star 2 Stars 3 Stars 4 Sta…" at bounding box center [588, 74] width 625 height 26
click at [281, 77] on div "Courtyard By Marriott World Trade Center Abu Dhabi 1 Star 2 Stars 3 Stars 4 Sta…" at bounding box center [588, 74] width 625 height 26
drag, startPoint x: 276, startPoint y: 75, endPoint x: 792, endPoint y: 75, distance: 516.0
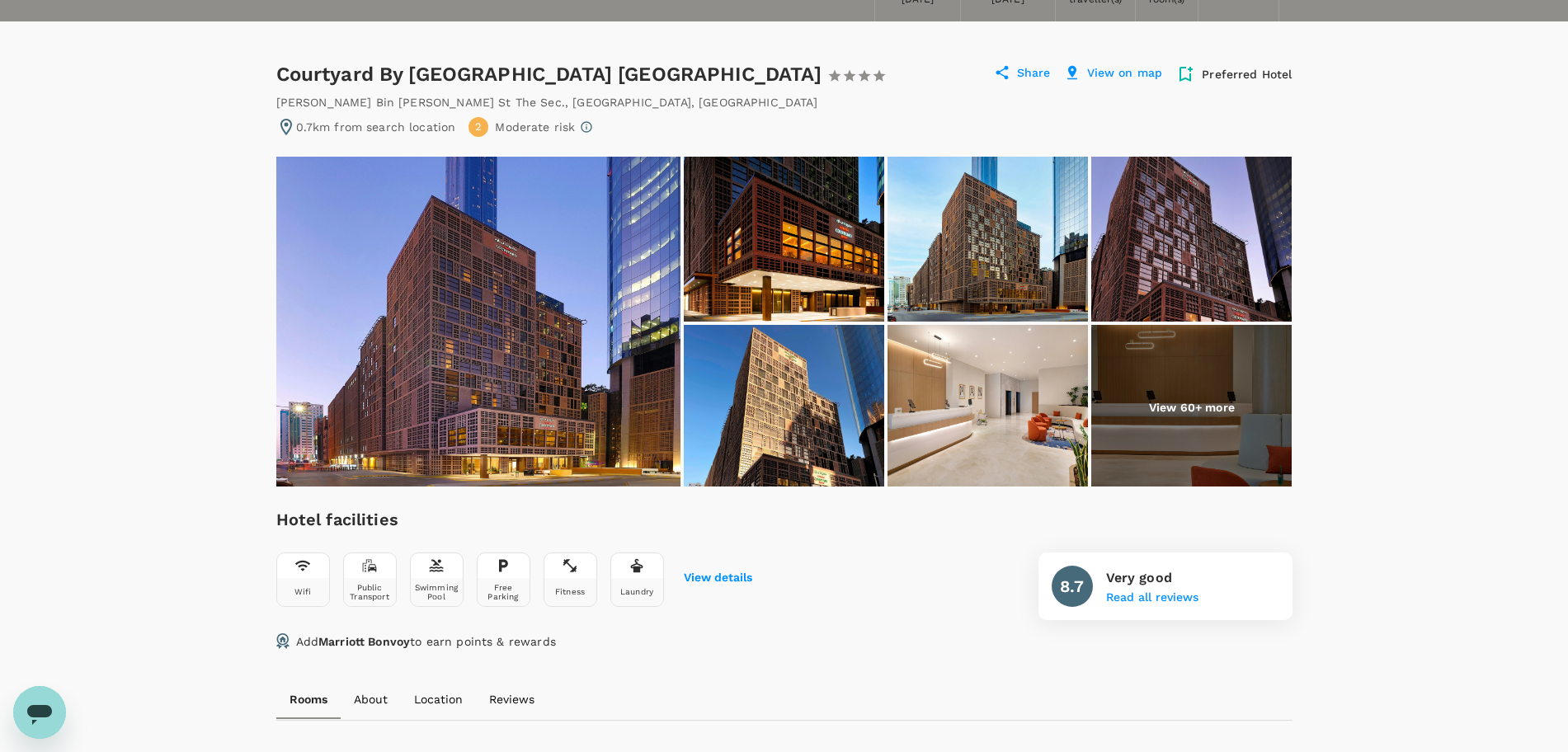
click at [792, 75] on div "Courtyard By Marriott World Trade Center Abu Dhabi 1 Star 2 Stars 3 Stars 4 Sta…" at bounding box center [588, 74] width 625 height 26
copy div "Courtyard By Marriott World Trade Center Abu Dhabi"
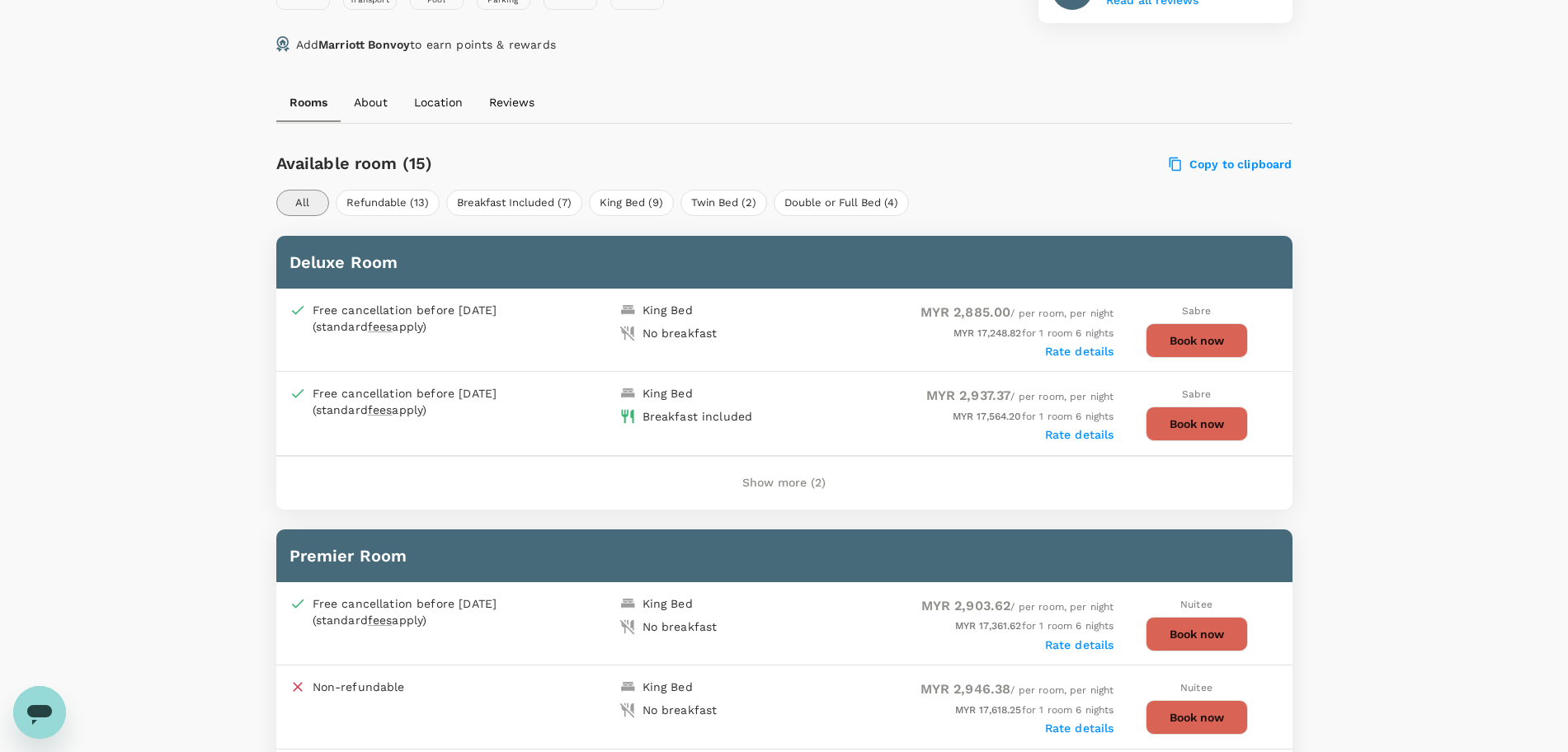
scroll to position [722, 0]
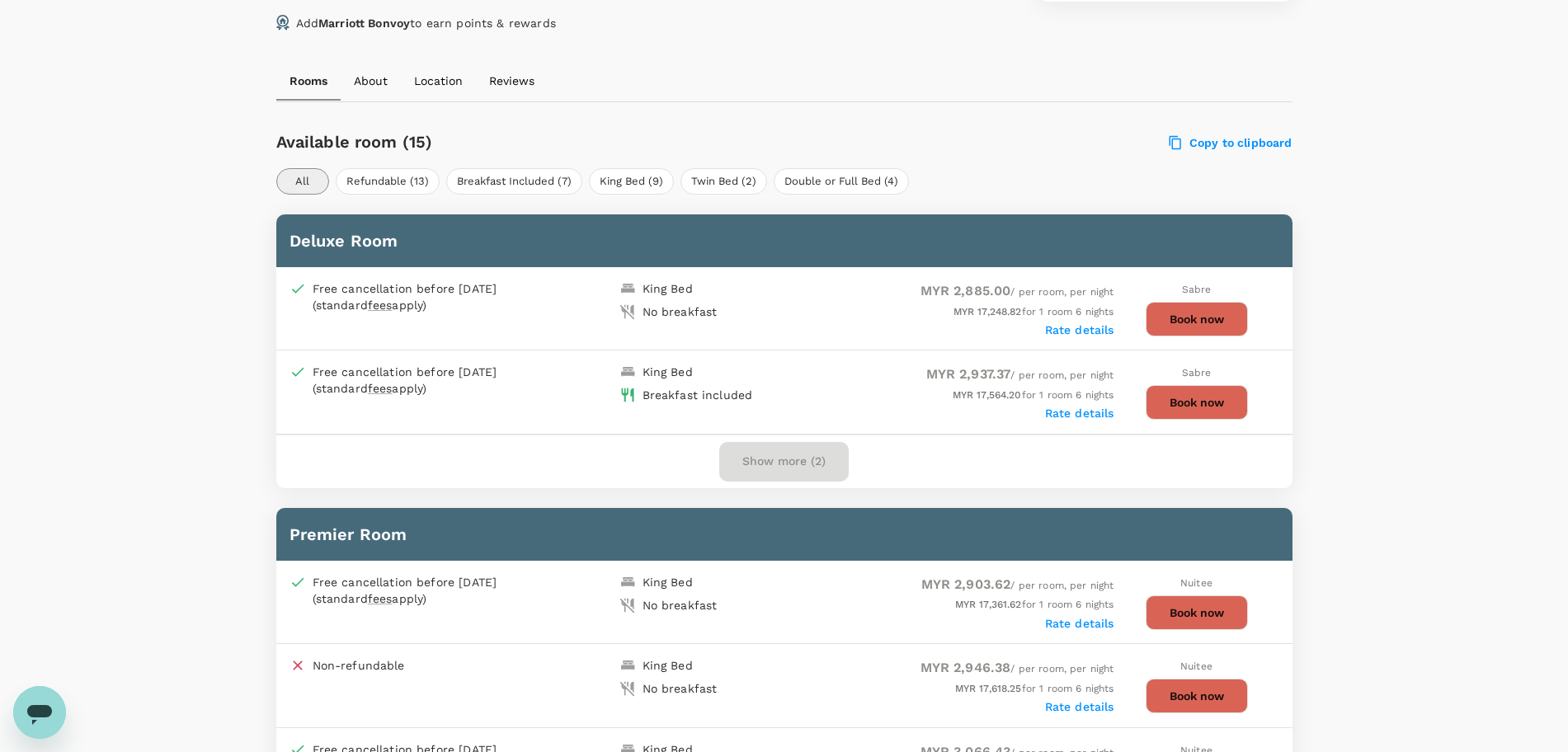
click at [776, 467] on button "Show more (2)" at bounding box center [784, 461] width 129 height 40
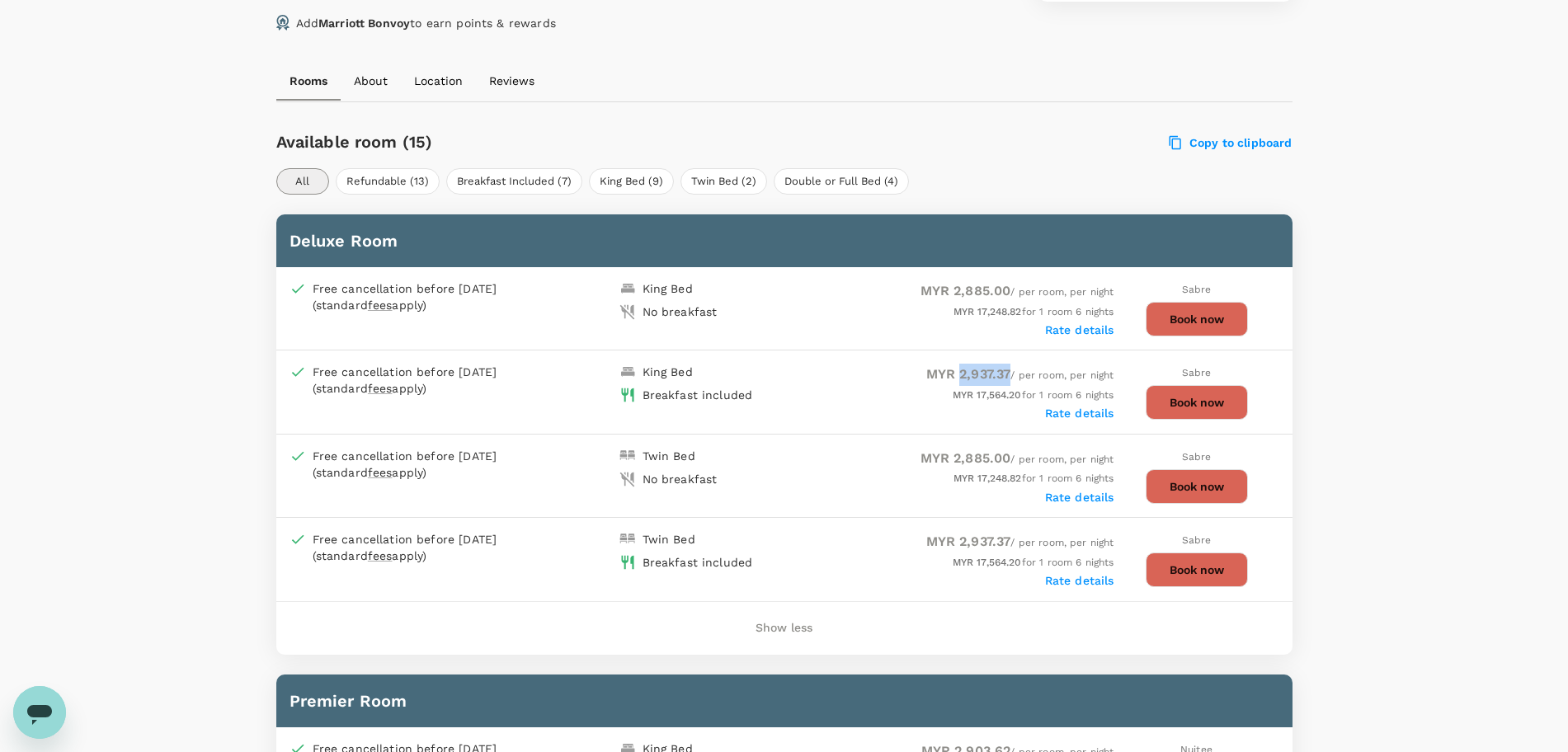
drag, startPoint x: 953, startPoint y: 373, endPoint x: 1007, endPoint y: 368, distance: 54.2
click at [1007, 368] on div "MYR 2,937.37 / per room, per night" at bounding box center [949, 375] width 330 height 23
copy span "2,937.37"
drag, startPoint x: 952, startPoint y: 541, endPoint x: 1004, endPoint y: 537, distance: 52.2
click at [1004, 537] on span "MYR 2,937.37" at bounding box center [968, 541] width 85 height 16
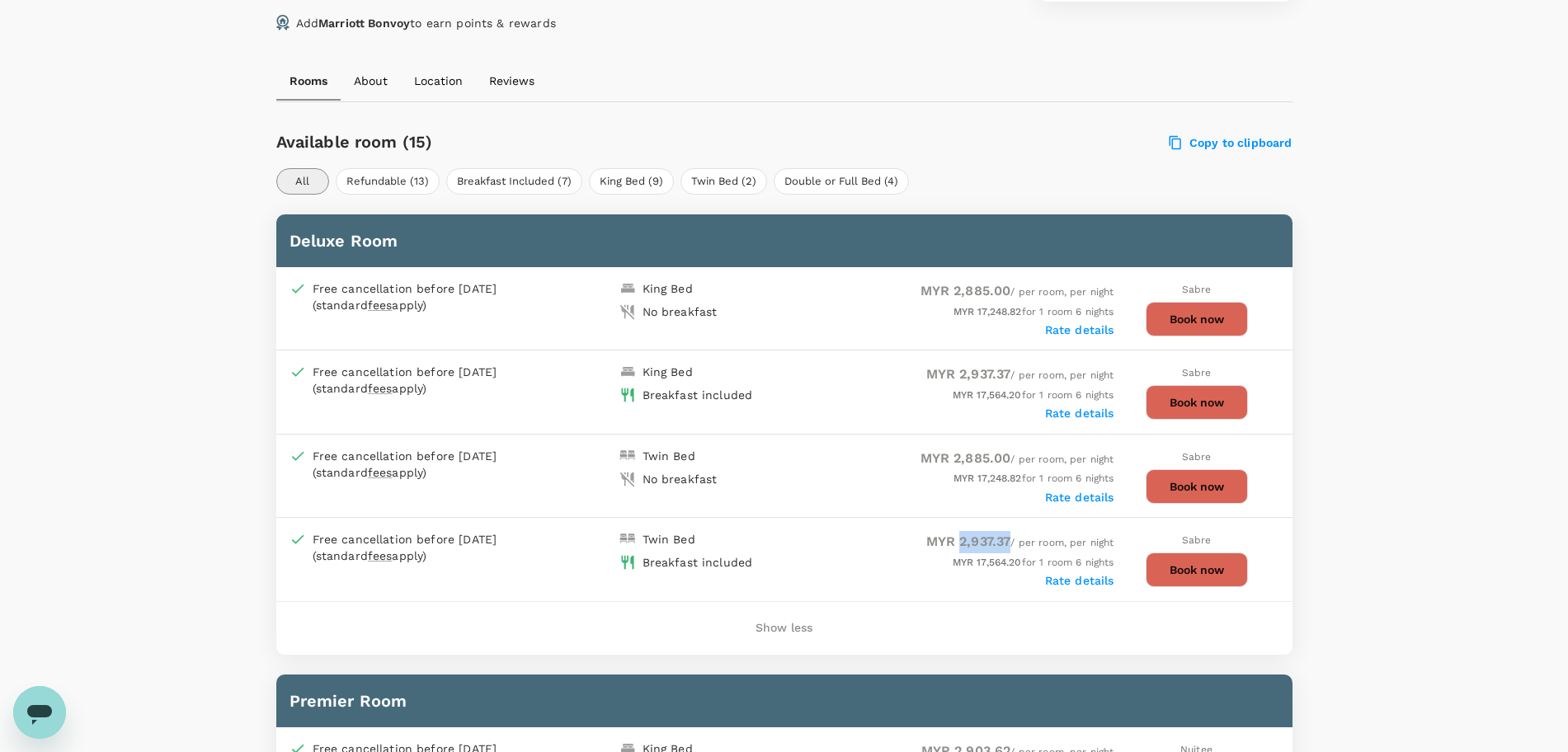
copy span "2,937.37"
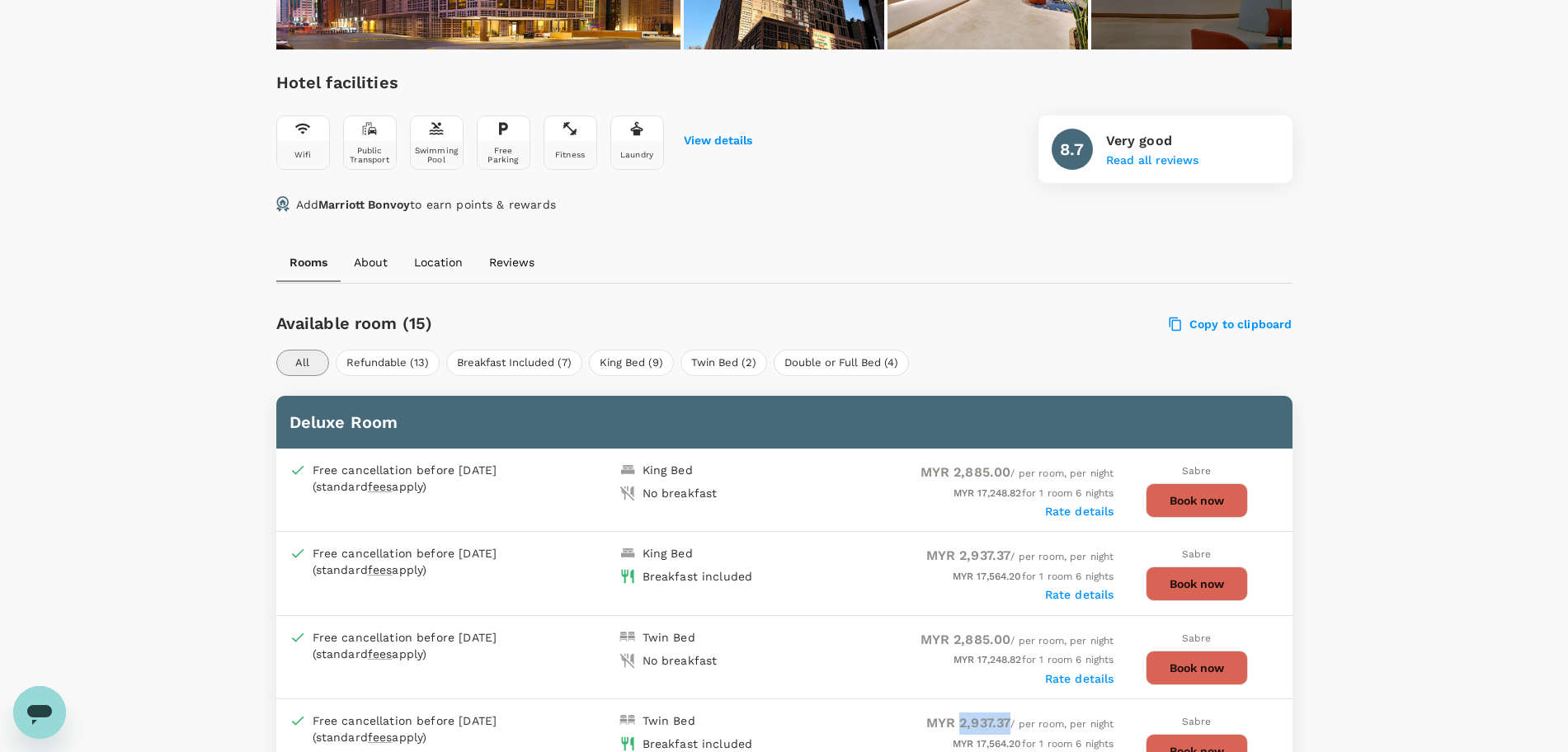
scroll to position [412, 0]
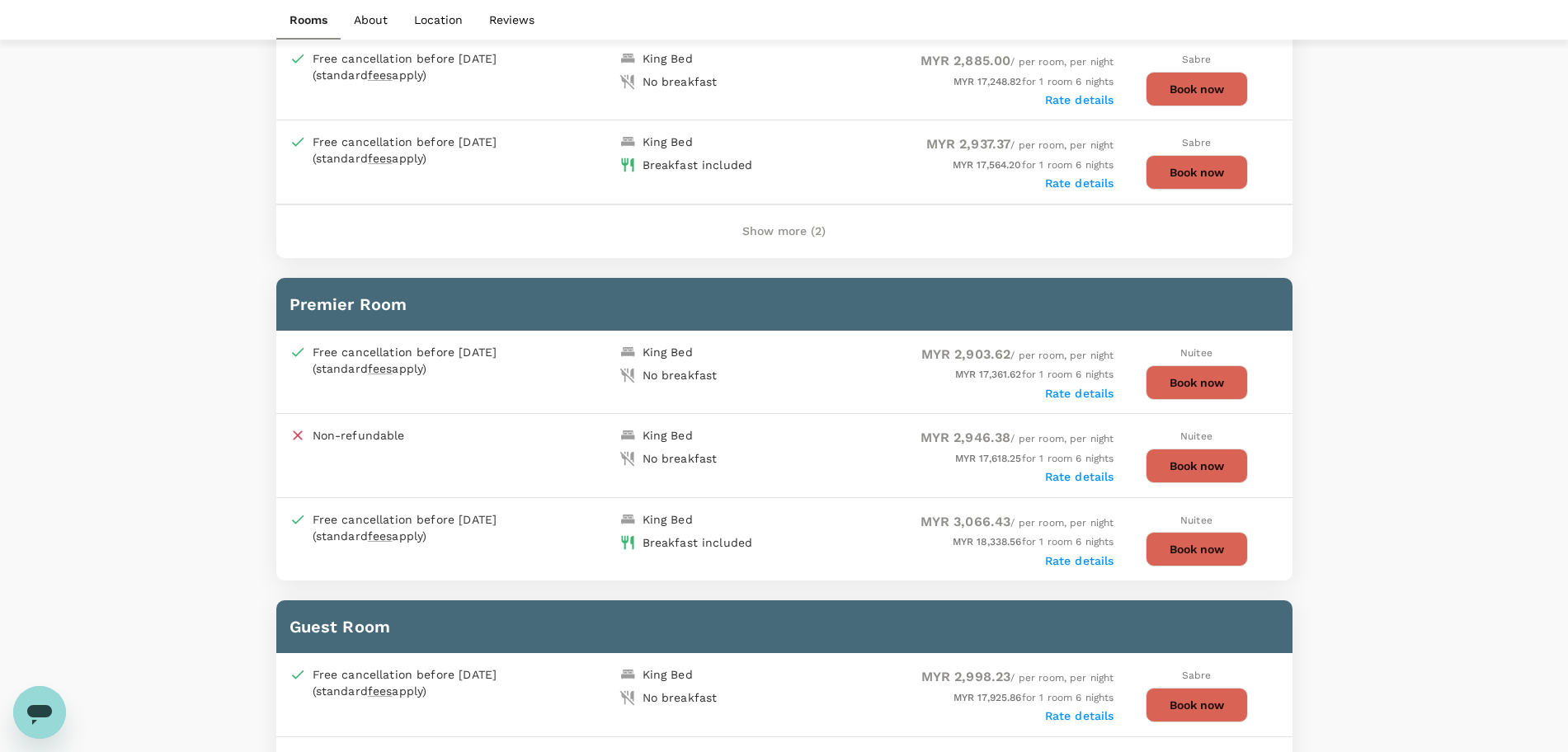
scroll to position [920, 0]
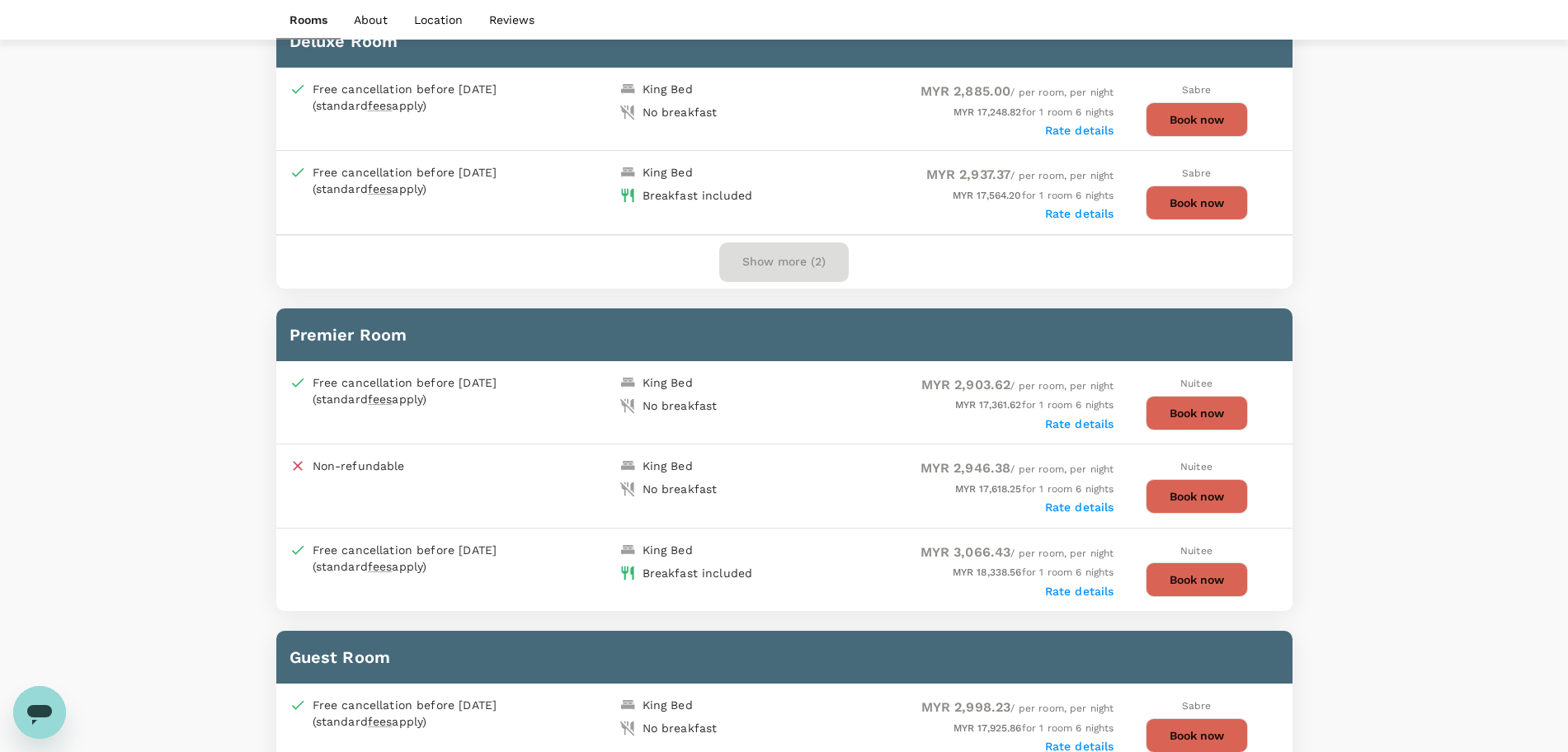
click at [754, 262] on button "Show more (2)" at bounding box center [784, 262] width 129 height 40
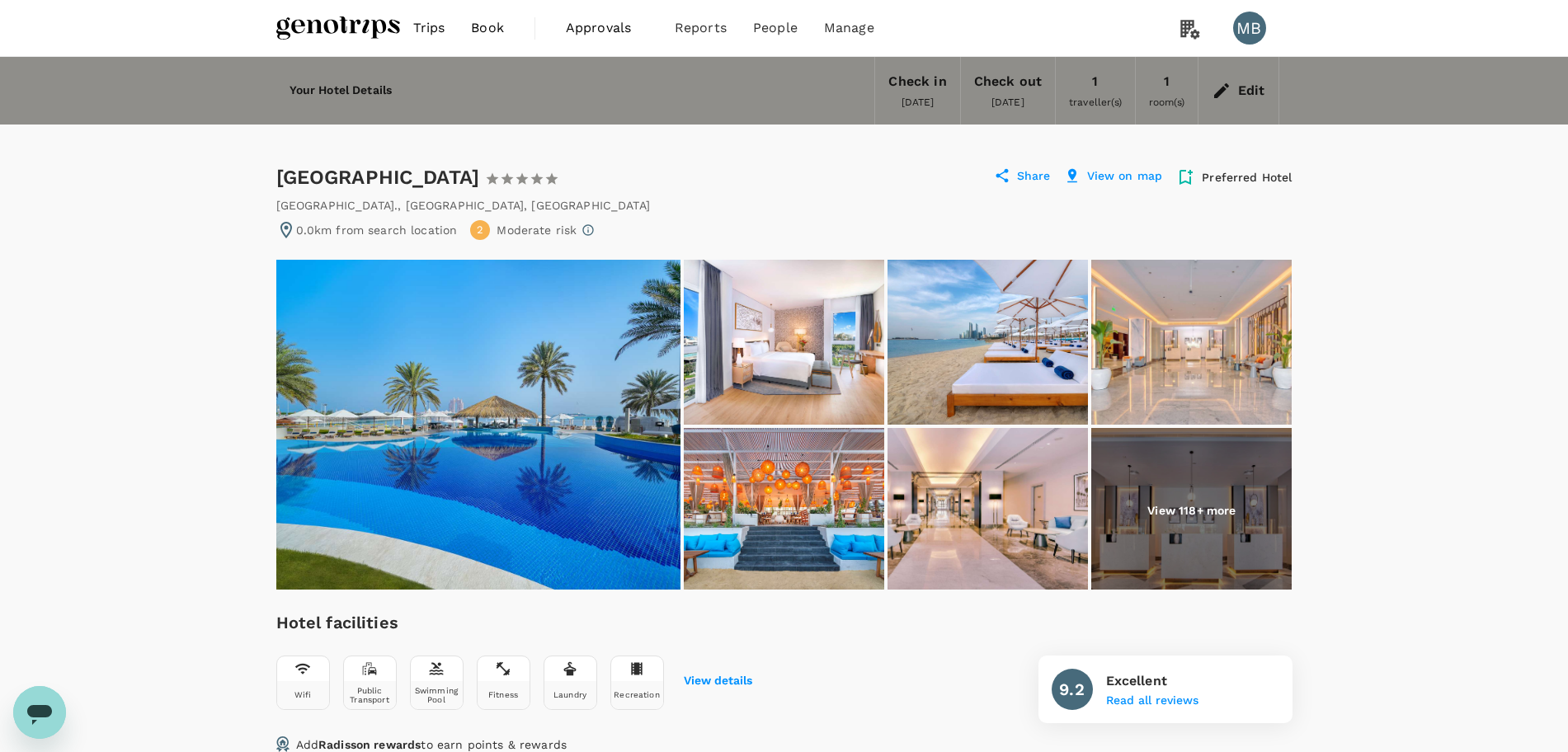
drag, startPoint x: 279, startPoint y: 173, endPoint x: 776, endPoint y: 178, distance: 497.0
click at [560, 178] on div "[GEOGRAPHIC_DATA] Corniche 1 Star 2 Stars 3 Stars 4 Stars 5 Stars" at bounding box center [417, 177] width 284 height 26
copy div "[GEOGRAPHIC_DATA]"
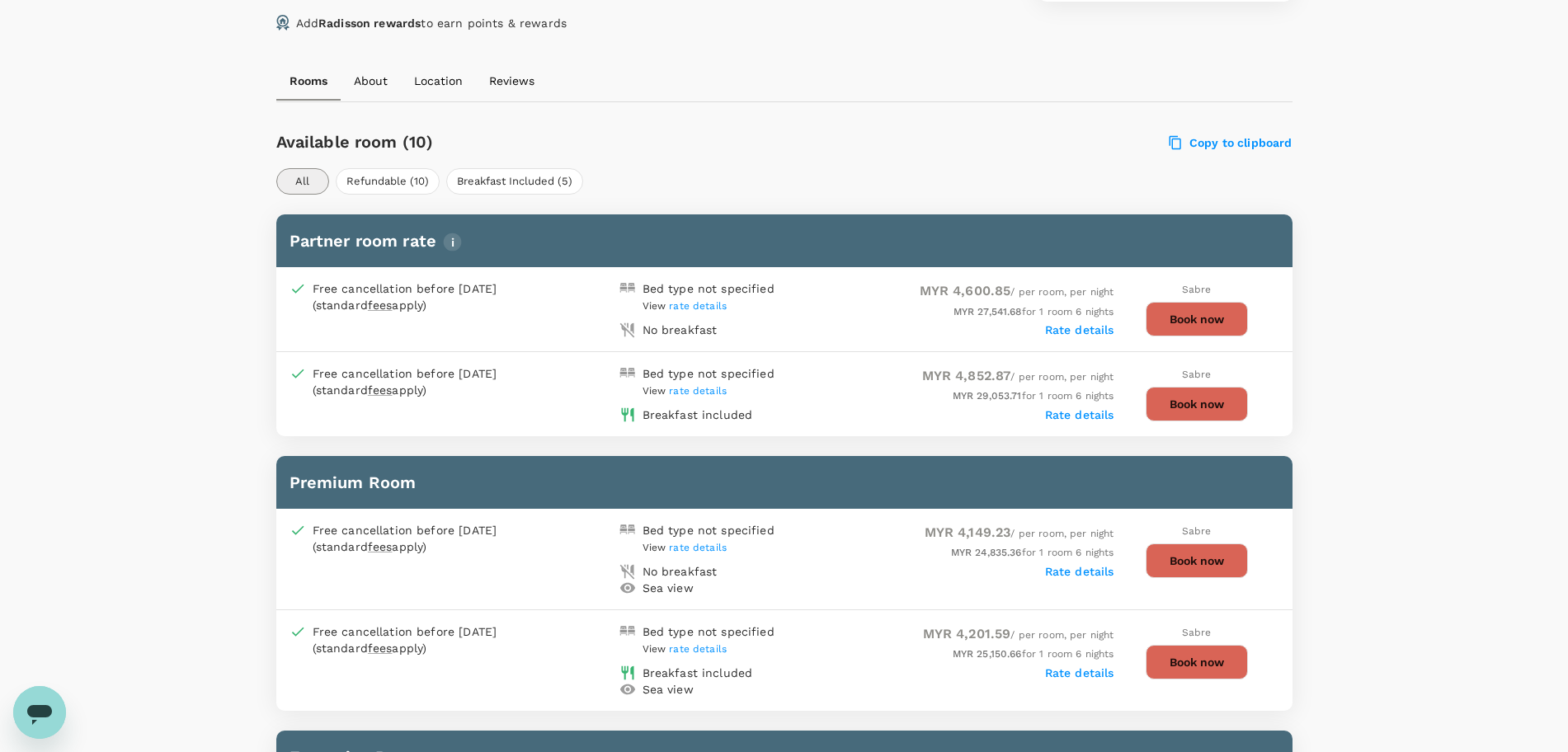
scroll to position [824, 0]
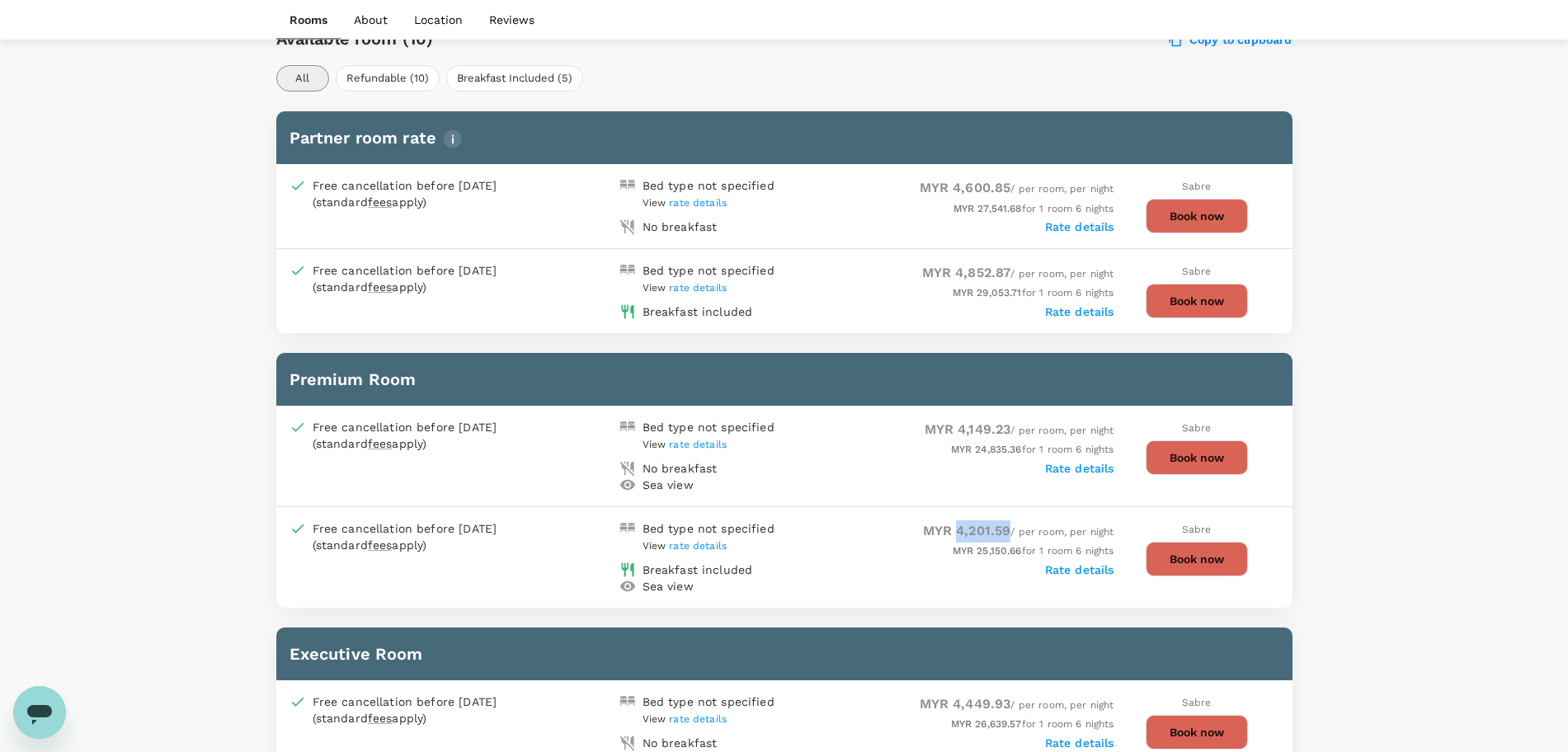
drag, startPoint x: 953, startPoint y: 528, endPoint x: 1005, endPoint y: 537, distance: 52.8
click at [1005, 537] on span "MYR 4,201.59" at bounding box center [967, 530] width 89 height 16
copy span "4,201.59"
drag, startPoint x: 693, startPoint y: 529, endPoint x: 780, endPoint y: 534, distance: 87.1
click at [780, 534] on div "Bed type not specified View rate details" at bounding box center [699, 534] width 172 height 42
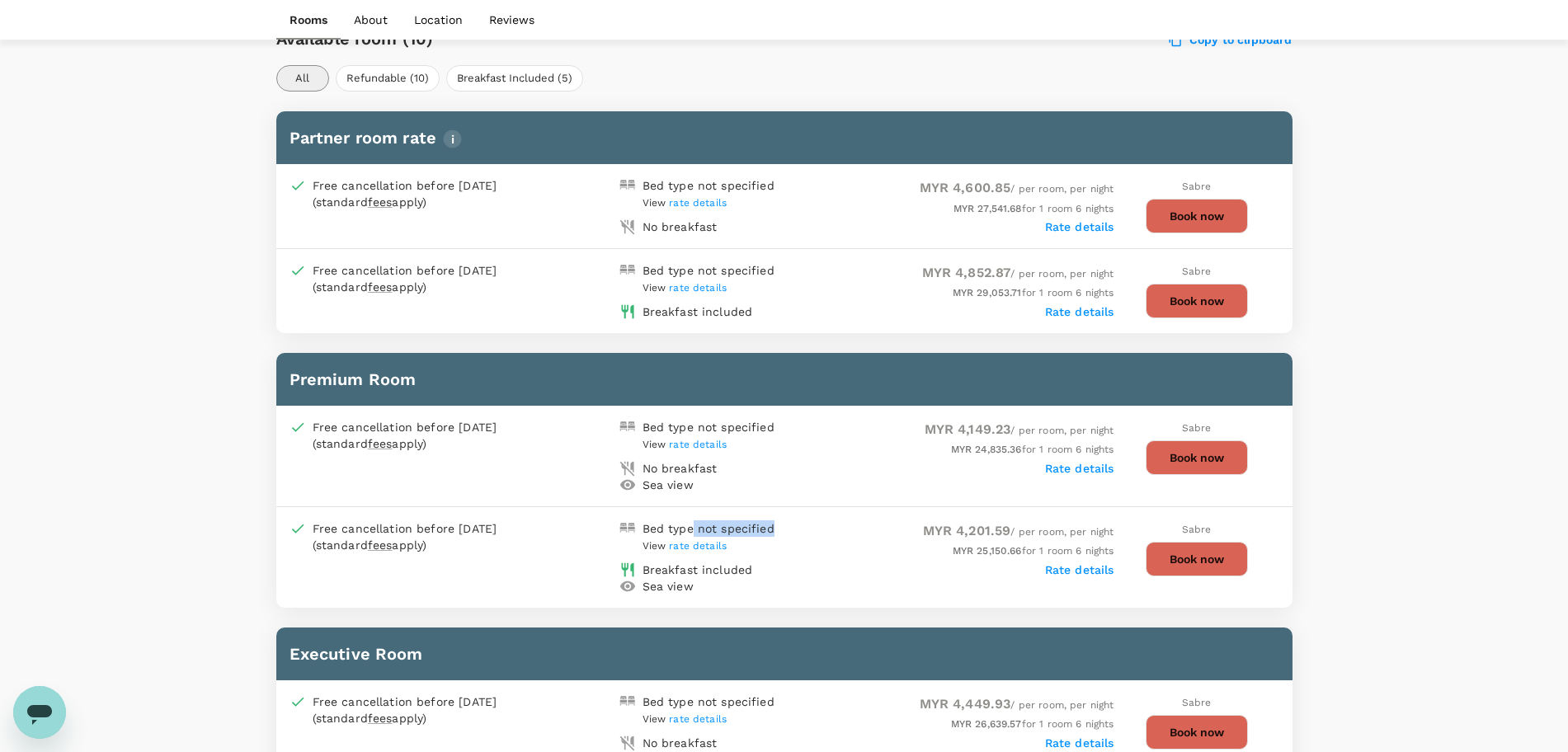
copy div "not specified"
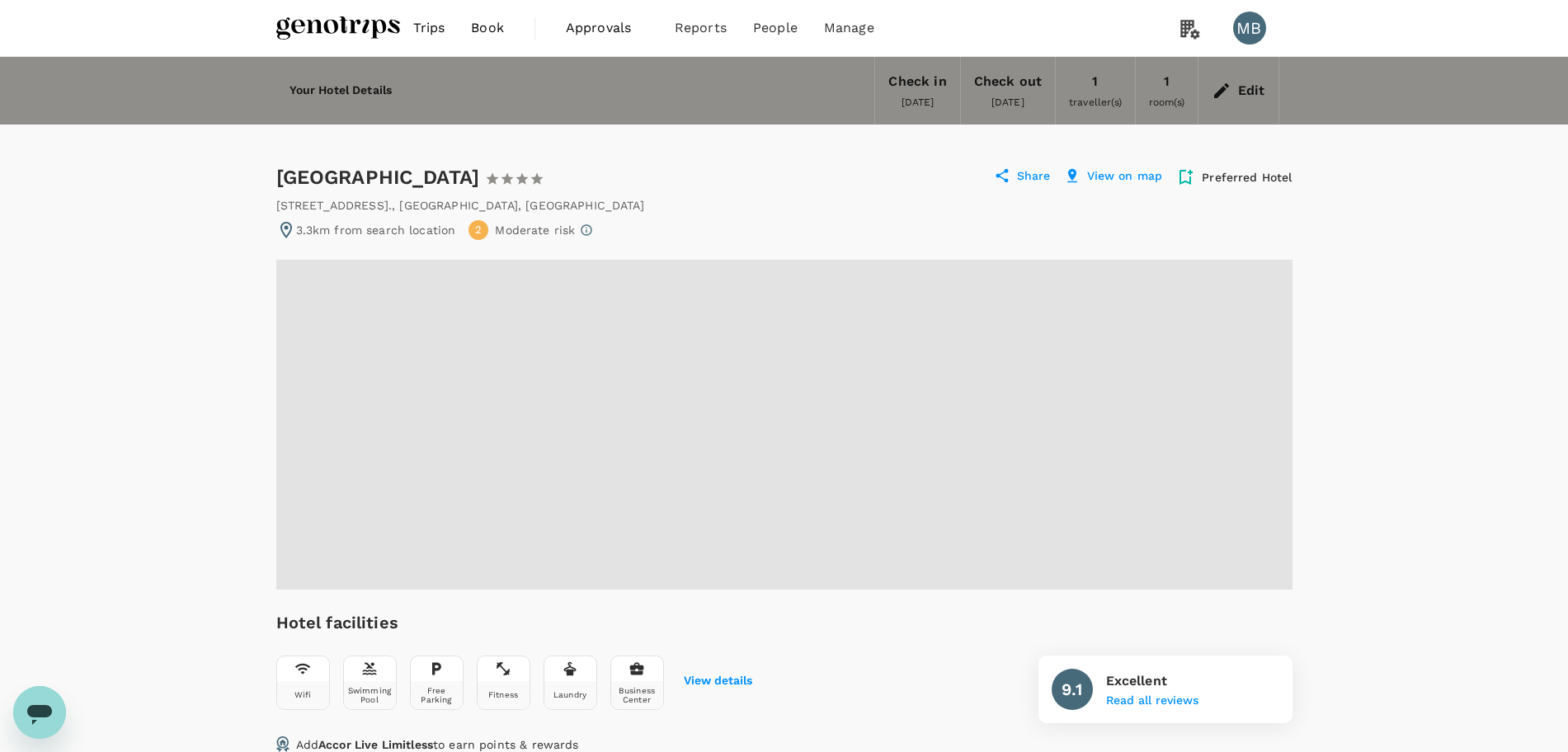
drag, startPoint x: 277, startPoint y: 171, endPoint x: 510, endPoint y: 189, distance: 233.7
click at [510, 189] on div "Novotel Abu Dhabi Gate 1 Star 2 Stars 3 Stars 4 Stars 5 Stars" at bounding box center [417, 177] width 284 height 26
copy div "[GEOGRAPHIC_DATA]"
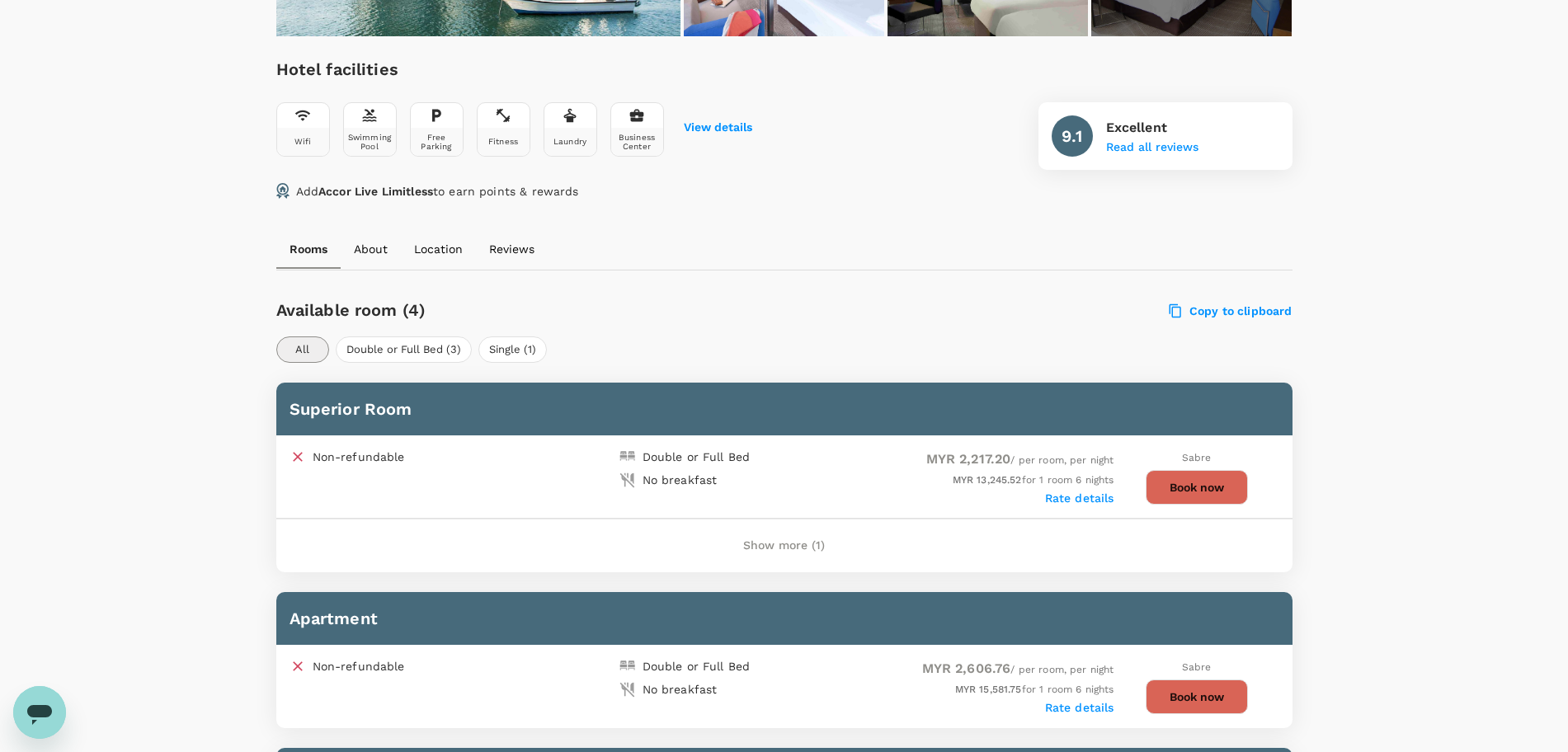
scroll to position [618, 0]
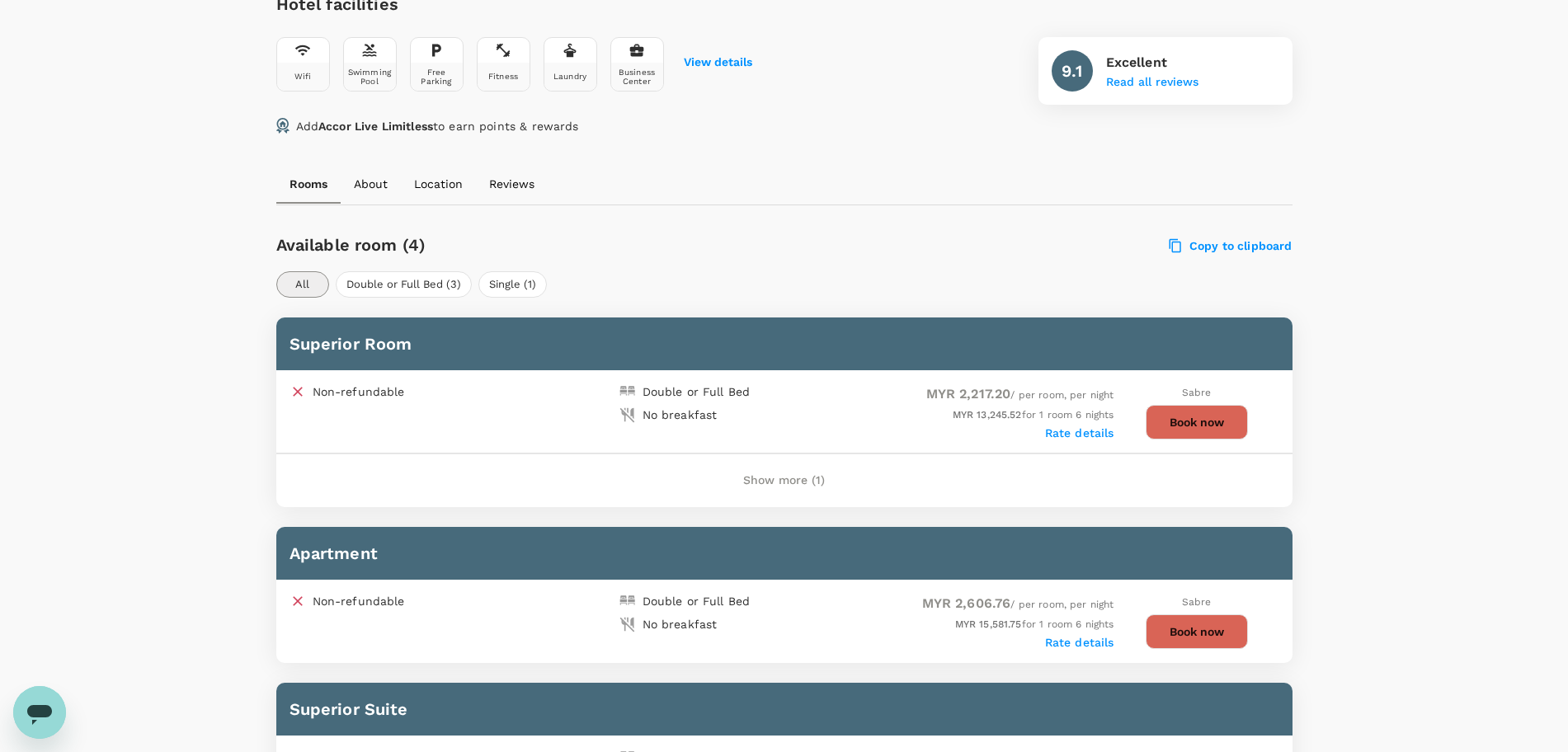
click at [807, 476] on button "Show more (1)" at bounding box center [784, 481] width 128 height 40
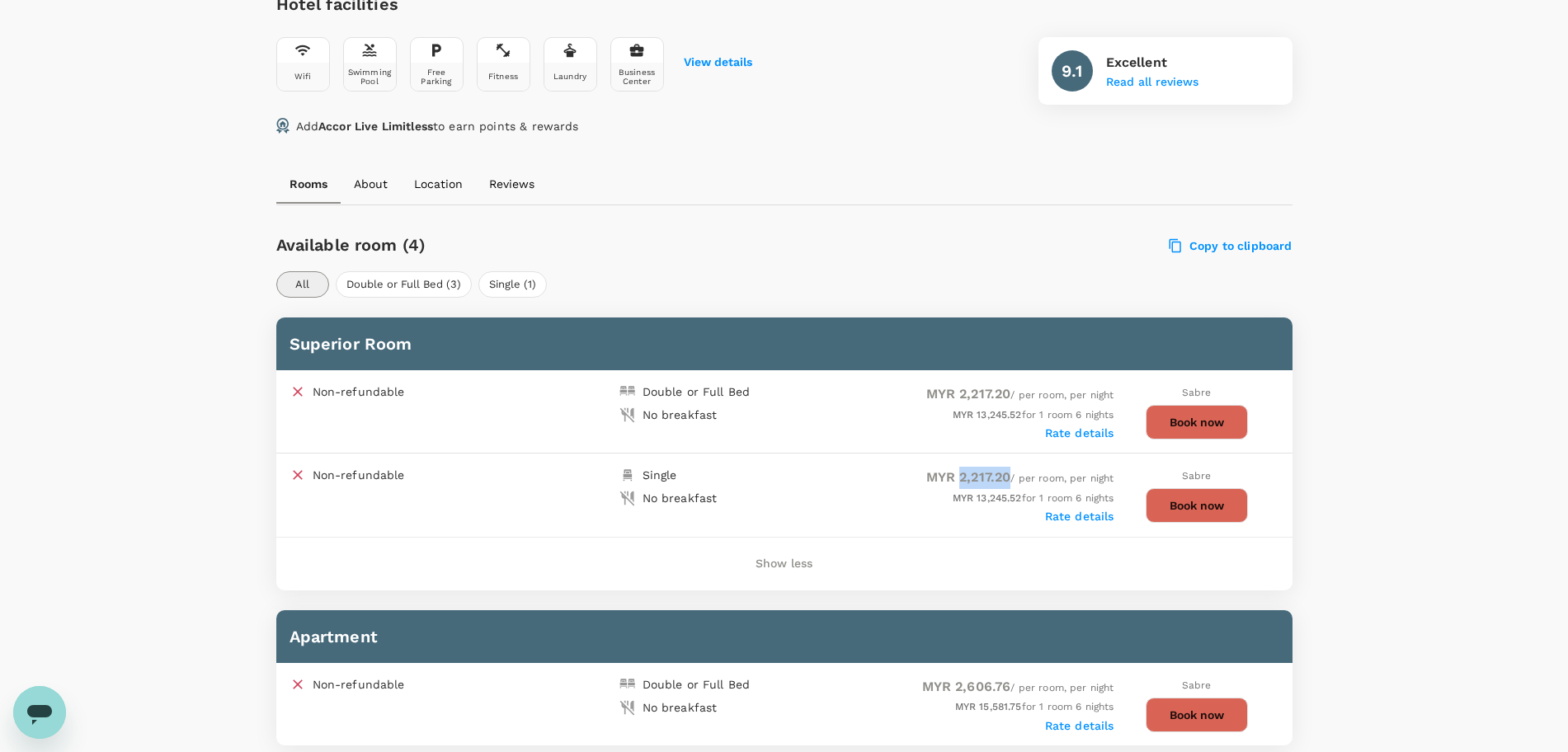
drag, startPoint x: 954, startPoint y: 475, endPoint x: 1006, endPoint y: 481, distance: 52.3
click at [1006, 481] on span "MYR 2,217.20 / per room, per night" at bounding box center [1020, 478] width 188 height 11
copy span "2,217.20"
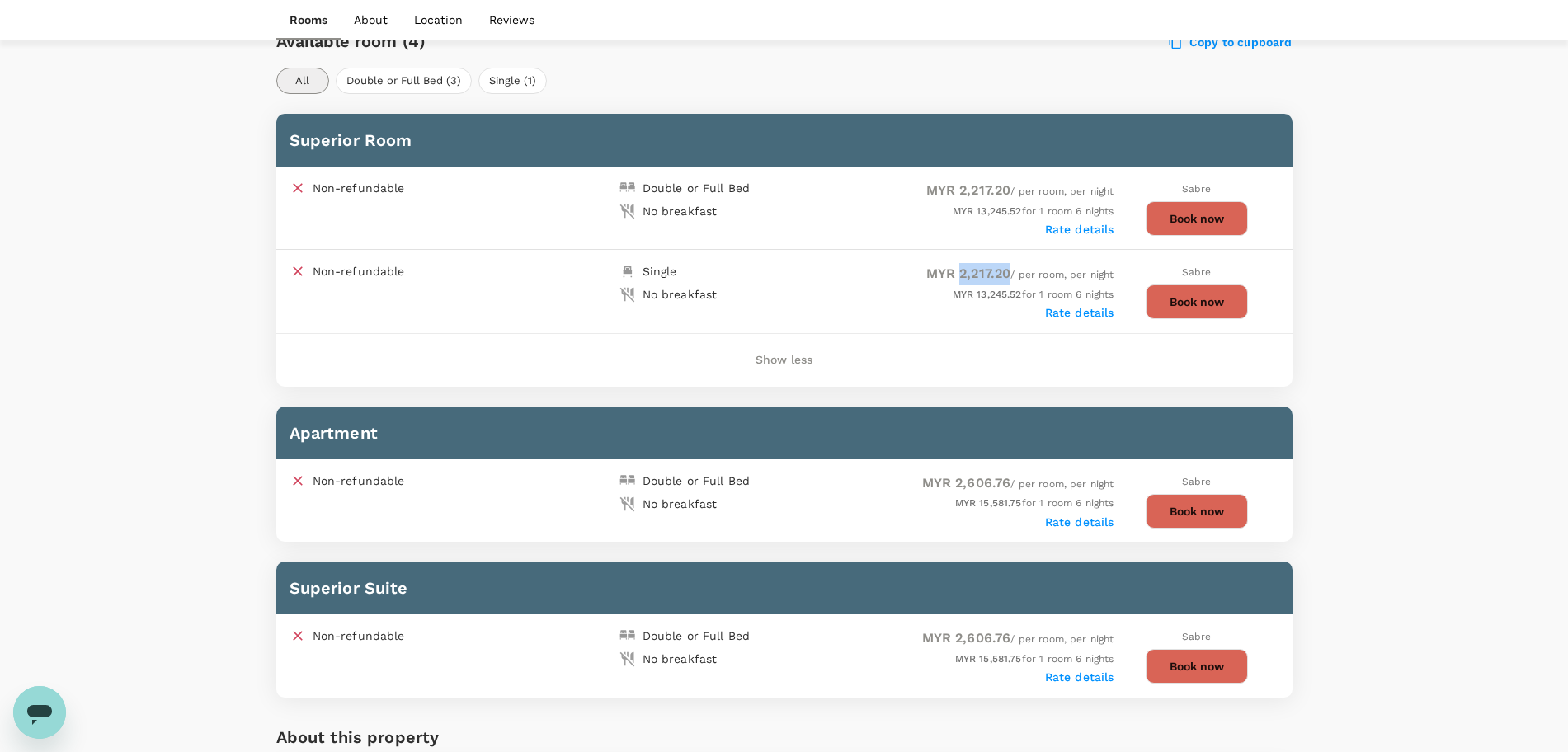
scroll to position [824, 0]
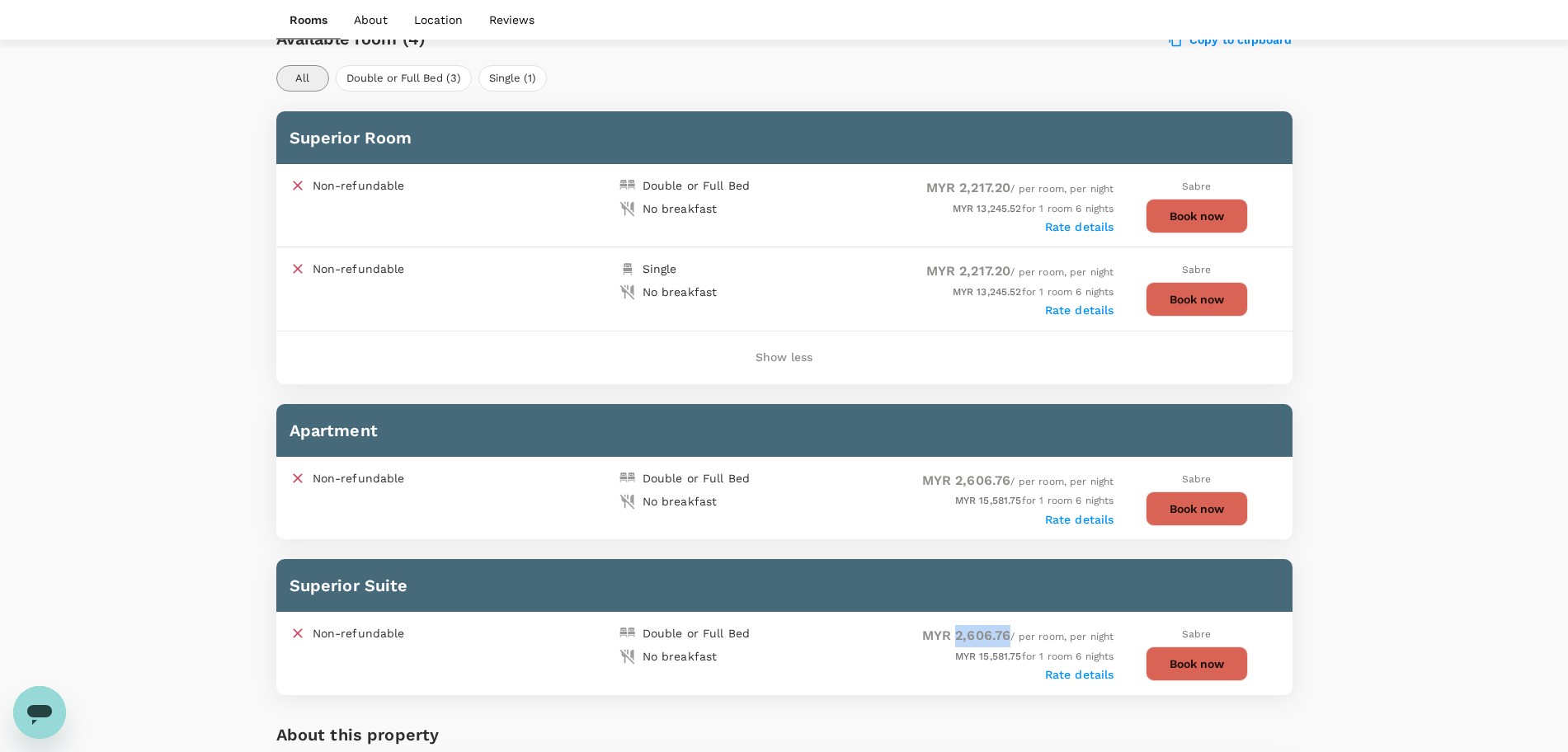
drag, startPoint x: 954, startPoint y: 632, endPoint x: 1007, endPoint y: 634, distance: 53.0
click at [1007, 634] on span "MYR 2,606.76 / per room, per night" at bounding box center [1017, 636] width 192 height 11
copy span "2,606.76"
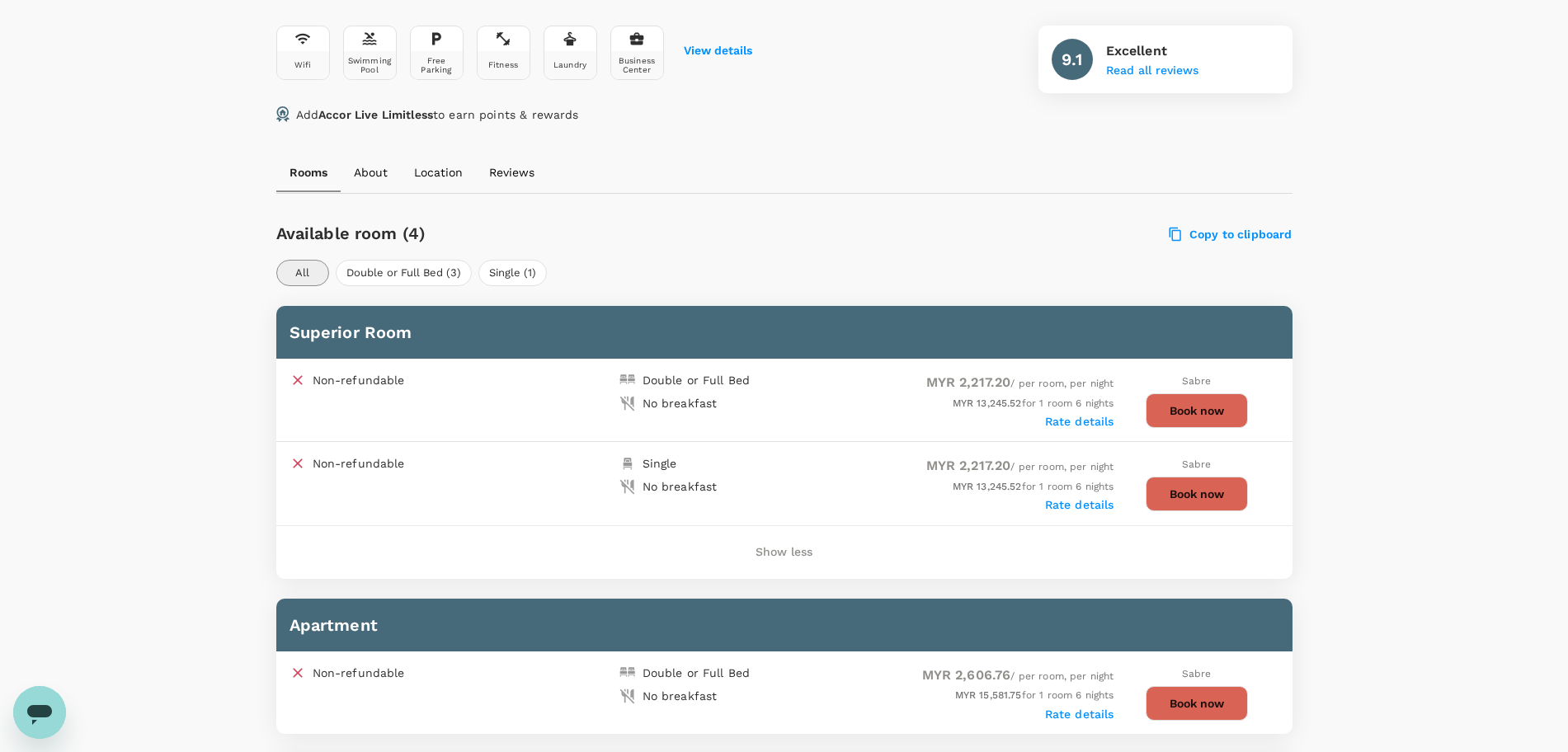
scroll to position [515, 0]
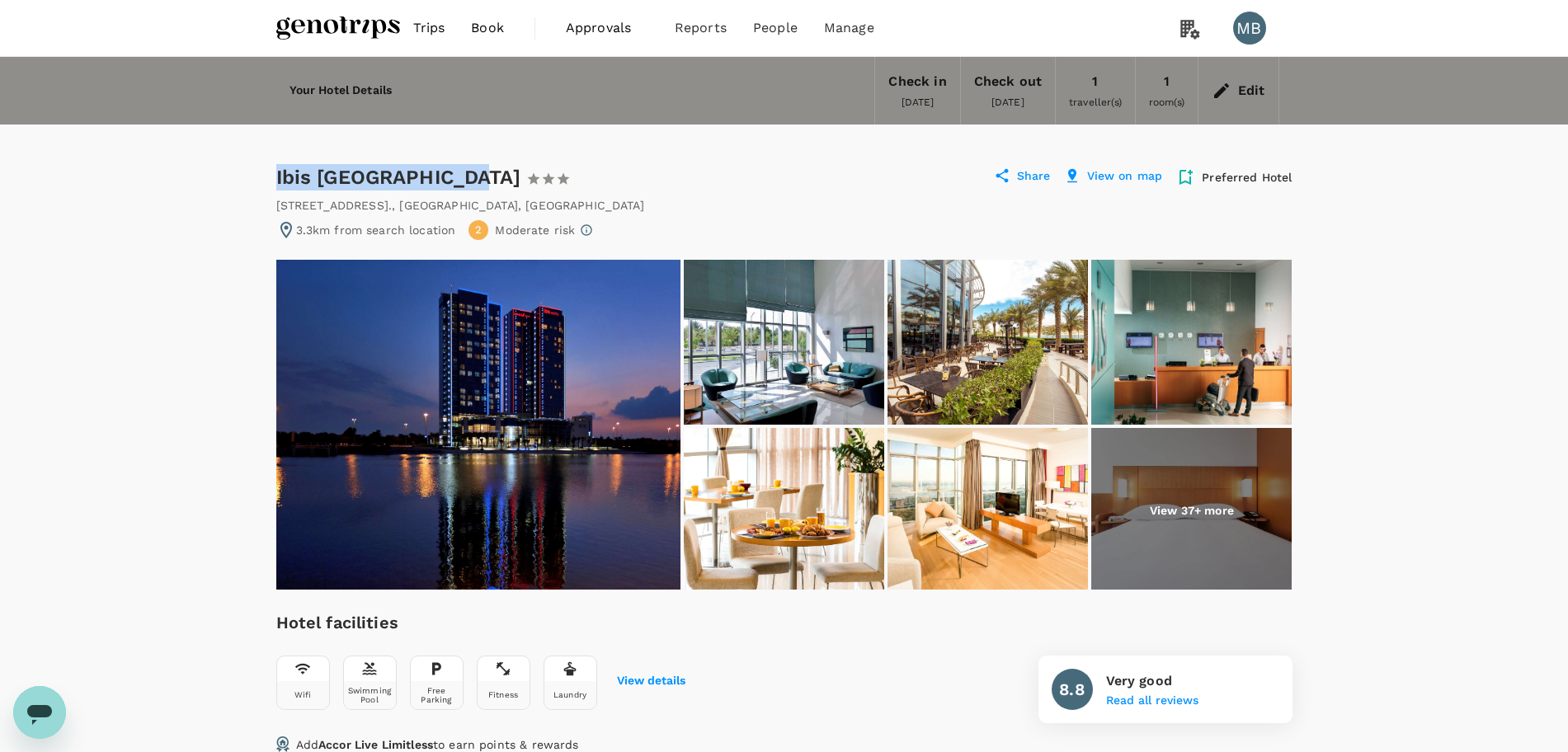
drag, startPoint x: 276, startPoint y: 173, endPoint x: 465, endPoint y: 163, distance: 189.3
click at [465, 164] on div "Ibis Abu Dhabi Gate 1 Star 2 Stars 3 Stars 4 Stars 5 Stars" at bounding box center [437, 177] width 324 height 26
copy div "Ibis [GEOGRAPHIC_DATA]"
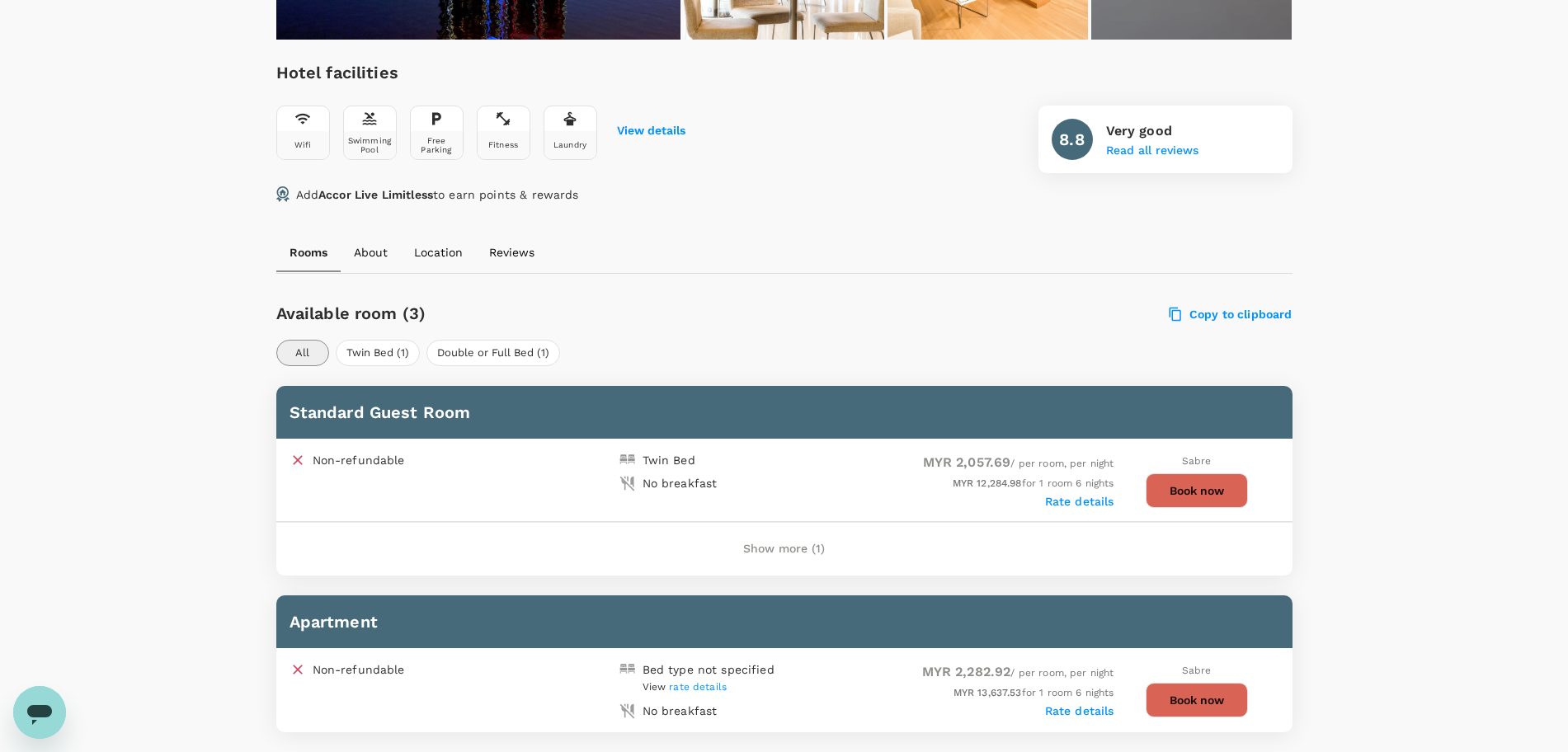
scroll to position [618, 0]
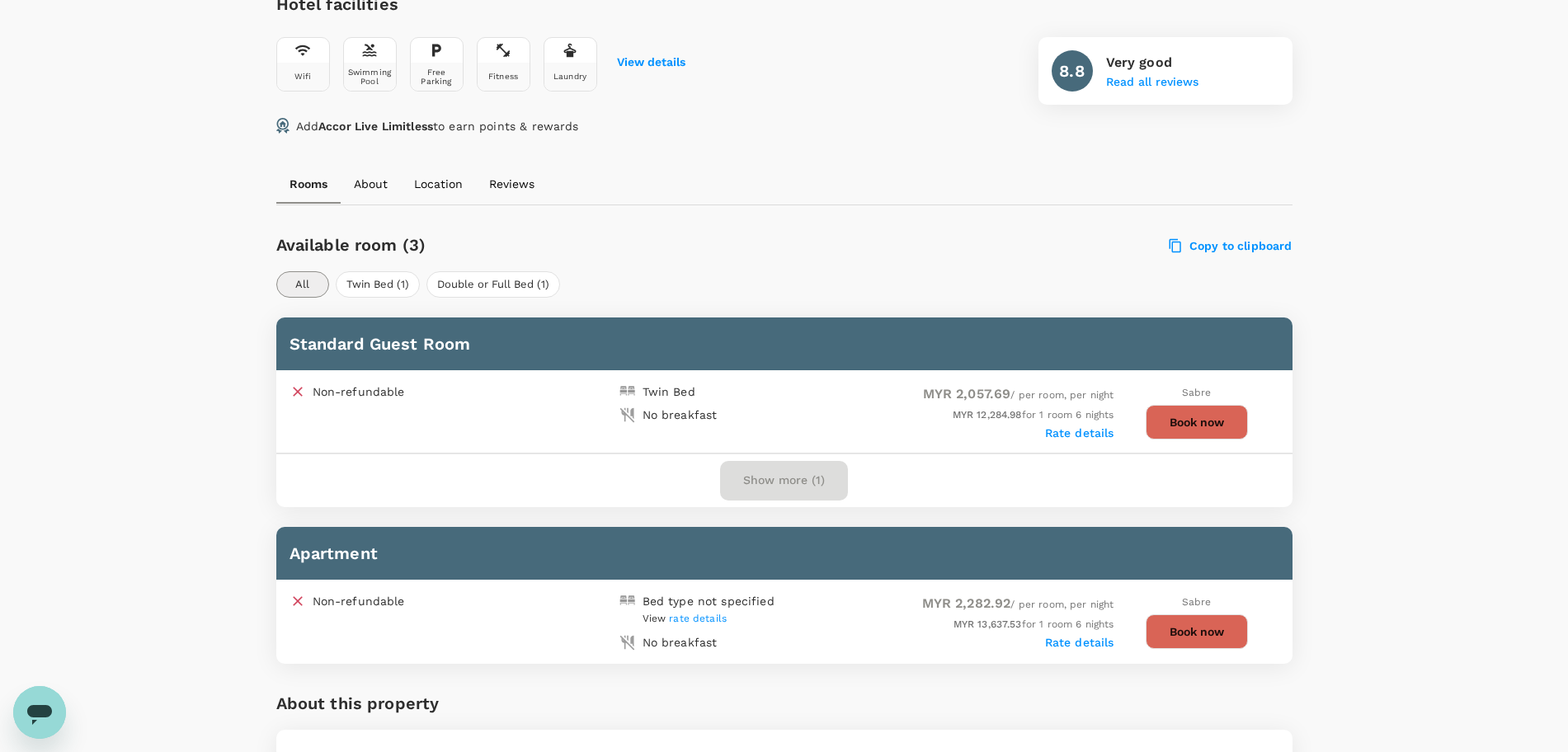
click at [735, 481] on button "Show more (1)" at bounding box center [784, 481] width 128 height 40
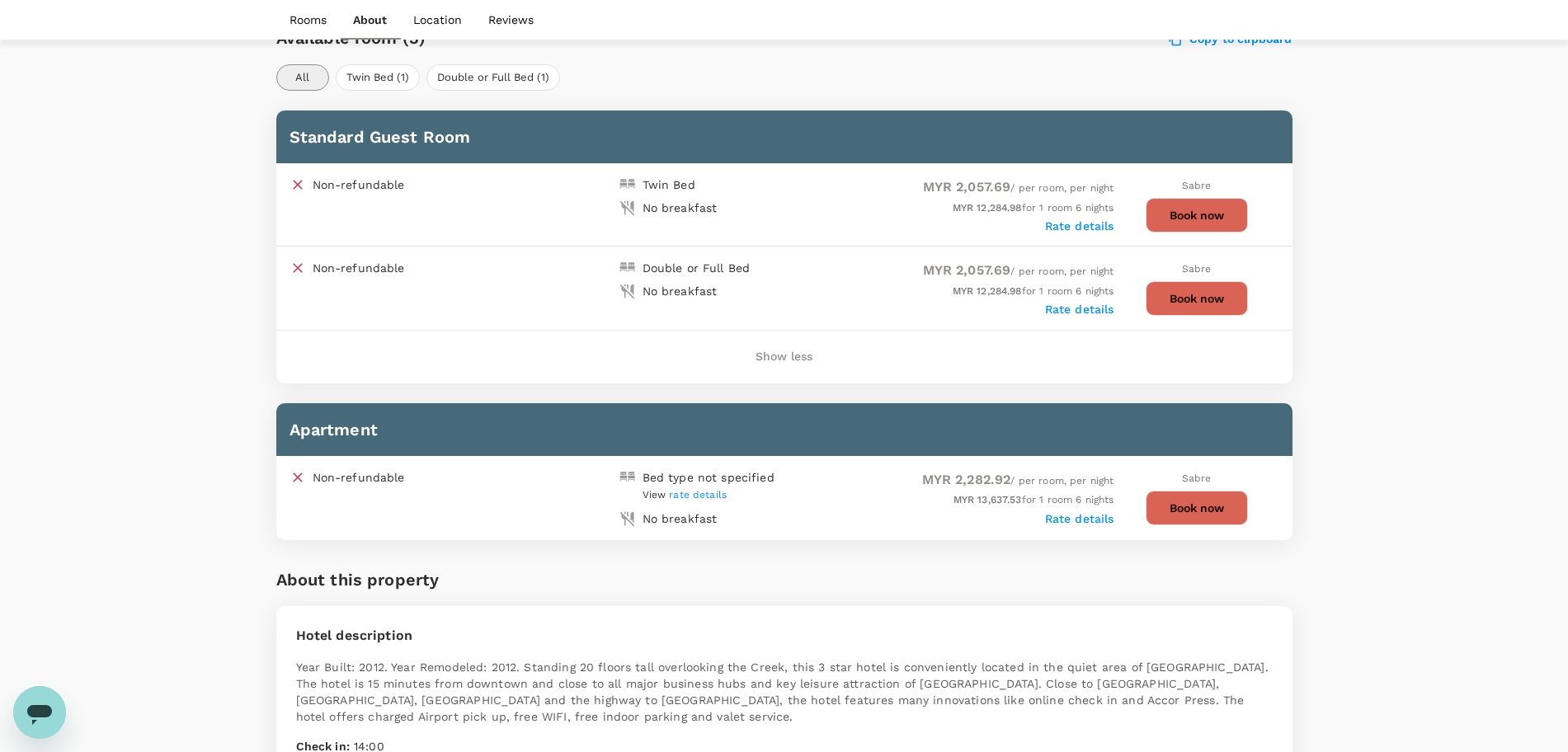
scroll to position [824, 0]
drag, startPoint x: 949, startPoint y: 271, endPoint x: 1006, endPoint y: 273, distance: 57.0
click at [1006, 273] on span "MYR 2,057.69 / per room, per night" at bounding box center [1018, 271] width 191 height 11
copy span "2,057.69"
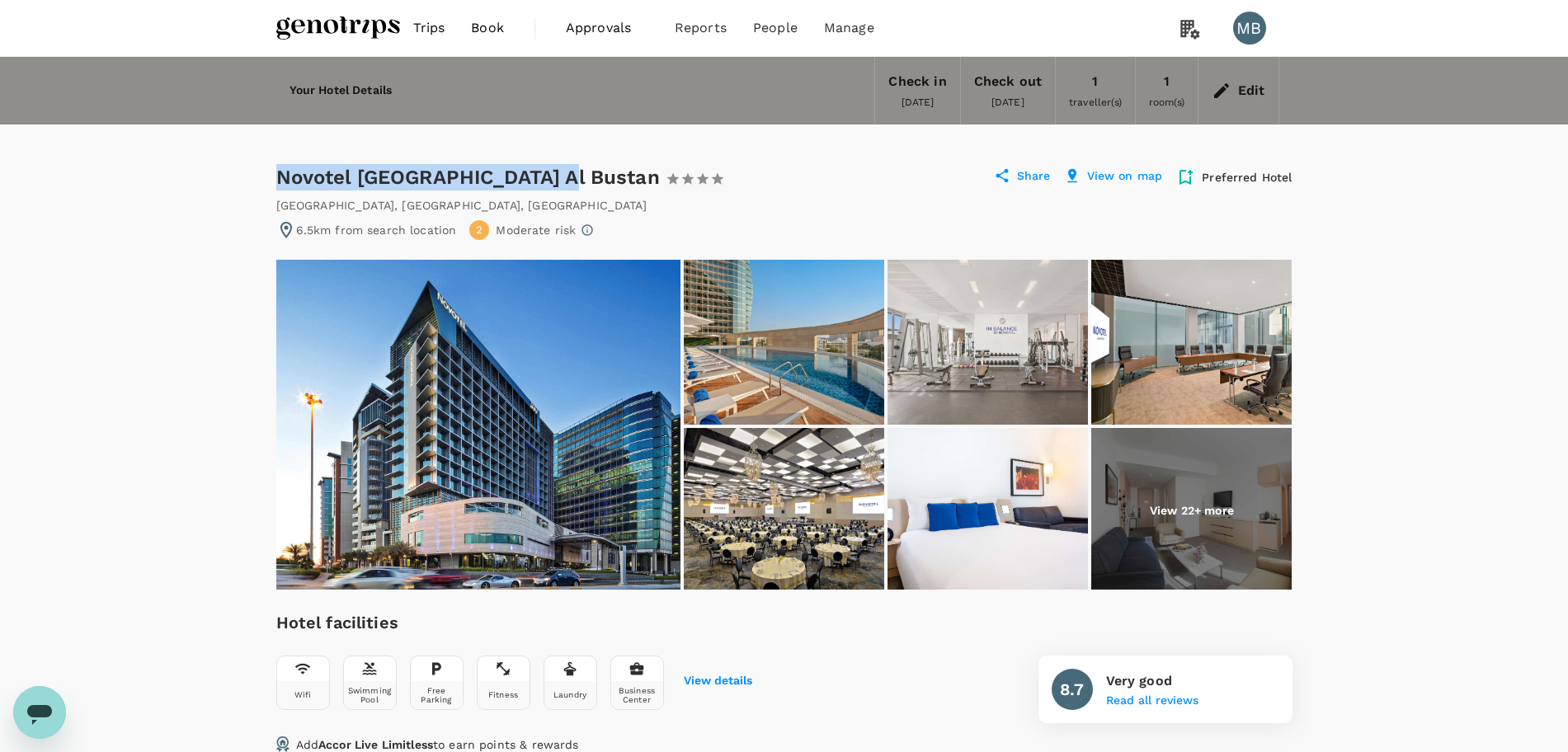
drag, startPoint x: 279, startPoint y: 174, endPoint x: 555, endPoint y: 174, distance: 276.0
click at [555, 174] on div "Novotel Abu Dhabi Al Bustan 1 Star 2 Stars 3 Stars 4 Stars 5 Stars" at bounding box center [508, 177] width 463 height 26
copy div "Novotel Abu Dhabi Al Bustan"
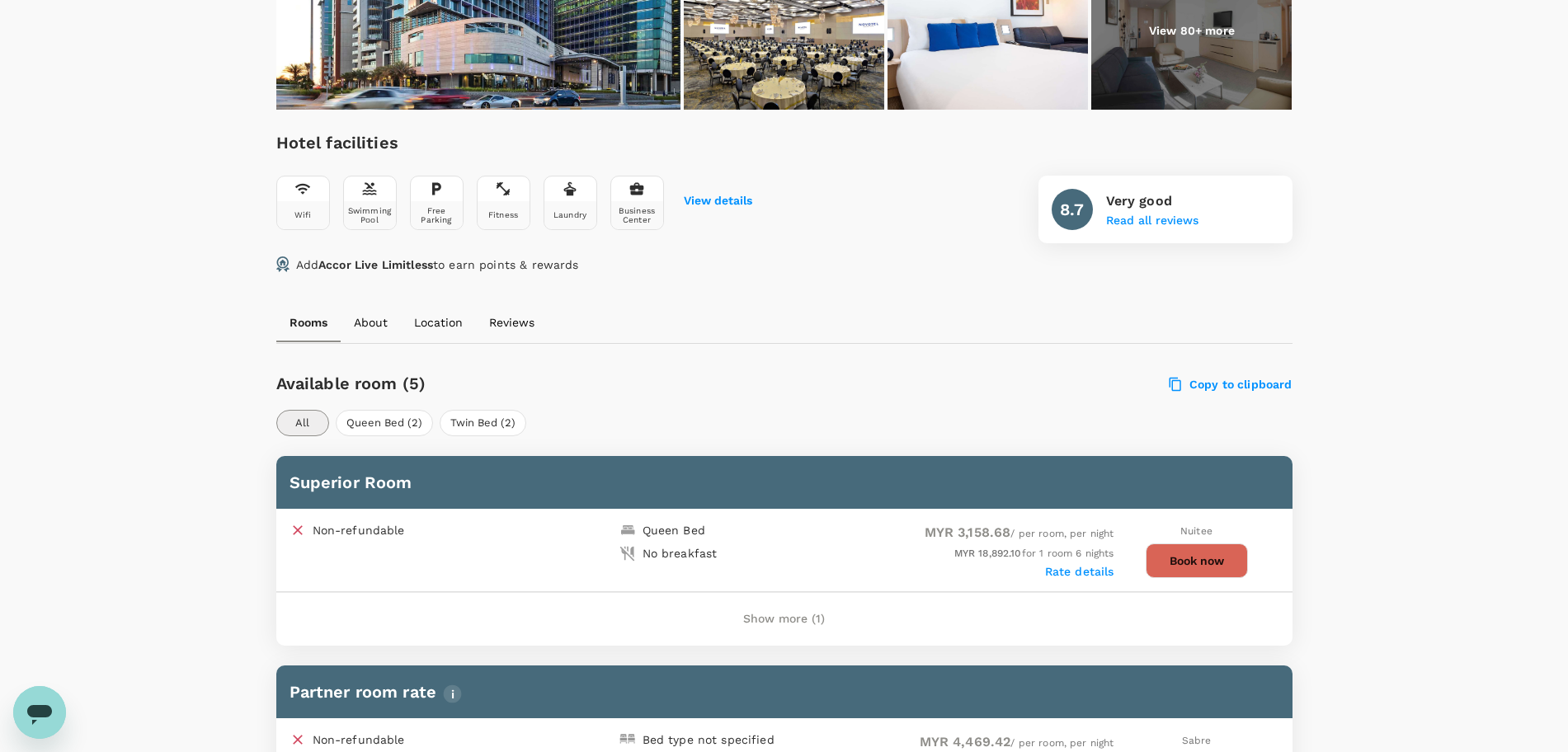
scroll to position [515, 0]
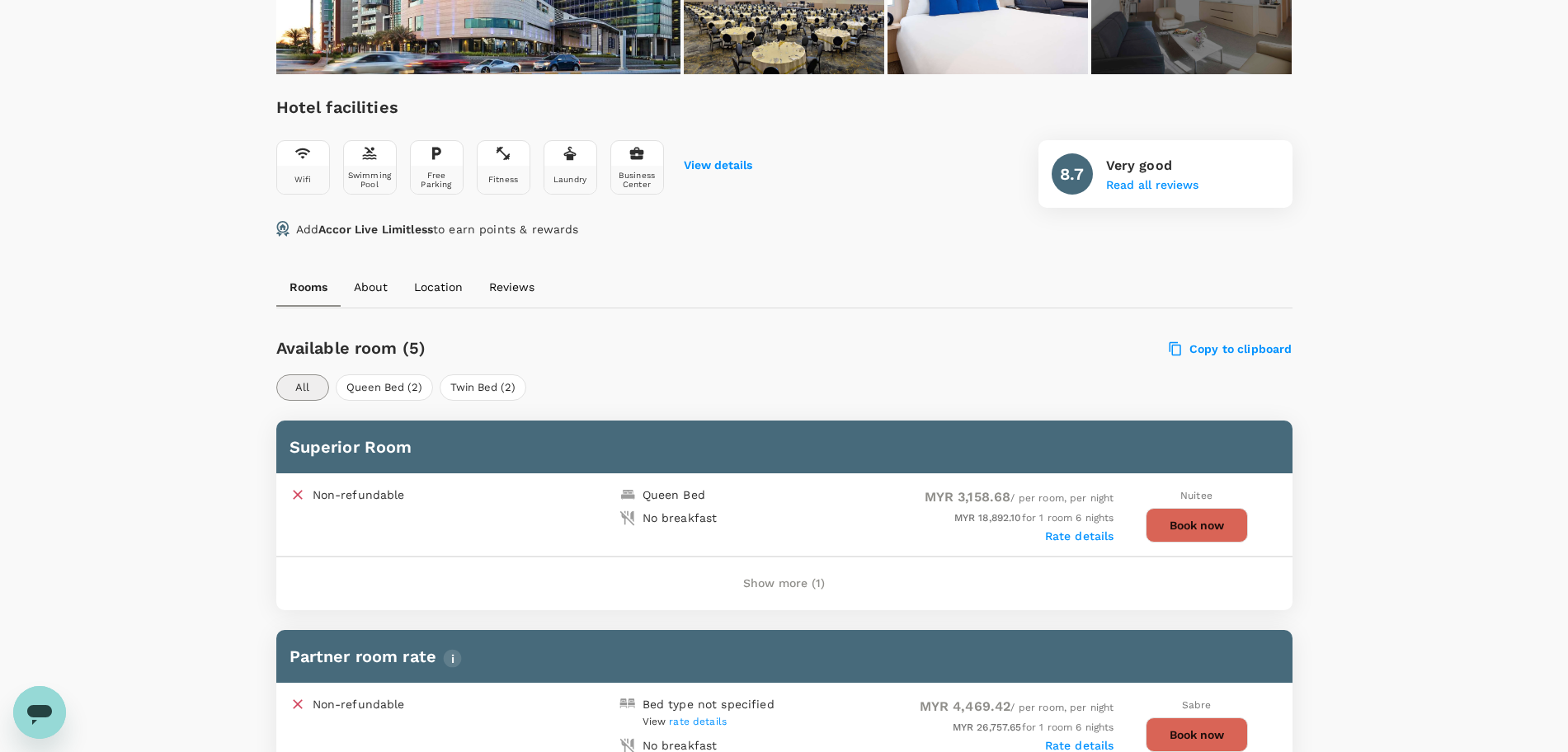
click at [788, 579] on button "Show more (1)" at bounding box center [784, 584] width 128 height 40
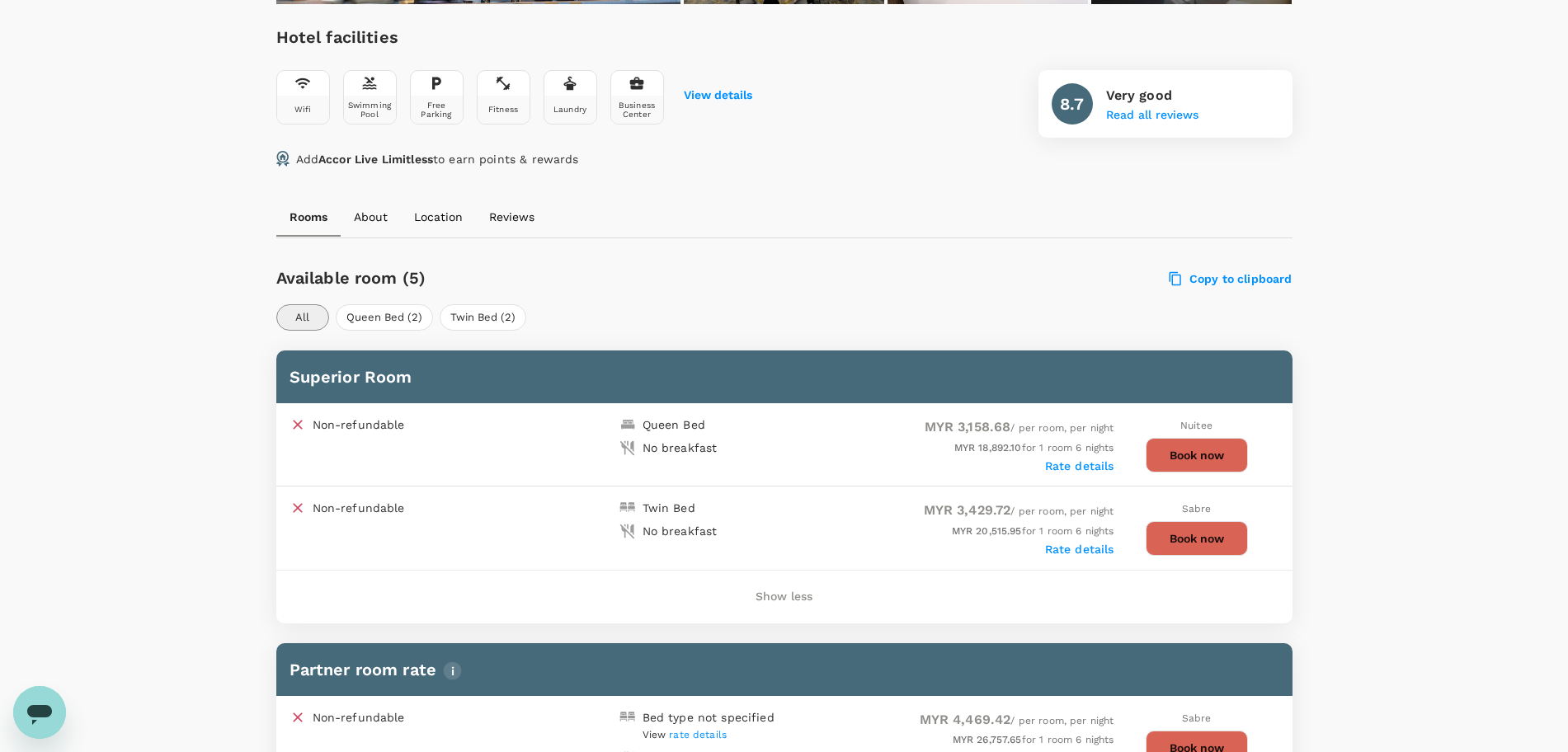
scroll to position [618, 0]
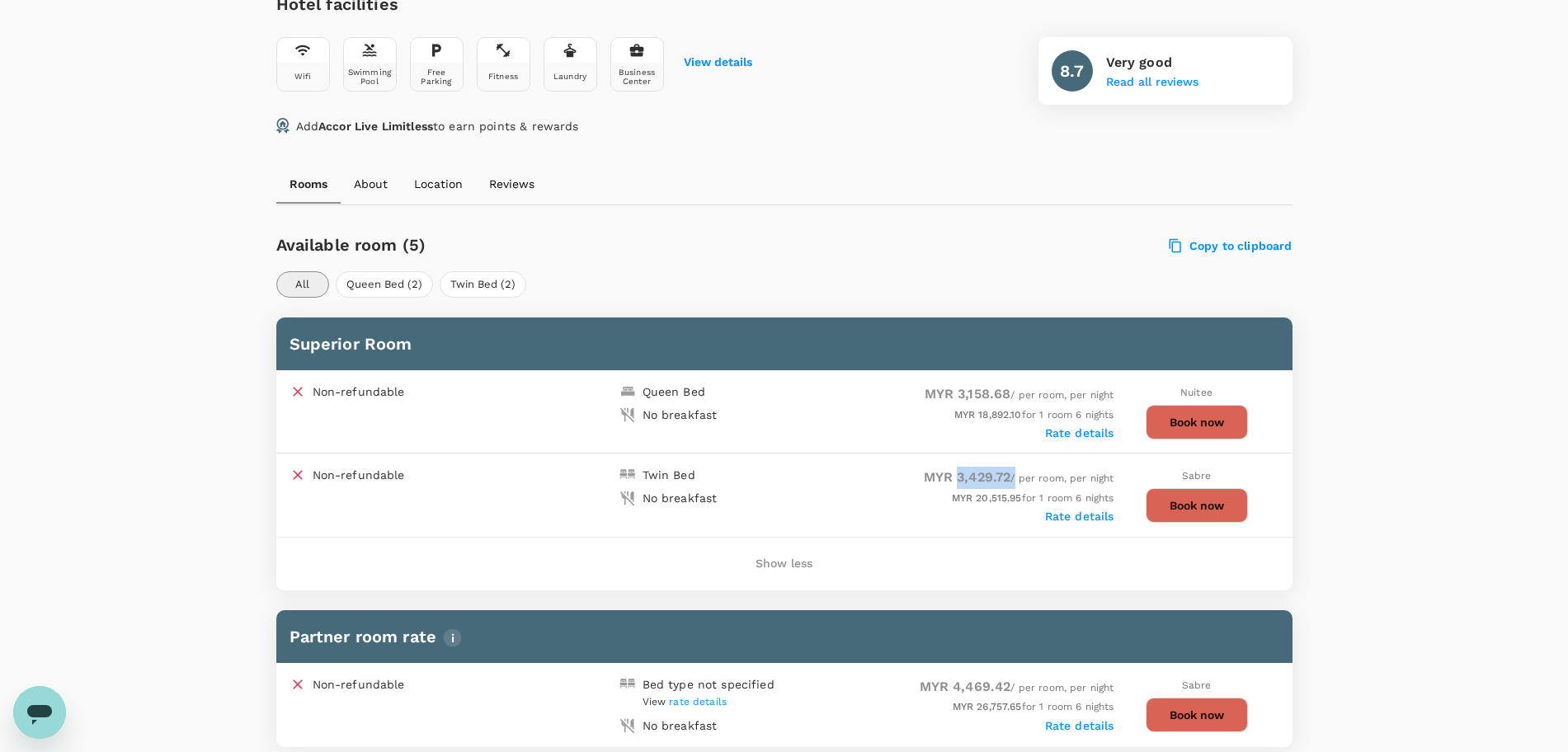
drag, startPoint x: 952, startPoint y: 474, endPoint x: 1010, endPoint y: 474, distance: 58.0
click at [1010, 474] on span "MYR 3,429.72 / per room, per night" at bounding box center [1019, 478] width 191 height 11
copy span "3,429.72"
drag, startPoint x: 954, startPoint y: 389, endPoint x: 1005, endPoint y: 393, distance: 51.2
click at [1005, 393] on span "MYR 3,158.68" at bounding box center [968, 394] width 87 height 16
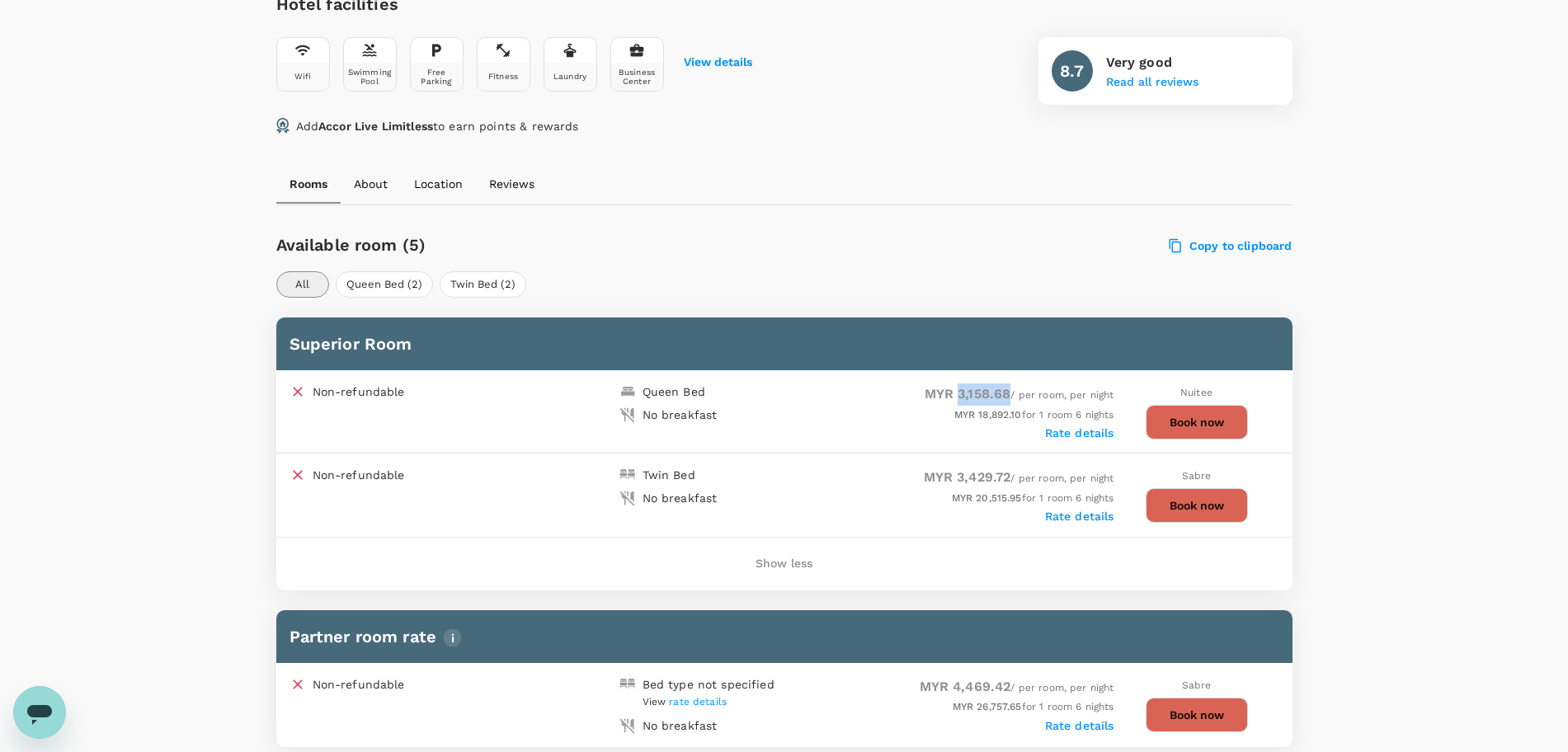
copy span "3,158.68"
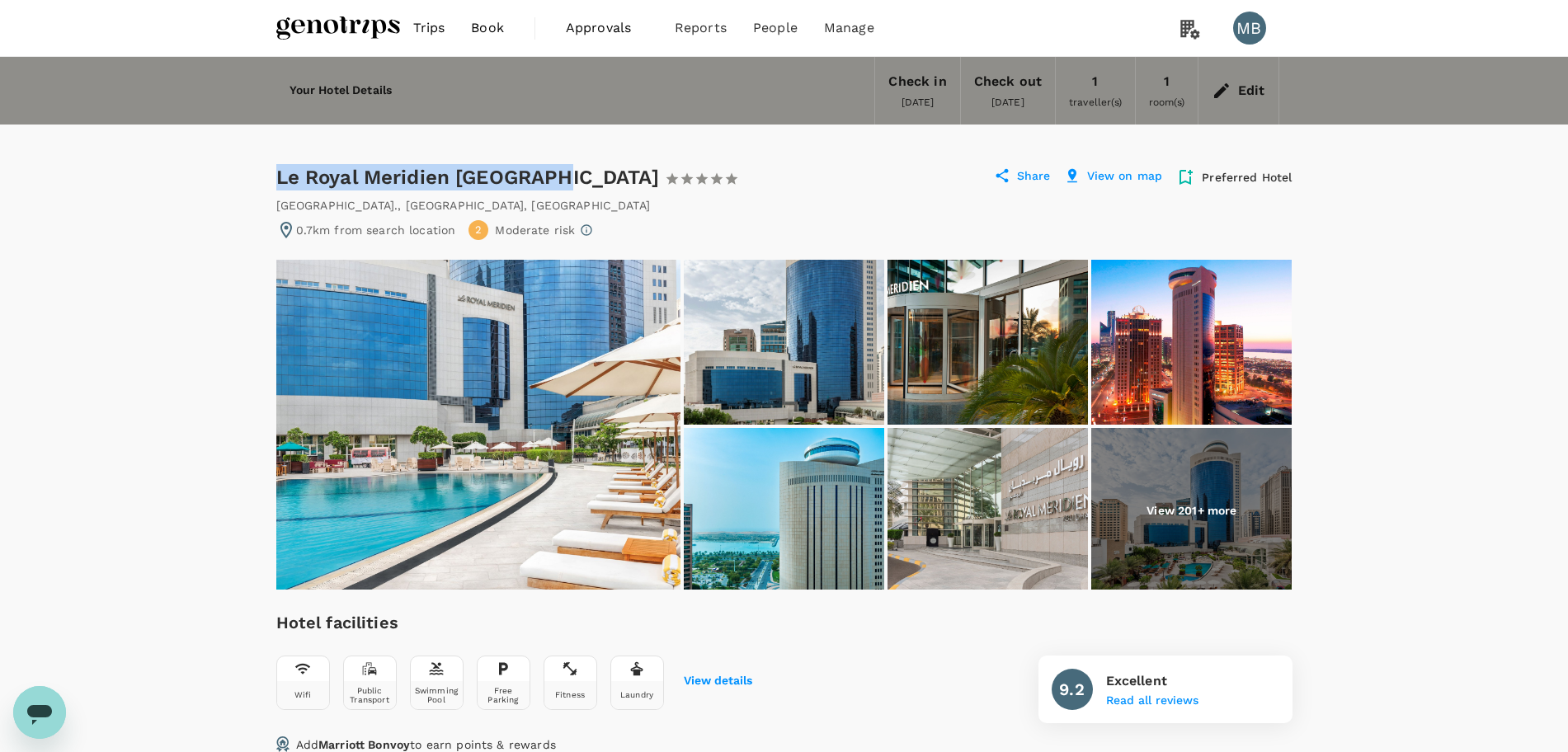
drag, startPoint x: 275, startPoint y: 178, endPoint x: 558, endPoint y: 182, distance: 283.0
click at [558, 182] on div "Le Royal Meridien Abu Dhabi 1 Star 2 Stars 3 Stars 4 Stars 5 Stars" at bounding box center [507, 177] width 463 height 26
copy div "Le Royal Meridien [GEOGRAPHIC_DATA]"
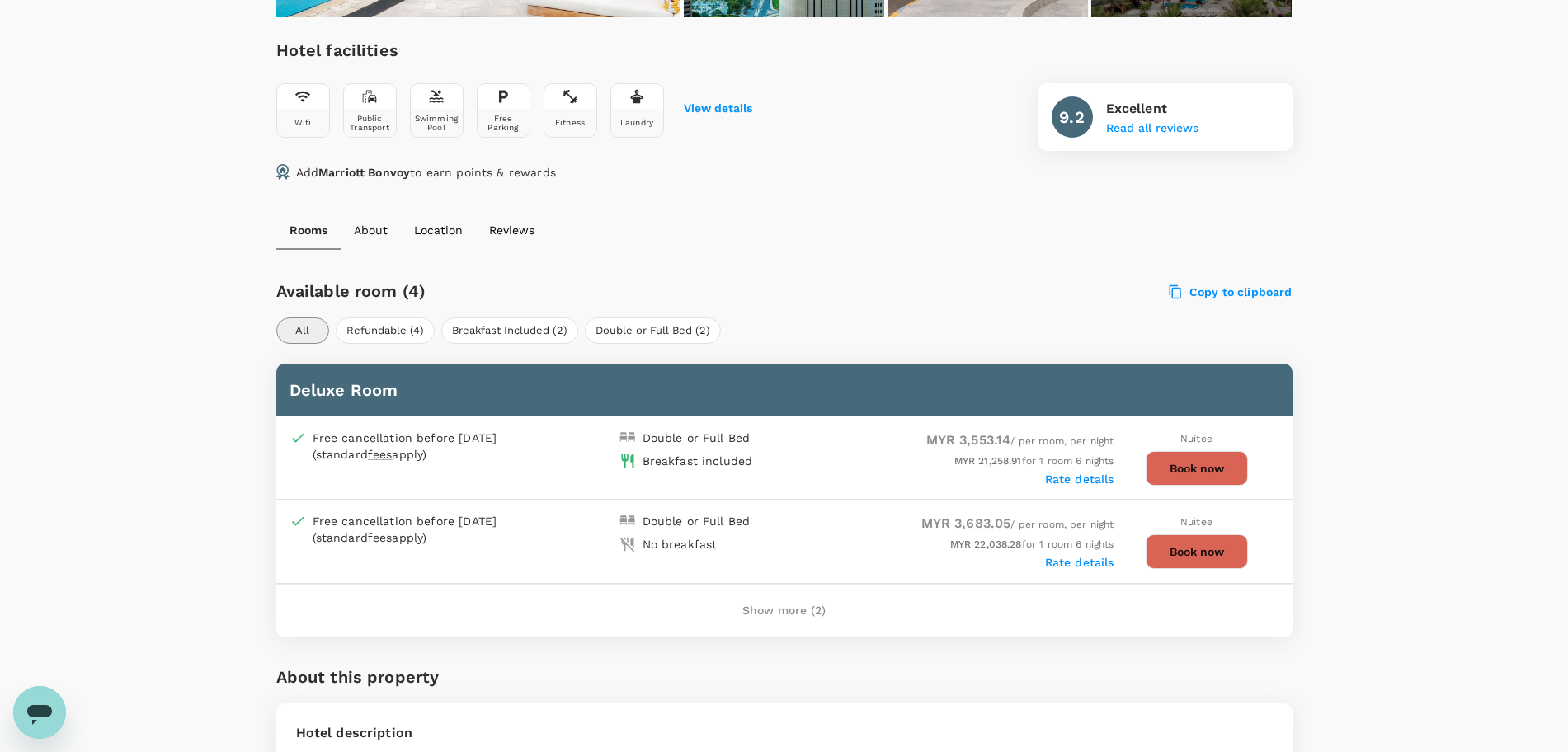
scroll to position [618, 0]
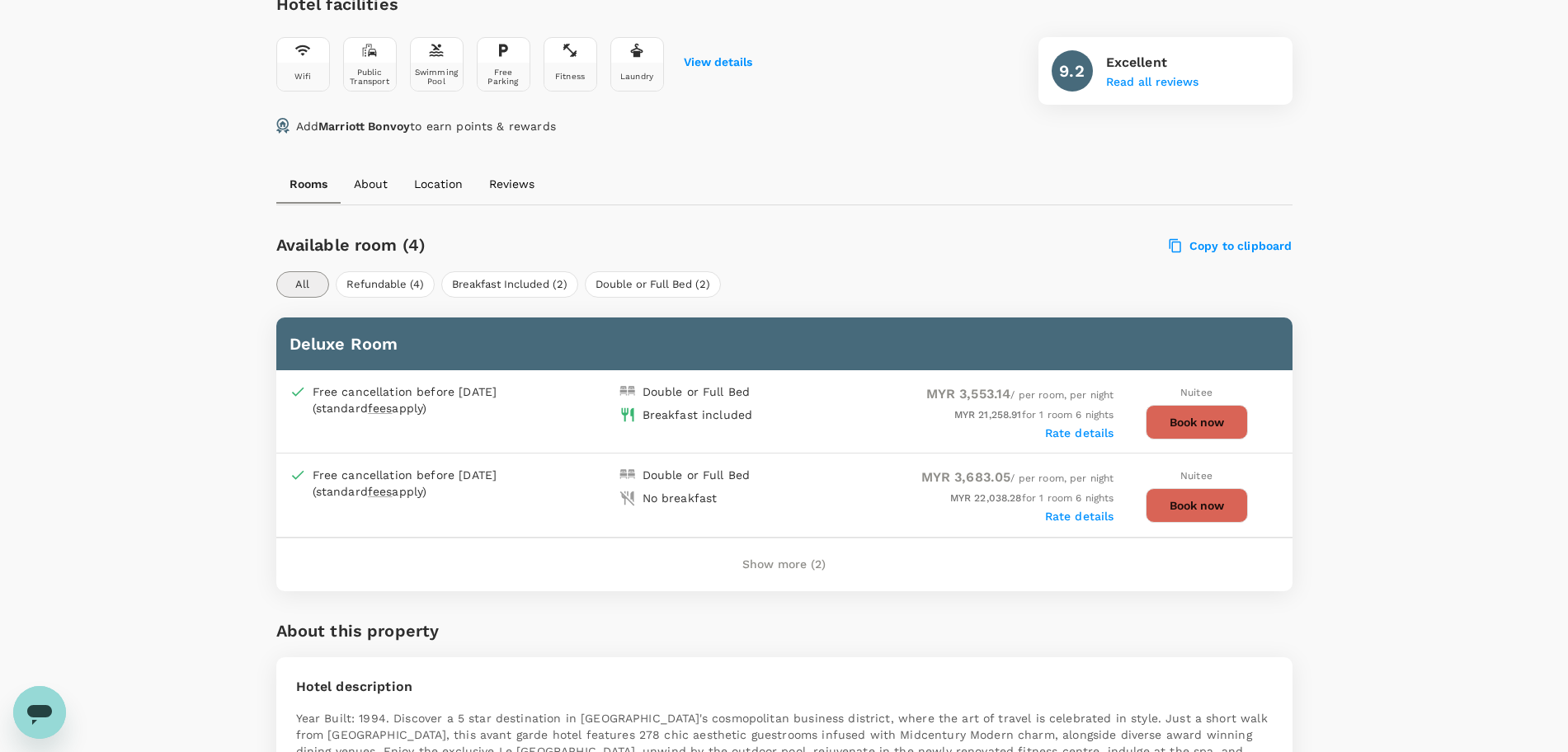
click at [791, 558] on button "Show more (2)" at bounding box center [784, 565] width 129 height 40
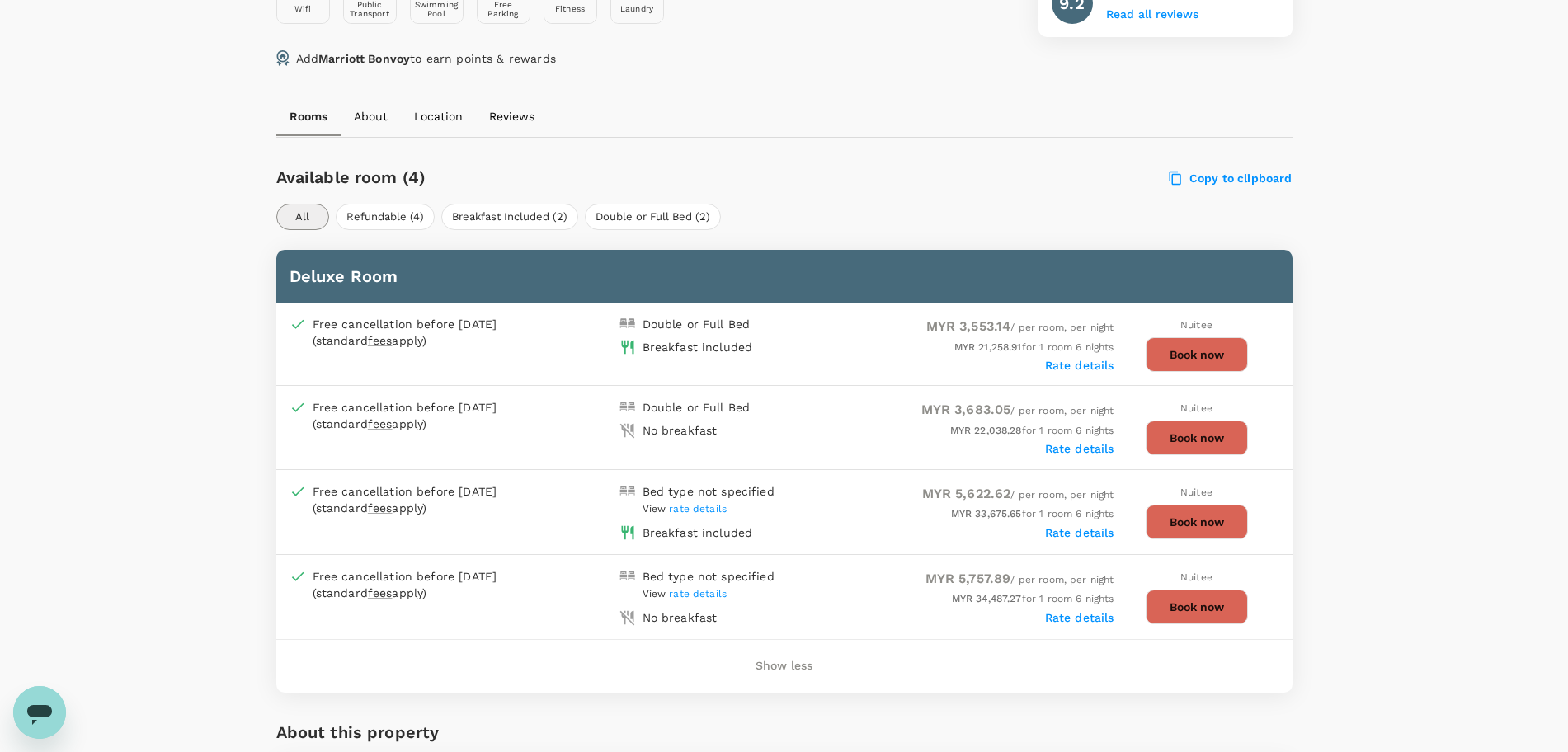
scroll to position [722, 0]
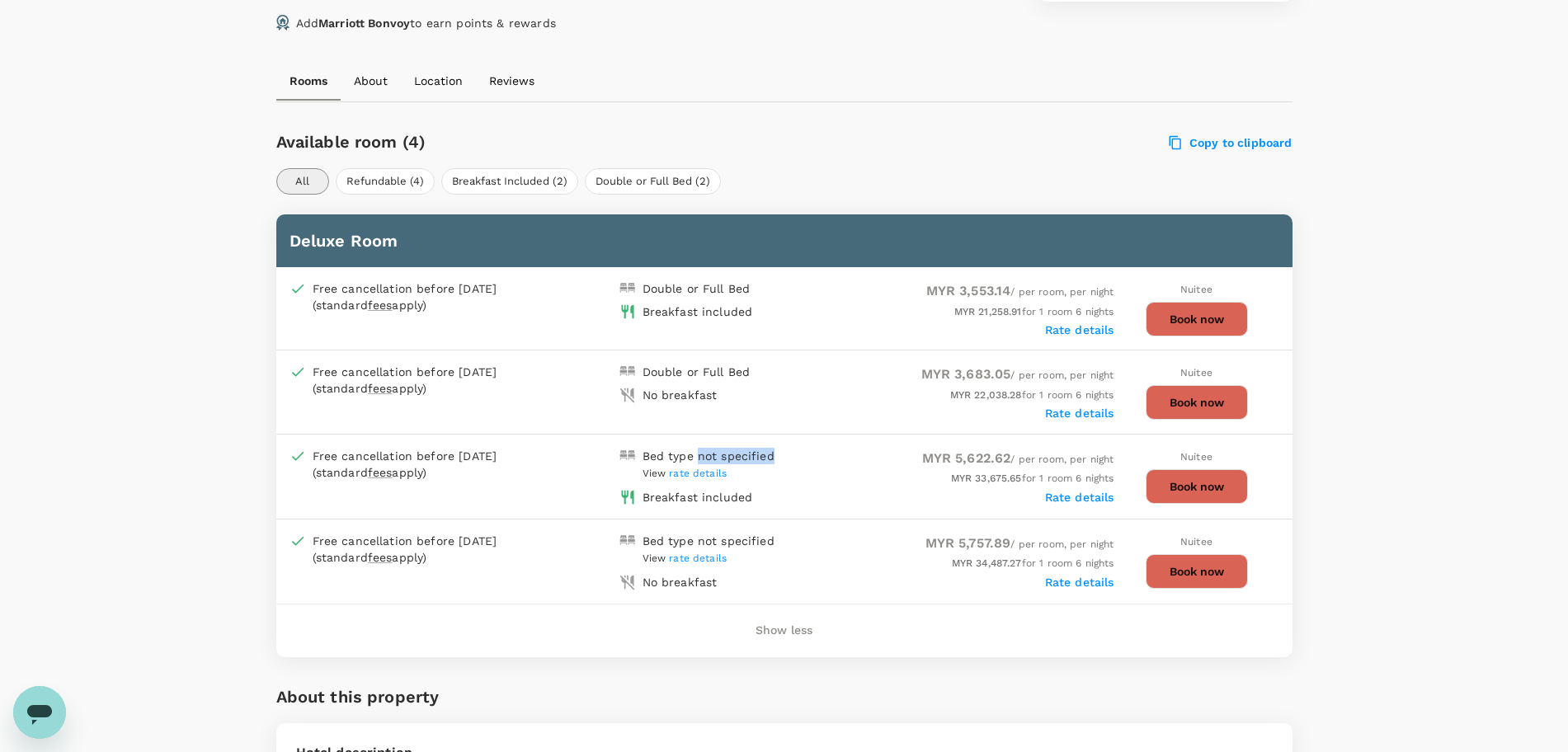
drag, startPoint x: 697, startPoint y: 455, endPoint x: 770, endPoint y: 459, distance: 73.1
click at [770, 459] on div "Bed type not specified" at bounding box center [708, 455] width 132 height 16
copy div "not specified"
drag, startPoint x: 747, startPoint y: 286, endPoint x: 641, endPoint y: 288, distance: 106.0
click at [642, 288] on div "Double or Full Bed" at bounding box center [696, 288] width 108 height 16
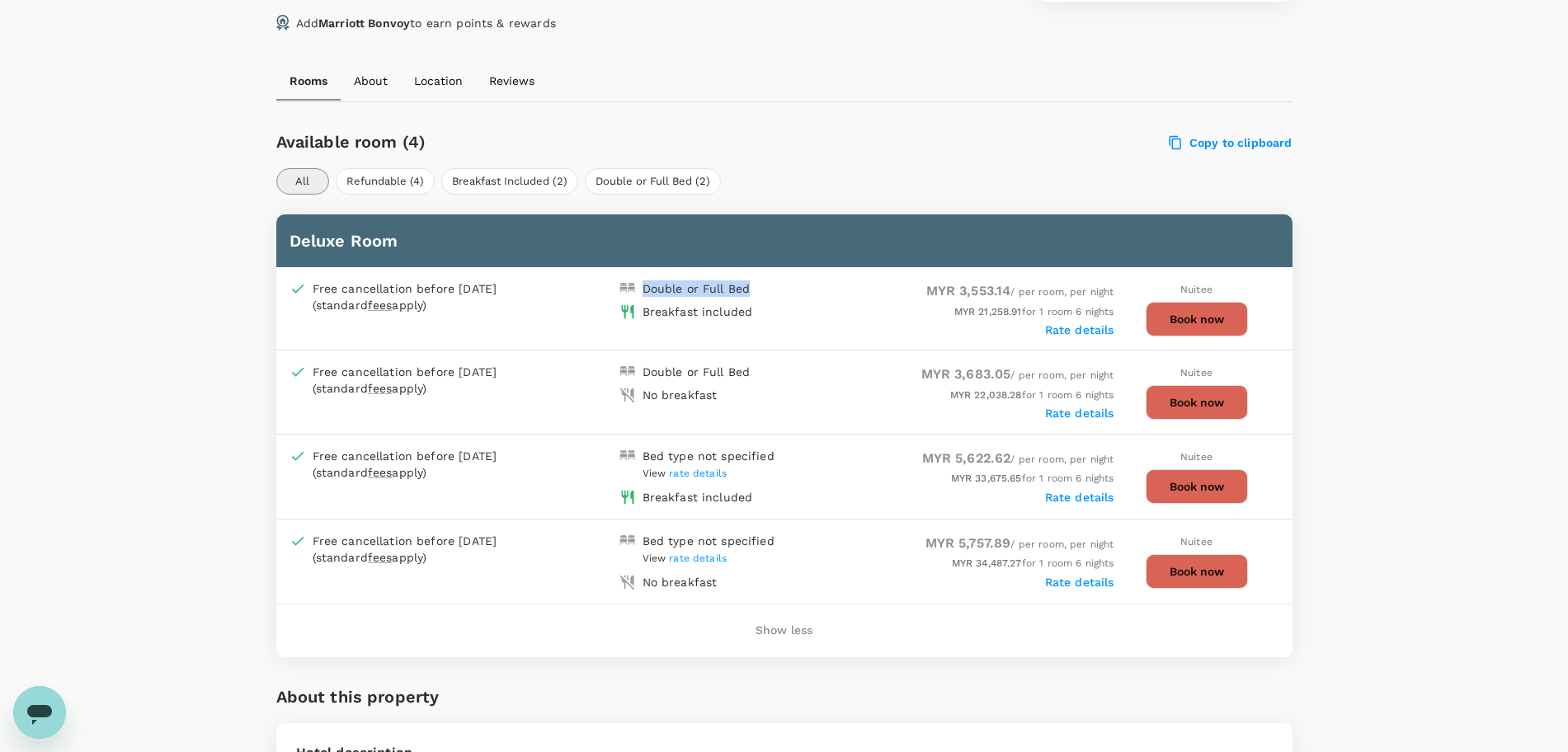
copy div "Double or Full Bed"
drag, startPoint x: 955, startPoint y: 289, endPoint x: 1004, endPoint y: 286, distance: 49.1
click at [1004, 286] on span "MYR 3,553.14" at bounding box center [968, 291] width 85 height 16
copy span "3,553.14"
drag, startPoint x: 949, startPoint y: 455, endPoint x: 1006, endPoint y: 456, distance: 57.0
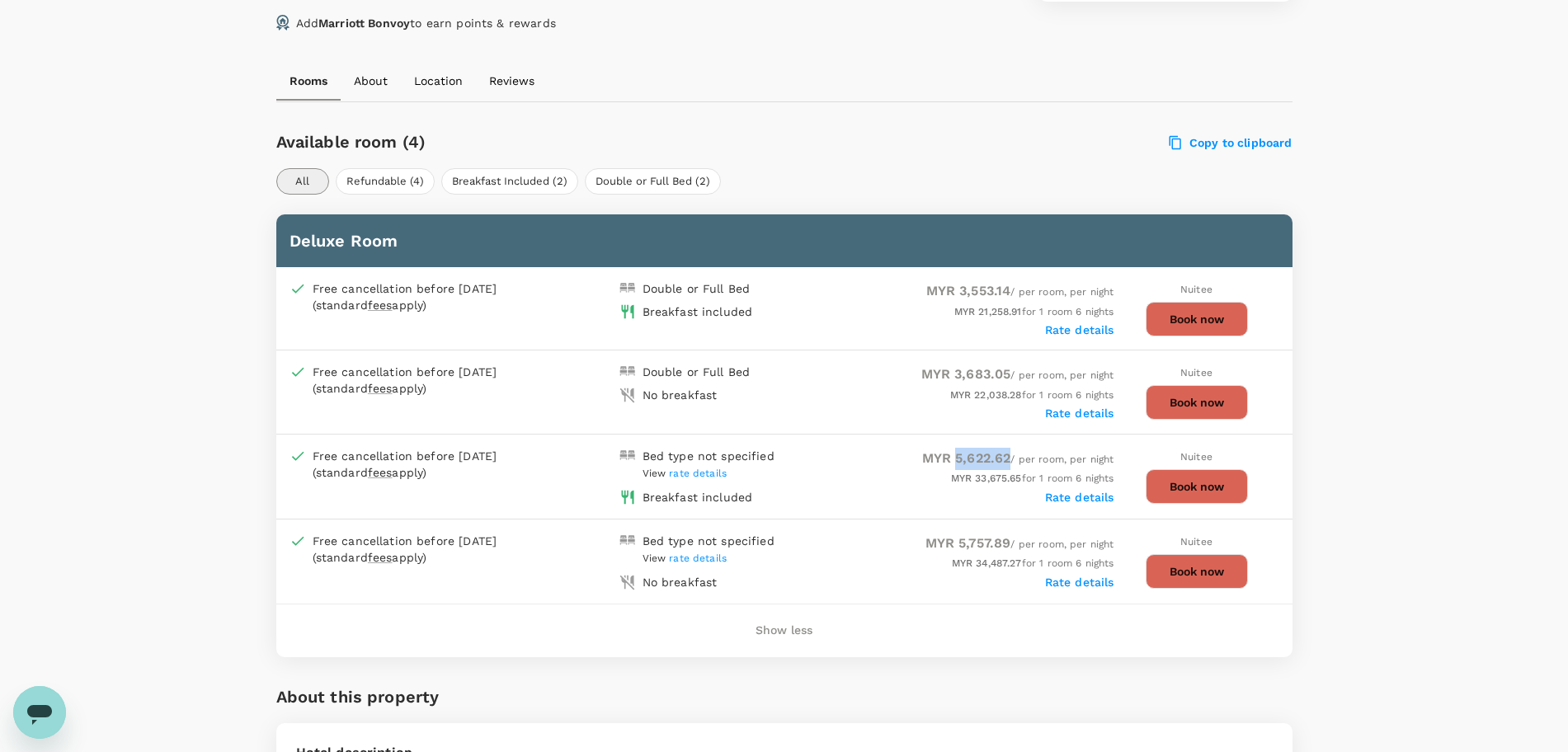
click at [1006, 456] on span "MYR 5,622.62 / per room, per night" at bounding box center [1017, 459] width 192 height 11
copy span "5,622.62"
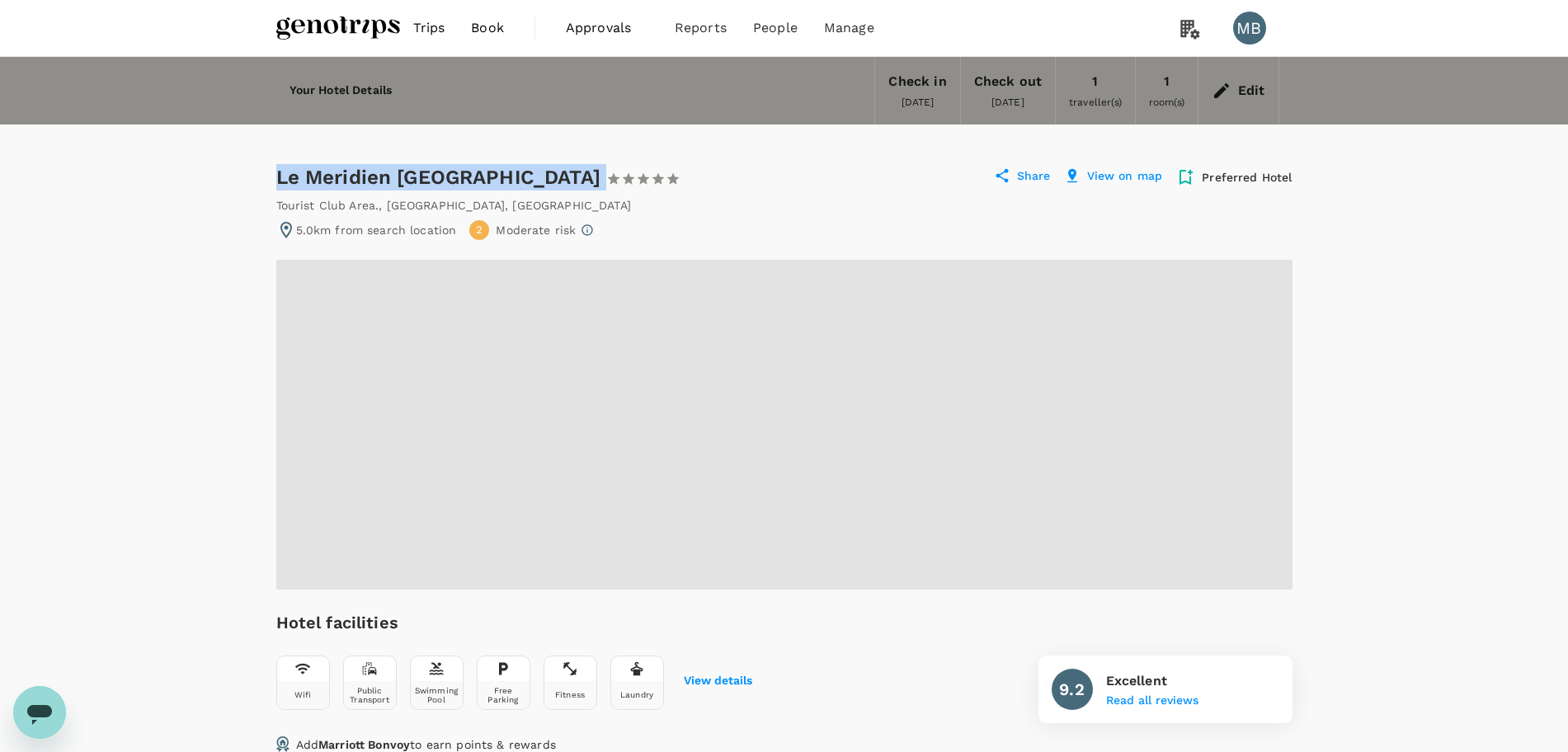
drag, startPoint x: 277, startPoint y: 178, endPoint x: 502, endPoint y: 181, distance: 225.0
click at [502, 181] on div "Le Meridien Abu Dhabi 1 Star 2 Stars 3 Stars 4 Stars 5 Stars" at bounding box center [478, 177] width 405 height 26
copy div "Le Meridien [GEOGRAPHIC_DATA]"
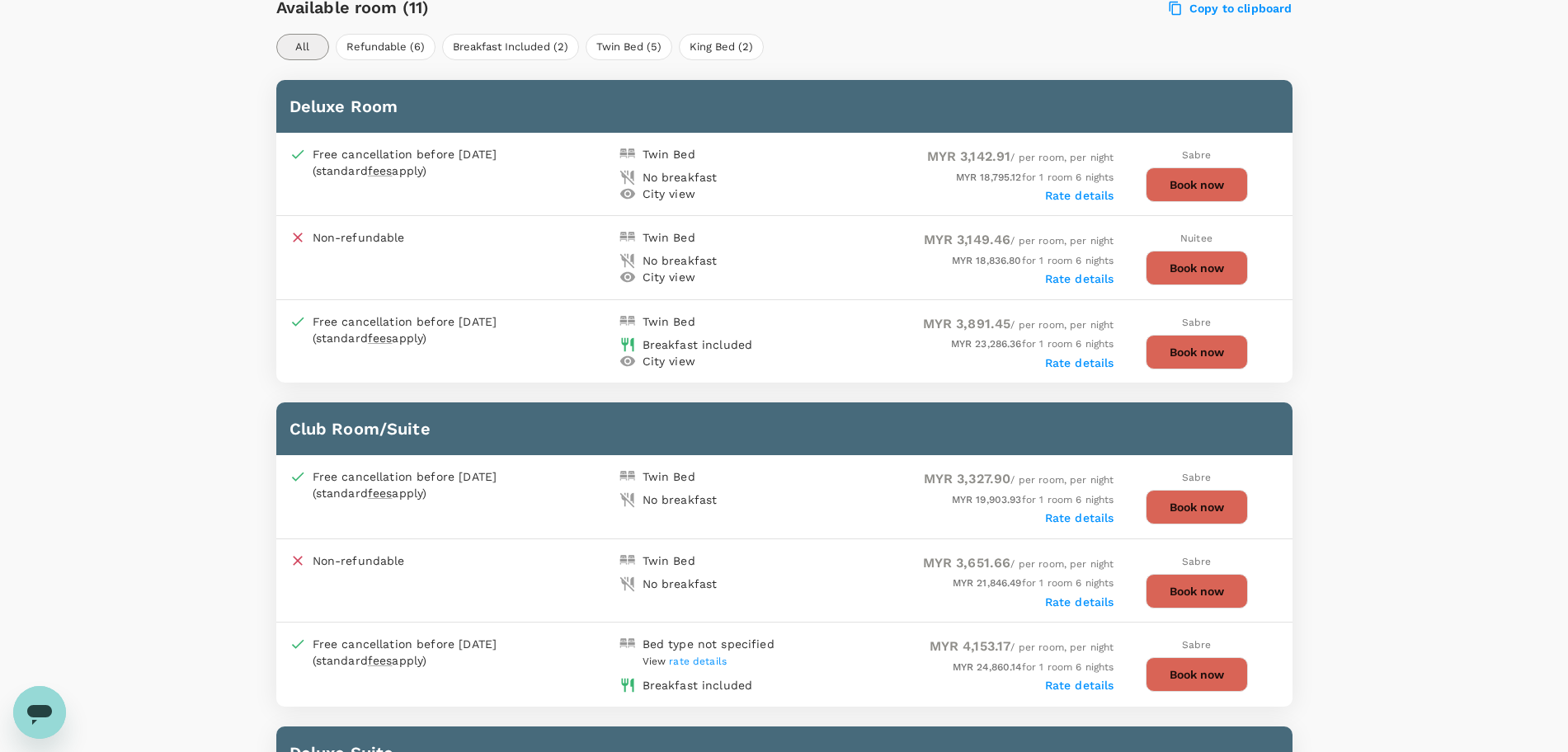
scroll to position [722, 0]
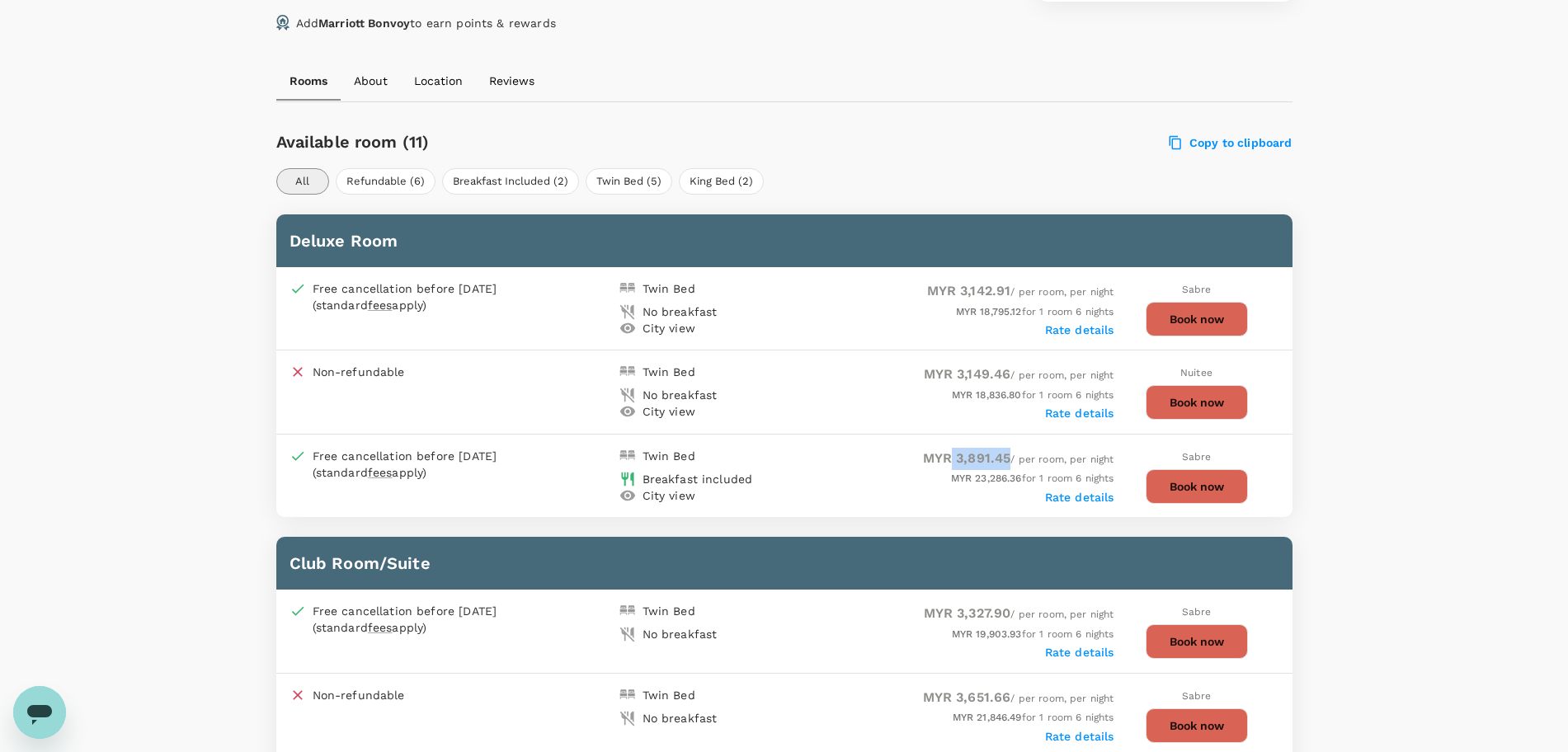
drag, startPoint x: 949, startPoint y: 453, endPoint x: 1006, endPoint y: 456, distance: 57.1
click at [1006, 456] on span "MYR 3,891.45 / per room, per night" at bounding box center [1018, 459] width 191 height 11
copy span "3,891.45"
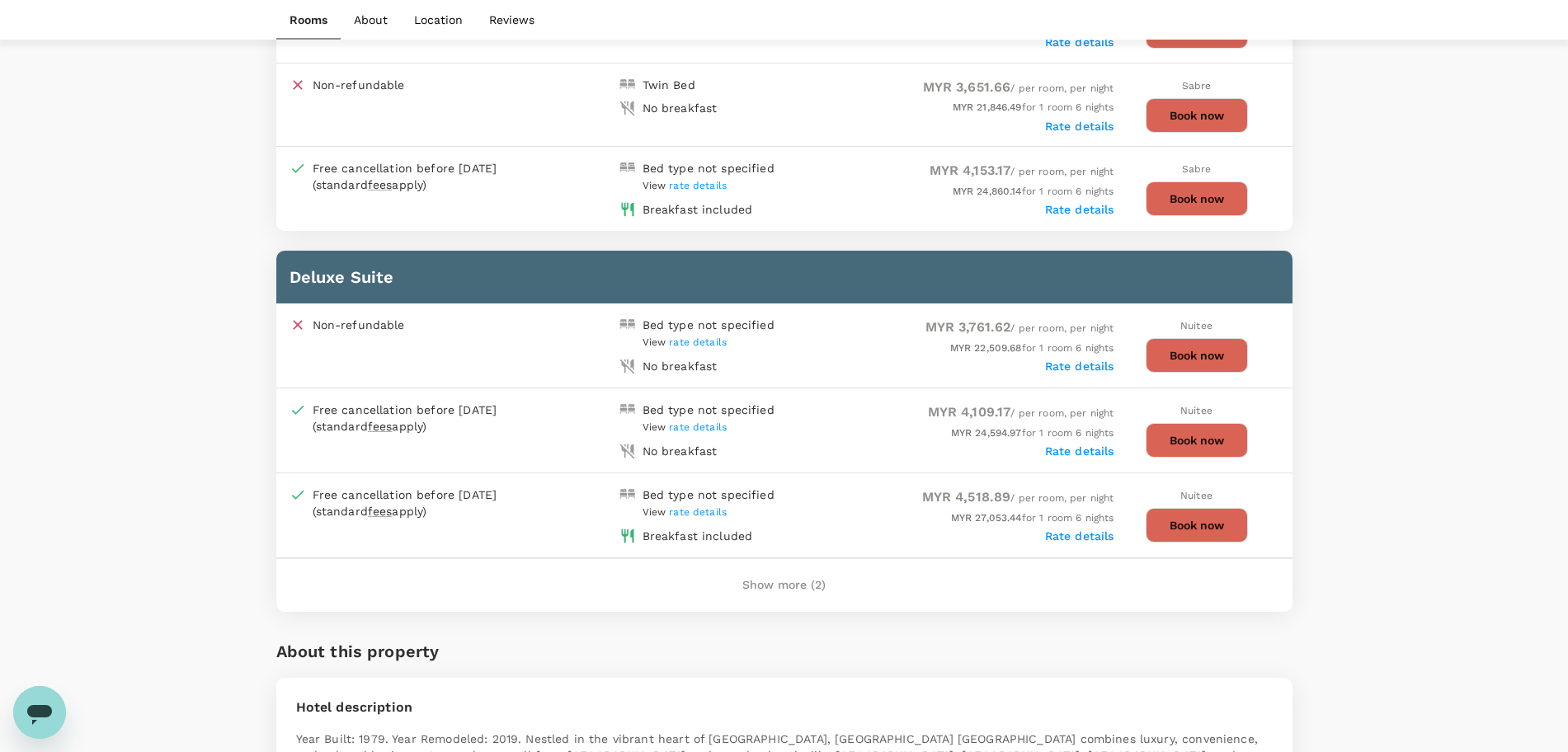
scroll to position [1339, 0]
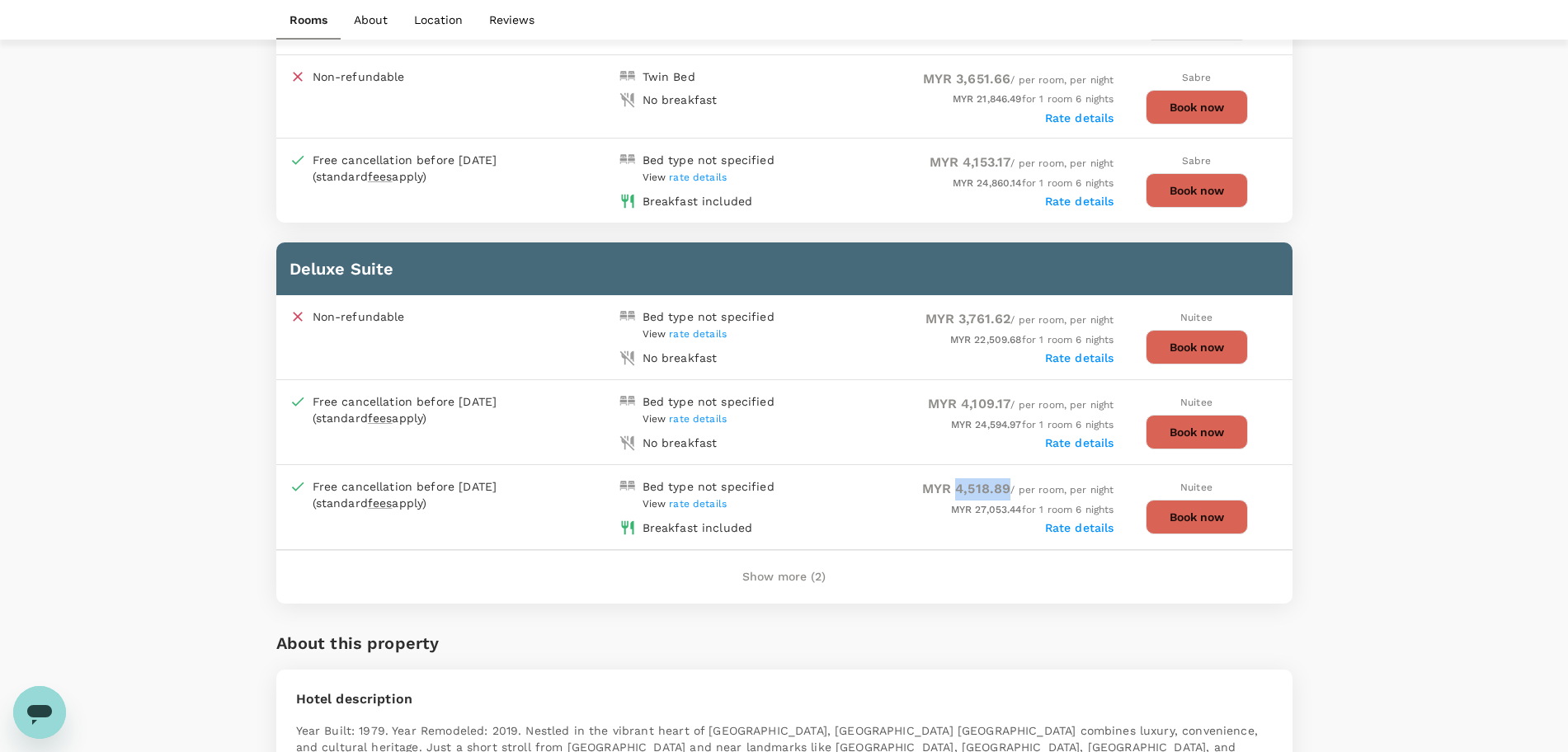
drag, startPoint x: 953, startPoint y: 489, endPoint x: 1004, endPoint y: 487, distance: 51.0
click at [1004, 487] on span "MYR 4,518.89" at bounding box center [966, 488] width 89 height 16
copy span "4,518.89"
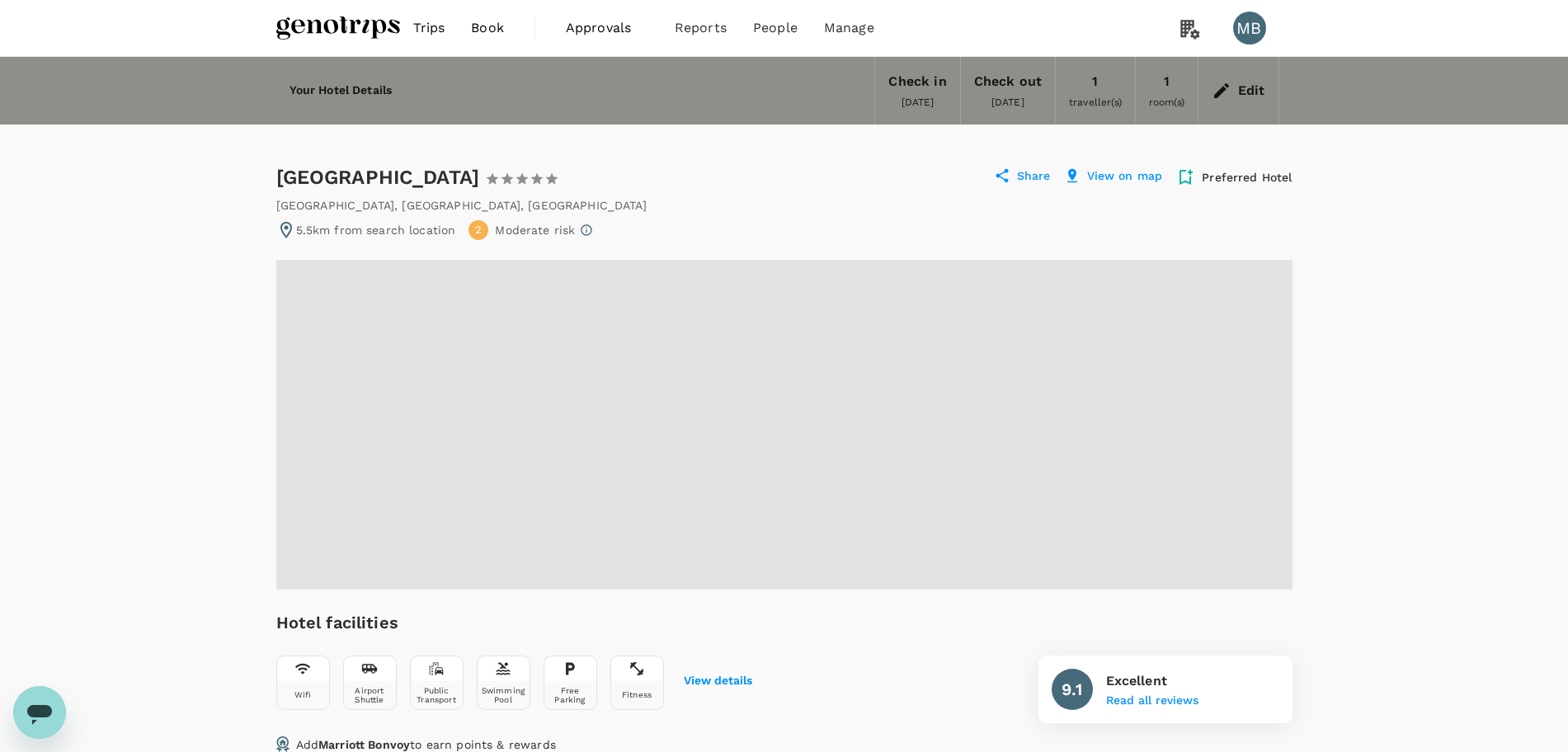
drag, startPoint x: 281, startPoint y: 175, endPoint x: 636, endPoint y: 176, distance: 355.0
click at [560, 175] on div "[GEOGRAPHIC_DATA] 1 Star 2 Stars 3 Stars 4 Stars 5 Stars" at bounding box center [417, 177] width 284 height 26
copy div "[GEOGRAPHIC_DATA]"
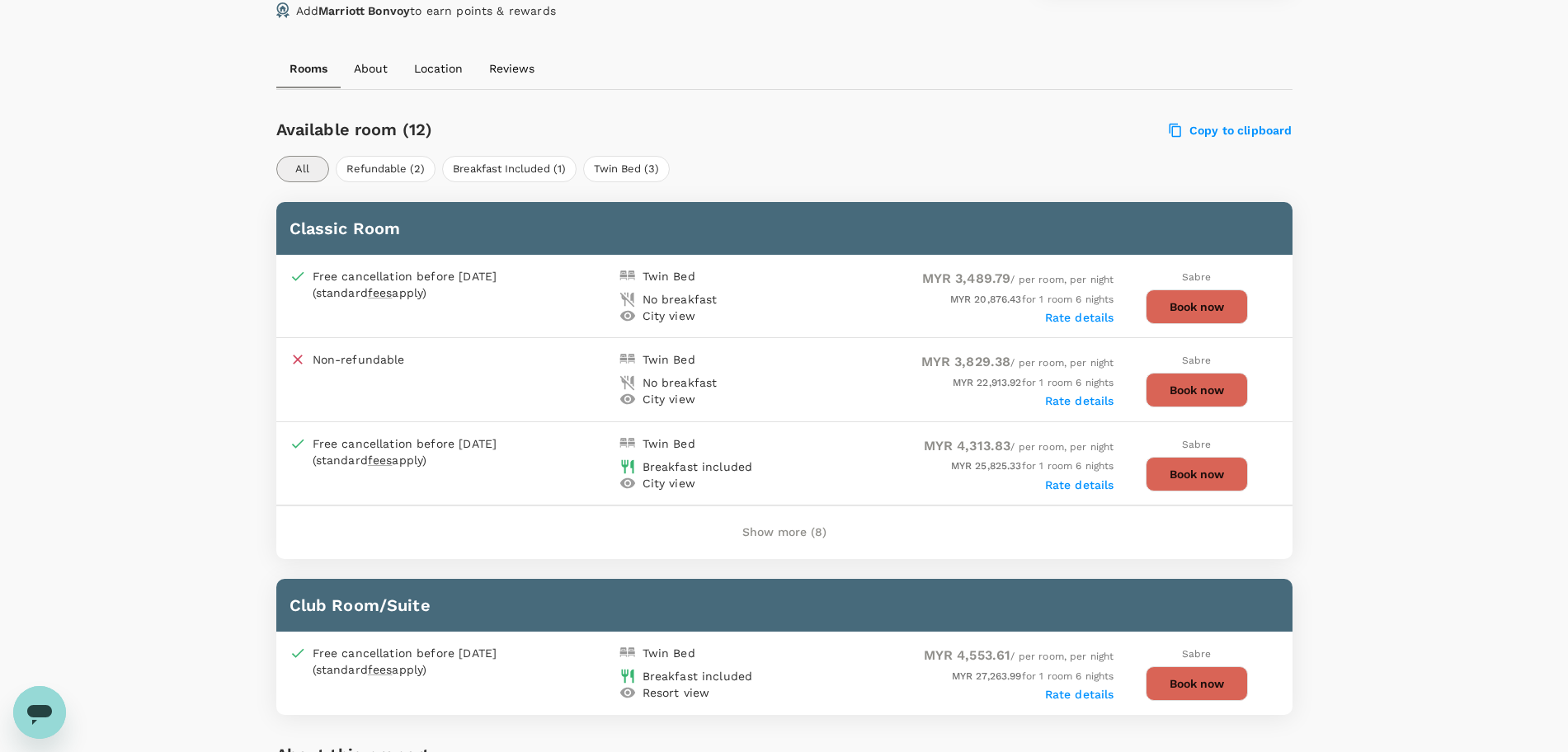
scroll to position [722, 0]
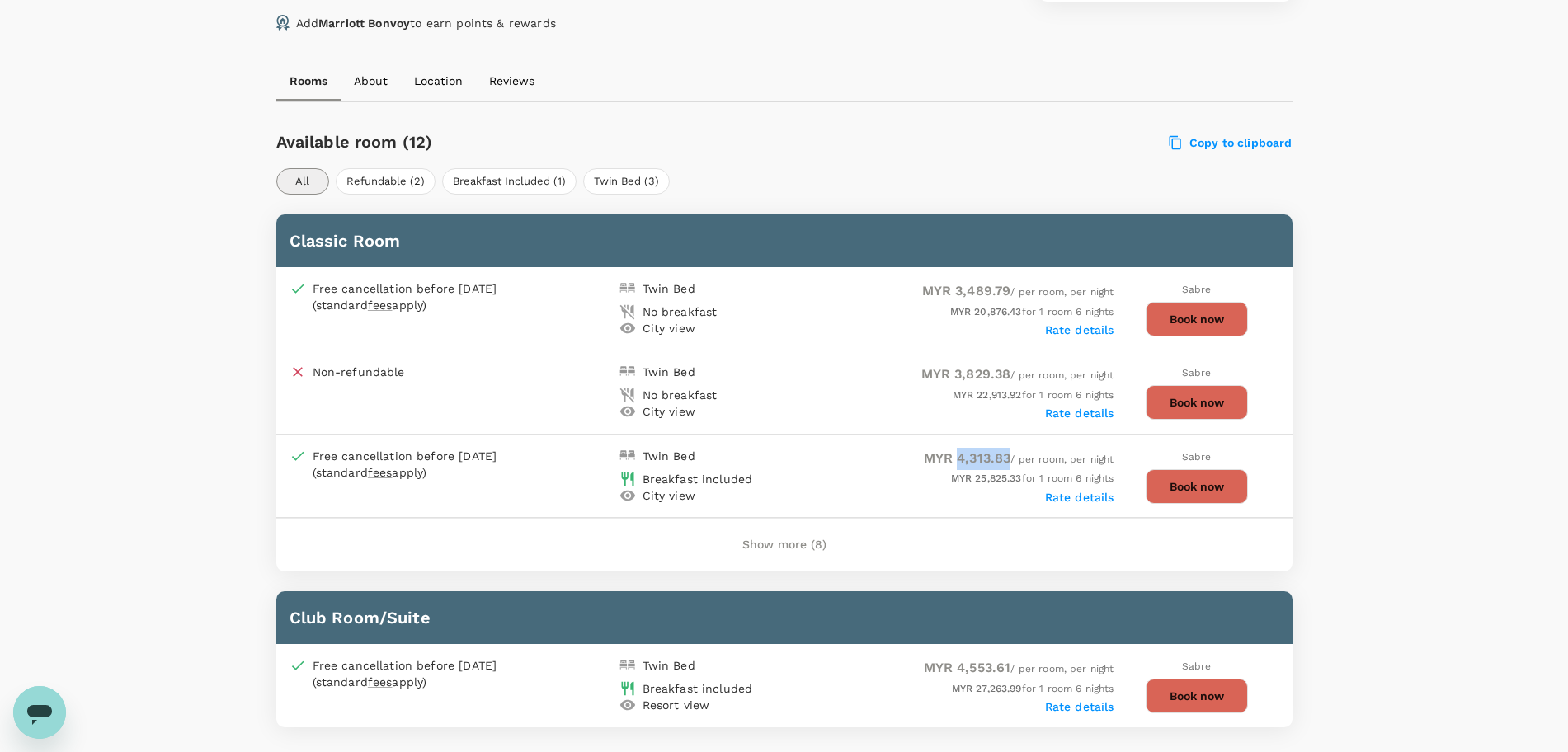
drag, startPoint x: 952, startPoint y: 454, endPoint x: 1007, endPoint y: 461, distance: 55.4
click at [1007, 461] on span "MYR 4,313.83 / per room, per night" at bounding box center [1019, 459] width 191 height 11
copy span "4,313.83"
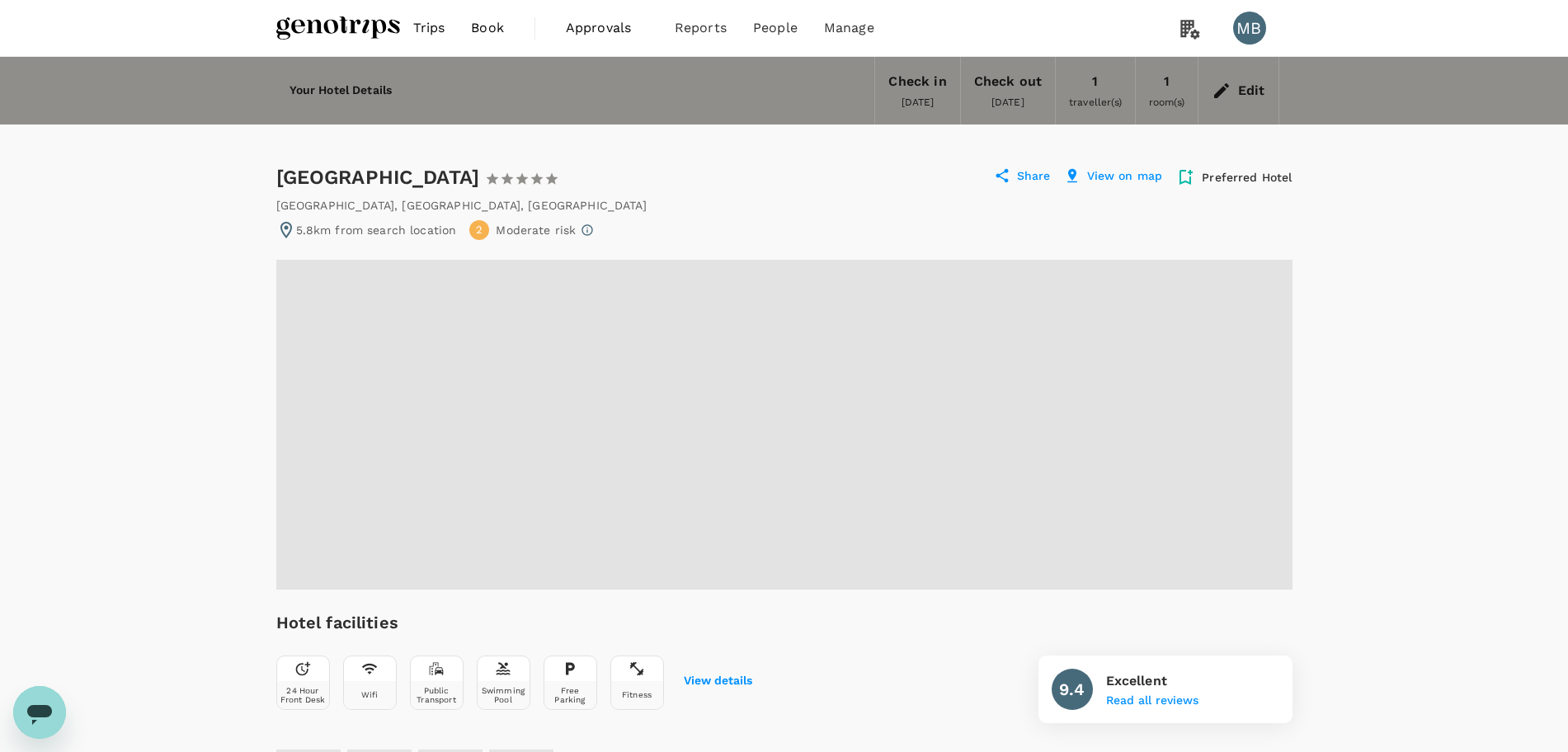
click at [276, 174] on div "Bab Al Qasr Hotel 1 Star 2 Stars 3 Stars 4 Stars 5 Stars" at bounding box center [417, 177] width 284 height 26
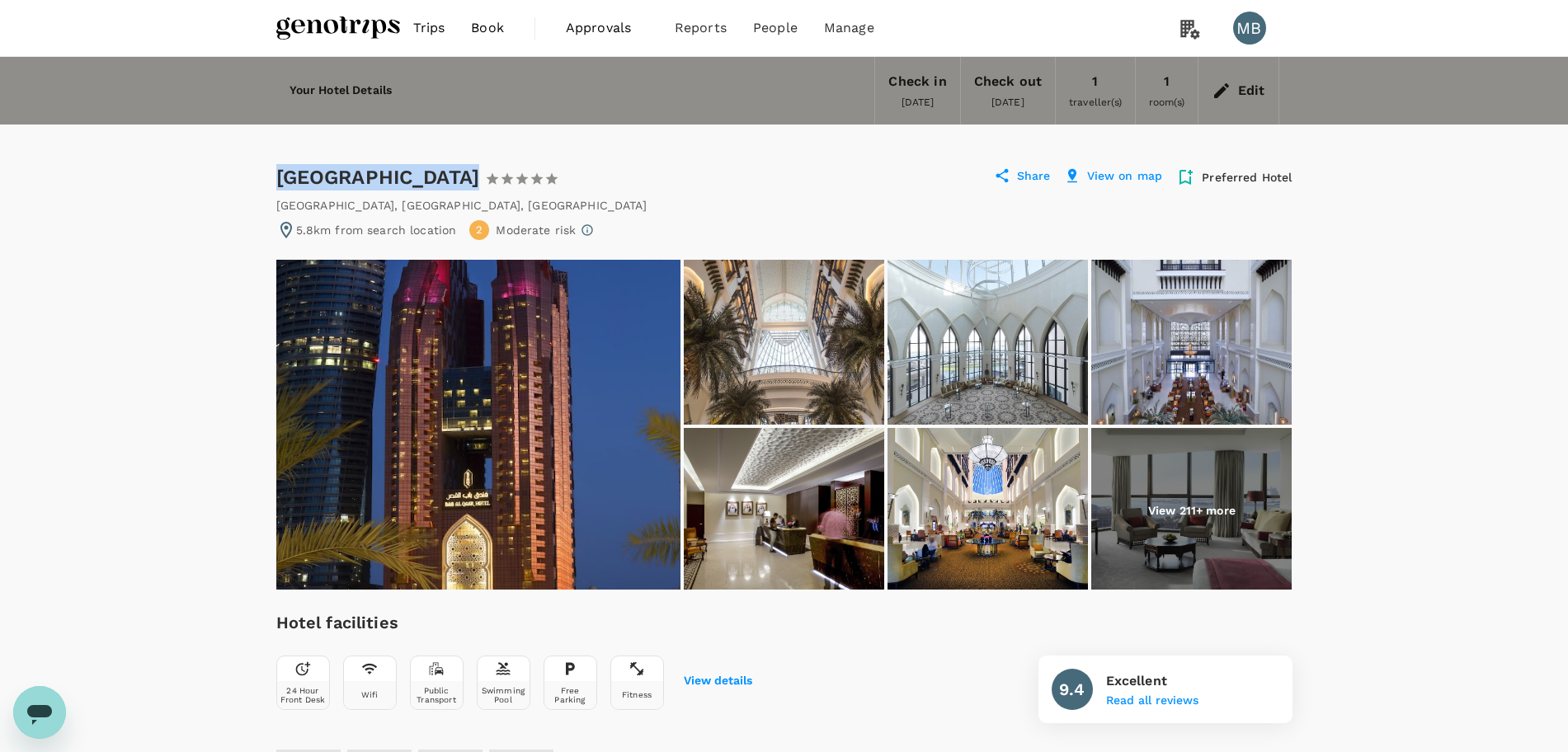
drag, startPoint x: 279, startPoint y: 174, endPoint x: 448, endPoint y: 184, distance: 169.3
click at [448, 184] on div "Bab Al Qasr Hotel 1 Star 2 Stars 3 Stars 4 Stars 5 Stars" at bounding box center [417, 177] width 284 height 26
copy div "Bab Al Qasr Hotel"
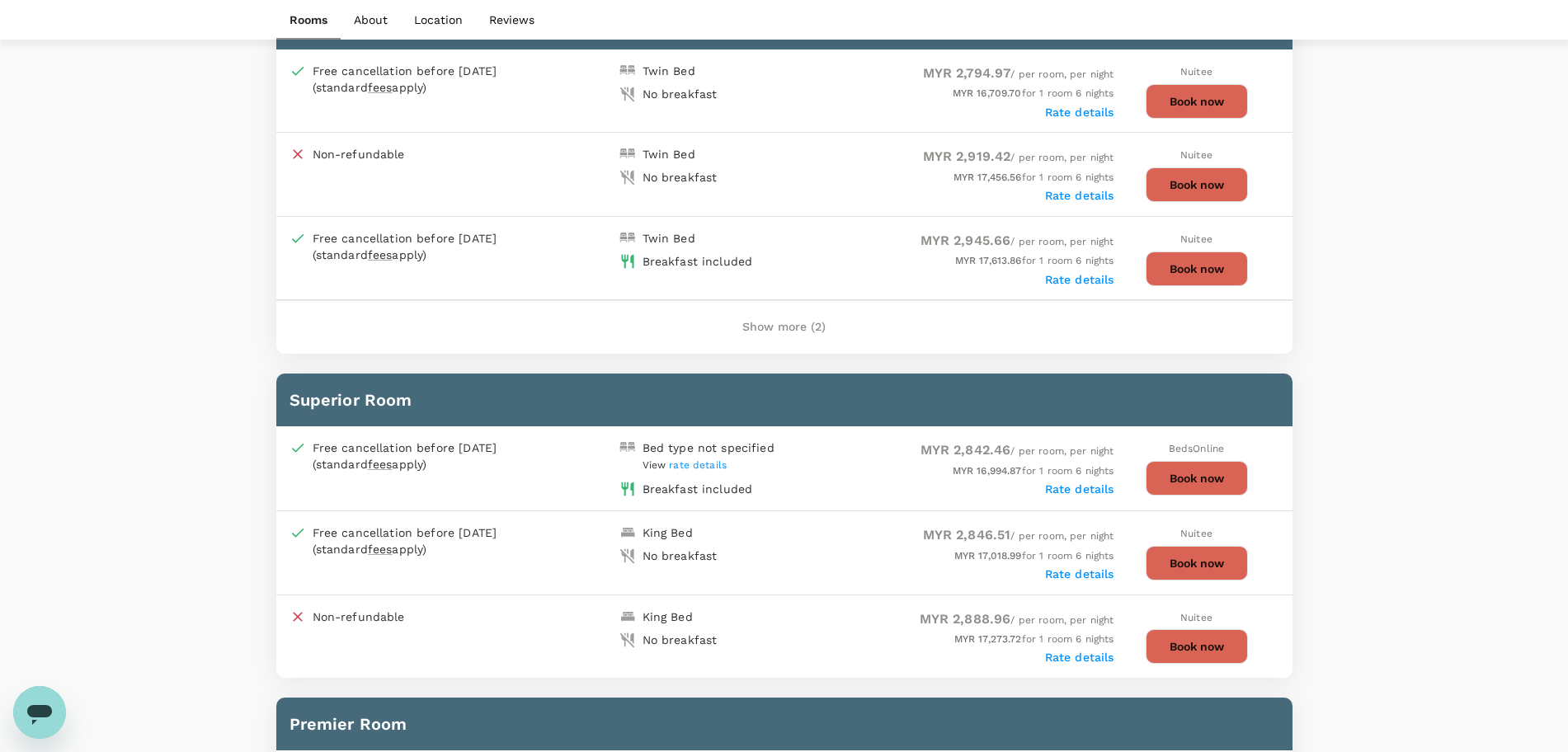
scroll to position [1030, 0]
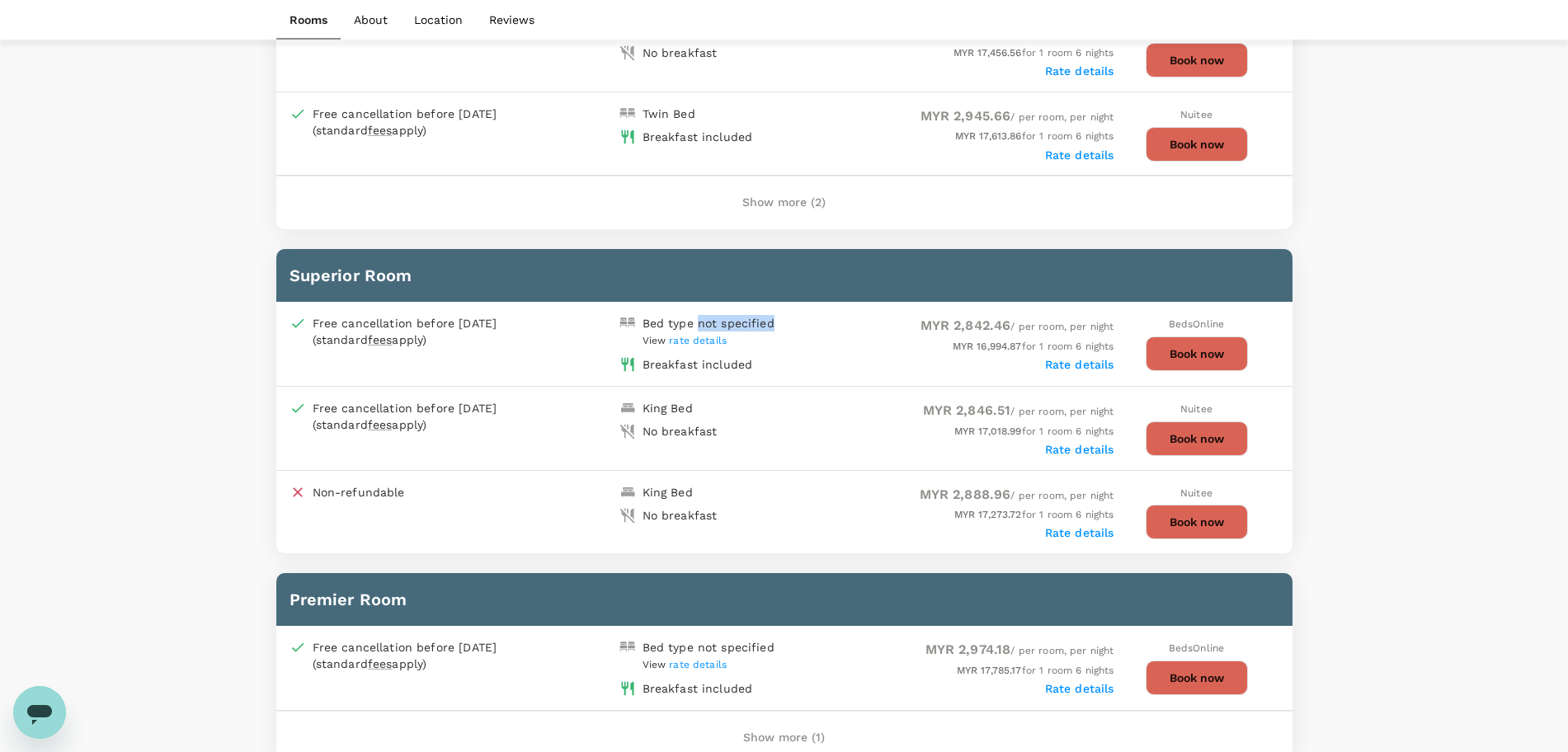
drag, startPoint x: 699, startPoint y: 321, endPoint x: 781, endPoint y: 317, distance: 82.1
click at [781, 317] on div "Bed type not specified View rate details" at bounding box center [699, 329] width 172 height 42
copy div "not specified"
drag, startPoint x: 949, startPoint y: 321, endPoint x: 1004, endPoint y: 319, distance: 55.0
click at [1004, 319] on span "MYR 2,842.46" at bounding box center [966, 325] width 91 height 16
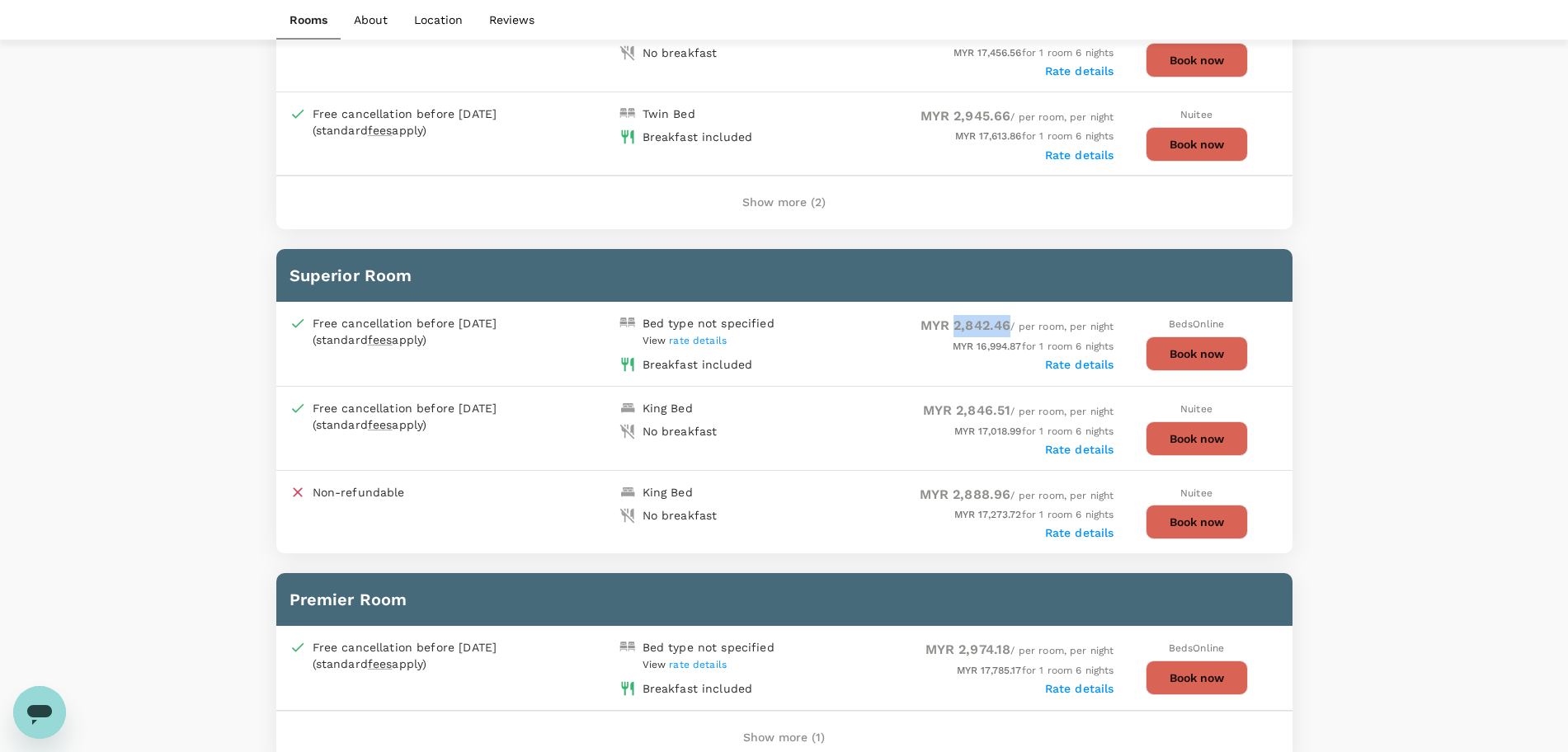
copy span "2,842.46"
